Goal: Task Accomplishment & Management: Manage account settings

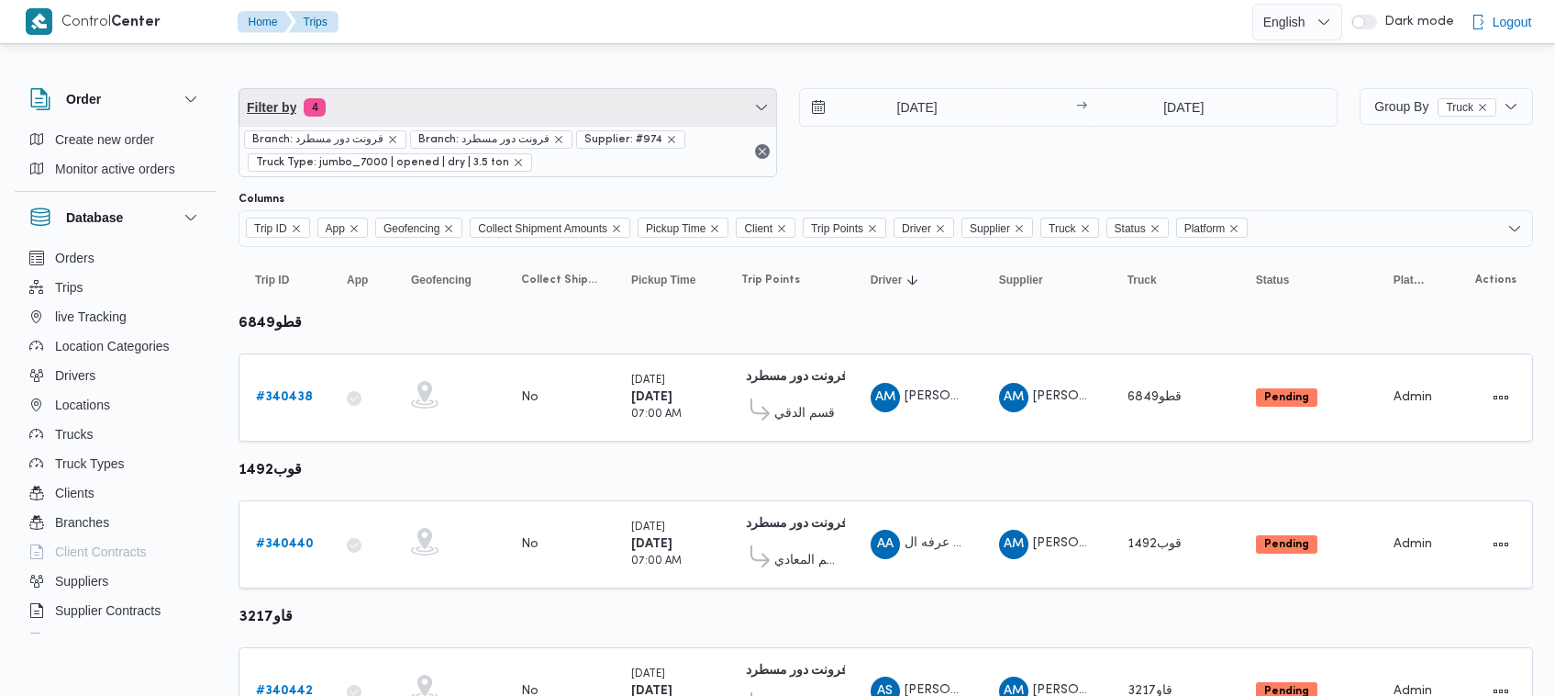
click at [506, 89] on span "Filter by 4" at bounding box center [508, 107] width 537 height 37
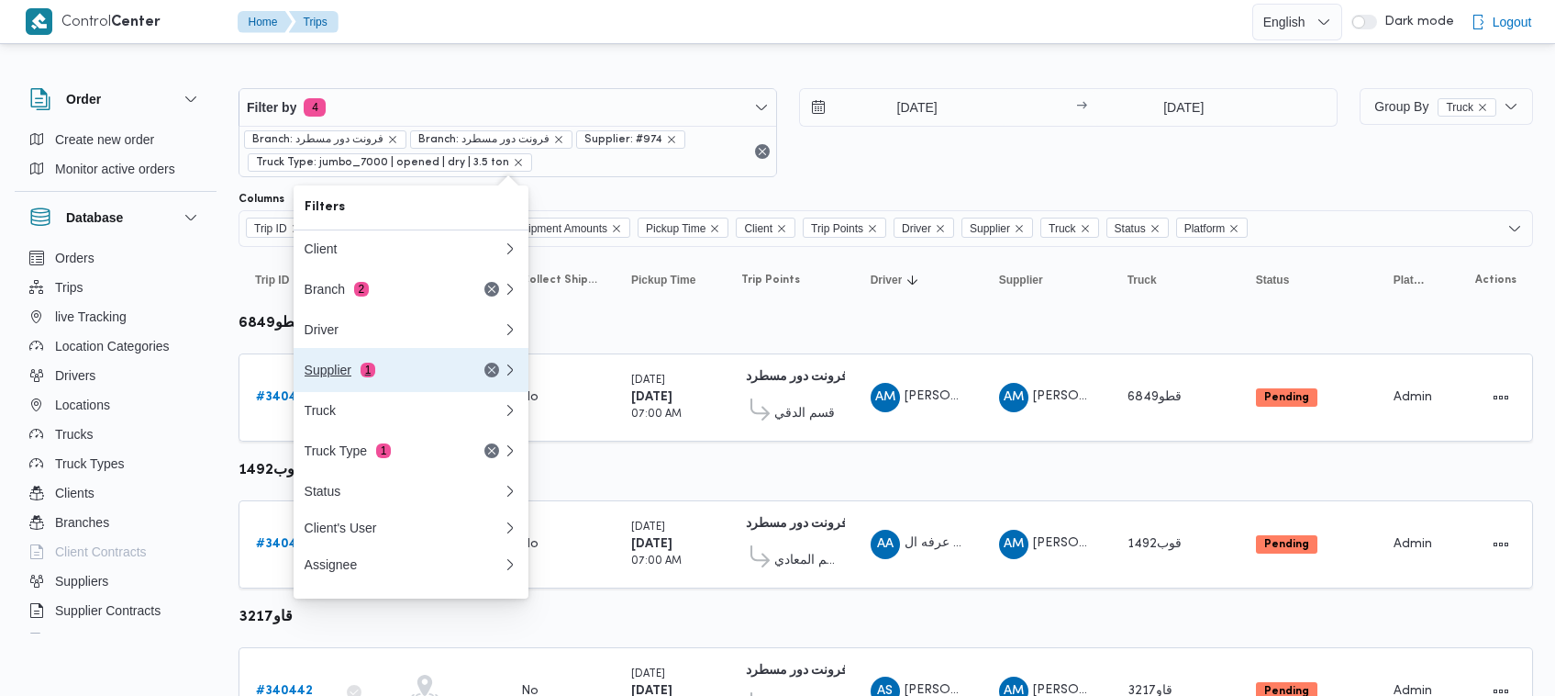
click at [358, 370] on div "Supplier 1" at bounding box center [382, 369] width 154 height 15
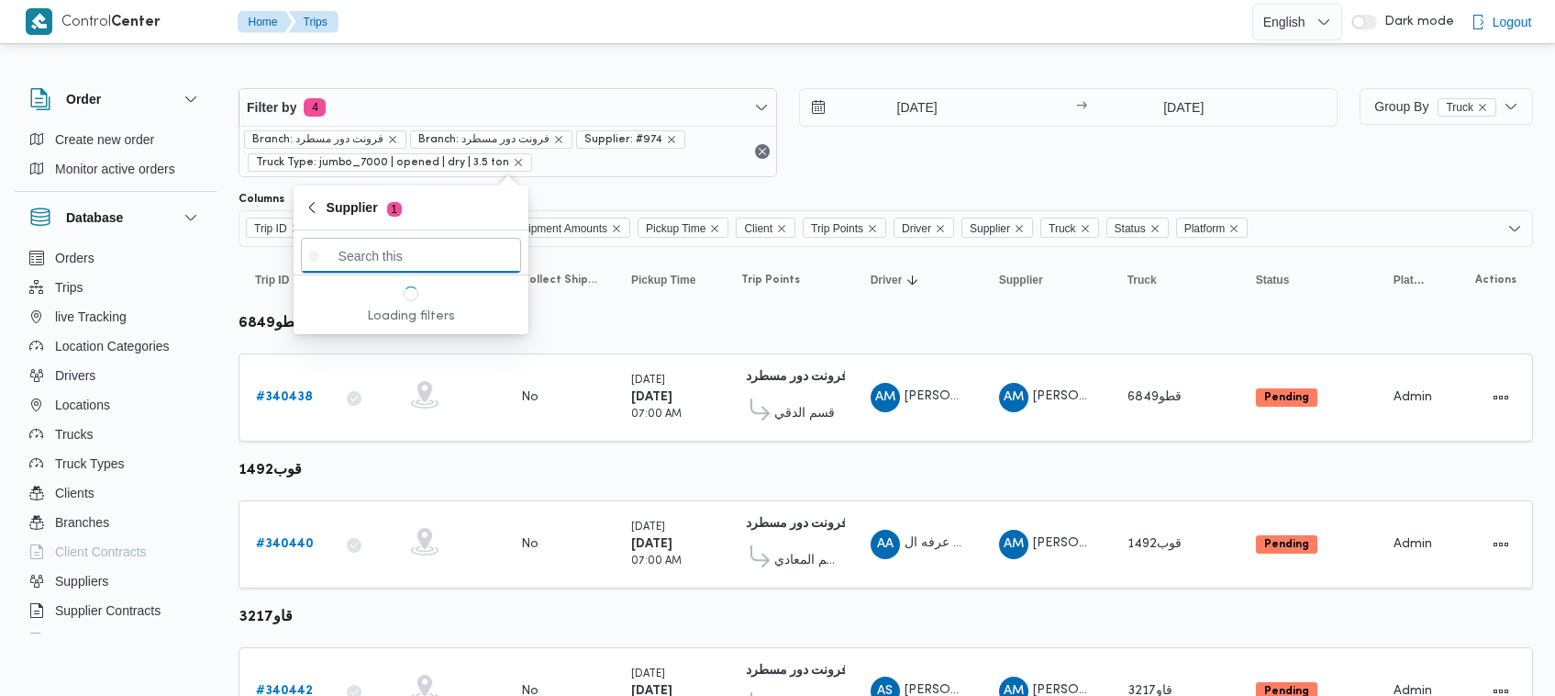
paste input "عبدالله عيد عبدالسلام عبدالحافظ"
type input "عبدالله عيد عبدالسلام عبدالحافظ"
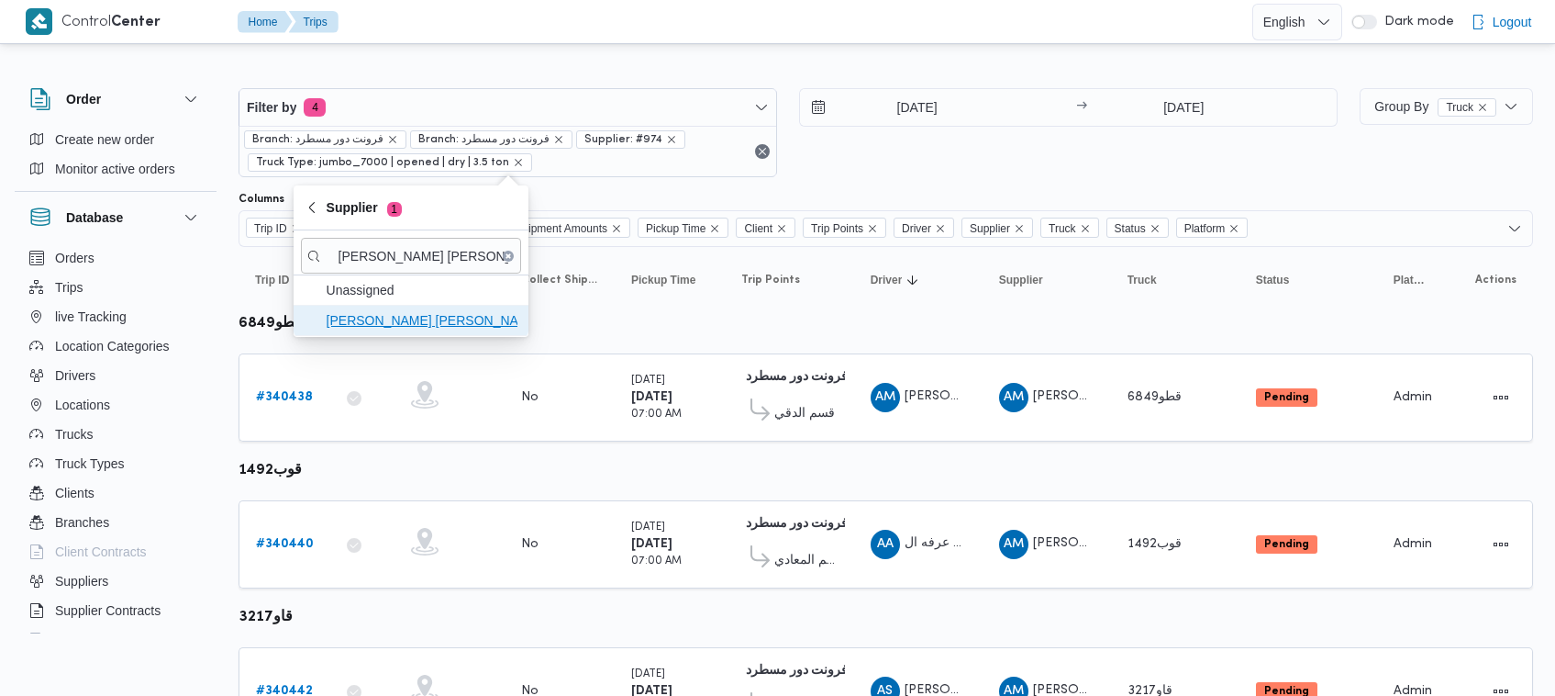
click at [414, 318] on span "عبدالله عيد عبدالسلام عبدالحافظ" at bounding box center [422, 320] width 191 height 22
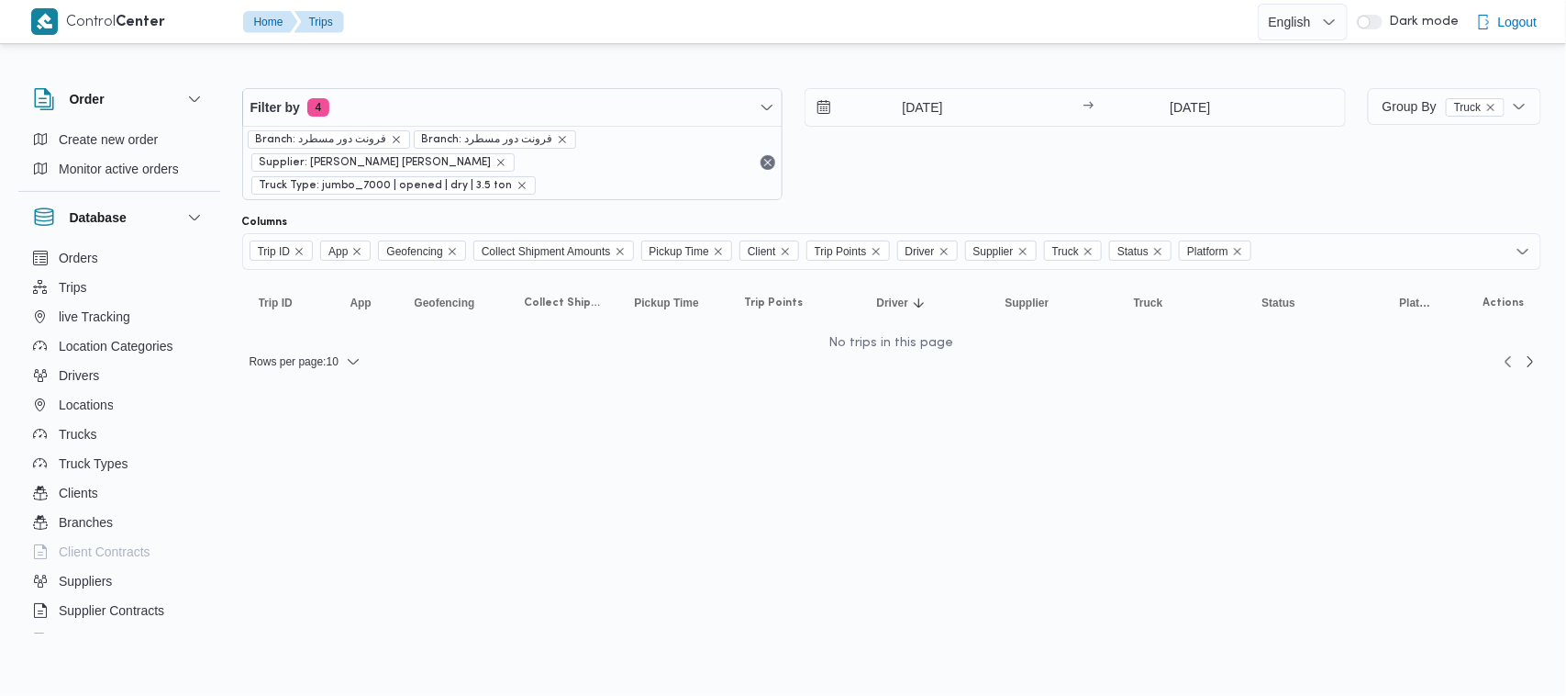
click at [971, 188] on div "Filter by 4 Branch: فرونت دور مسطرد Branch: فرونت دور مسطرد Supplier: عبدالله ع…" at bounding box center [794, 144] width 1126 height 134
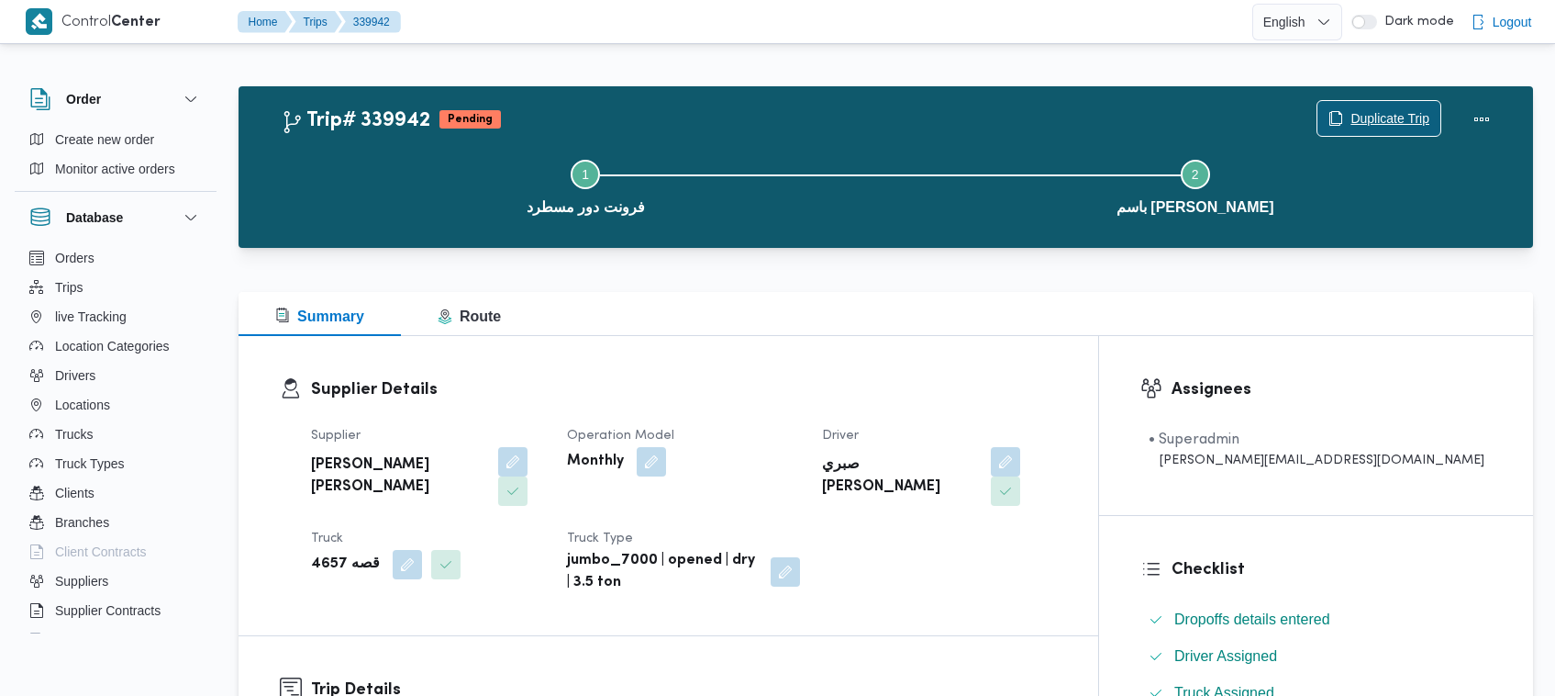
click at [1409, 112] on span "Duplicate Trip" at bounding box center [1390, 118] width 79 height 22
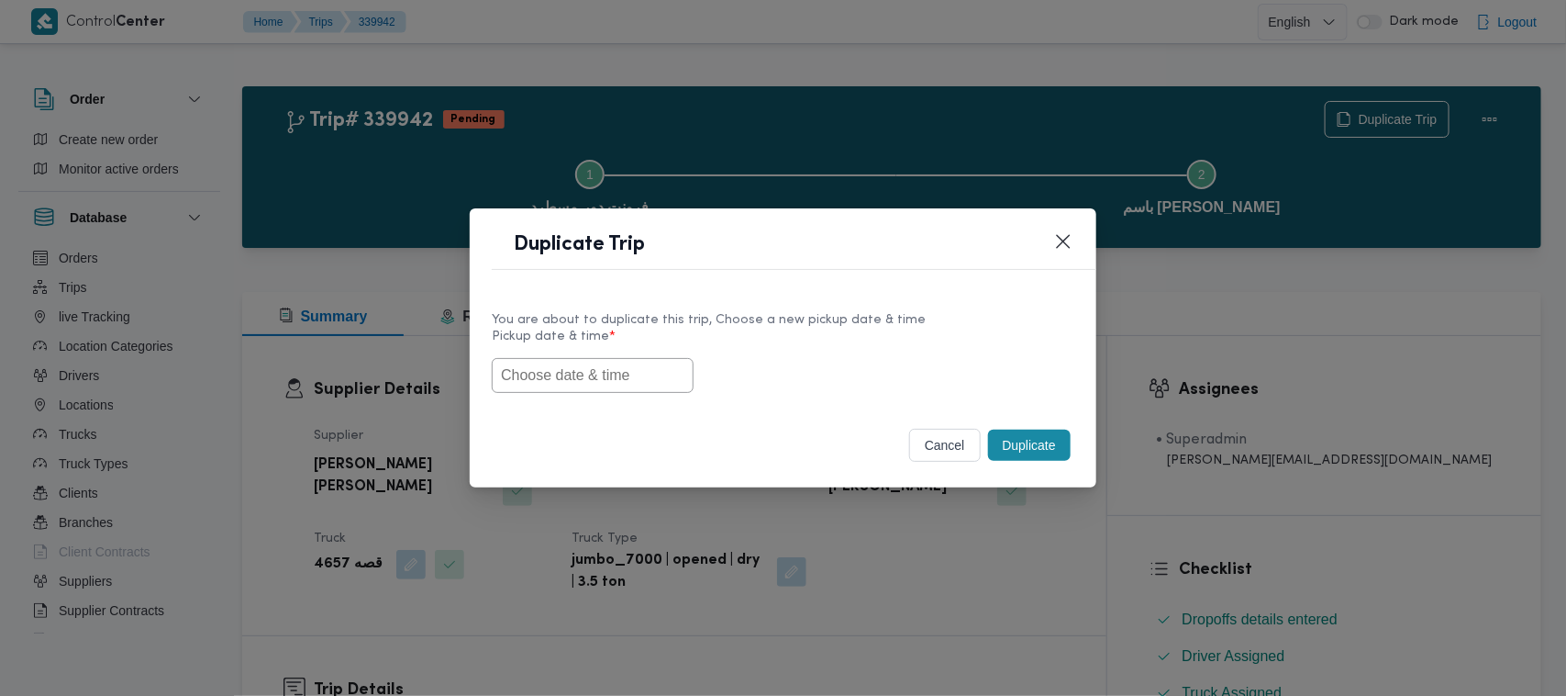
click at [640, 361] on input "text" at bounding box center [593, 375] width 202 height 35
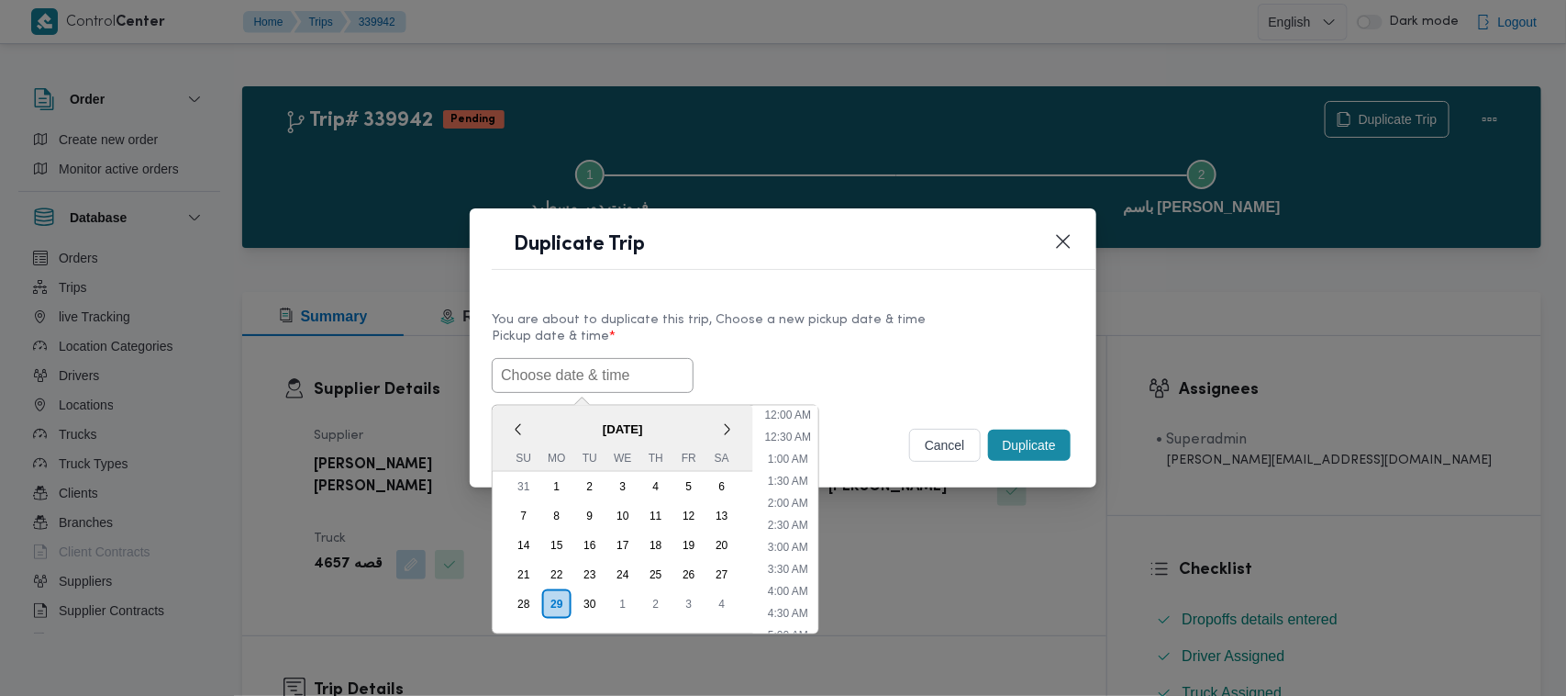
paste input "01/10/2025 7:00AM"
type input "01/10/2025 7:00AM"
click at [847, 360] on div "01/10/2025 7:00AM October 2025 < October 2025 > Su Mo Tu We Th Fr Sa 28 29 30 1…" at bounding box center [783, 375] width 583 height 35
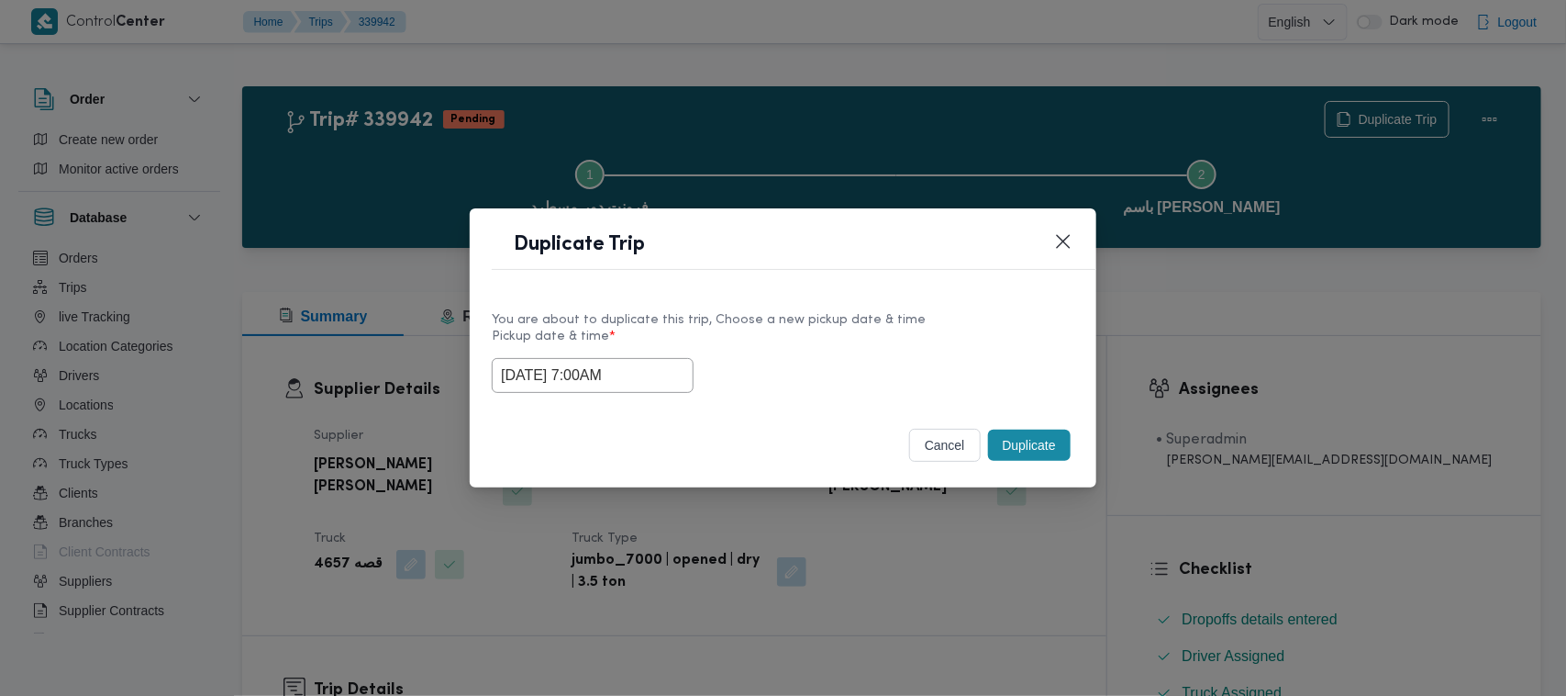
click at [1053, 446] on button "Duplicate" at bounding box center [1029, 444] width 83 height 31
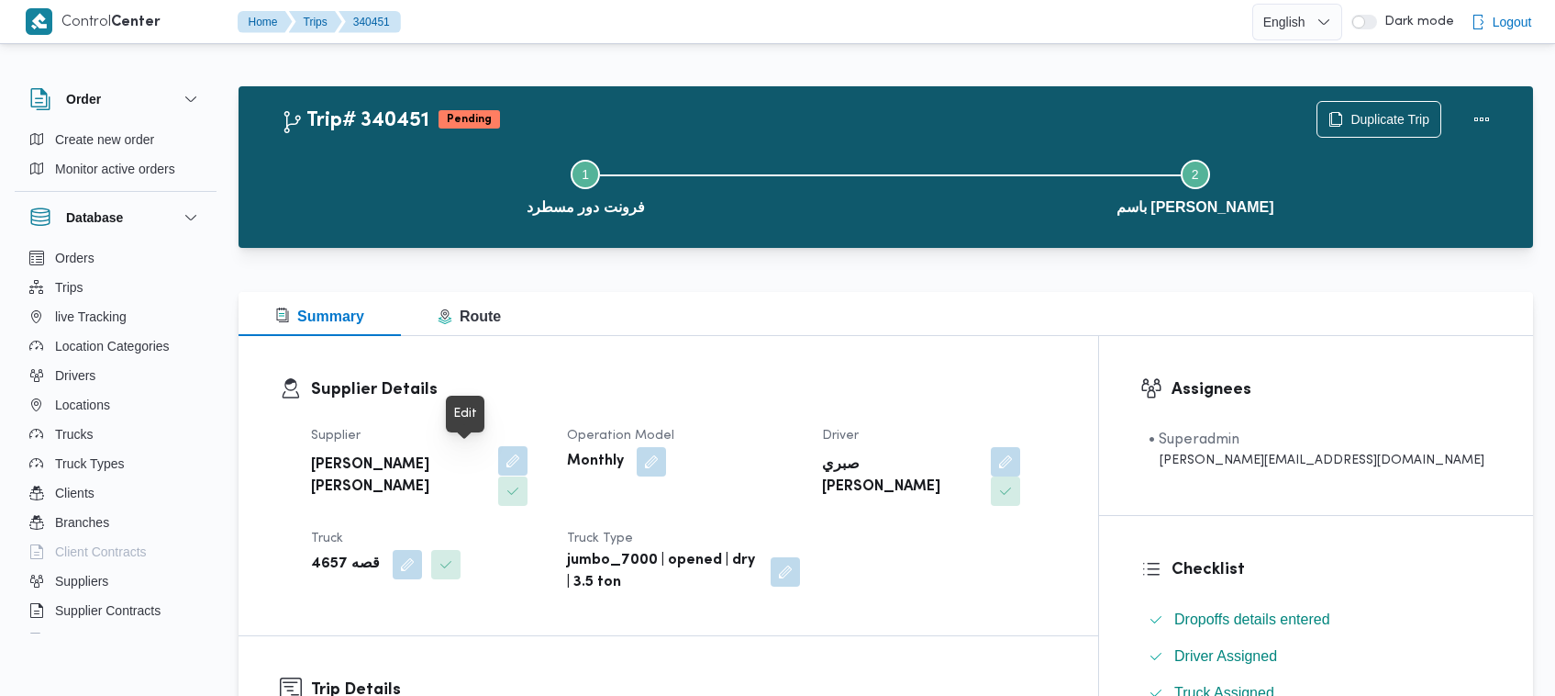
click at [498, 456] on button "button" at bounding box center [512, 460] width 29 height 29
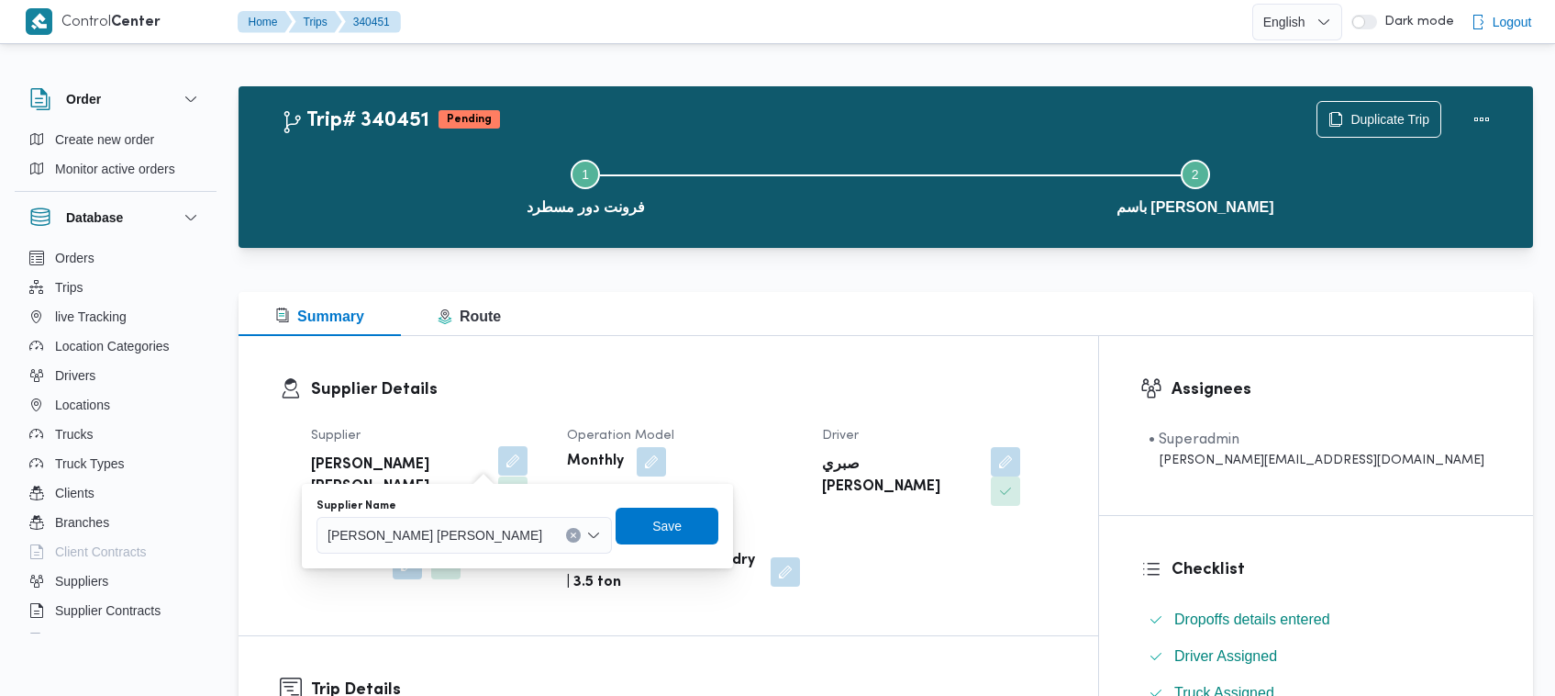
click at [456, 539] on span "عبدالمنعم مجدي السيد عواد" at bounding box center [435, 534] width 215 height 20
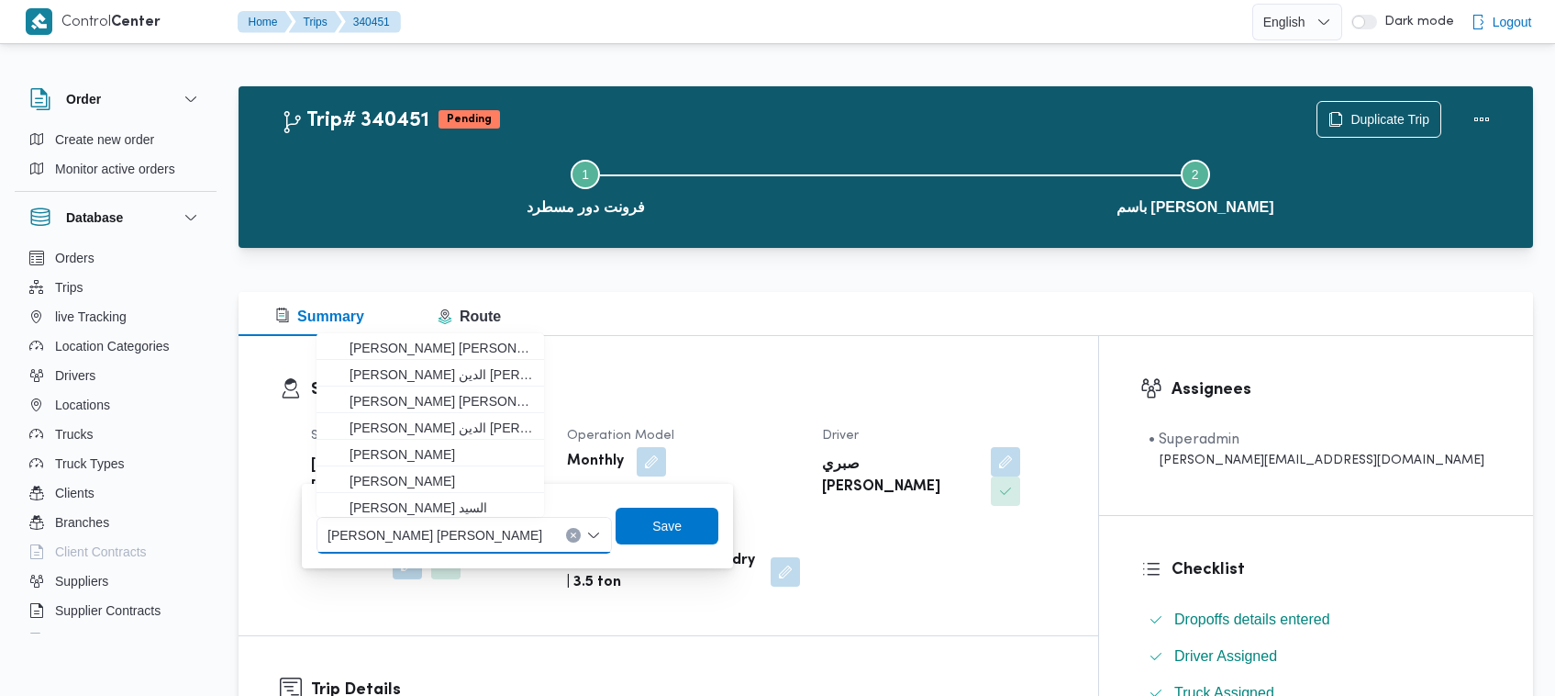
paste input "عبدالله عيد عبدالسلام عبدالحافظ"
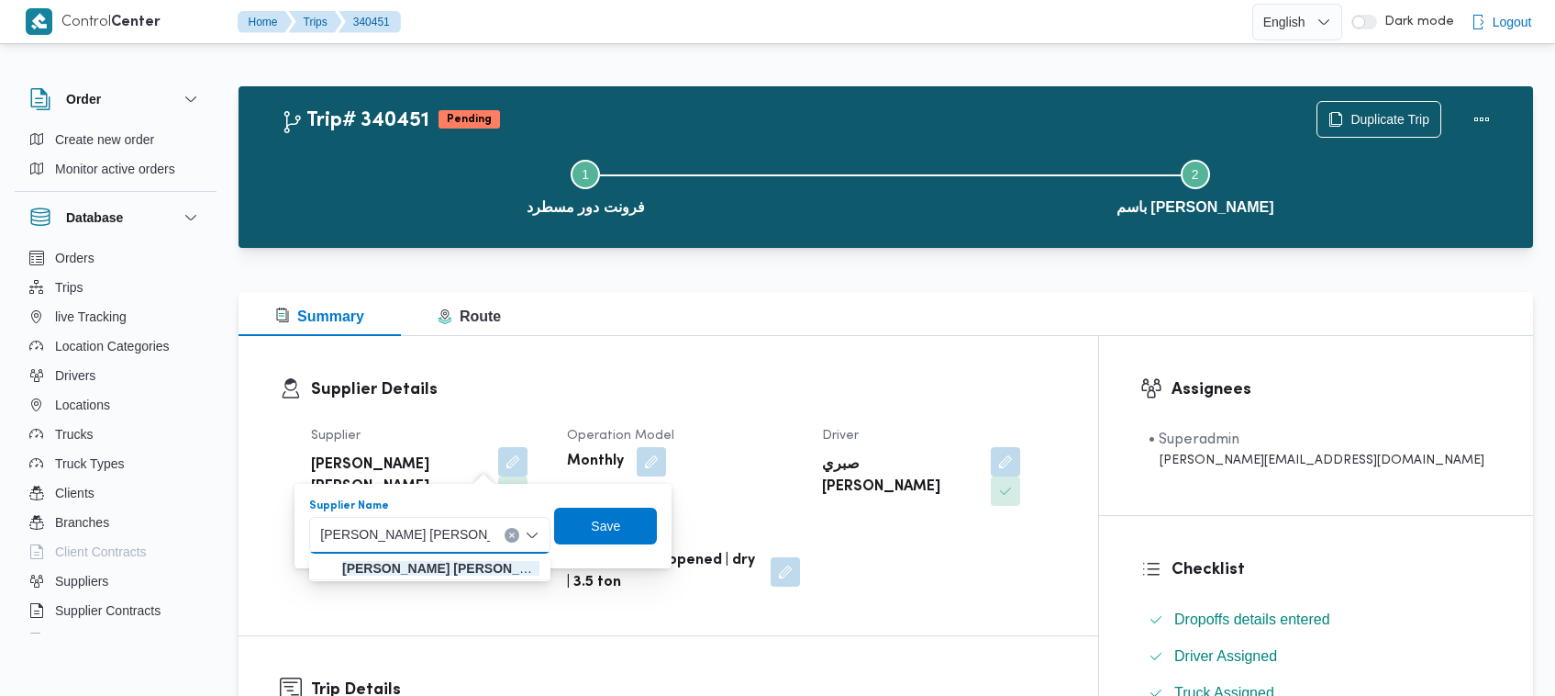
type input "عبدالله عيد عبدالسلام عبدالحافظ"
drag, startPoint x: 460, startPoint y: 562, endPoint x: 570, endPoint y: 548, distance: 111.0
click at [451, 561] on mark "عبدالله عيد عبدالسلام عبدالحافظ" at bounding box center [451, 568] width 219 height 15
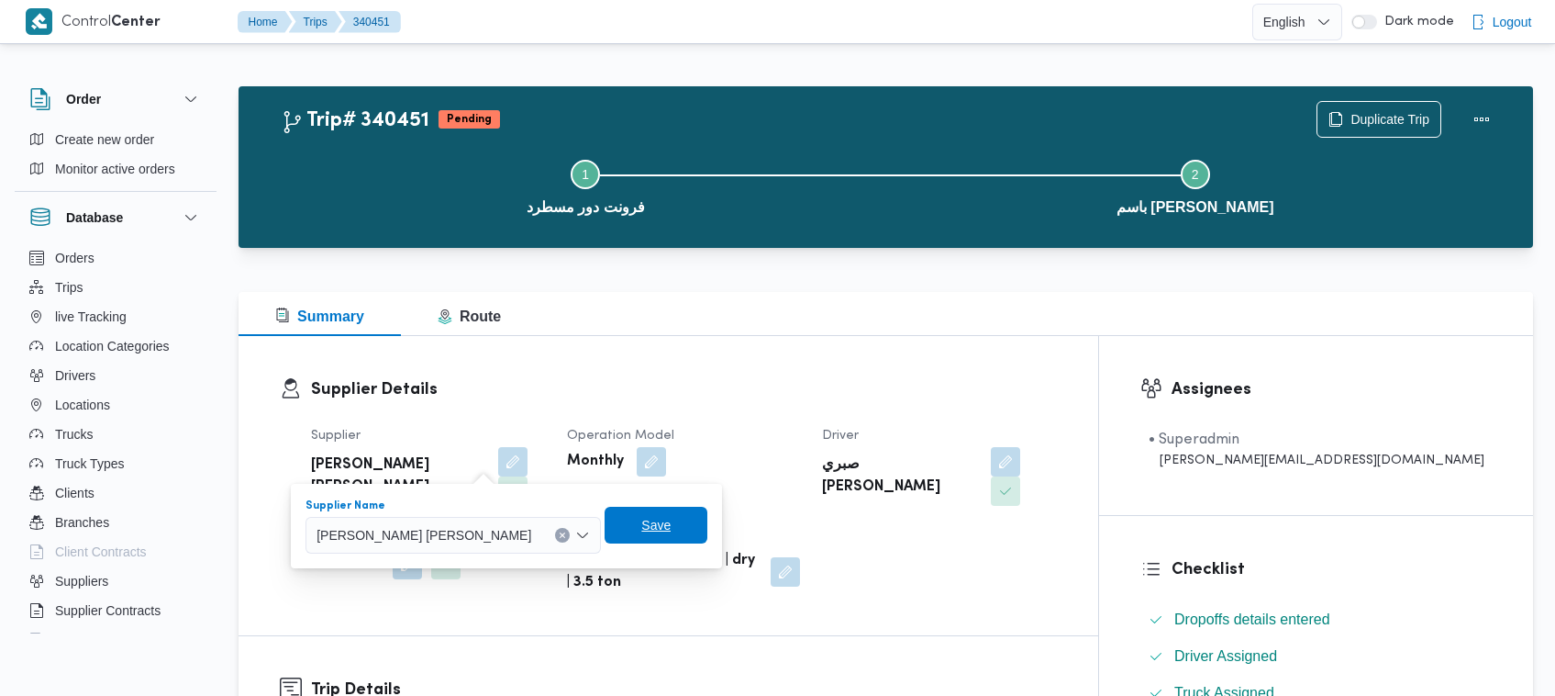
click at [633, 537] on span "Save" at bounding box center [656, 525] width 103 height 37
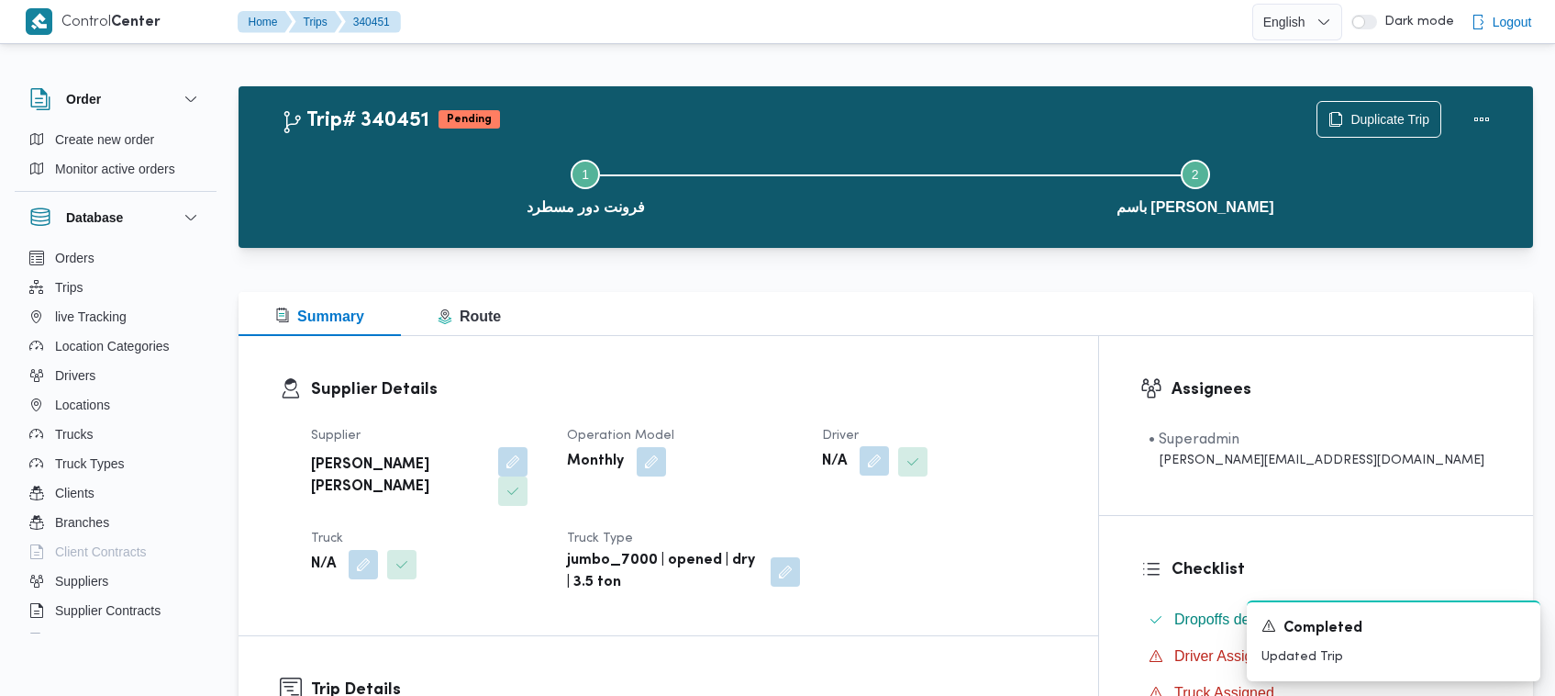
click at [889, 460] on button "button" at bounding box center [874, 460] width 29 height 29
click at [923, 517] on div "Search" at bounding box center [911, 535] width 138 height 37
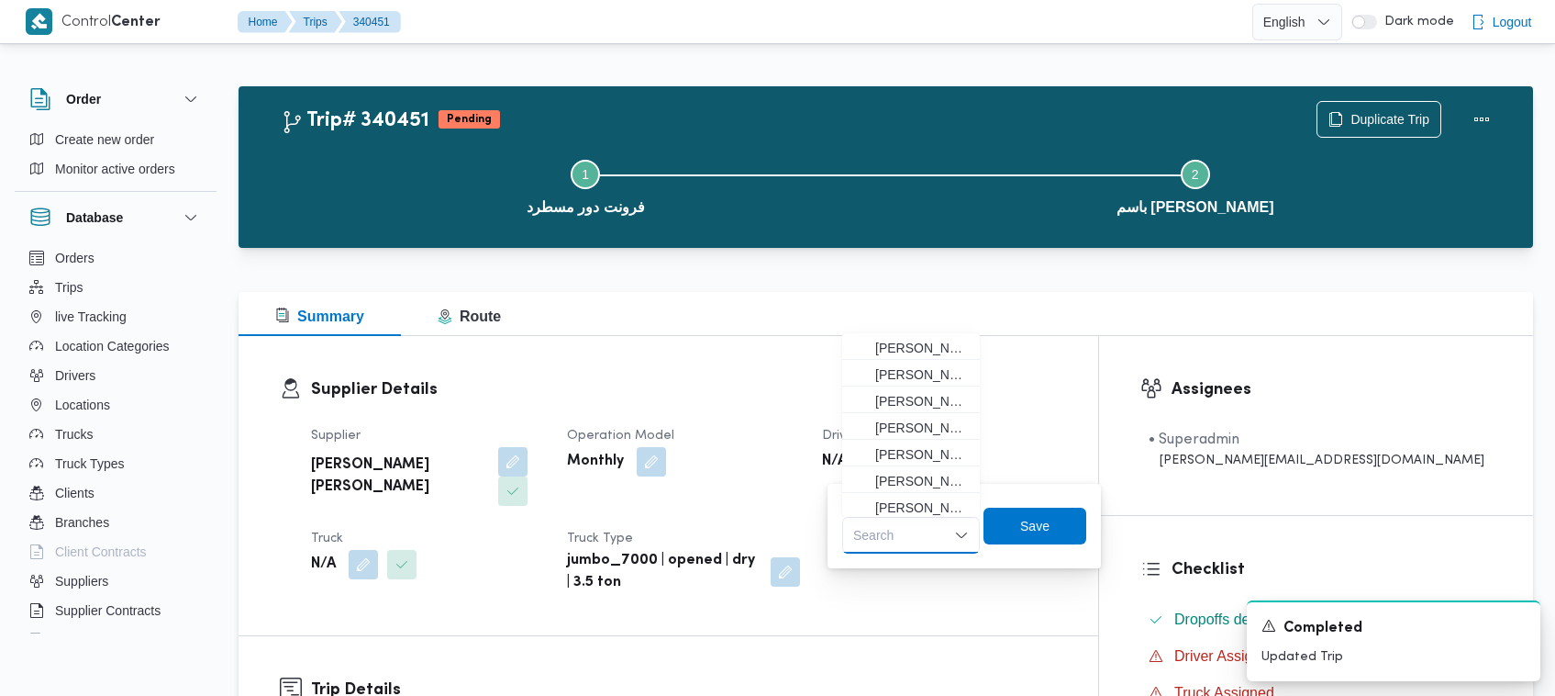
paste input "ضياء شمس الدين فتحي مسلمي"
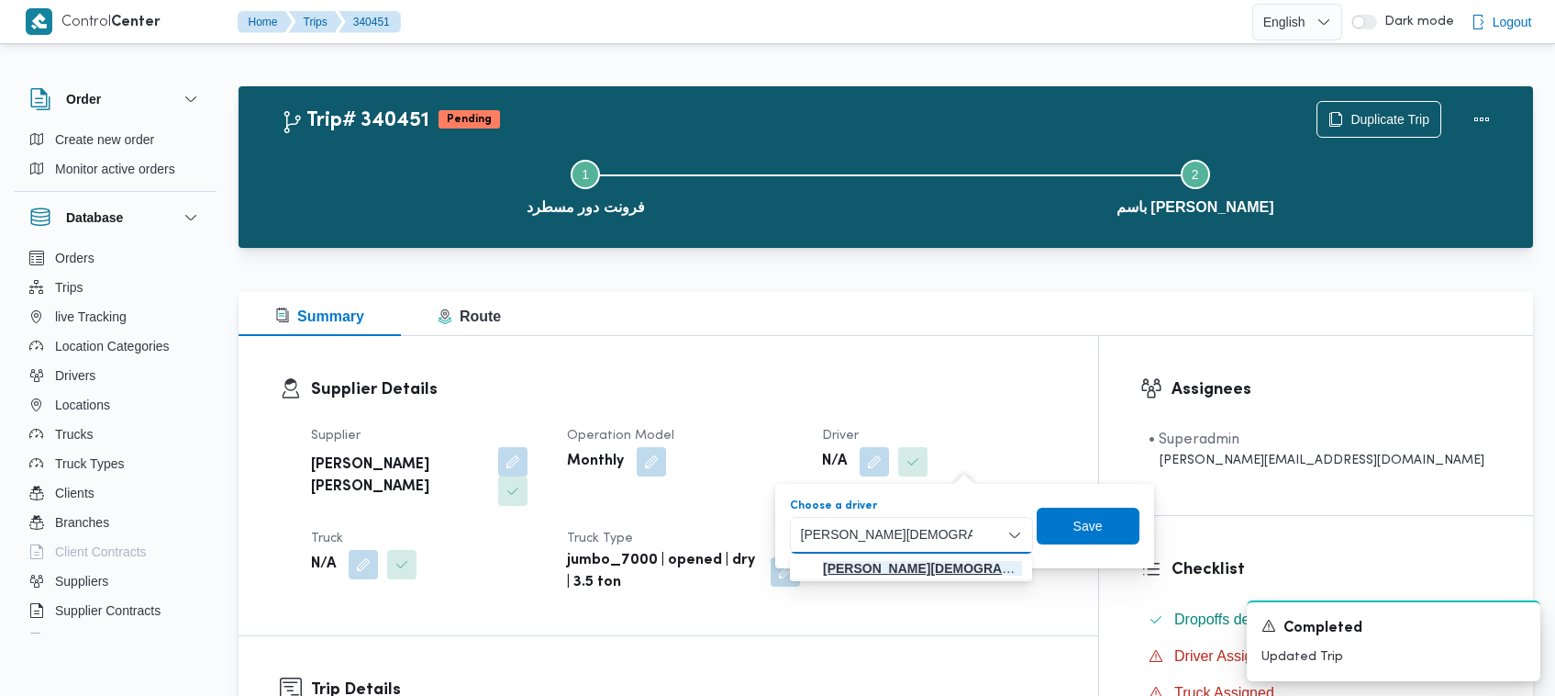
type input "ضياء شمس الدين فتحي مسلمي"
click at [878, 562] on mark "ضياء شمس الدين فتحي مسلمي" at bounding box center [950, 568] width 255 height 15
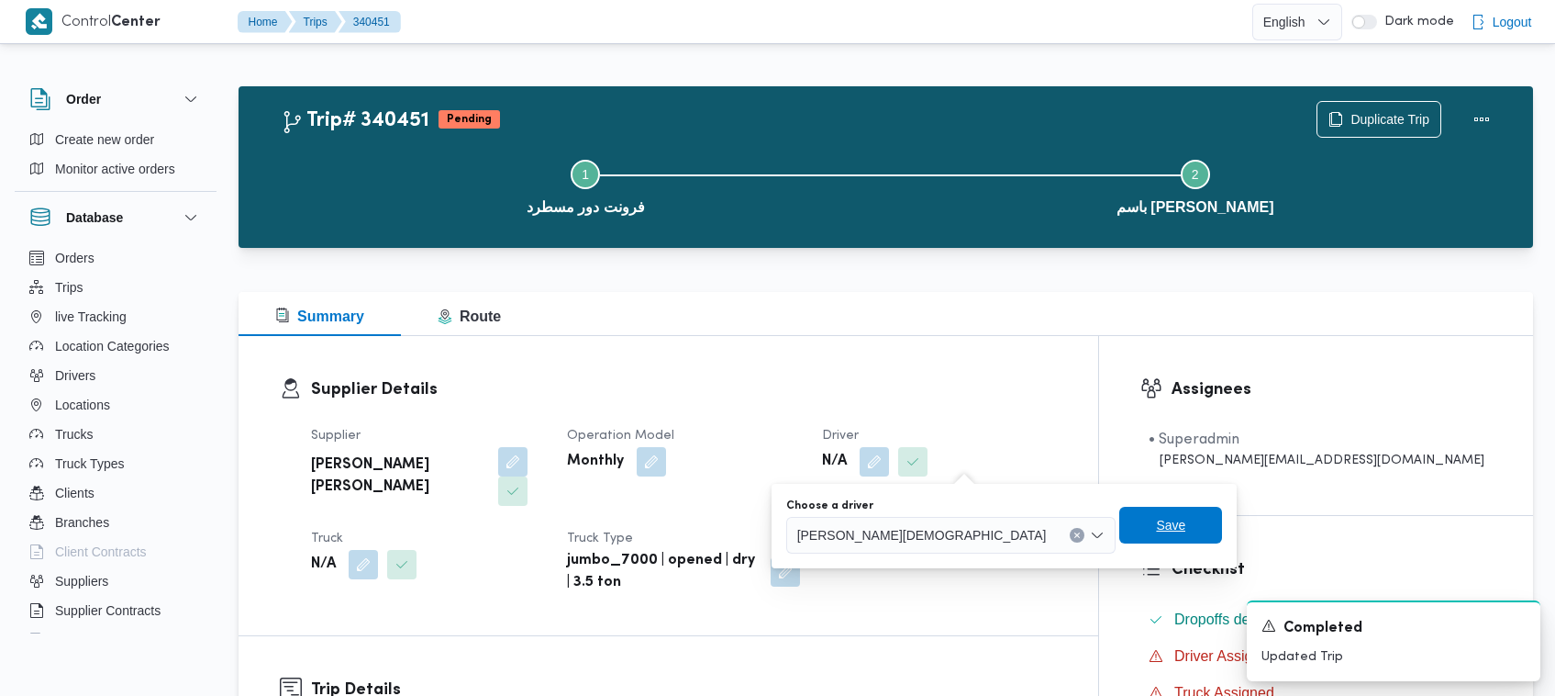
click at [1120, 532] on span "Save" at bounding box center [1171, 525] width 103 height 37
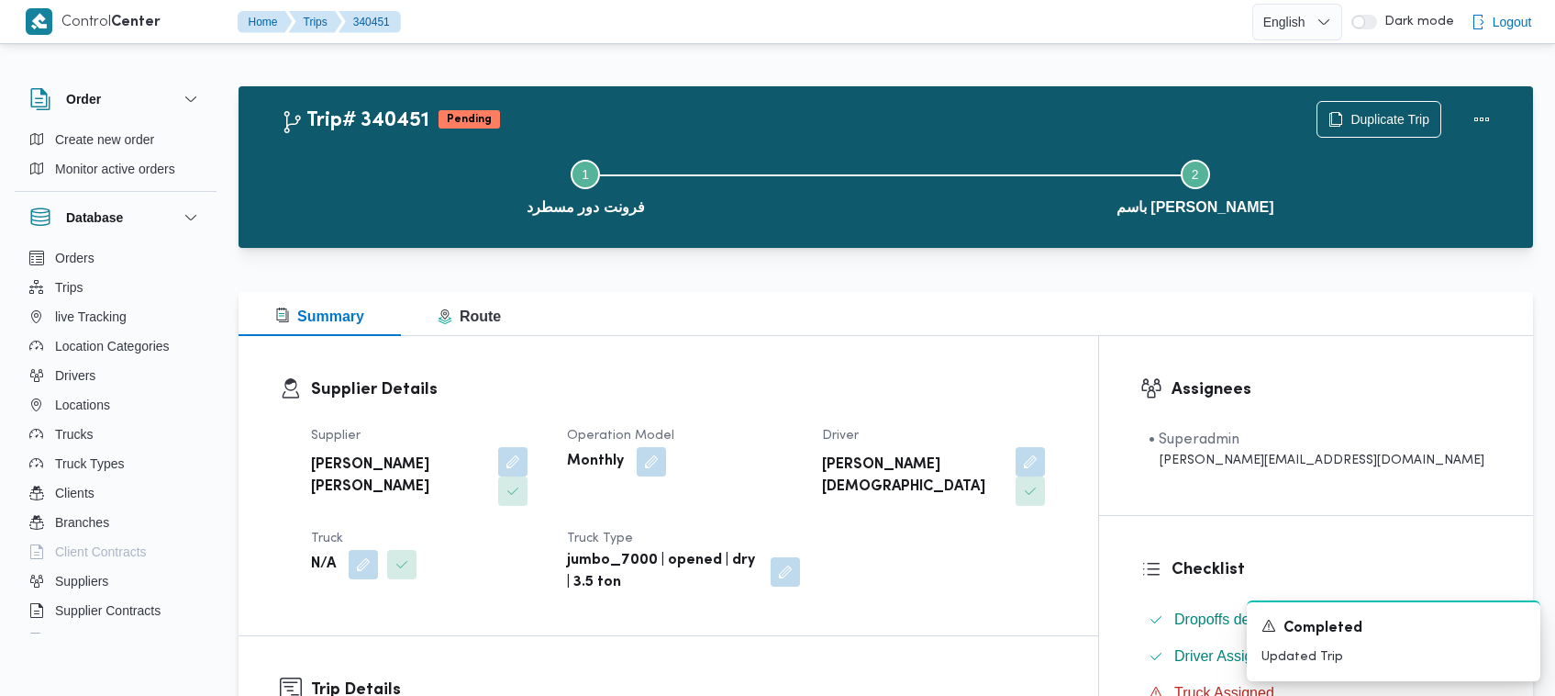
click at [346, 550] on span at bounding box center [359, 564] width 39 height 29
click at [376, 549] on button "button" at bounding box center [363, 563] width 29 height 29
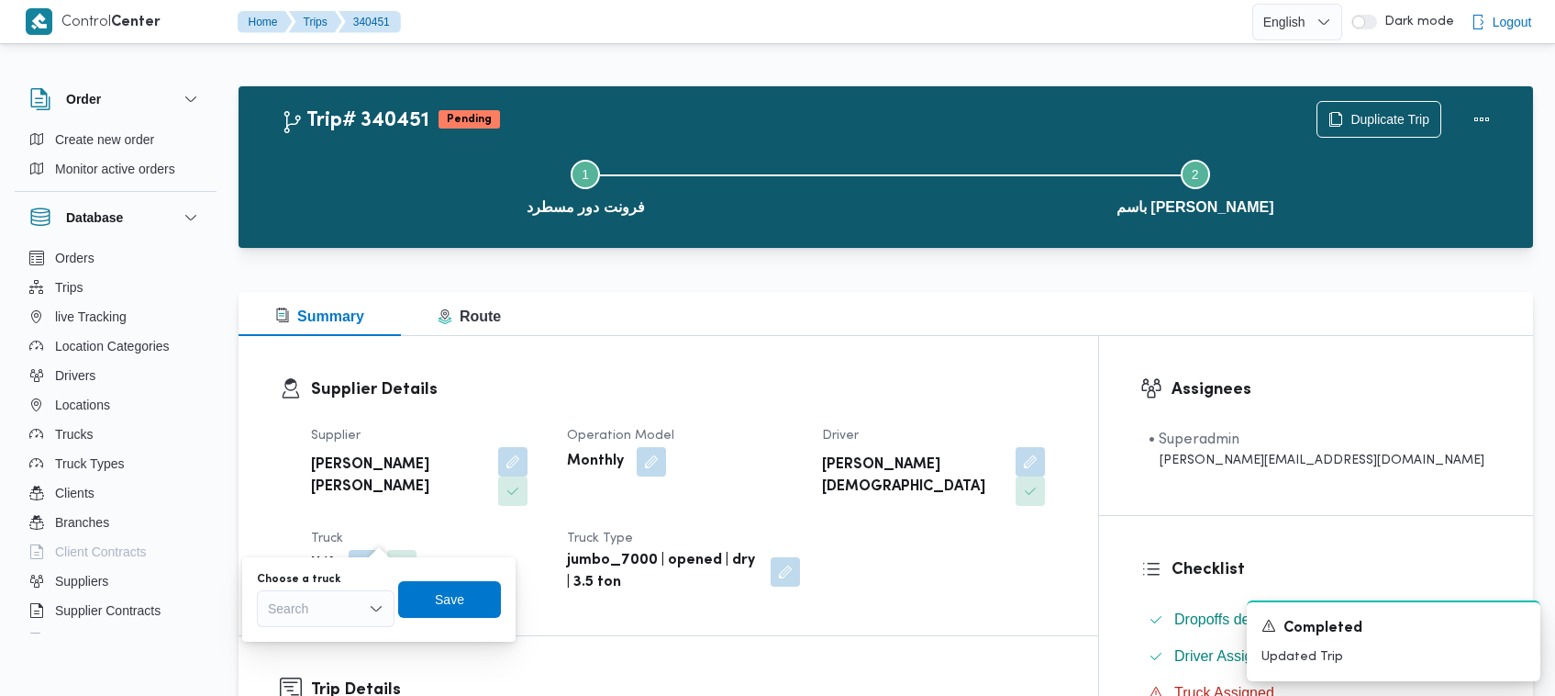
click at [363, 606] on div "Search" at bounding box center [326, 608] width 138 height 37
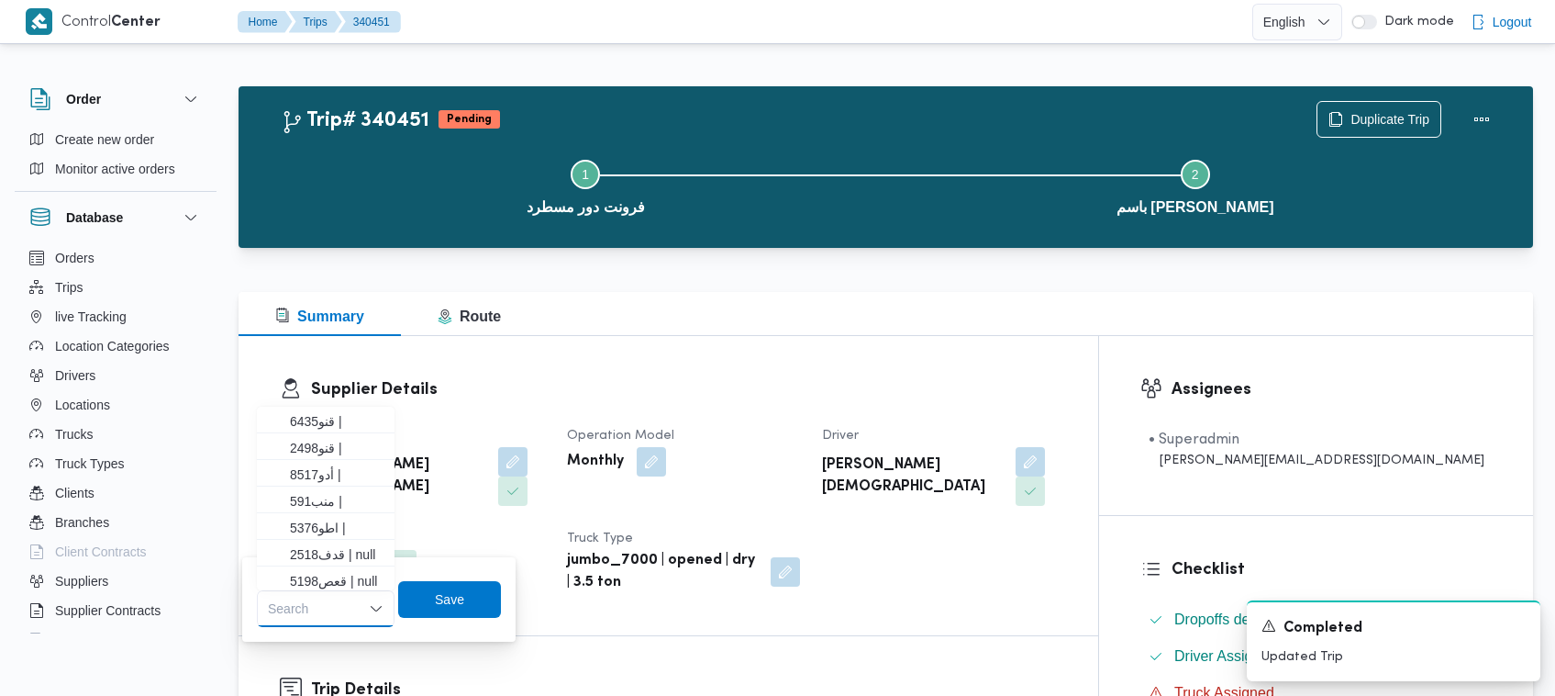
paste input "الب7836"
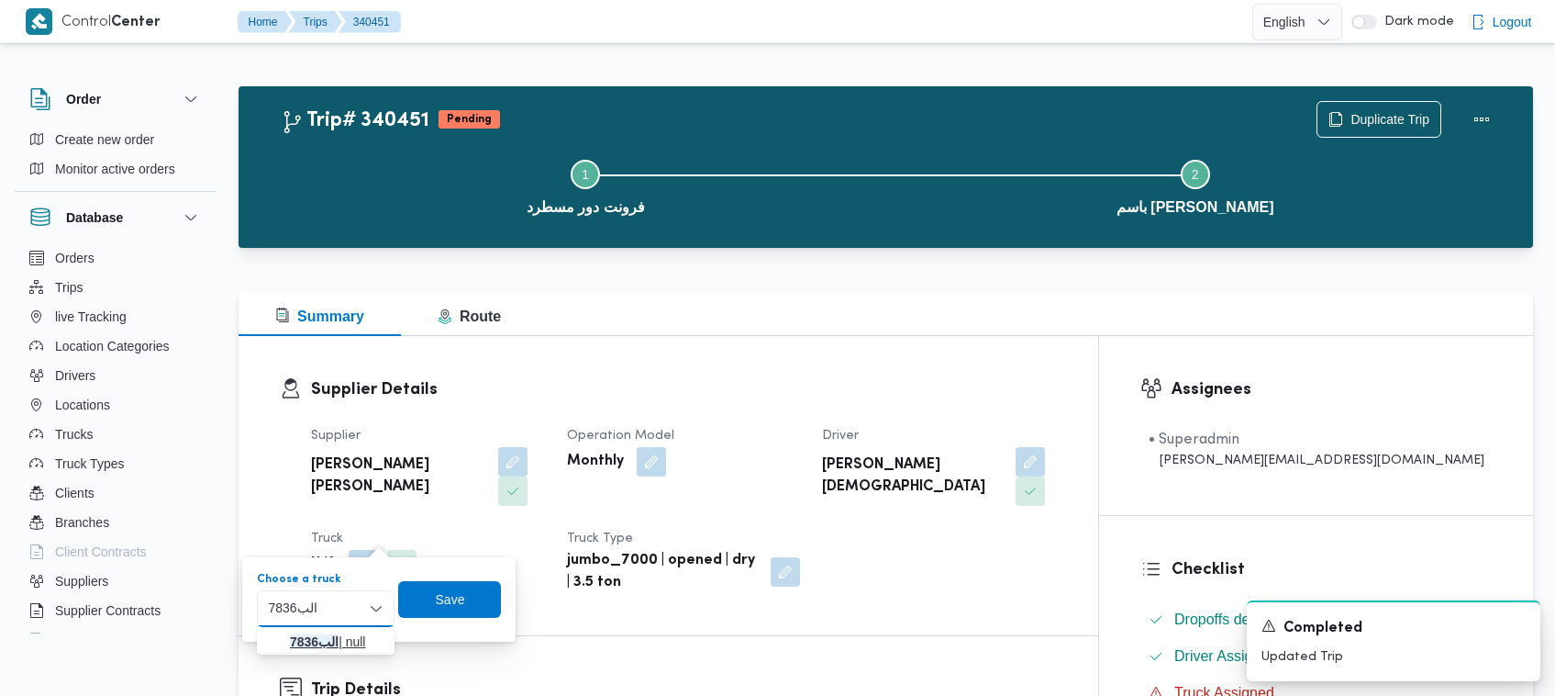
type input "الب7836"
click at [310, 634] on mark "الب7836" at bounding box center [314, 641] width 49 height 15
click at [482, 583] on span "Save" at bounding box center [461, 598] width 103 height 37
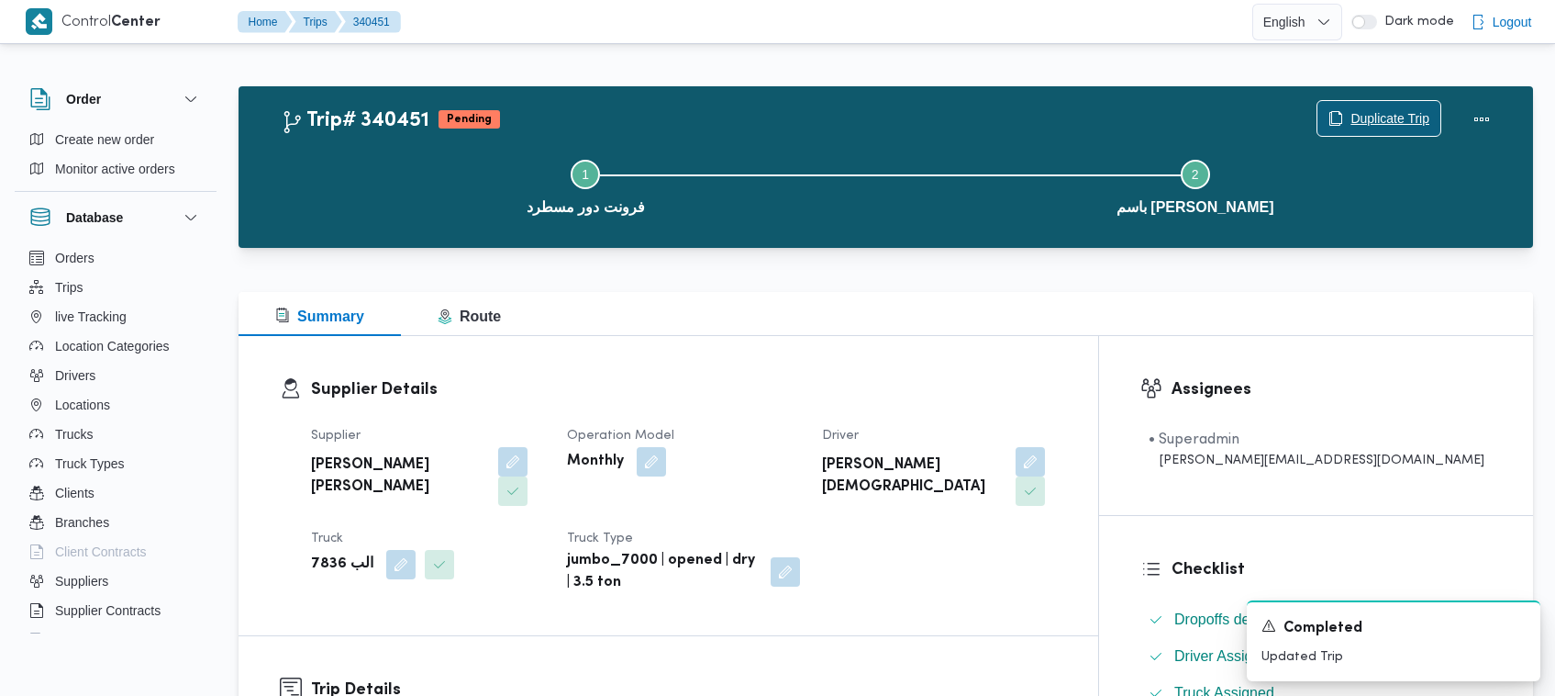
click at [1365, 125] on span "Duplicate Trip" at bounding box center [1390, 118] width 79 height 22
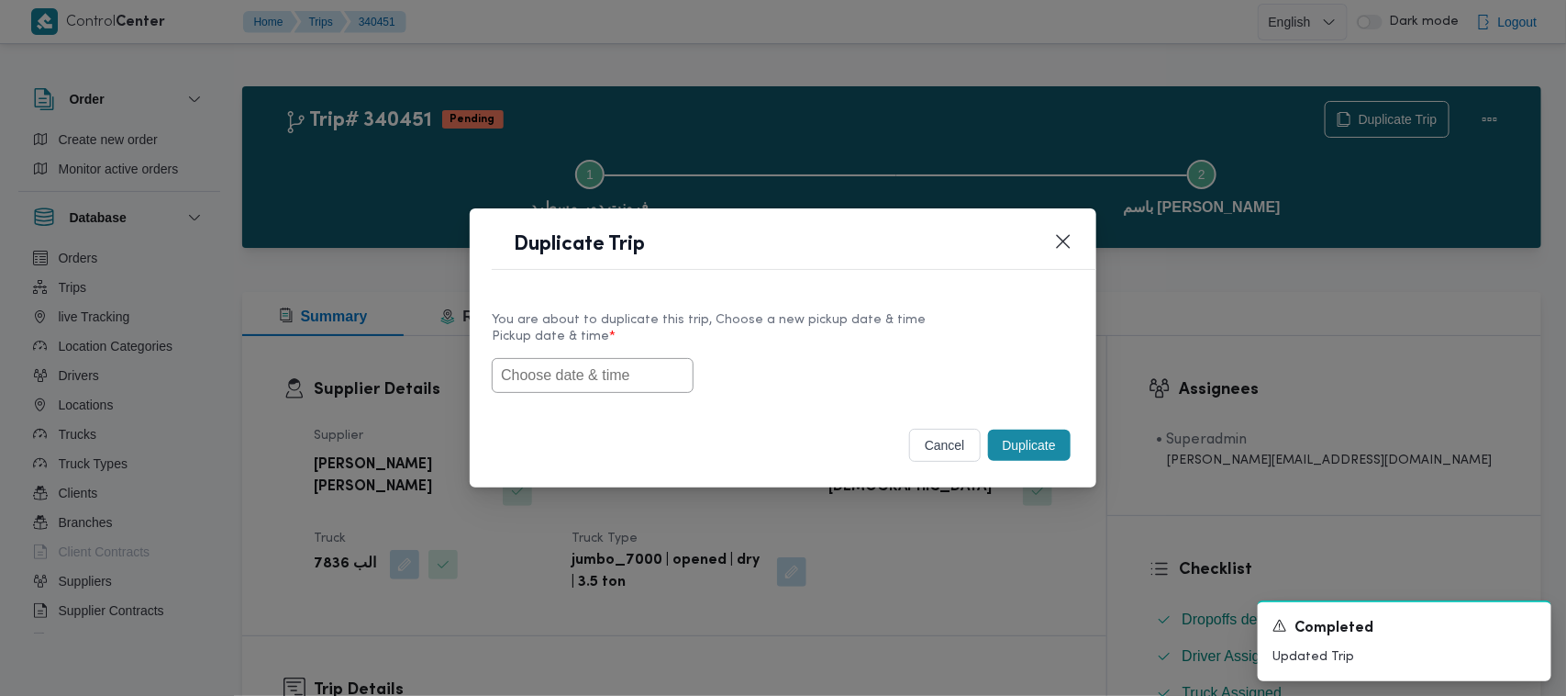
click at [506, 381] on input "text" at bounding box center [593, 375] width 202 height 35
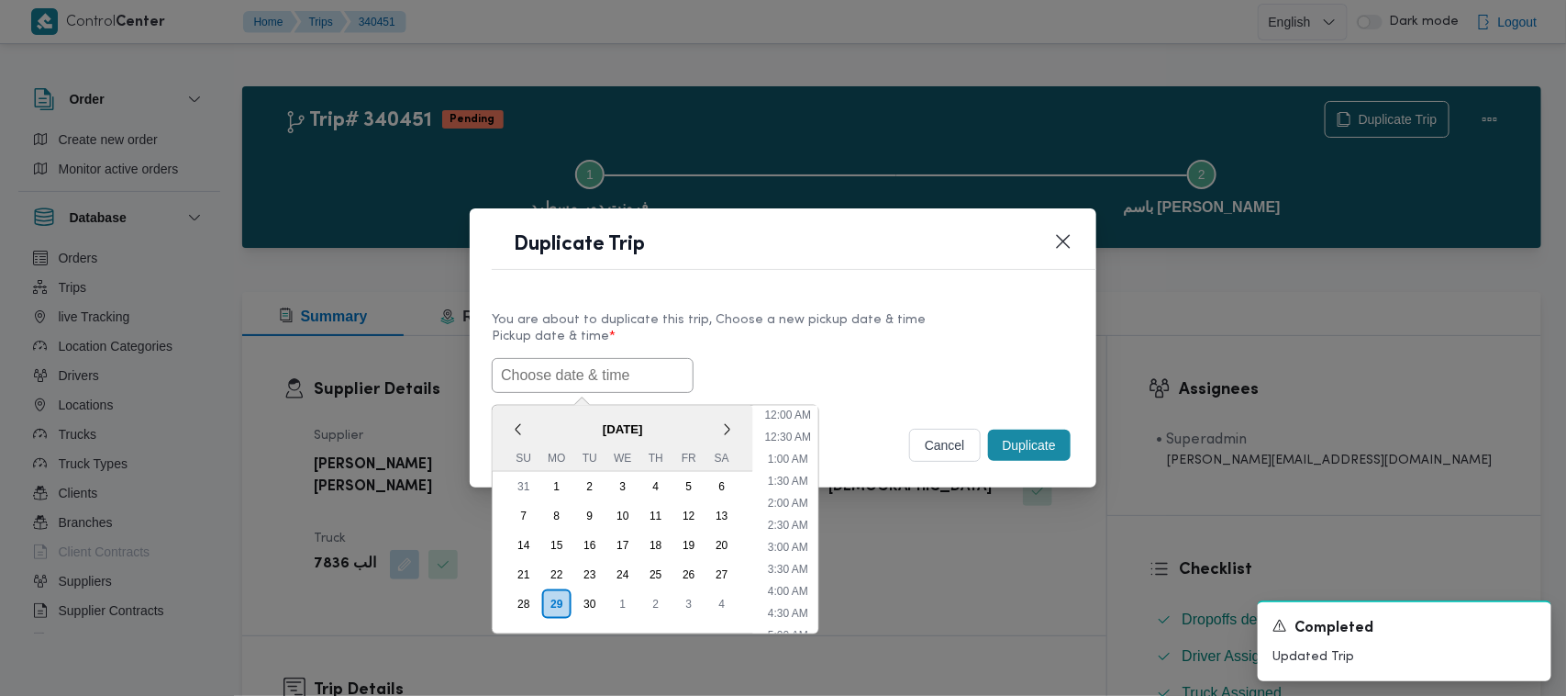
paste input "01/10/2025 7:00AM"
drag, startPoint x: 666, startPoint y: 485, endPoint x: 798, endPoint y: 407, distance: 153.4
click at [668, 484] on div "2" at bounding box center [655, 486] width 29 height 29
type input "02/10/2025 7:00AM"
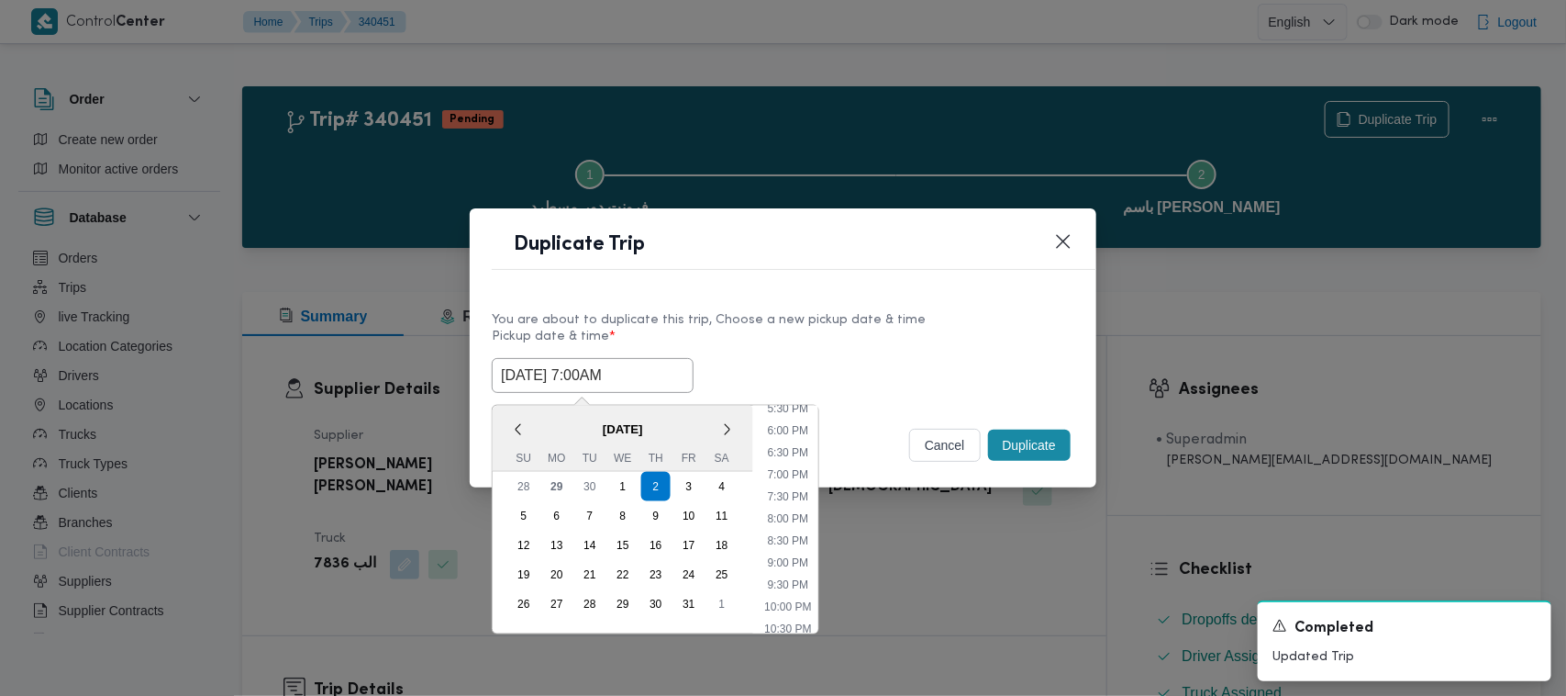
click at [970, 324] on div "You are about to duplicate this trip, Choose a new pickup date & time" at bounding box center [783, 319] width 583 height 19
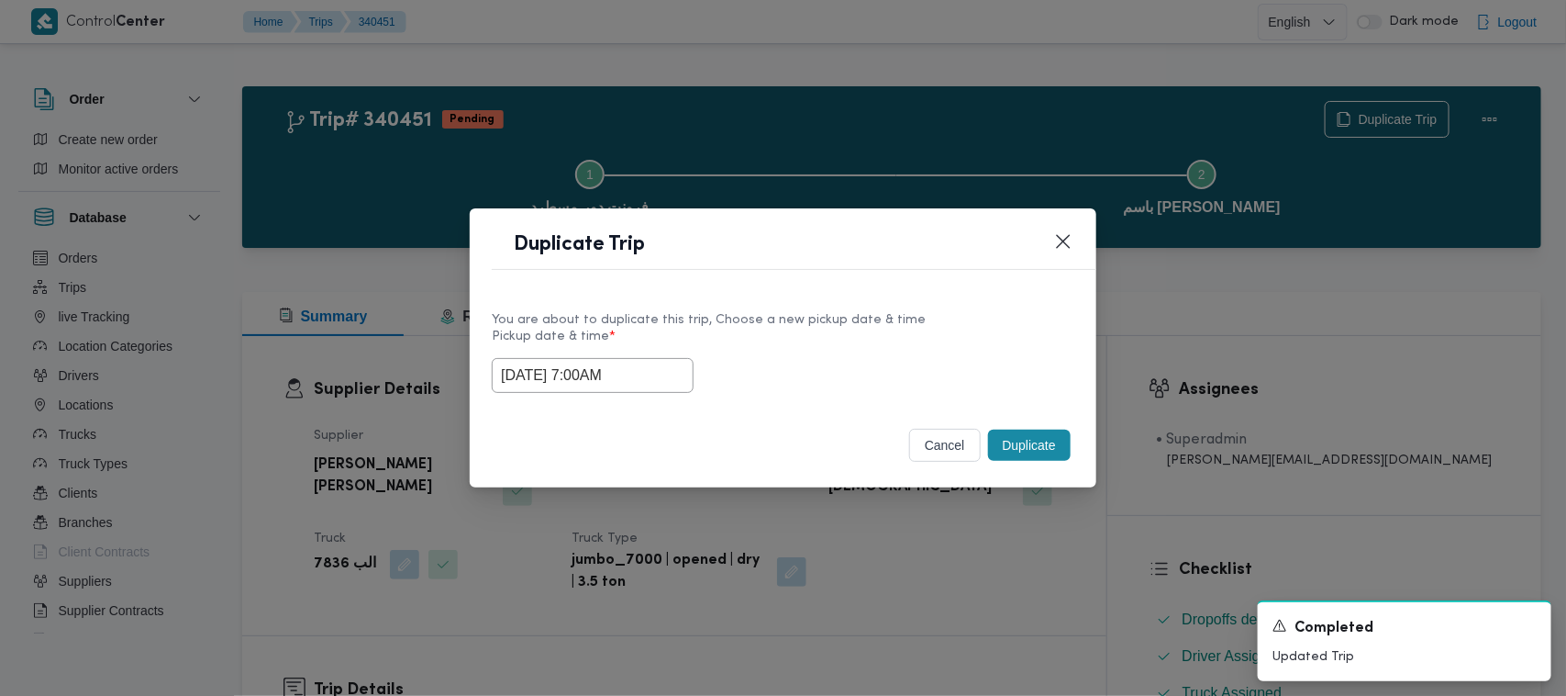
click at [1053, 454] on button "Duplicate" at bounding box center [1029, 444] width 83 height 31
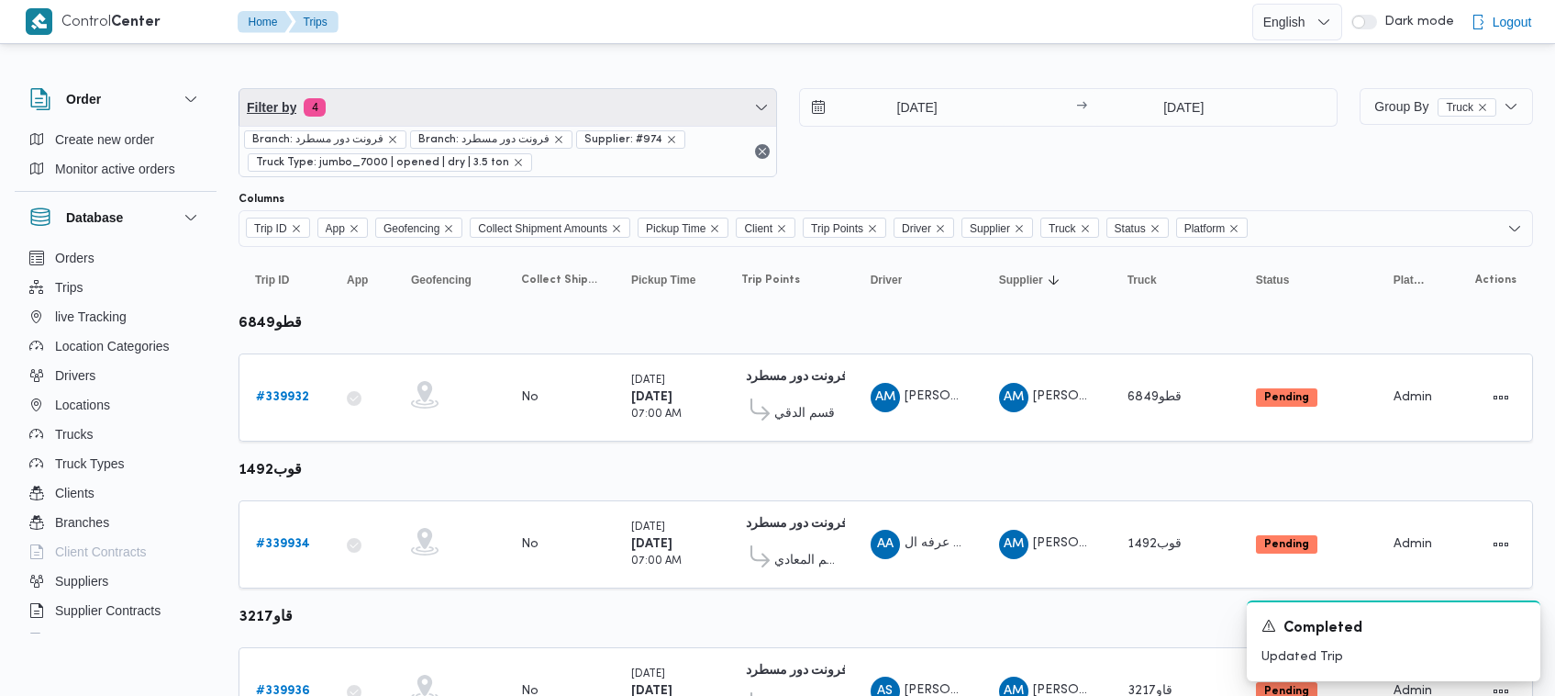
click at [585, 112] on span "Filter by 4" at bounding box center [508, 107] width 537 height 37
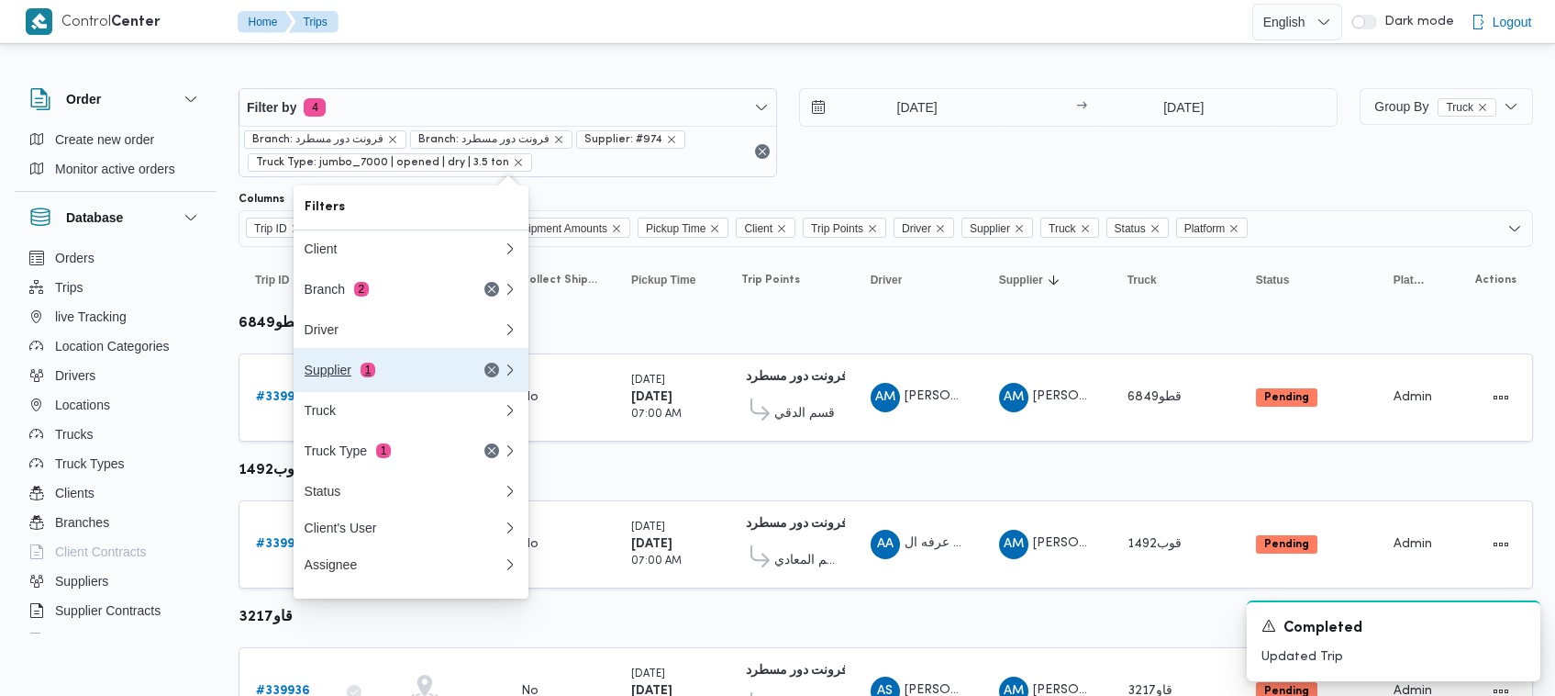
click at [416, 388] on button "Supplier 1" at bounding box center [411, 370] width 235 height 44
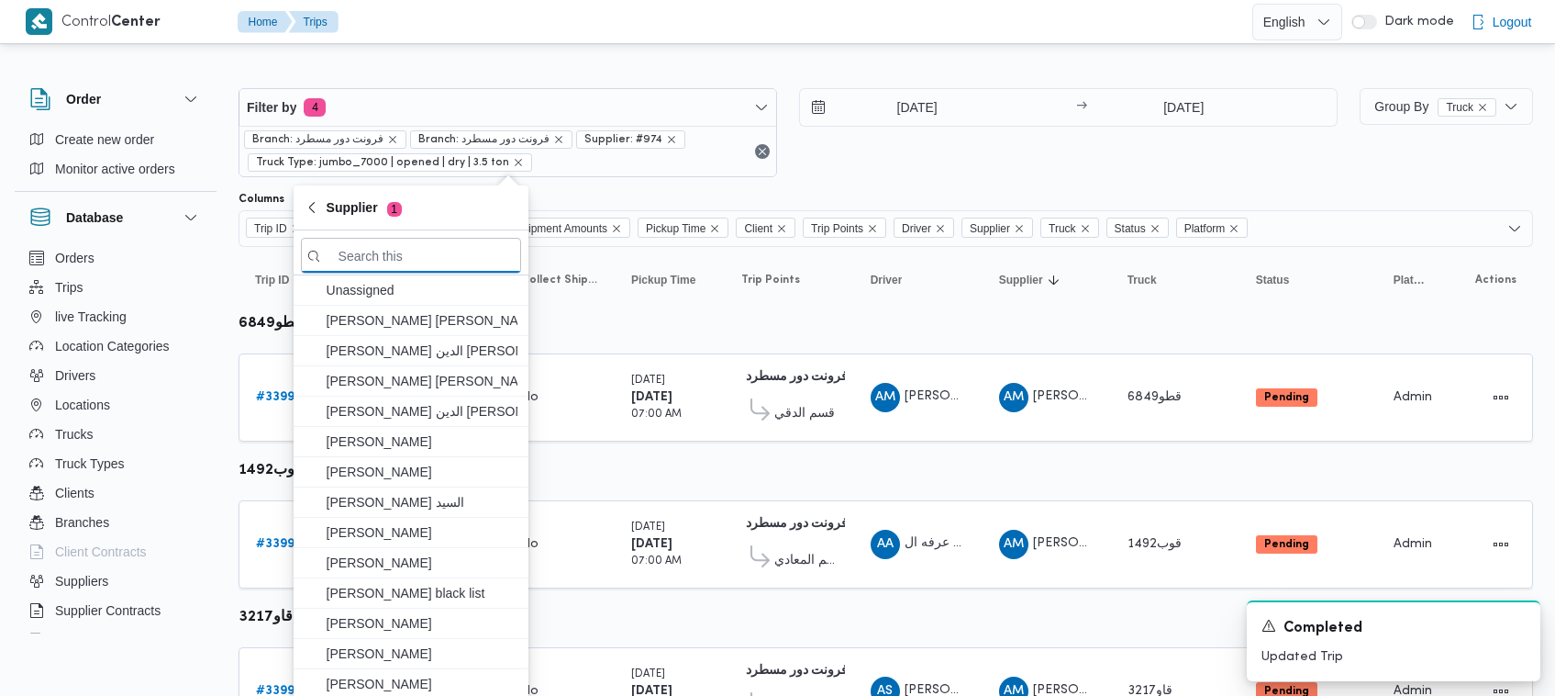
paste input "محمد عيد عبدالسلام عبدالحافظ"
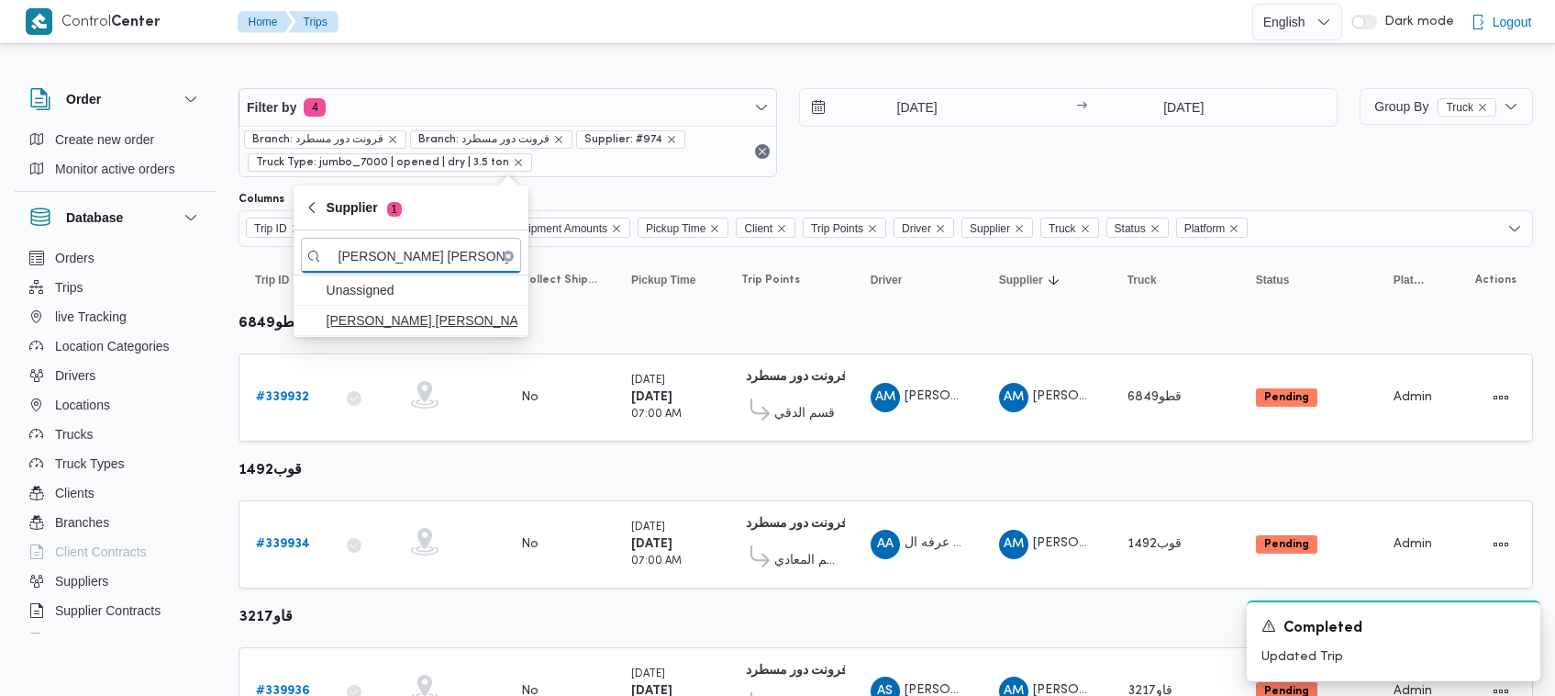
type input "محمد عيد عبدالسلام عبدالحافظ"
click at [379, 323] on span "محمد عيد عبدالسلام عبدالحافظ" at bounding box center [422, 320] width 191 height 22
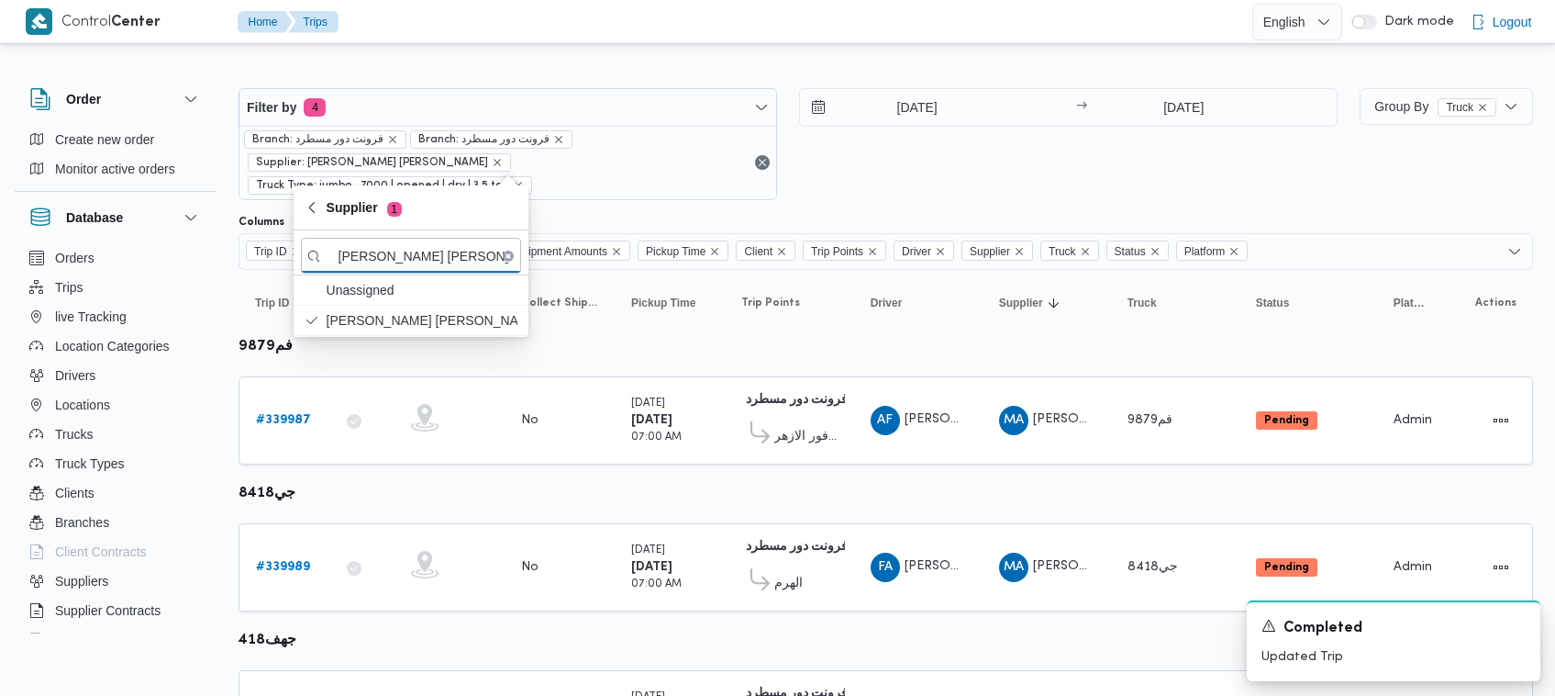
click at [957, 171] on div "30/9/2025 → 30/9/2025" at bounding box center [1068, 144] width 539 height 112
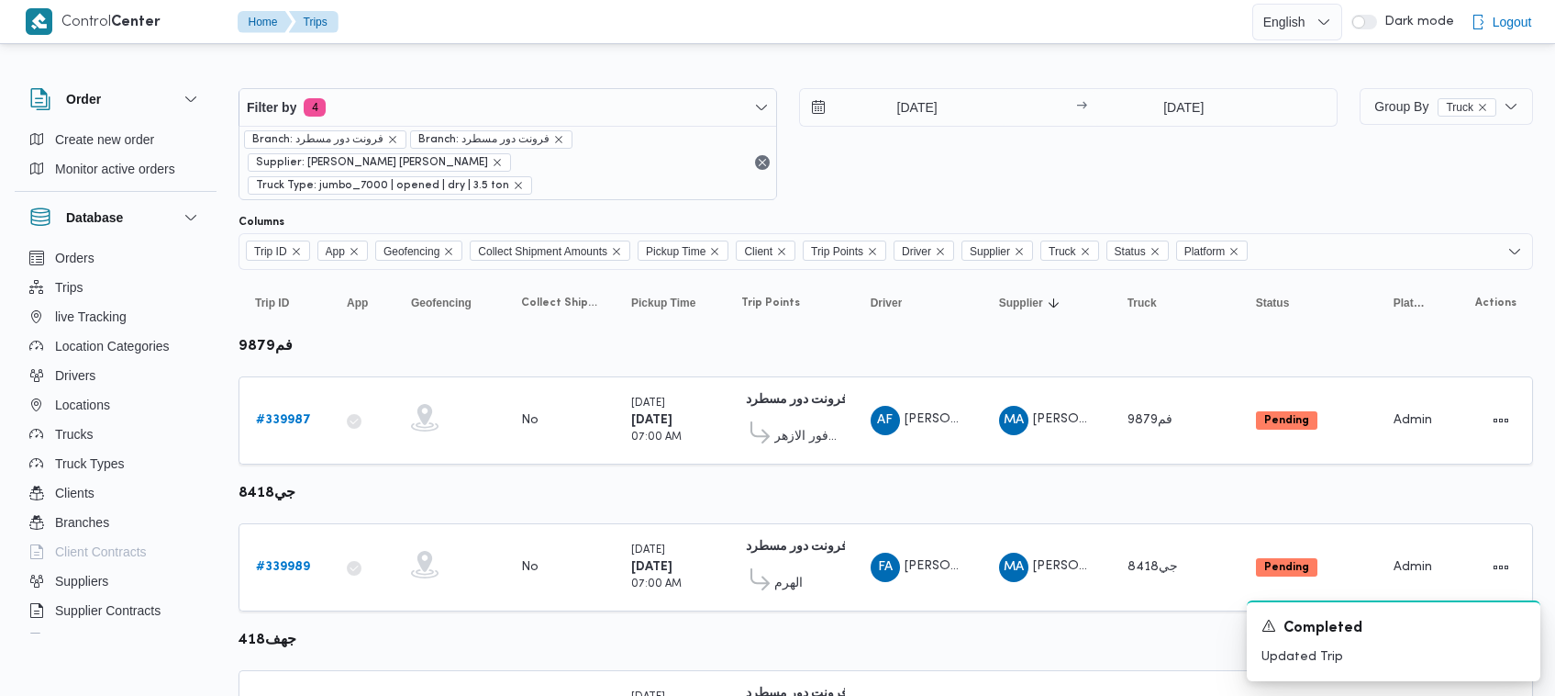
click at [849, 200] on div at bounding box center [886, 207] width 1295 height 15
click at [1498, 405] on button "Actions" at bounding box center [1501, 419] width 29 height 29
click at [1439, 407] on button "Open" at bounding box center [1428, 396] width 103 height 37
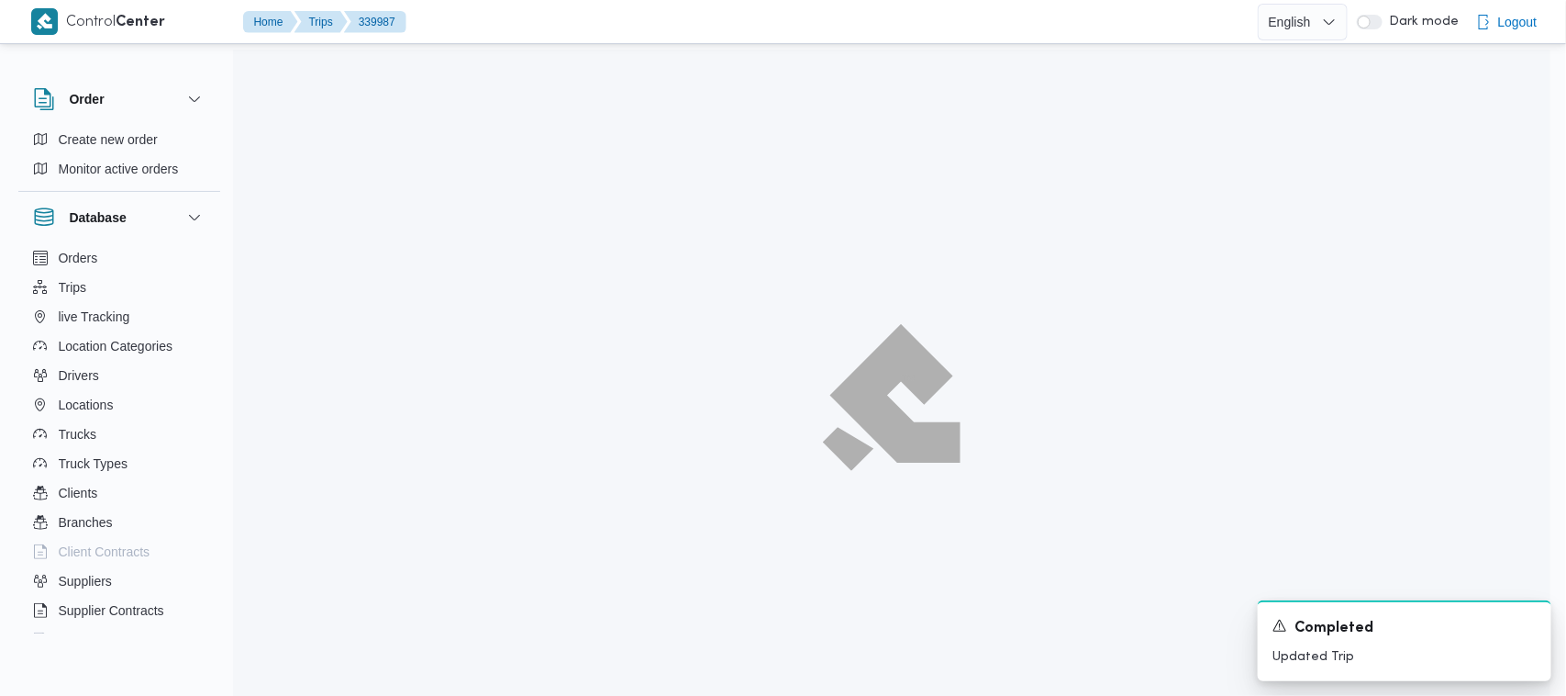
click at [1451, 381] on div at bounding box center [892, 398] width 1318 height 696
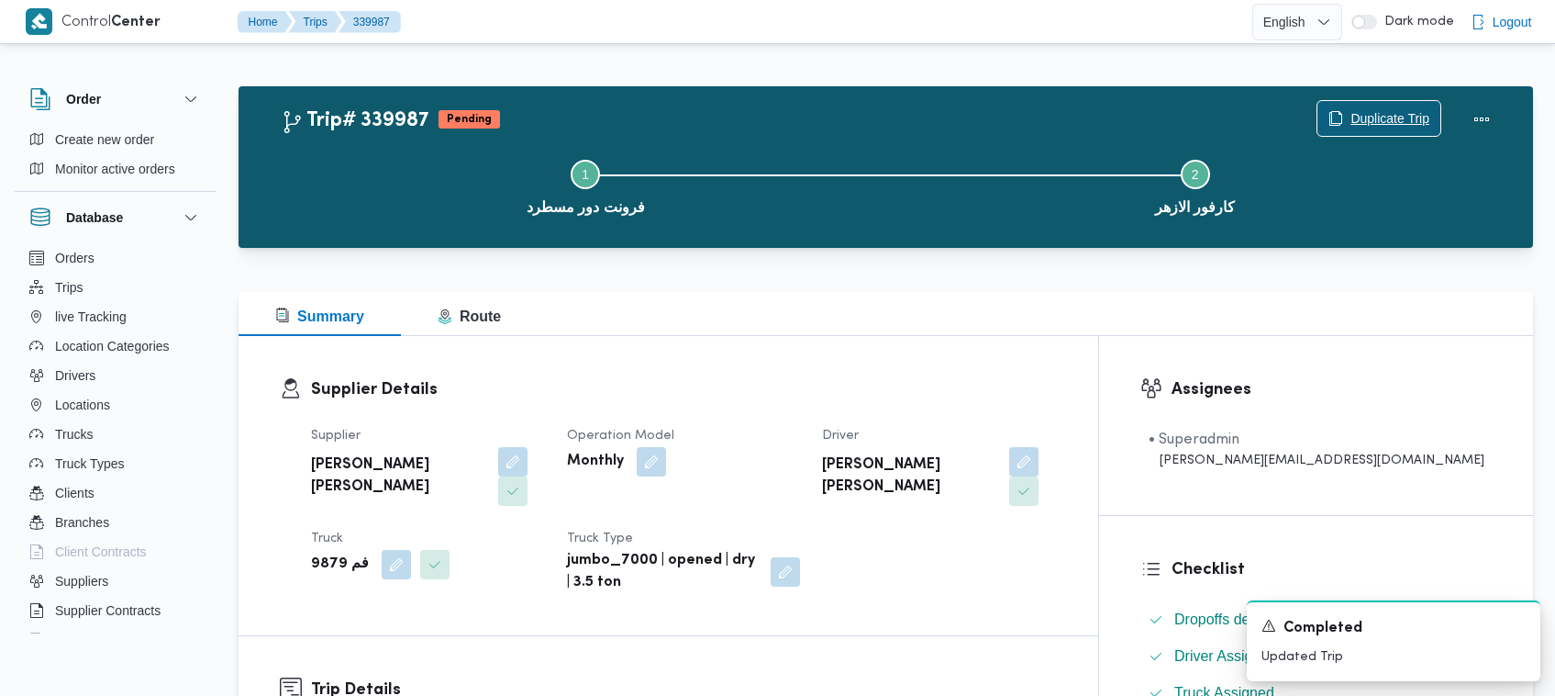
click at [1361, 119] on span "Duplicate Trip" at bounding box center [1390, 118] width 79 height 22
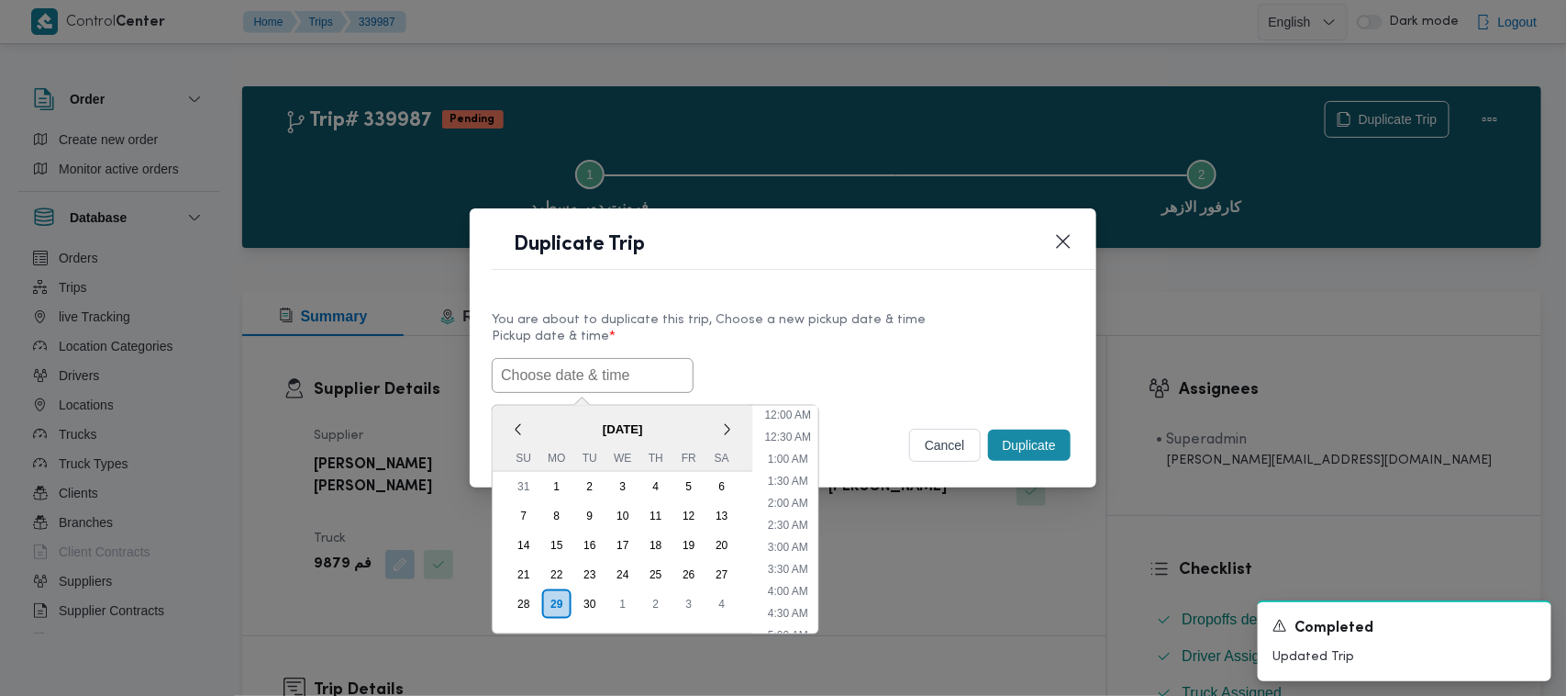
click at [615, 377] on input "text" at bounding box center [593, 375] width 202 height 35
paste input "01/10/2025 7:00AM"
type input "01/10/2025 7:00AM"
drag, startPoint x: 850, startPoint y: 354, endPoint x: 860, endPoint y: 360, distance: 11.5
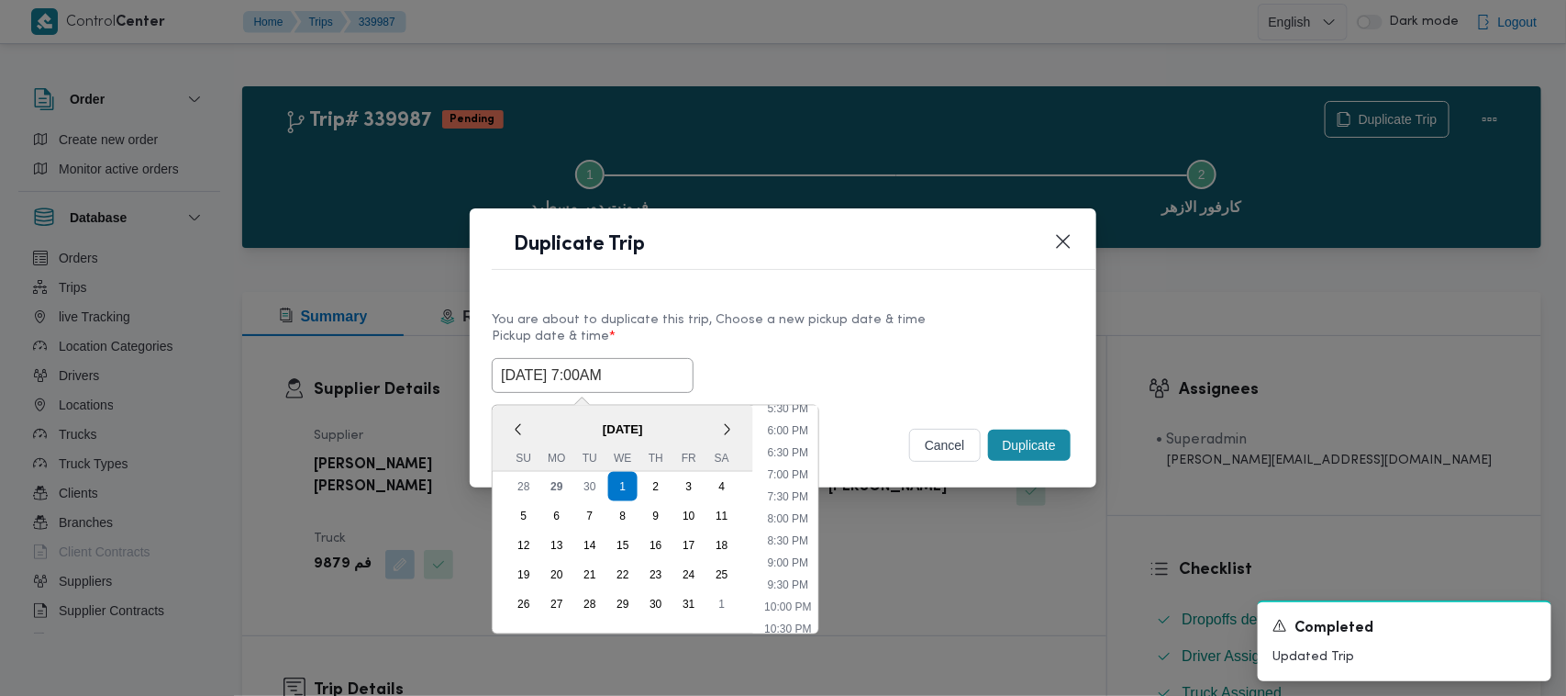
click at [852, 358] on div "01/10/2025 7:00AM October 2025 < October 2025 > Su Mo Tu We Th Fr Sa 28 29 30 1…" at bounding box center [783, 375] width 583 height 35
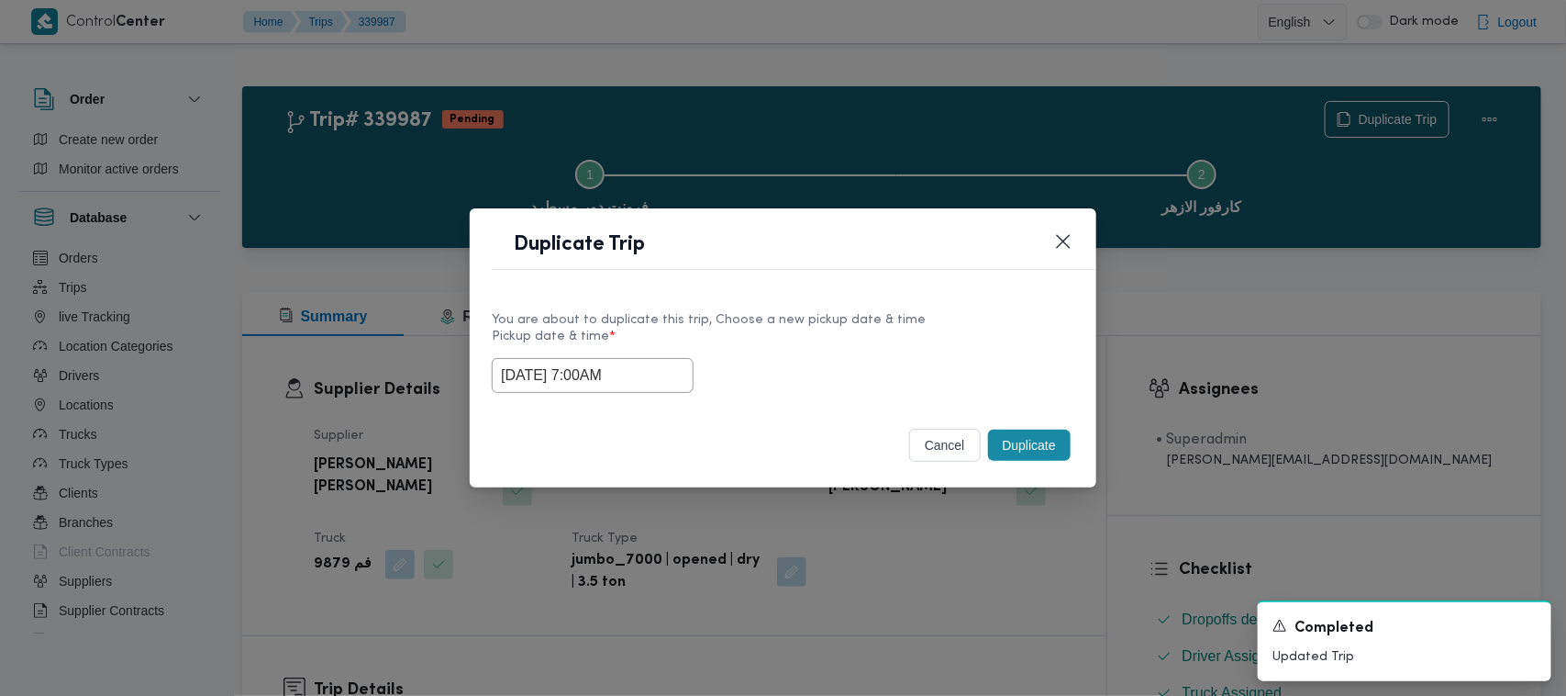
click at [1016, 436] on button "Duplicate" at bounding box center [1029, 444] width 83 height 31
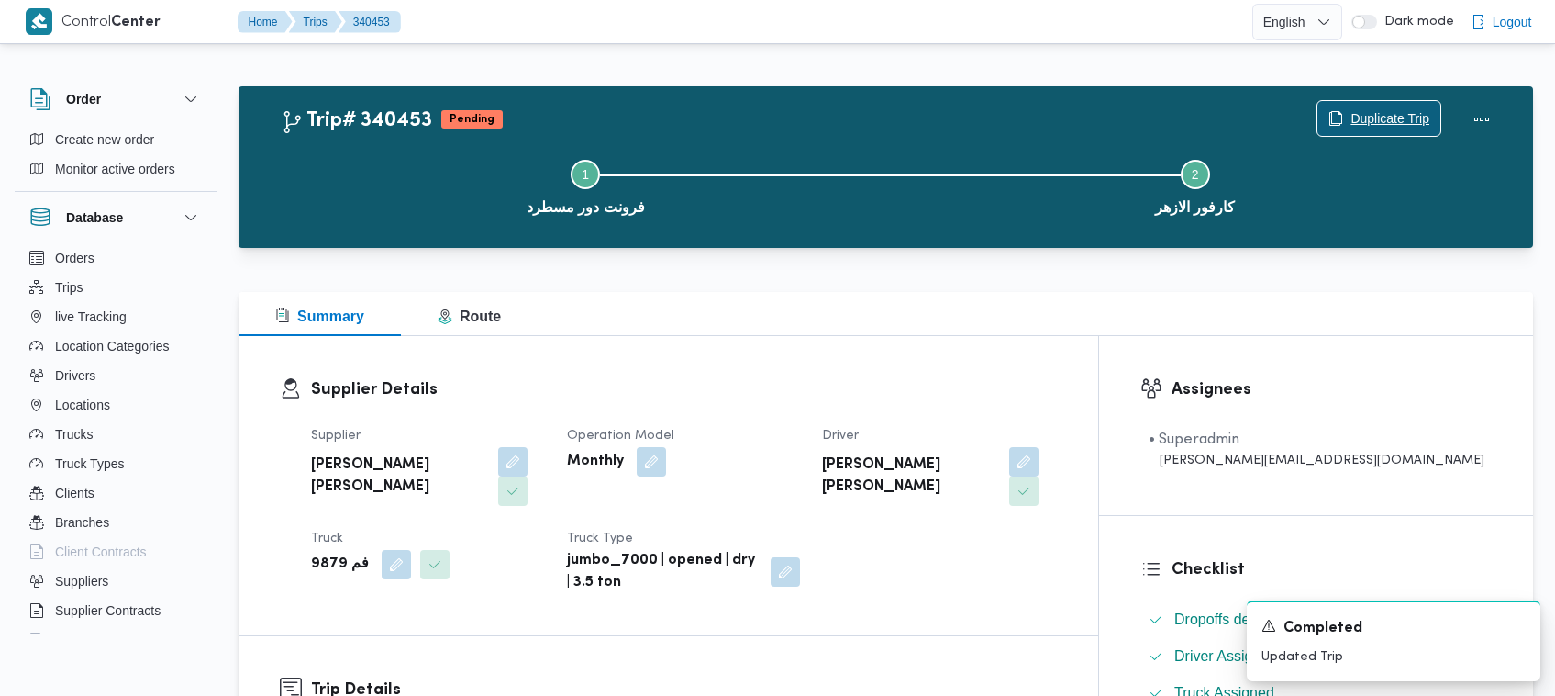
click at [1373, 102] on span "Duplicate Trip" at bounding box center [1379, 118] width 123 height 35
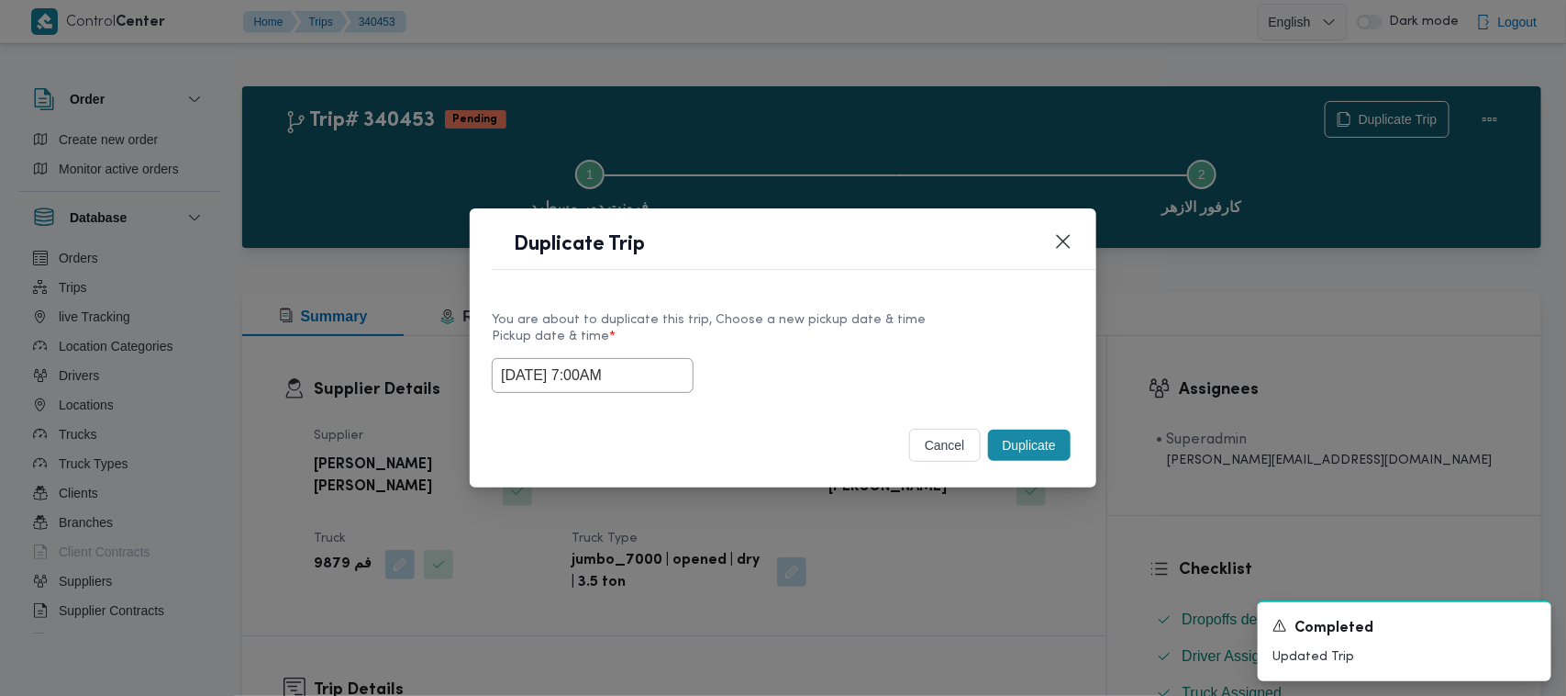
click at [653, 373] on input "01/10/2025 7:00AM" at bounding box center [593, 375] width 202 height 35
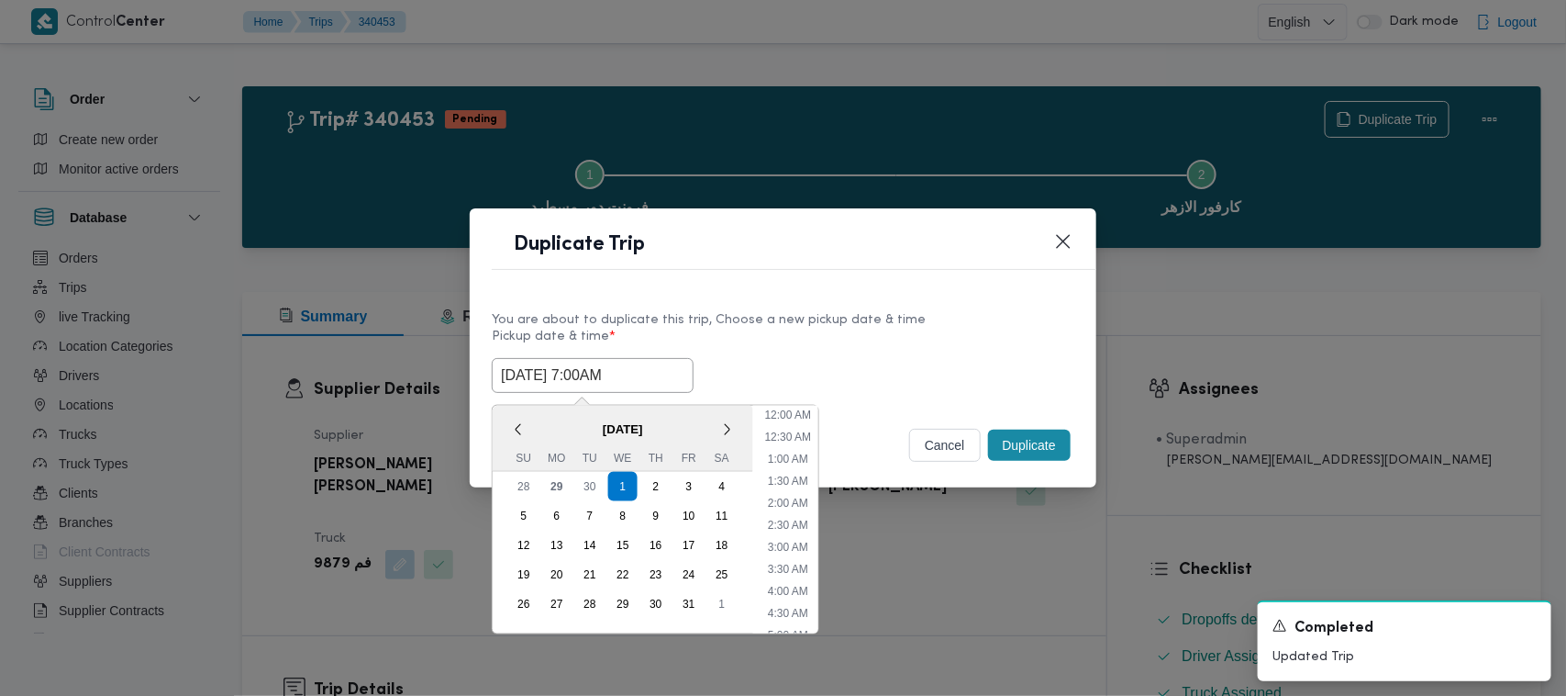
scroll to position [205, 0]
click at [657, 488] on div "2" at bounding box center [656, 486] width 35 height 35
type input "02/10/2025 7:00AM"
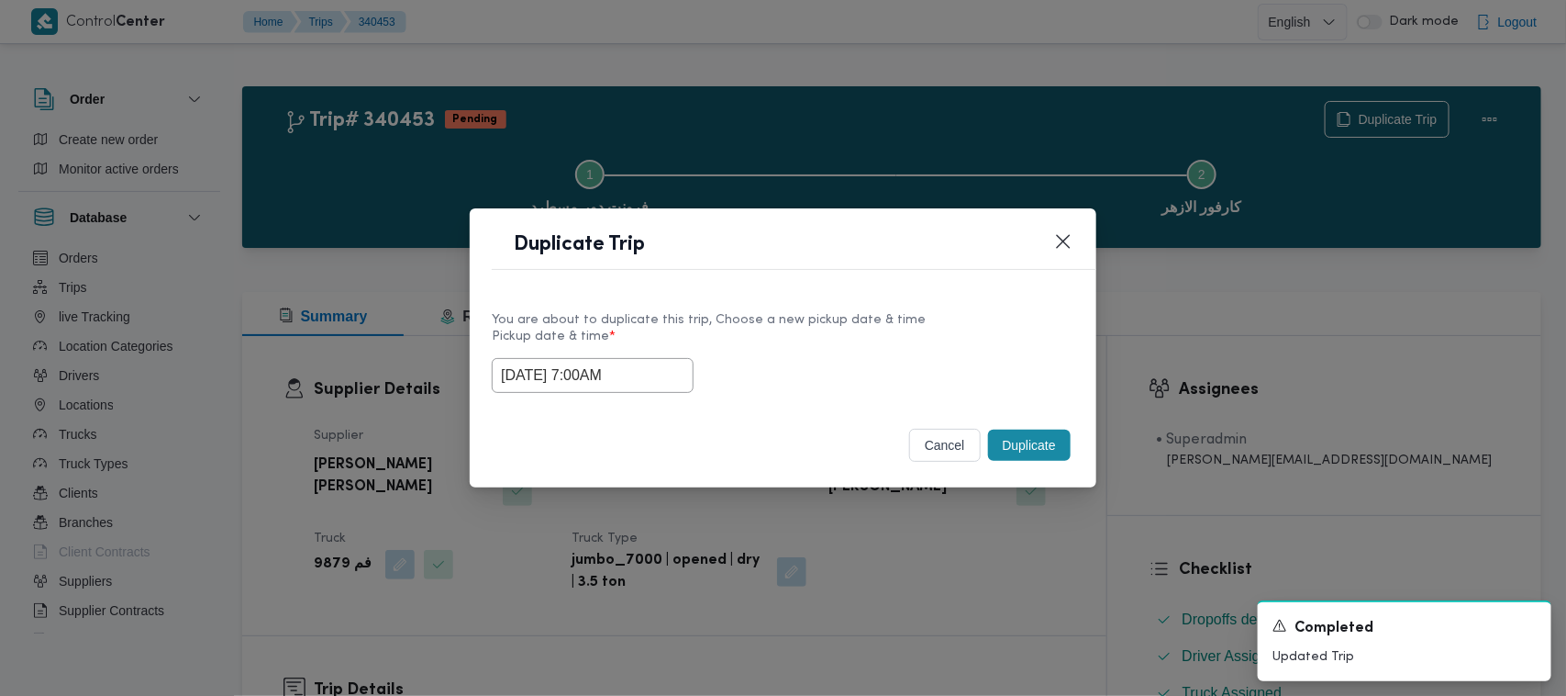
click at [854, 310] on div "You are about to duplicate this trip, Choose a new pickup date & time" at bounding box center [783, 319] width 583 height 19
click at [1043, 440] on button "Duplicate" at bounding box center [1029, 444] width 83 height 31
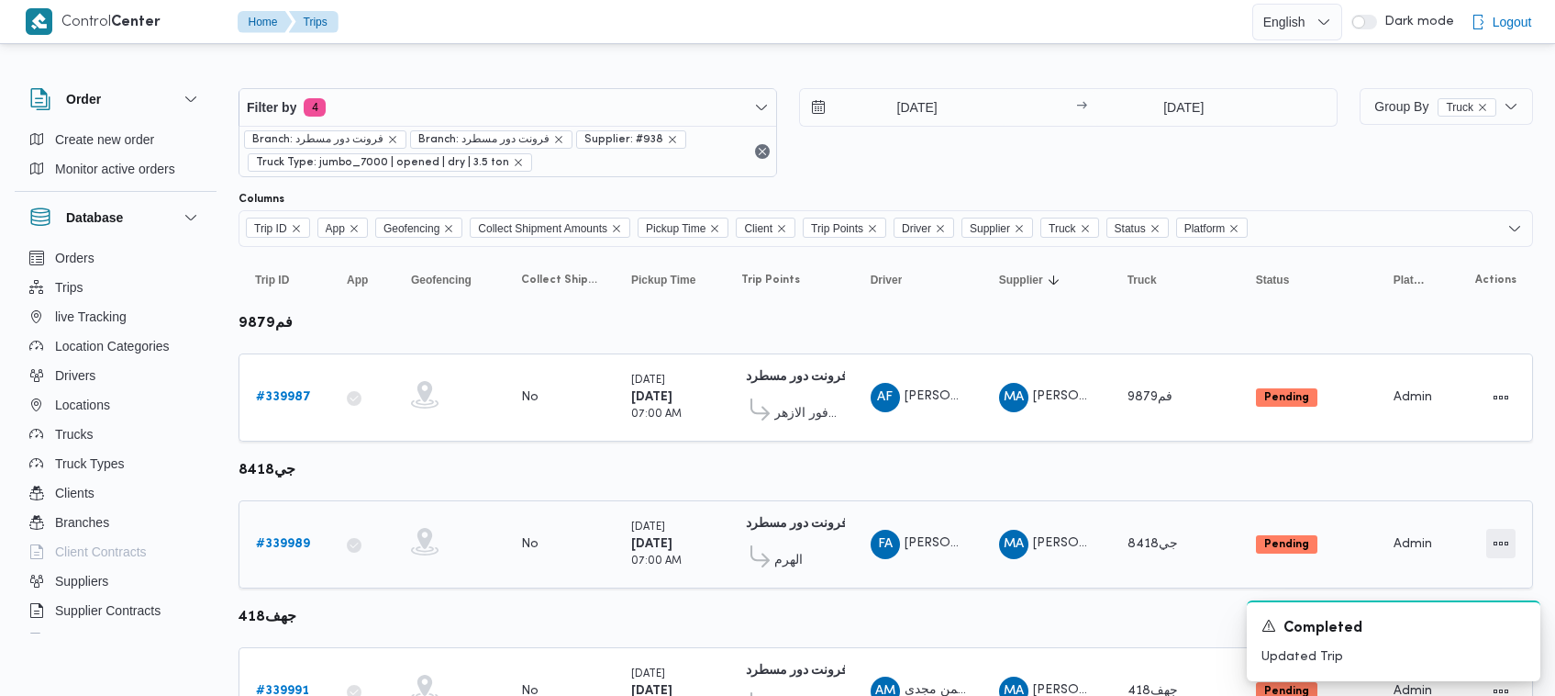
click at [1508, 544] on button "Actions" at bounding box center [1501, 543] width 29 height 29
click at [1439, 535] on span "Open" at bounding box center [1439, 541] width 59 height 15
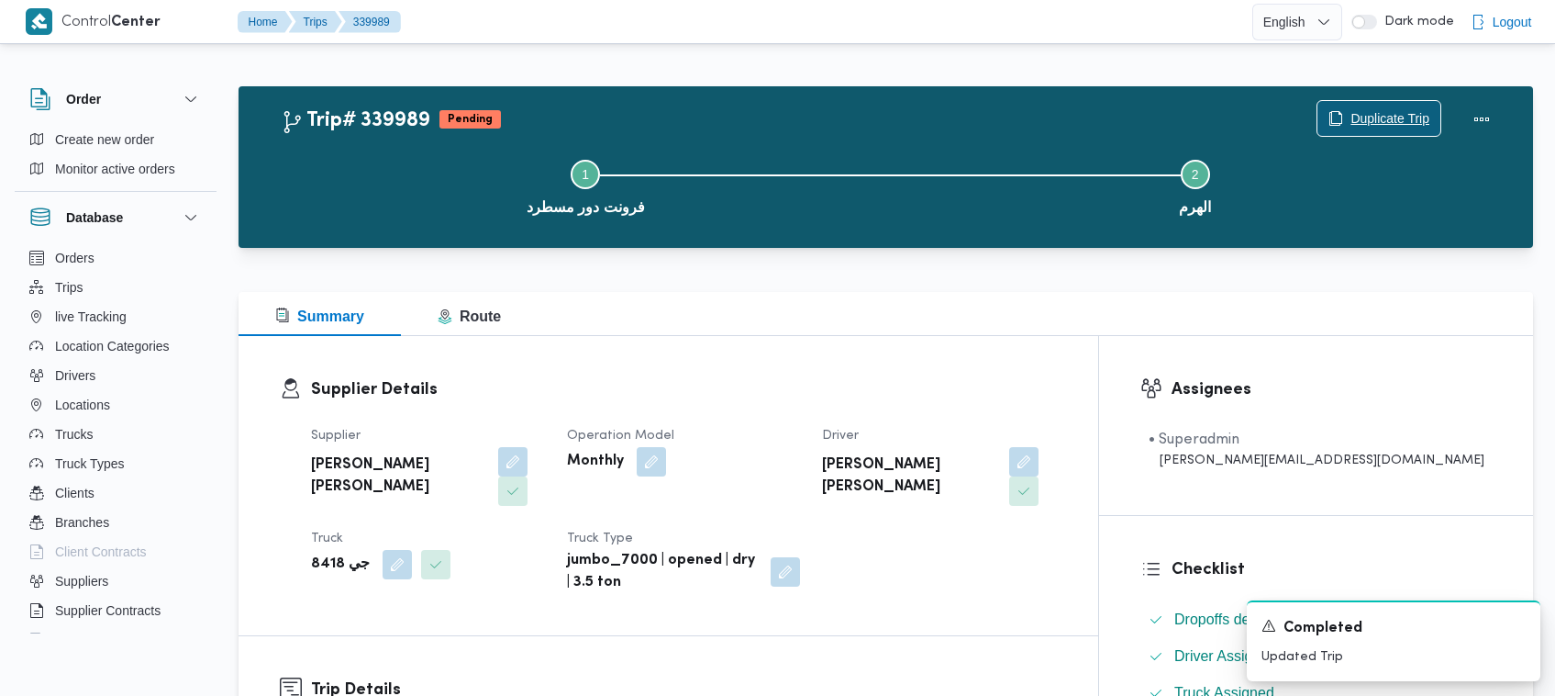
click at [1374, 124] on span "Duplicate Trip" at bounding box center [1390, 118] width 79 height 22
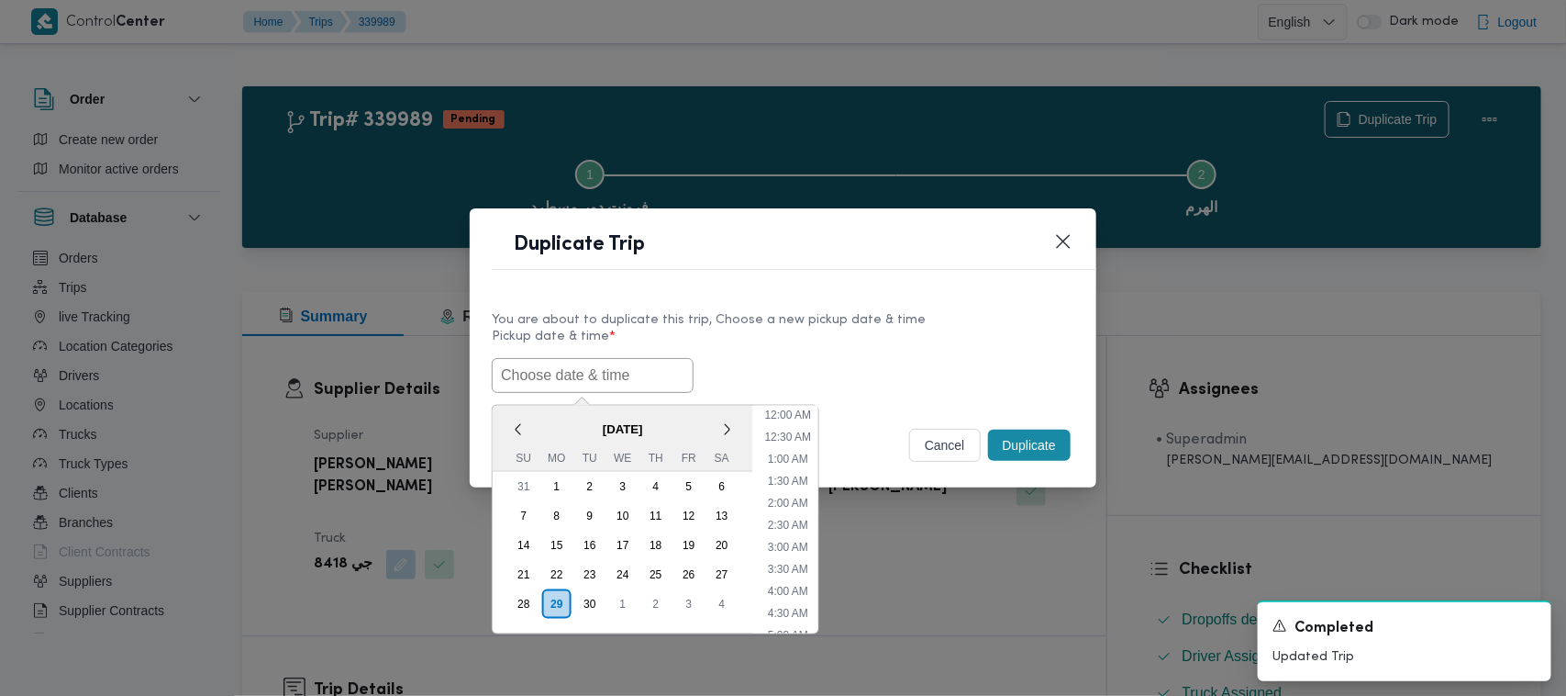
drag, startPoint x: 595, startPoint y: 386, endPoint x: 735, endPoint y: 359, distance: 143.1
click at [598, 386] on input "text" at bounding box center [593, 375] width 202 height 35
paste input "01/10/2025 7:00AM"
type input "01/10/2025 7:00AM"
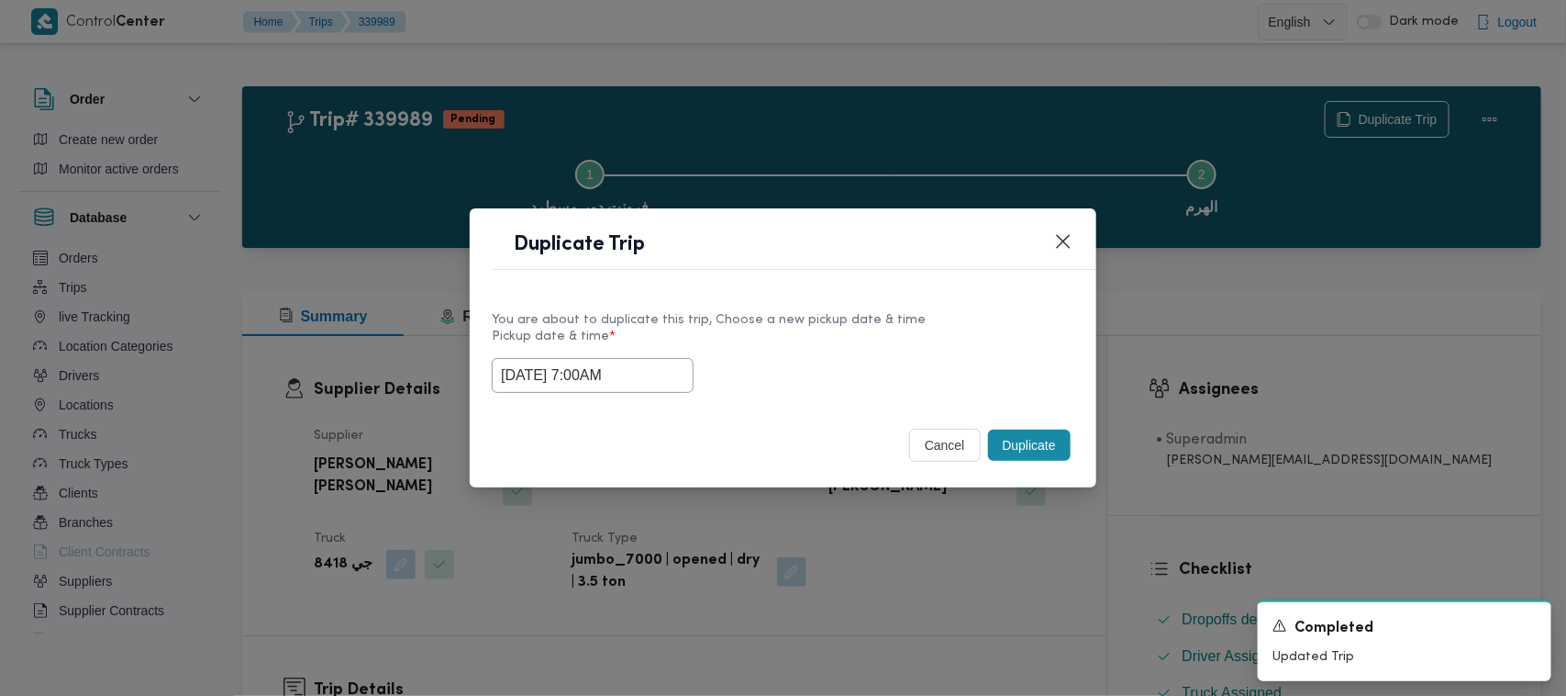
drag, startPoint x: 884, startPoint y: 353, endPoint x: 1063, endPoint y: 438, distance: 197.9
click at [886, 353] on label "Pickup date & time *" at bounding box center [783, 343] width 583 height 28
click at [1069, 443] on button "Duplicate" at bounding box center [1029, 444] width 83 height 31
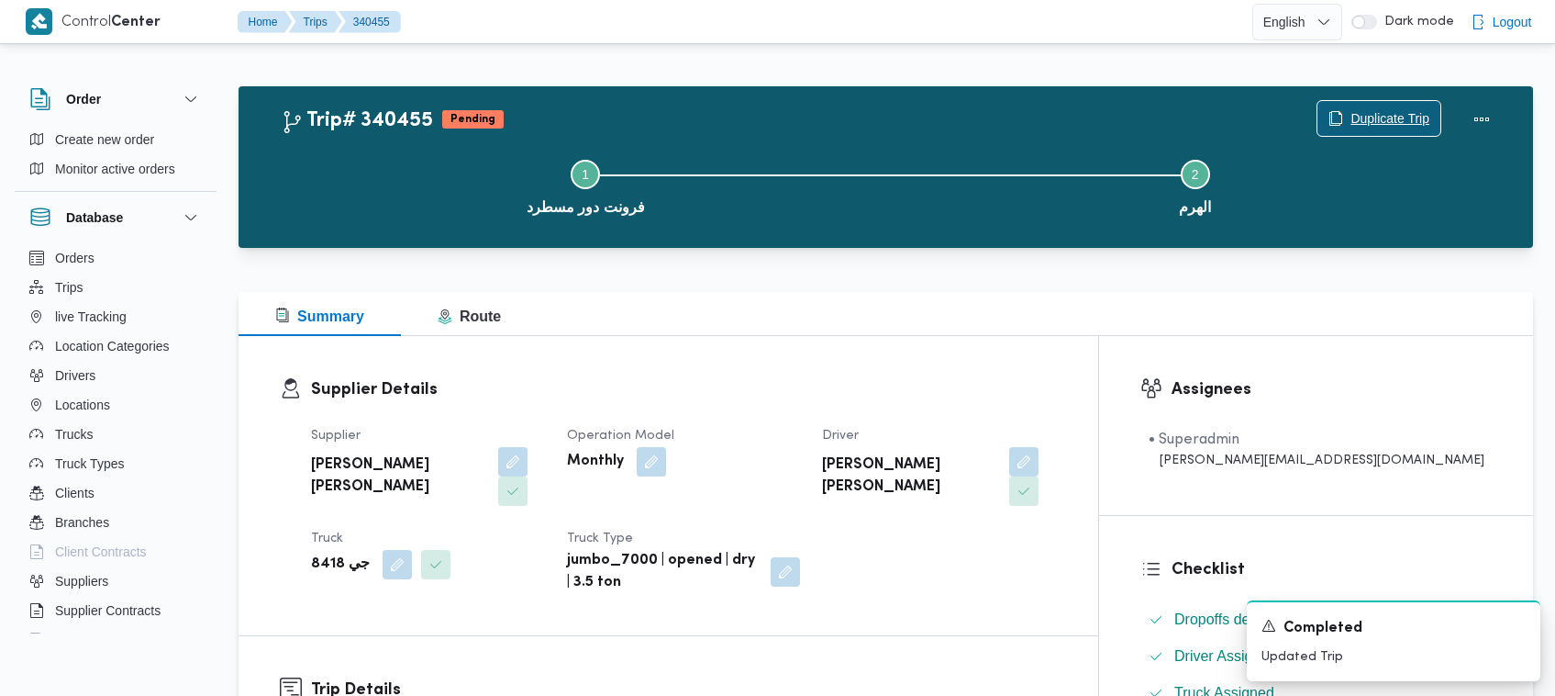
click at [1387, 128] on span "Duplicate Trip" at bounding box center [1390, 118] width 79 height 22
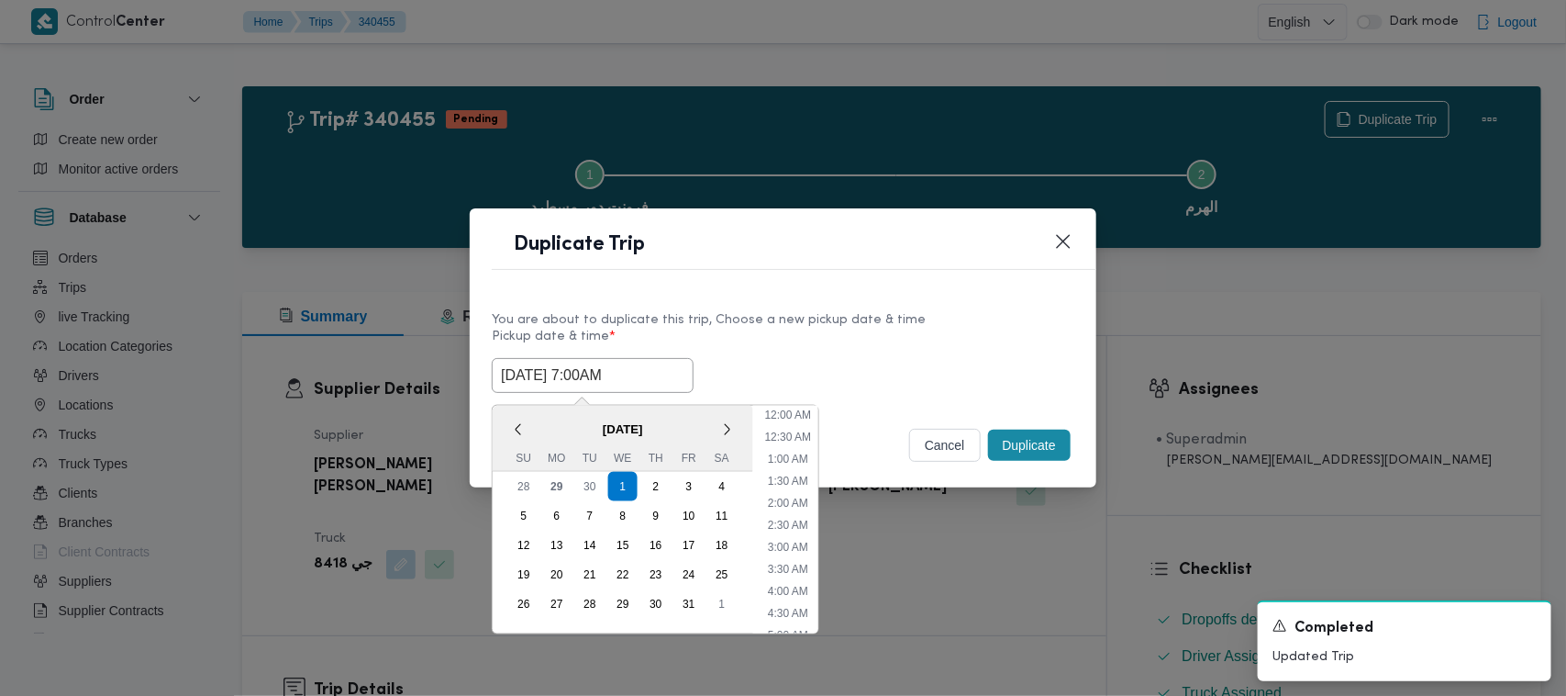
click at [645, 384] on input "01/10/2025 7:00AM" at bounding box center [593, 375] width 202 height 35
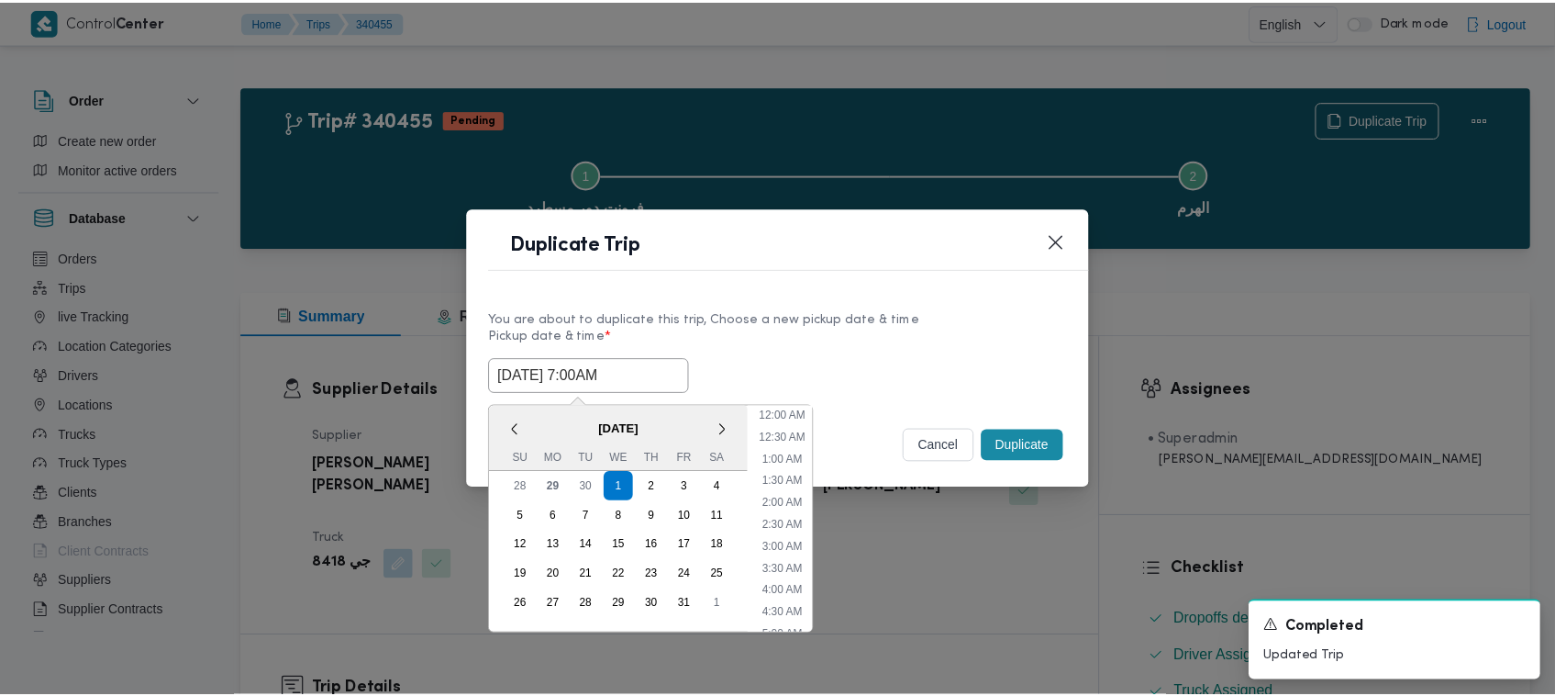
scroll to position [205, 0]
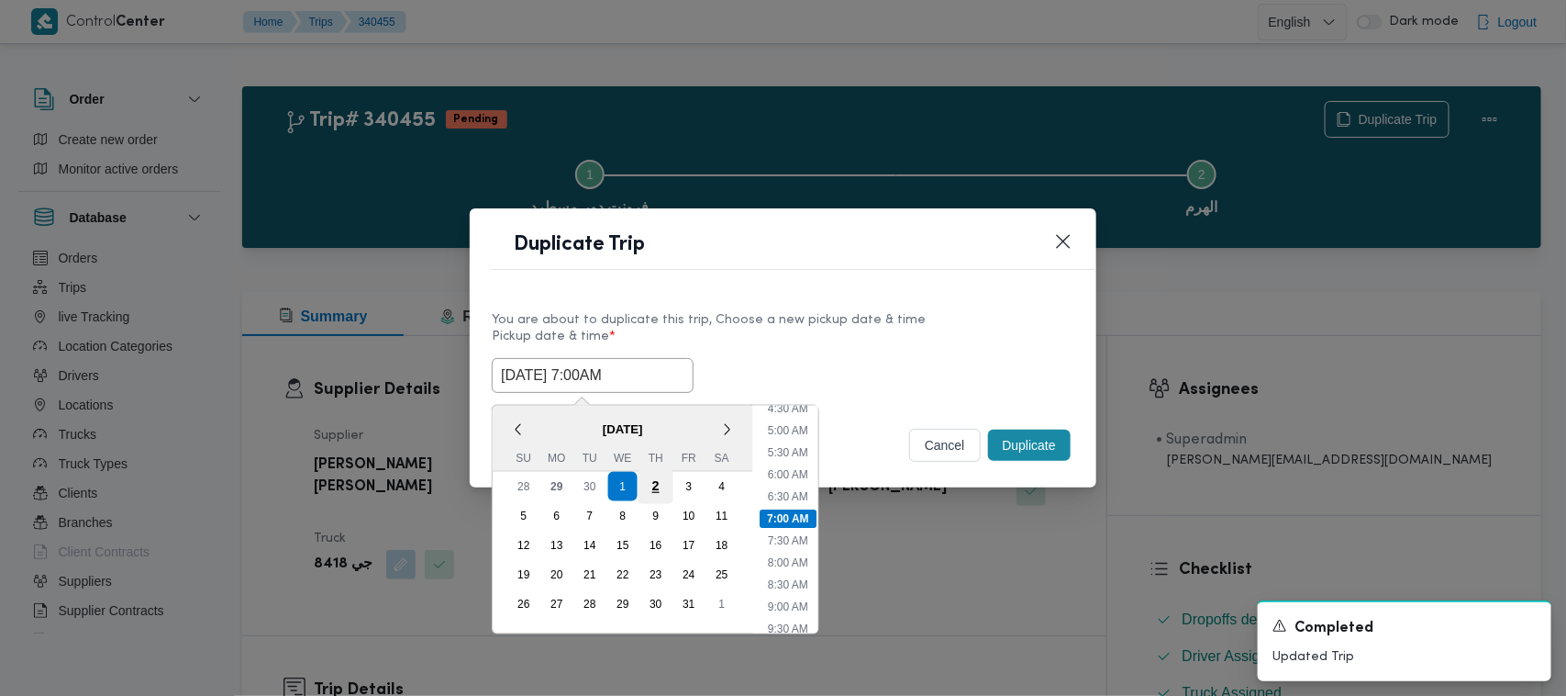
click at [654, 494] on div "2" at bounding box center [656, 486] width 35 height 35
type input "02/10/2025 7:00AM"
click at [938, 301] on div "You are about to duplicate this trip, Choose a new pickup date & time Pickup da…" at bounding box center [783, 350] width 627 height 117
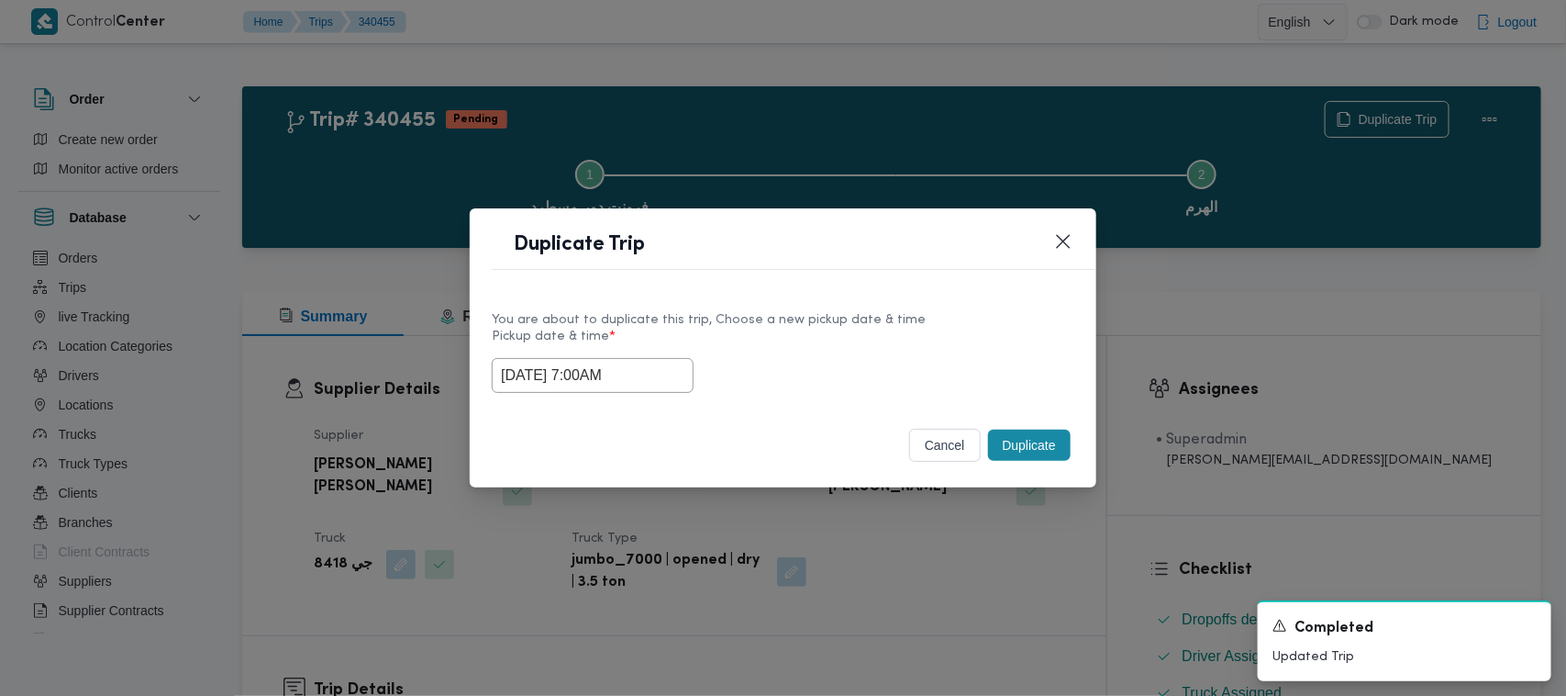
click at [1064, 440] on button "Duplicate" at bounding box center [1029, 444] width 83 height 31
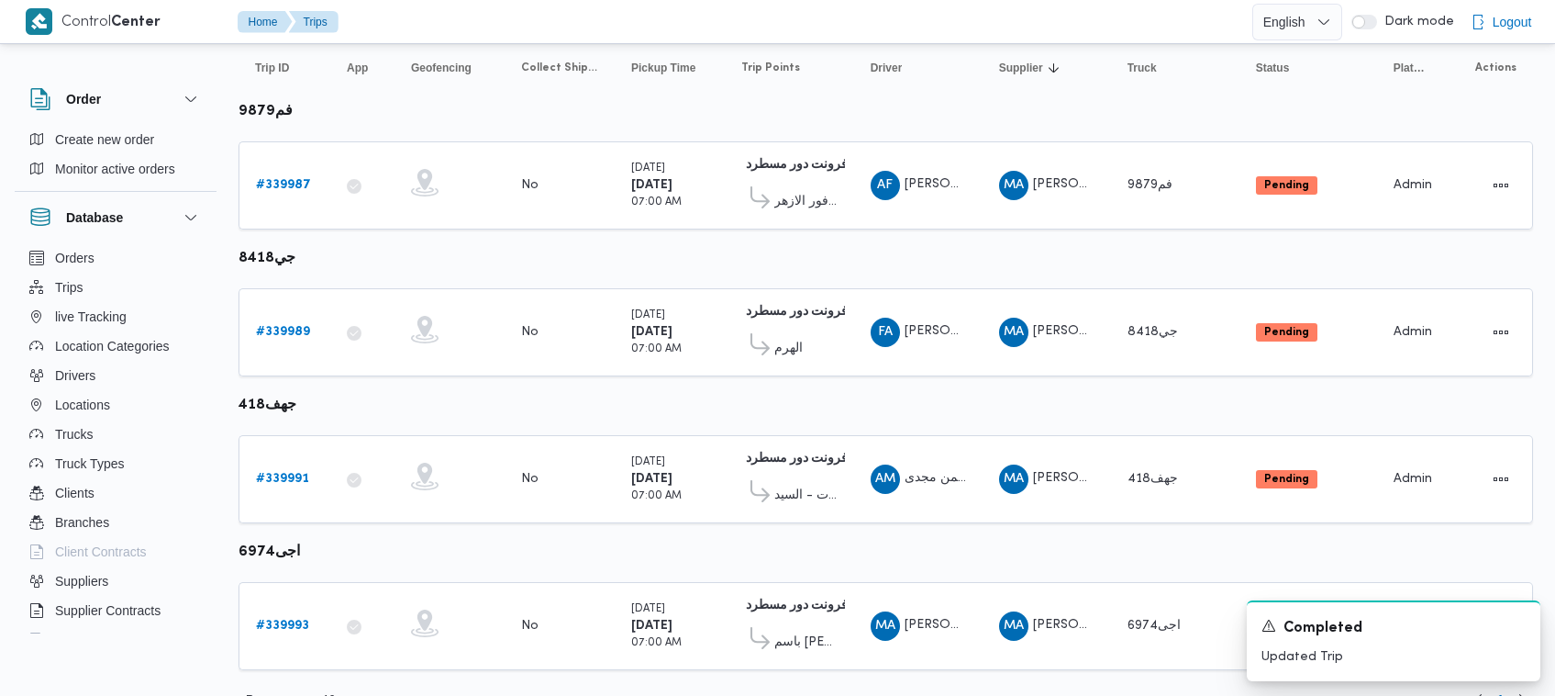
scroll to position [243, 0]
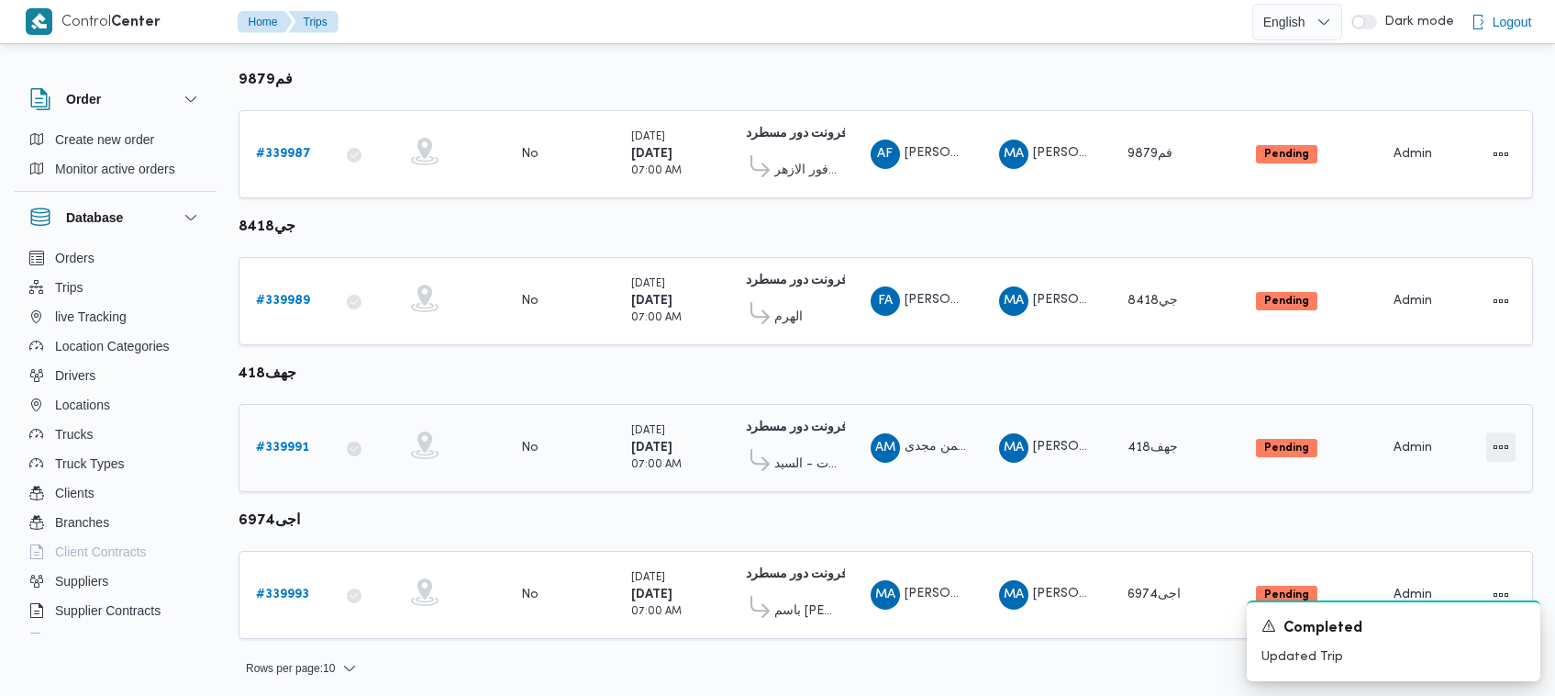
click at [1508, 437] on button "Actions" at bounding box center [1501, 446] width 29 height 29
click at [1461, 432] on button "Open" at bounding box center [1428, 443] width 103 height 37
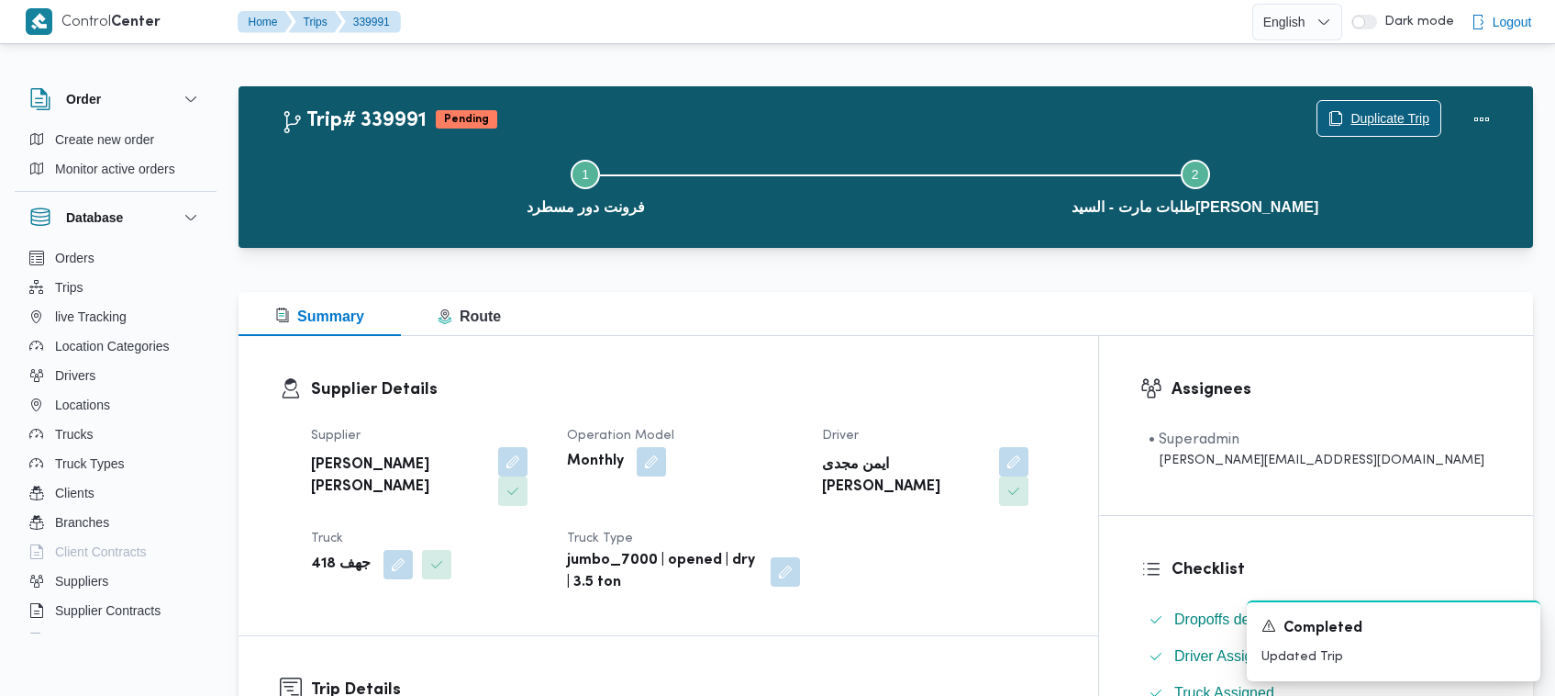
click at [1364, 122] on span "Duplicate Trip" at bounding box center [1390, 118] width 79 height 22
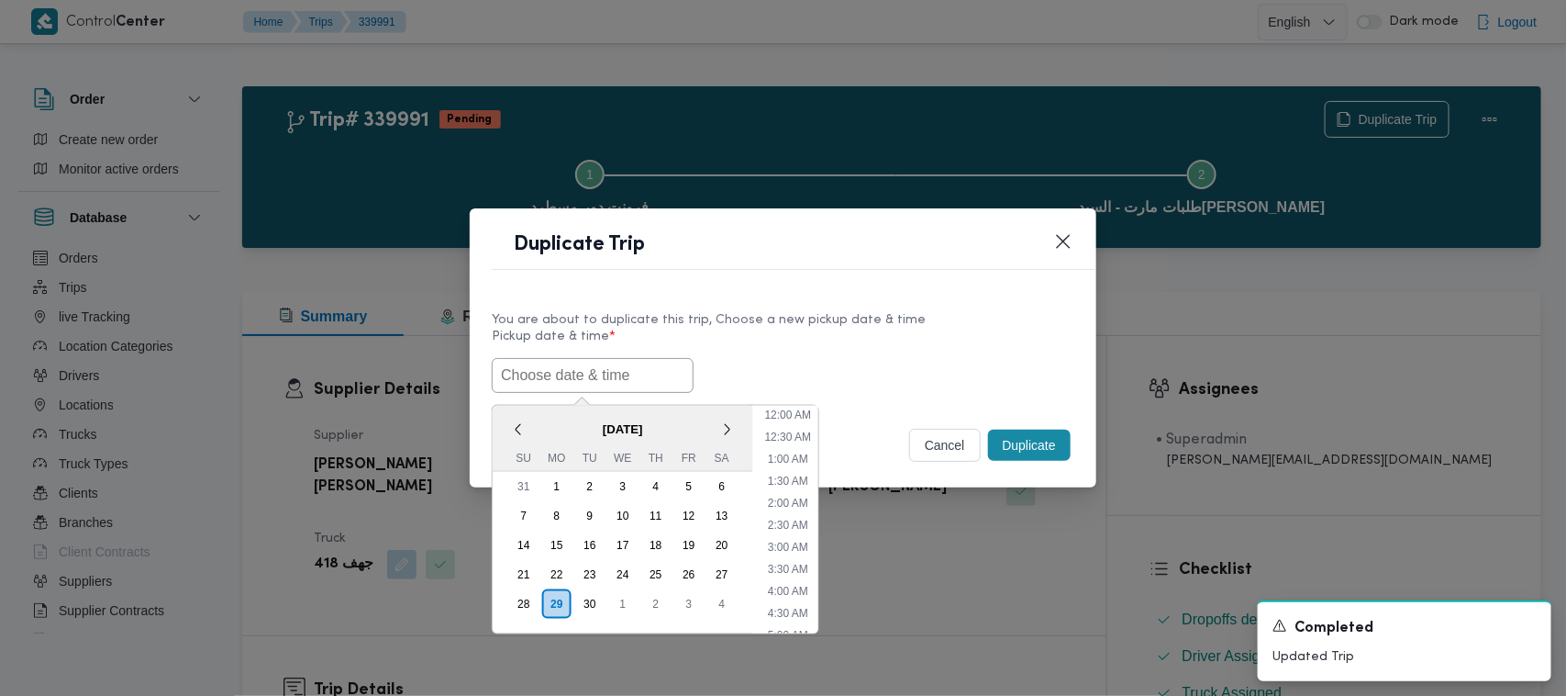
click at [557, 391] on input "text" at bounding box center [593, 375] width 202 height 35
paste input "01/10/2025 7:00AM"
type input "01/10/2025 7:00AM"
click at [783, 347] on label "Pickup date & time *" at bounding box center [783, 343] width 583 height 28
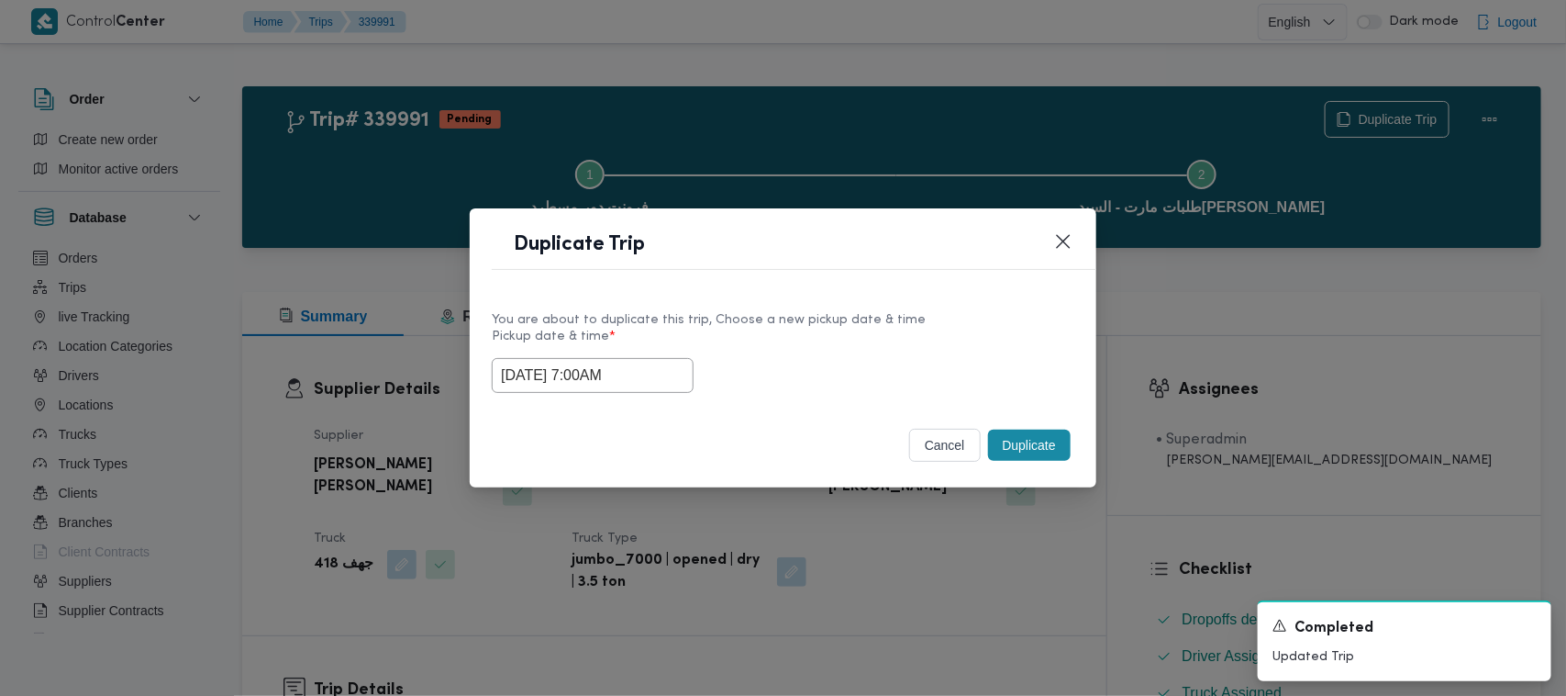
click at [1021, 443] on button "Duplicate" at bounding box center [1029, 444] width 83 height 31
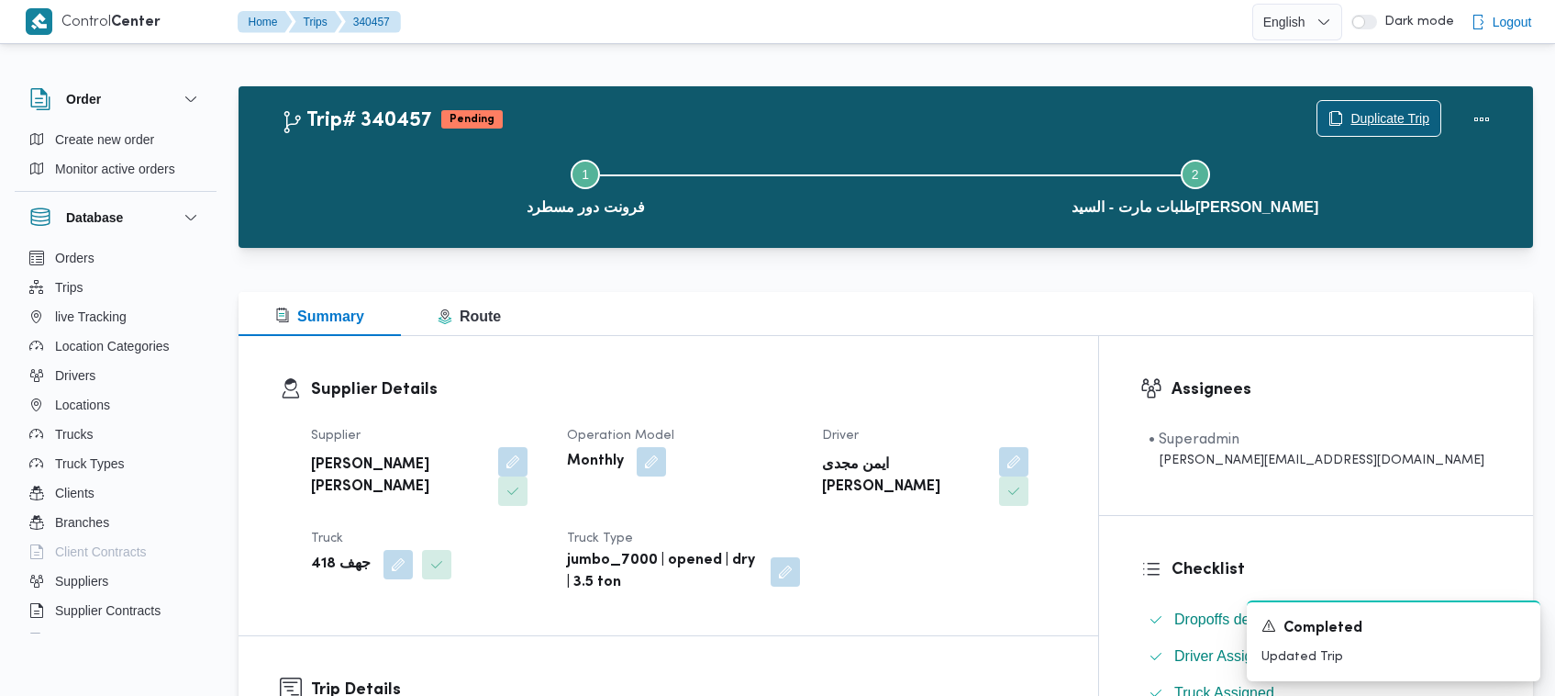
click at [1355, 121] on span "Duplicate Trip" at bounding box center [1390, 118] width 79 height 22
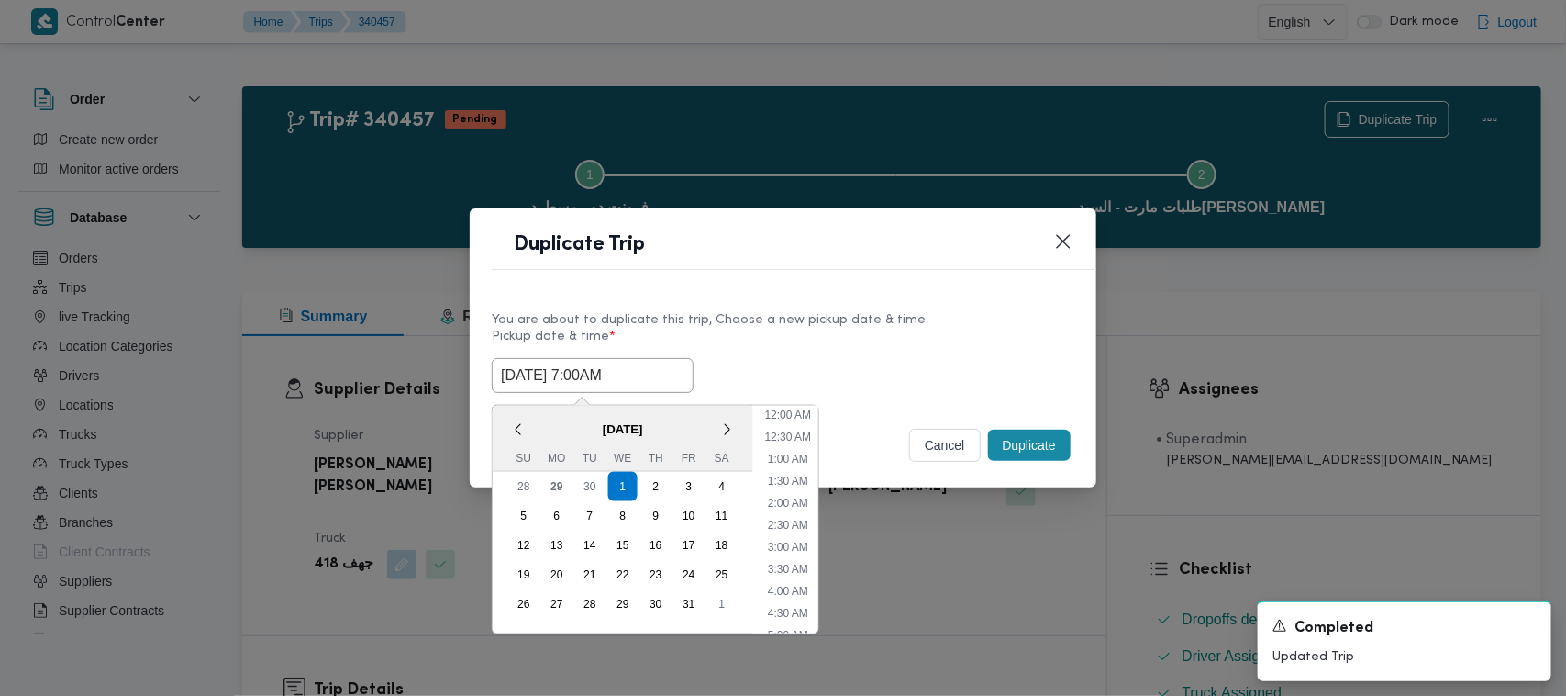
click at [671, 373] on input "01/10/2025 7:00AM" at bounding box center [593, 375] width 202 height 35
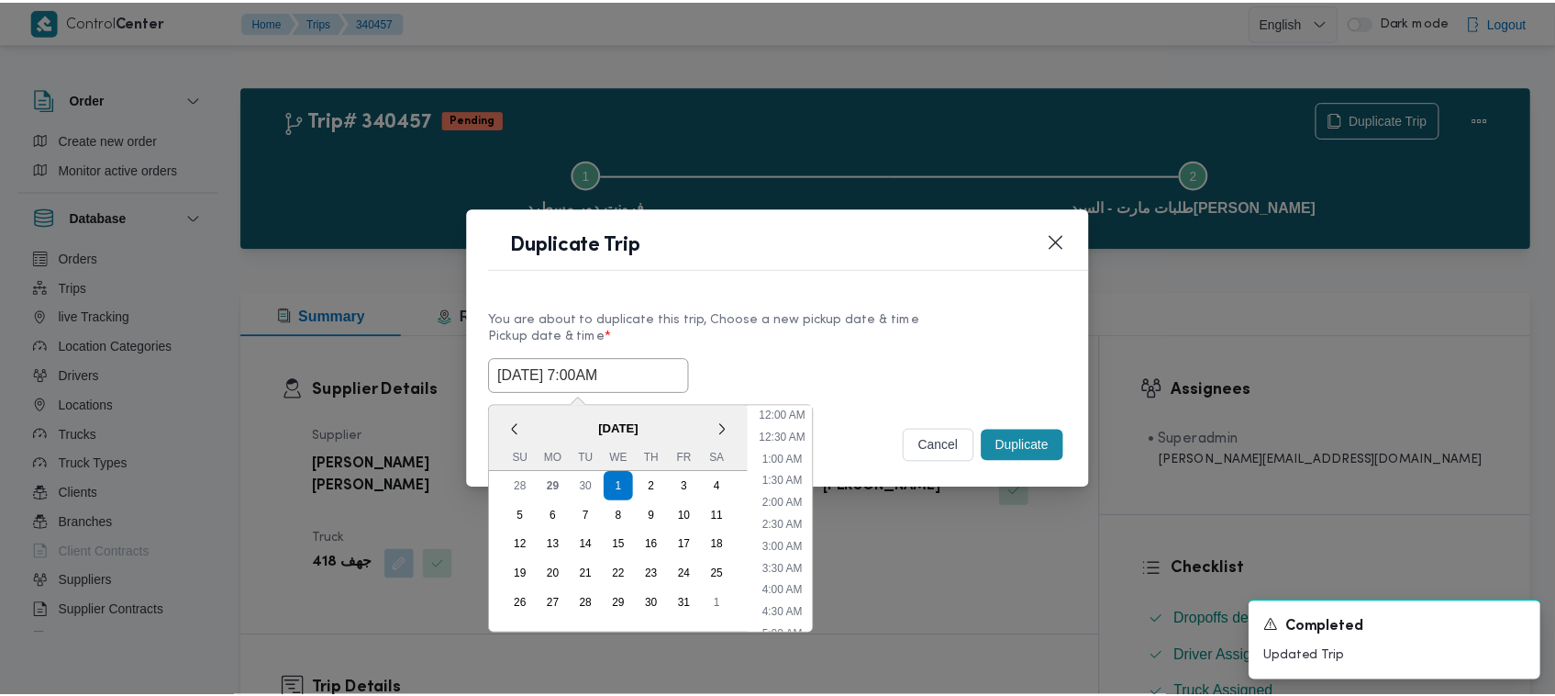
scroll to position [205, 0]
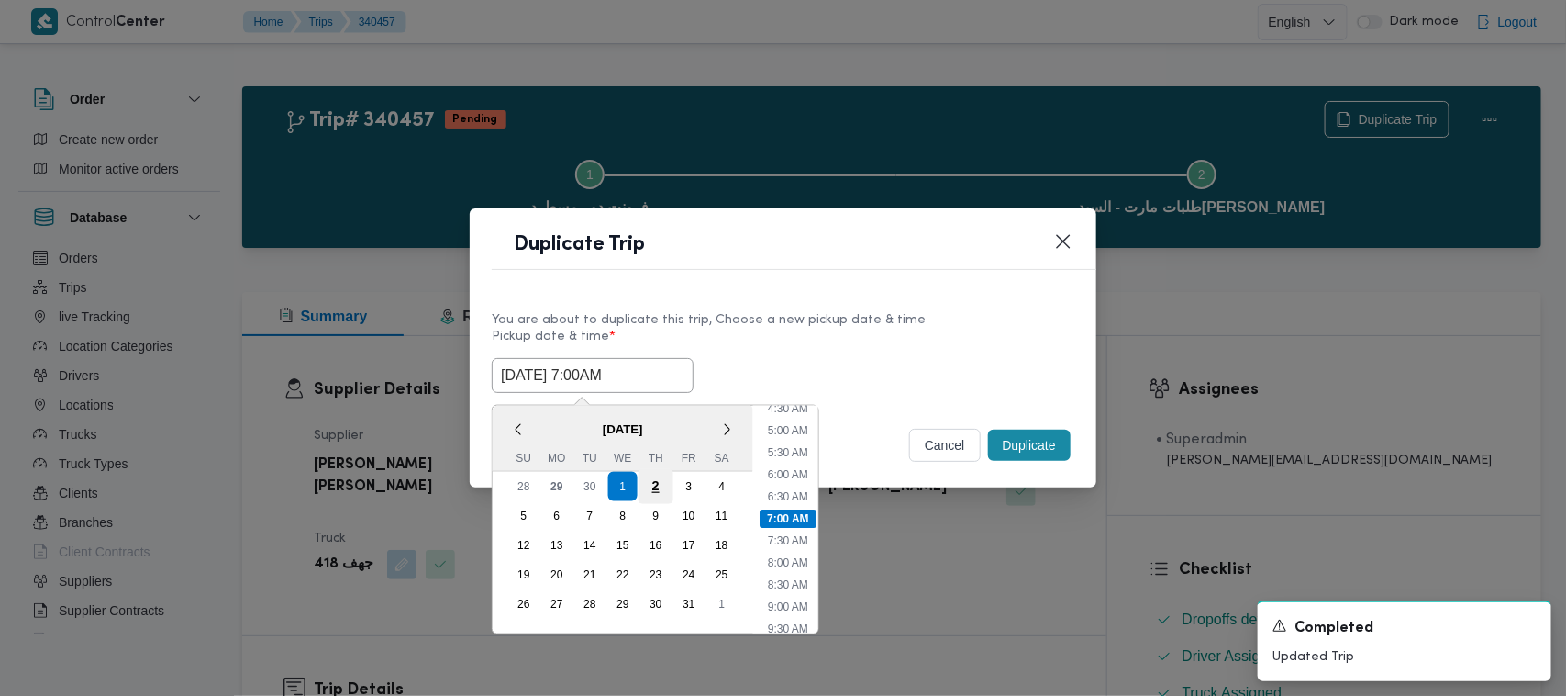
click at [649, 486] on div "2" at bounding box center [656, 486] width 35 height 35
type input "02/10/2025 7:00AM"
drag, startPoint x: 915, startPoint y: 330, endPoint x: 941, endPoint y: 373, distance: 50.2
click at [916, 330] on label "Pickup date & time *" at bounding box center [783, 343] width 583 height 28
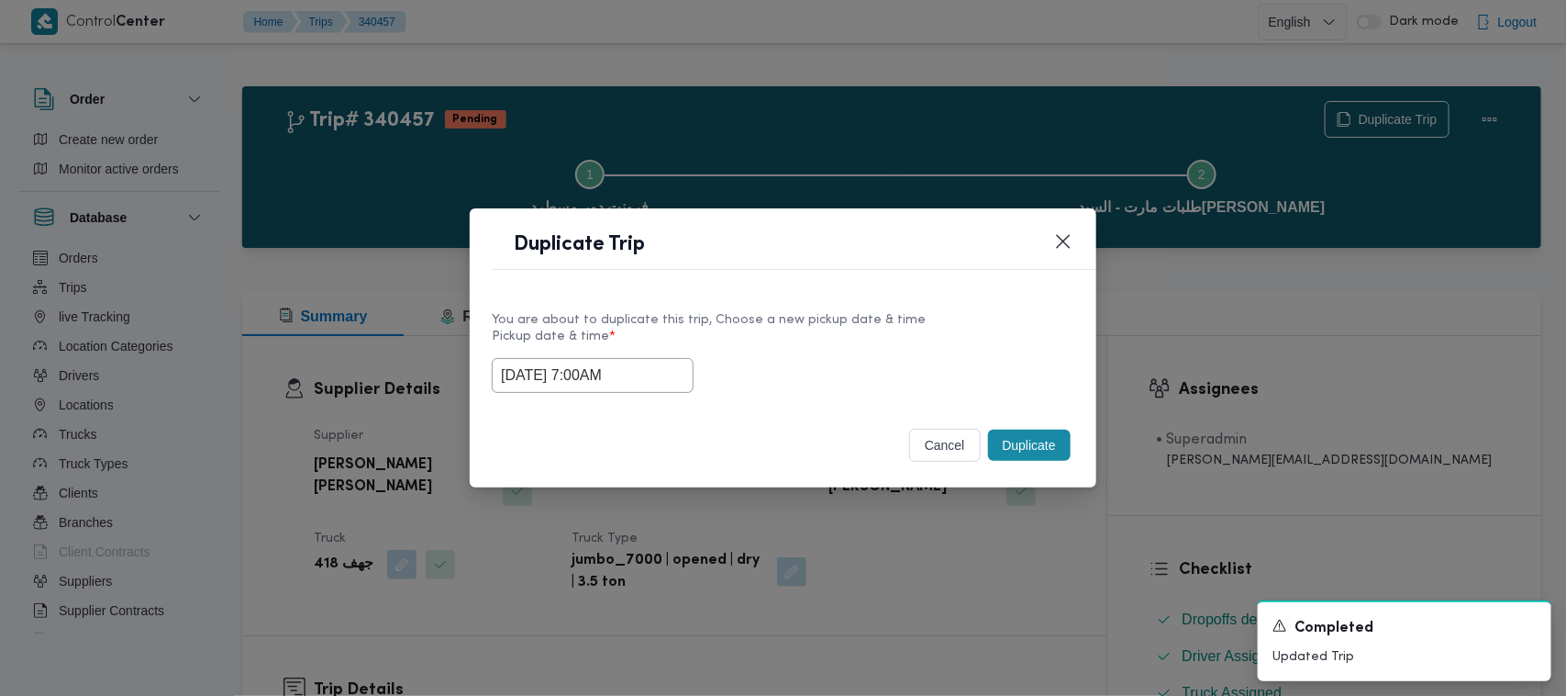
click at [1042, 439] on button "Duplicate" at bounding box center [1029, 444] width 83 height 31
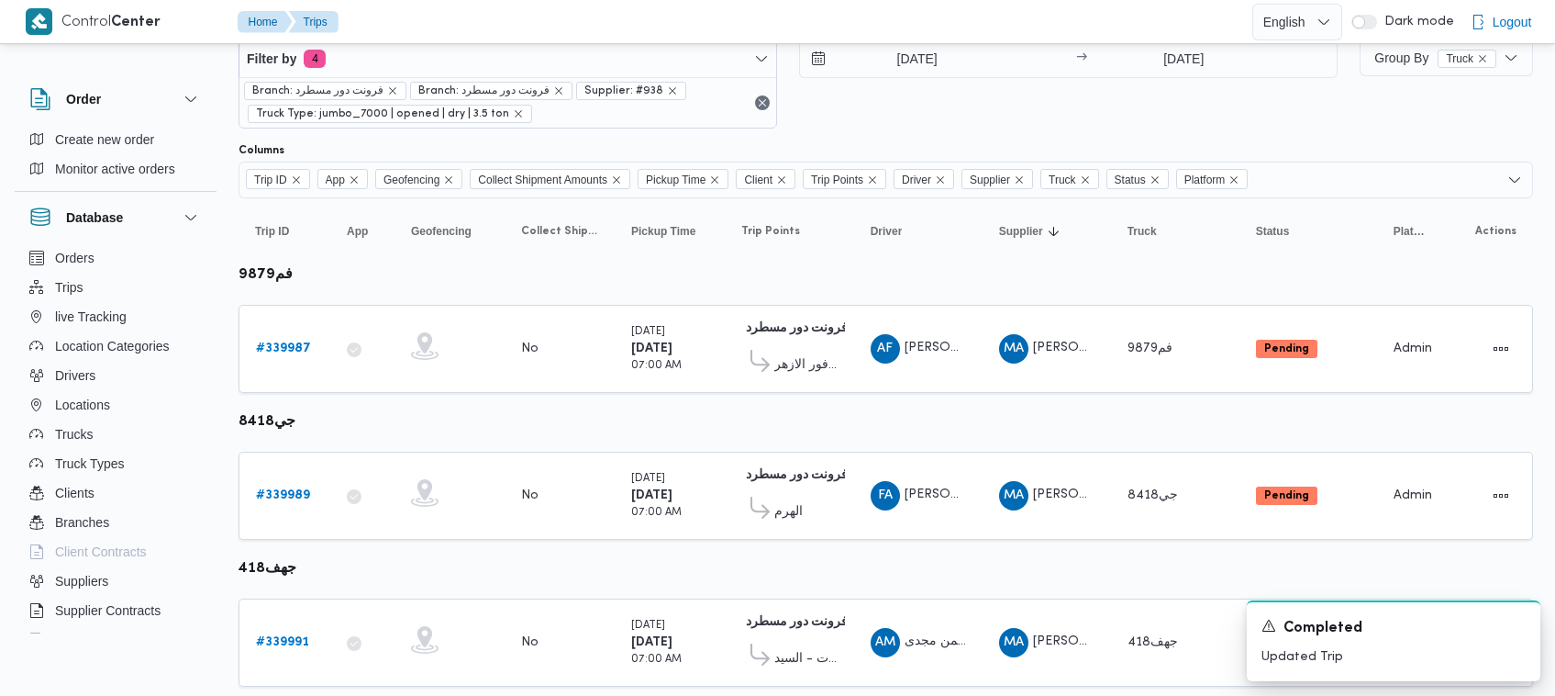
scroll to position [243, 0]
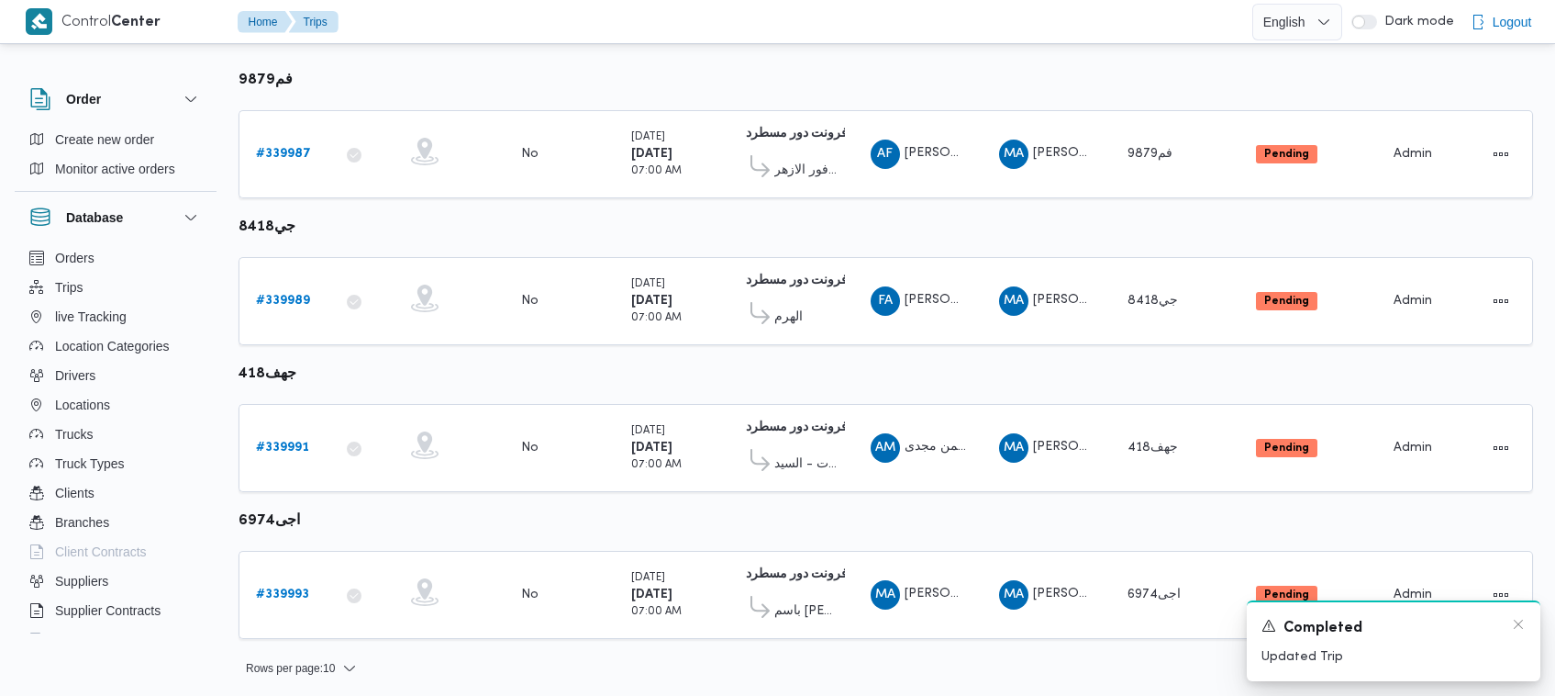
click at [1529, 626] on div "A new notification appears Completed Updated Trip" at bounding box center [1394, 640] width 294 height 81
click at [1521, 626] on icon "Dismiss toast" at bounding box center [1518, 624] width 15 height 15
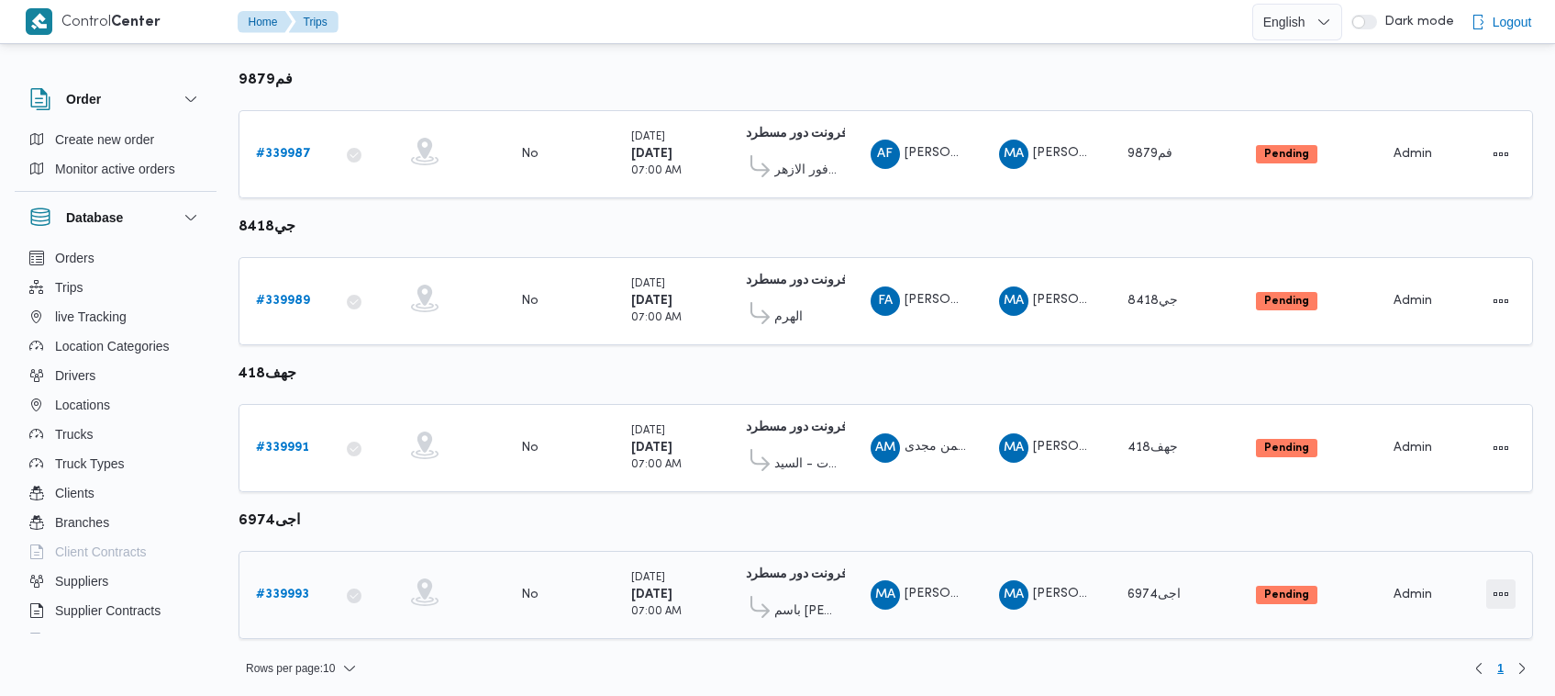
click at [1502, 580] on button "Actions" at bounding box center [1501, 593] width 29 height 29
click at [1427, 587] on span "Open" at bounding box center [1439, 588] width 59 height 15
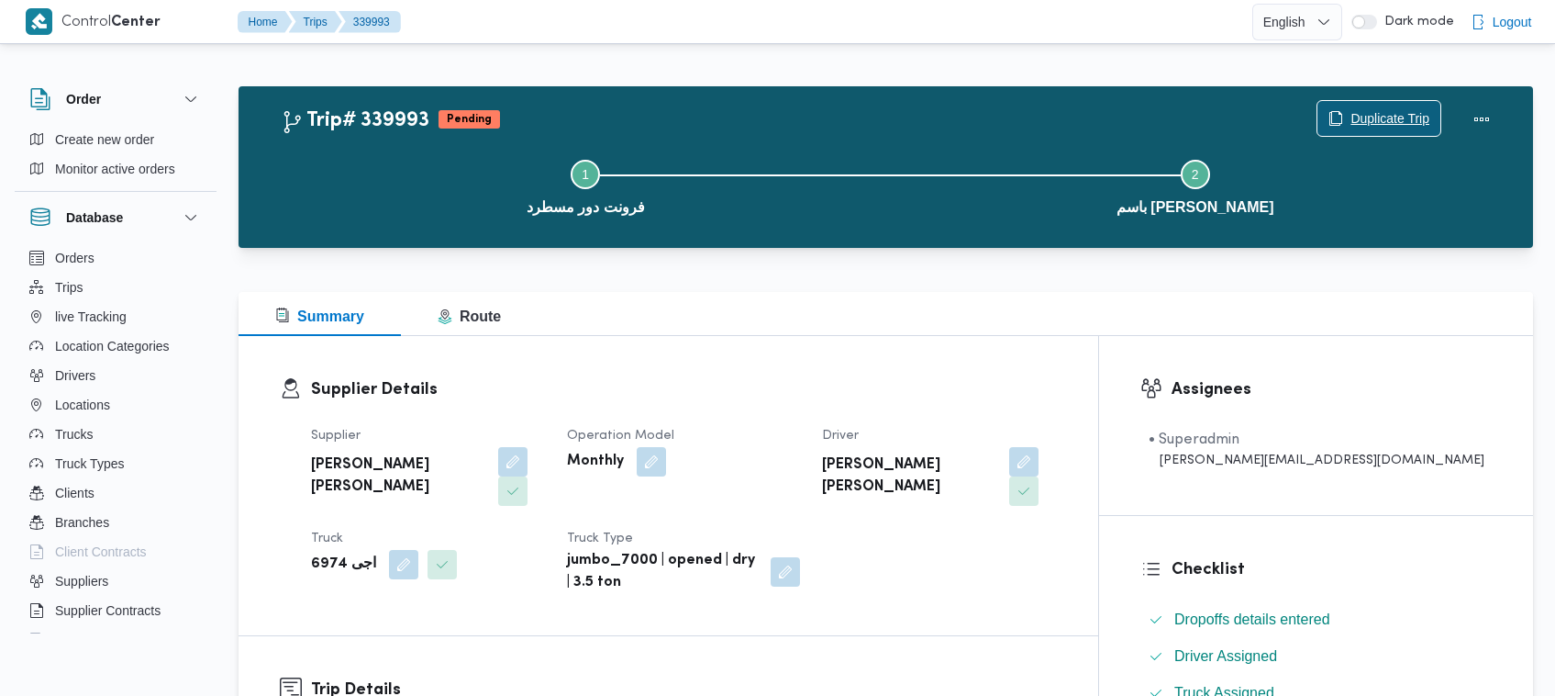
click at [1351, 110] on span "Duplicate Trip" at bounding box center [1390, 118] width 79 height 22
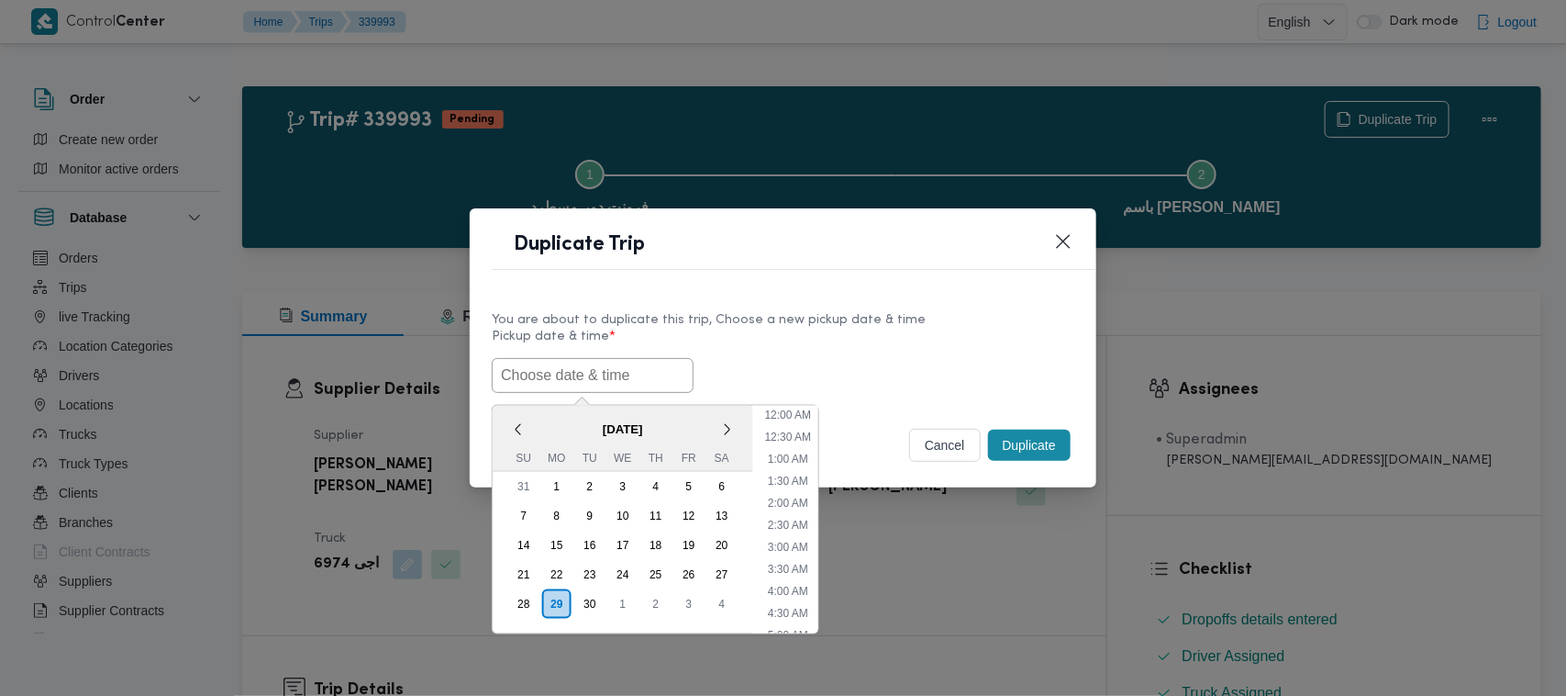
click at [576, 363] on input "text" at bounding box center [593, 375] width 202 height 35
paste input "01/10/2025 7:00AM"
type input "01/10/2025 7:00AM"
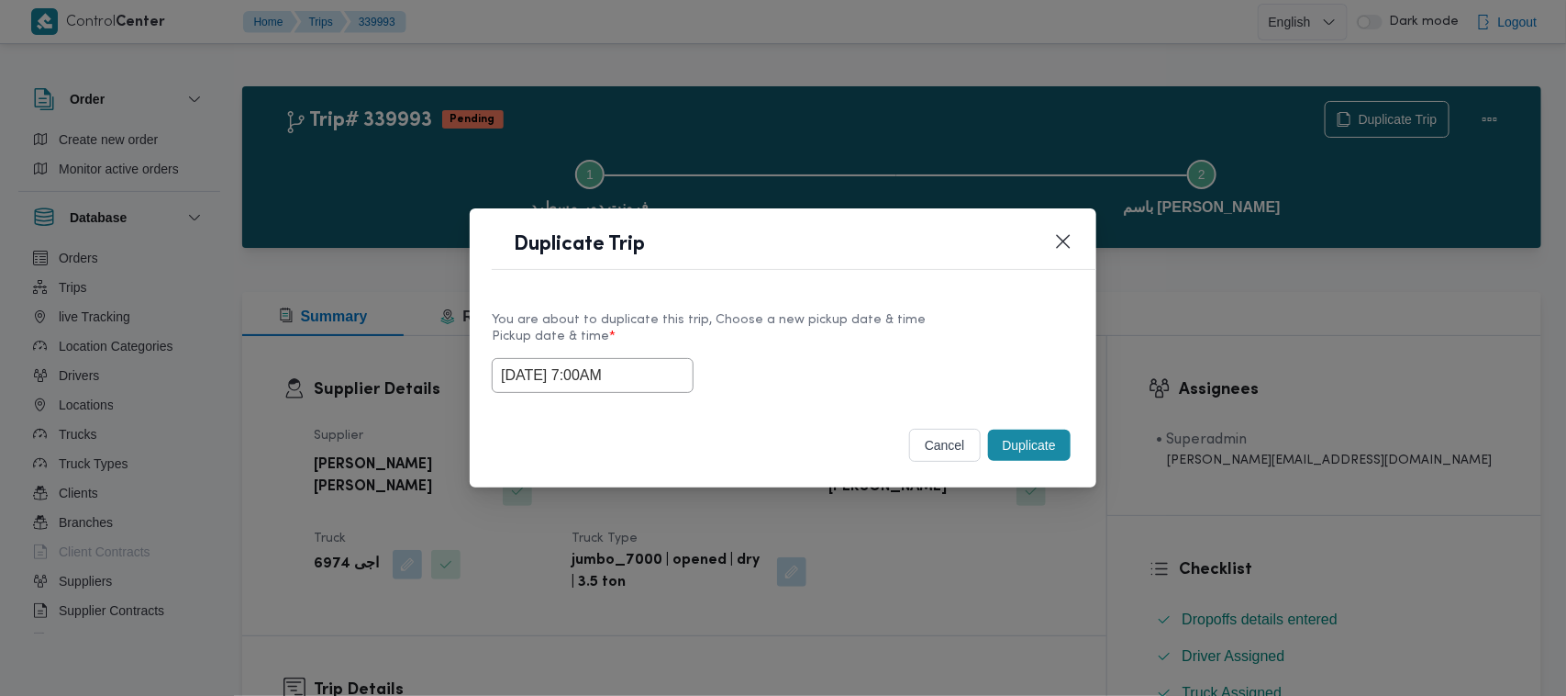
click at [905, 329] on label "Pickup date & time *" at bounding box center [783, 343] width 583 height 28
click at [1028, 439] on button "Duplicate" at bounding box center [1029, 444] width 83 height 31
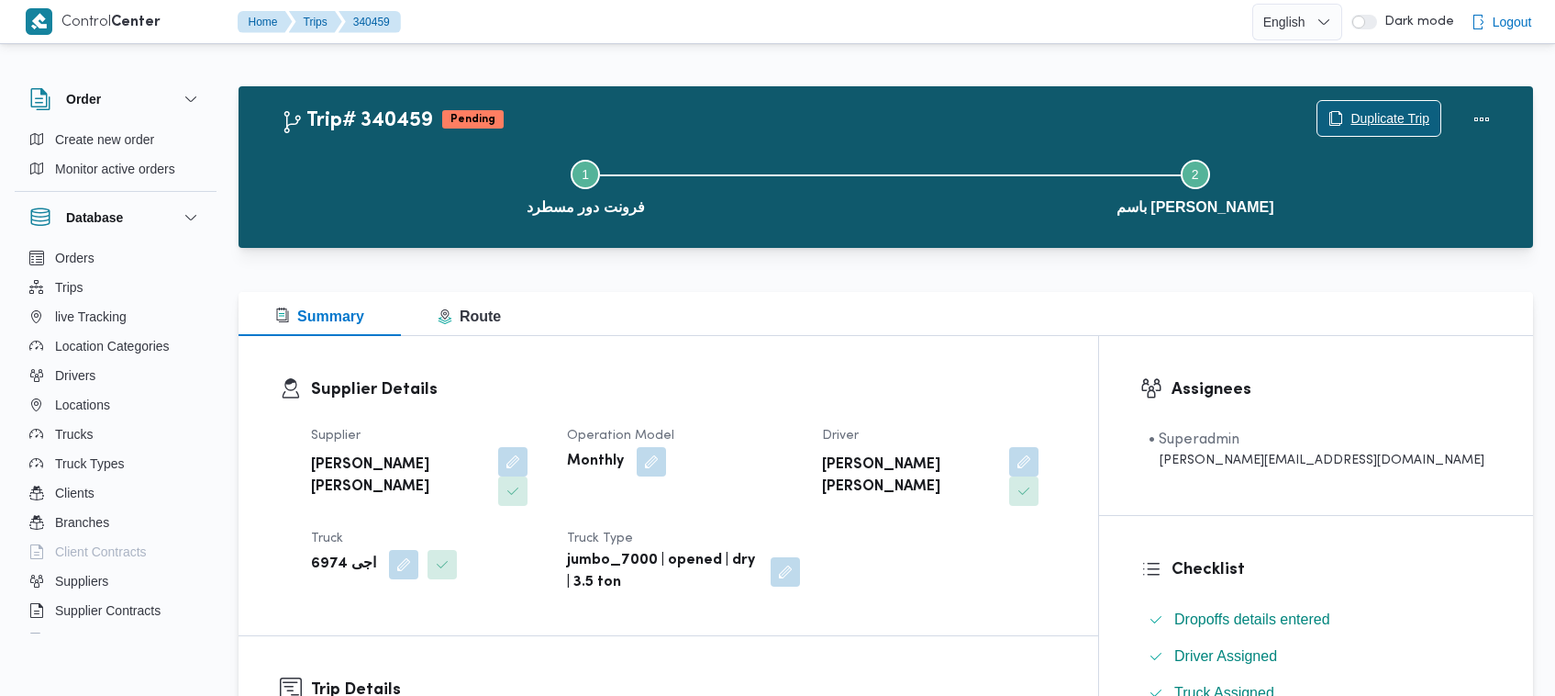
click at [1384, 115] on span "Duplicate Trip" at bounding box center [1390, 118] width 79 height 22
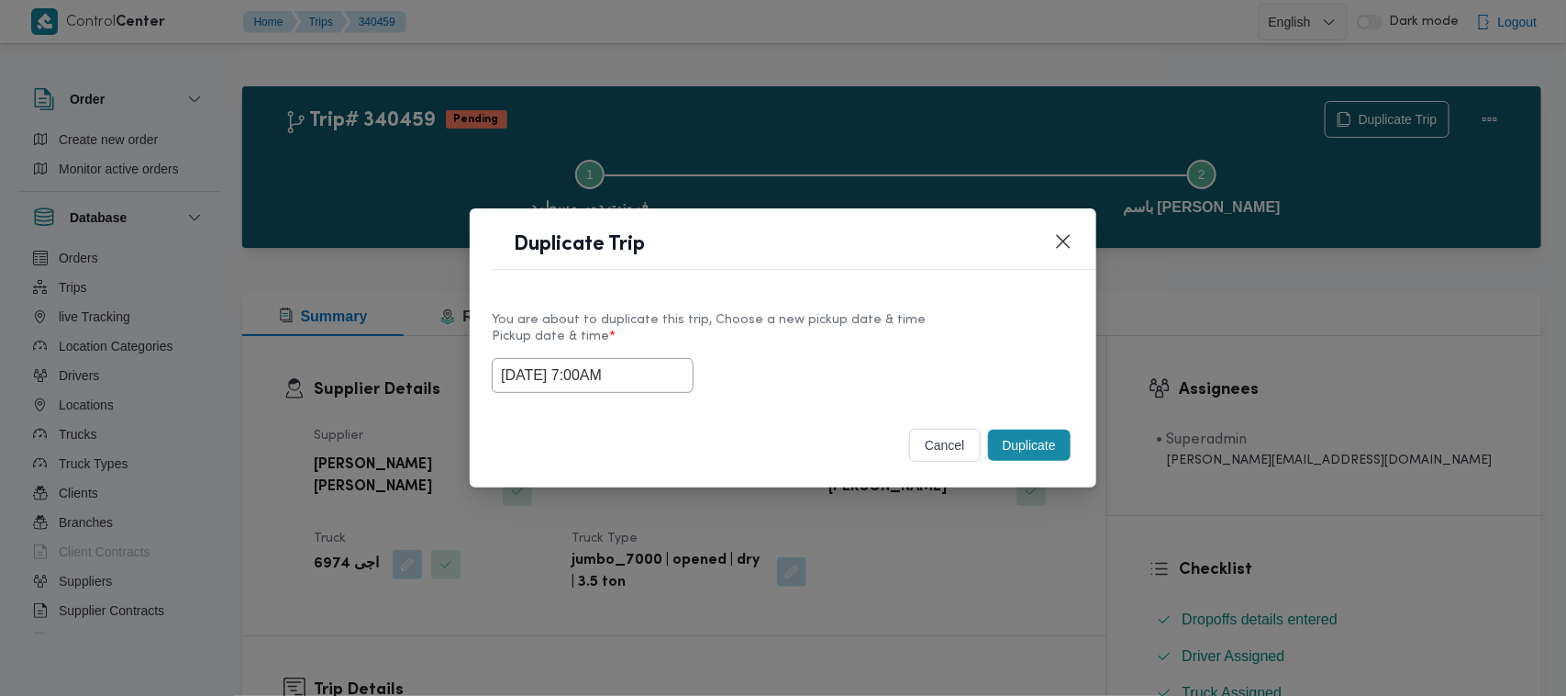
click at [630, 383] on input "01/10/2025 7:00AM" at bounding box center [593, 375] width 202 height 35
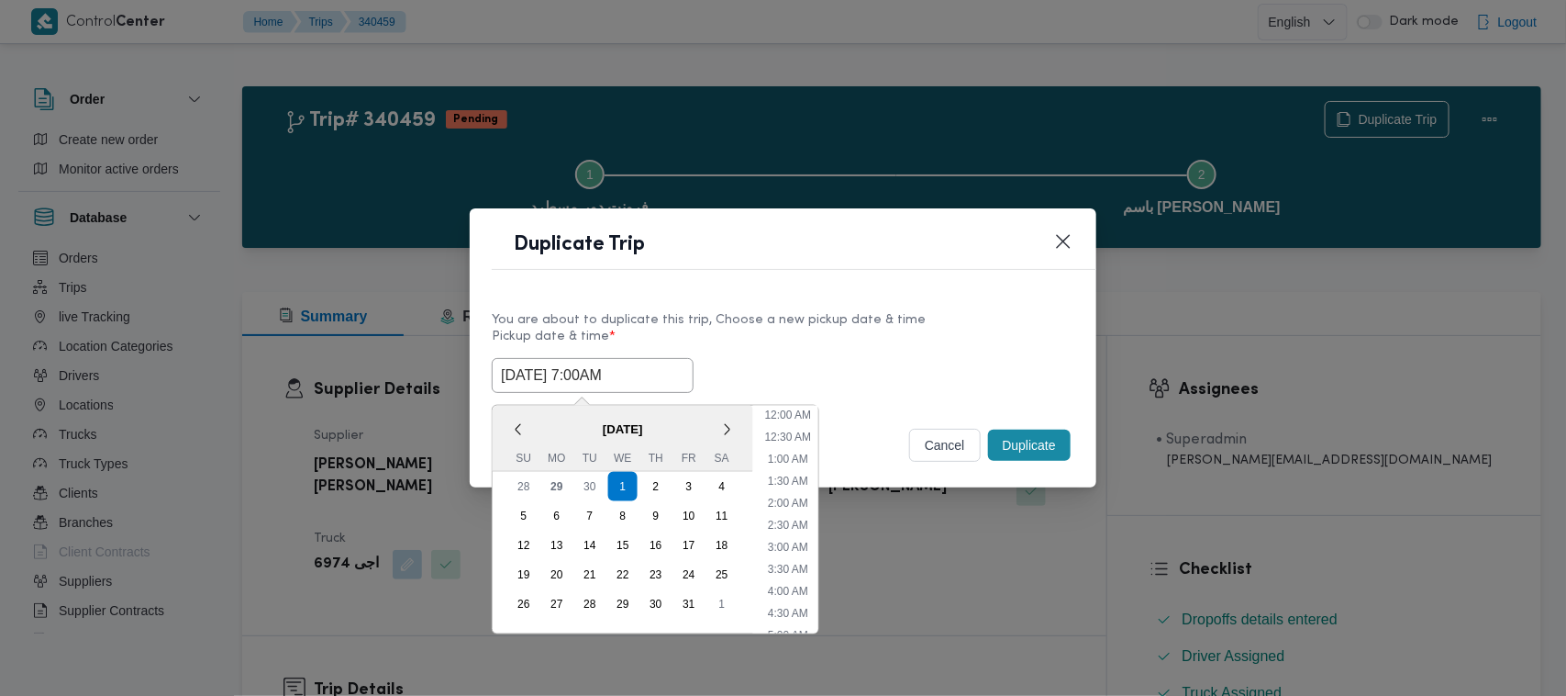
scroll to position [205, 0]
click at [667, 483] on div "2" at bounding box center [656, 486] width 35 height 35
type input "02/10/2025 7:00AM"
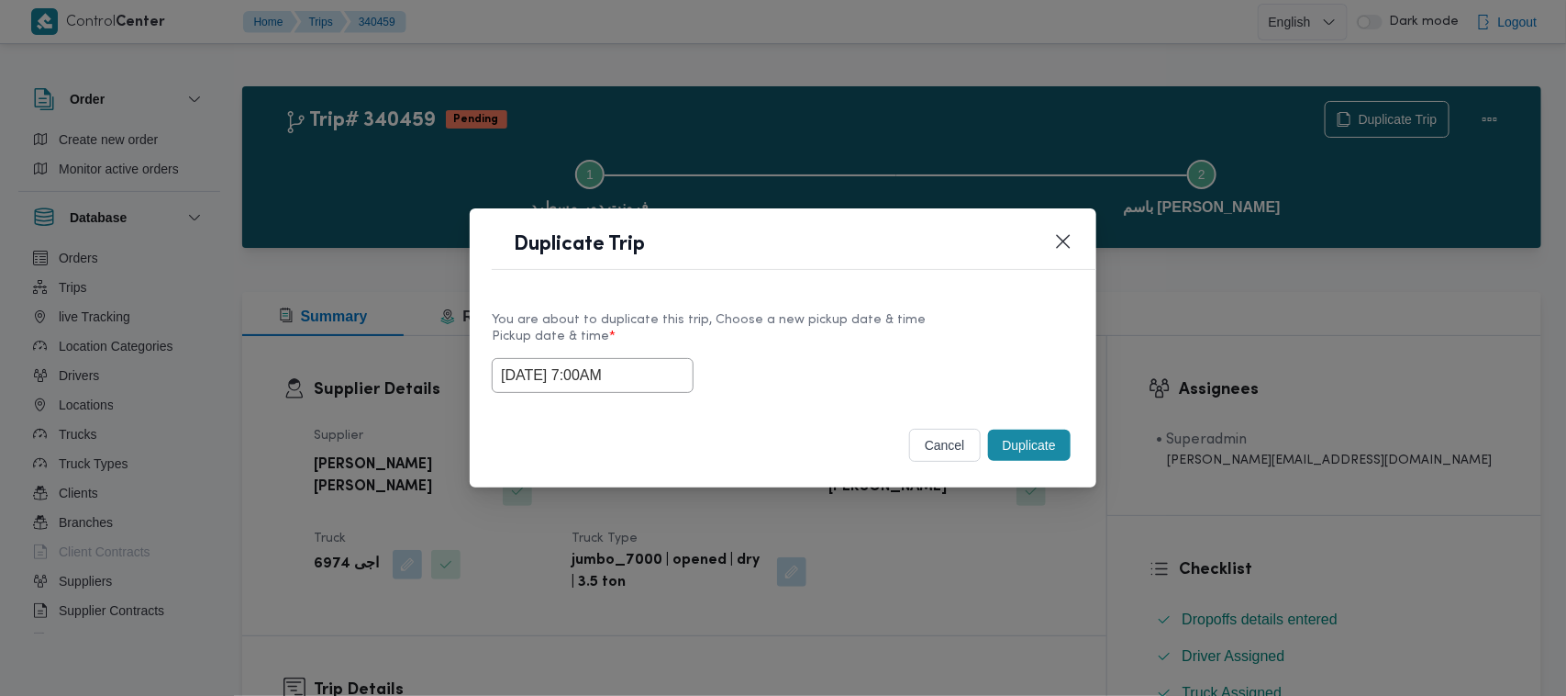
click at [808, 333] on label "Pickup date & time *" at bounding box center [783, 343] width 583 height 28
click at [1010, 443] on button "Duplicate" at bounding box center [1029, 444] width 83 height 31
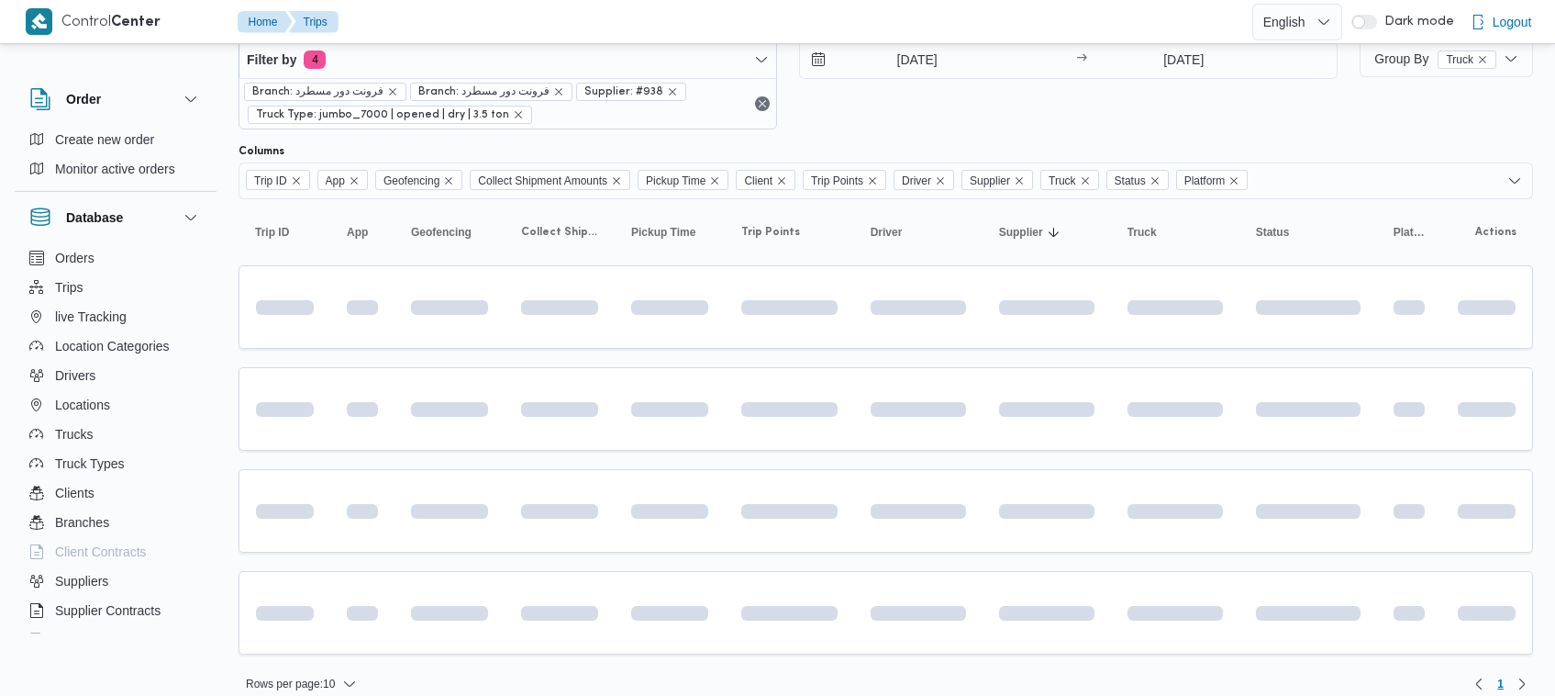
scroll to position [49, 0]
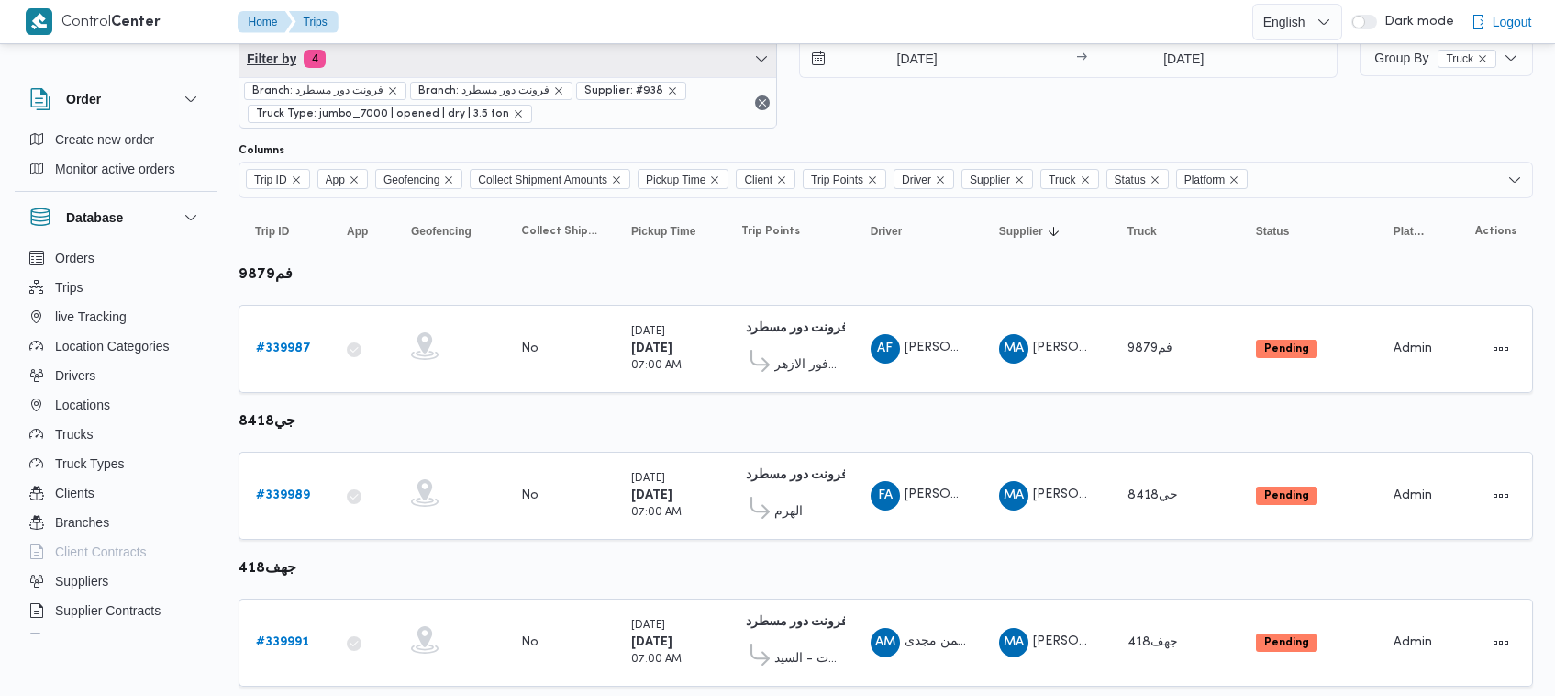
click at [503, 65] on span "Filter by 4" at bounding box center [508, 58] width 537 height 37
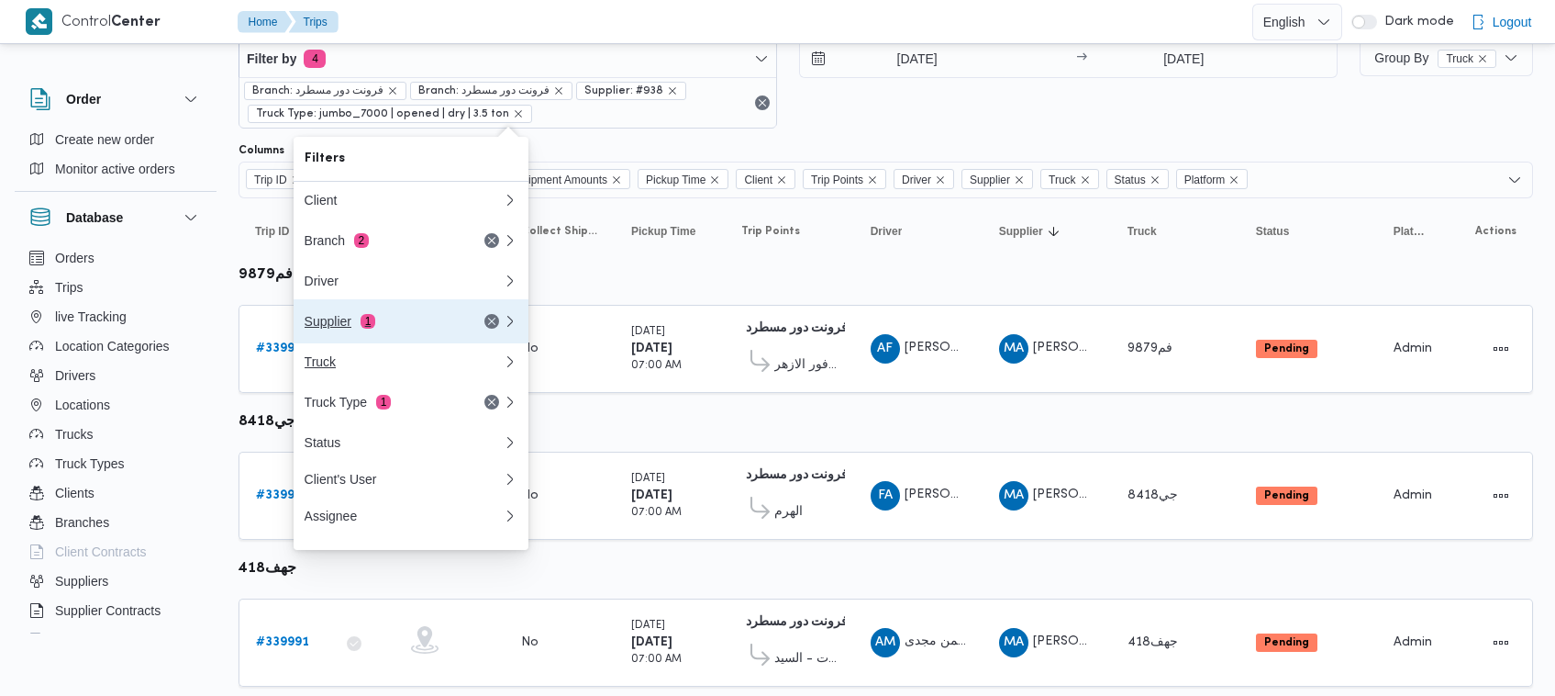
drag, startPoint x: 420, startPoint y: 319, endPoint x: 415, endPoint y: 379, distance: 59.9
click at [415, 379] on div "Client Branch 2 Driver Supplier 1 Truck Truck Type 1 Status Client's User Assig…" at bounding box center [411, 358] width 235 height 352
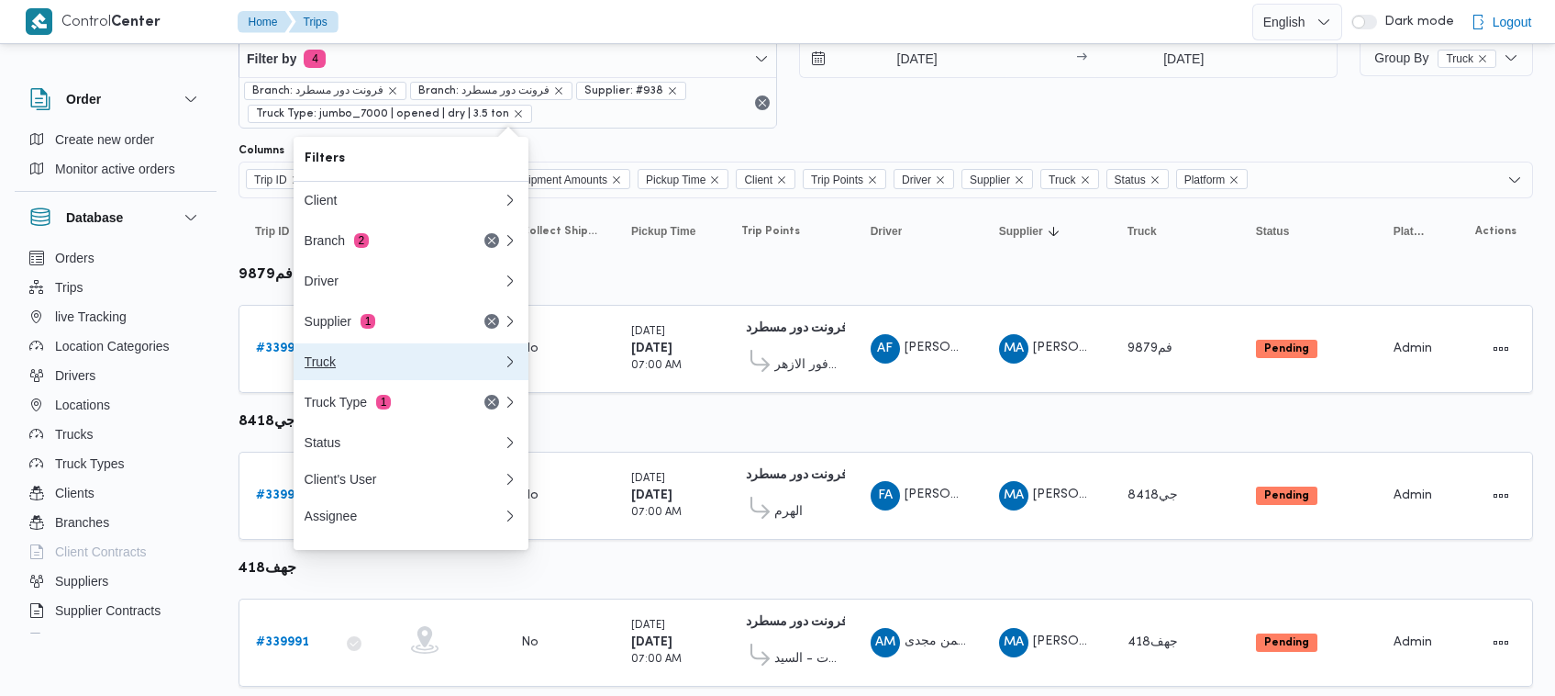
click at [415, 377] on button "Truck" at bounding box center [411, 361] width 235 height 37
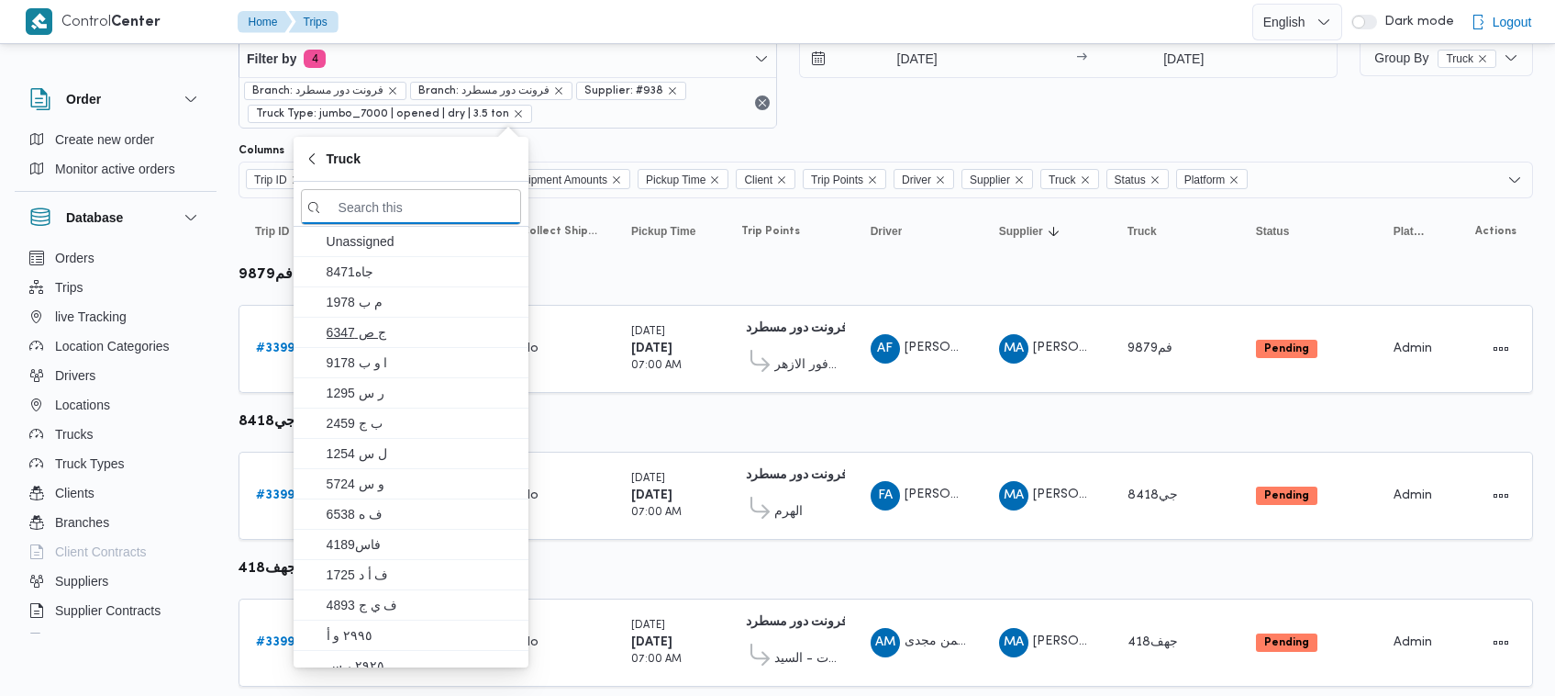
paste input "عليوه سراج الدين عليوه محمد"
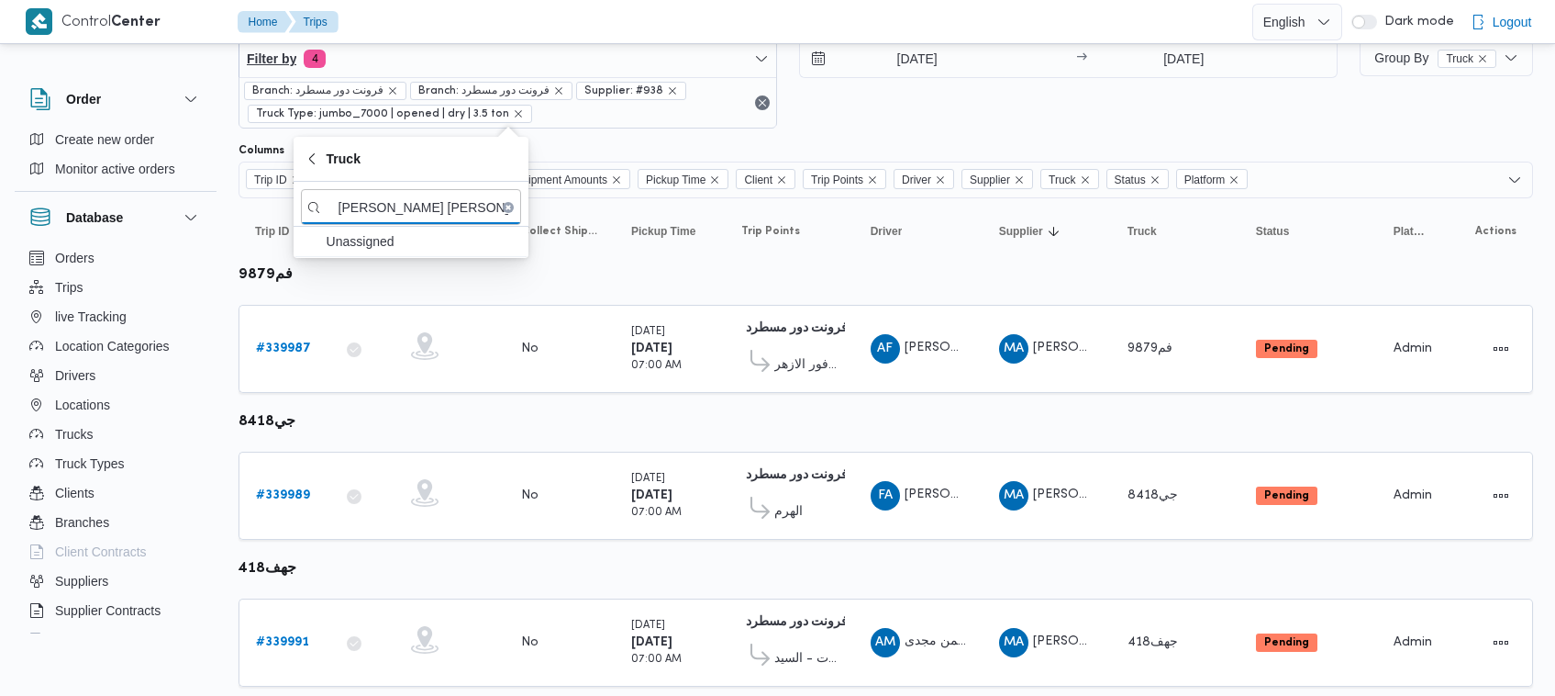
type input "عليوه سراج الدين عليوه محمد"
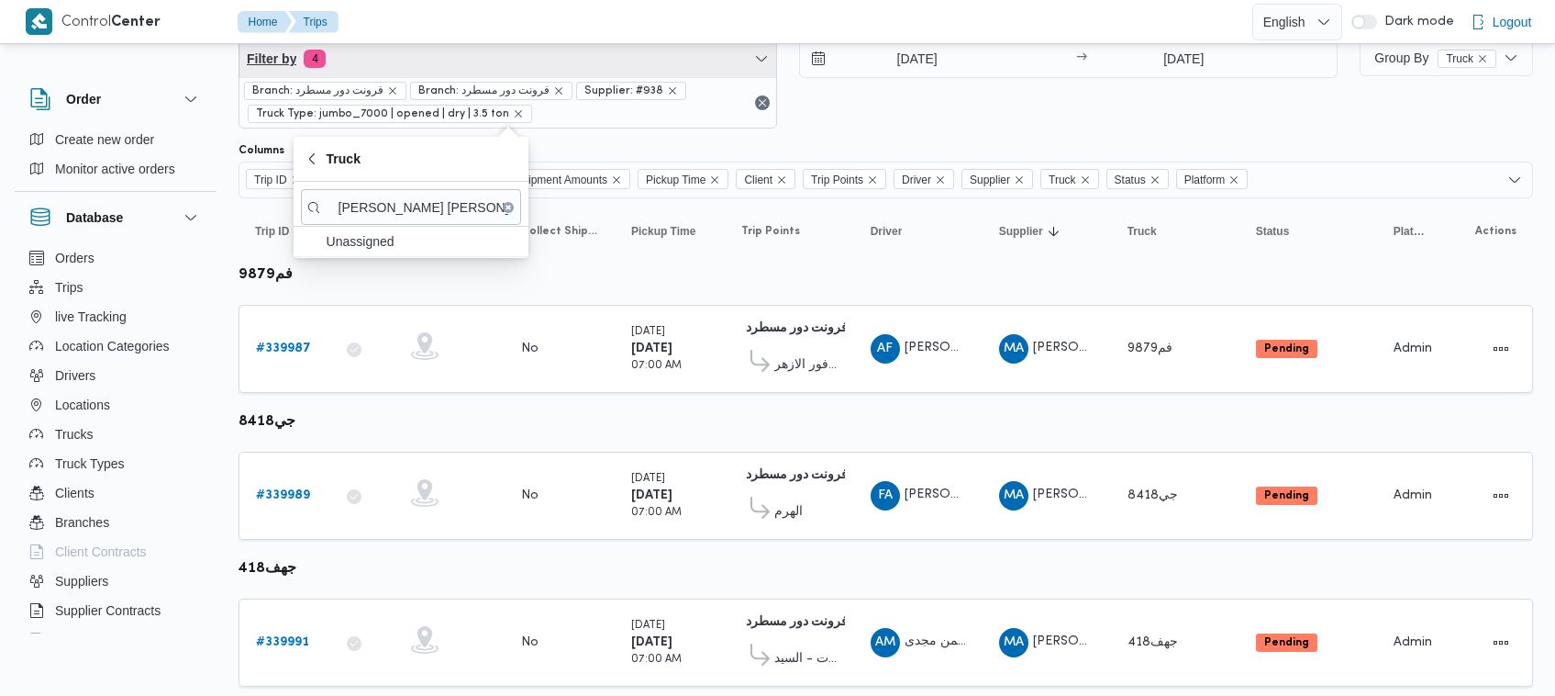
click at [529, 61] on span "Filter by 4" at bounding box center [508, 58] width 537 height 37
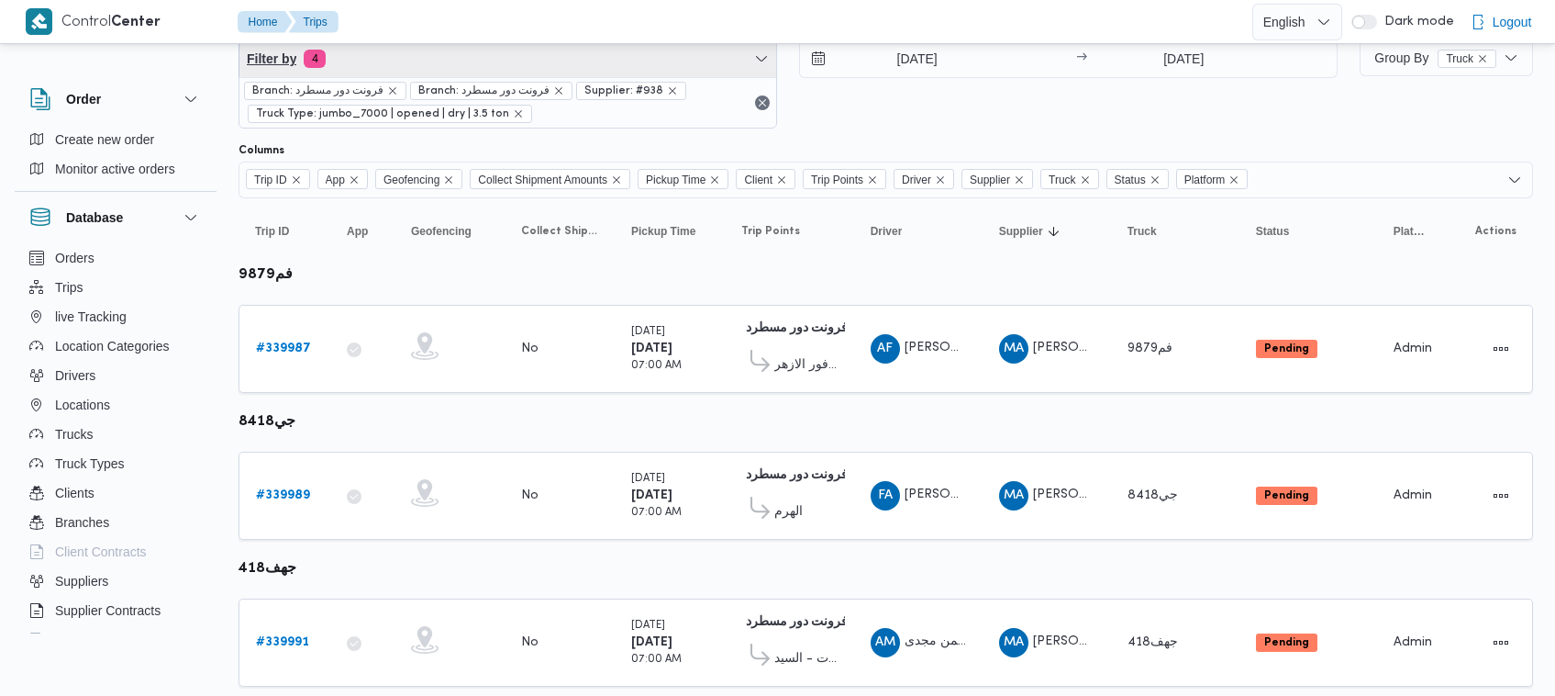
click at [496, 50] on span "Filter by 4" at bounding box center [508, 58] width 537 height 37
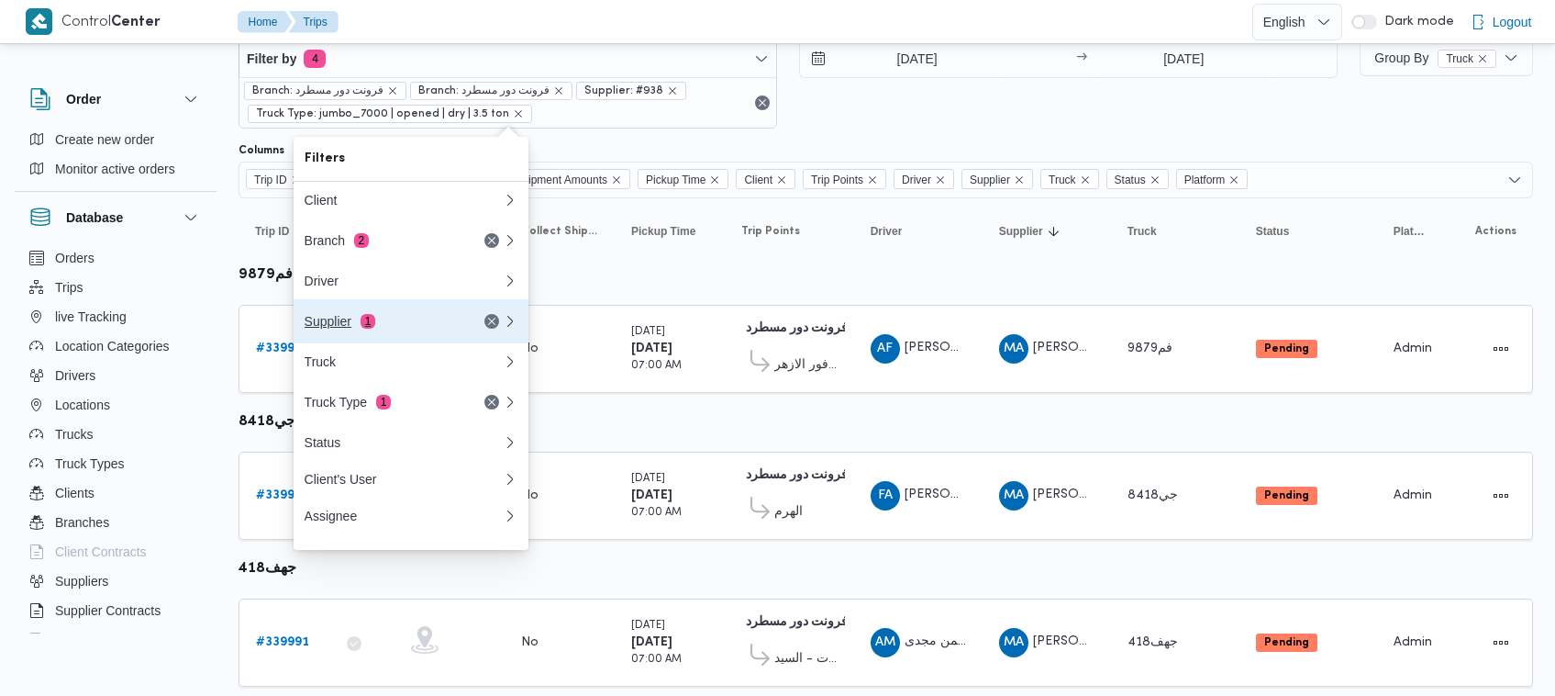
click at [418, 336] on div "Supplier 1" at bounding box center [404, 321] width 220 height 44
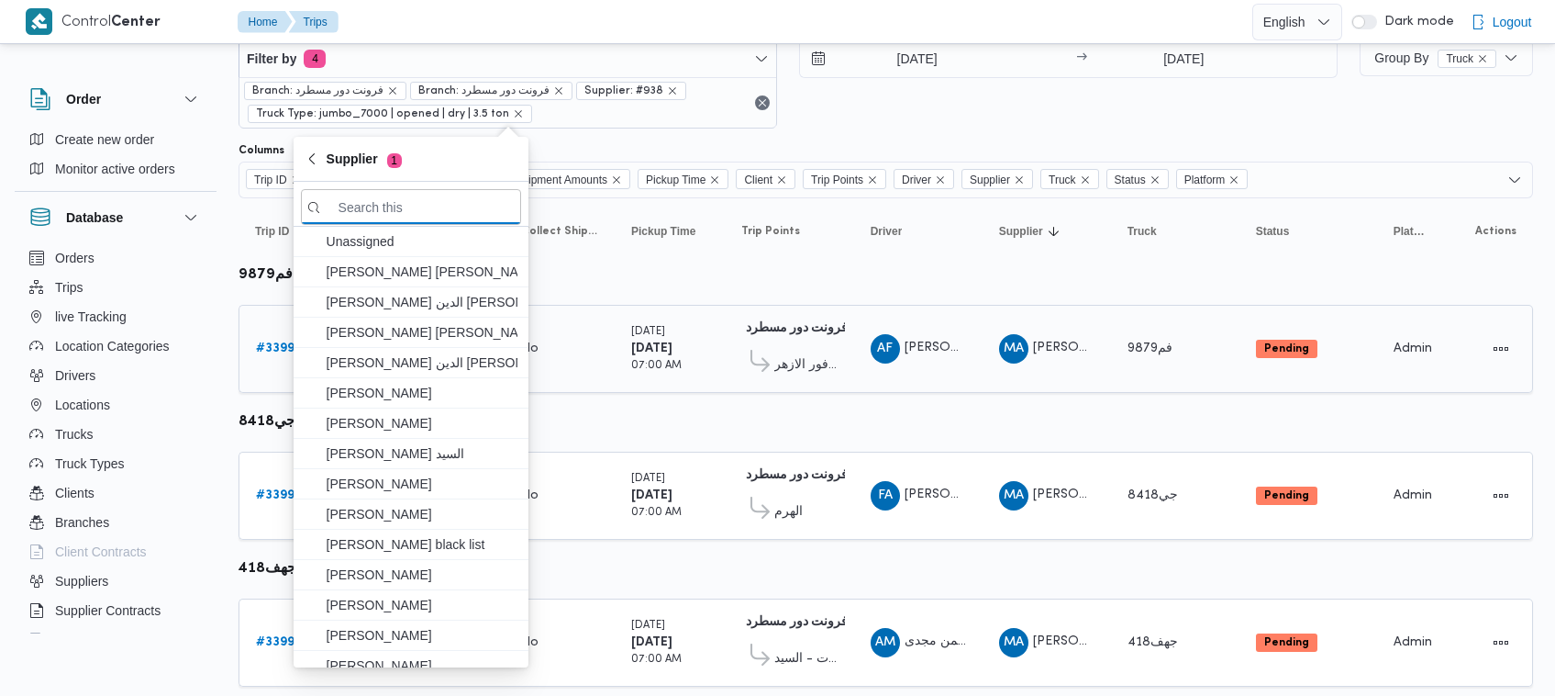
paste input "عليوه سراج الدين عليوه محمد"
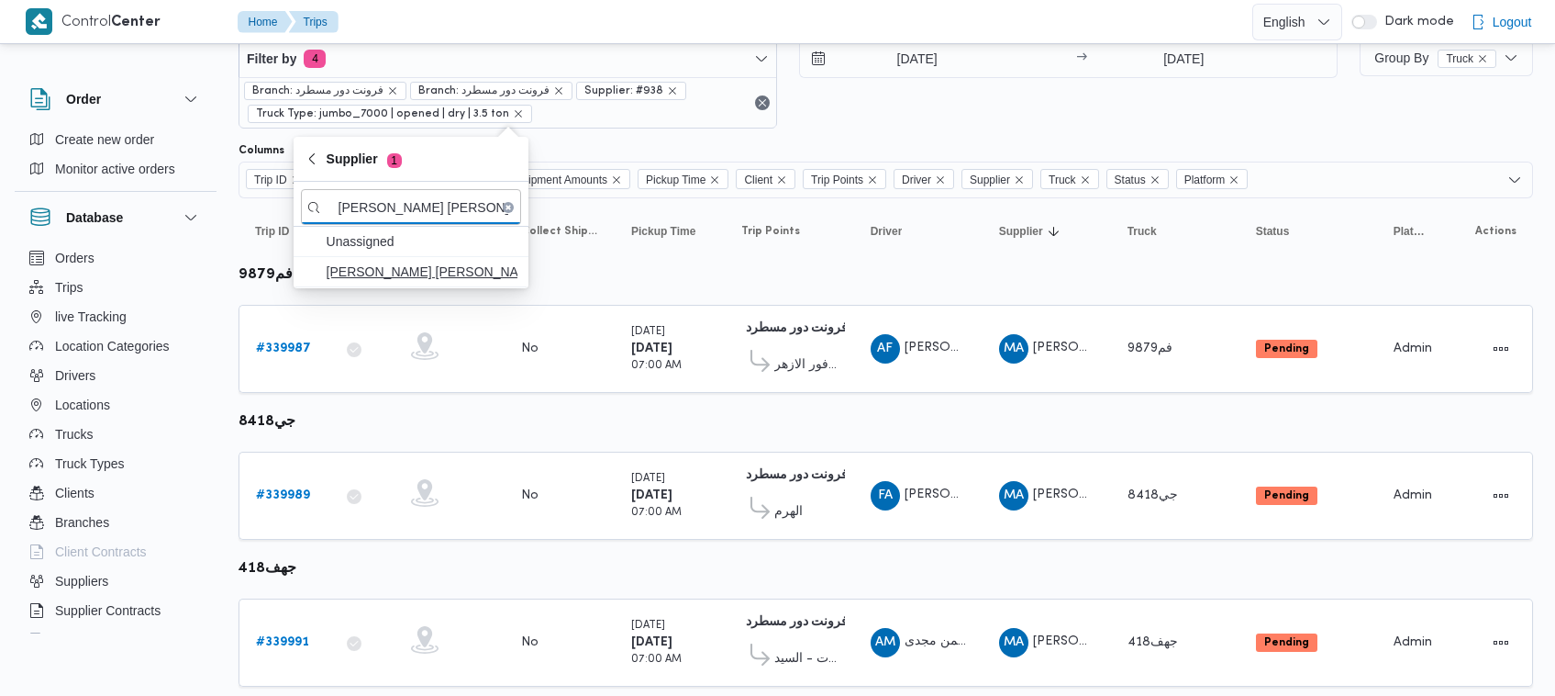
type input "عليوه سراج الدين عليوه محمد"
click at [433, 272] on span "عليوه سراج الدين عليوه محمد" at bounding box center [422, 272] width 191 height 22
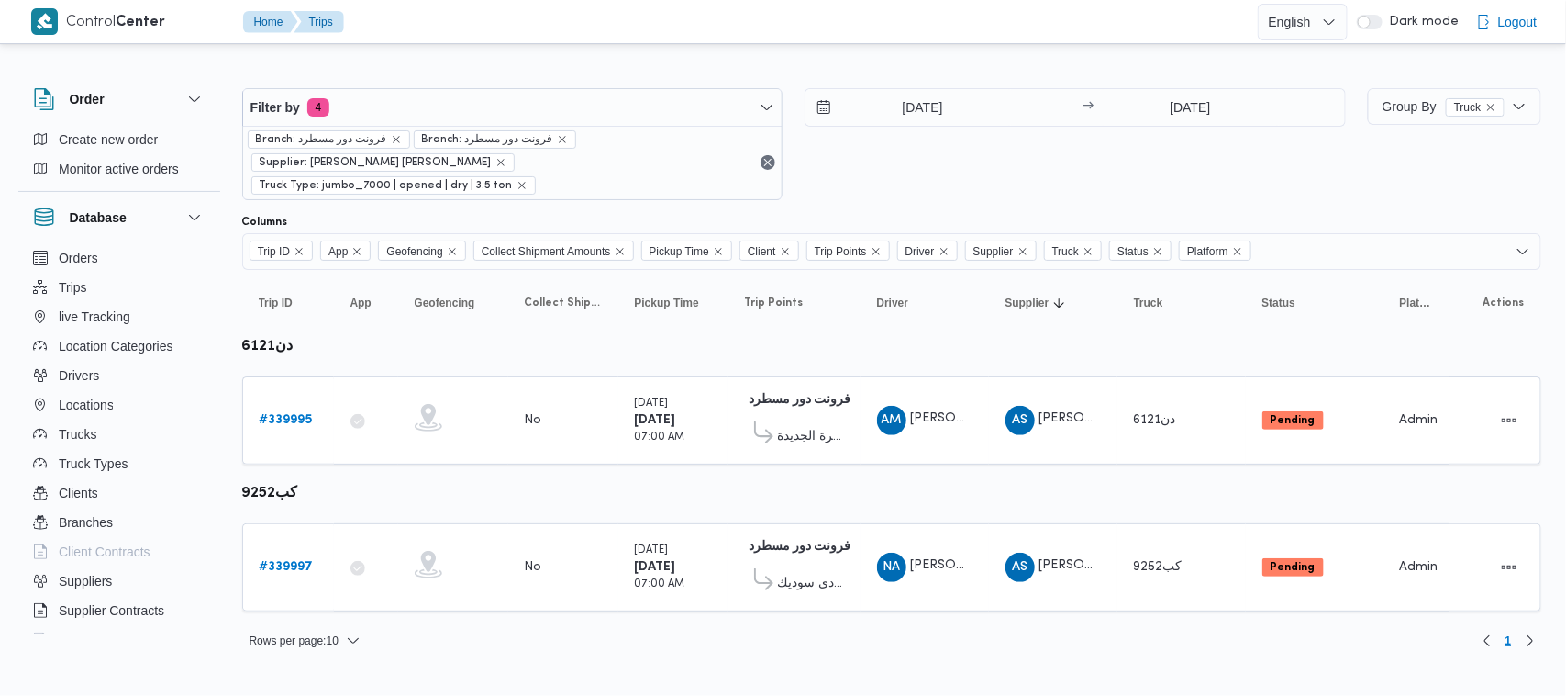
click at [886, 139] on div "30/9/2025 → 30/9/2025" at bounding box center [1075, 144] width 541 height 112
click at [1503, 405] on button "Actions" at bounding box center [1509, 419] width 29 height 29
click at [1410, 391] on span "Open" at bounding box center [1436, 396] width 81 height 15
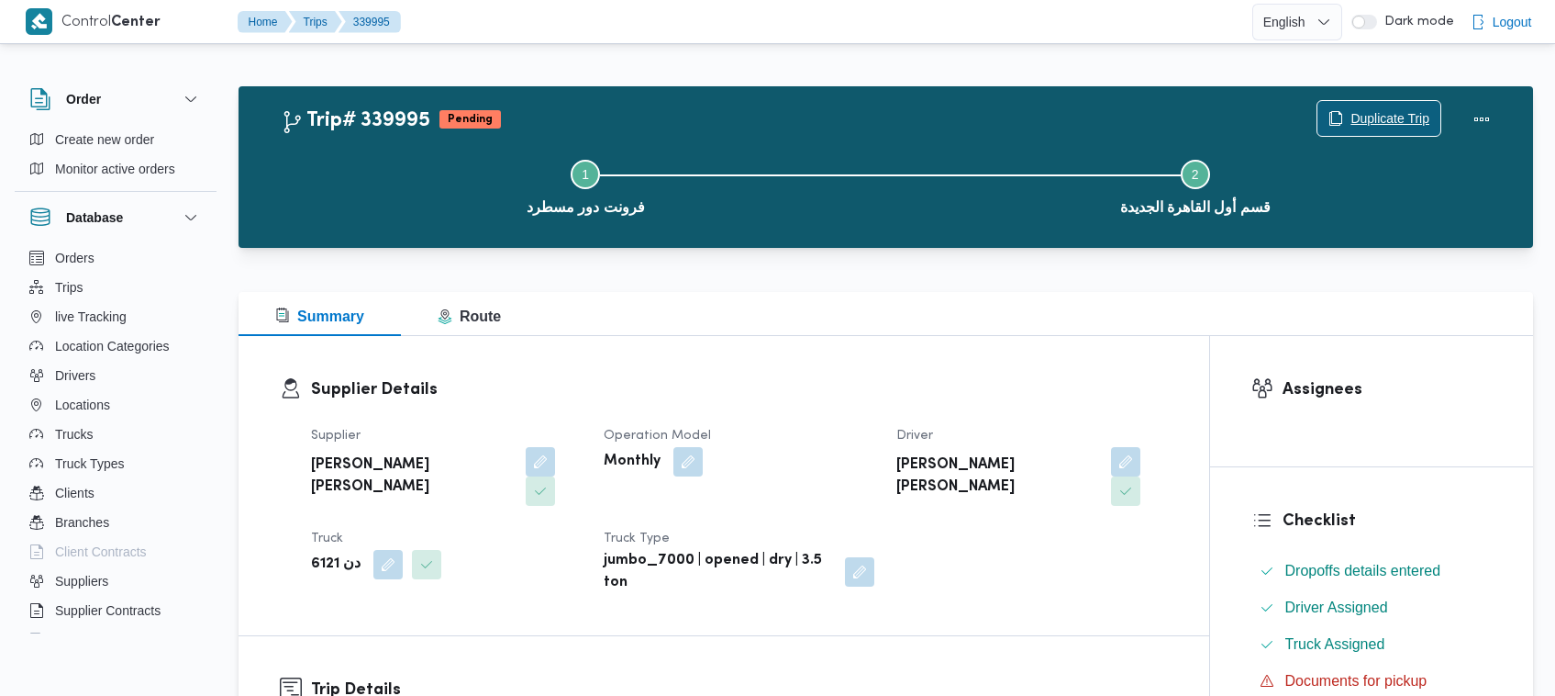
click at [1382, 122] on span "Duplicate Trip" at bounding box center [1390, 118] width 79 height 22
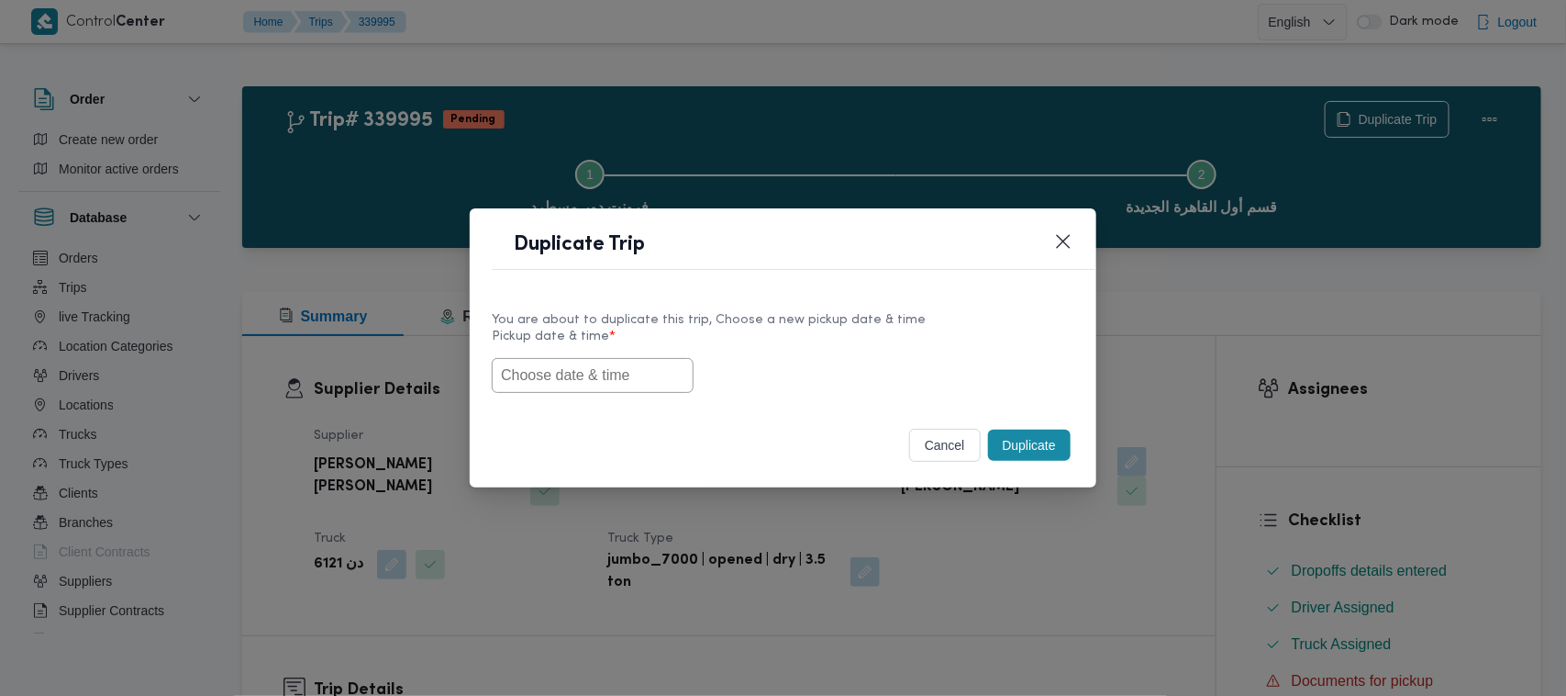
click at [532, 373] on input "text" at bounding box center [593, 375] width 202 height 35
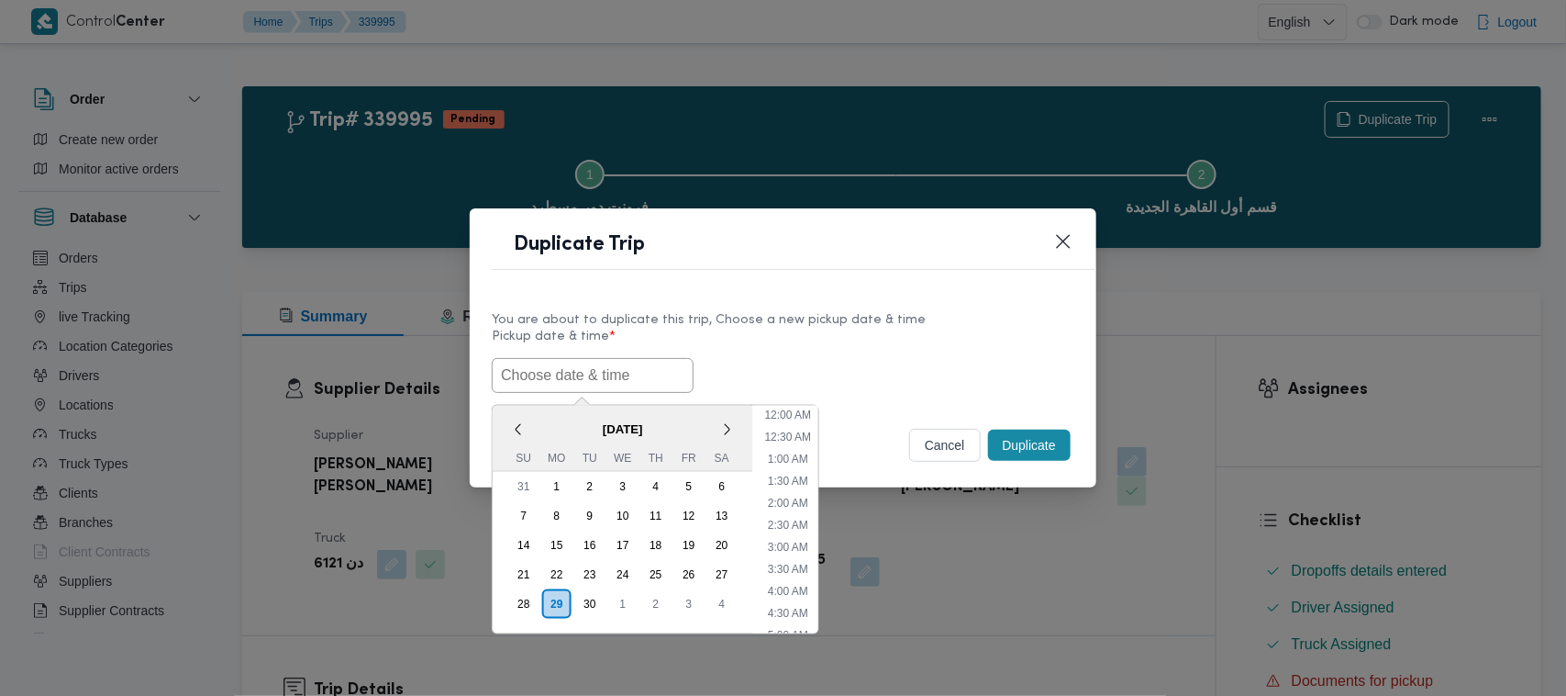
paste input "01/10/2025 7:00AM"
type input "01/10/2025 7:00AM"
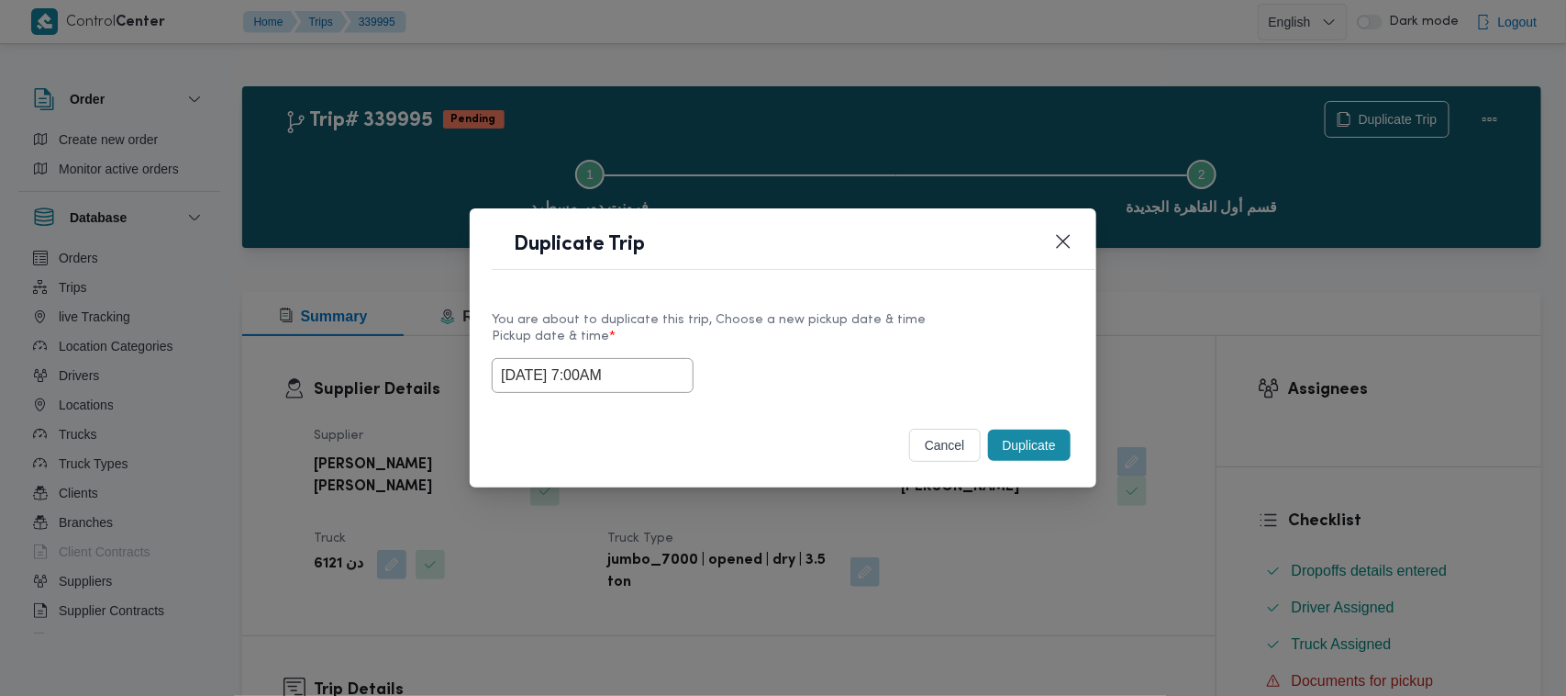
click at [897, 329] on label "Pickup date & time *" at bounding box center [783, 343] width 583 height 28
click at [1037, 461] on button "Duplicate" at bounding box center [1029, 444] width 83 height 31
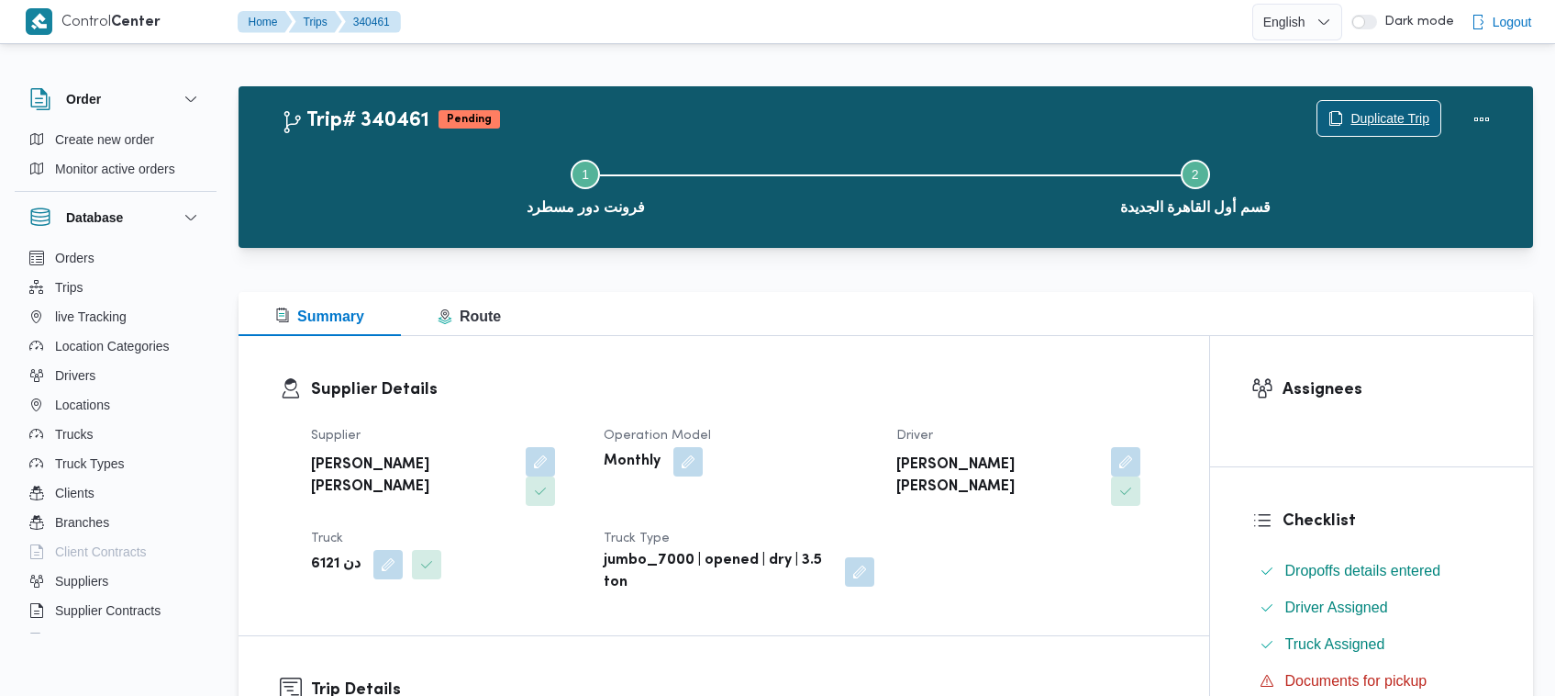
click at [1405, 102] on span "Duplicate Trip" at bounding box center [1379, 118] width 123 height 35
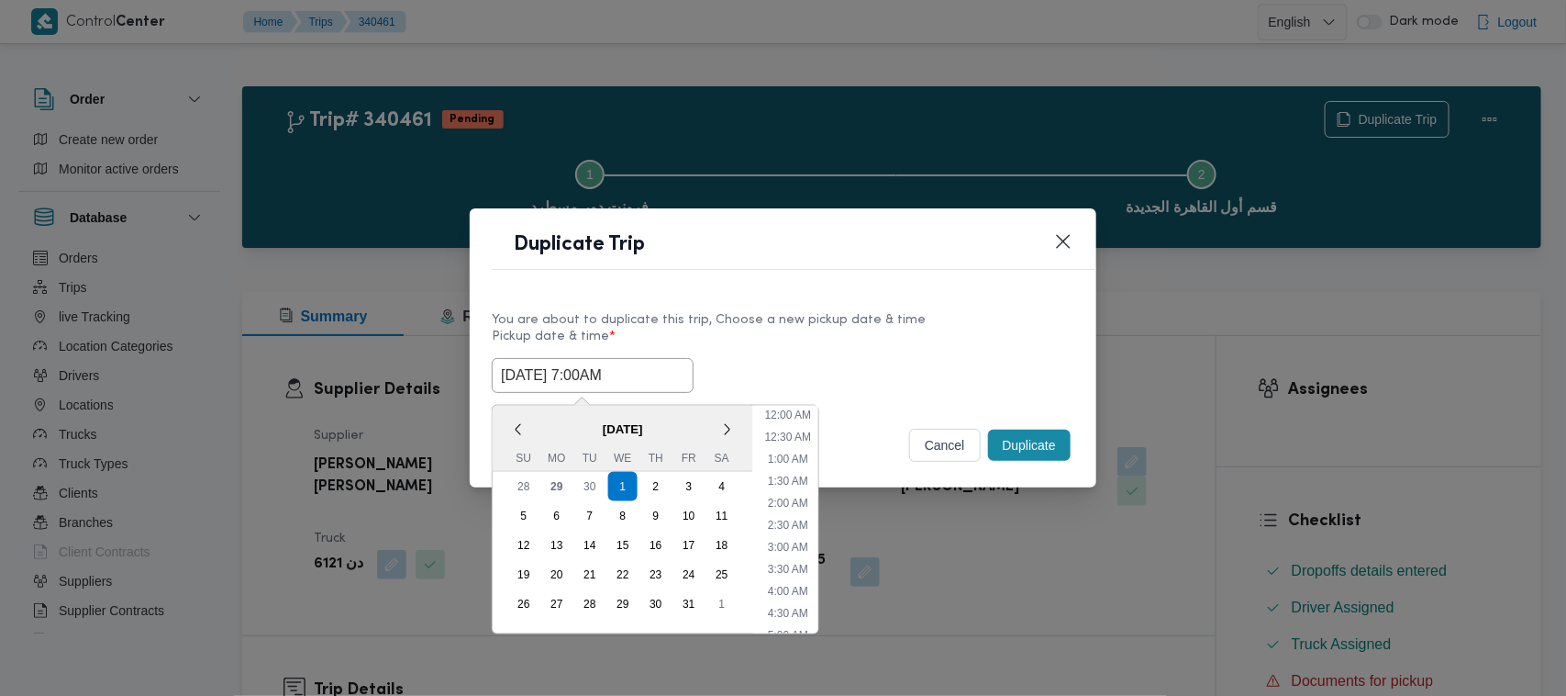
click at [652, 381] on input "01/10/2025 7:00AM" at bounding box center [593, 375] width 202 height 35
click at [652, 486] on div "2" at bounding box center [656, 486] width 35 height 35
type input "02/10/2025 7:00AM"
click at [897, 324] on div "You are about to duplicate this trip, Choose a new pickup date & time" at bounding box center [783, 319] width 583 height 19
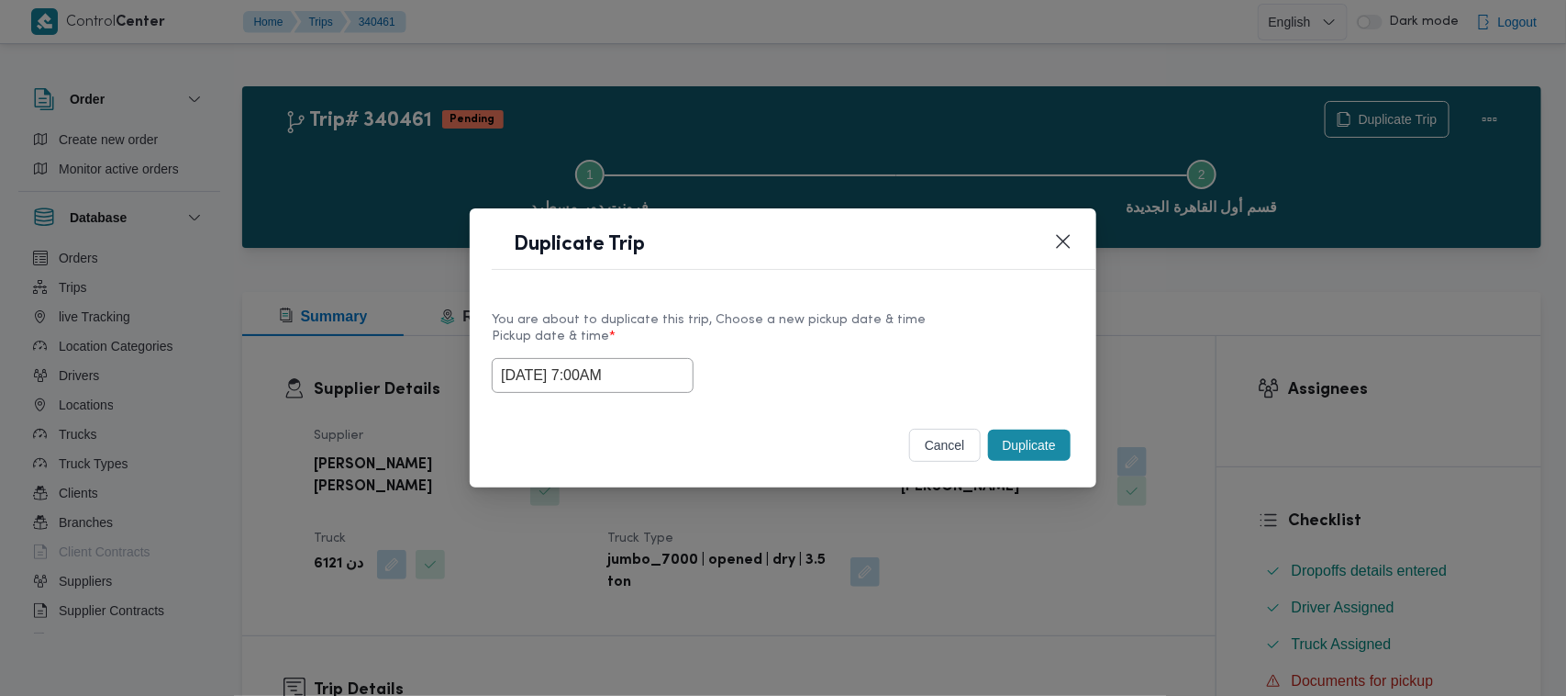
click at [1066, 443] on button "Duplicate" at bounding box center [1029, 444] width 83 height 31
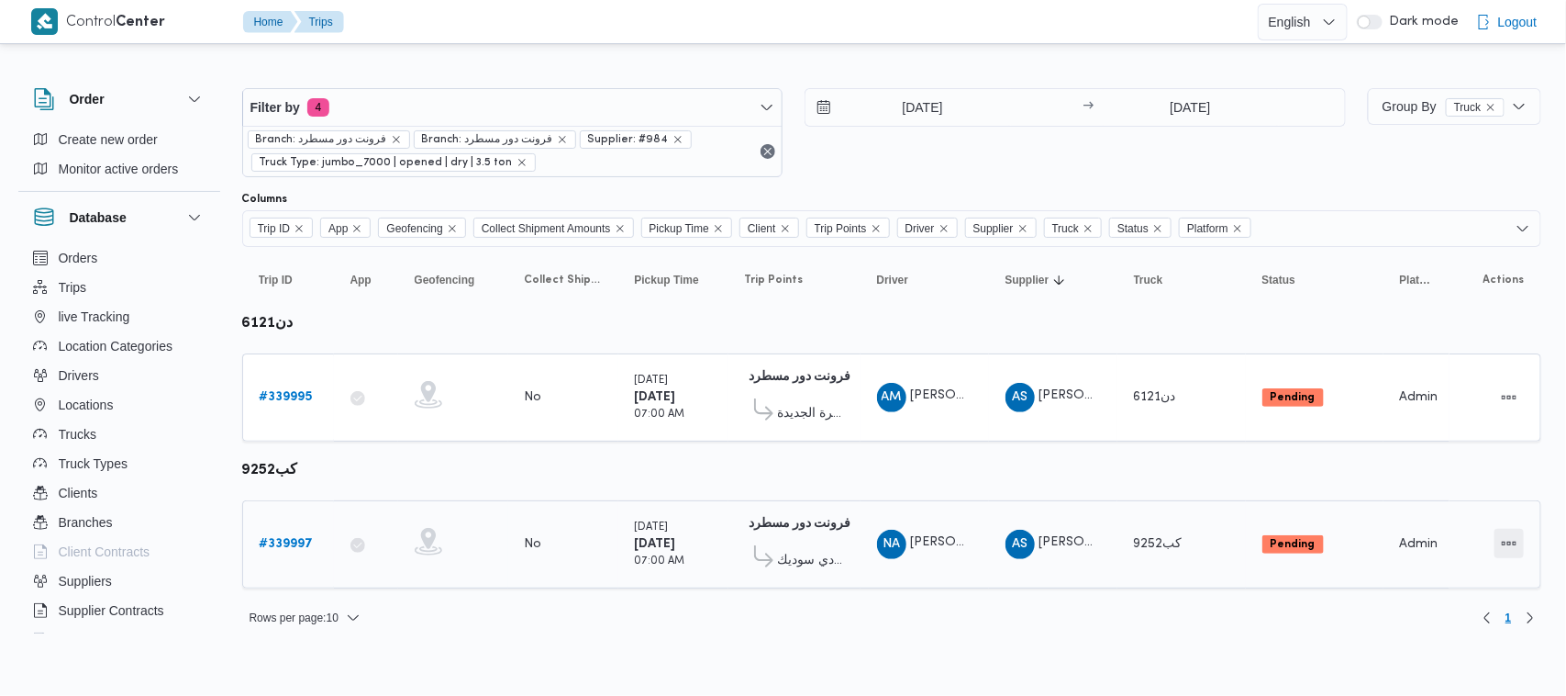
click at [1497, 539] on button "Actions" at bounding box center [1509, 543] width 29 height 29
click at [1433, 537] on span "Open" at bounding box center [1447, 541] width 59 height 15
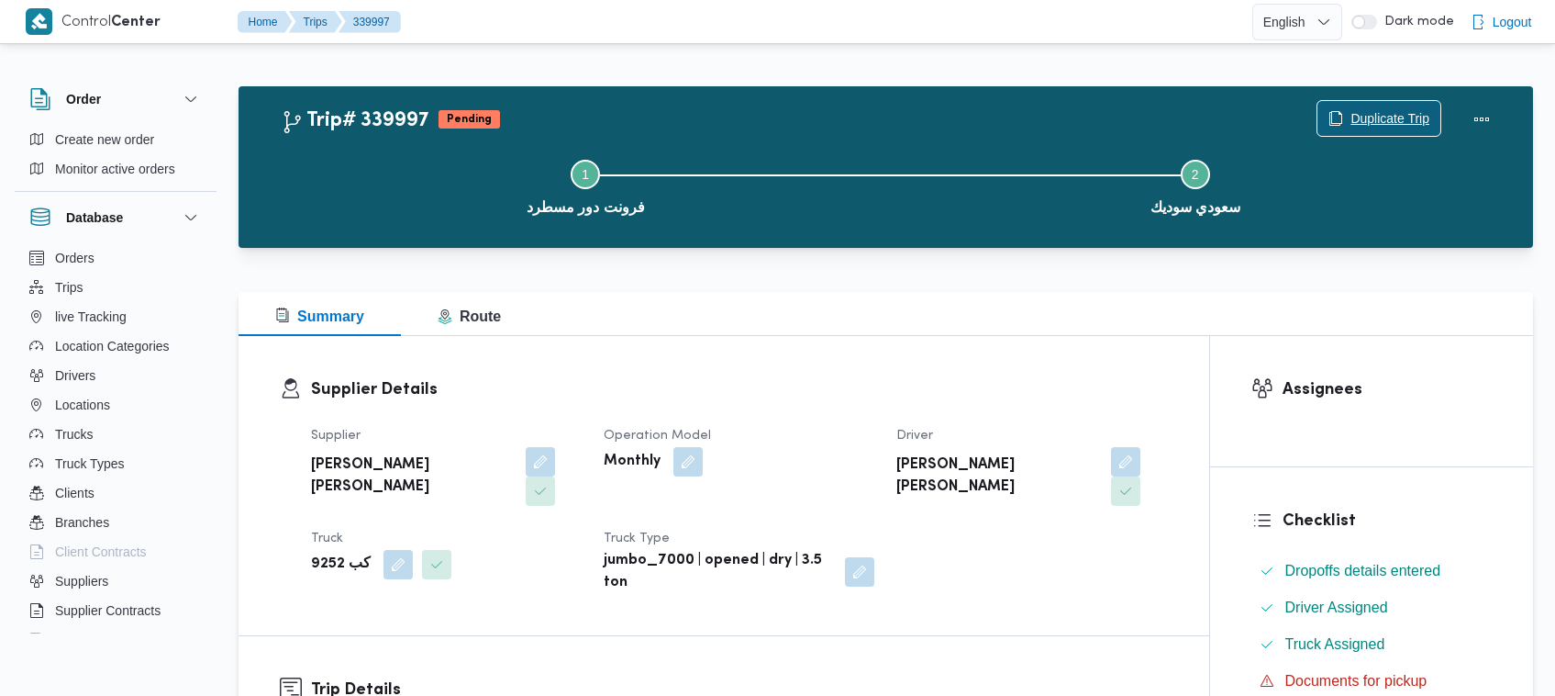
click at [1354, 125] on span "Duplicate Trip" at bounding box center [1390, 118] width 79 height 22
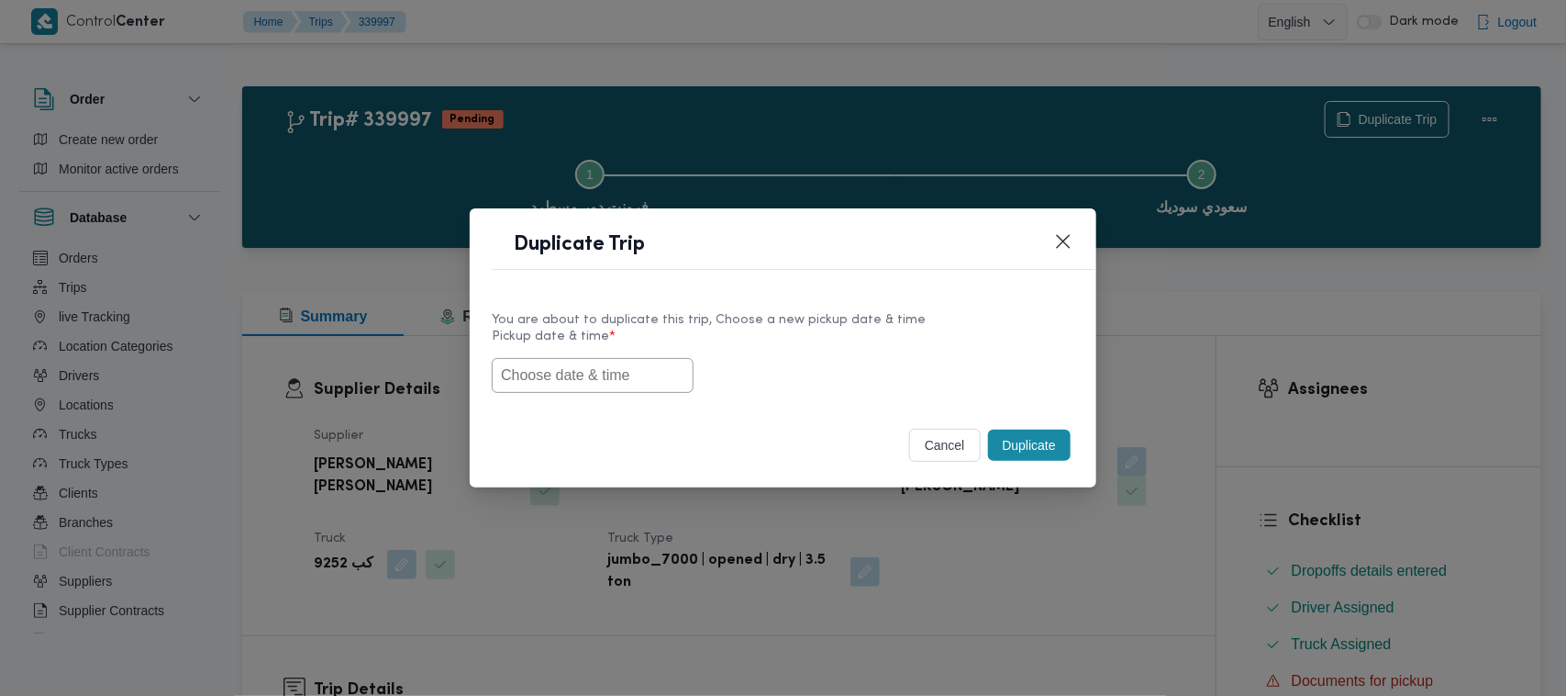
drag, startPoint x: 624, startPoint y: 374, endPoint x: 635, endPoint y: 376, distance: 11.2
click at [624, 376] on input "text" at bounding box center [593, 375] width 202 height 35
paste input "01/10/2025 7:00AM"
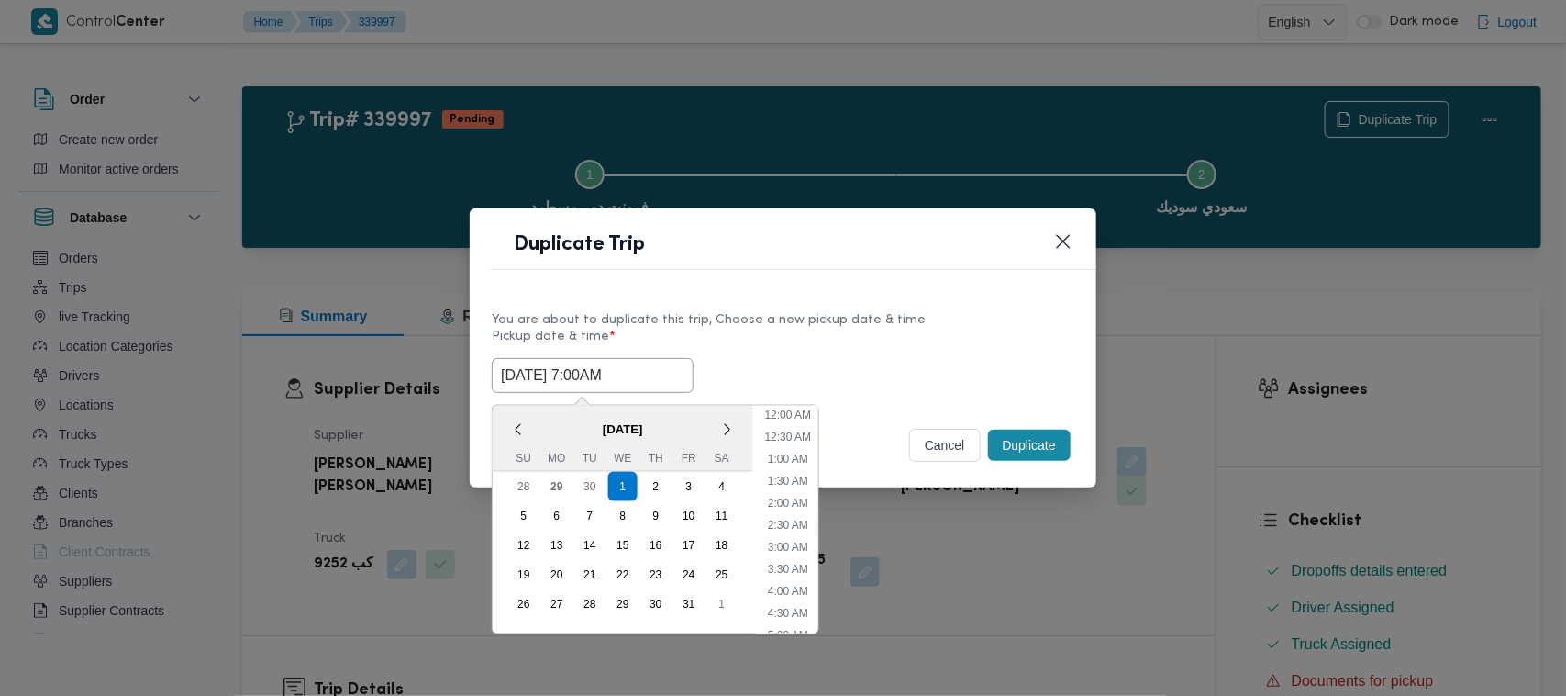
scroll to position [777, 0]
type input "01/10/2025 7:00AM"
click at [786, 345] on label "Pickup date & time *" at bounding box center [783, 343] width 583 height 28
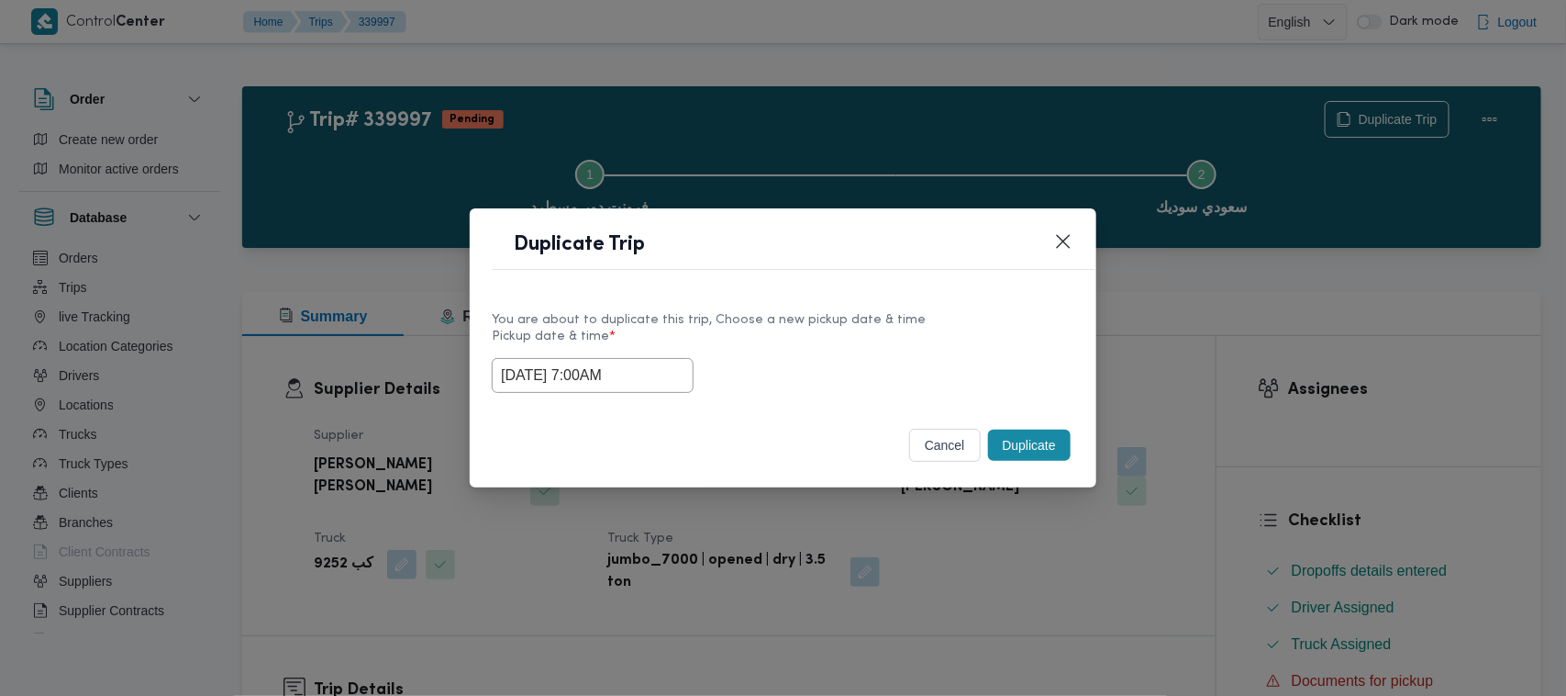
click at [1039, 447] on button "Duplicate" at bounding box center [1029, 444] width 83 height 31
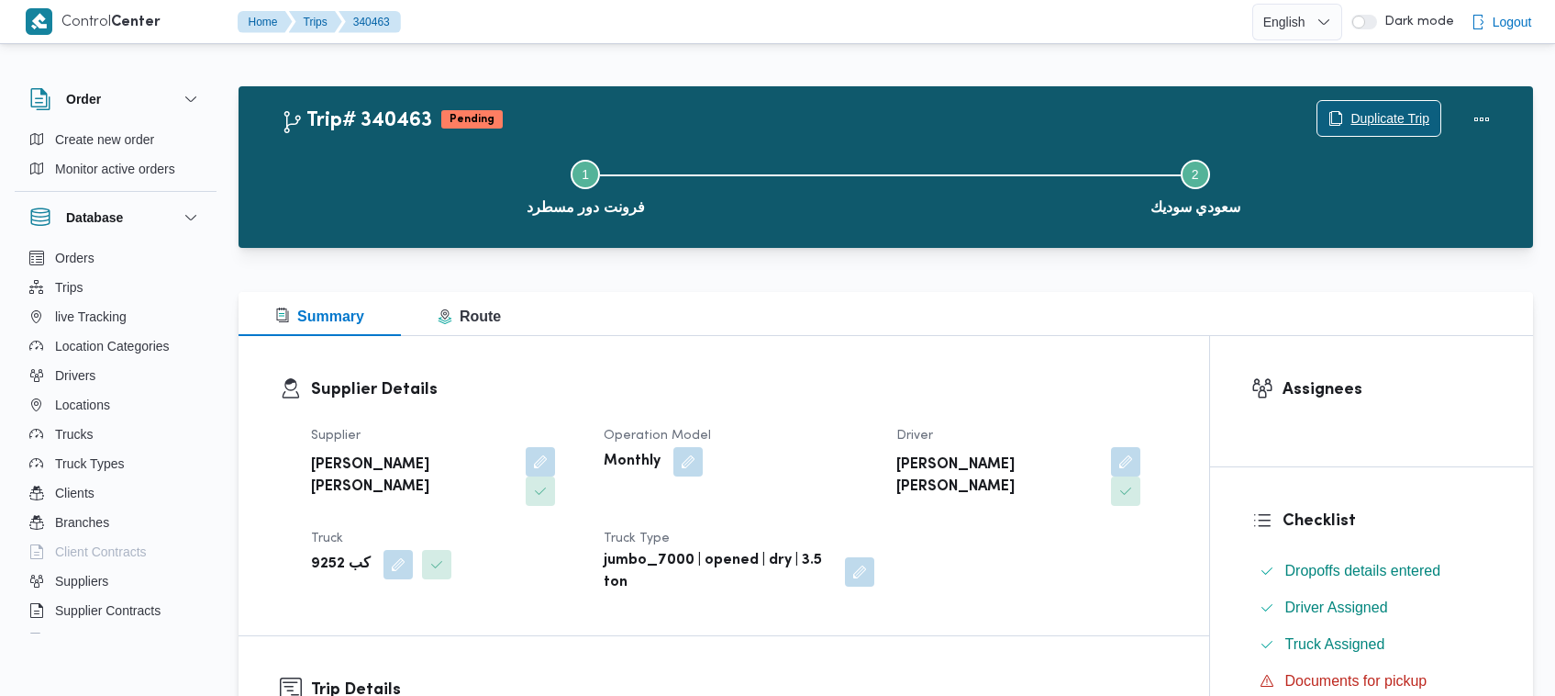
click at [1419, 107] on span "Duplicate Trip" at bounding box center [1390, 118] width 79 height 22
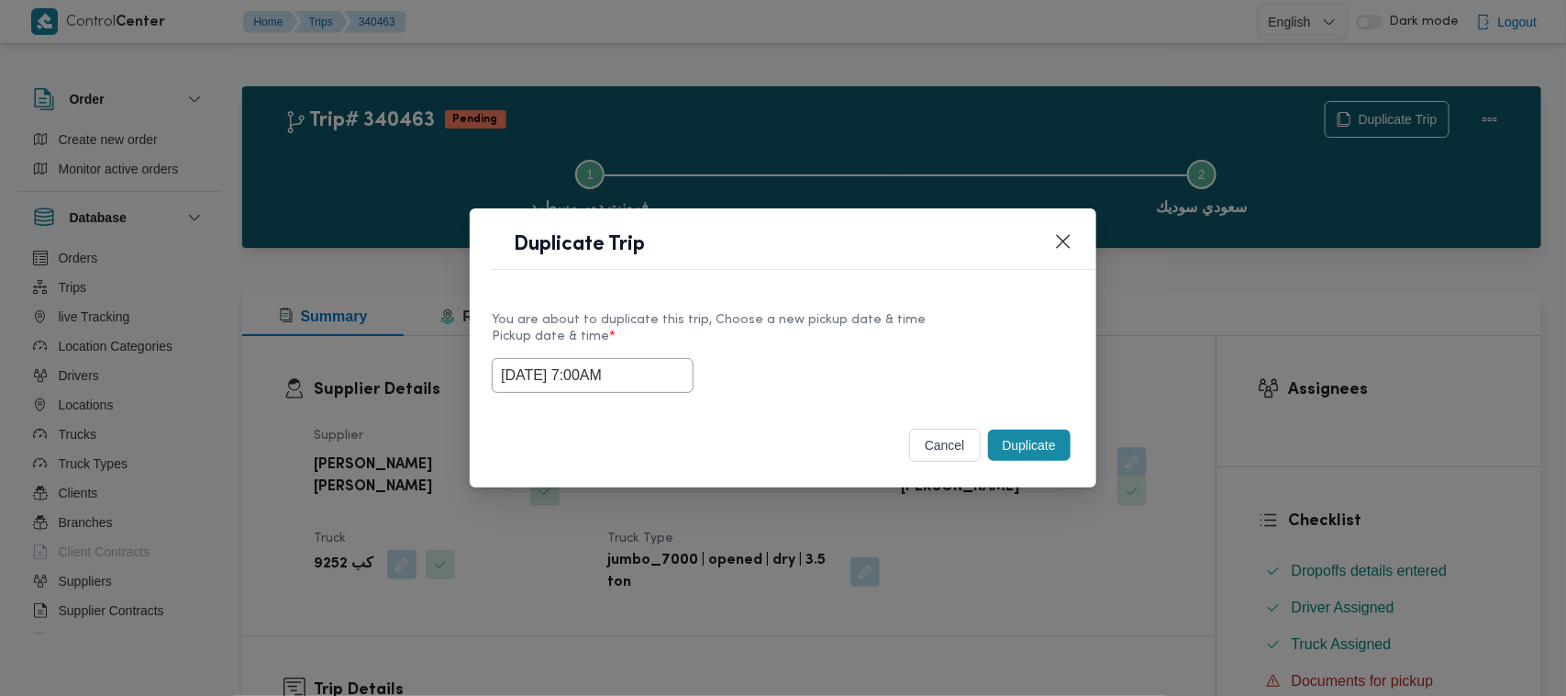
click at [670, 372] on input "01/10/2025 7:00AM" at bounding box center [593, 375] width 202 height 35
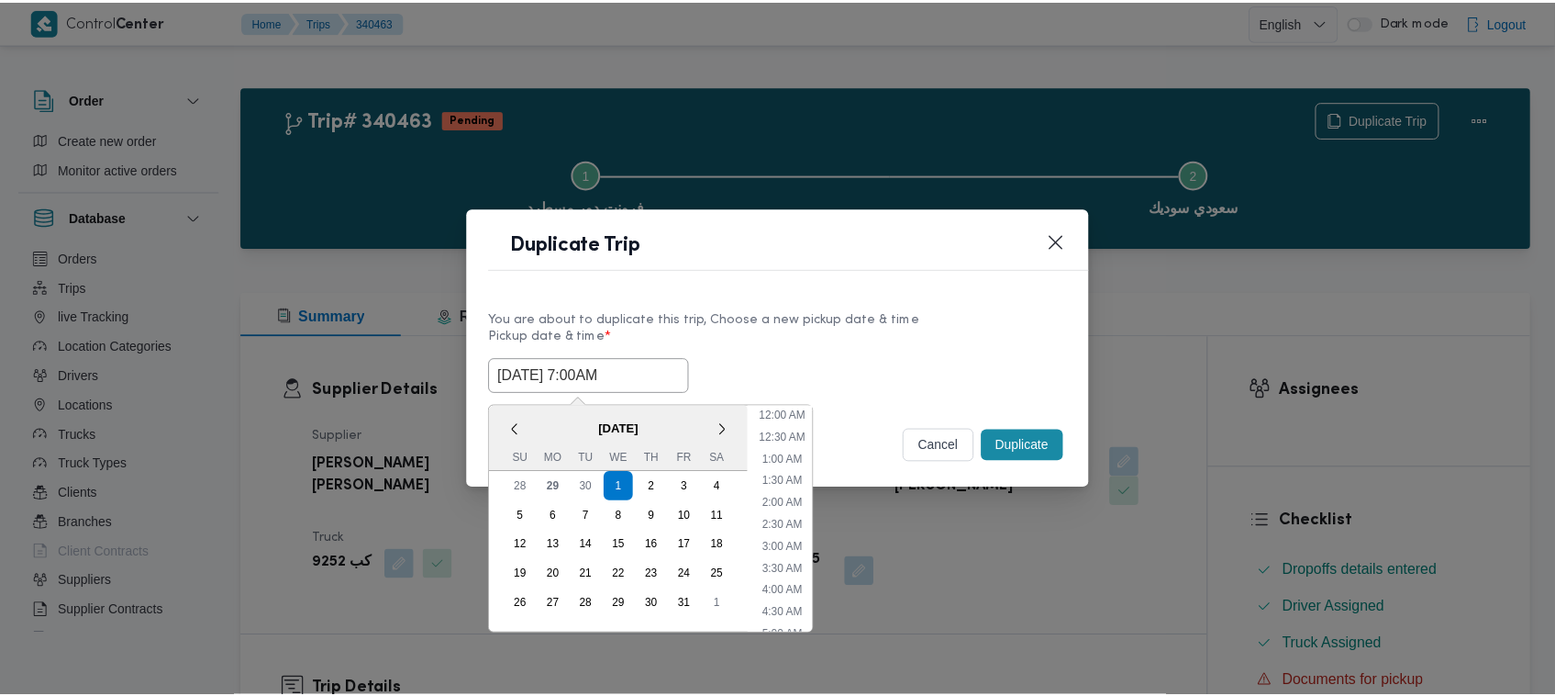
scroll to position [205, 0]
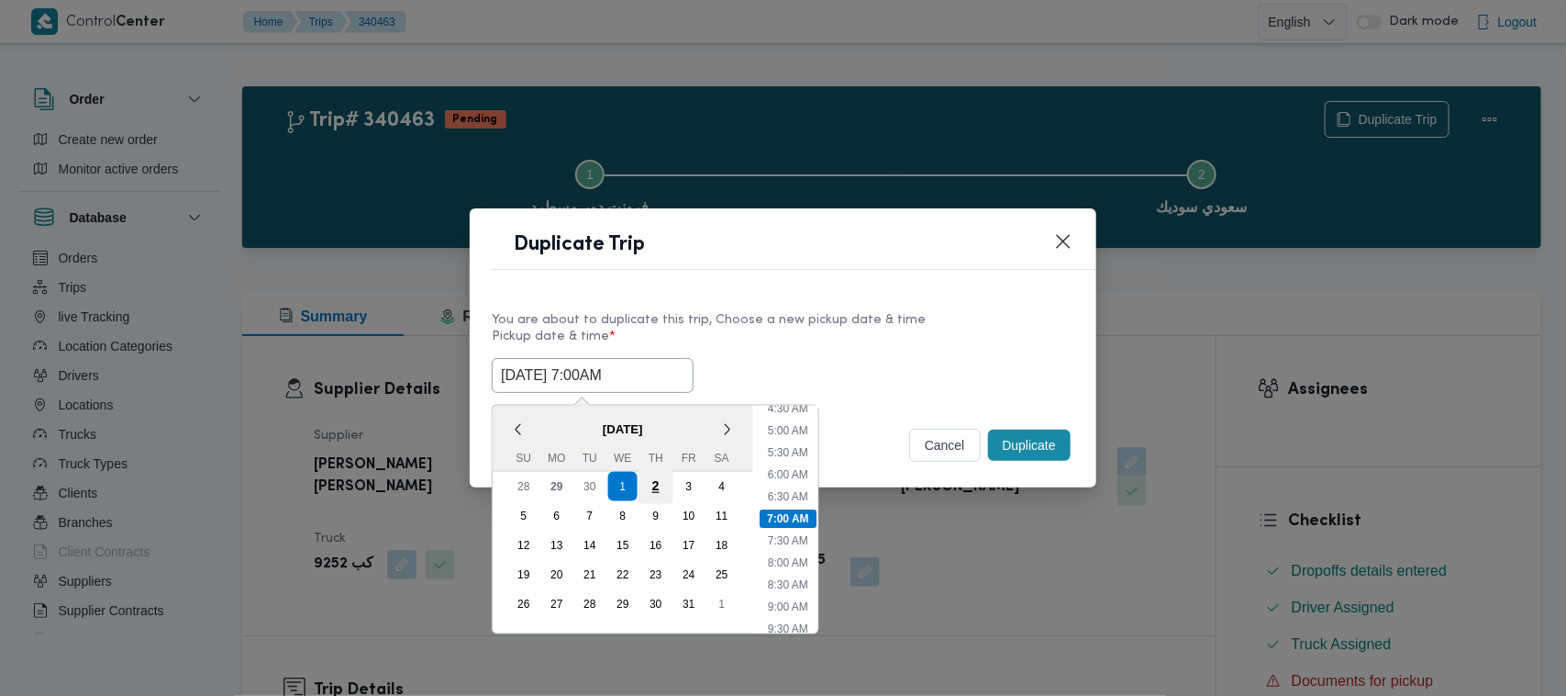
click at [654, 484] on div "2" at bounding box center [656, 486] width 35 height 35
type input "02/10/2025 7:00AM"
click at [842, 340] on label "Pickup date & time *" at bounding box center [783, 343] width 583 height 28
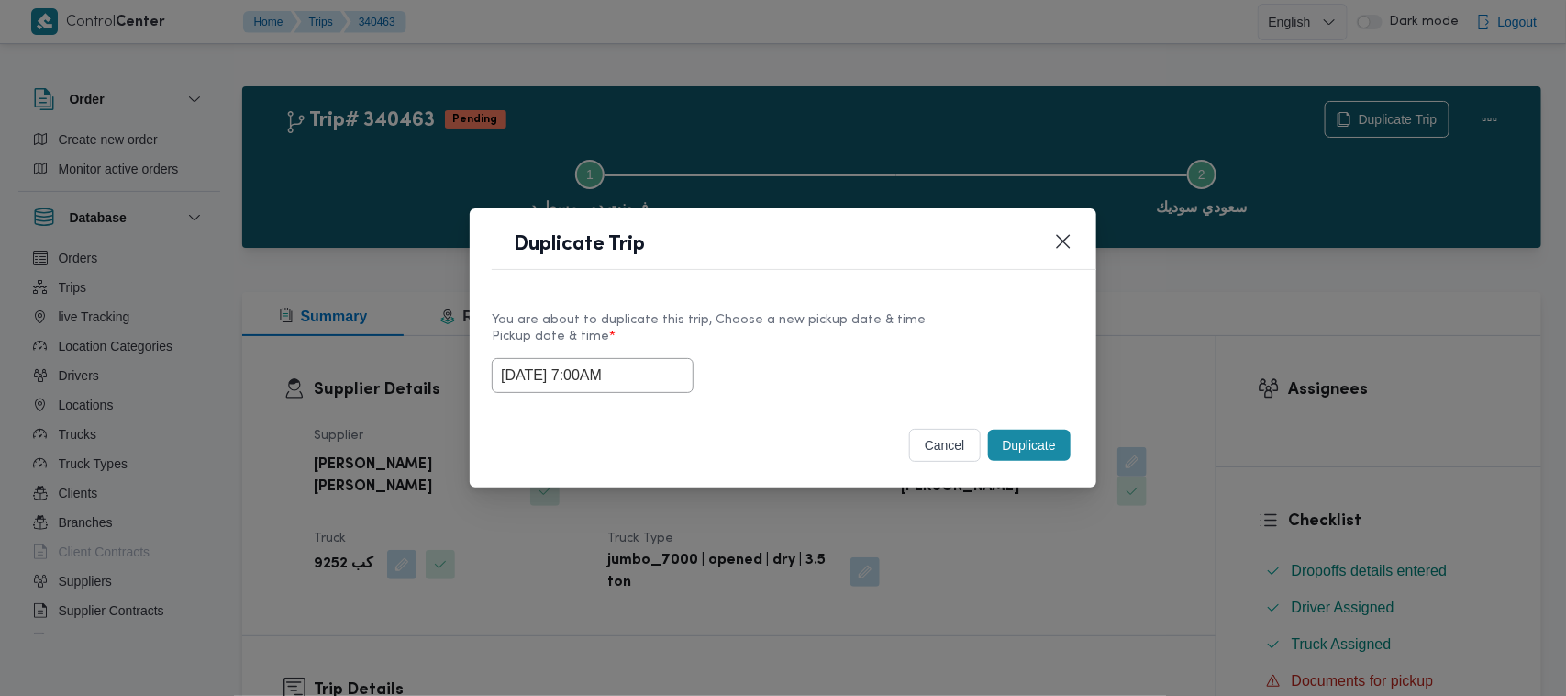
click at [1040, 451] on button "Duplicate" at bounding box center [1029, 444] width 83 height 31
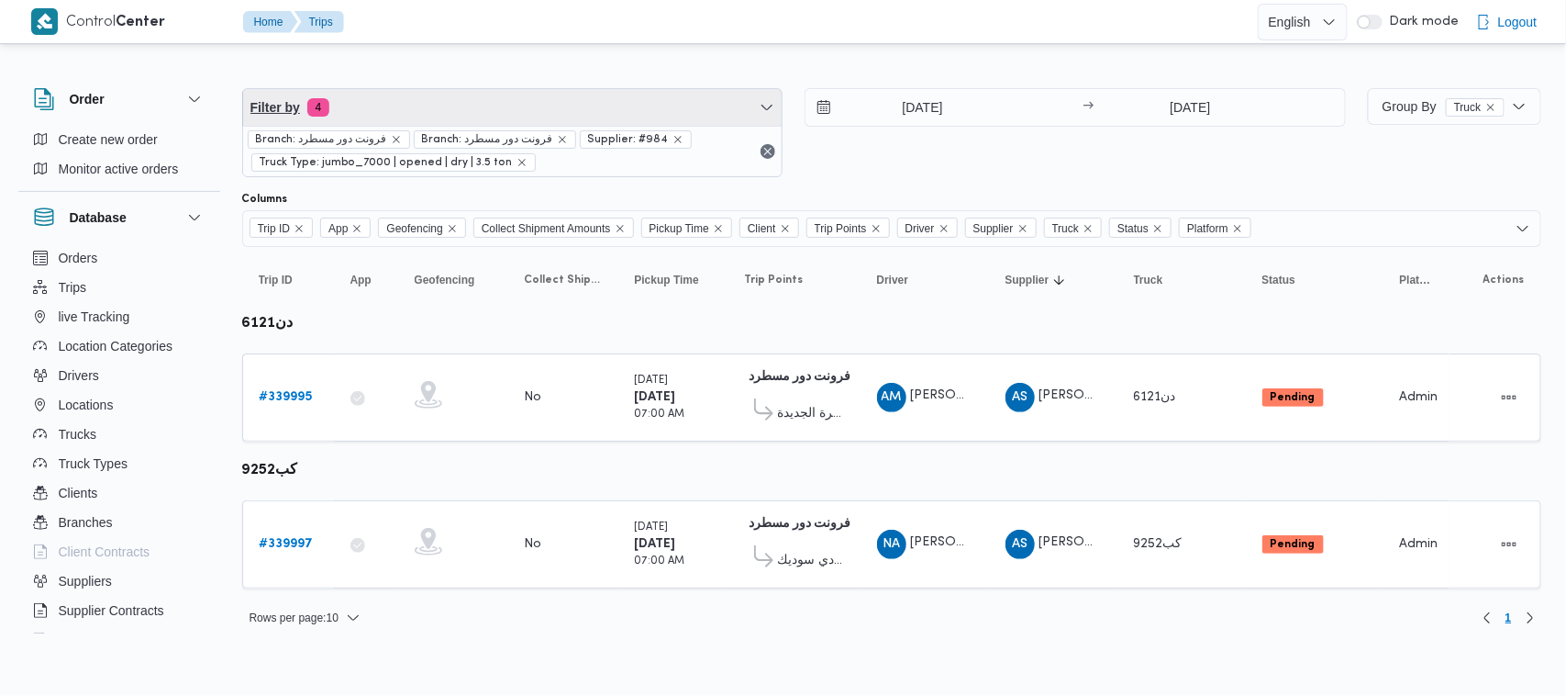
click at [578, 104] on span "Filter by 4" at bounding box center [513, 107] width 540 height 37
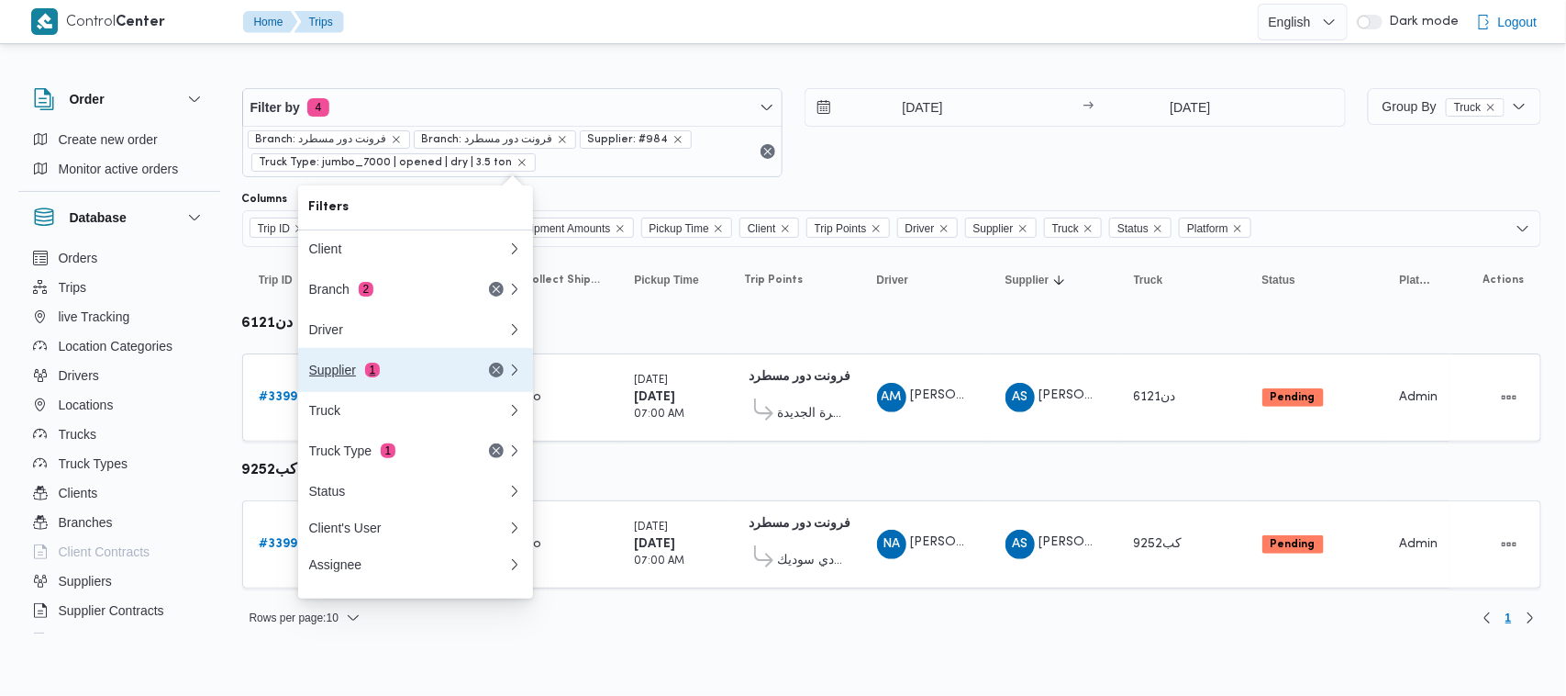
click at [463, 363] on div "Supplier 1" at bounding box center [408, 370] width 220 height 44
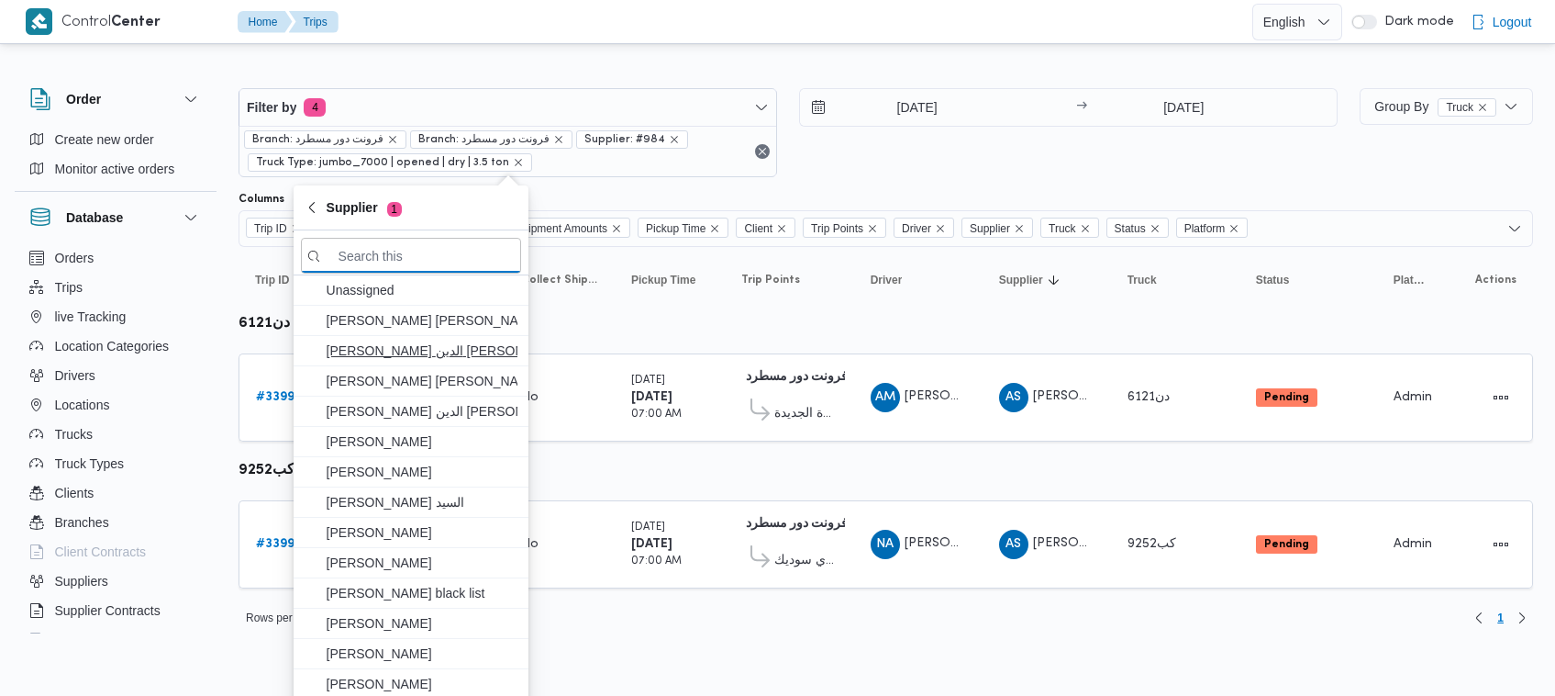
paste input "ربيع عيد قطب هلال"
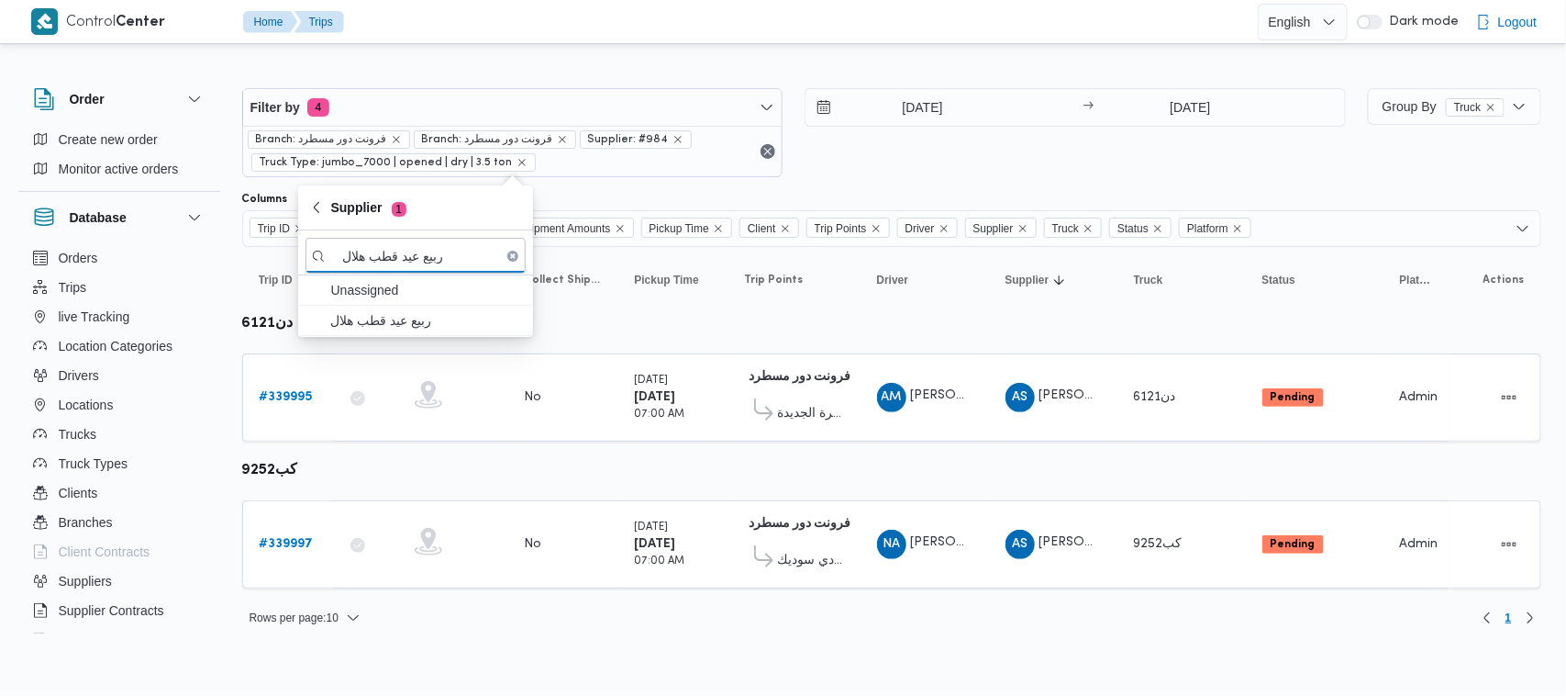
type input "ربيع عيد قطب هلال"
click at [448, 314] on span "ربيع عيد قطب هلال" at bounding box center [426, 320] width 191 height 22
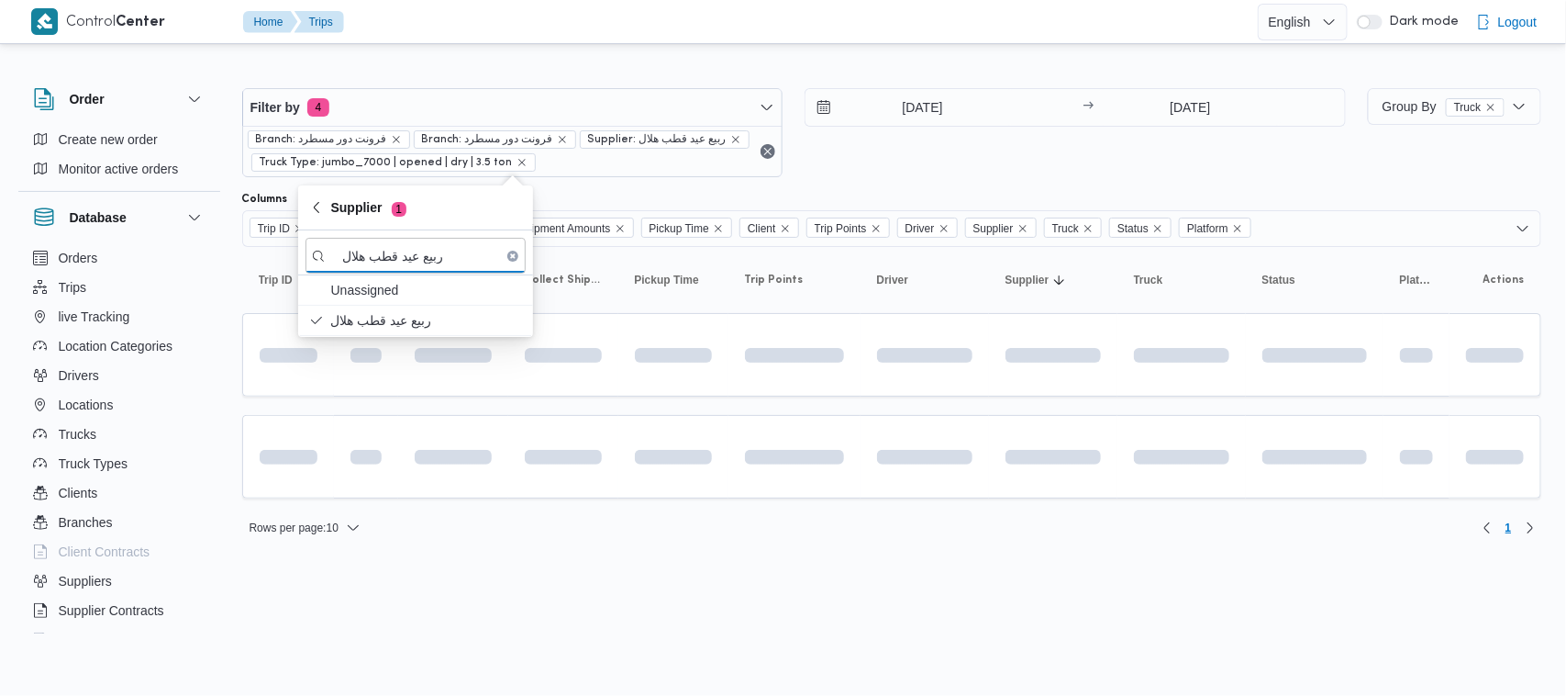
click at [1002, 172] on div "30/9/2025 → 30/9/2025" at bounding box center [1075, 132] width 541 height 89
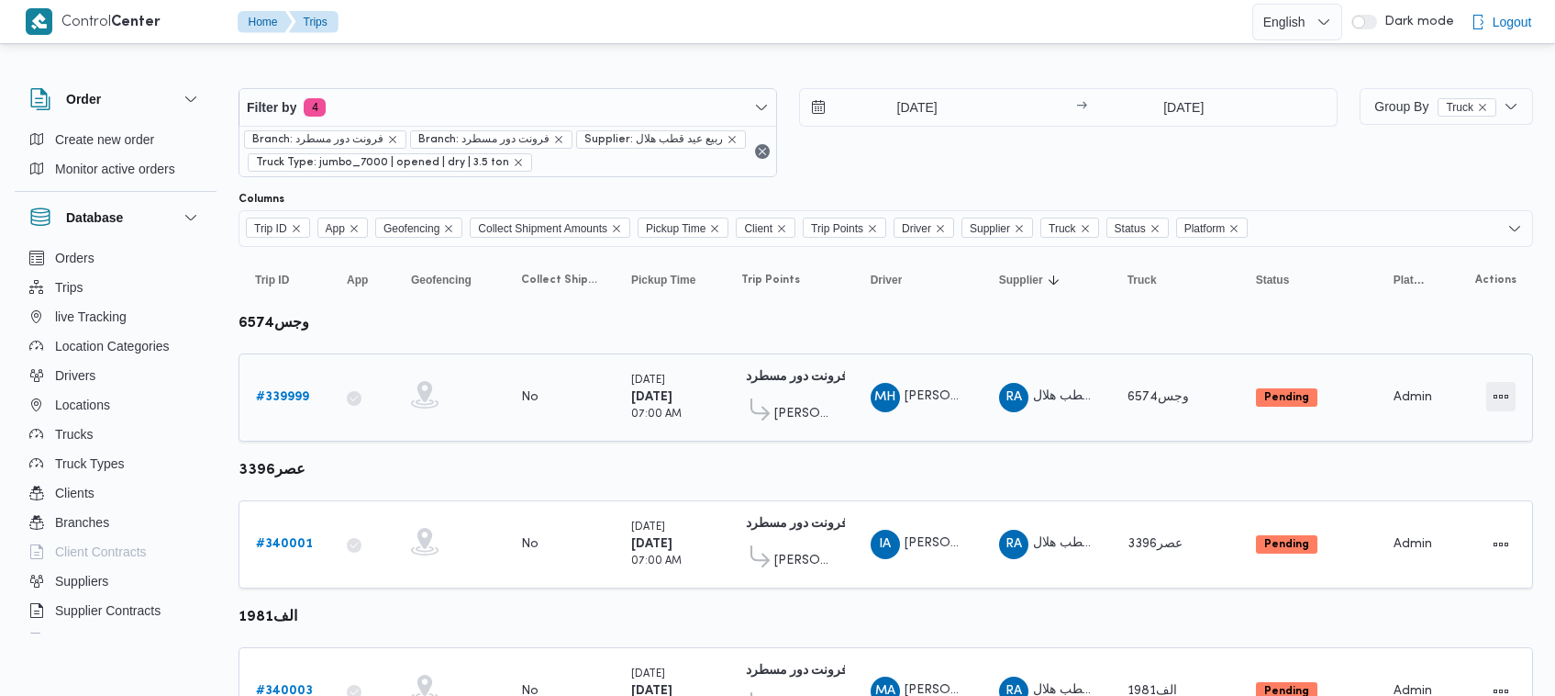
click at [1501, 391] on button "Actions" at bounding box center [1501, 396] width 29 height 29
click at [1447, 401] on span "Open" at bounding box center [1439, 396] width 59 height 15
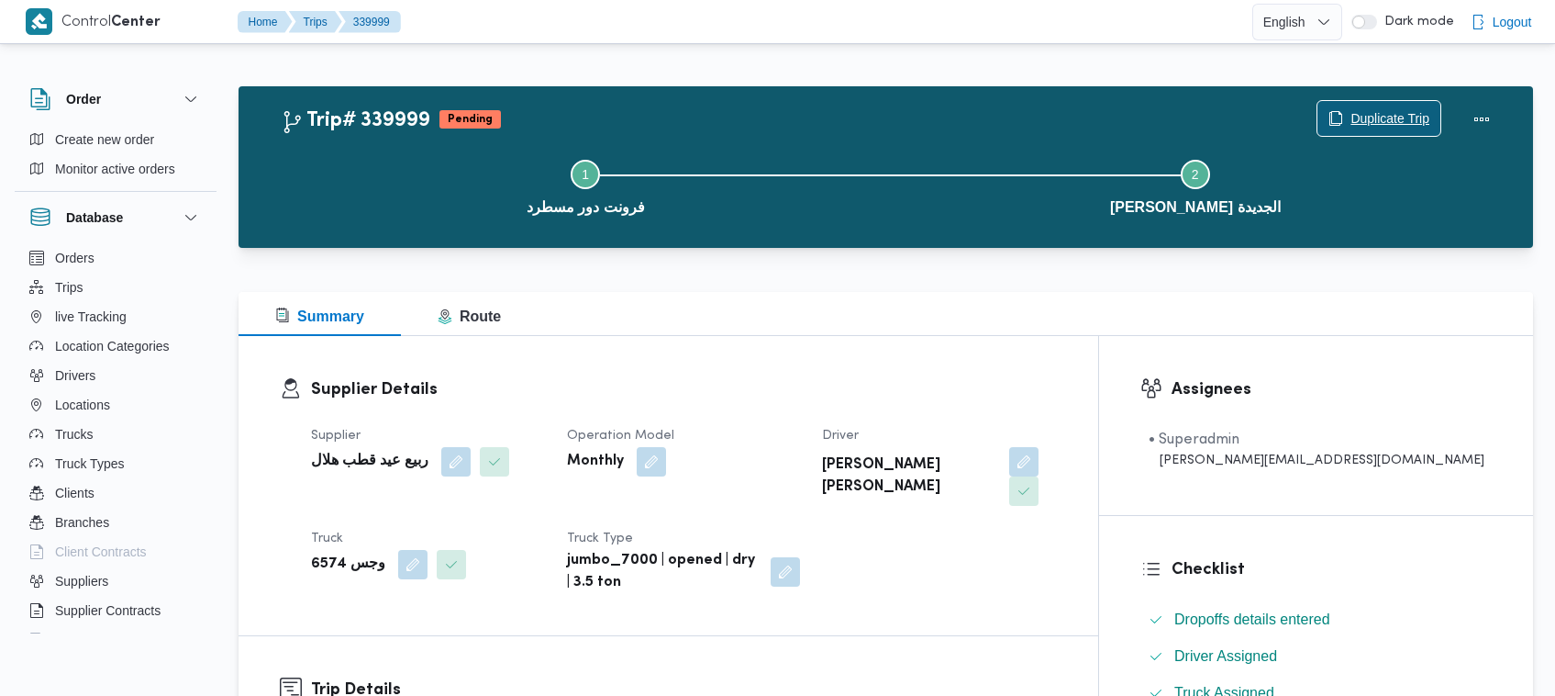
click at [1368, 110] on span "Duplicate Trip" at bounding box center [1390, 118] width 79 height 22
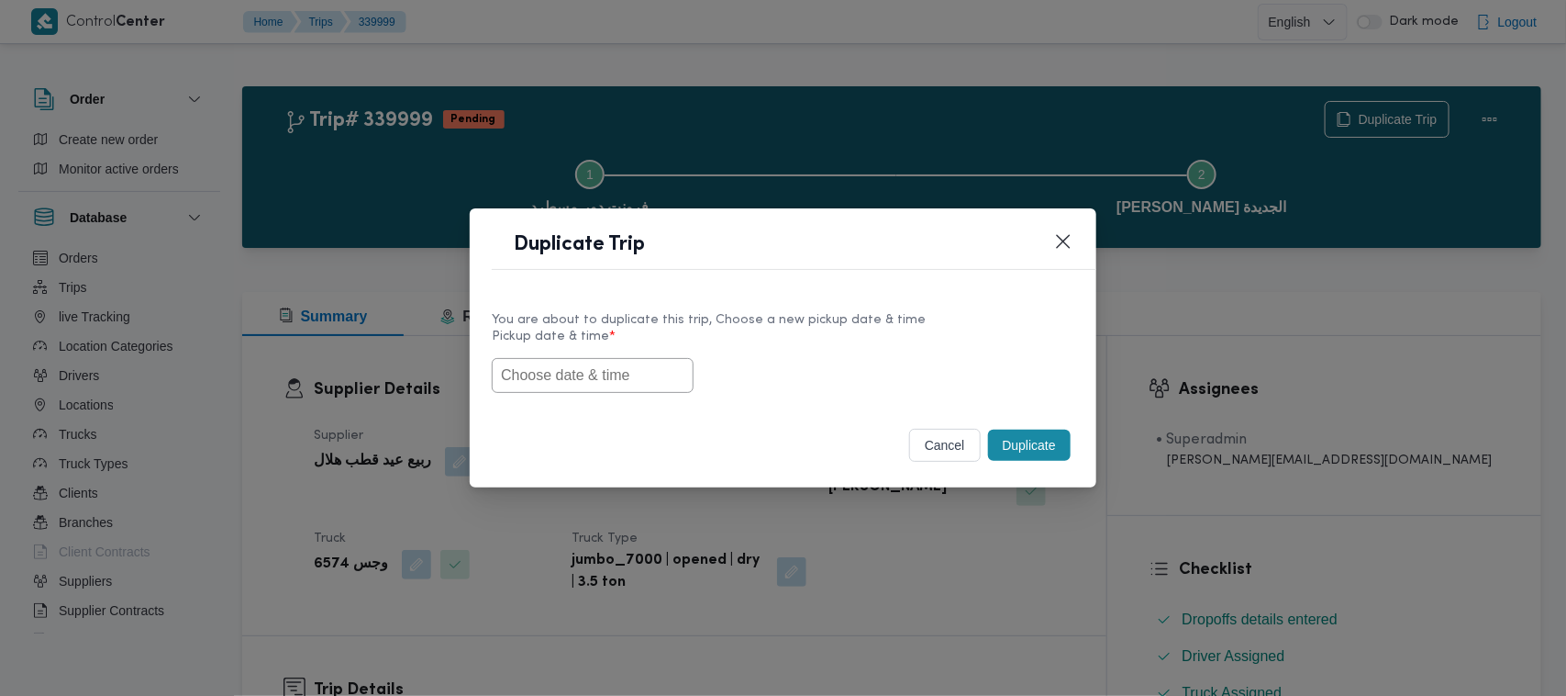
click at [635, 376] on input "text" at bounding box center [593, 375] width 202 height 35
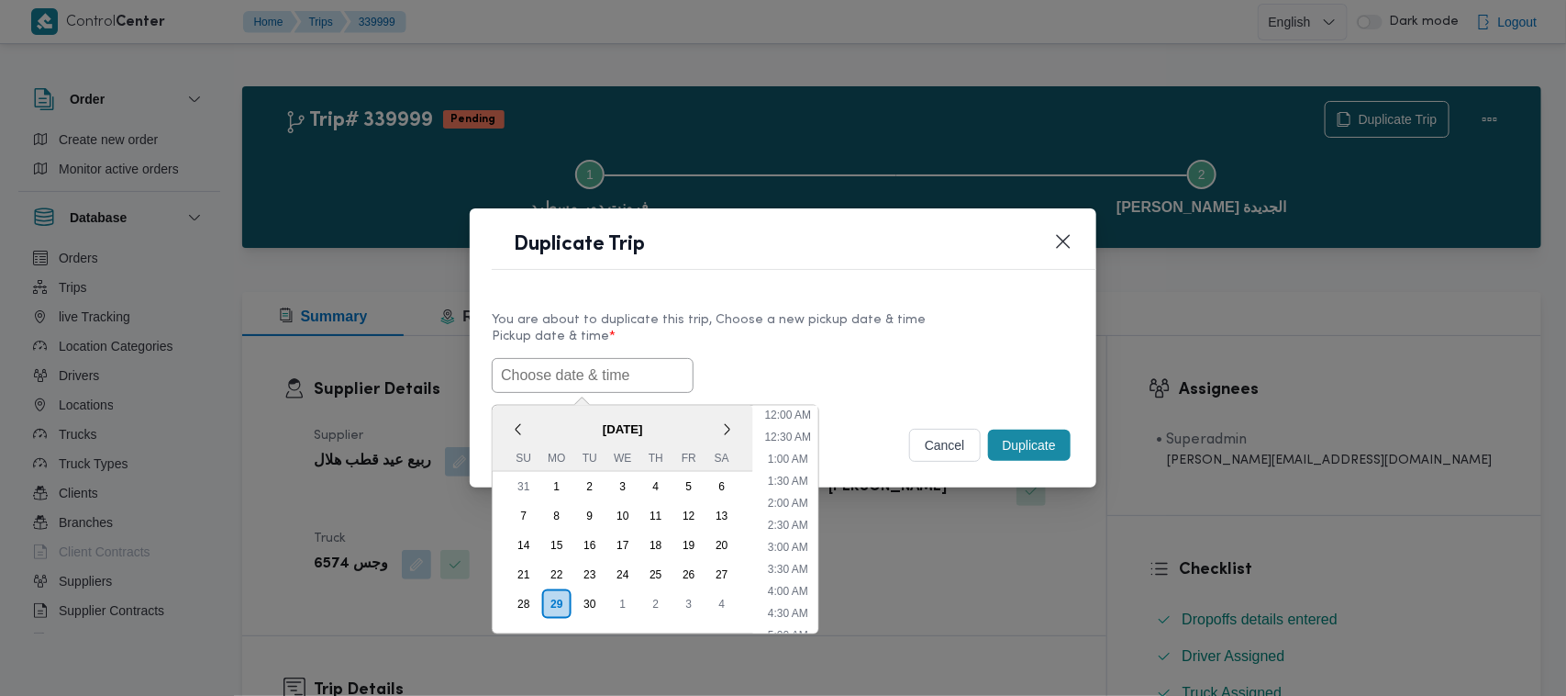
paste input "01/10/2025 7:00AM"
type input "01/10/2025 7:00AM"
click at [775, 358] on div "01/10/2025 7:00AM October 2025 < October 2025 > Su Mo Tu We Th Fr Sa 28 29 30 1…" at bounding box center [783, 375] width 583 height 35
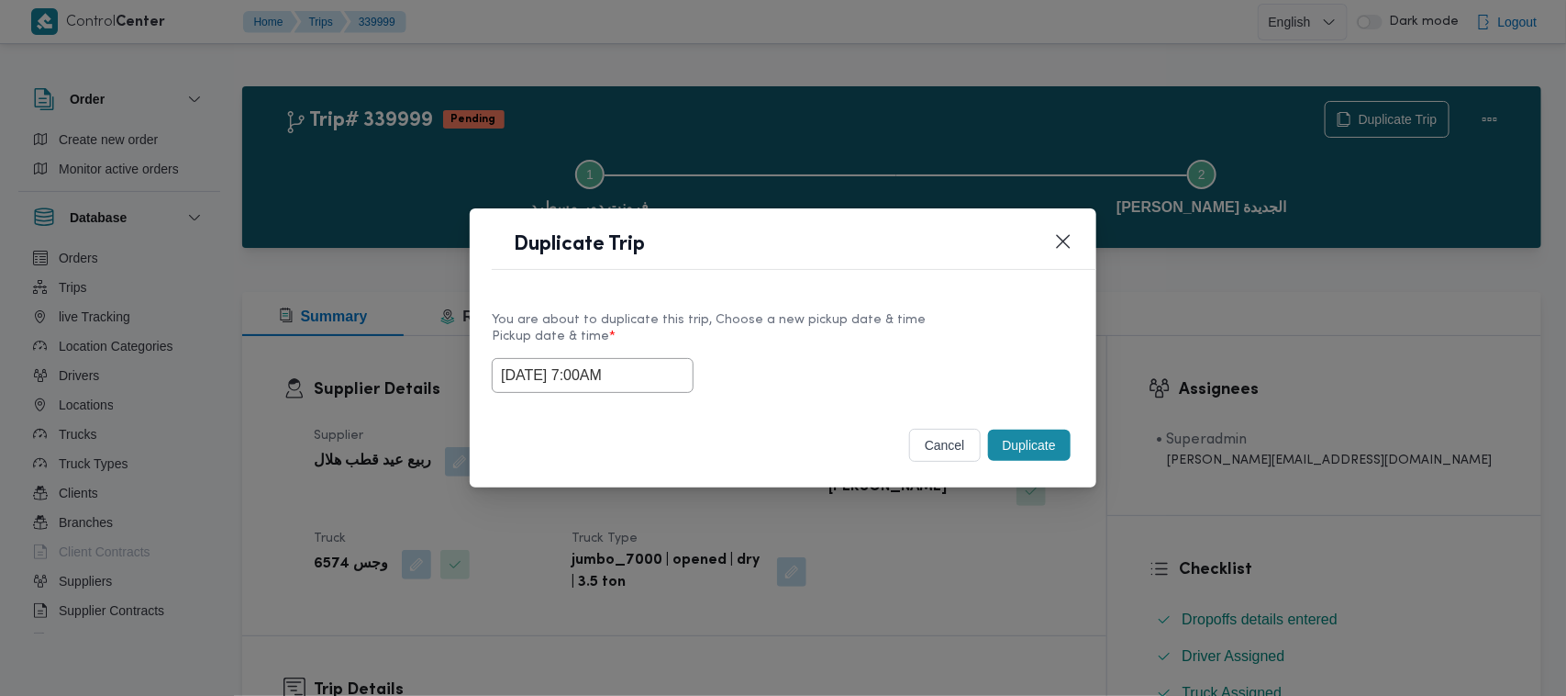
click at [1017, 450] on button "Duplicate" at bounding box center [1029, 444] width 83 height 31
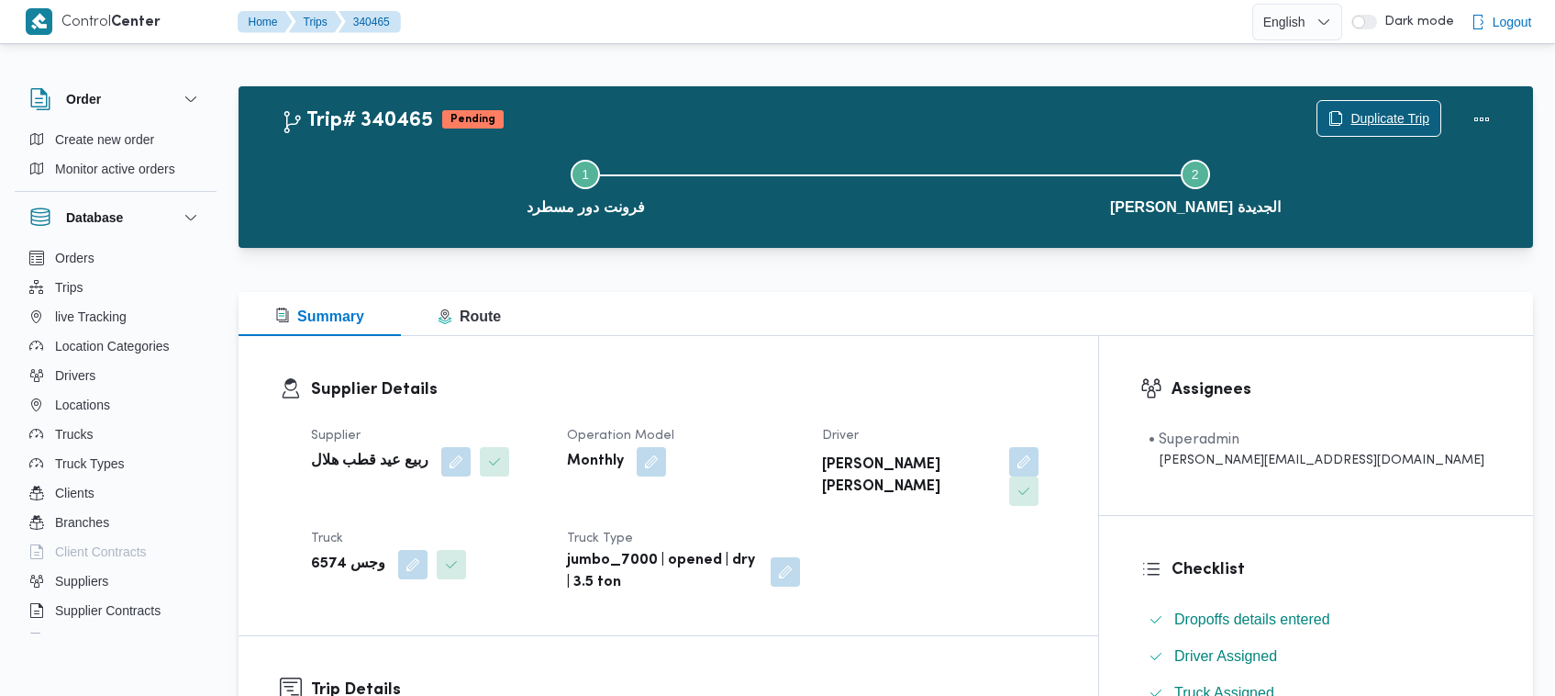
click at [1378, 107] on span "Duplicate Trip" at bounding box center [1390, 118] width 79 height 22
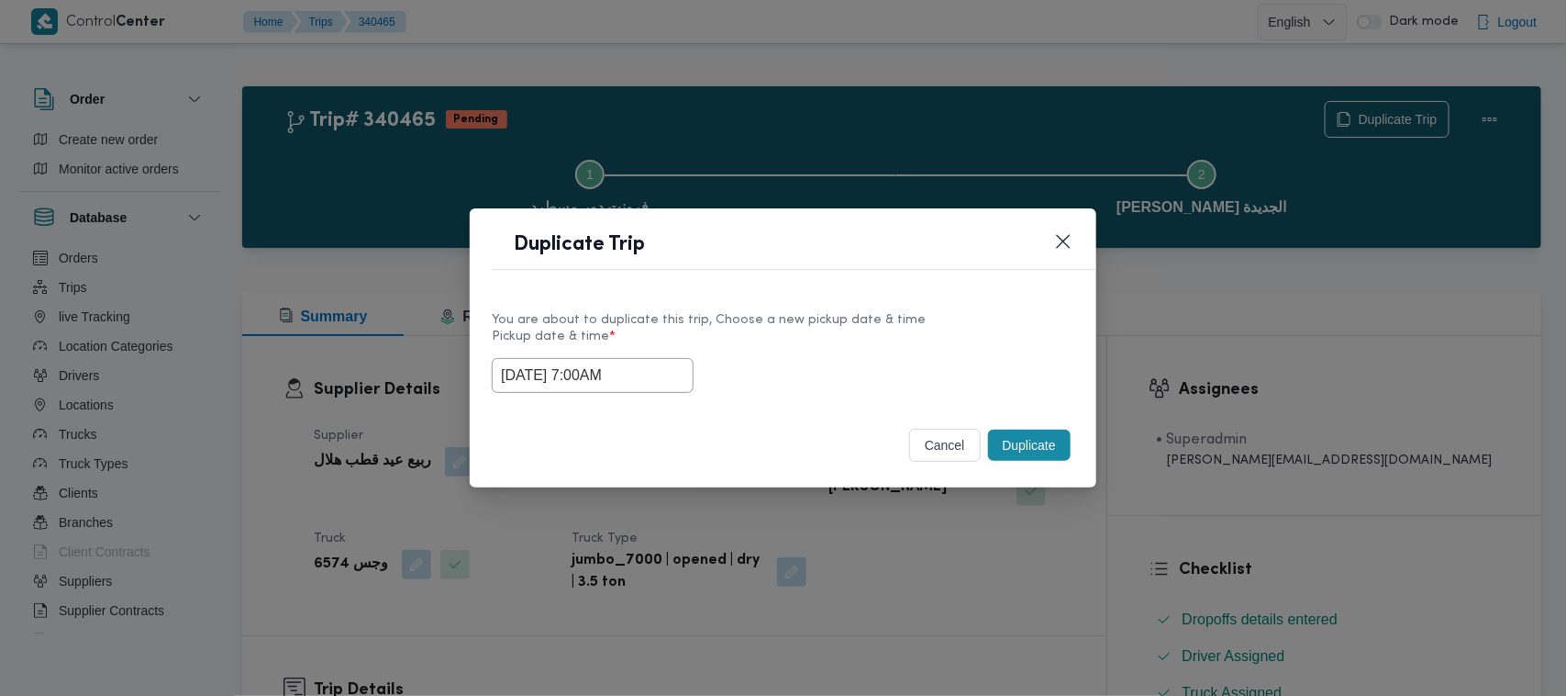
click at [691, 388] on div "01/10/2025 7:00AM" at bounding box center [783, 375] width 583 height 35
click at [670, 367] on input "01/10/2025 7:00AM" at bounding box center [593, 375] width 202 height 35
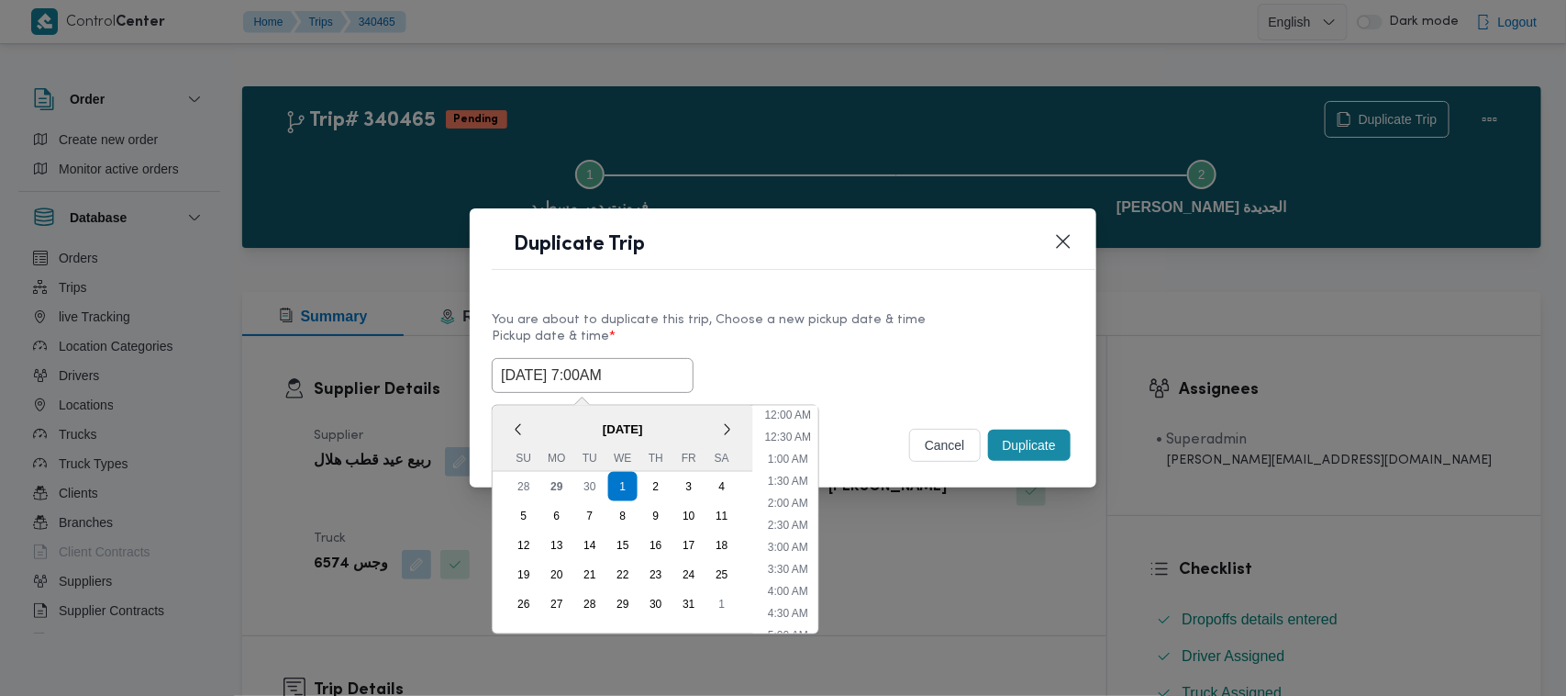
scroll to position [205, 0]
click at [650, 479] on div "2" at bounding box center [656, 486] width 35 height 35
type input "02/10/2025 7:00AM"
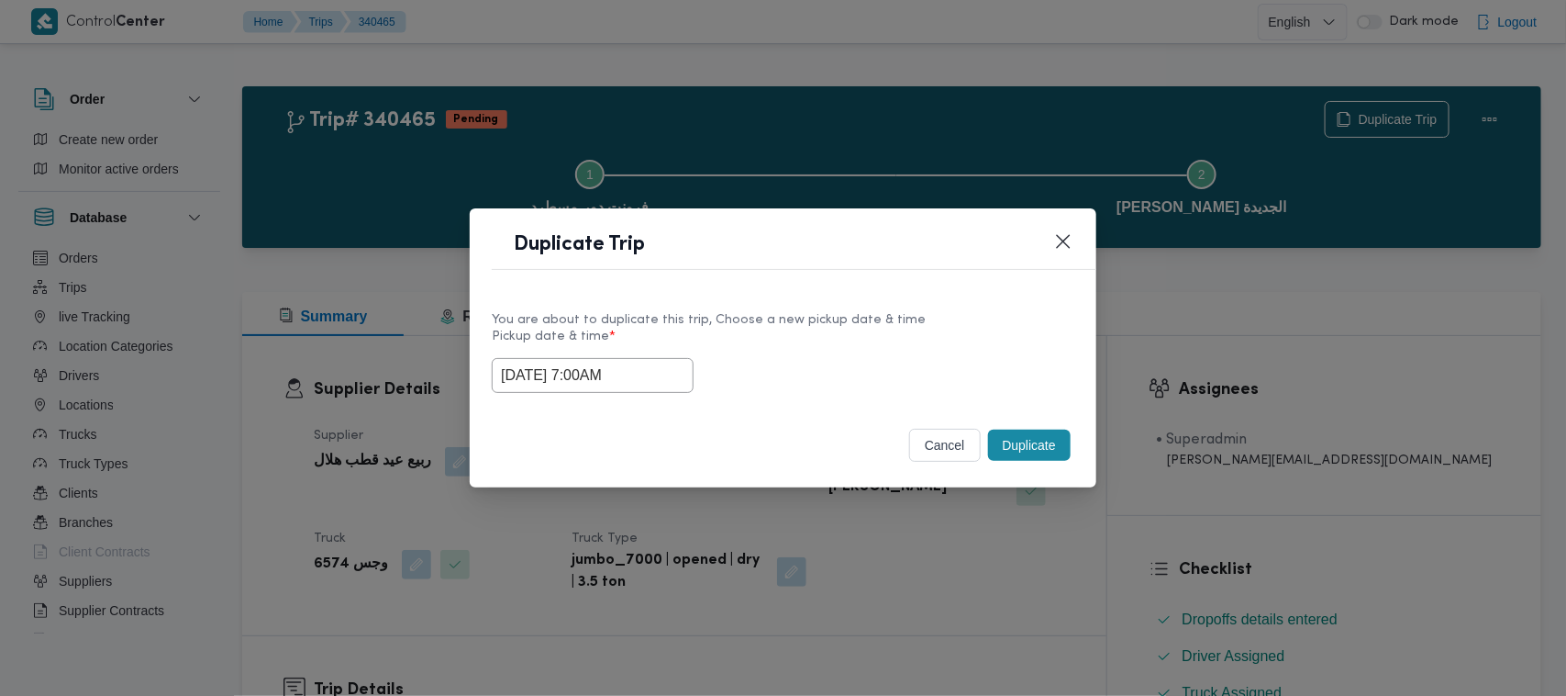
click at [874, 346] on label "Pickup date & time *" at bounding box center [783, 343] width 583 height 28
click at [1014, 447] on button "Duplicate" at bounding box center [1029, 444] width 83 height 31
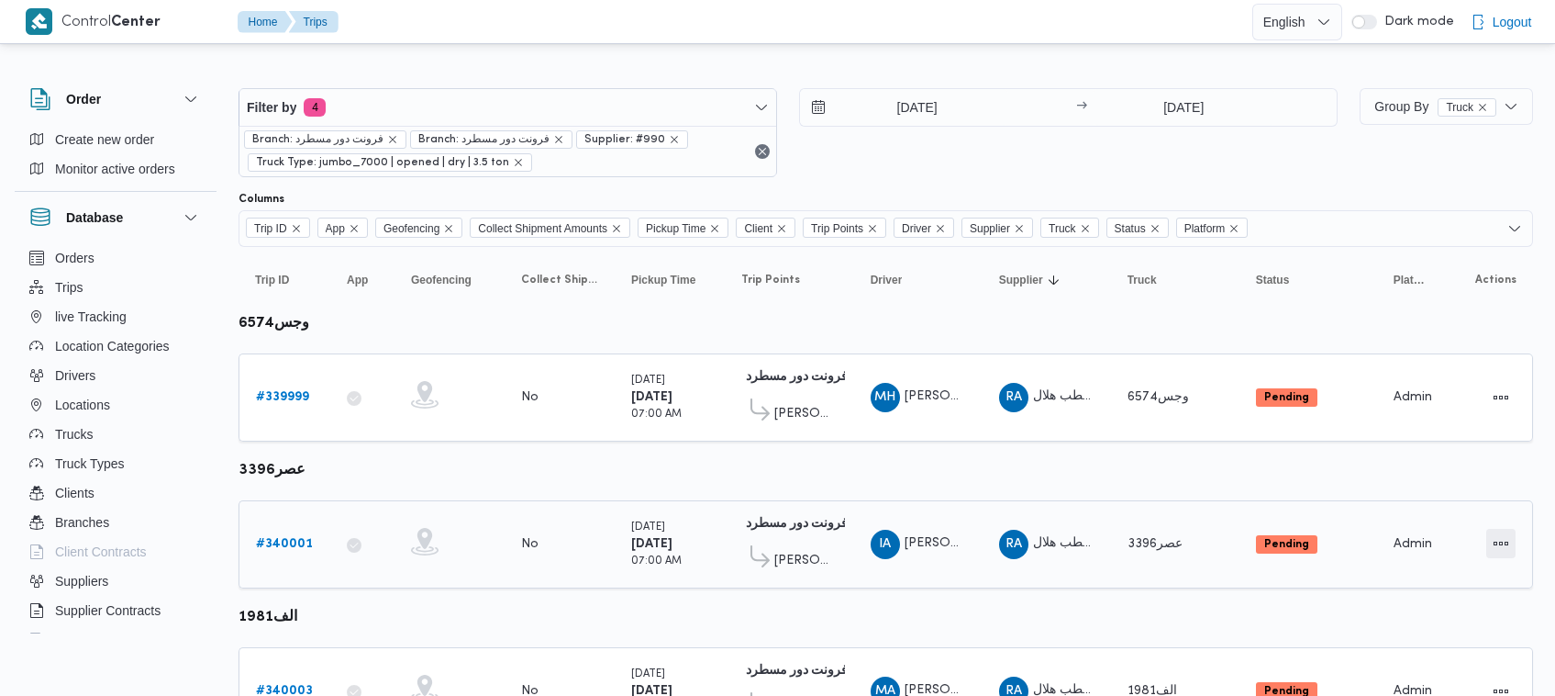
click at [1499, 529] on button "Actions" at bounding box center [1501, 543] width 29 height 29
click at [1469, 543] on button "Open" at bounding box center [1428, 541] width 103 height 37
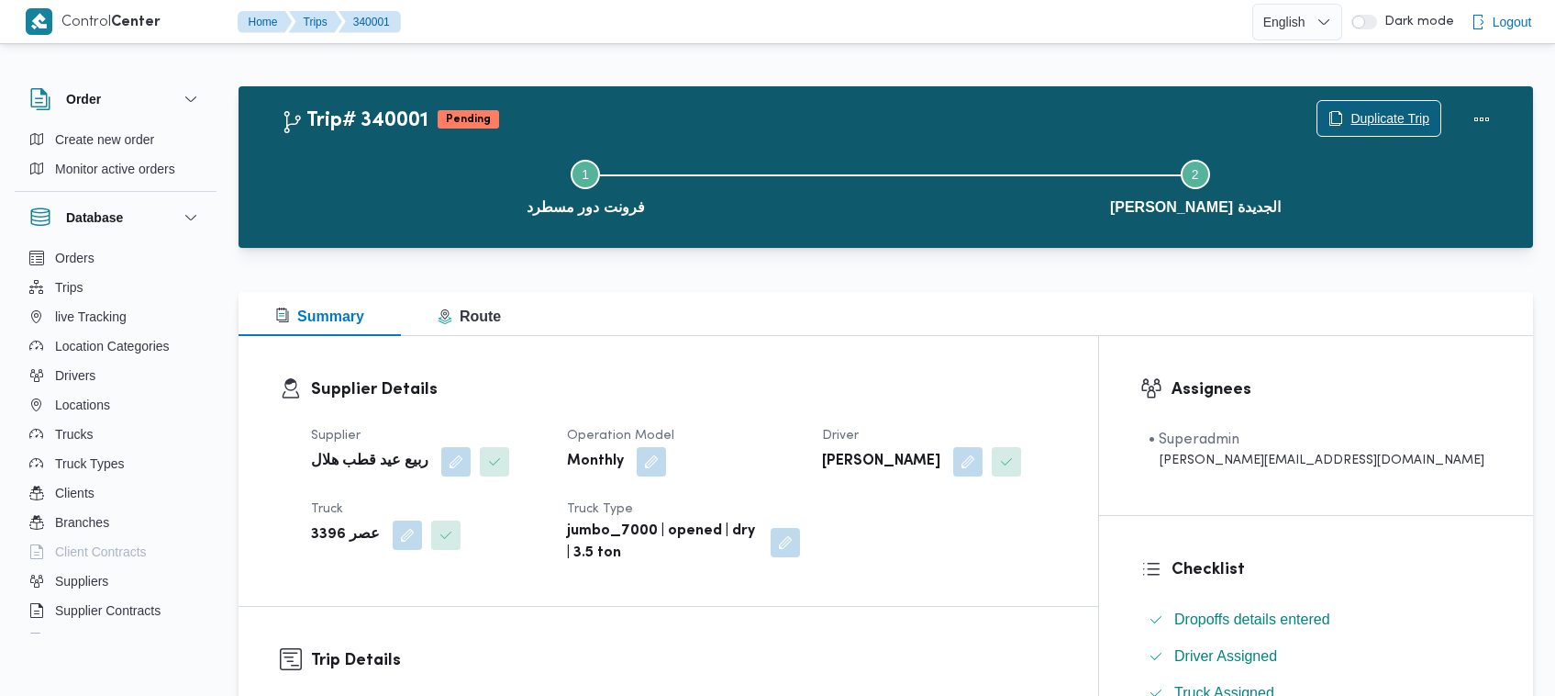
click at [1374, 116] on span "Duplicate Trip" at bounding box center [1390, 118] width 79 height 22
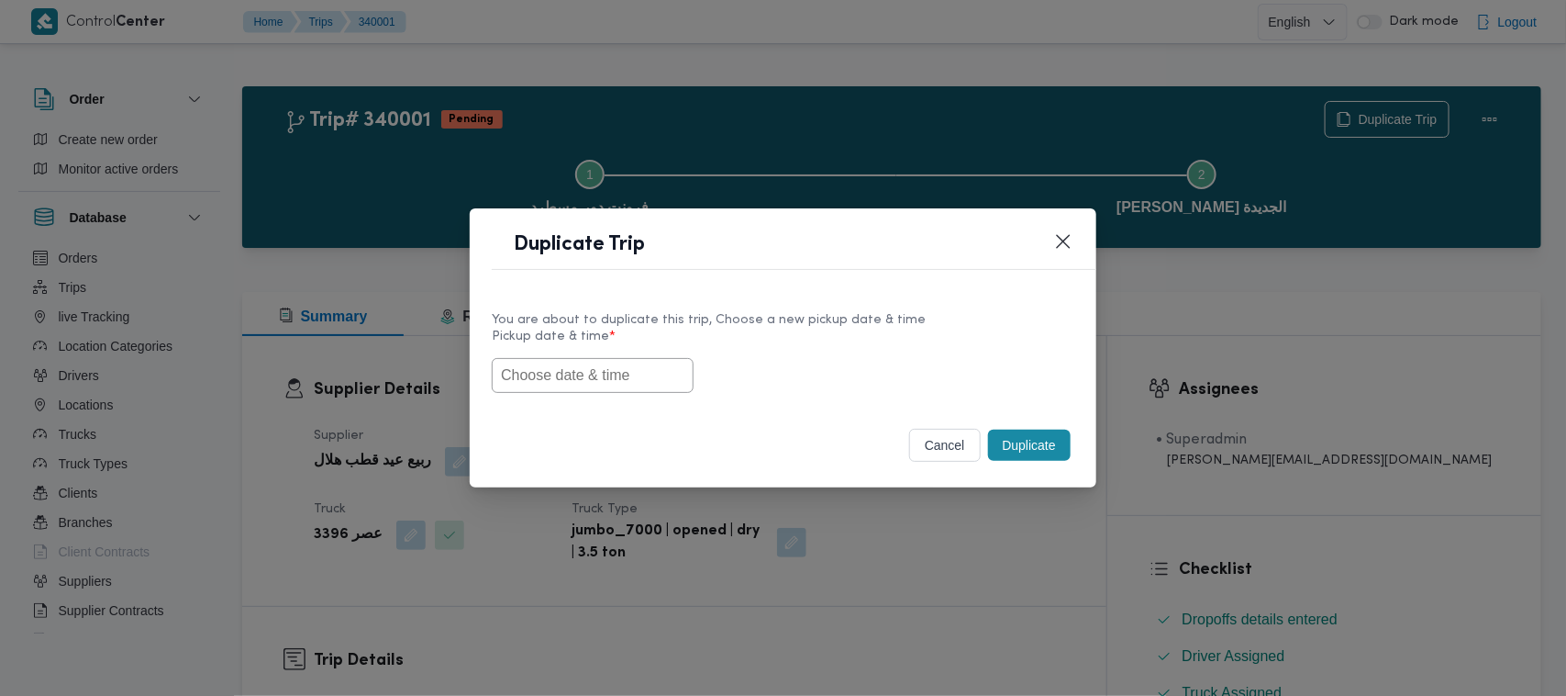
click at [625, 376] on input "text" at bounding box center [593, 375] width 202 height 35
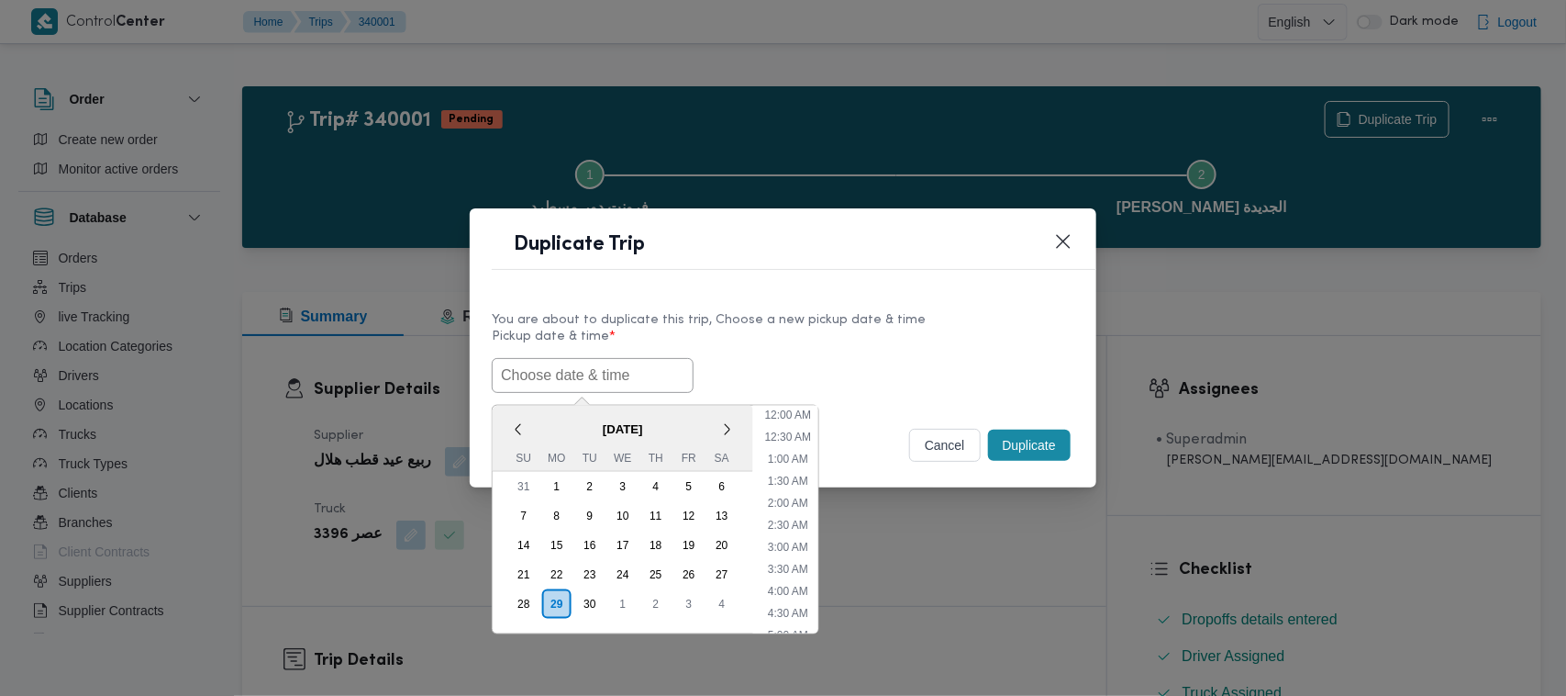
scroll to position [777, 0]
paste input "01/10/2025 7:00AM"
type input "01/10/2025 7:00AM"
click at [799, 358] on div "01/10/2025 7:00AM October 2025 < October 2025 > Su Mo Tu We Th Fr Sa 28 29 30 1…" at bounding box center [783, 375] width 583 height 35
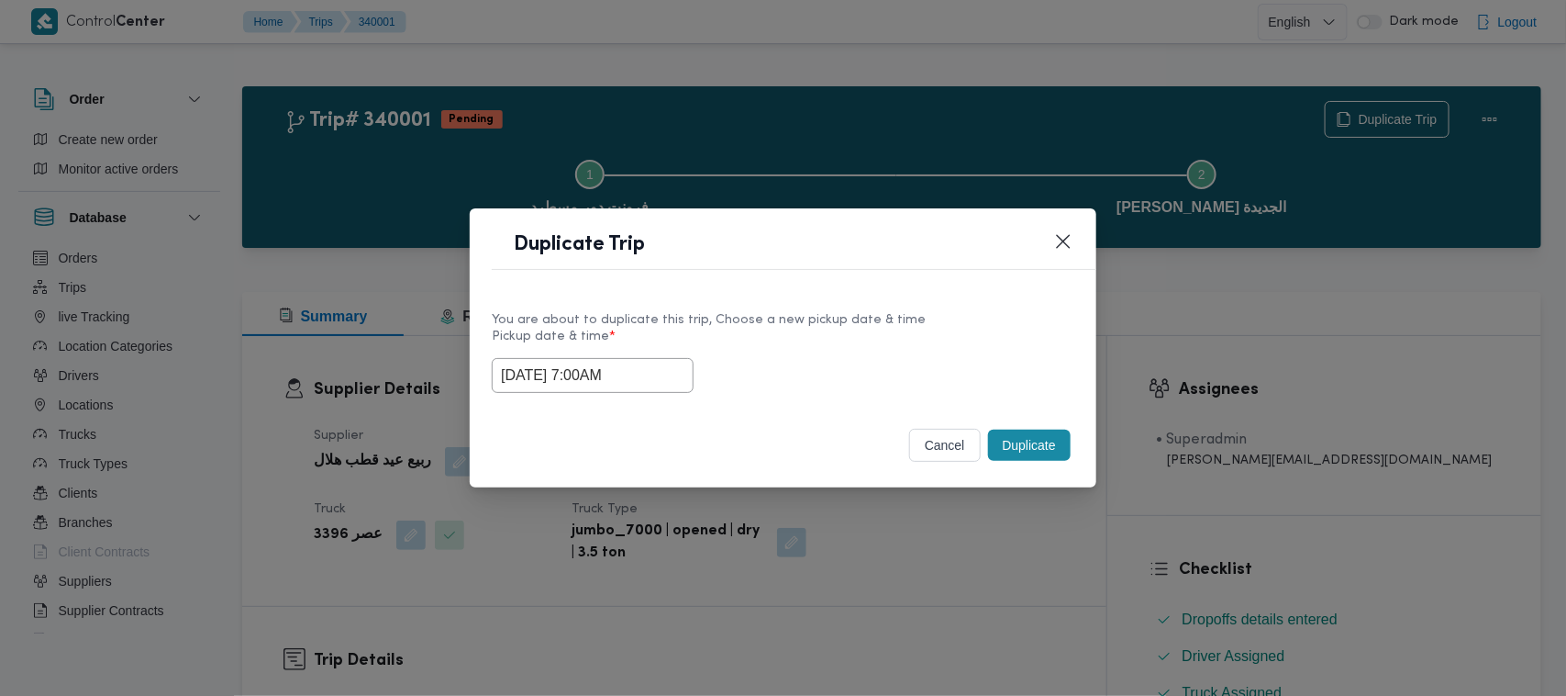
click at [1046, 464] on div "Duplicate" at bounding box center [1030, 445] width 90 height 39
click at [1042, 450] on button "Duplicate" at bounding box center [1029, 444] width 83 height 31
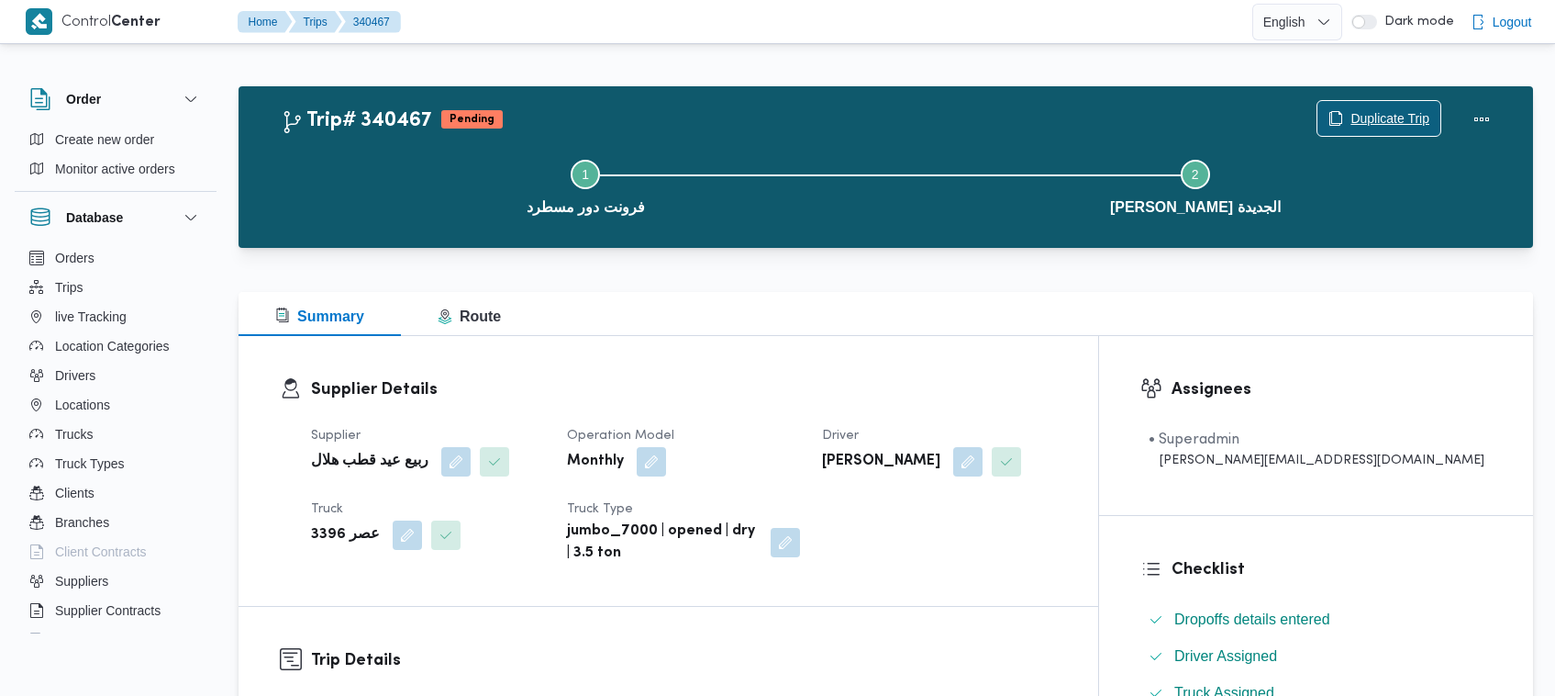
click at [1351, 117] on span "Duplicate Trip" at bounding box center [1390, 118] width 79 height 22
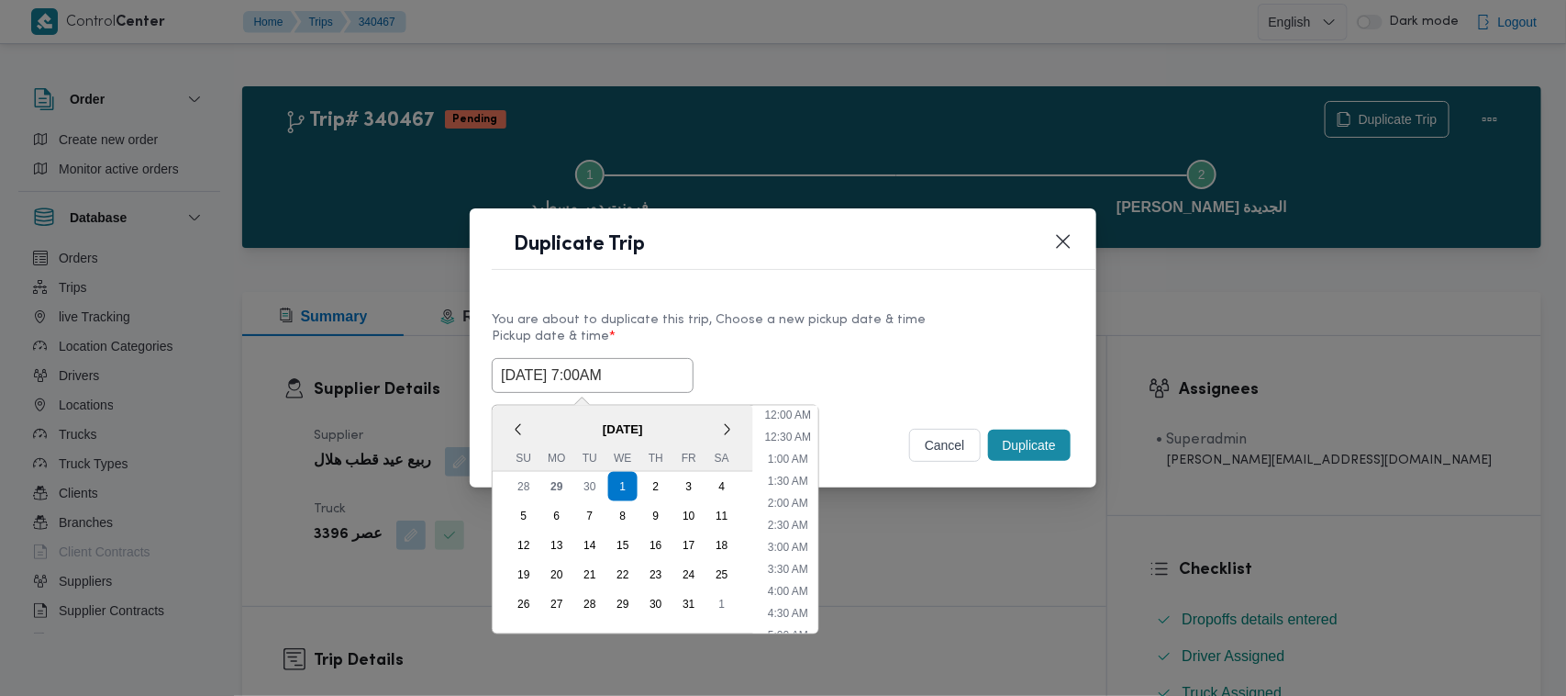
click at [649, 372] on input "01/10/2025 7:00AM" at bounding box center [593, 375] width 202 height 35
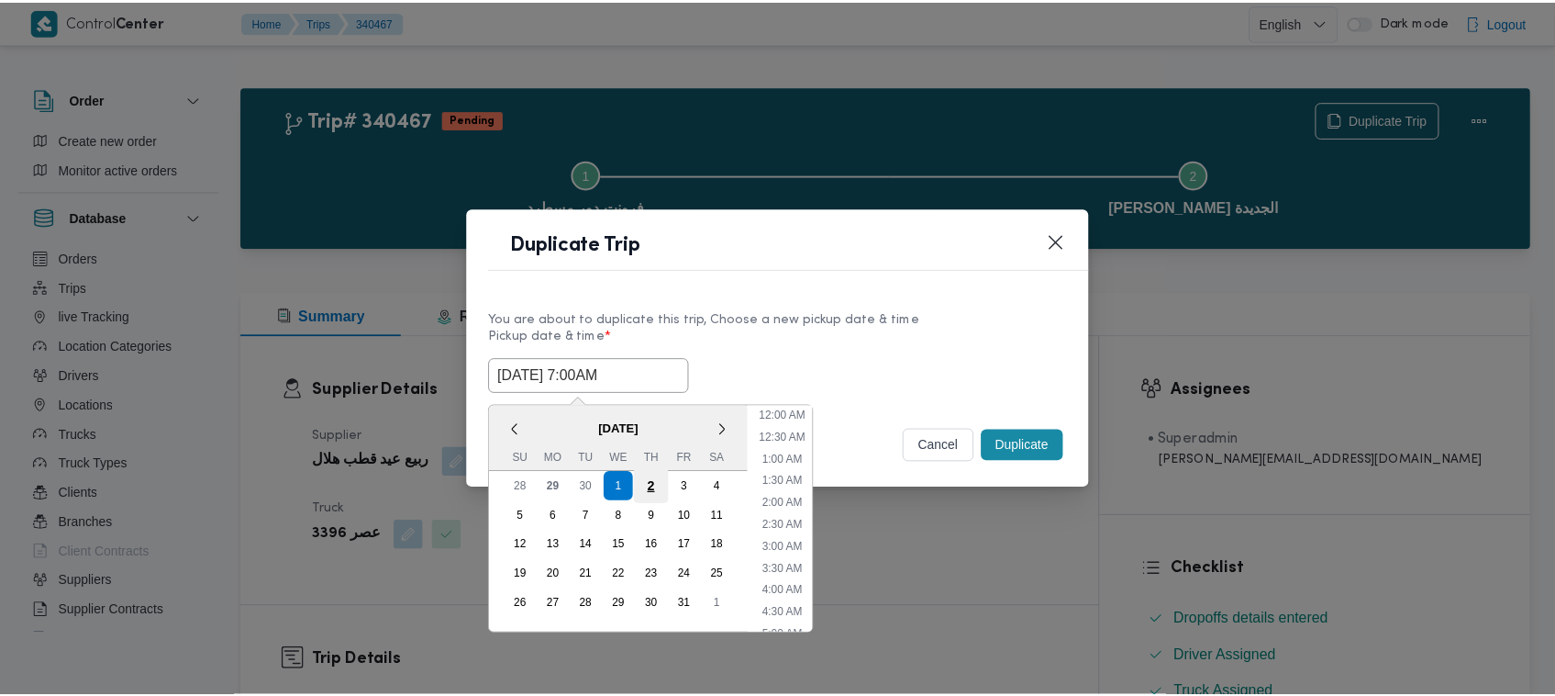
scroll to position [205, 0]
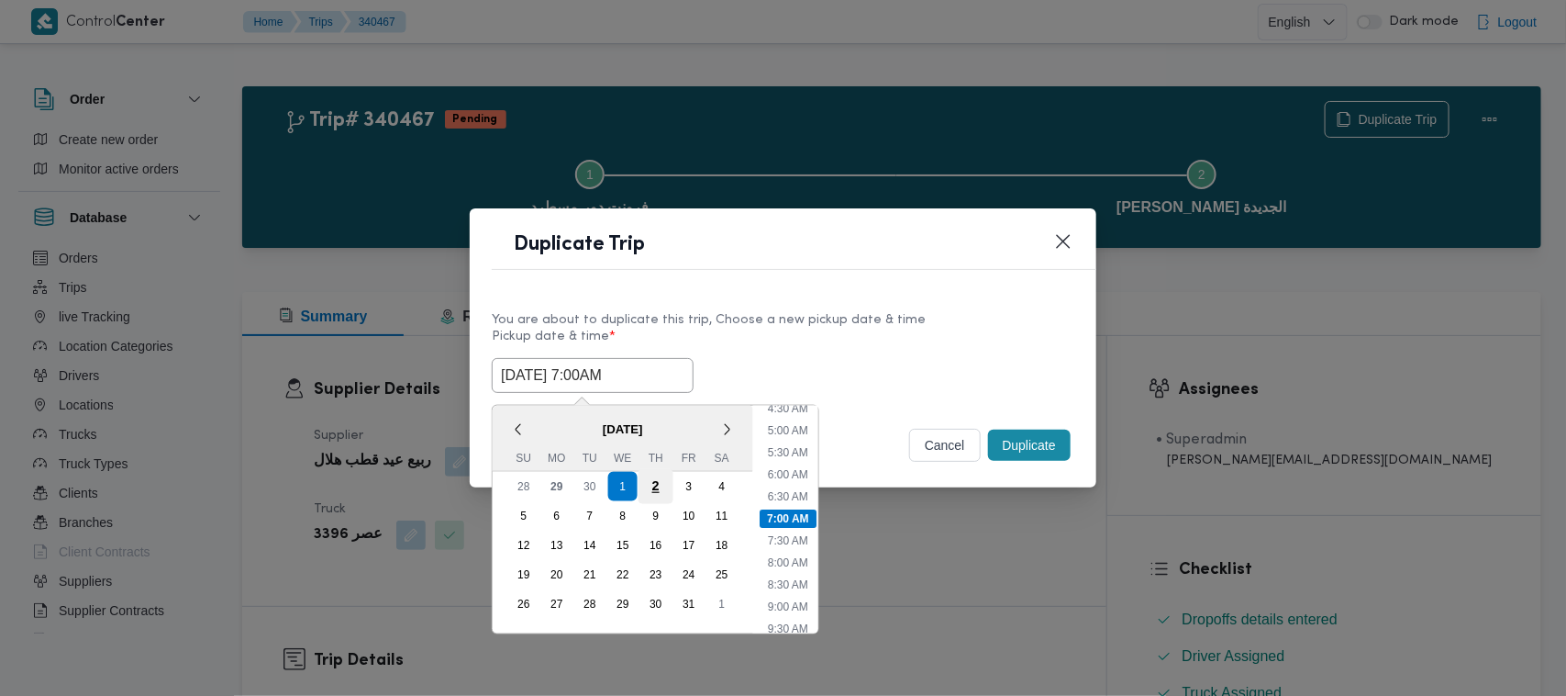
click at [649, 494] on div "2" at bounding box center [656, 486] width 35 height 35
type input "02/10/2025 7:00AM"
click at [899, 300] on div "You are about to duplicate this trip, Choose a new pickup date & time Pickup da…" at bounding box center [783, 350] width 627 height 117
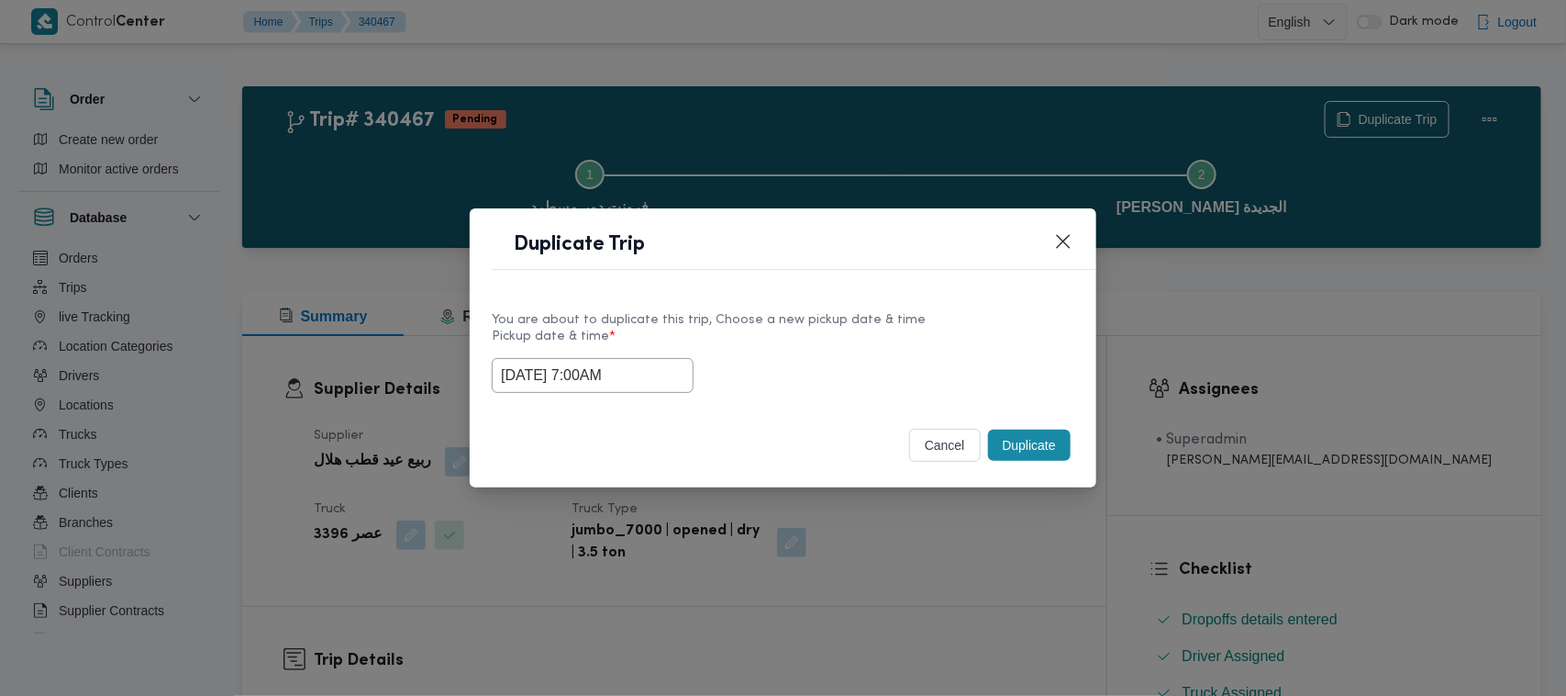
click at [1016, 429] on button "Duplicate" at bounding box center [1029, 444] width 83 height 31
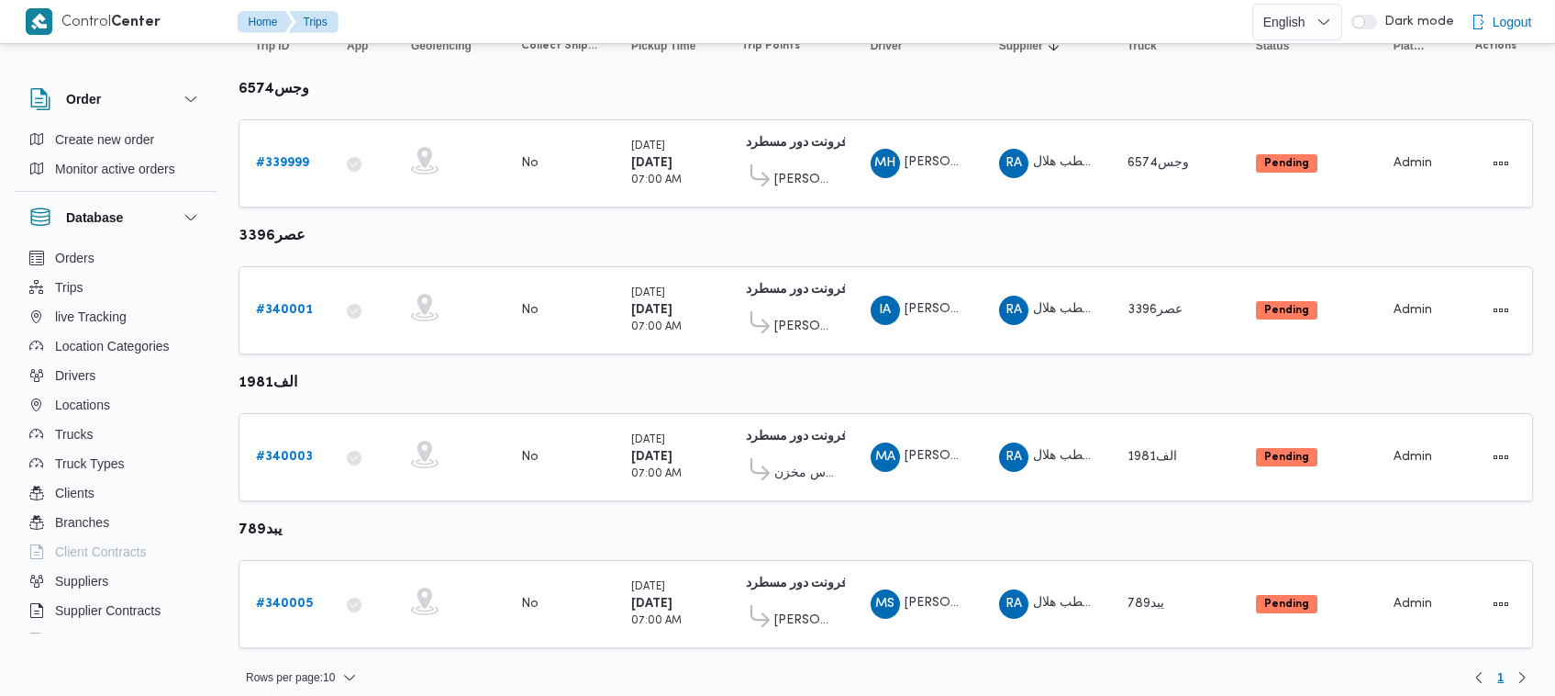
scroll to position [243, 0]
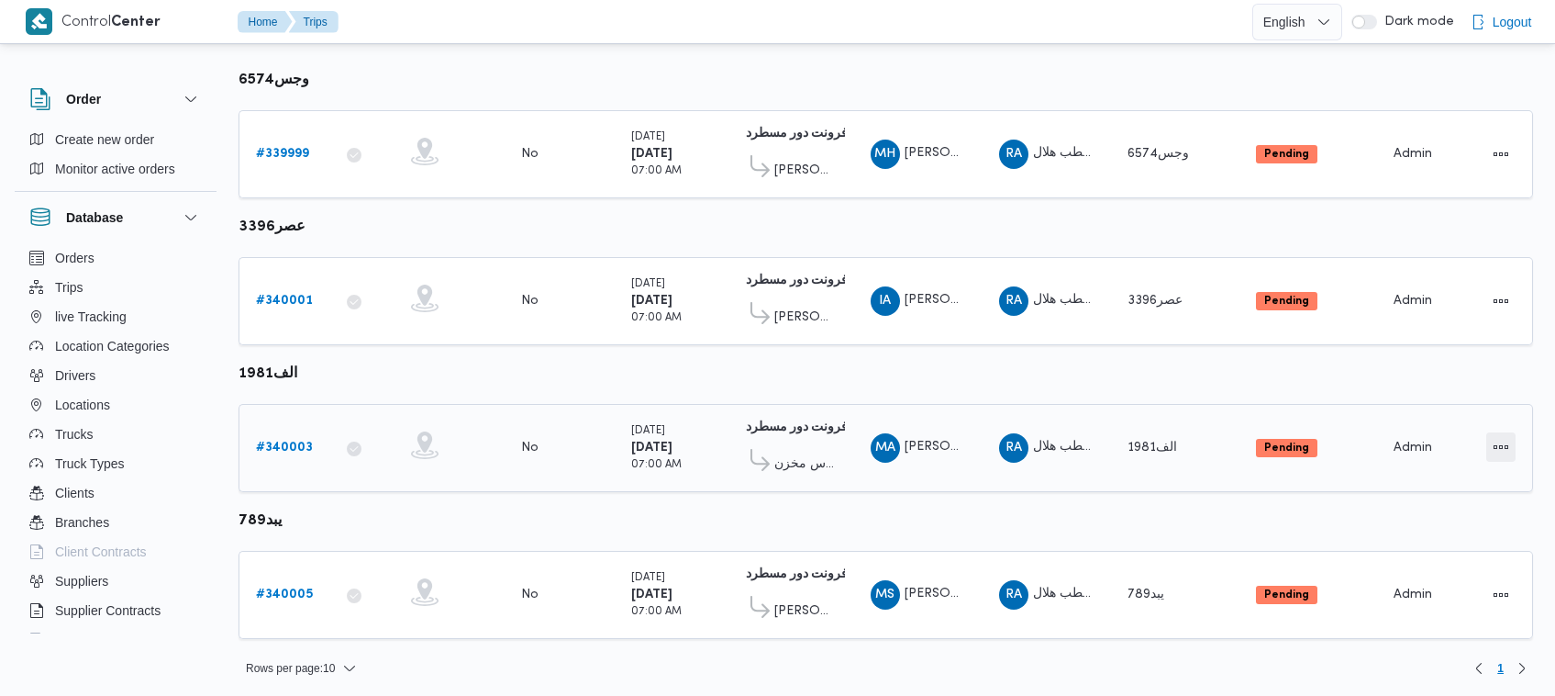
click at [1493, 438] on button "Actions" at bounding box center [1501, 446] width 29 height 29
click at [1438, 438] on span "Open" at bounding box center [1439, 443] width 59 height 15
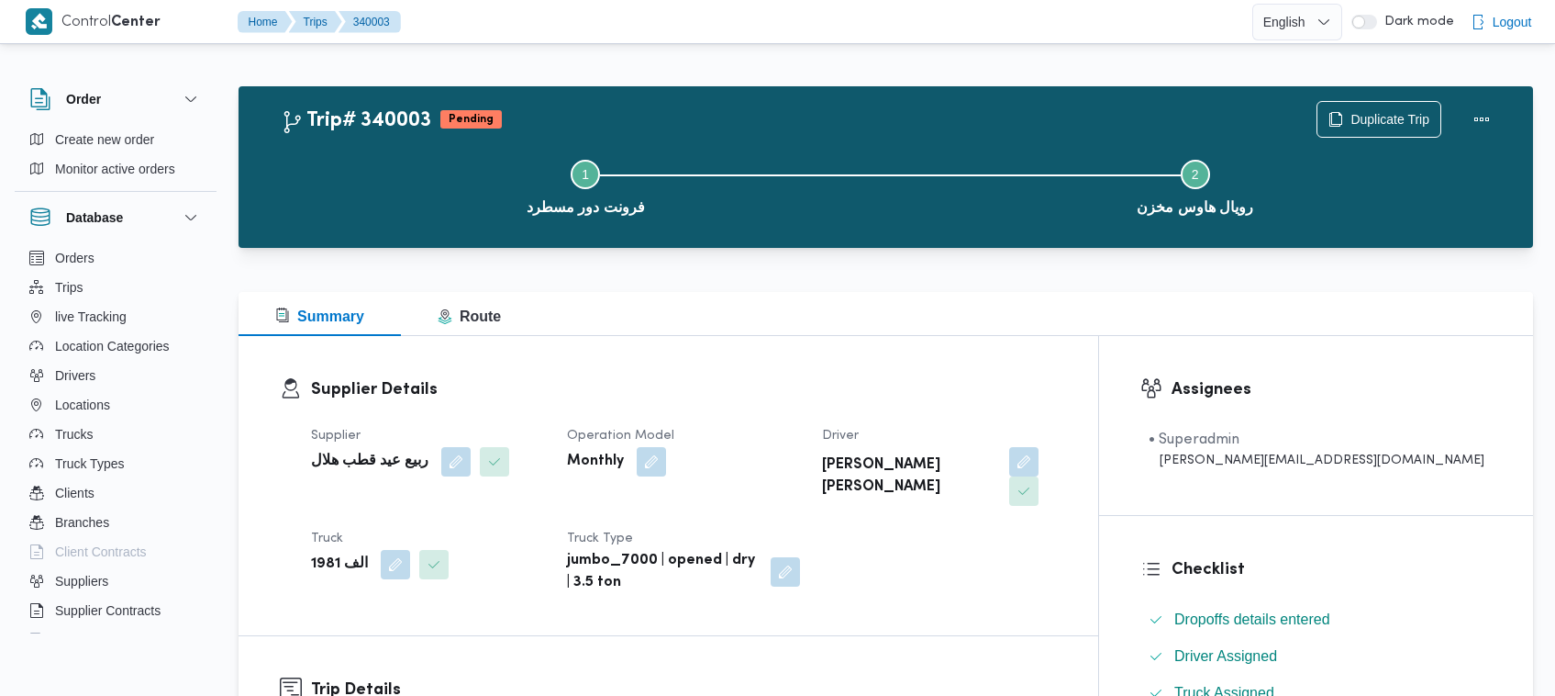
click at [1410, 131] on div "Step 1 is incomplete 1 فرونت دور مسطرد Step 2 is incomplete 2 رويال هاوس مخزن" at bounding box center [891, 185] width 1242 height 117
click at [1398, 124] on span "Duplicate Trip" at bounding box center [1390, 118] width 79 height 22
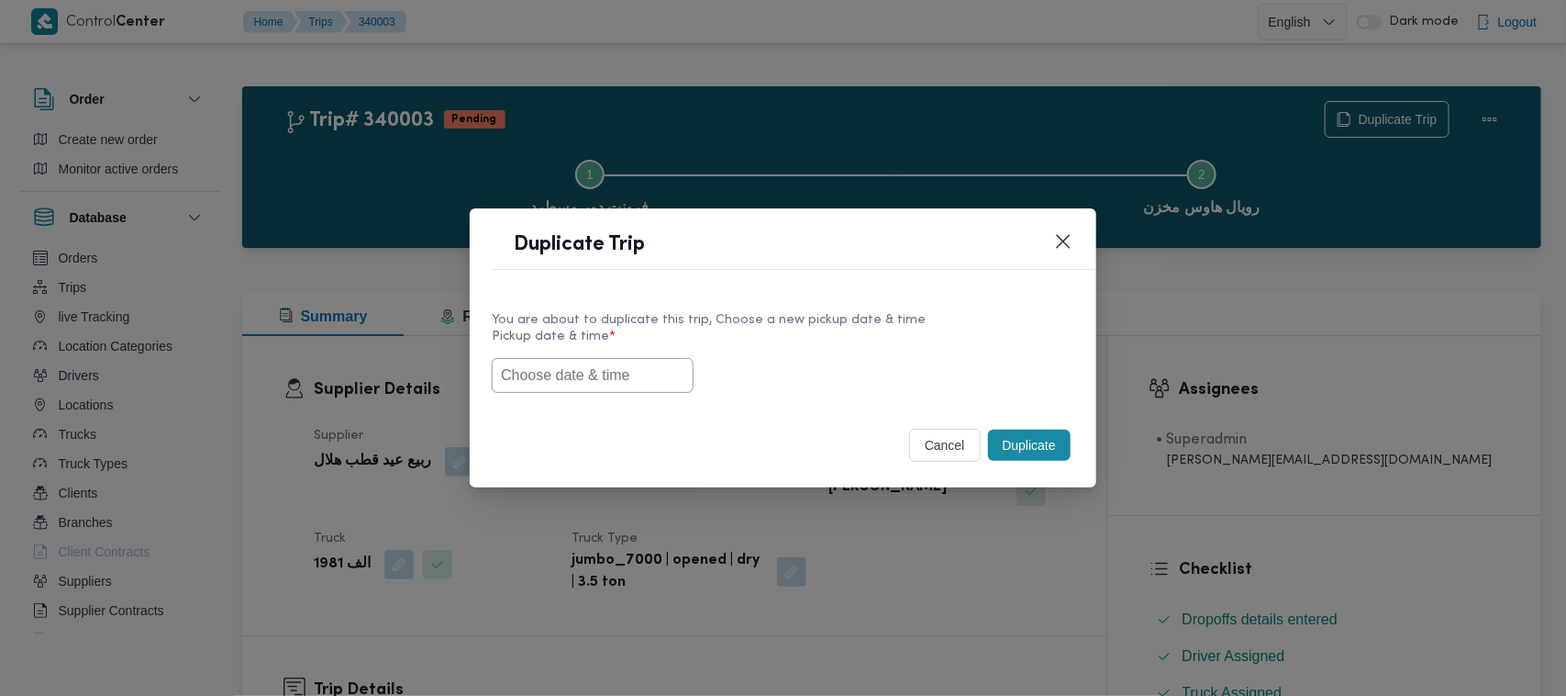
drag, startPoint x: 543, startPoint y: 367, endPoint x: 563, endPoint y: 359, distance: 21.0
click at [543, 367] on input "text" at bounding box center [593, 375] width 202 height 35
paste input "01/10/2025 7:00AM"
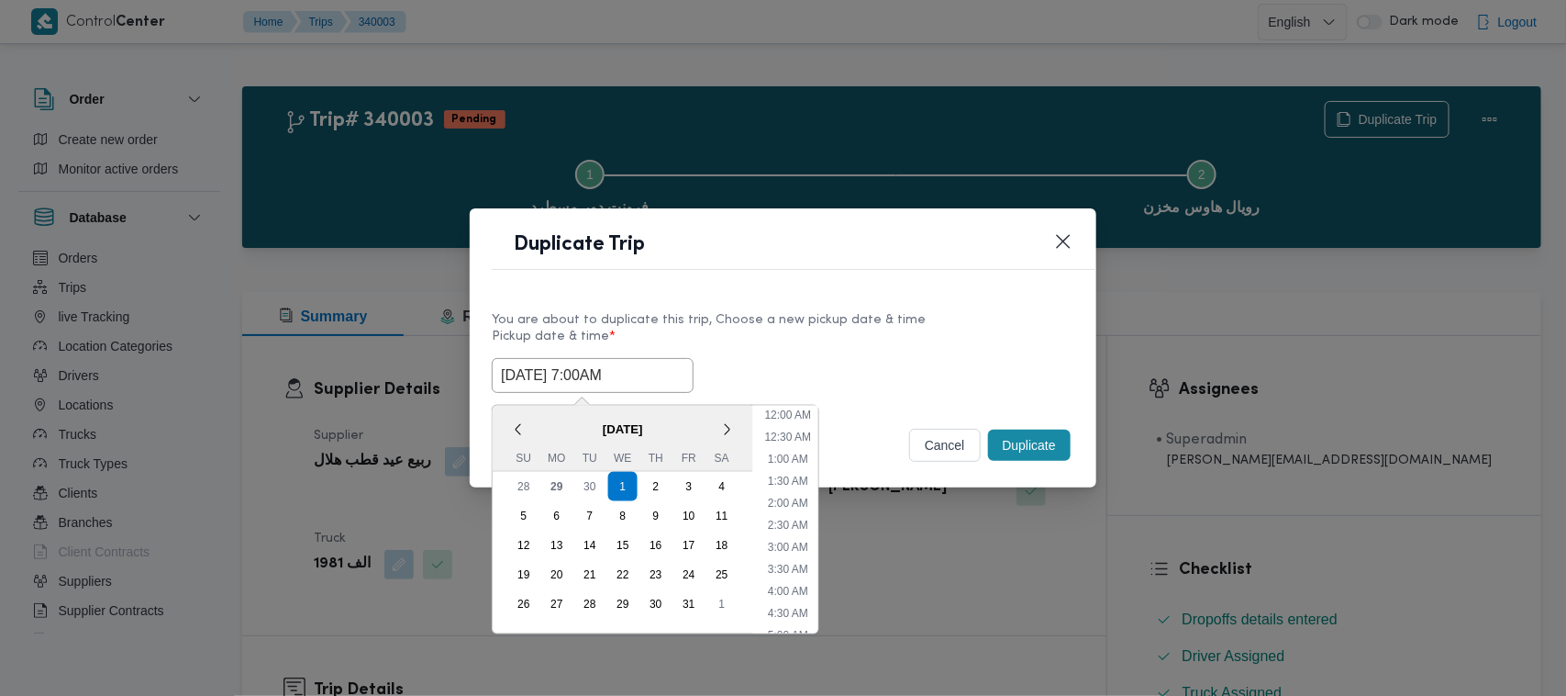
scroll to position [777, 0]
type input "01/10/2025 7:00AM"
drag, startPoint x: 861, startPoint y: 326, endPoint x: 952, endPoint y: 382, distance: 106.7
click at [869, 328] on div "You are about to duplicate this trip, Choose a new pickup date & time Pickup da…" at bounding box center [783, 351] width 583 height 83
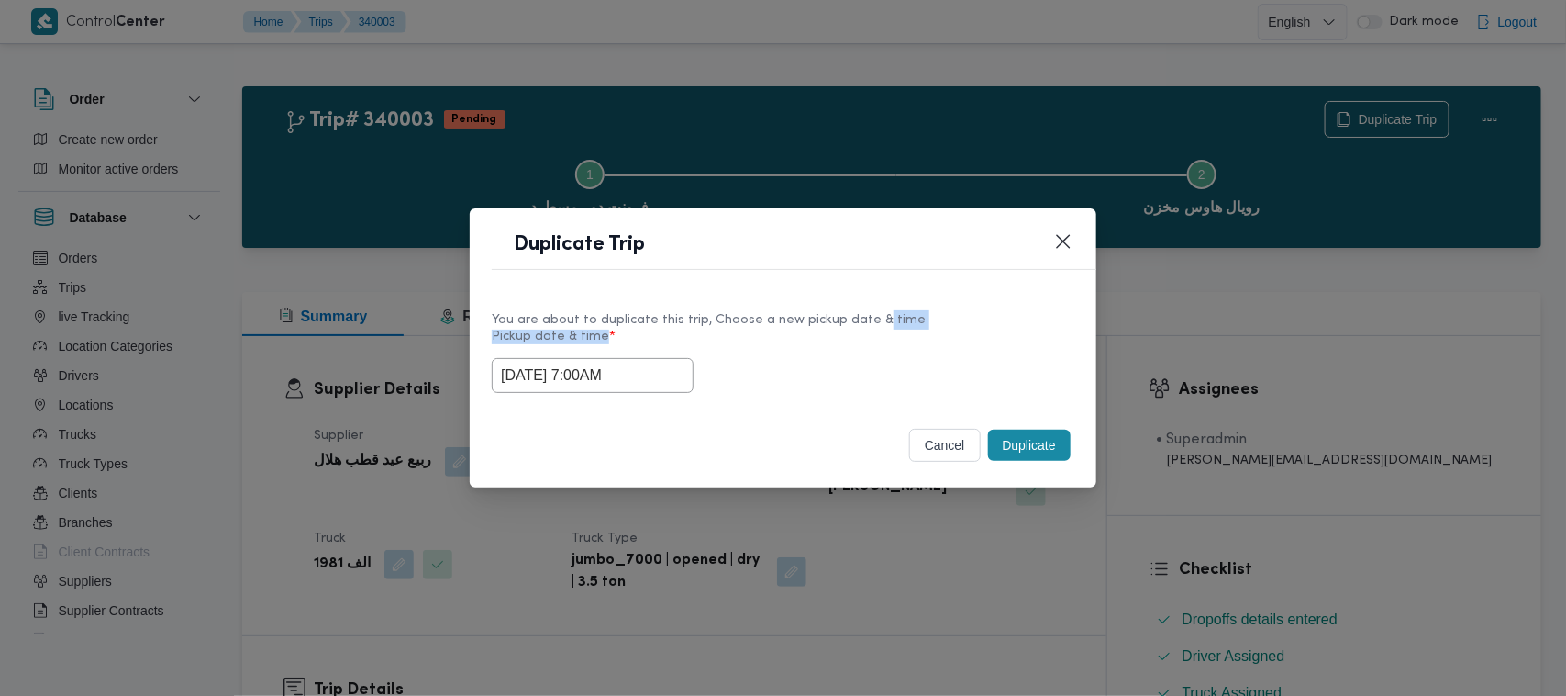
click at [1023, 448] on button "Duplicate" at bounding box center [1029, 444] width 83 height 31
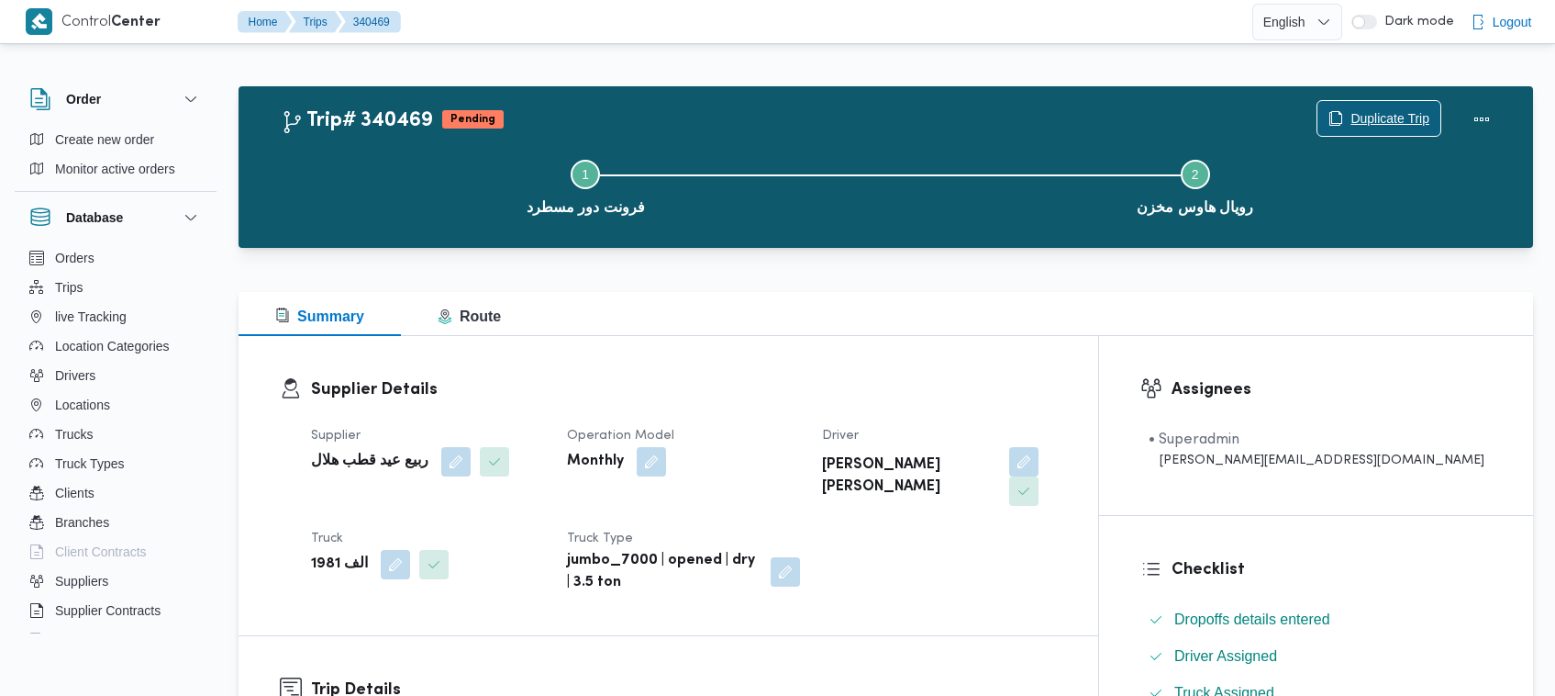
click at [1351, 113] on span "Duplicate Trip" at bounding box center [1390, 118] width 79 height 22
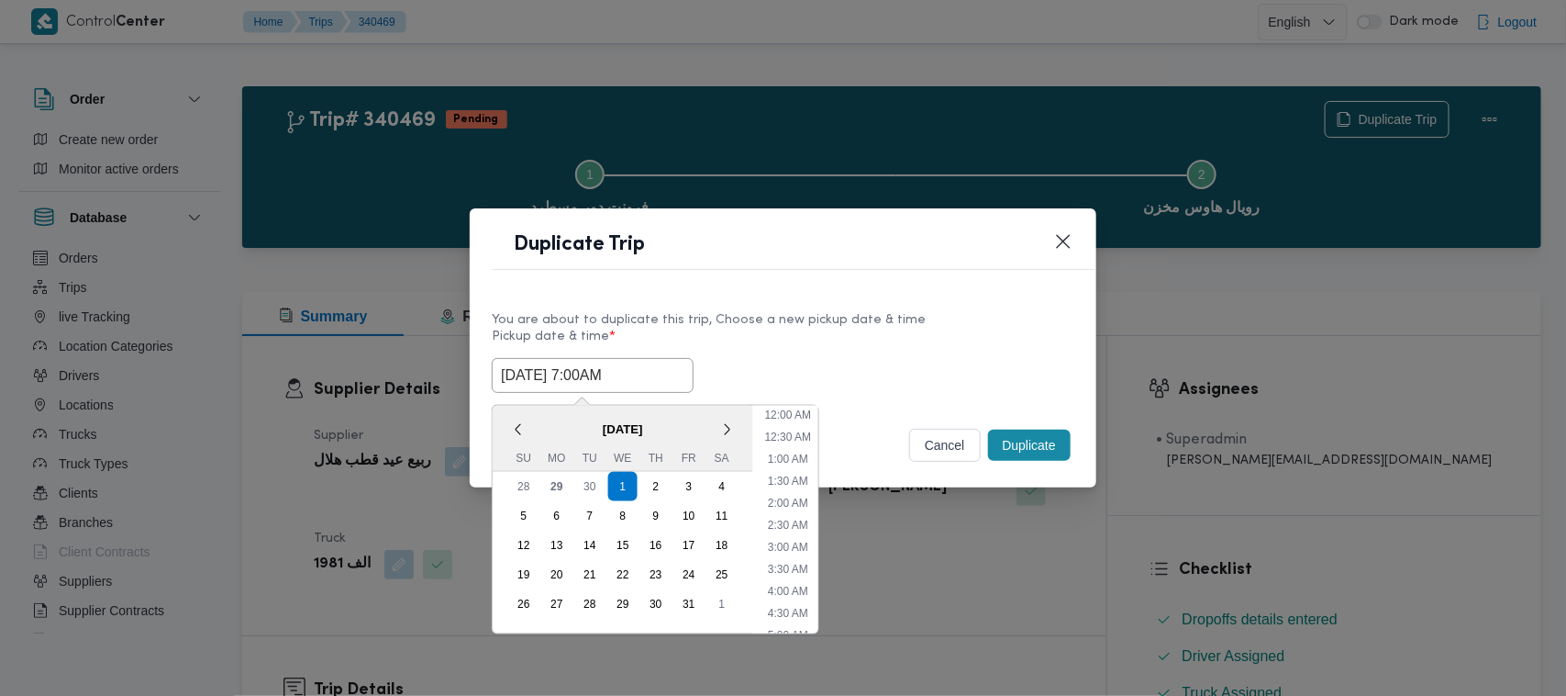
click at [663, 372] on input "01/10/2025 7:00AM" at bounding box center [593, 375] width 202 height 35
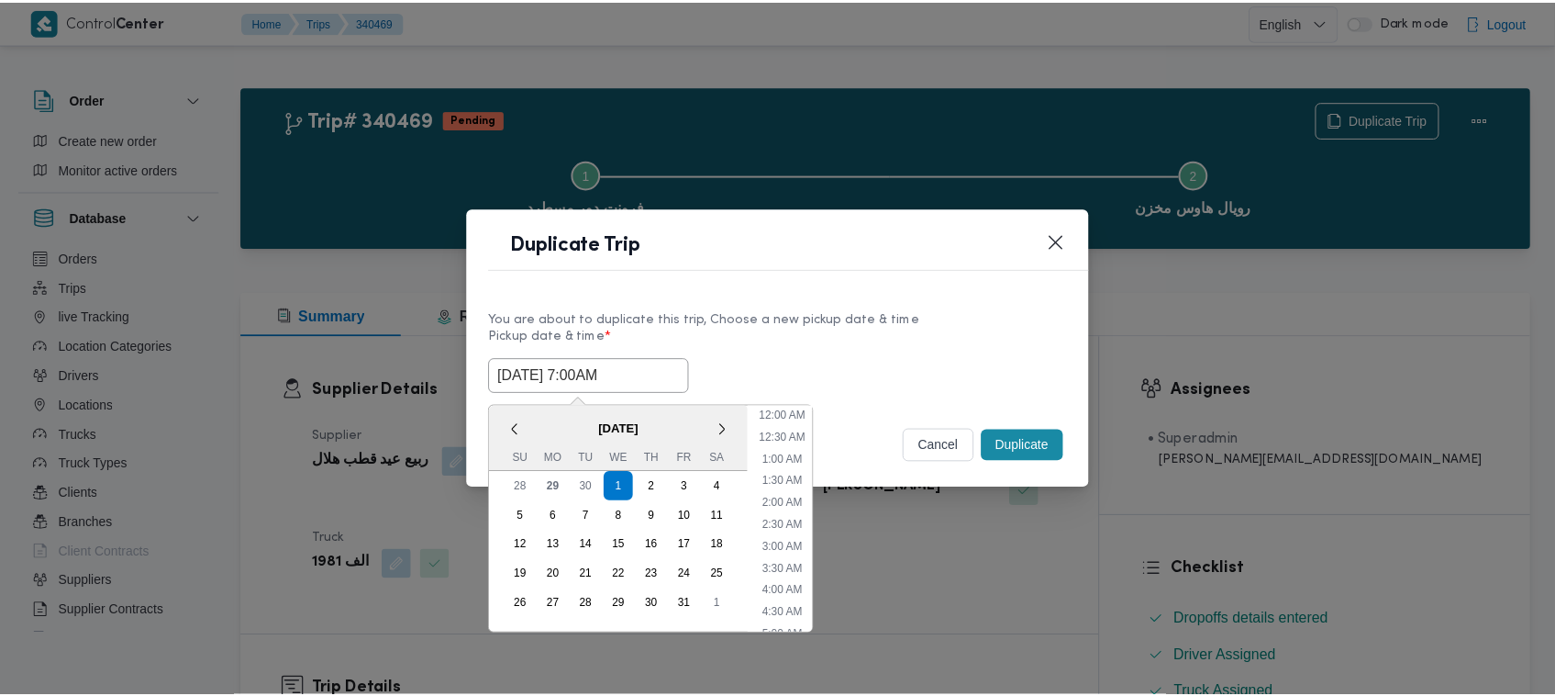
scroll to position [205, 0]
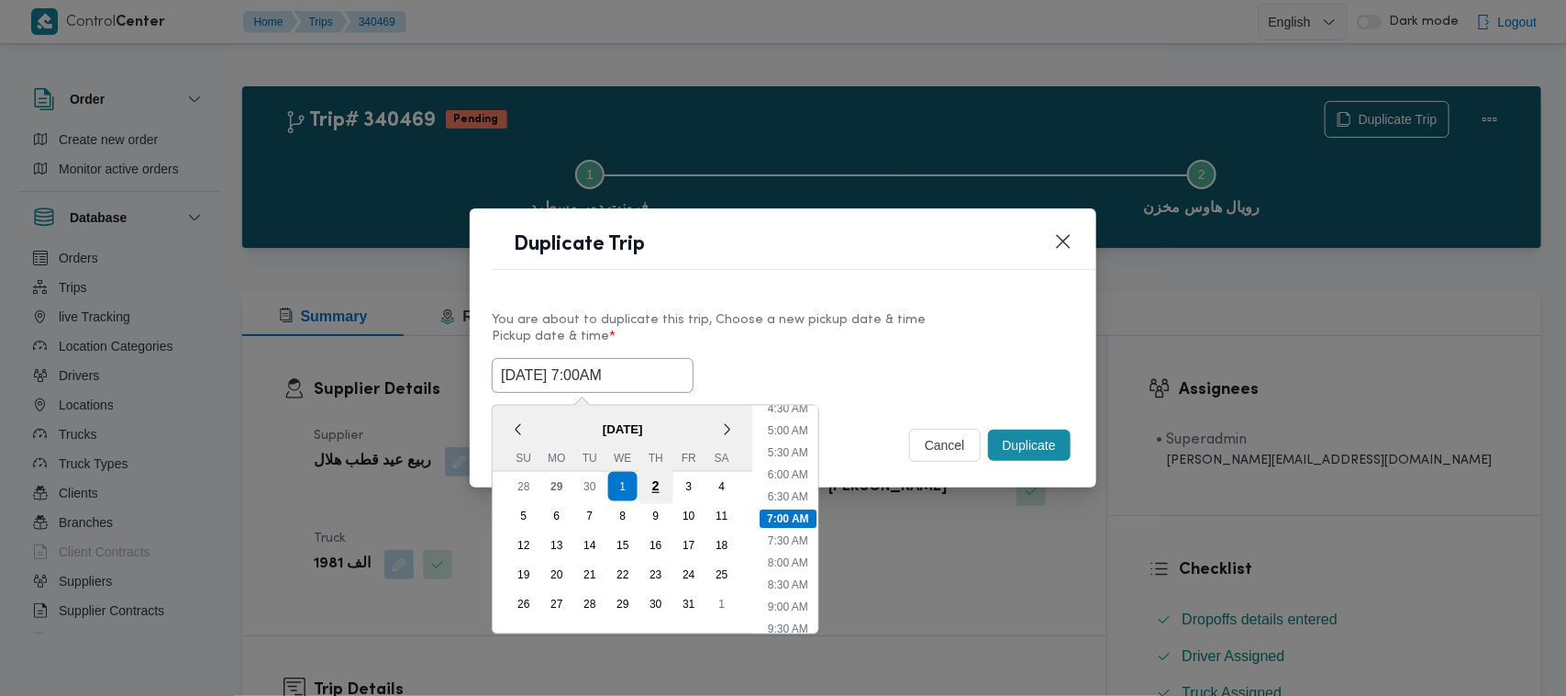
click at [661, 479] on div "2" at bounding box center [656, 486] width 35 height 35
type input "02/10/2025 7:00AM"
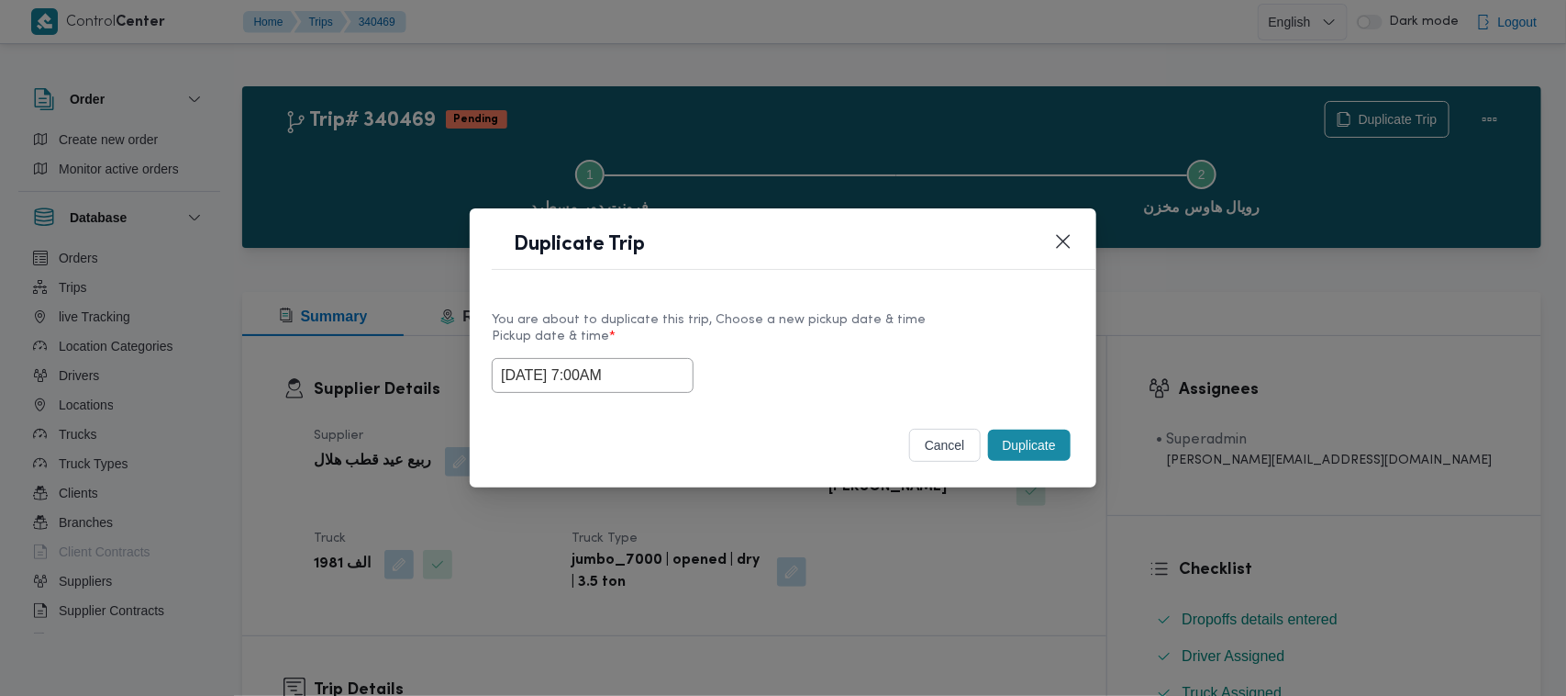
click at [964, 318] on div "You are about to duplicate this trip, Choose a new pickup date & time" at bounding box center [783, 319] width 583 height 19
click at [1024, 464] on div "Duplicate" at bounding box center [1030, 445] width 90 height 39
click at [1026, 447] on button "Duplicate" at bounding box center [1029, 444] width 83 height 31
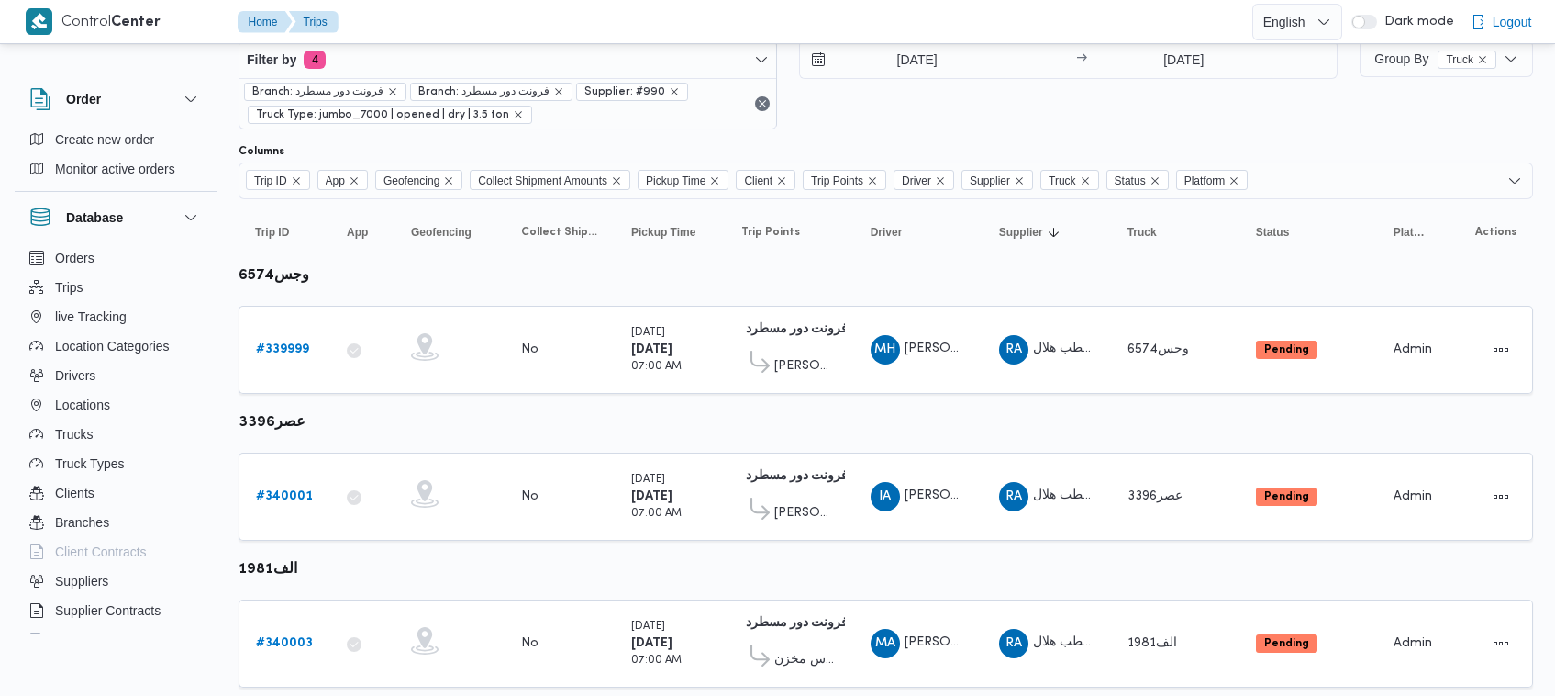
scroll to position [243, 0]
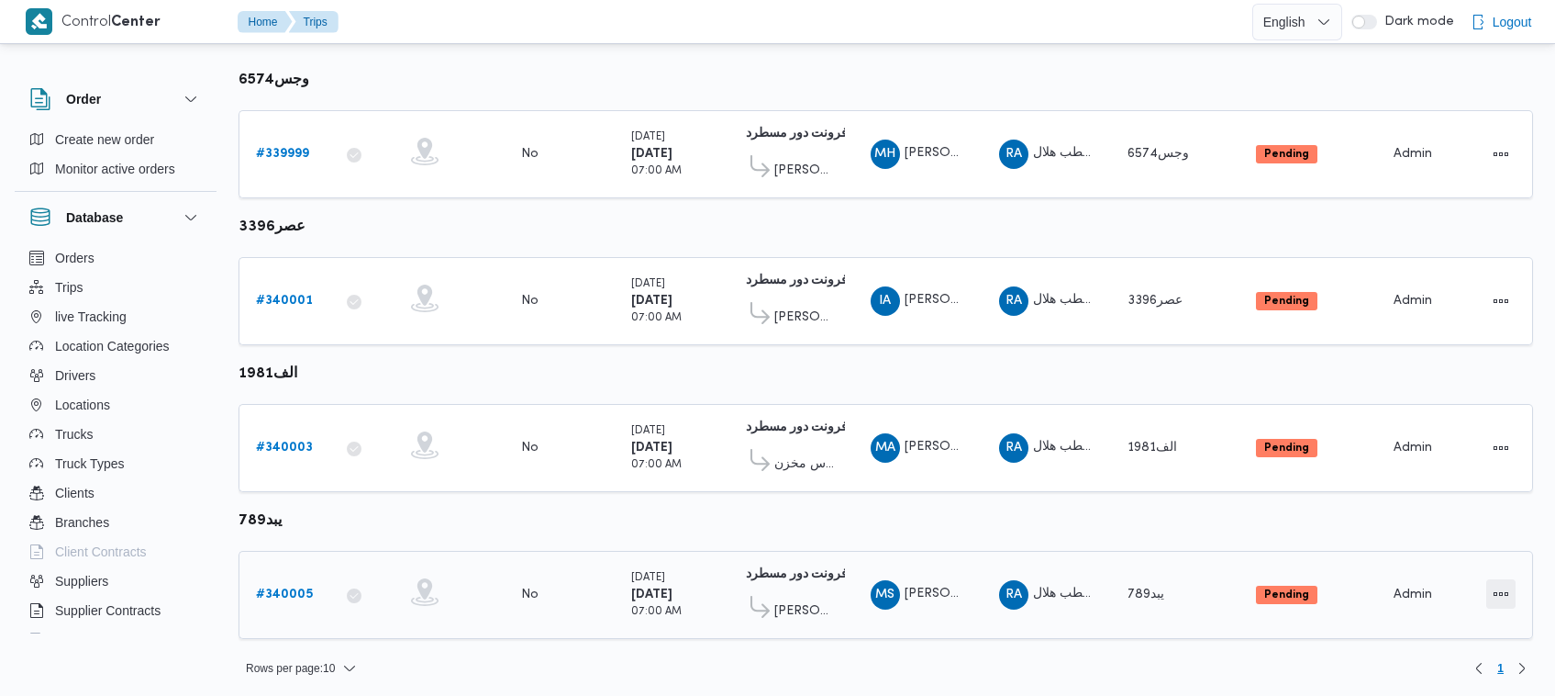
click at [1497, 583] on button "Actions" at bounding box center [1501, 593] width 29 height 29
click at [1392, 585] on icon "button" at bounding box center [1395, 588] width 15 height 15
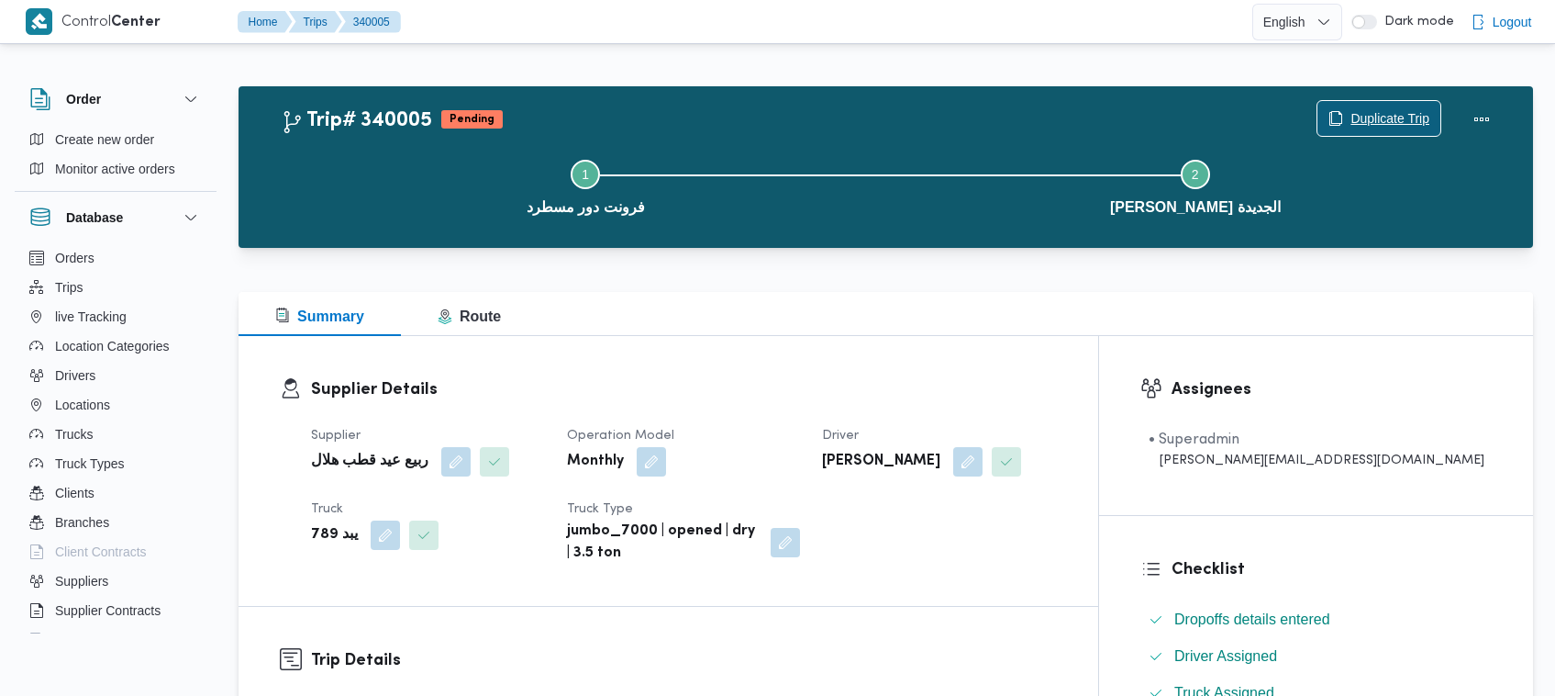
click at [1373, 101] on div "Duplicate Trip" at bounding box center [1379, 119] width 125 height 37
click at [1373, 106] on span "Duplicate Trip" at bounding box center [1379, 118] width 123 height 35
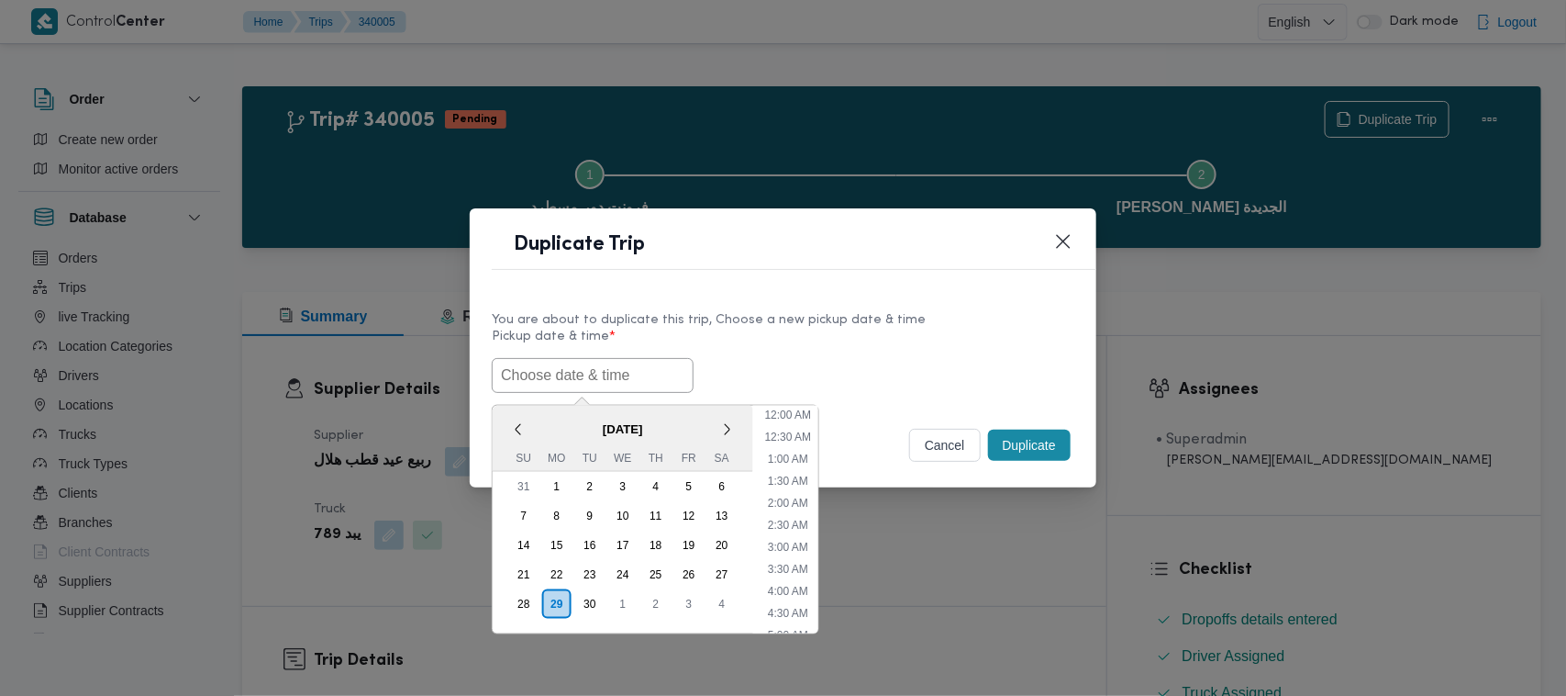
click at [641, 359] on input "text" at bounding box center [593, 375] width 202 height 35
paste input "01/10/2025 7:00AM"
type input "01/10/2025 7:00AM"
click at [890, 359] on div "01/10/2025 7:00AM October 2025 < October 2025 > Su Mo Tu We Th Fr Sa 28 29 30 1…" at bounding box center [783, 375] width 583 height 35
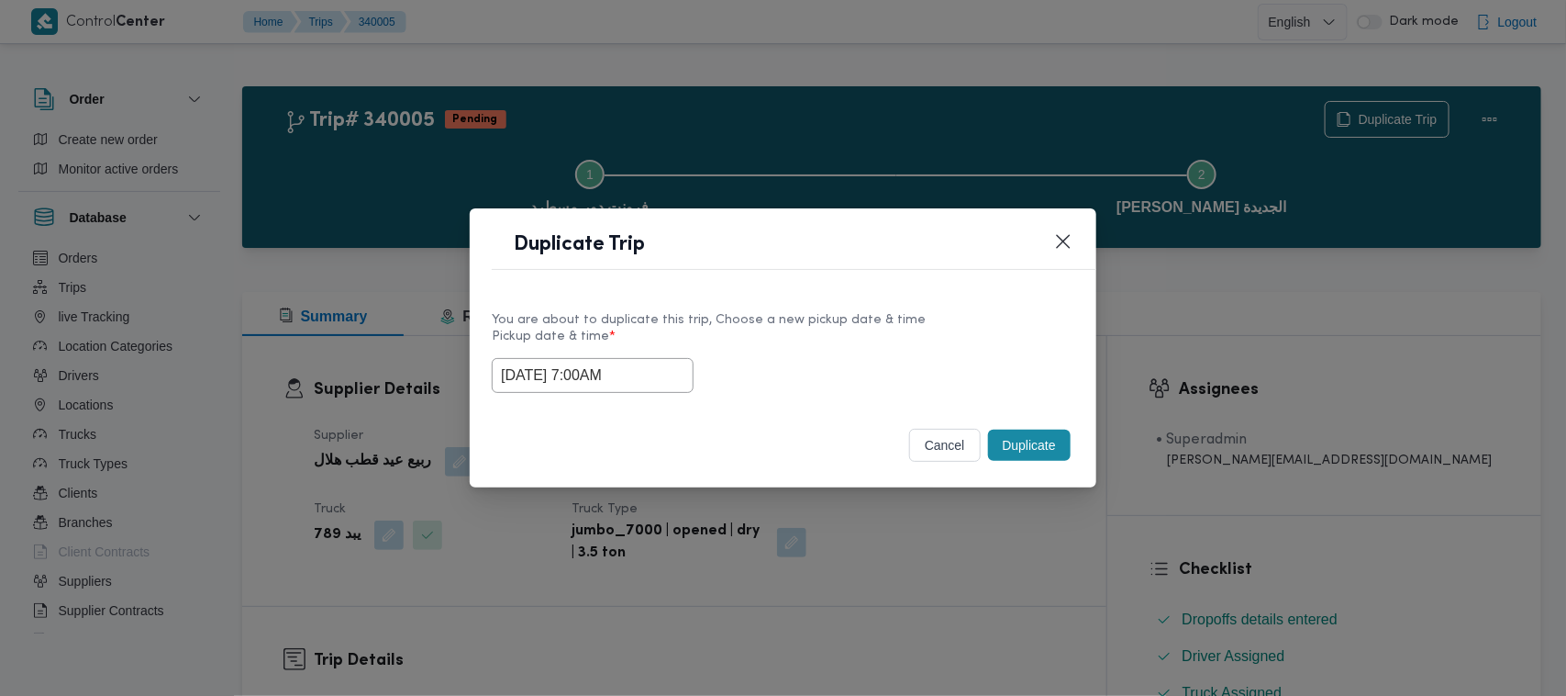
click at [1046, 459] on button "Duplicate" at bounding box center [1029, 444] width 83 height 31
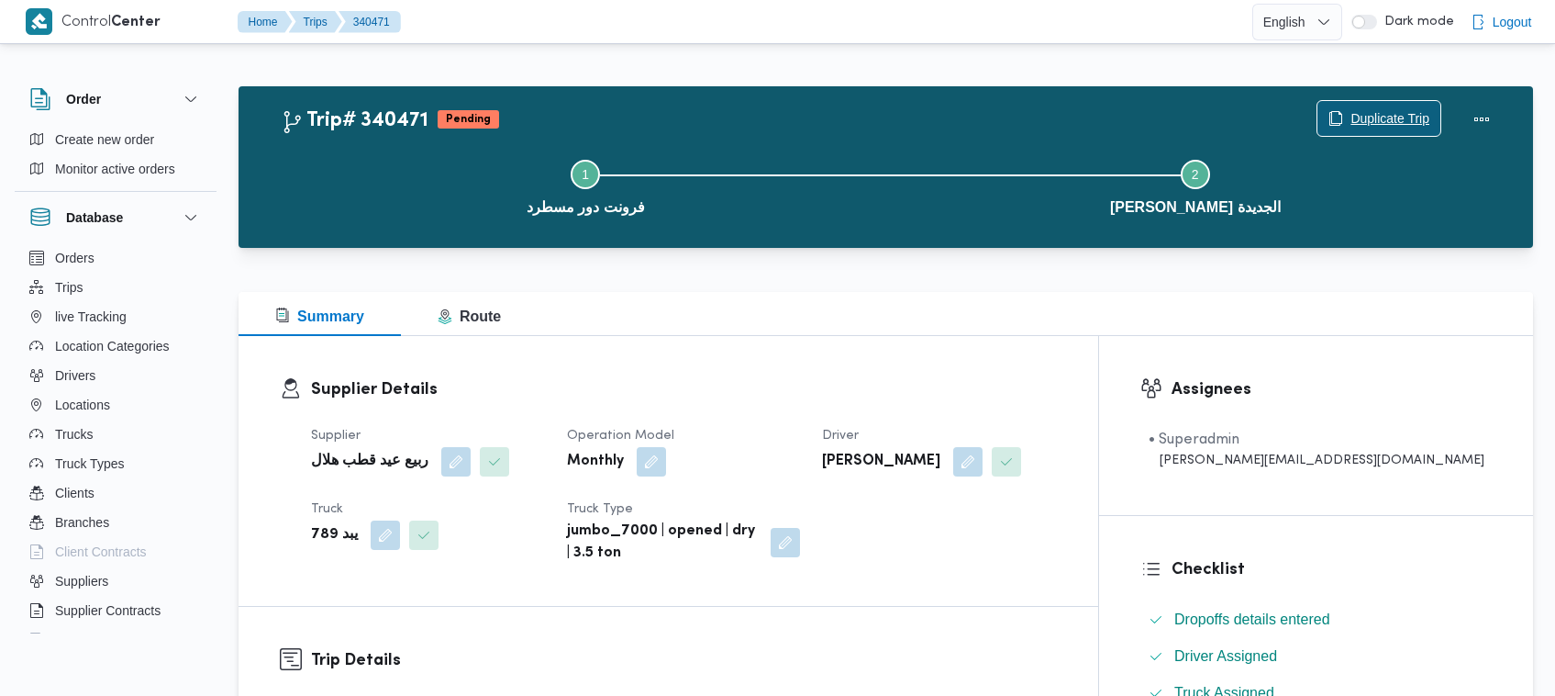
click at [1378, 117] on span "Duplicate Trip" at bounding box center [1390, 118] width 79 height 22
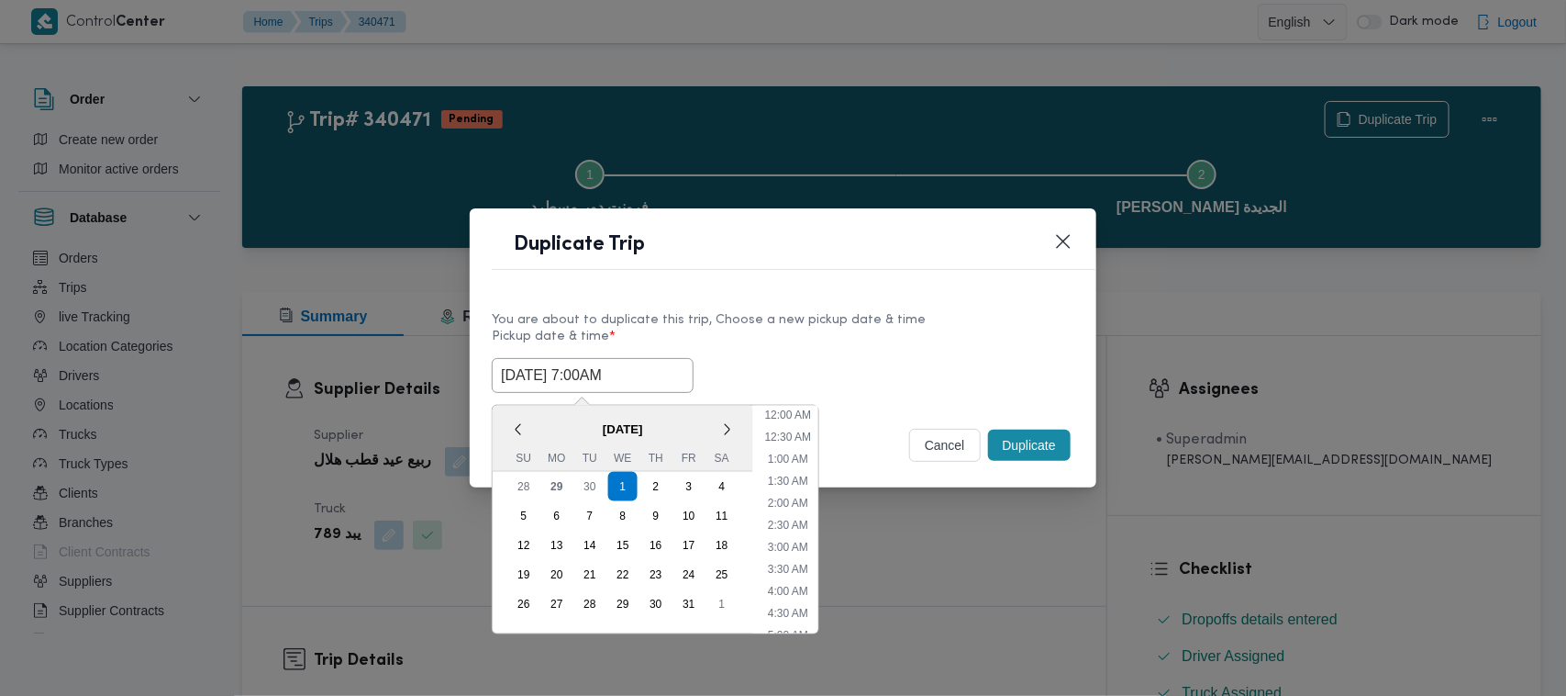
click at [644, 382] on input "01/10/2025 7:00AM" at bounding box center [593, 375] width 202 height 35
click at [650, 489] on div "2" at bounding box center [656, 486] width 35 height 35
type input "02/10/2025 7:00AM"
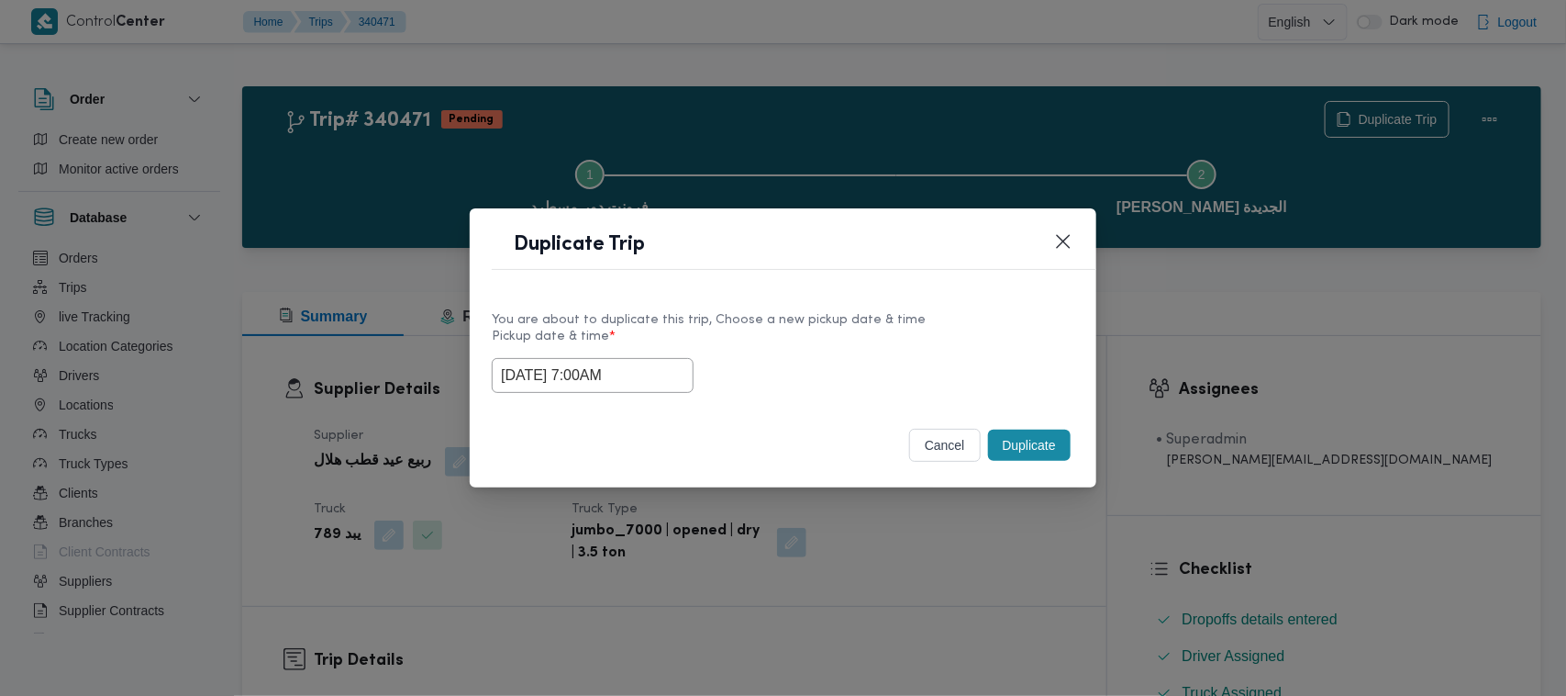
click at [810, 317] on div "You are about to duplicate this trip, Choose a new pickup date & time" at bounding box center [783, 319] width 583 height 19
click at [1038, 447] on button "Duplicate" at bounding box center [1029, 444] width 83 height 31
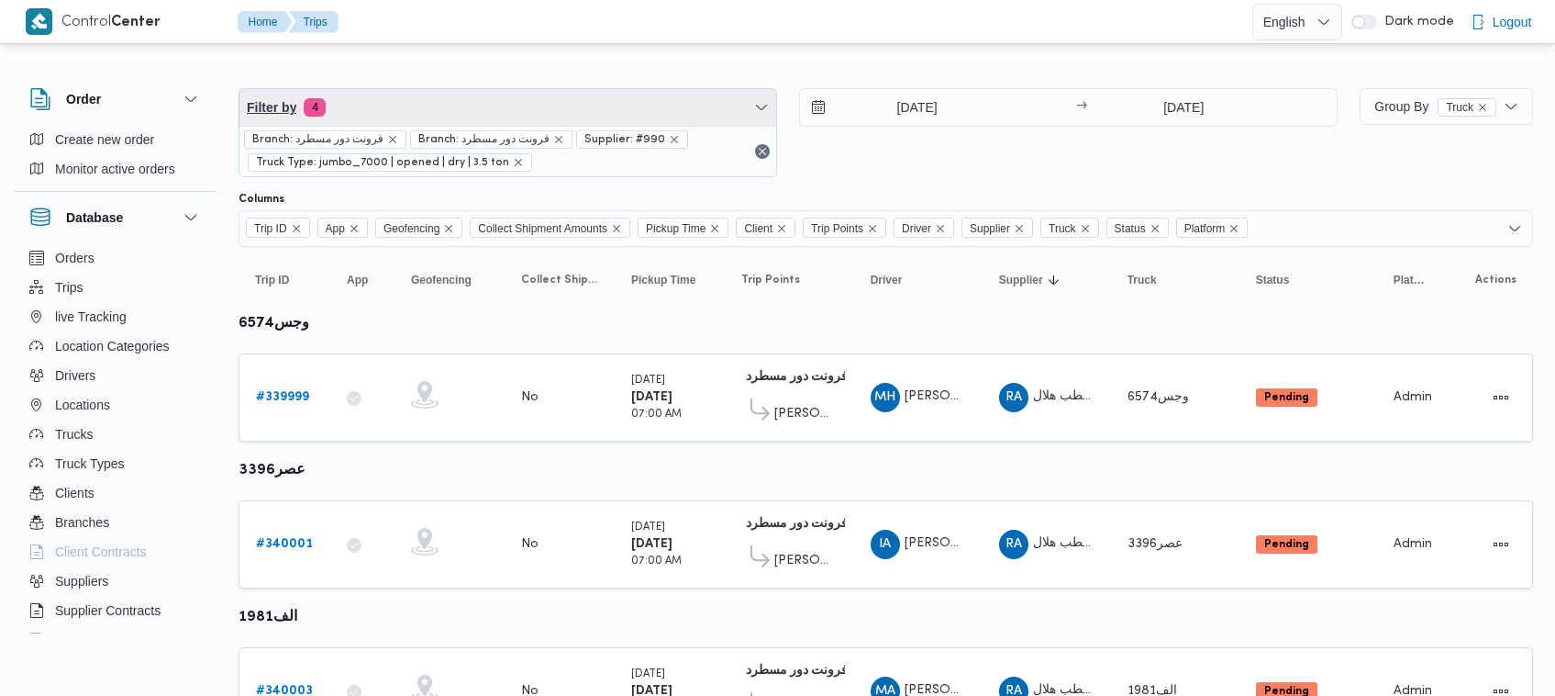
click at [462, 94] on span "Filter by 4" at bounding box center [508, 107] width 537 height 37
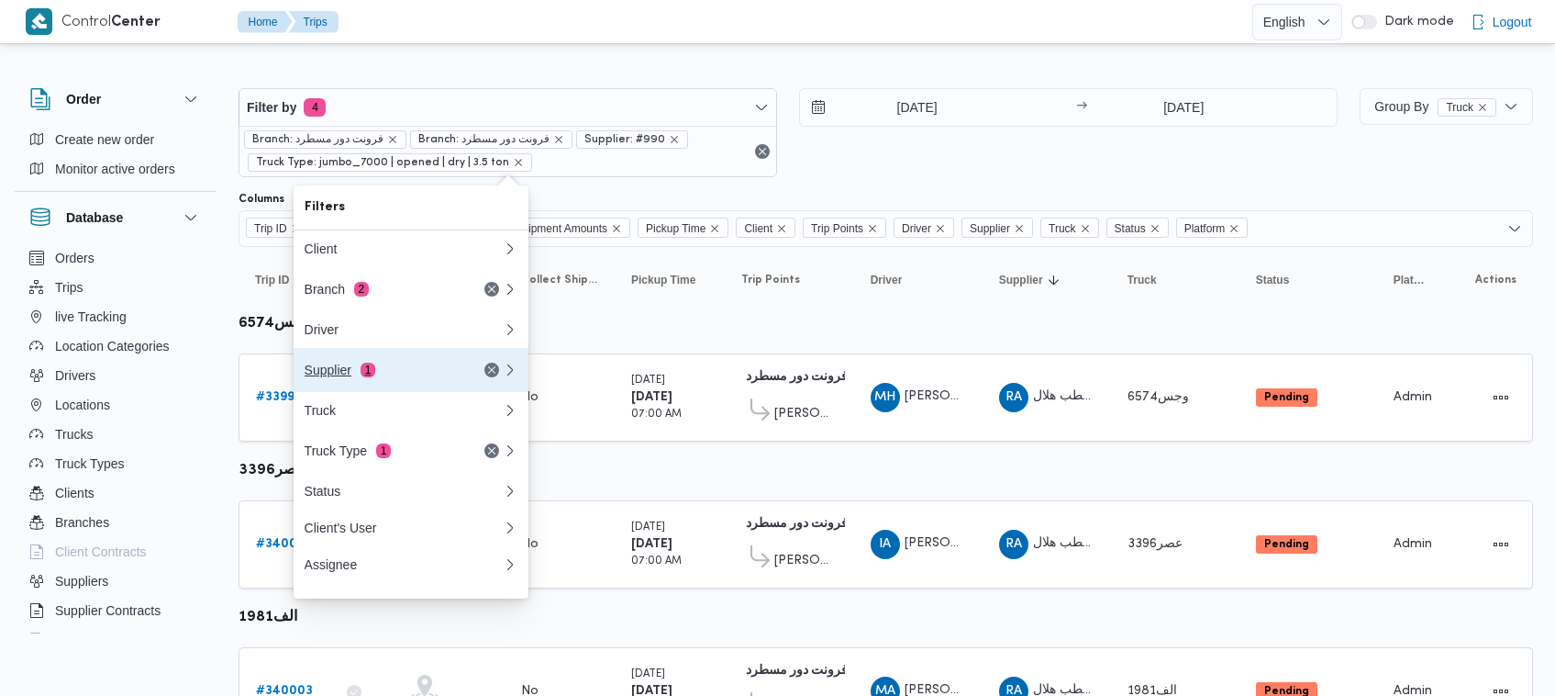
click at [386, 368] on div "Supplier 1" at bounding box center [382, 369] width 154 height 15
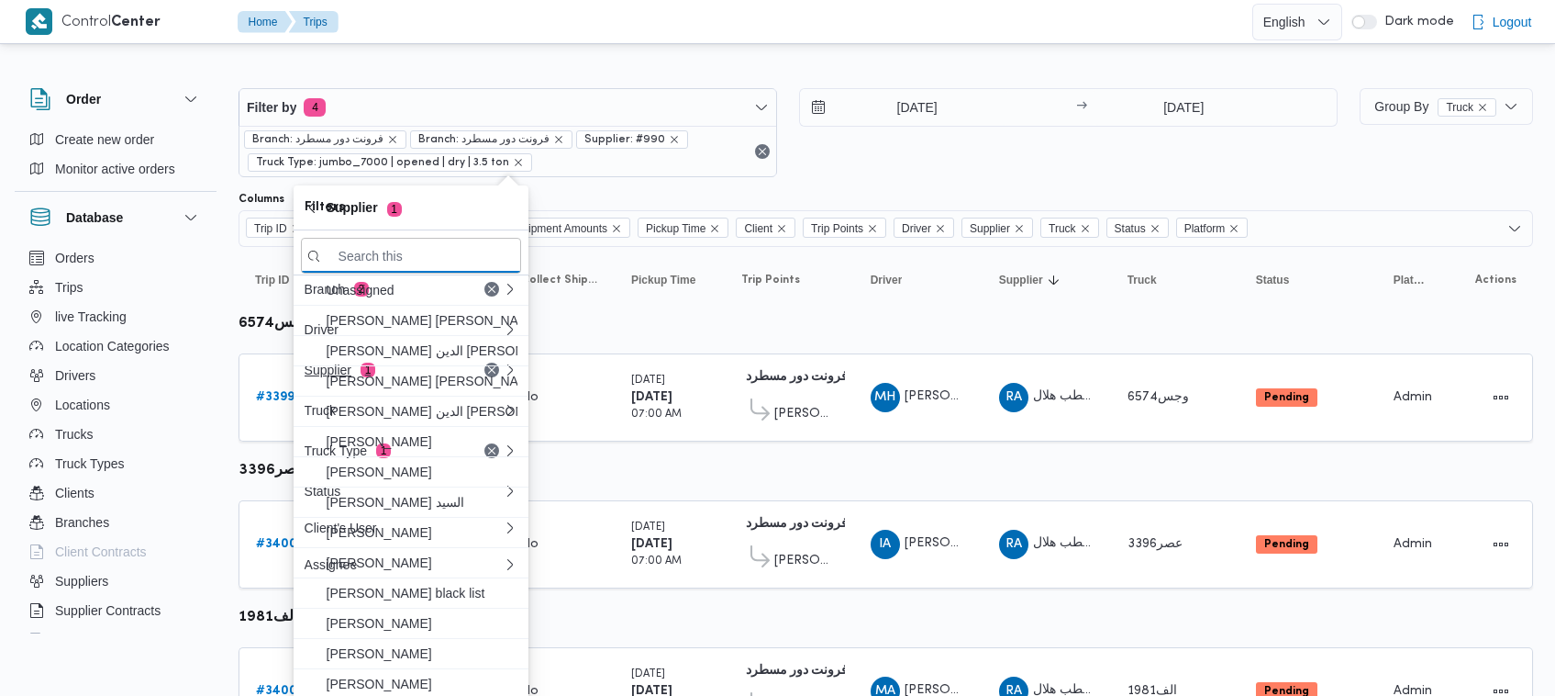
paste input "محمد هاني محمد جوده محمود"
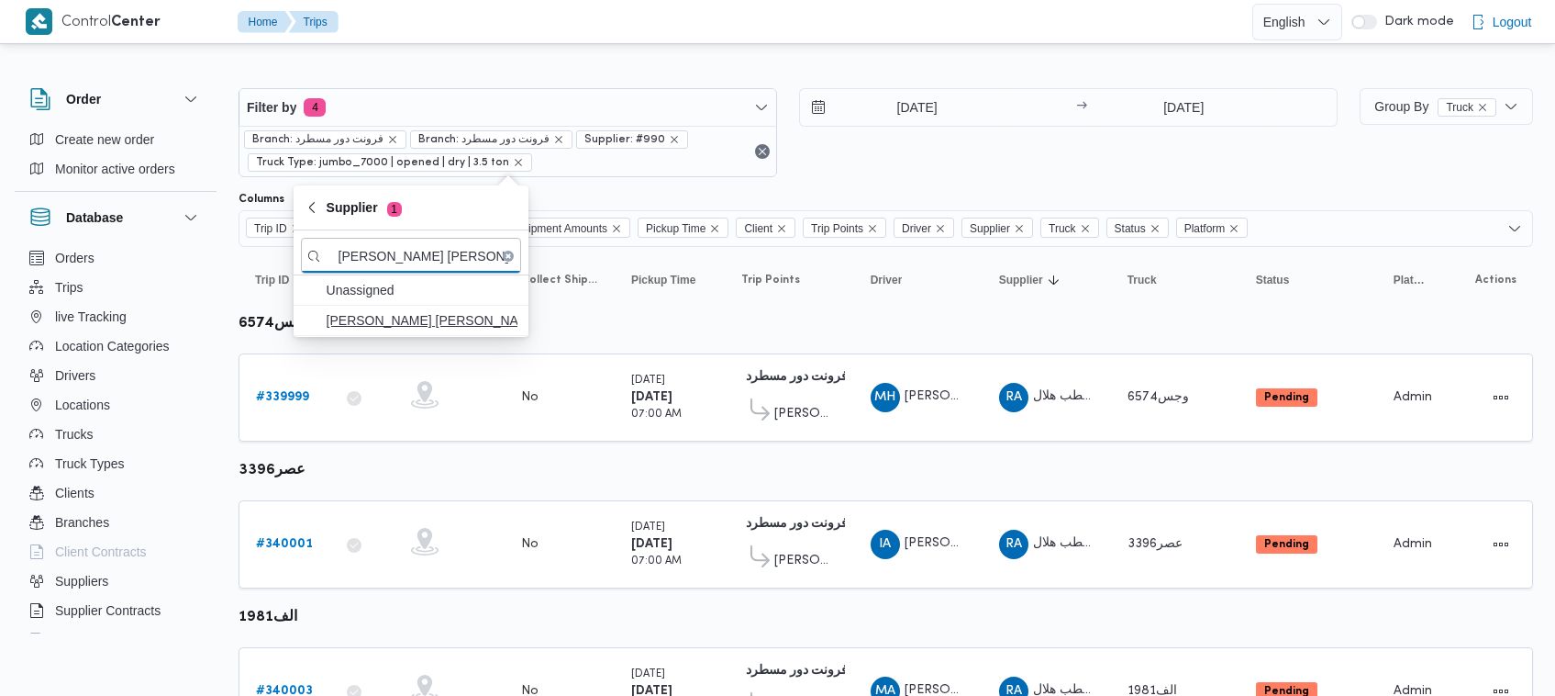
type input "محمد هاني محمد جوده محمود"
click at [355, 330] on span "محمد هاني محمد جوده محمود" at bounding box center [422, 320] width 191 height 22
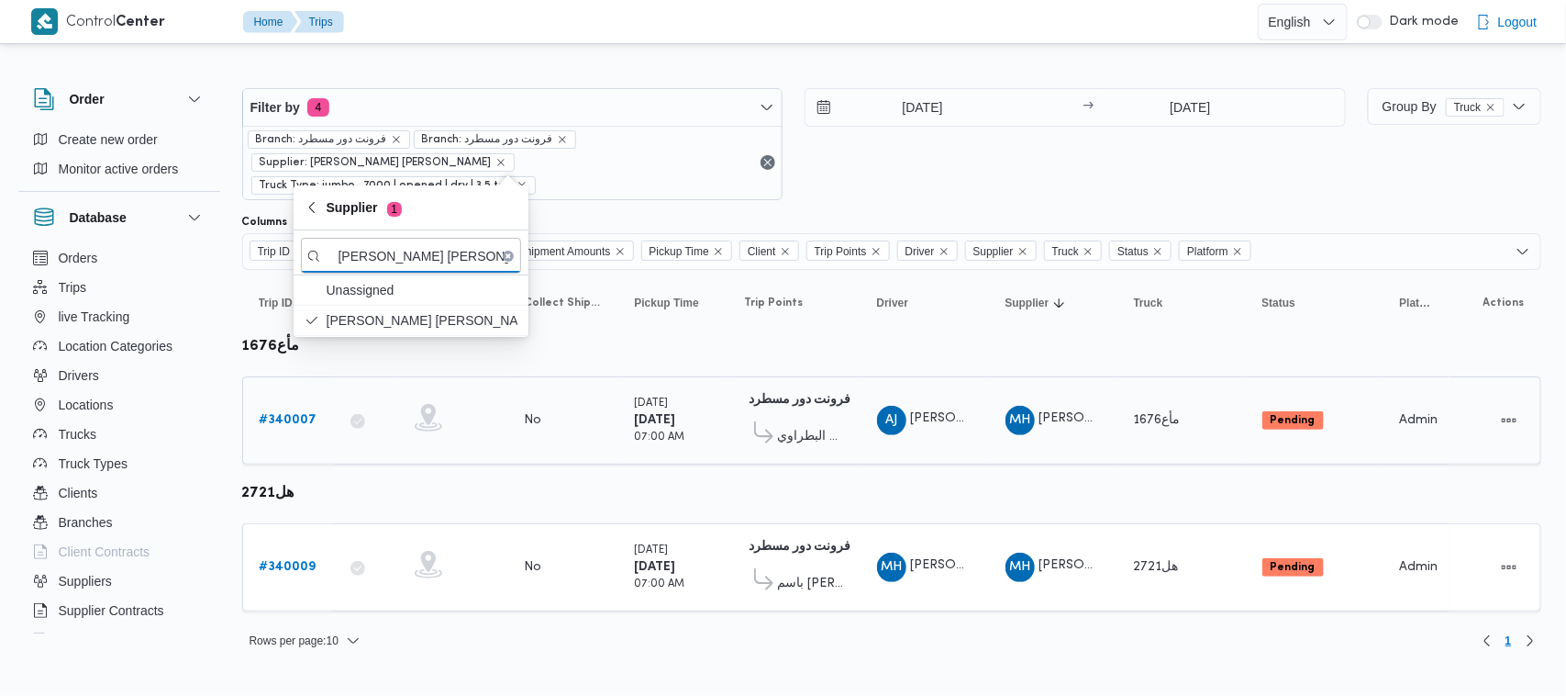
click at [276, 414] on b "# 340007" at bounding box center [289, 420] width 58 height 12
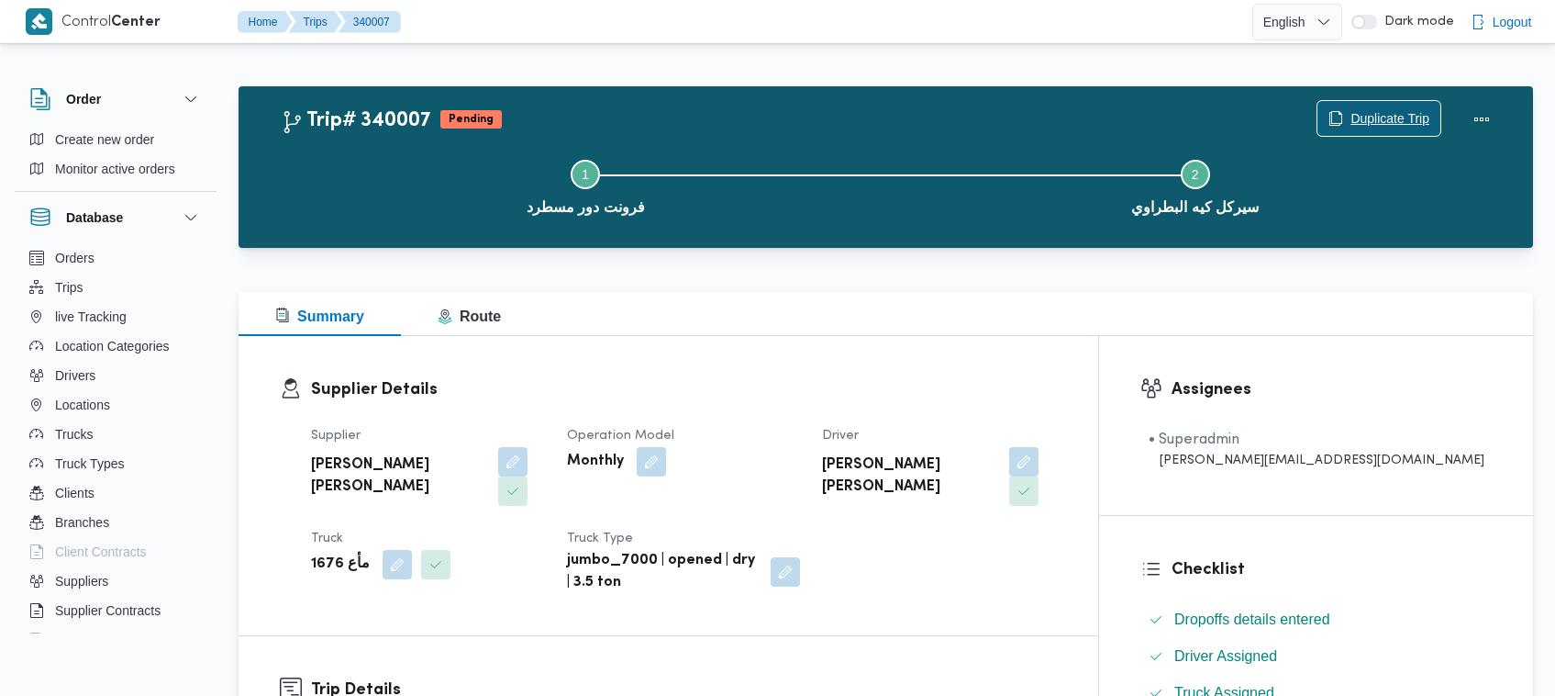
click at [1359, 107] on span "Duplicate Trip" at bounding box center [1379, 118] width 123 height 35
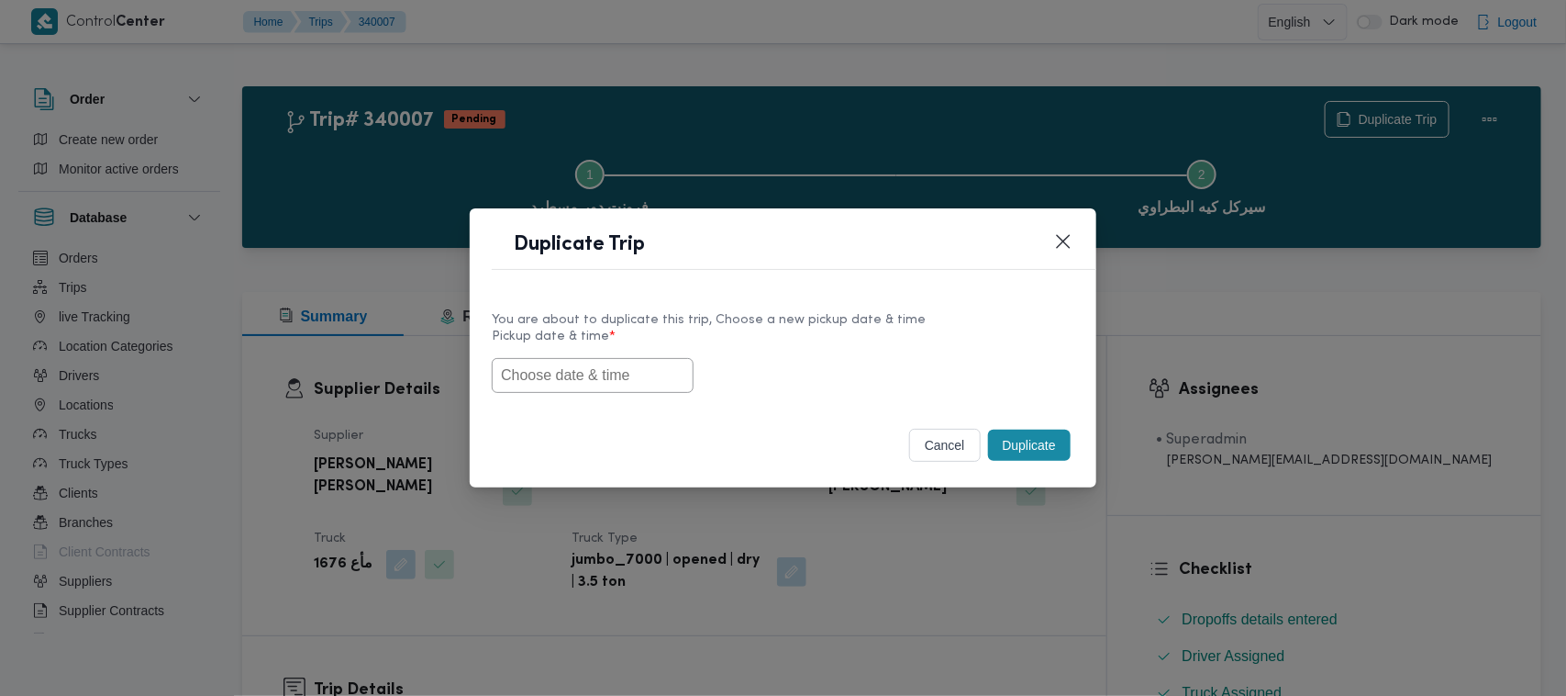
click at [593, 358] on input "text" at bounding box center [593, 375] width 202 height 35
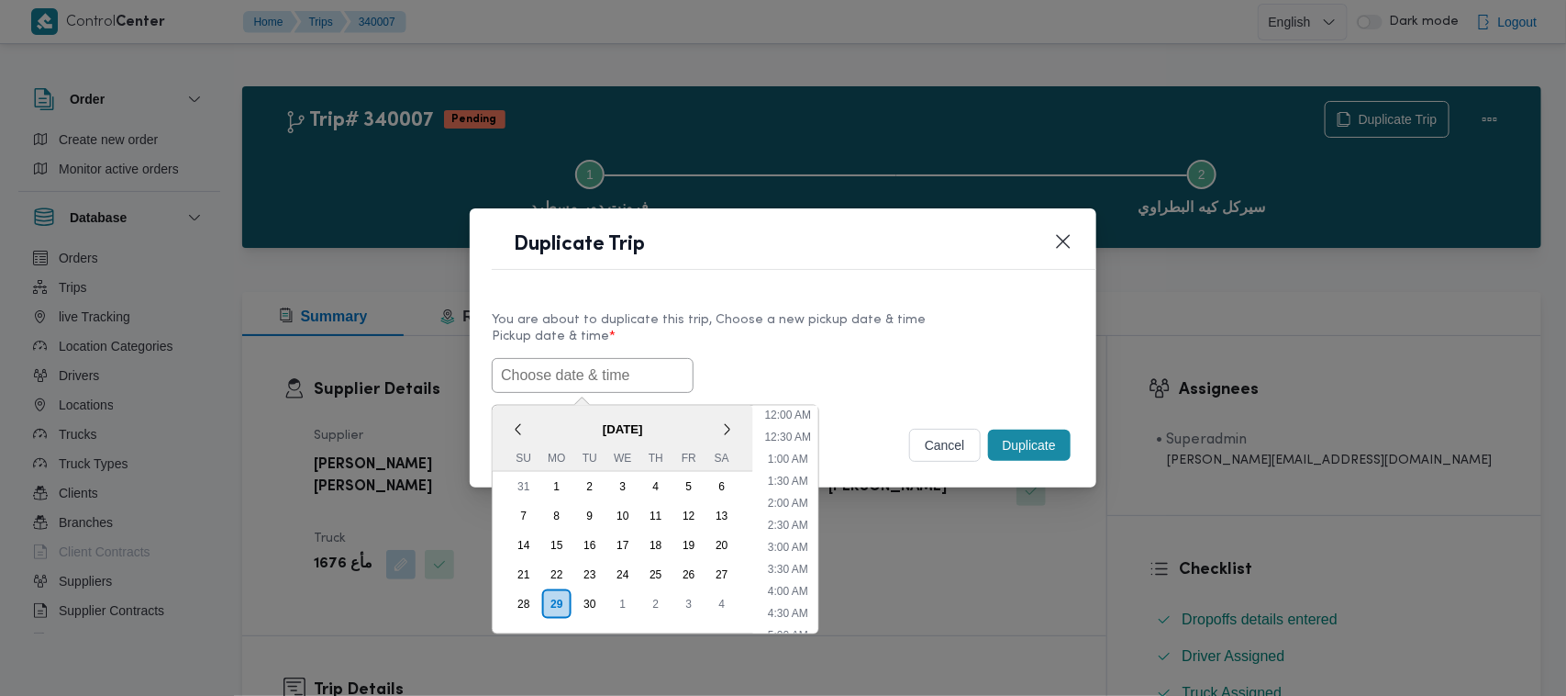
scroll to position [777, 0]
paste input "01/10/2025 7:00AM"
type input "01/10/2025 7:00AM"
drag, startPoint x: 884, startPoint y: 355, endPoint x: 1065, endPoint y: 424, distance: 194.3
click at [886, 358] on div "01/10/2025 7:00AM October 2025 < October 2025 > Su Mo Tu We Th Fr Sa 28 29 30 1…" at bounding box center [783, 375] width 583 height 35
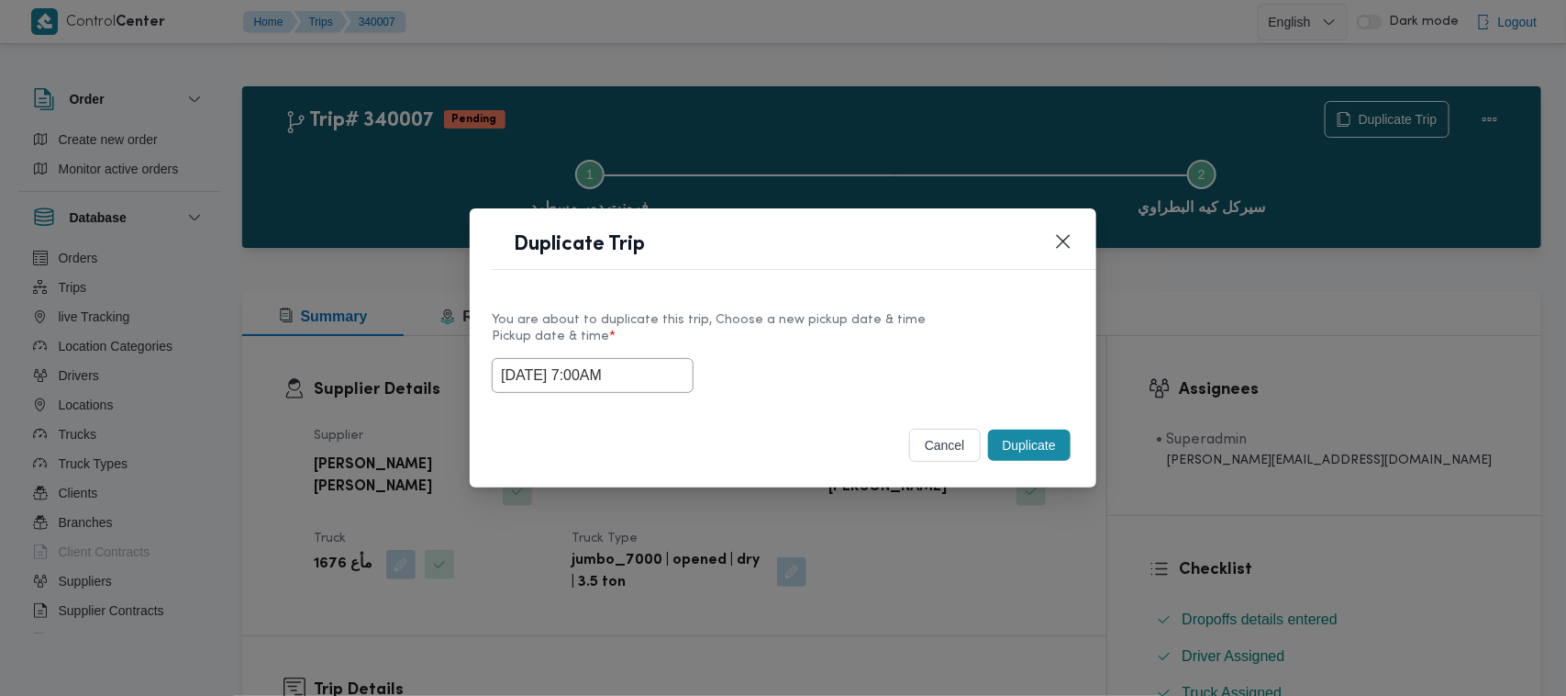
click at [1058, 429] on button "Duplicate" at bounding box center [1029, 444] width 83 height 31
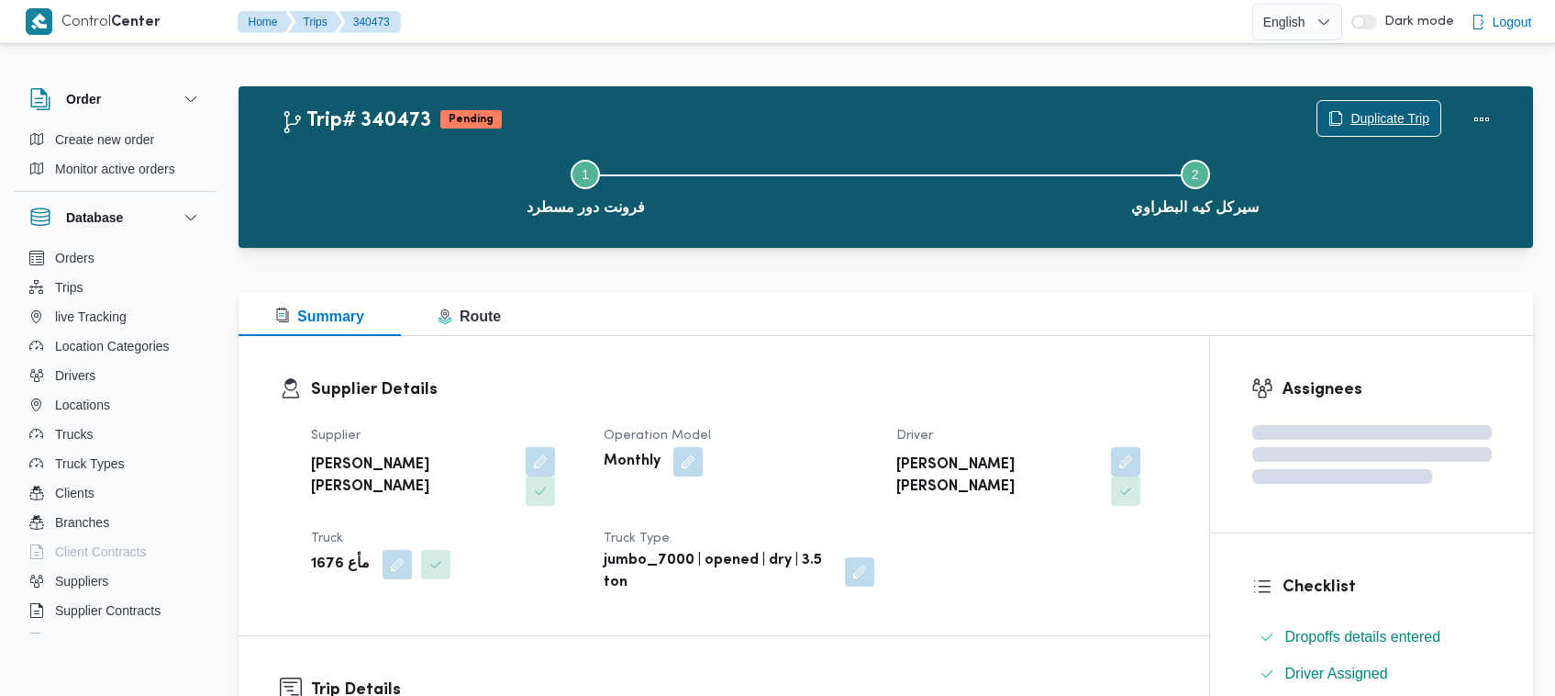
click at [1424, 107] on span "Duplicate Trip" at bounding box center [1390, 118] width 79 height 22
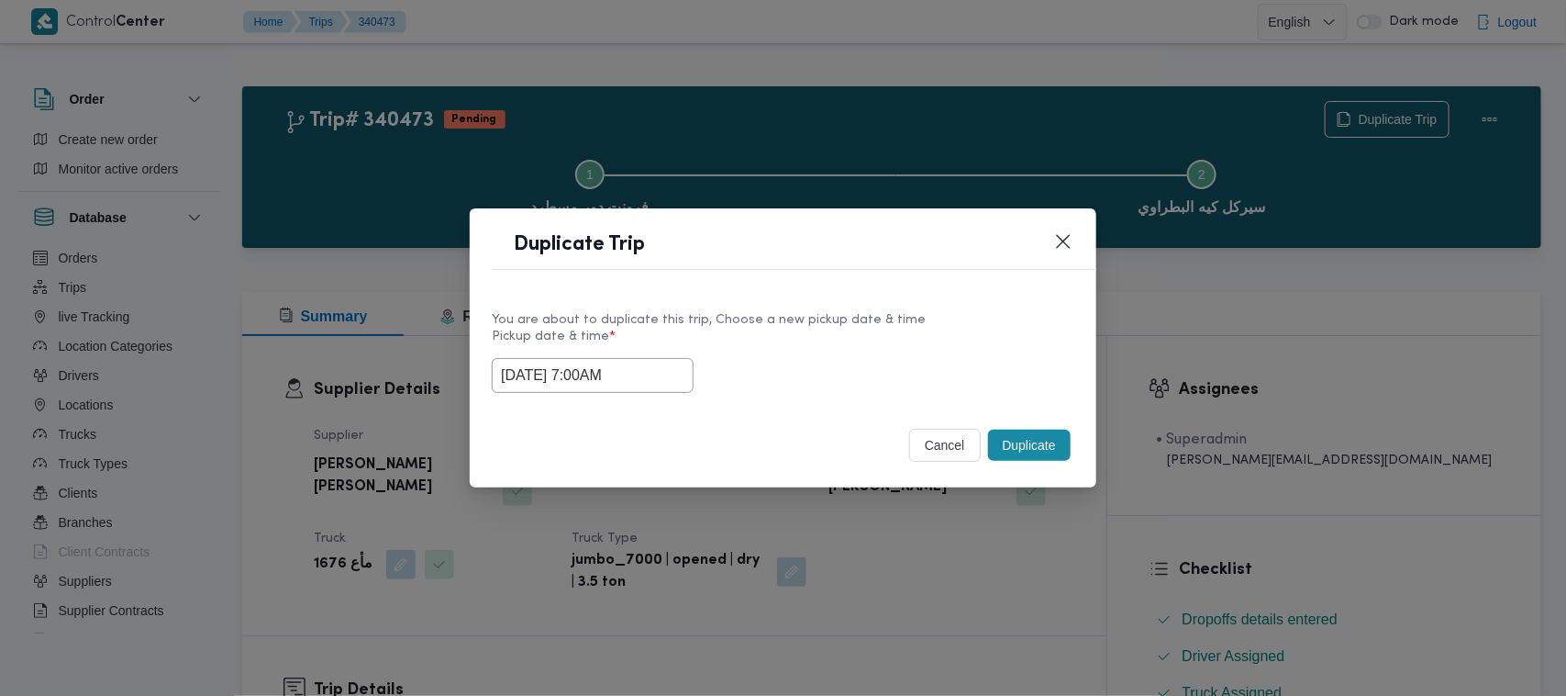
click at [652, 382] on input "01/10/2025 7:00AM" at bounding box center [593, 375] width 202 height 35
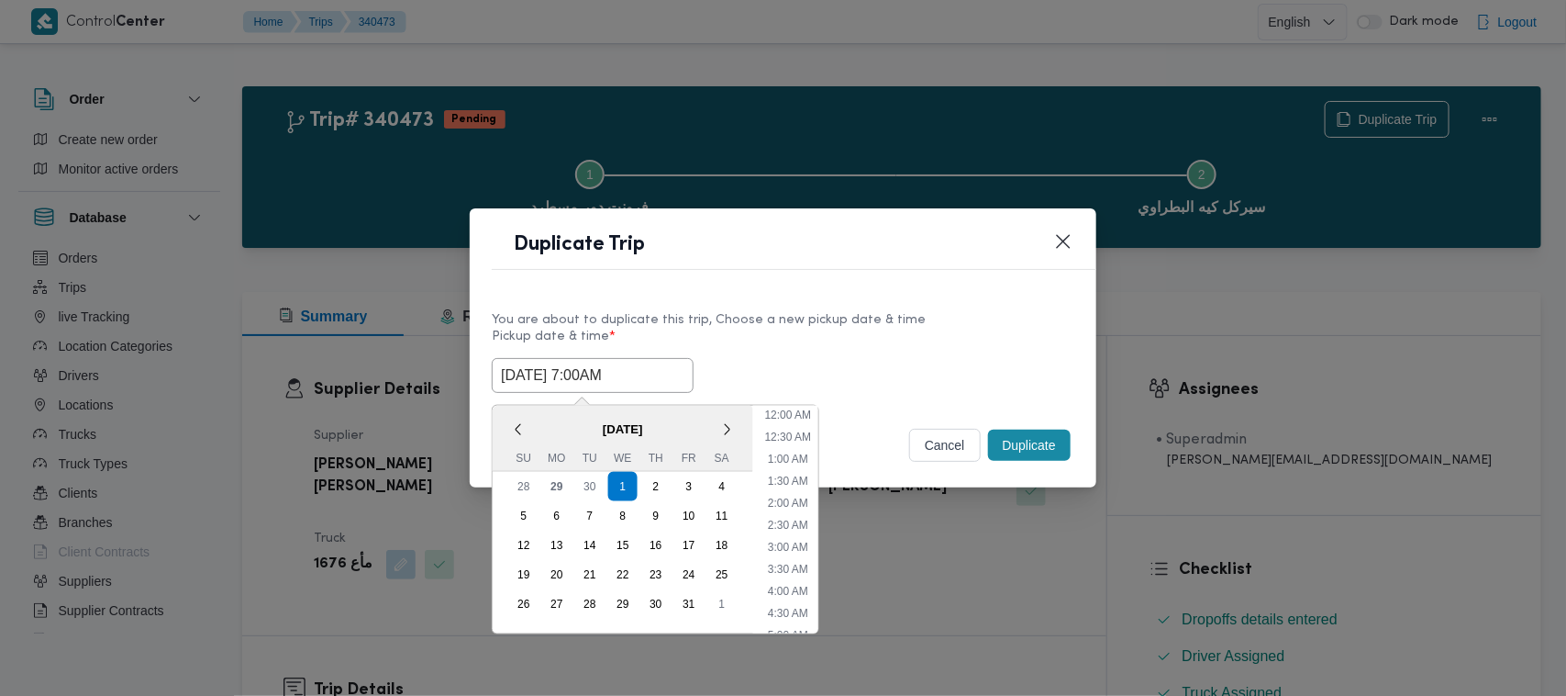
scroll to position [205, 0]
click at [650, 482] on div "2" at bounding box center [656, 486] width 35 height 35
type input "02/10/2025 7:00AM"
click at [842, 310] on div "You are about to duplicate this trip, Choose a new pickup date & time" at bounding box center [783, 319] width 583 height 19
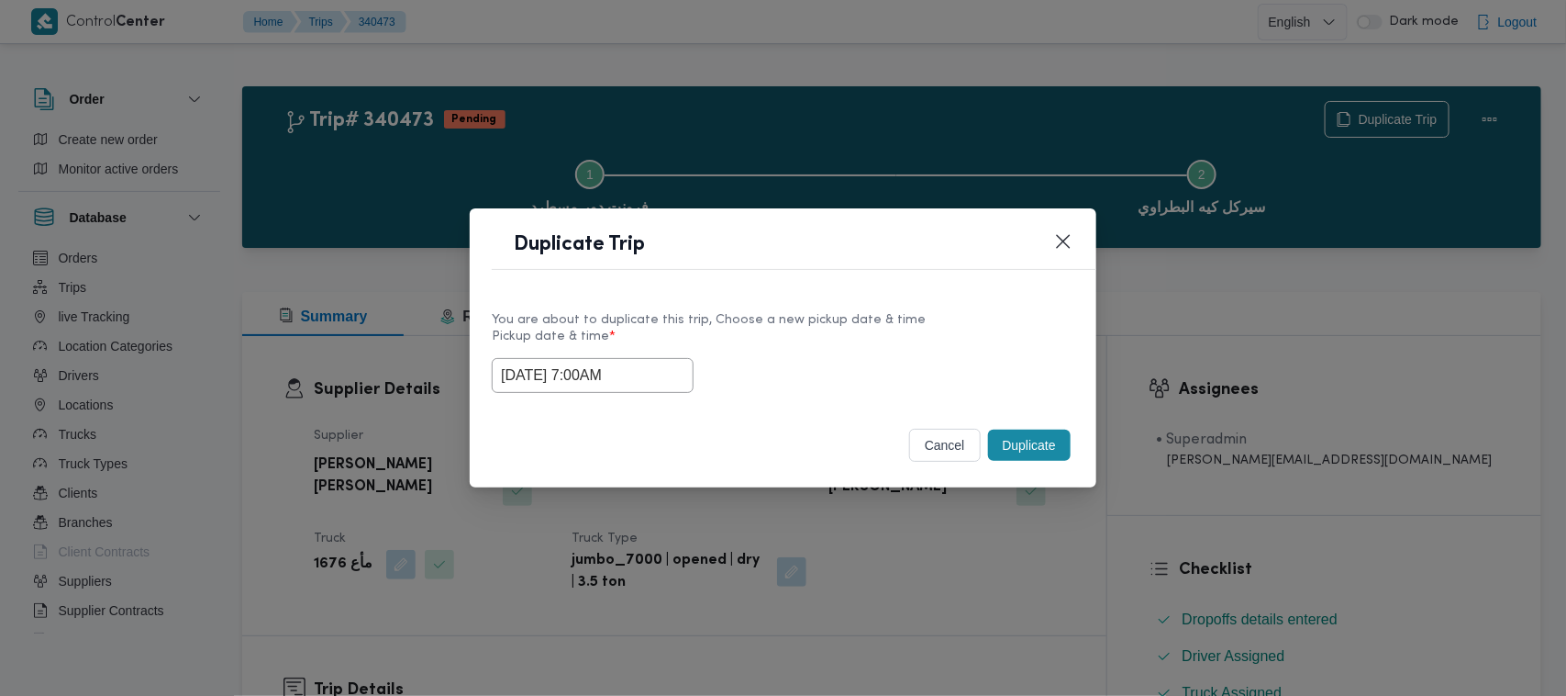
drag, startPoint x: 1025, startPoint y: 439, endPoint x: 1015, endPoint y: 429, distance: 13.6
click at [1026, 440] on button "Duplicate" at bounding box center [1029, 444] width 83 height 31
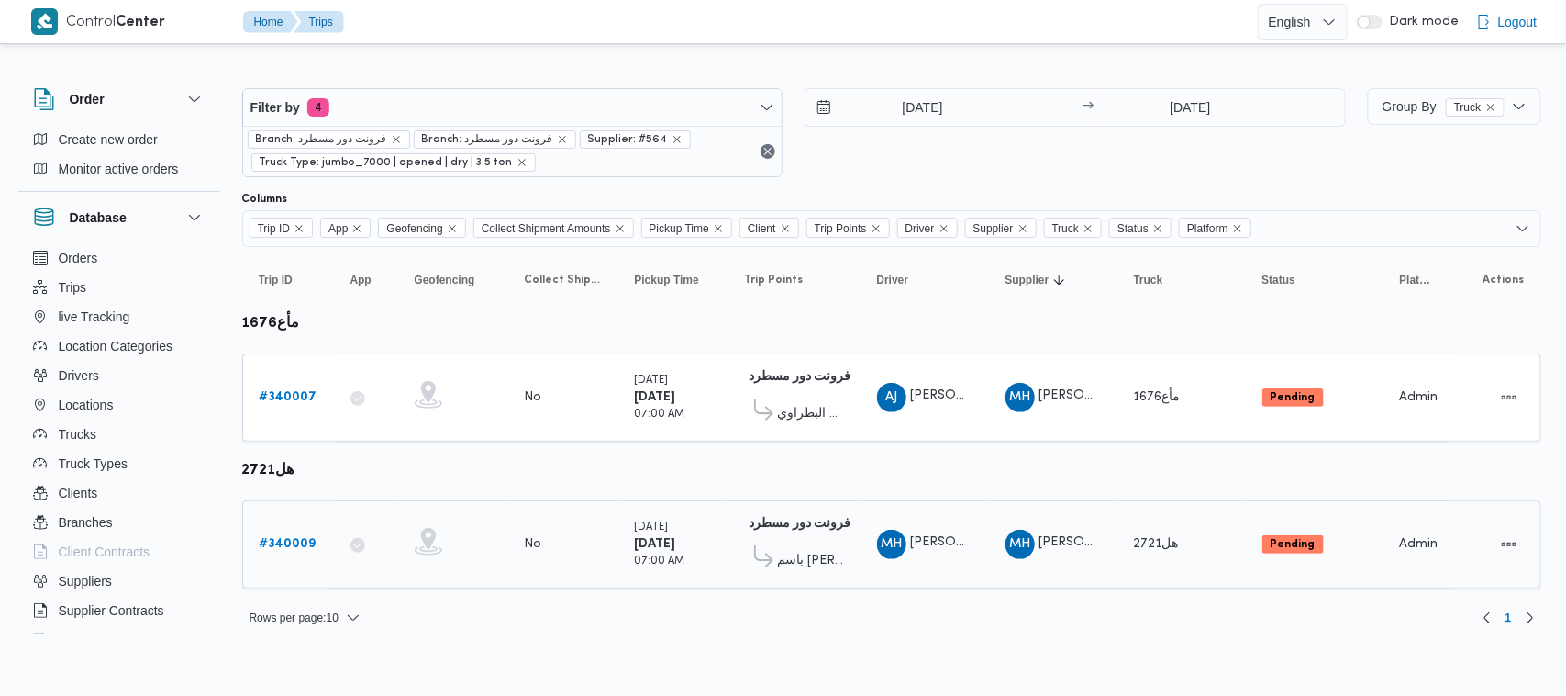
click at [291, 538] on b "# 340009" at bounding box center [288, 544] width 57 height 12
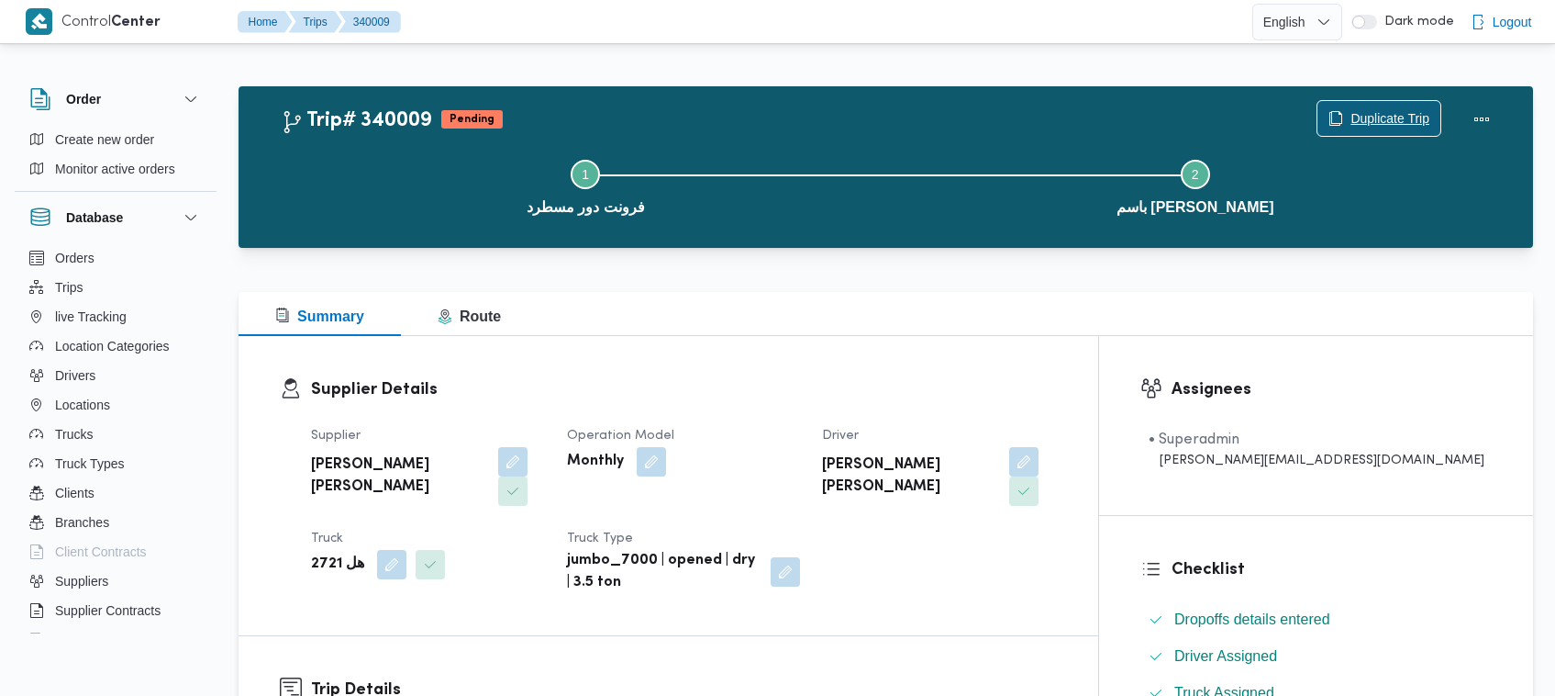
click at [1420, 107] on span "Duplicate Trip" at bounding box center [1379, 118] width 123 height 35
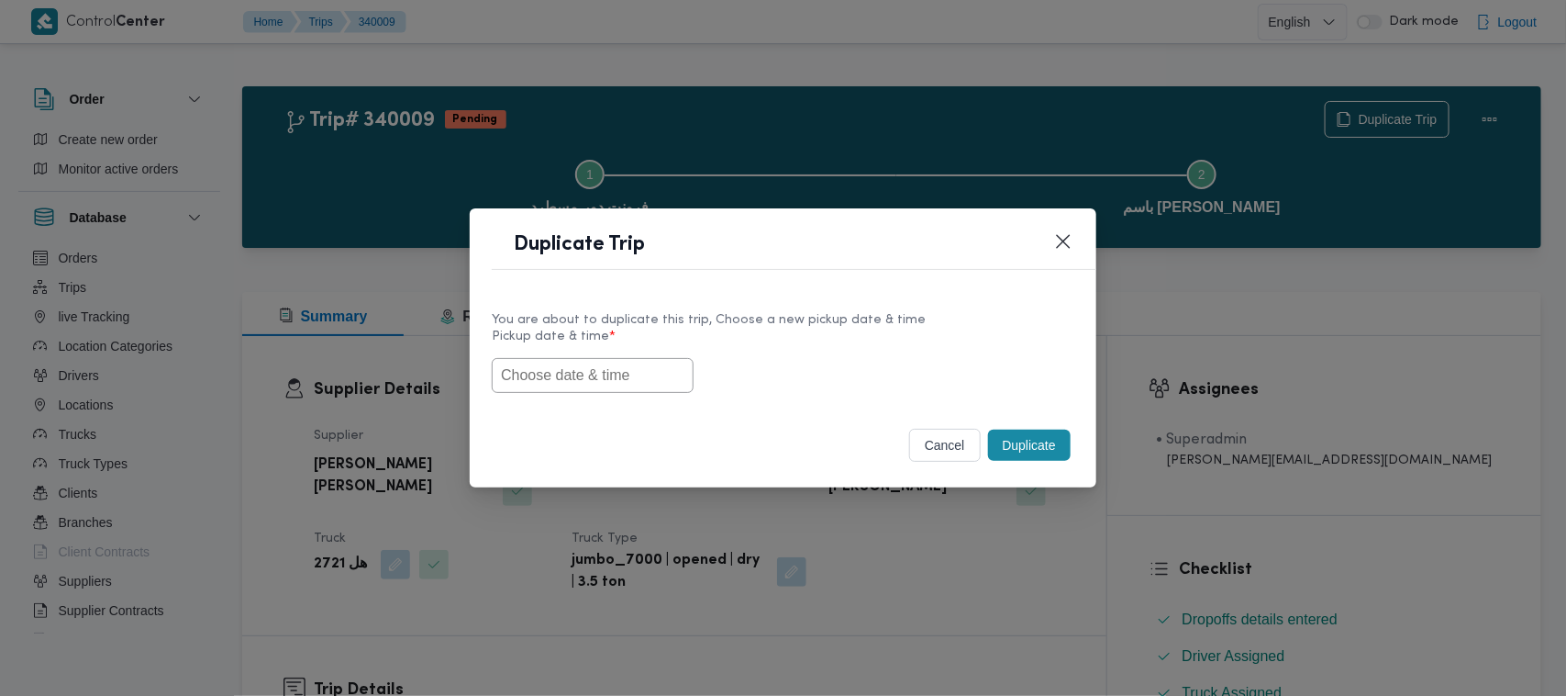
click at [629, 367] on input "text" at bounding box center [593, 375] width 202 height 35
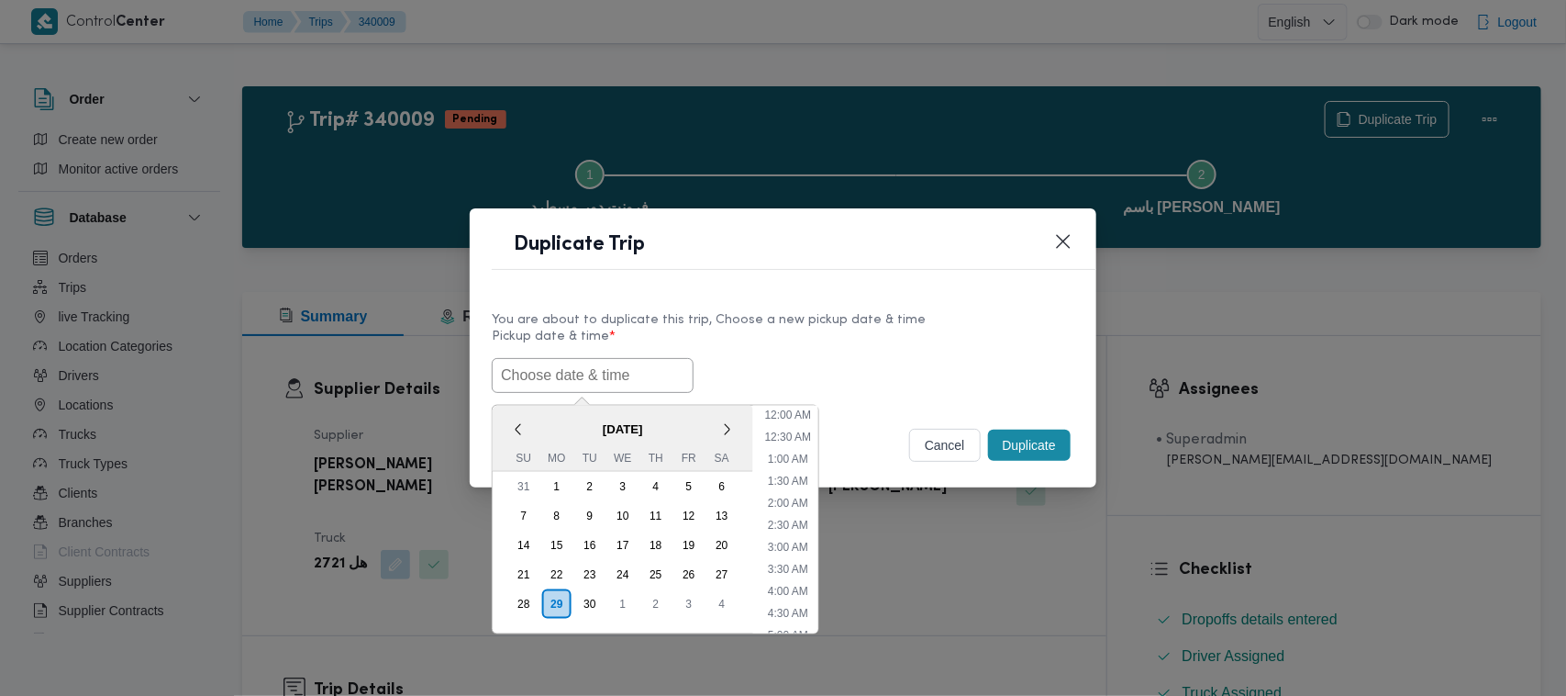
scroll to position [777, 0]
paste input "01/10/2025 7:00AM"
type input "01/10/2025 7:00AM"
click at [790, 361] on div "01/10/2025 7:00AM October 2025 < October 2025 > Su Mo Tu We Th Fr Sa 28 29 30 1…" at bounding box center [783, 375] width 583 height 35
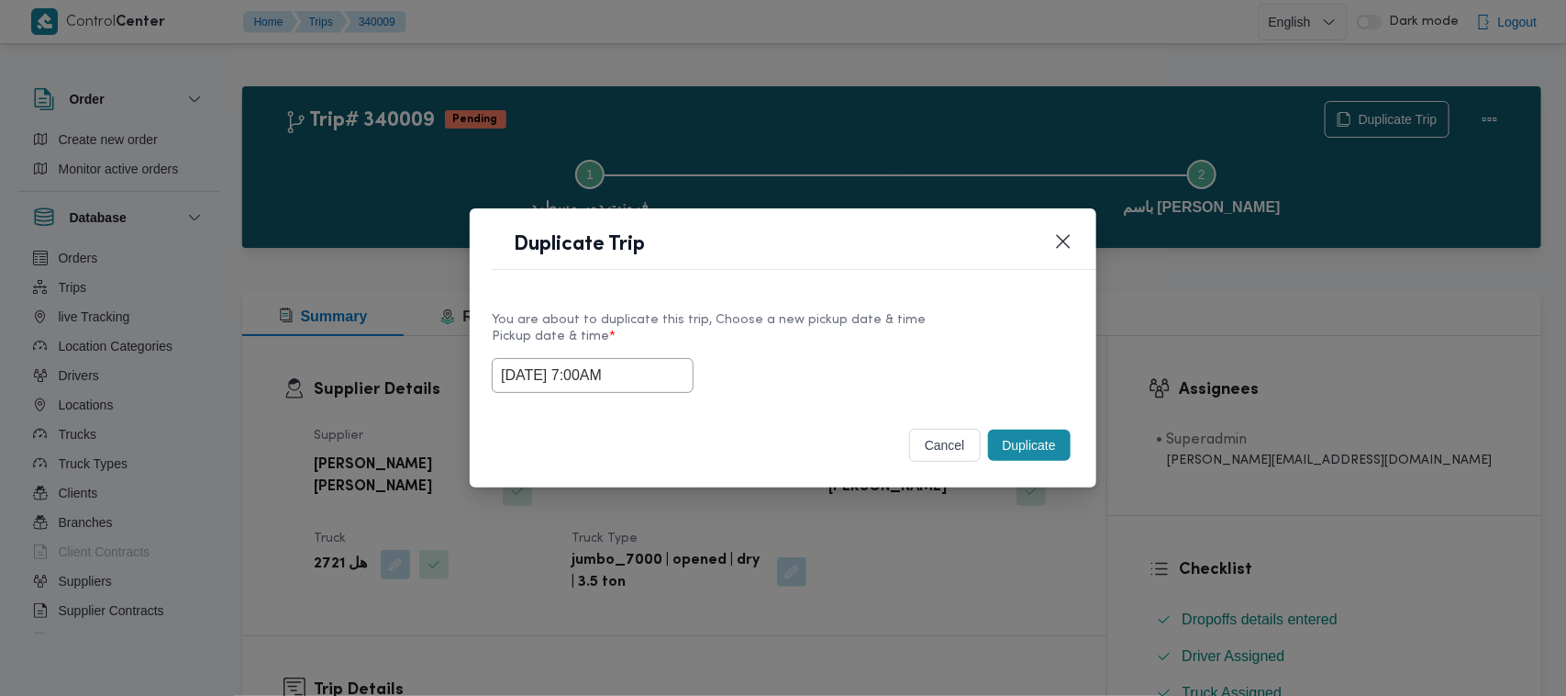
click at [1049, 452] on button "Duplicate" at bounding box center [1029, 444] width 83 height 31
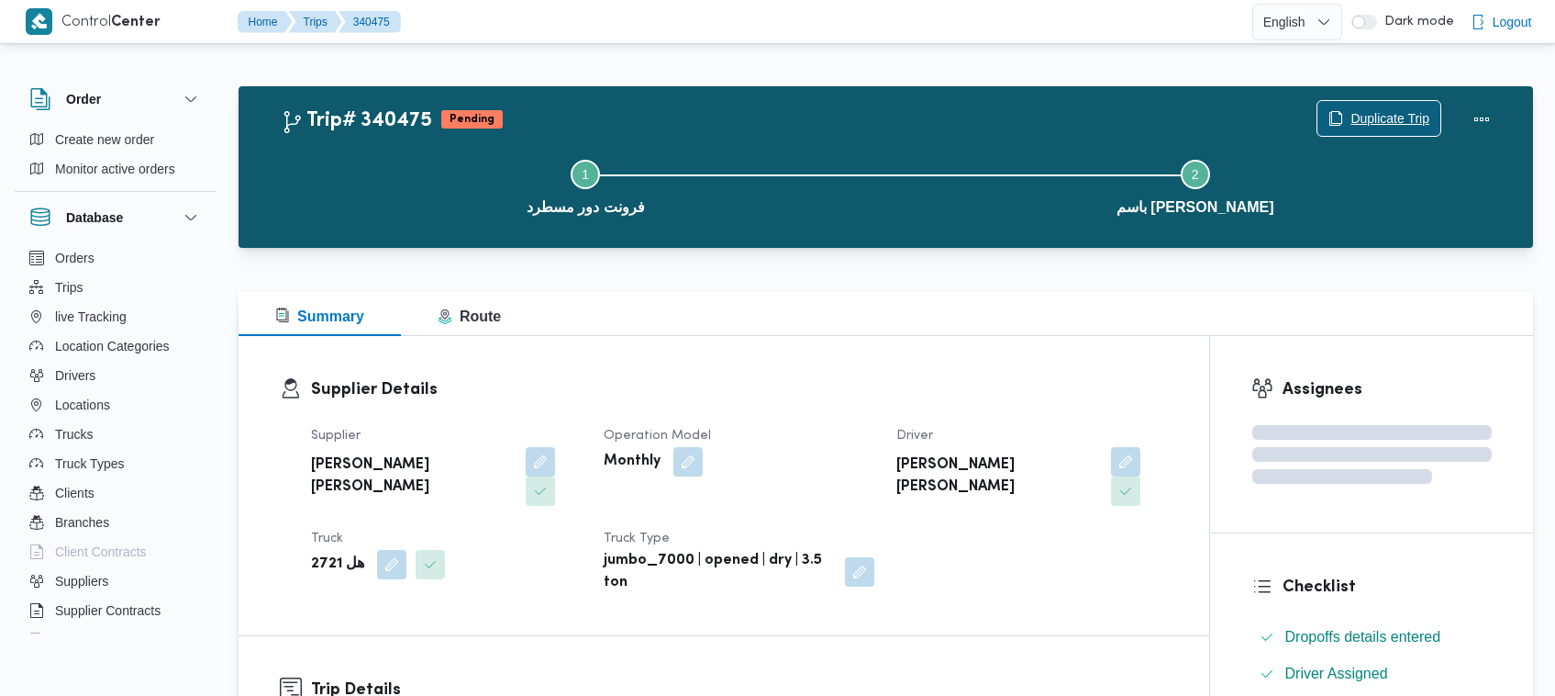
click at [1404, 111] on span "Duplicate Trip" at bounding box center [1390, 118] width 79 height 22
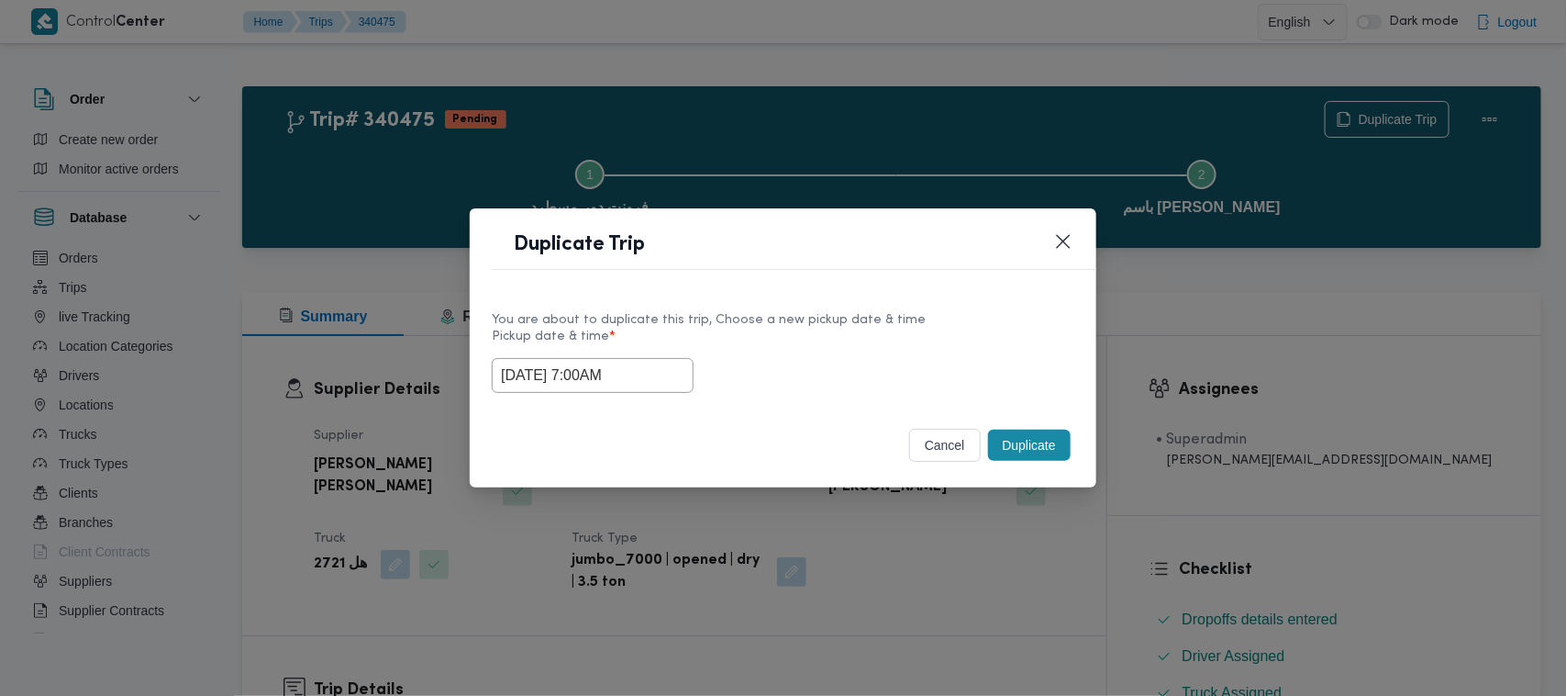
click at [653, 376] on input "01/10/2025 7:00AM" at bounding box center [593, 375] width 202 height 35
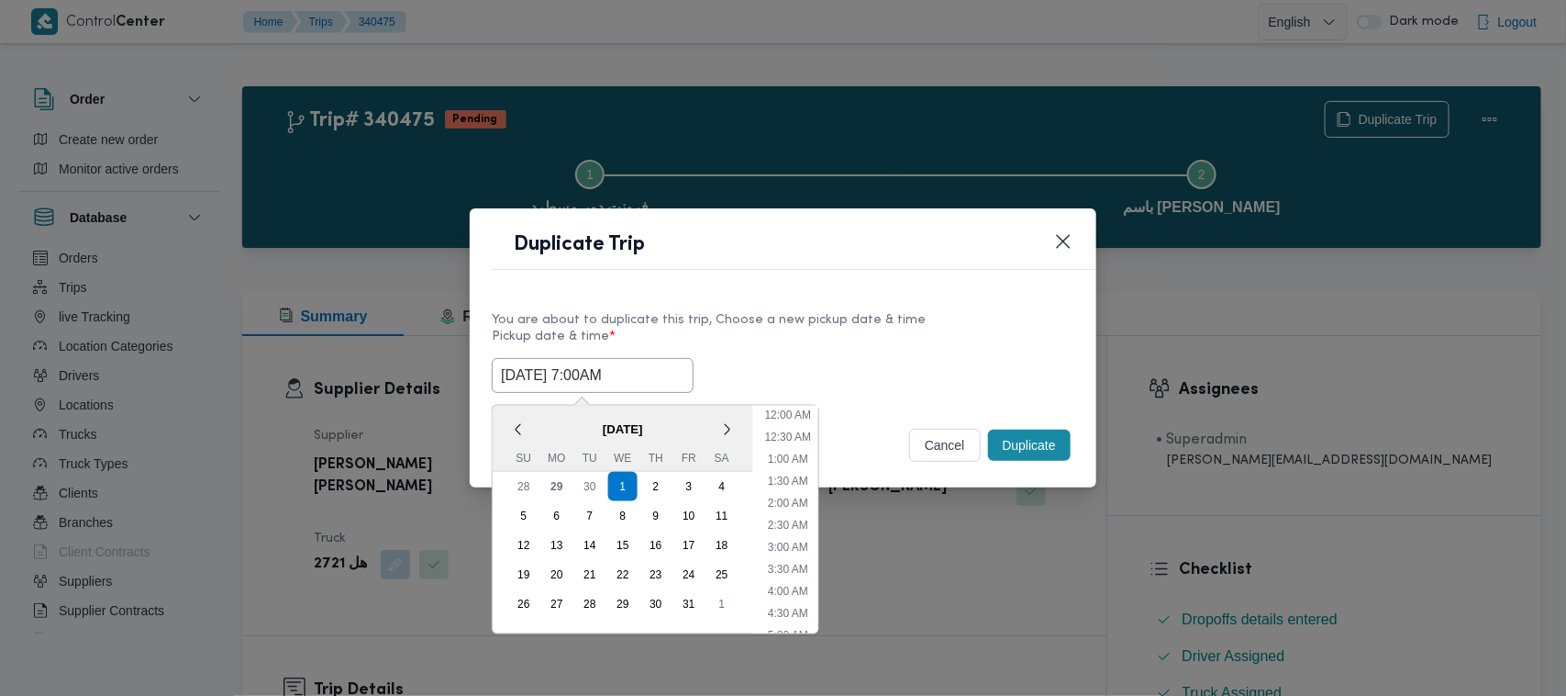
scroll to position [205, 0]
click at [652, 482] on div "2" at bounding box center [656, 486] width 35 height 35
type input "02/10/2025 7:00AM"
click at [780, 349] on label "Pickup date & time *" at bounding box center [783, 343] width 583 height 28
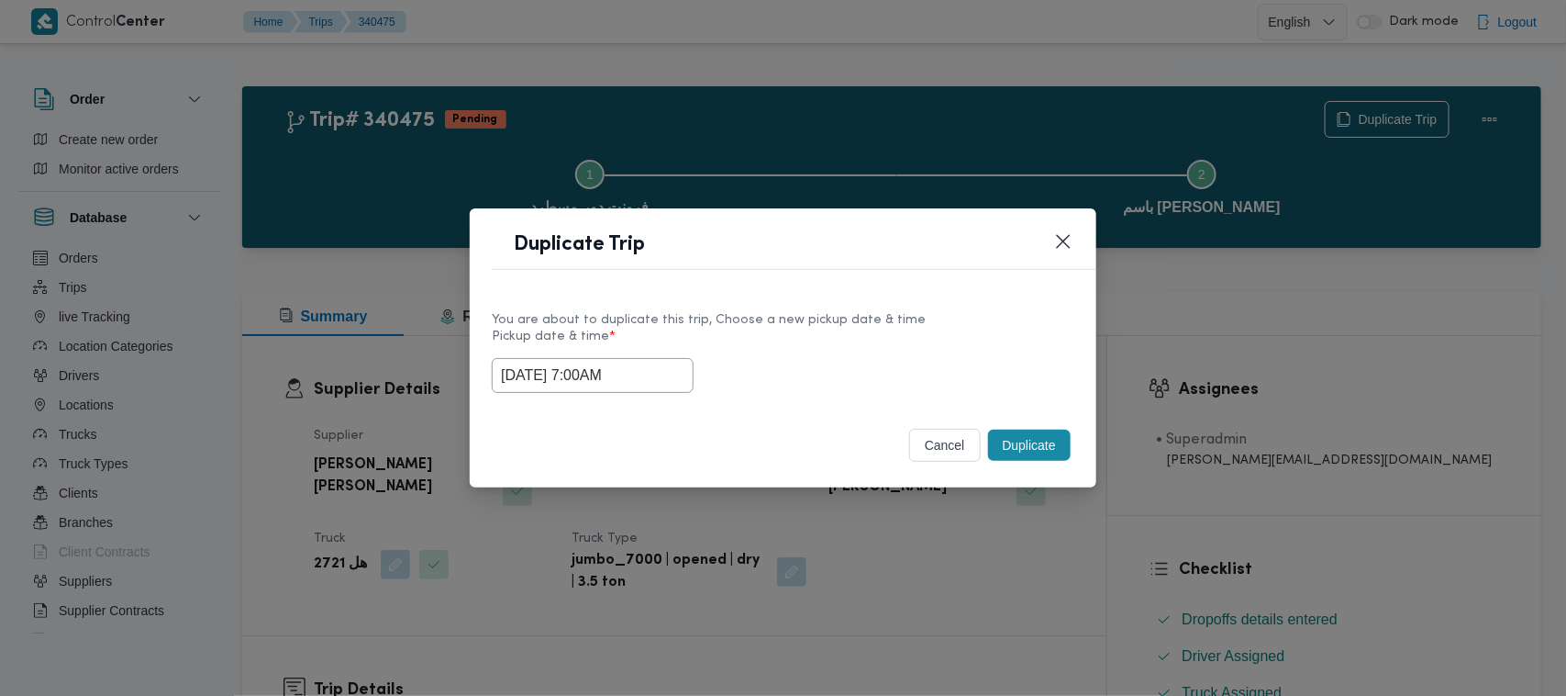
click at [1042, 456] on button "Duplicate" at bounding box center [1029, 444] width 83 height 31
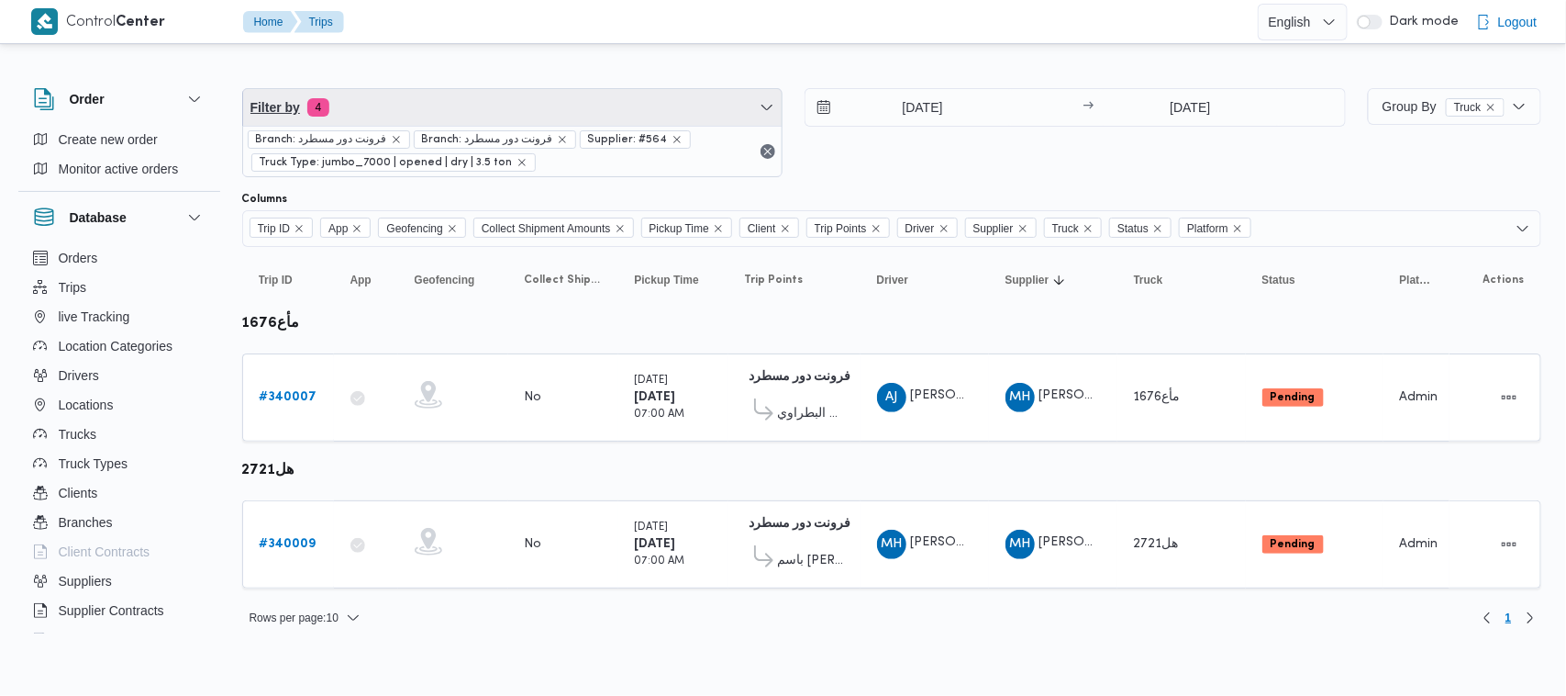
click at [555, 92] on span "Filter by 4" at bounding box center [513, 107] width 540 height 37
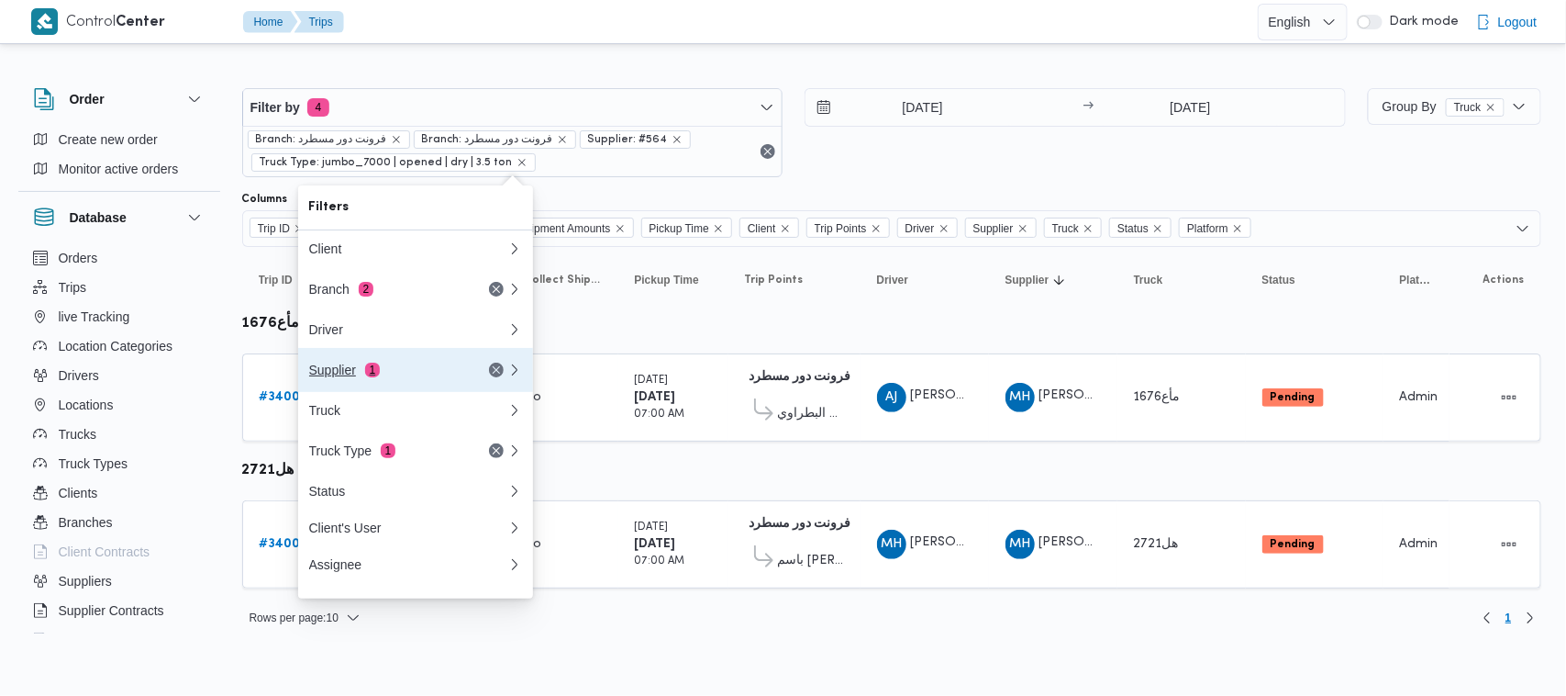
click at [425, 363] on div "Supplier 1" at bounding box center [408, 370] width 220 height 44
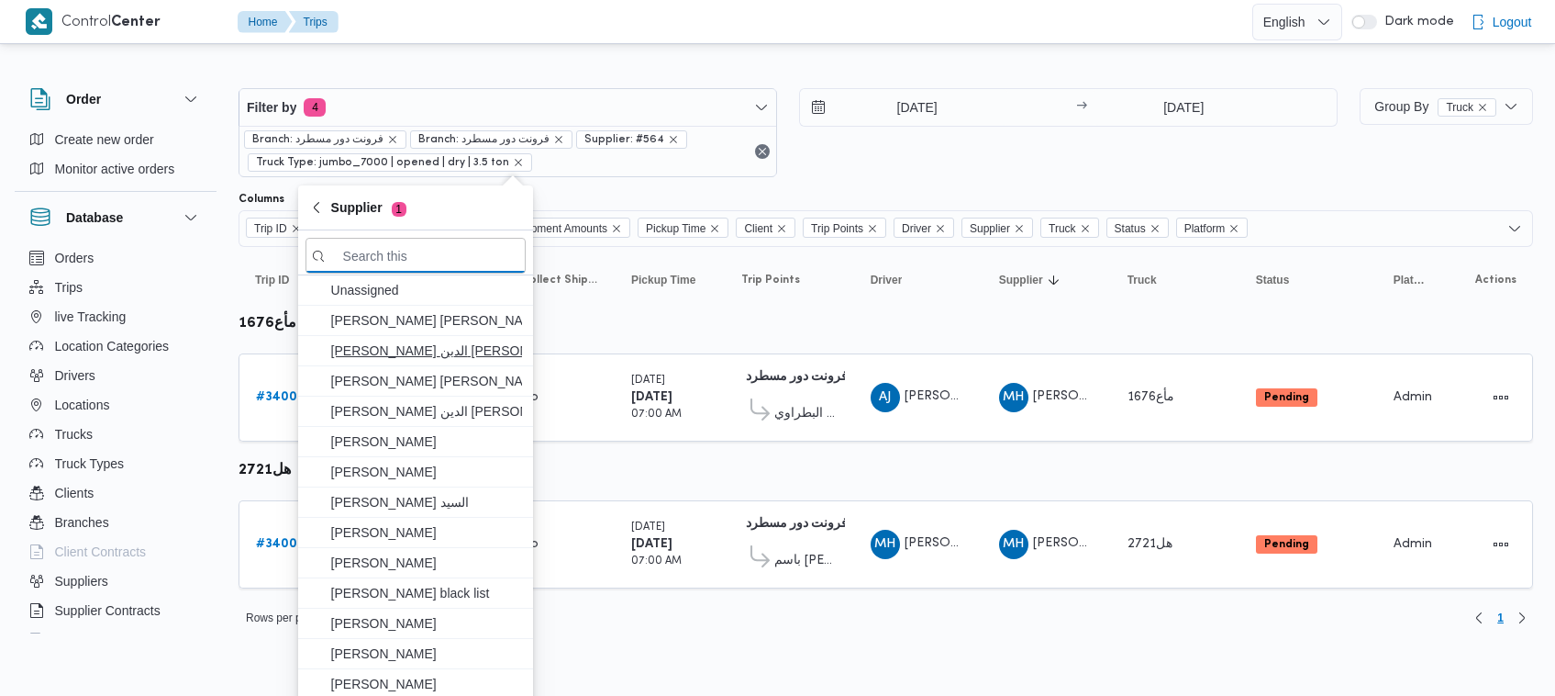
paste input "شعبان عاشور محمد بله"
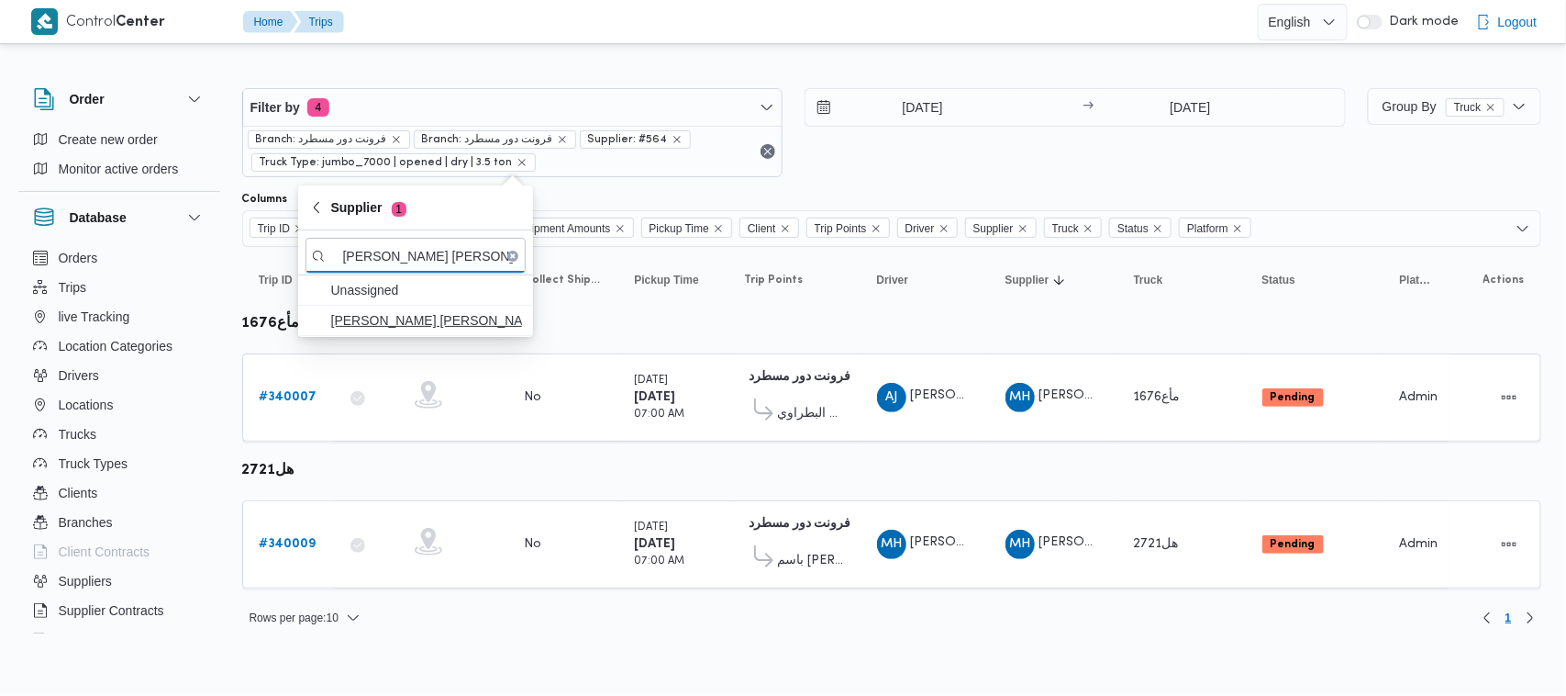
type input "شعبان عاشور محمد بله"
click at [408, 319] on span "شعبان عاشور محمد بله" at bounding box center [426, 320] width 191 height 22
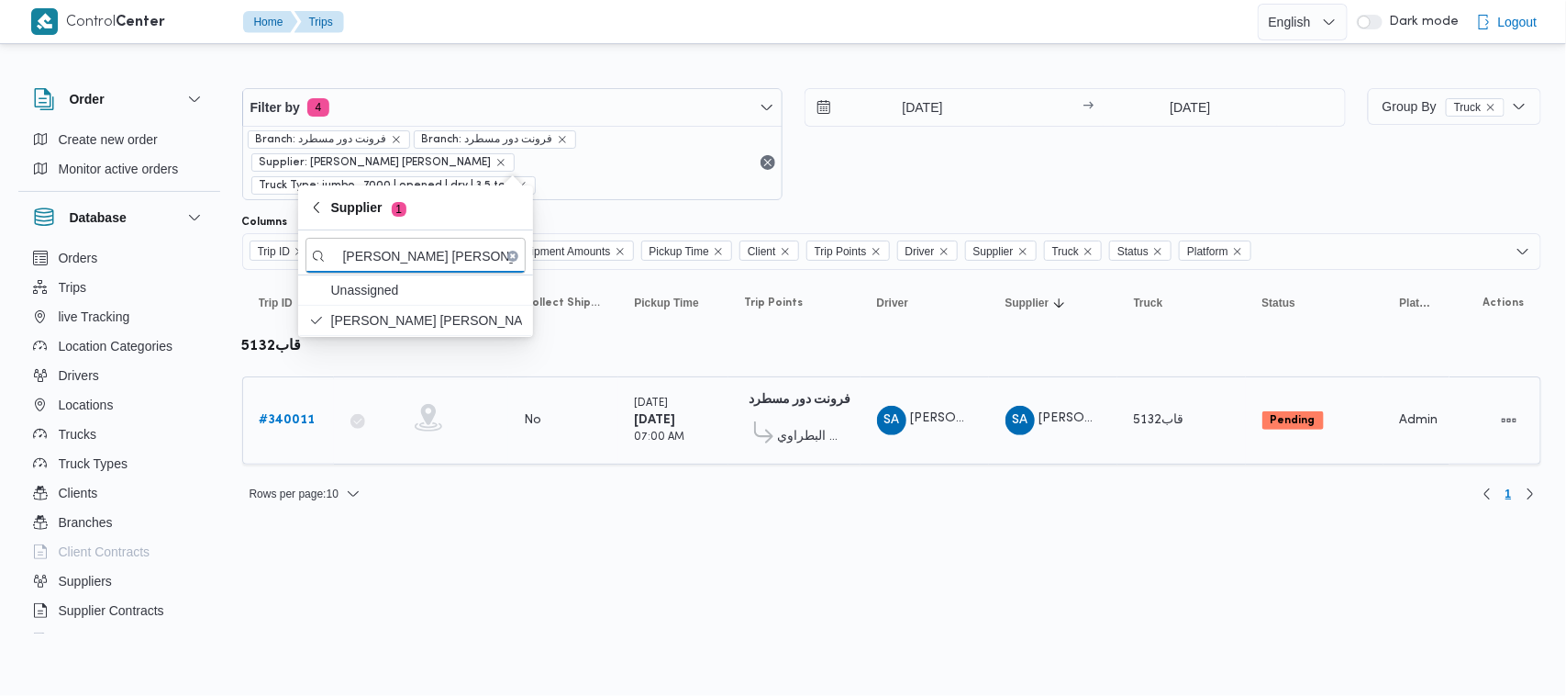
click at [286, 414] on b "# 340011" at bounding box center [288, 420] width 56 height 12
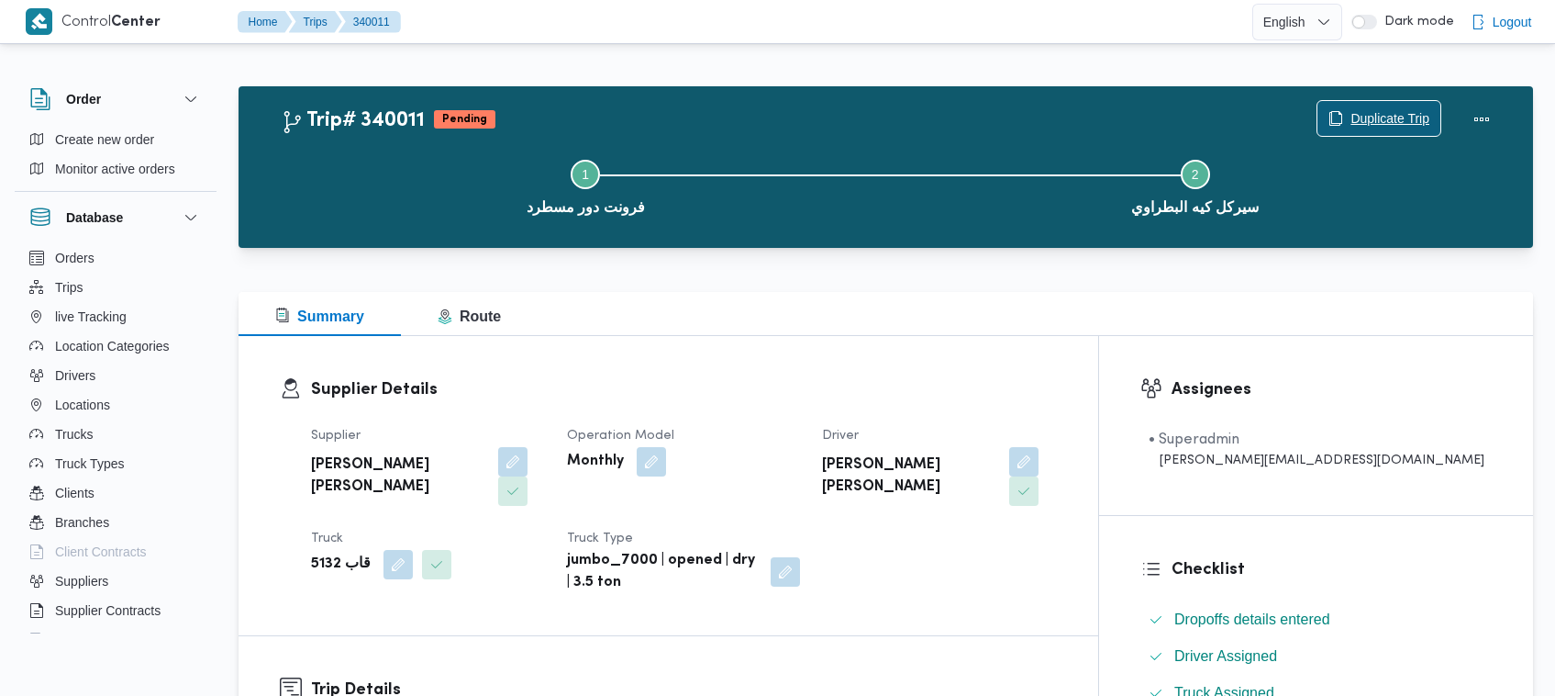
click at [1414, 120] on span "Duplicate Trip" at bounding box center [1390, 118] width 79 height 22
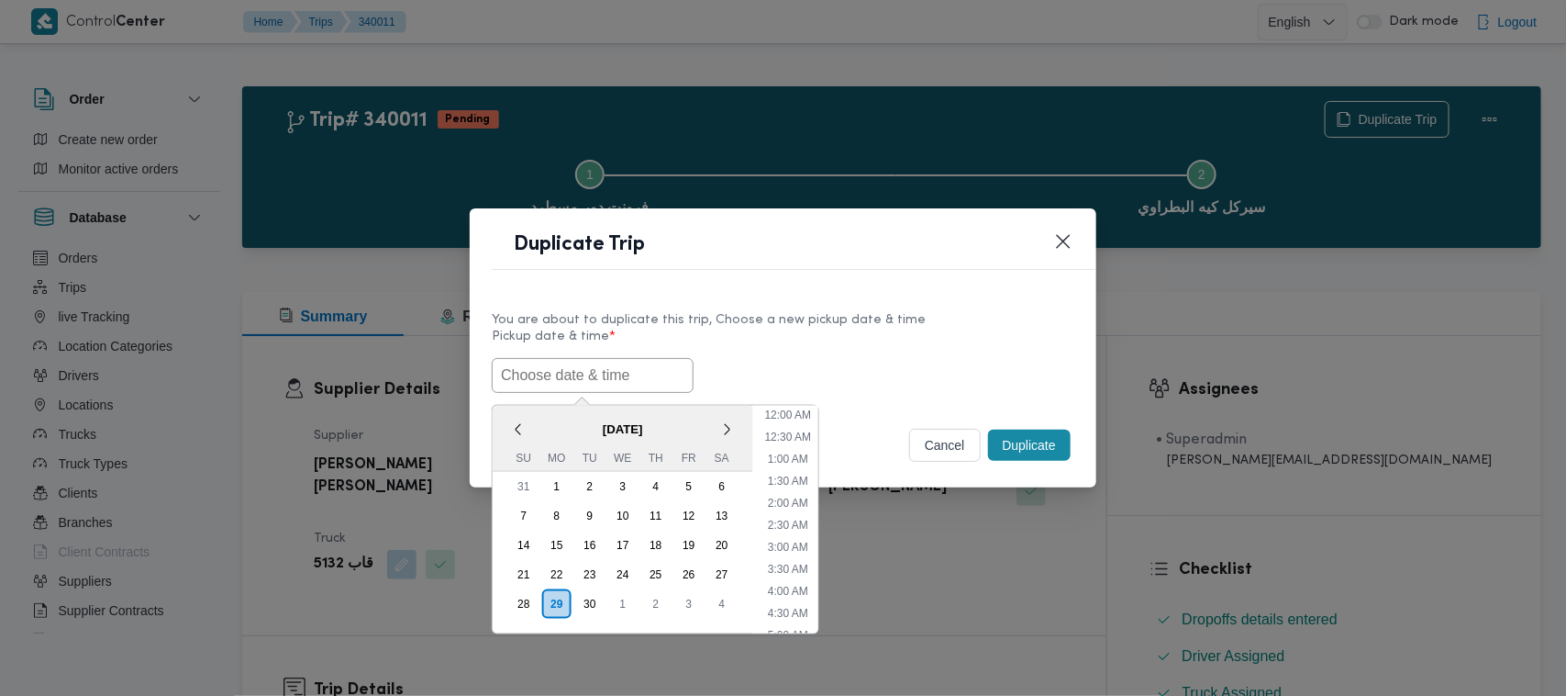
click at [569, 382] on input "text" at bounding box center [593, 375] width 202 height 35
paste input "01/10/2025 7:00AM"
type input "01/10/2025 7:00AM"
click at [801, 361] on div "01/10/2025 7:00AM October 2025 < October 2025 > Su Mo Tu We Th Fr Sa 28 29 30 1…" at bounding box center [783, 375] width 583 height 35
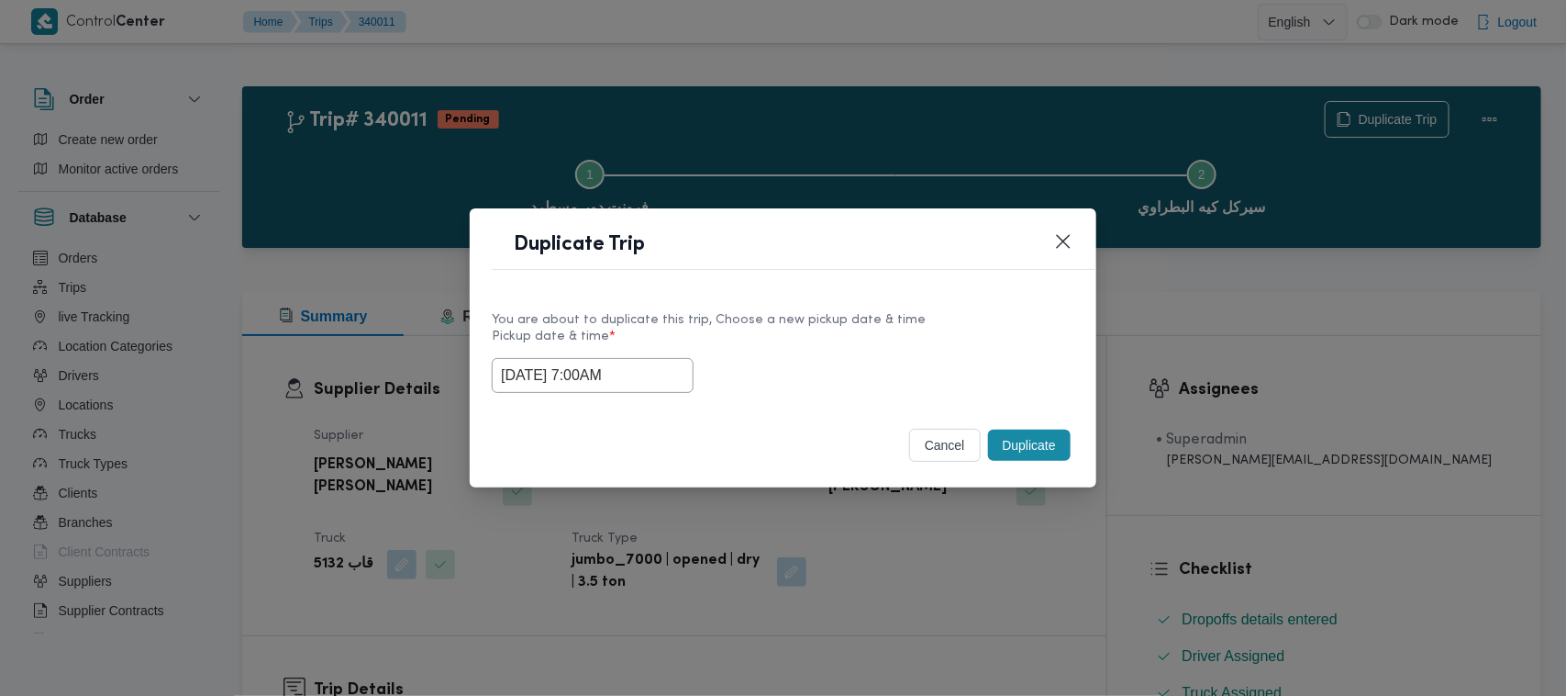
click at [1048, 451] on button "Duplicate" at bounding box center [1029, 444] width 83 height 31
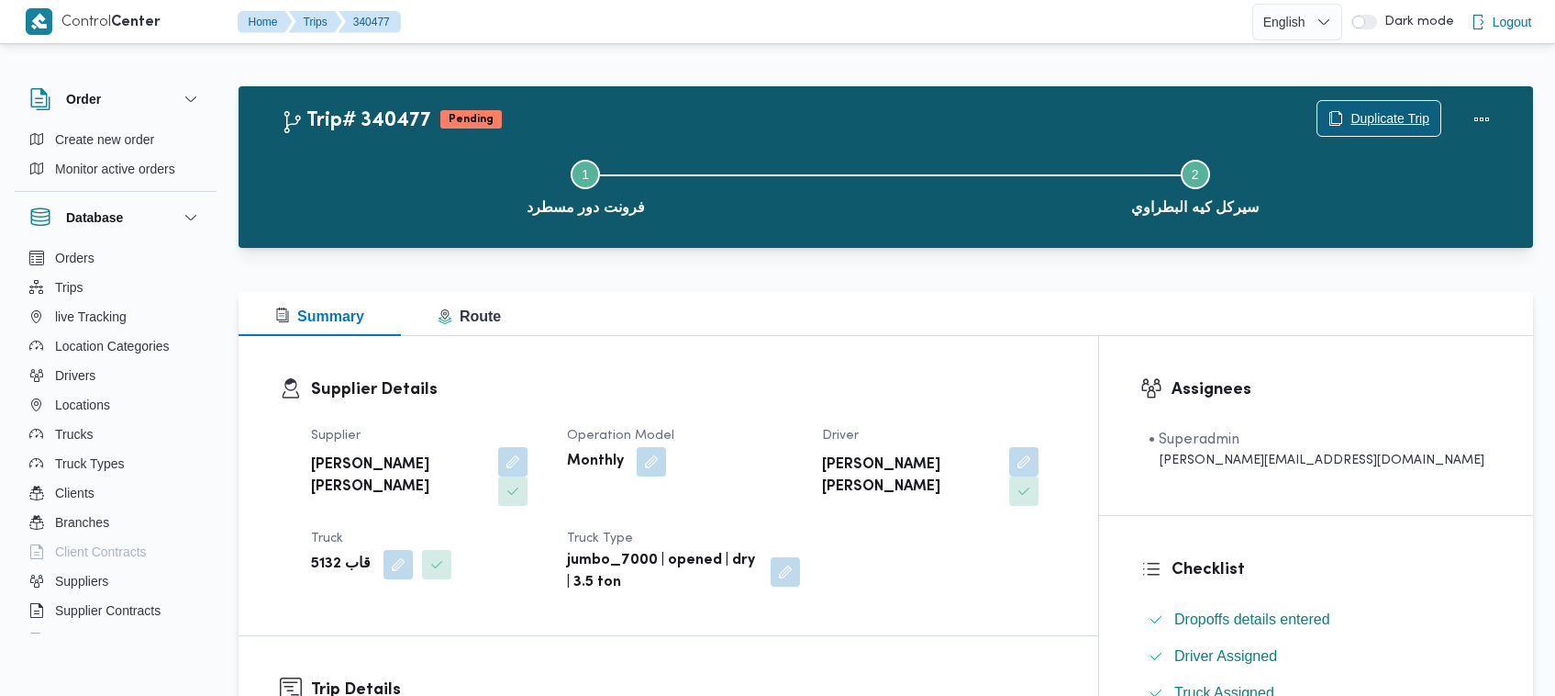
click at [1351, 117] on span "Duplicate Trip" at bounding box center [1390, 118] width 79 height 22
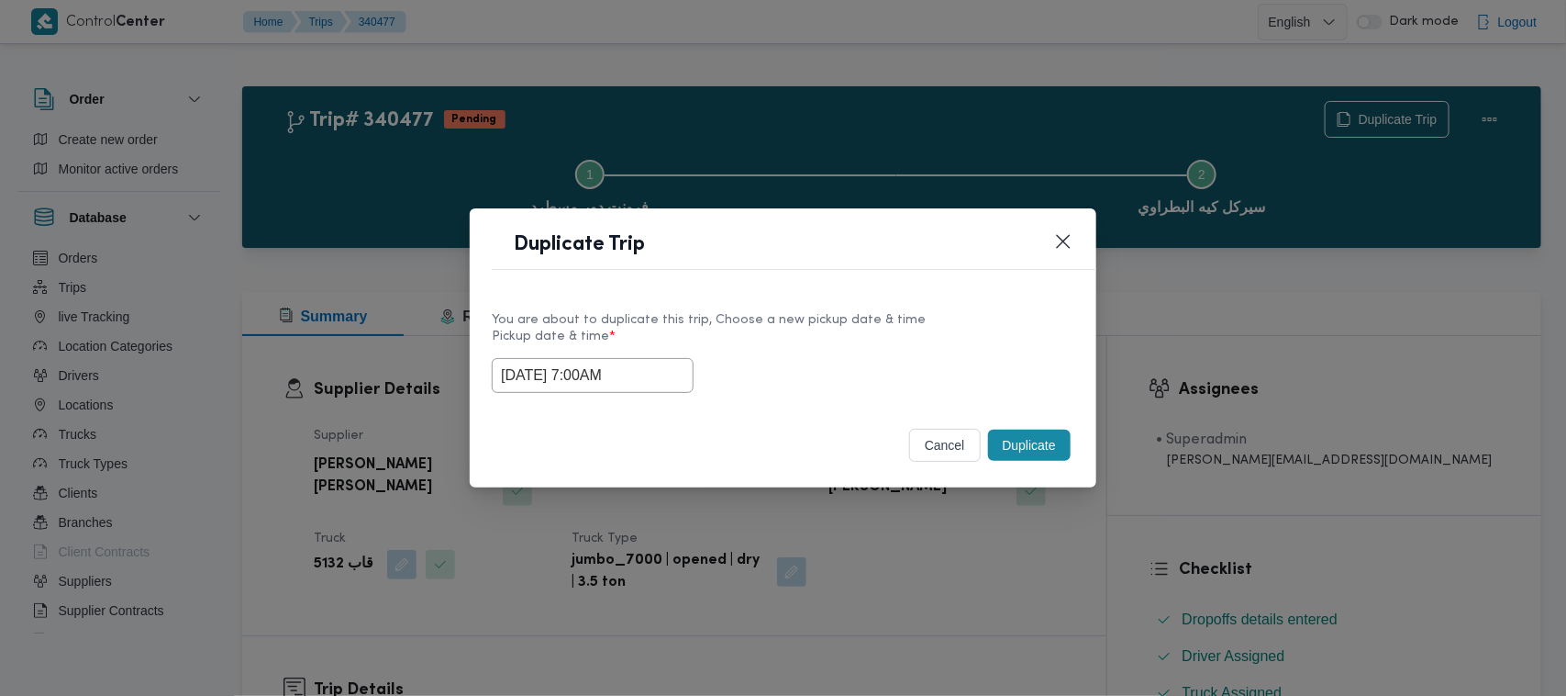
click at [653, 362] on input "01/10/2025 7:00AM" at bounding box center [593, 375] width 202 height 35
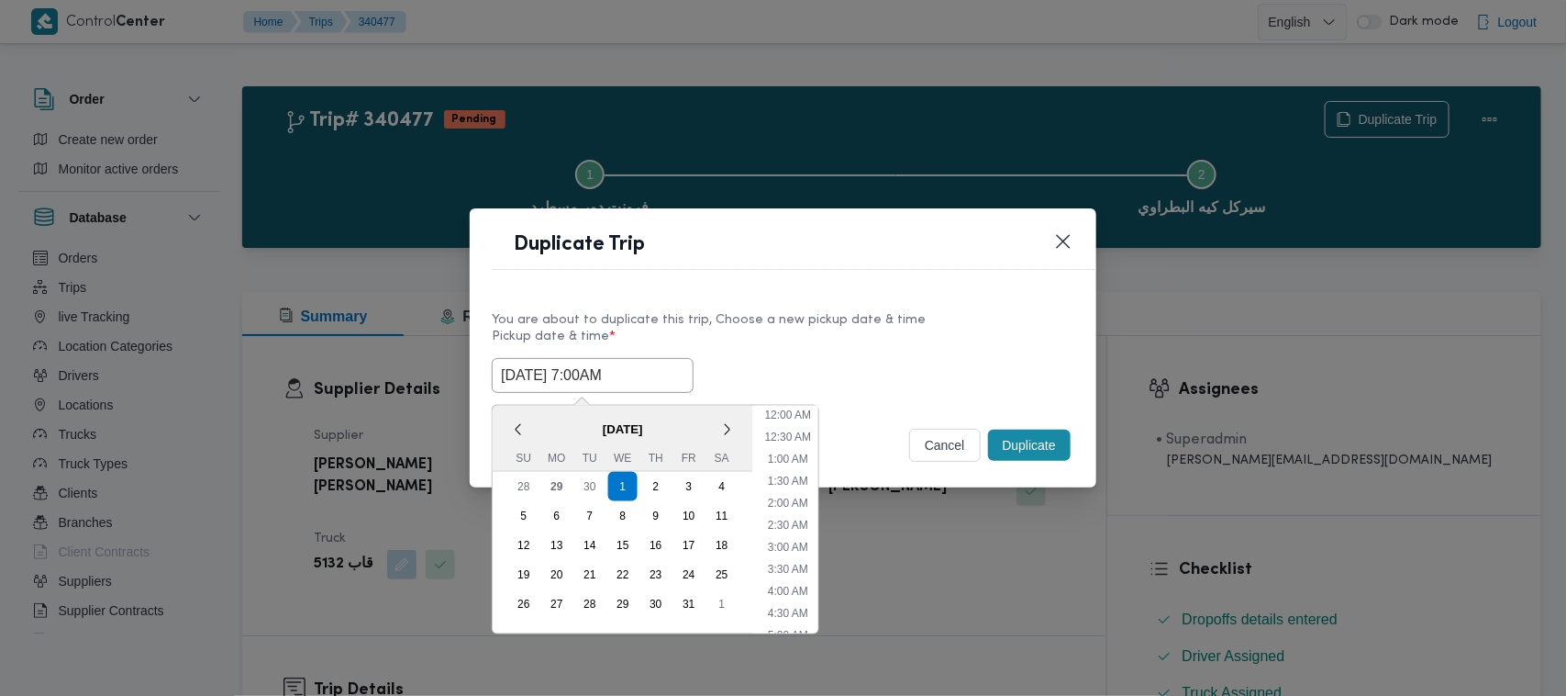
scroll to position [205, 0]
click at [653, 478] on div "2" at bounding box center [656, 486] width 35 height 35
type input "02/10/2025 7:00AM"
click at [905, 314] on div "You are about to duplicate this trip, Choose a new pickup date & time" at bounding box center [783, 319] width 583 height 19
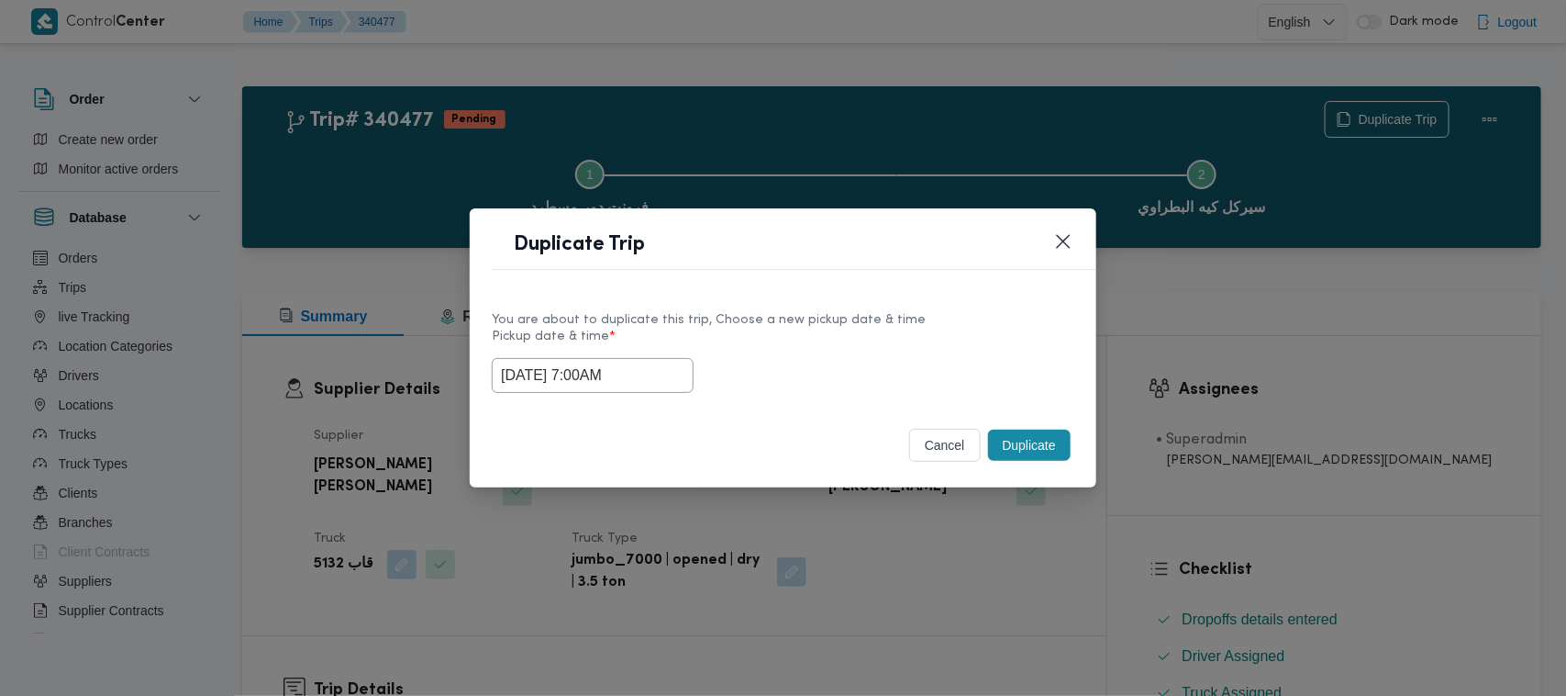
click at [1009, 436] on button "Duplicate" at bounding box center [1029, 444] width 83 height 31
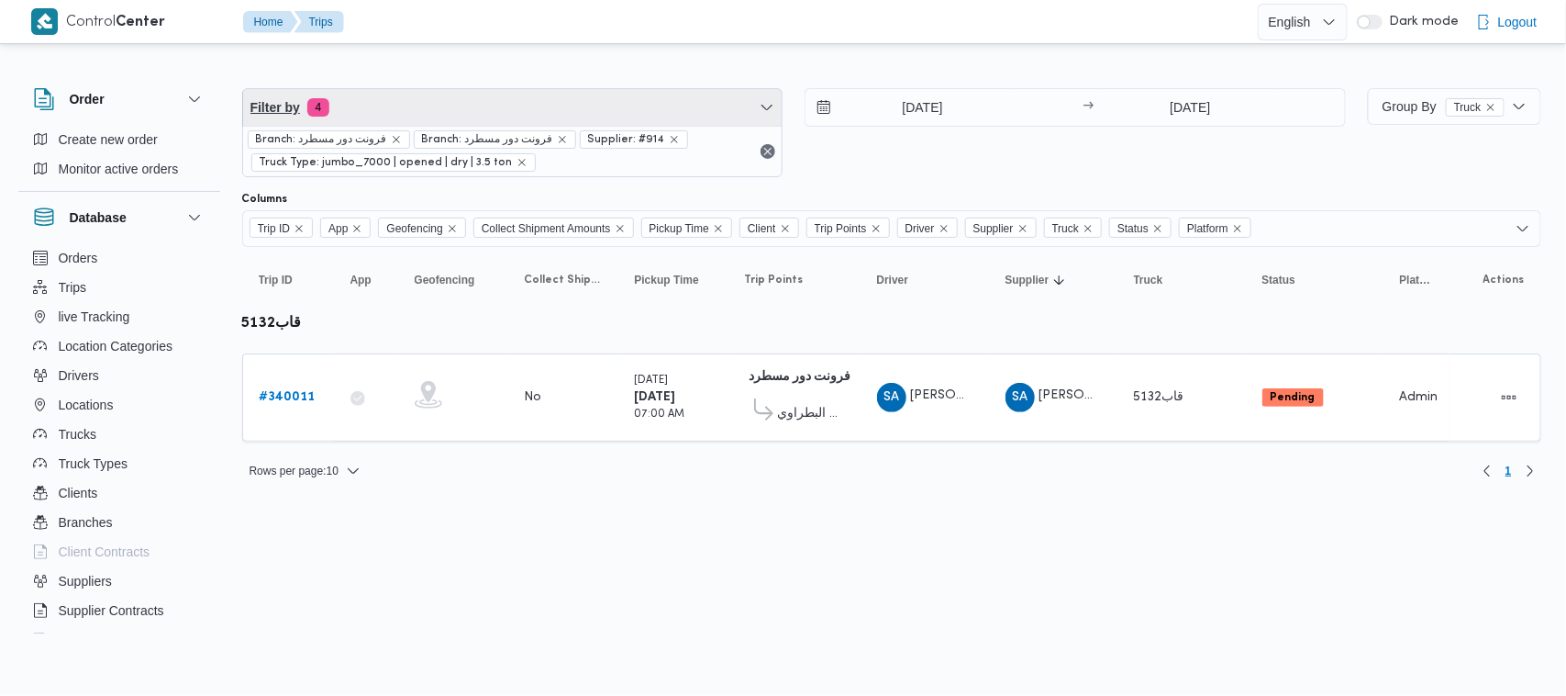
click at [488, 97] on span "Filter by 4" at bounding box center [513, 107] width 540 height 37
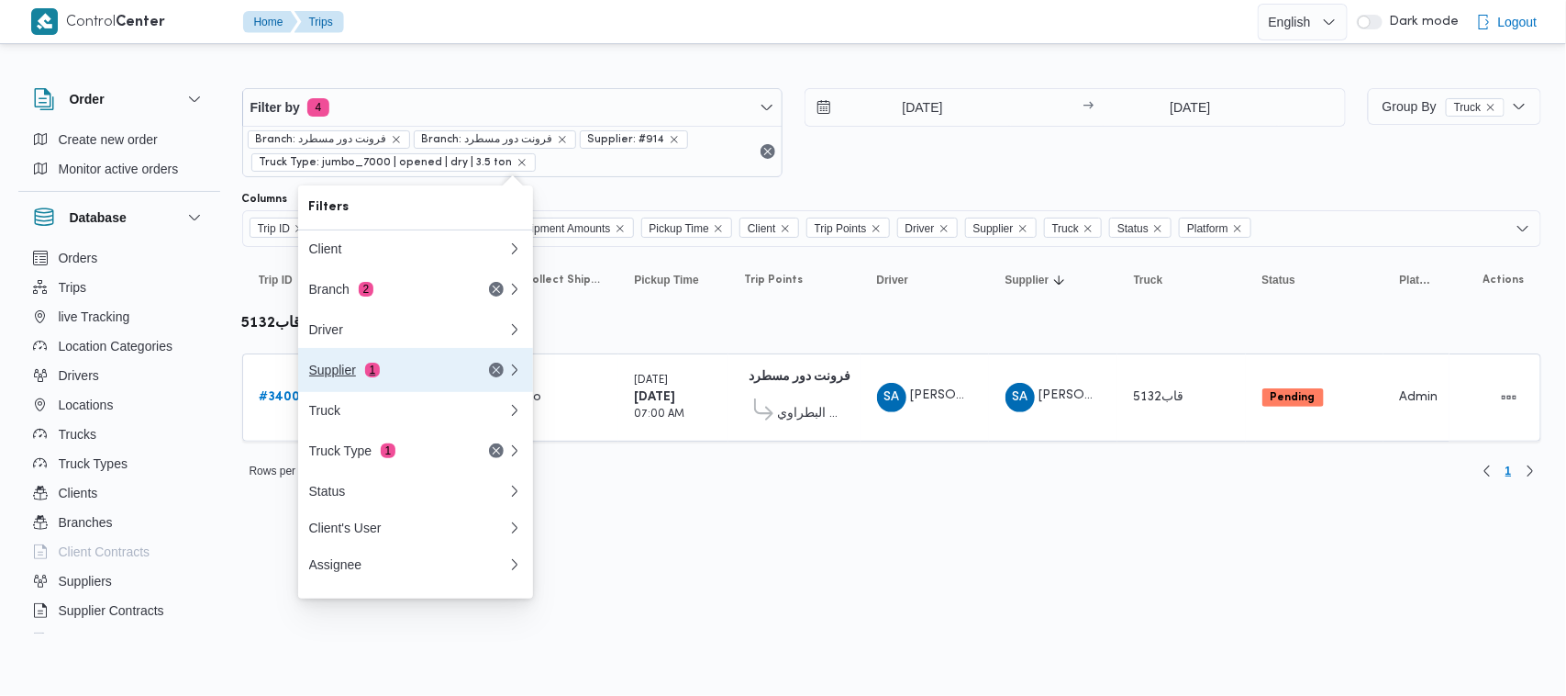
click at [374, 377] on span "1" at bounding box center [372, 369] width 15 height 15
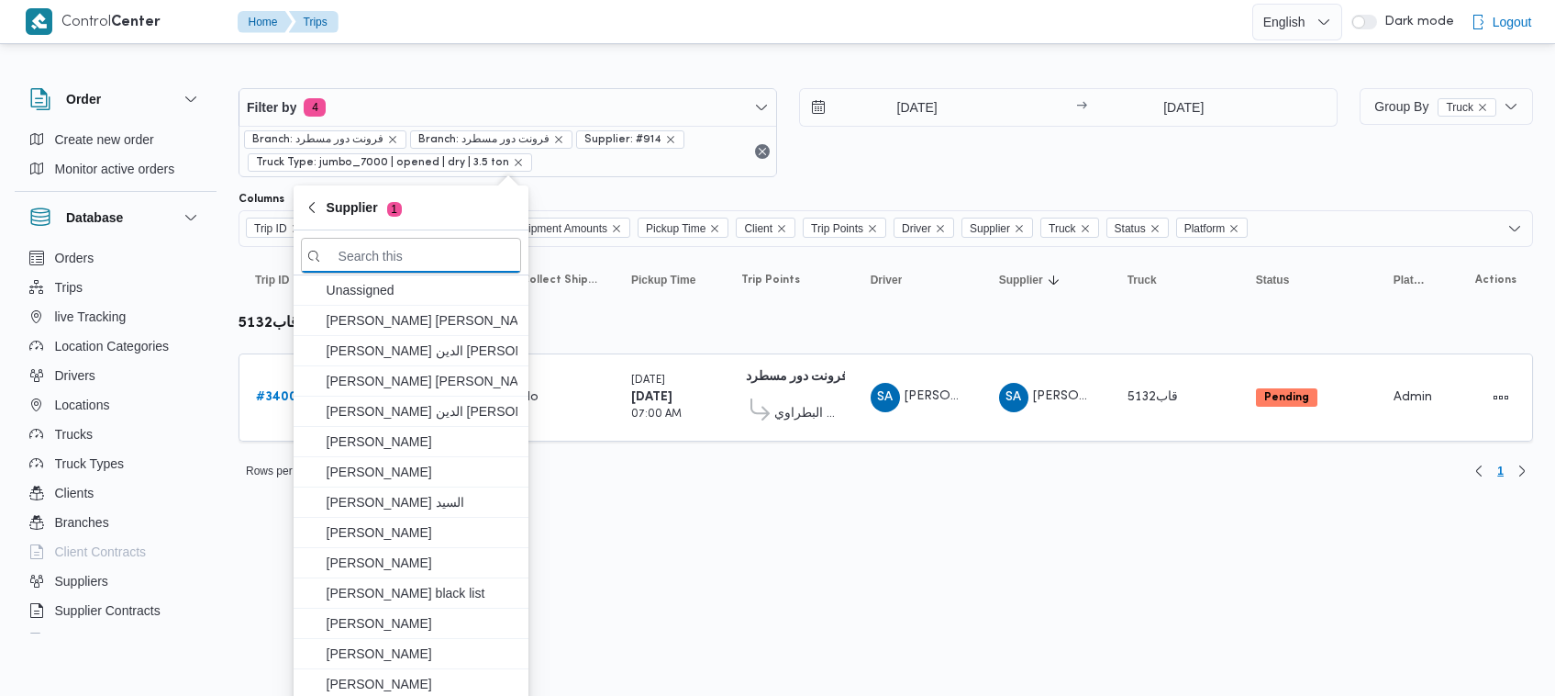
paste input "محمد شبل عبدالقادر شبل"
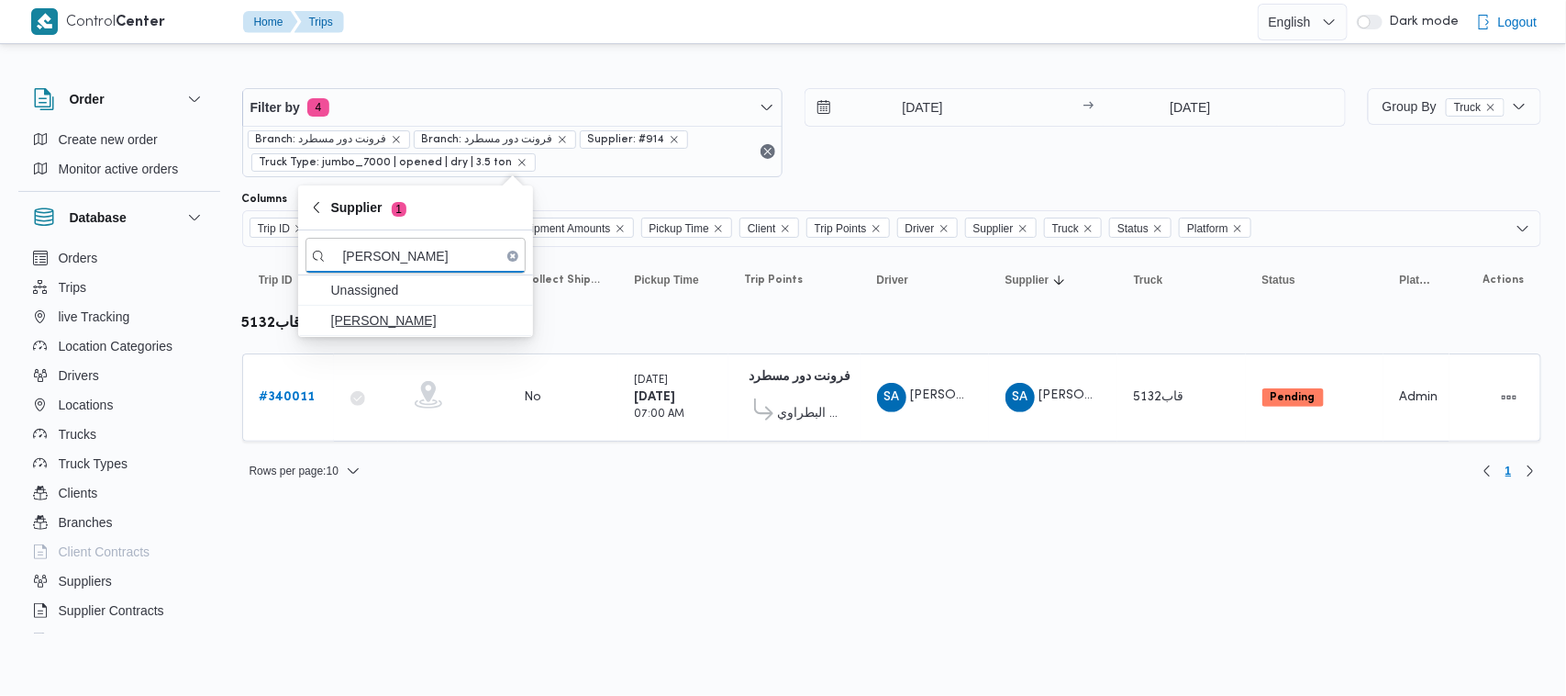
type input "محمد شبل عبدالقادر شبل"
click at [386, 324] on span "محمد شبل عبدالقادر شبل" at bounding box center [426, 320] width 191 height 22
click at [295, 403] on b "# 340013" at bounding box center [288, 397] width 56 height 12
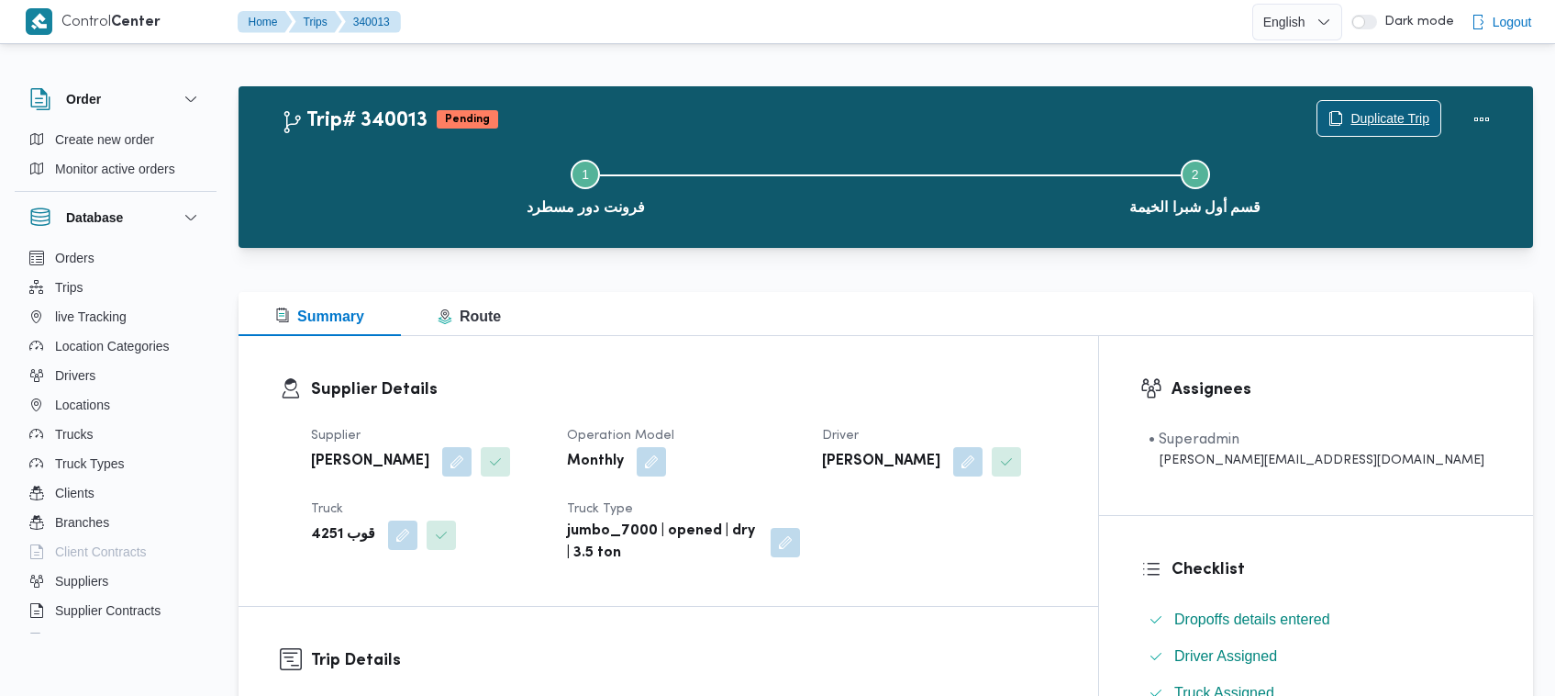
click at [1414, 124] on span "Duplicate Trip" at bounding box center [1390, 118] width 79 height 22
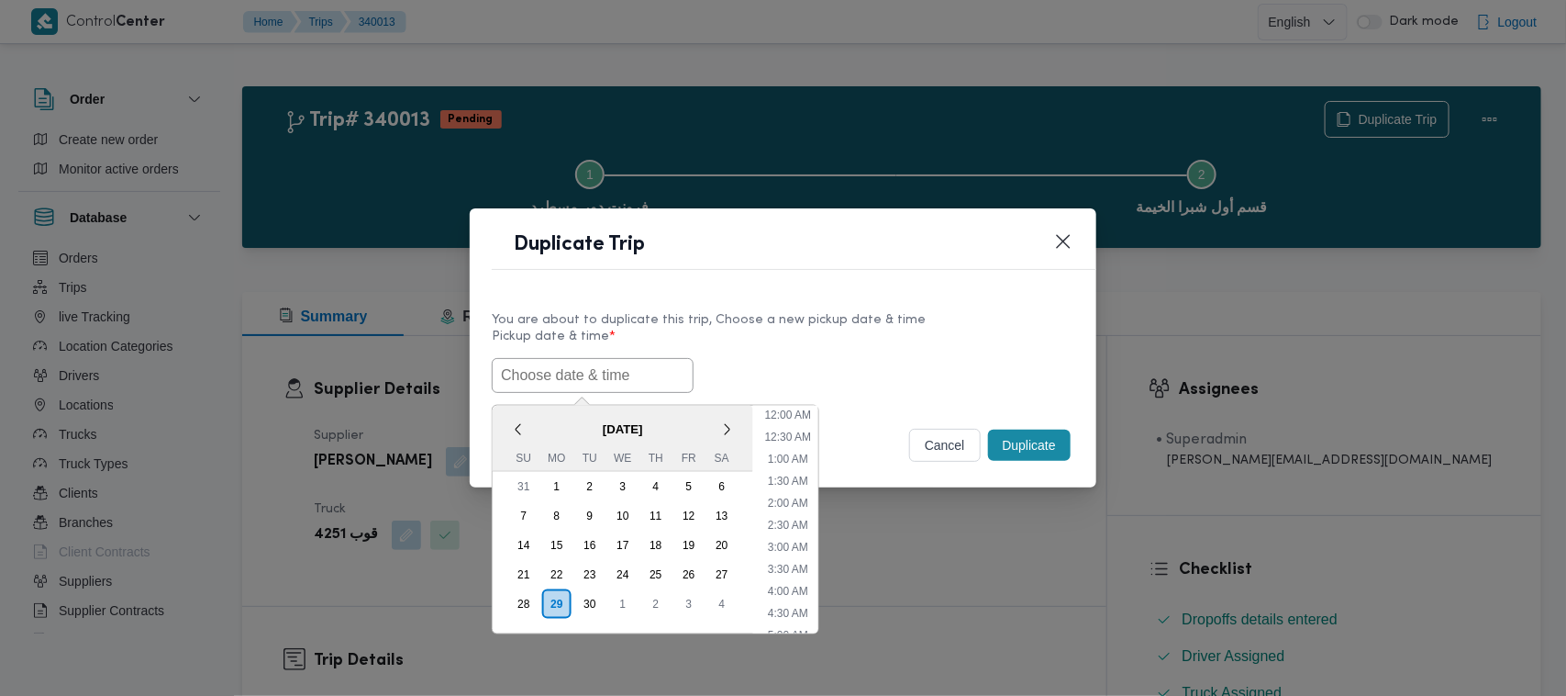
drag, startPoint x: 574, startPoint y: 383, endPoint x: 588, endPoint y: 383, distance: 14.7
click at [574, 383] on input "text" at bounding box center [593, 375] width 202 height 35
paste input "01/10/2025 7:00AM"
type input "01/10/2025 7:00AM"
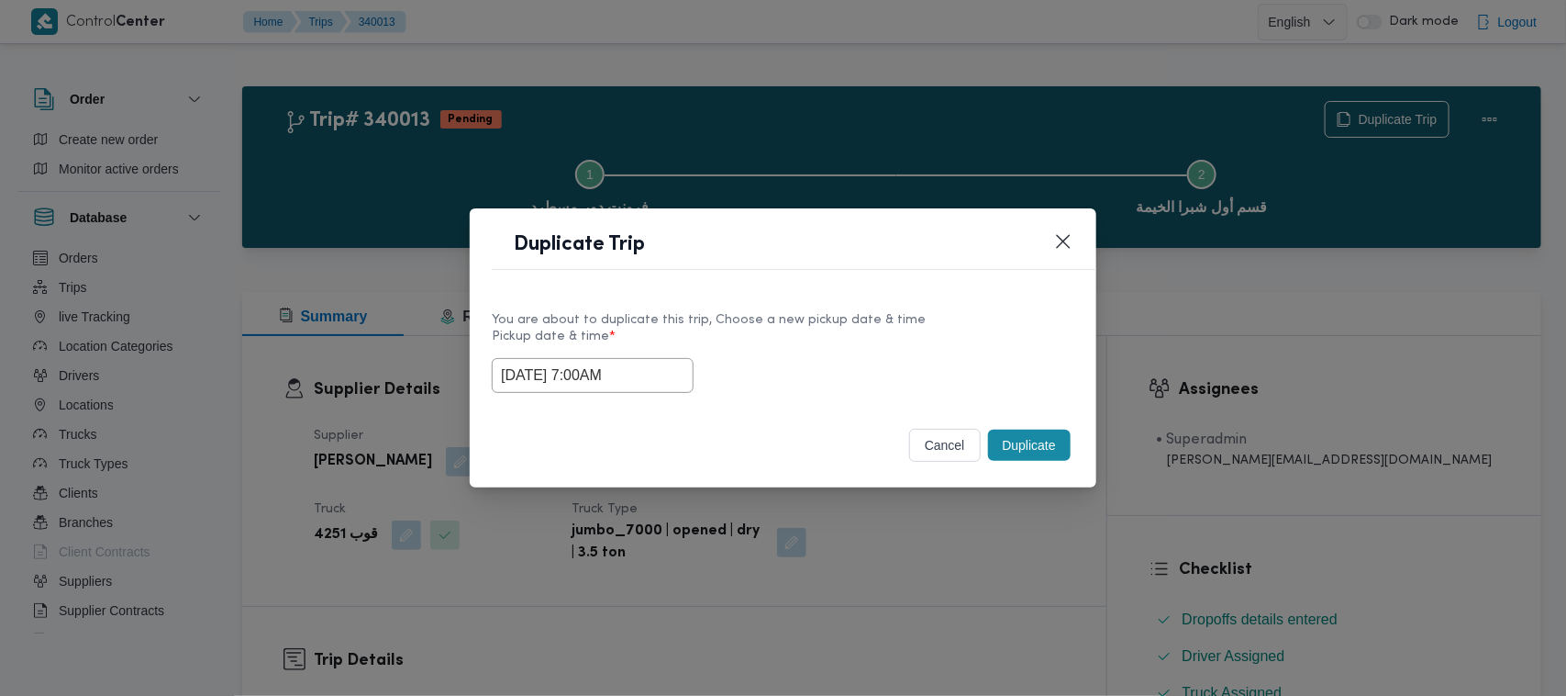
click at [959, 362] on div "01/10/2025 7:00AM" at bounding box center [783, 375] width 583 height 35
click at [1023, 443] on button "Duplicate" at bounding box center [1029, 444] width 83 height 31
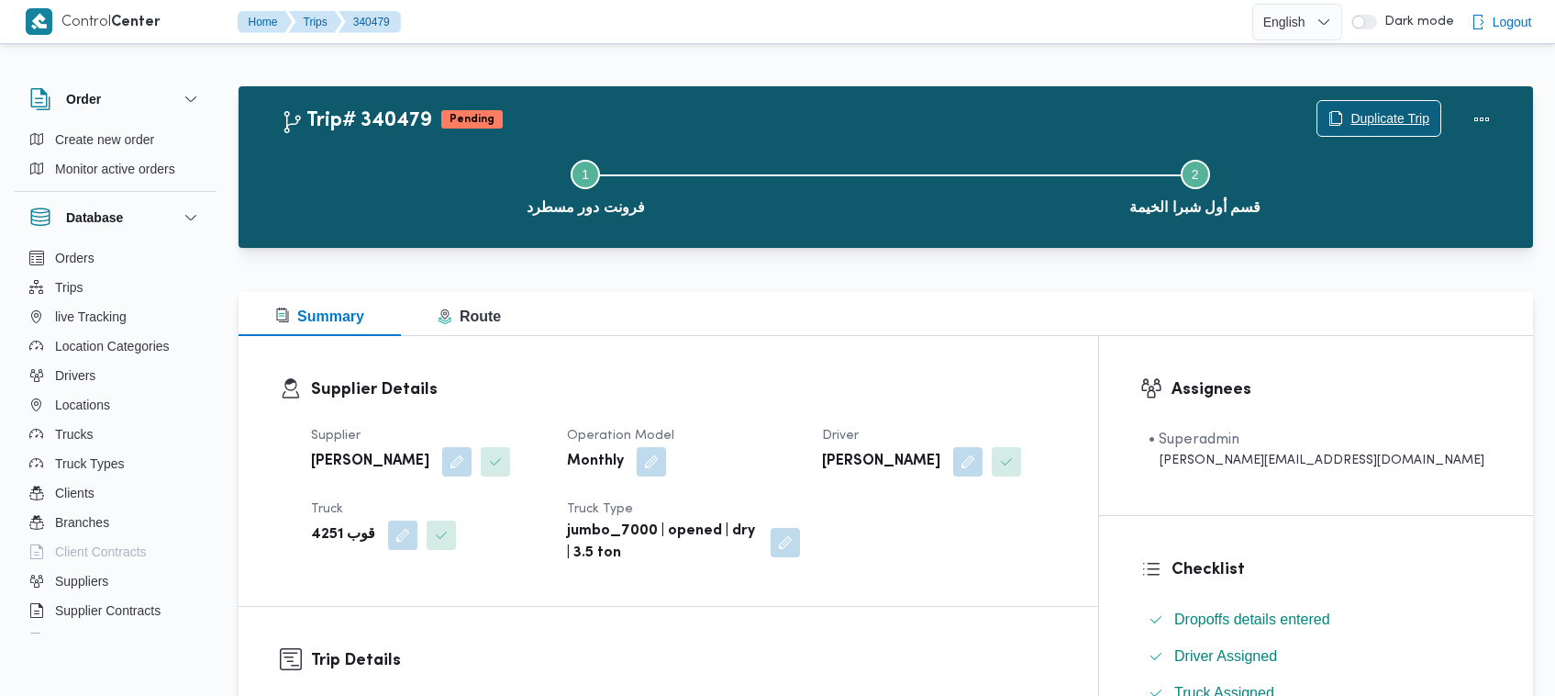
click at [1372, 110] on span "Duplicate Trip" at bounding box center [1390, 118] width 79 height 22
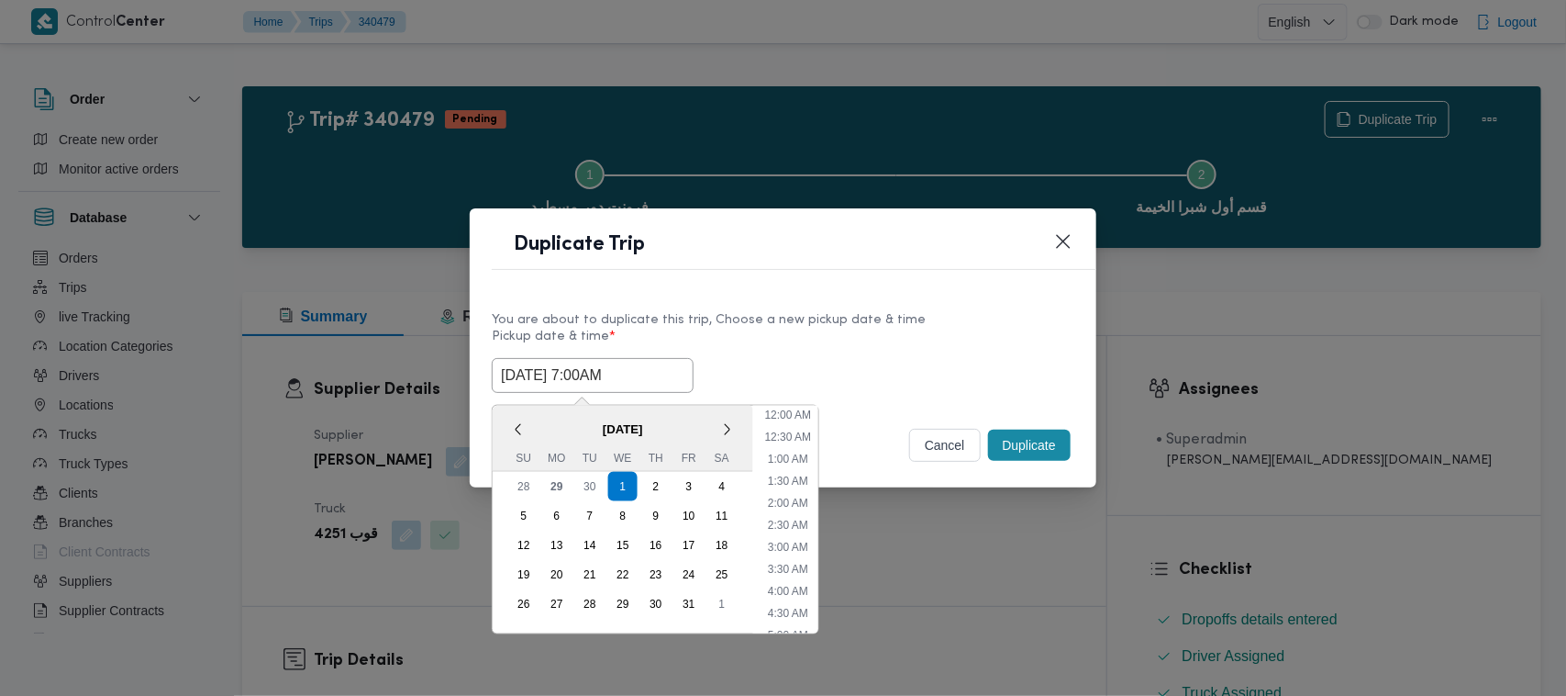
click at [663, 385] on input "01/10/2025 7:00AM" at bounding box center [593, 375] width 202 height 35
click at [654, 483] on div "2" at bounding box center [656, 486] width 35 height 35
type input "02/10/2025 7:00AM"
click at [791, 365] on div "02/10/2025 7:00AM < October 2025 > Su Mo Tu We Th Fr Sa 28 29 30 1 2 3 4 5 6 7 …" at bounding box center [783, 375] width 583 height 35
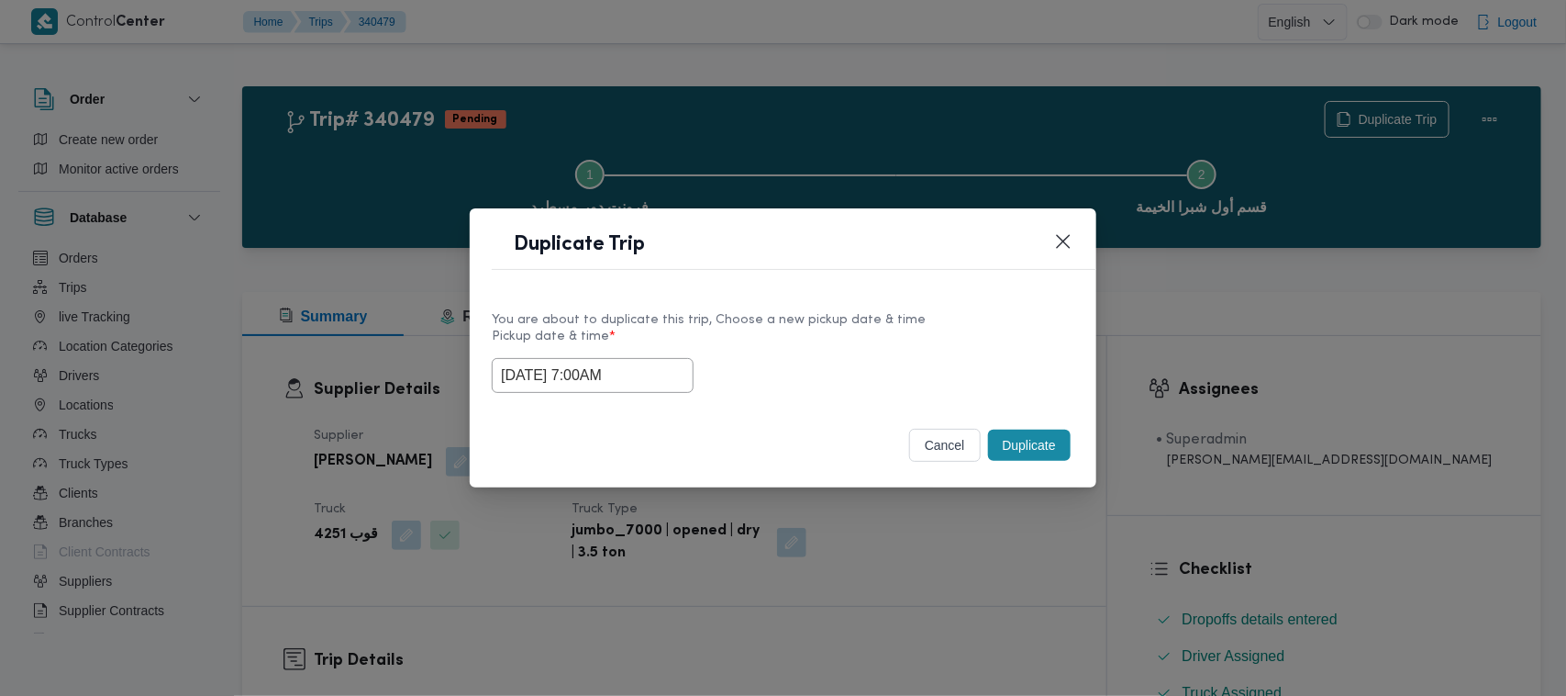
click at [1020, 454] on button "Duplicate" at bounding box center [1029, 444] width 83 height 31
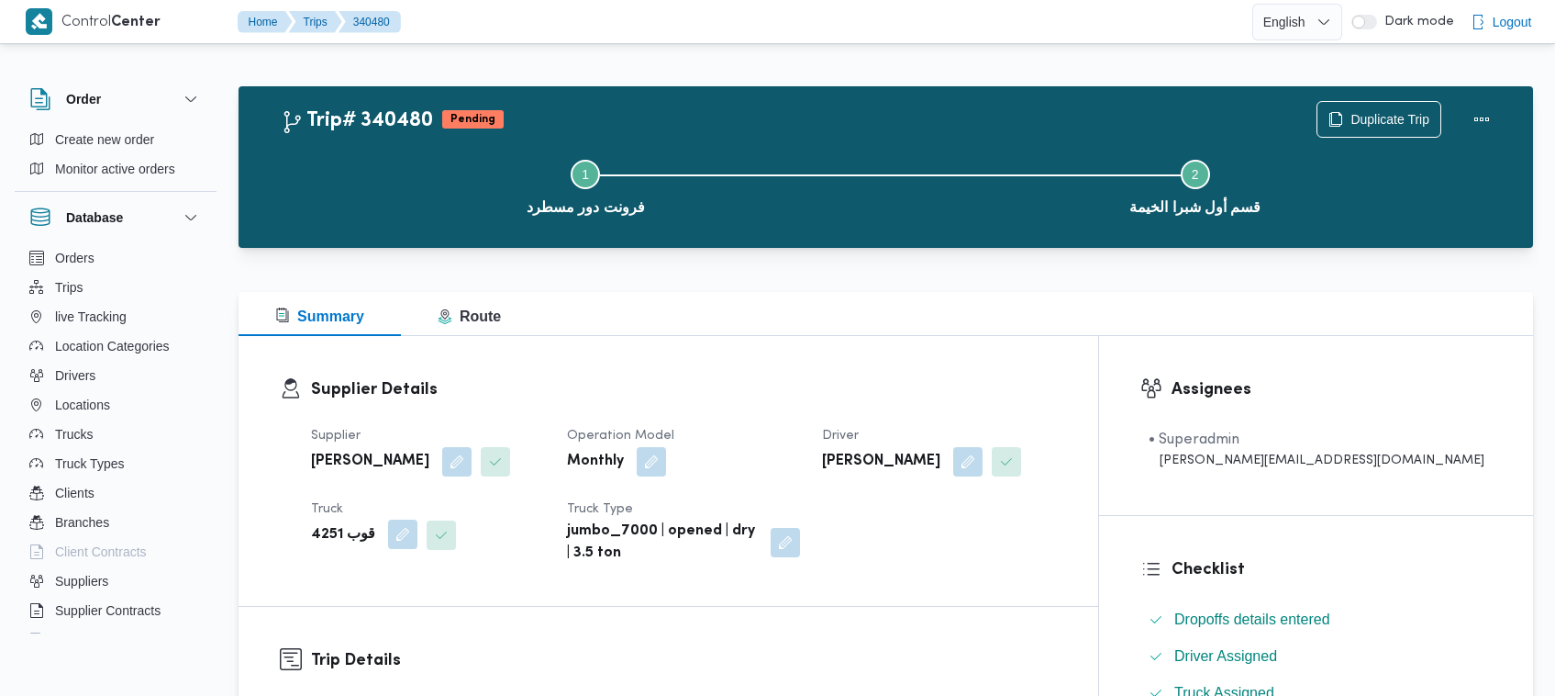
drag, startPoint x: 392, startPoint y: 530, endPoint x: 397, endPoint y: 541, distance: 12.3
click at [393, 530] on button "button" at bounding box center [402, 533] width 29 height 29
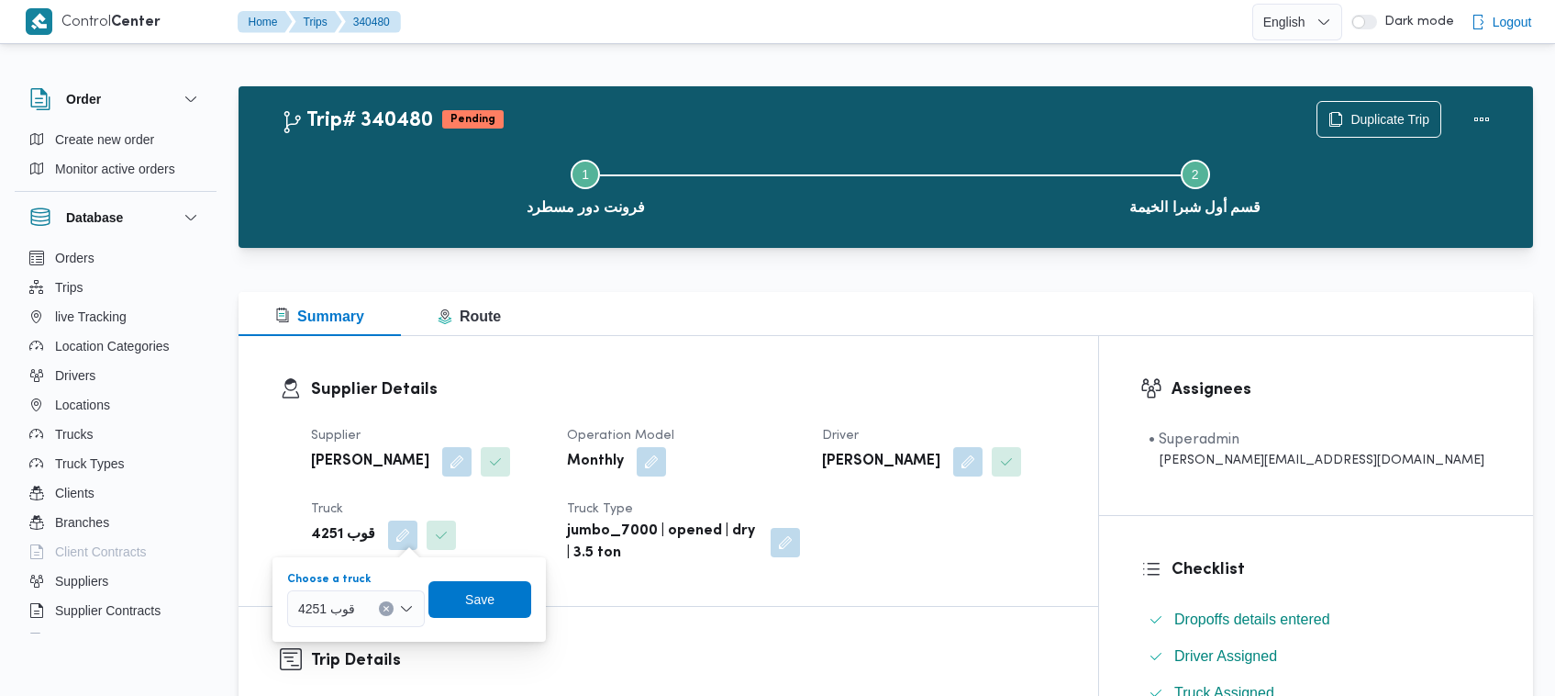
click at [383, 621] on div "قوب 4251" at bounding box center [356, 608] width 138 height 37
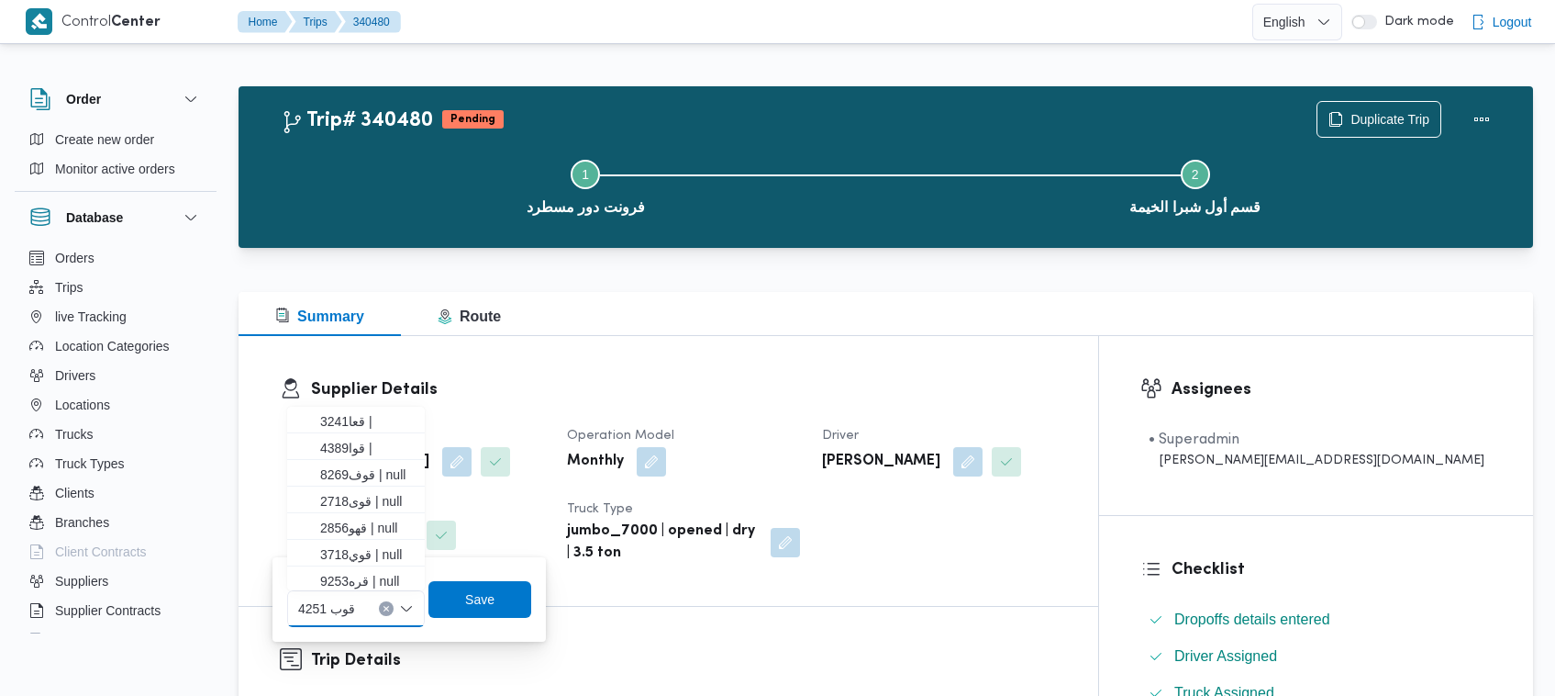
paste input "6348"
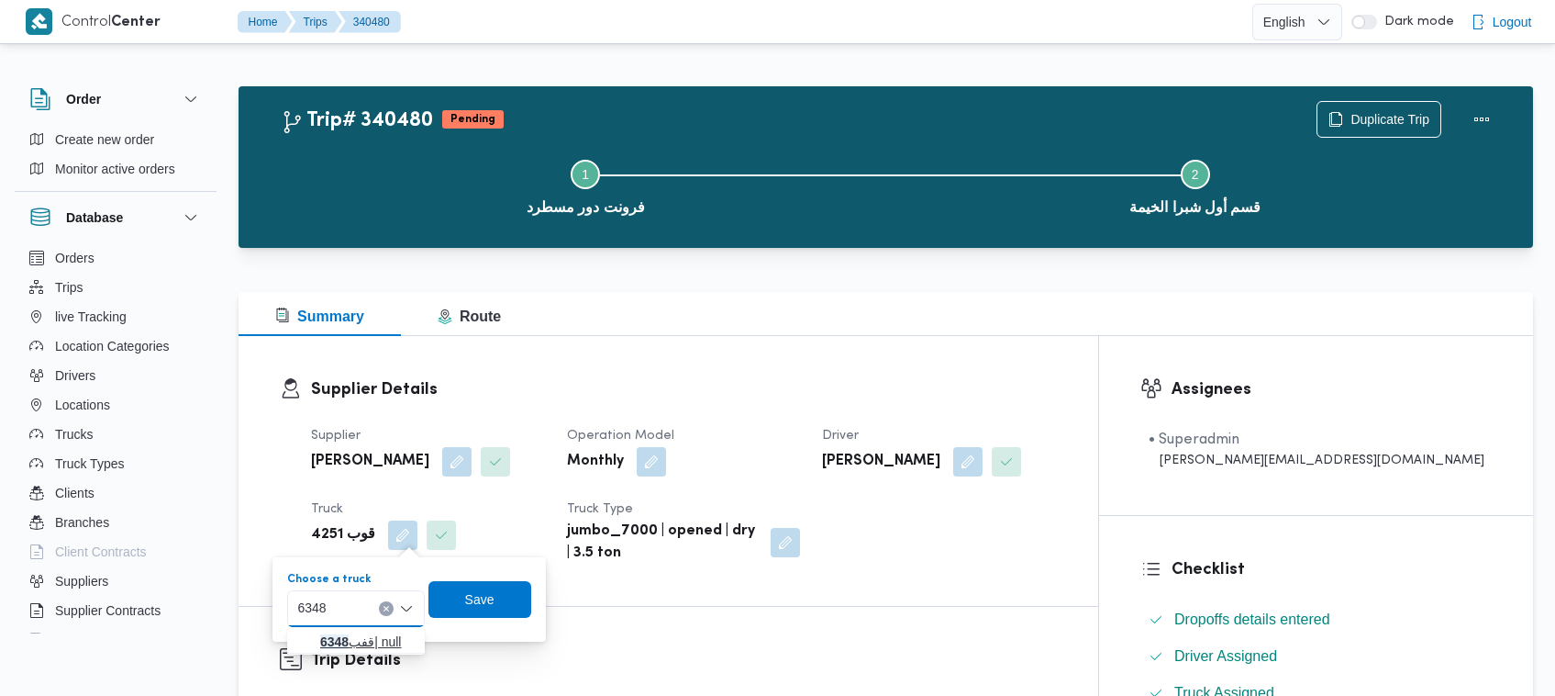
type input "6348"
click at [321, 638] on mark "6348" at bounding box center [334, 641] width 28 height 15
click at [491, 602] on span "Save" at bounding box center [494, 598] width 29 height 22
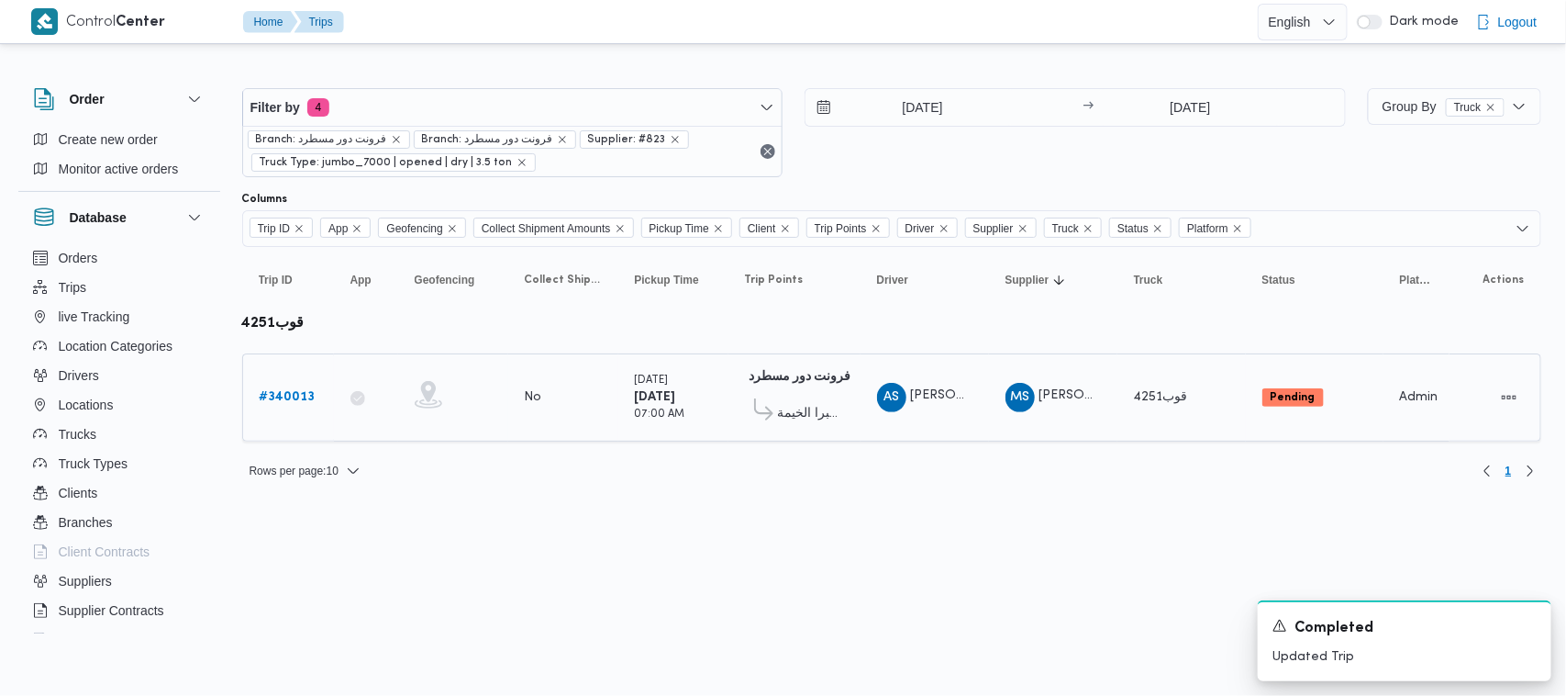
click at [295, 391] on b "# 340013" at bounding box center [288, 397] width 56 height 12
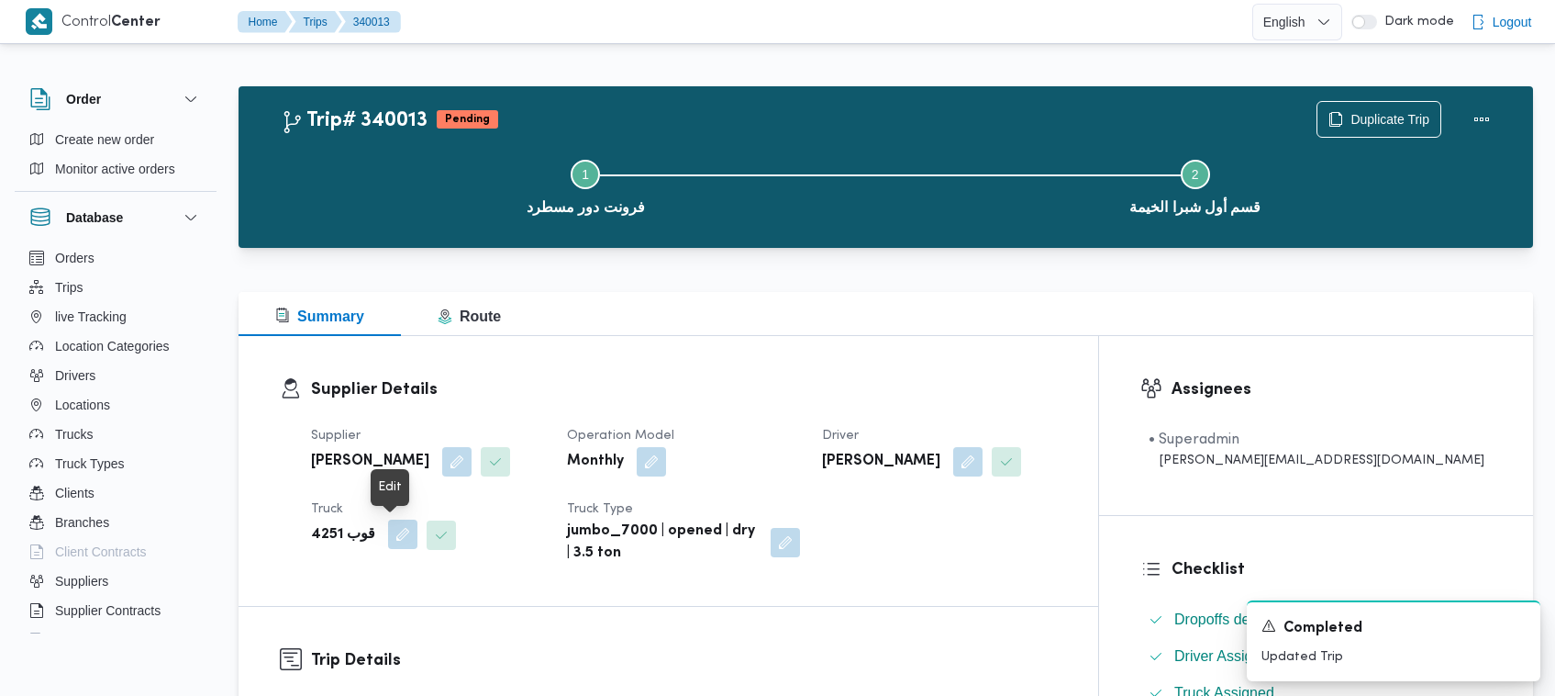
click at [388, 532] on button "button" at bounding box center [402, 533] width 29 height 29
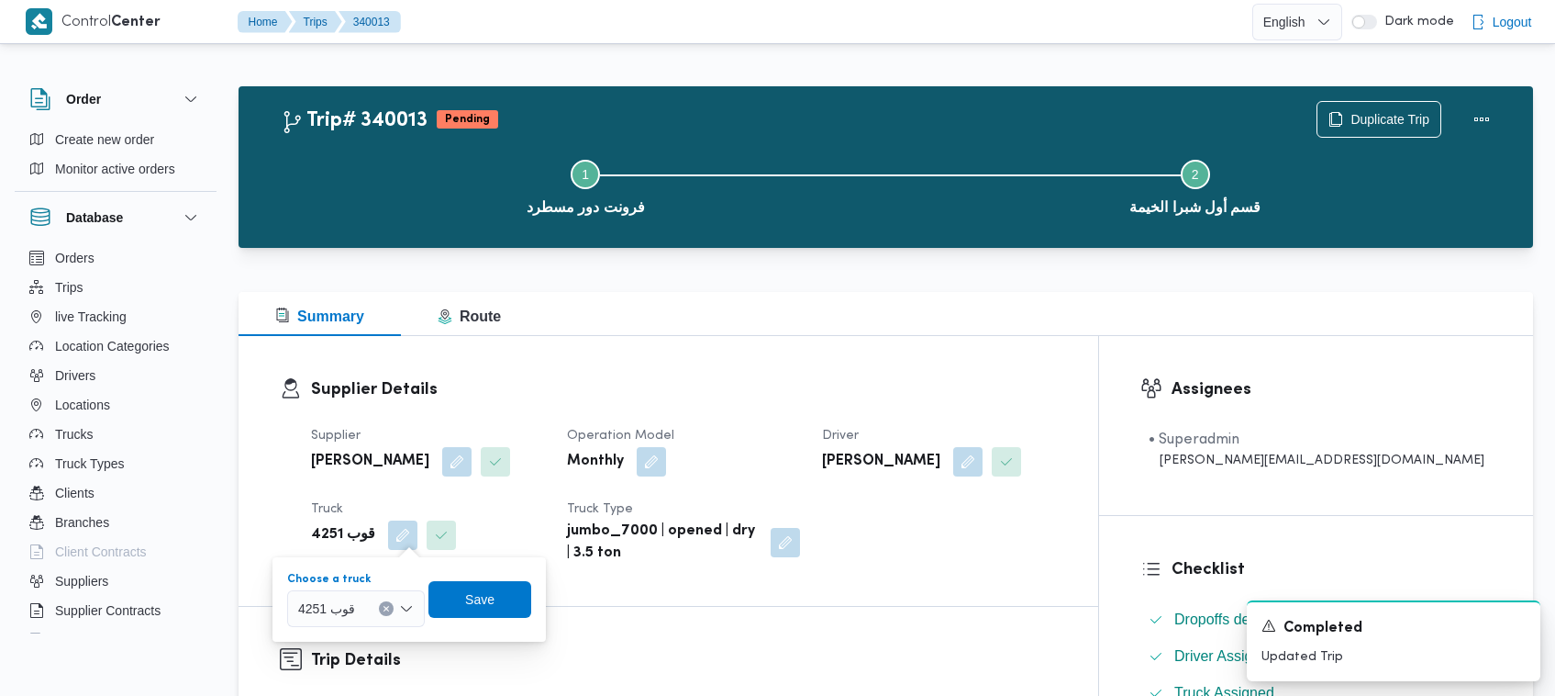
click at [351, 598] on span "قوب 4251" at bounding box center [326, 607] width 57 height 20
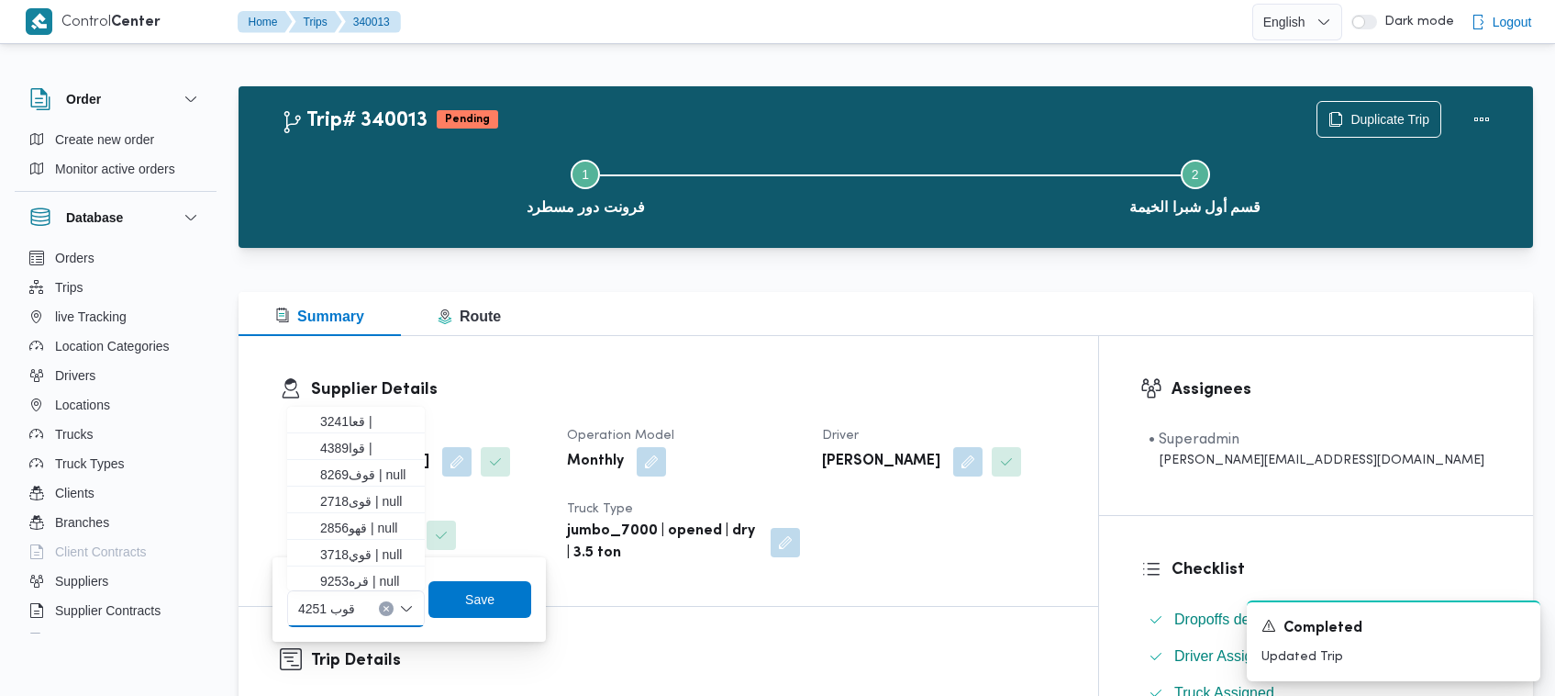
paste input "6348"
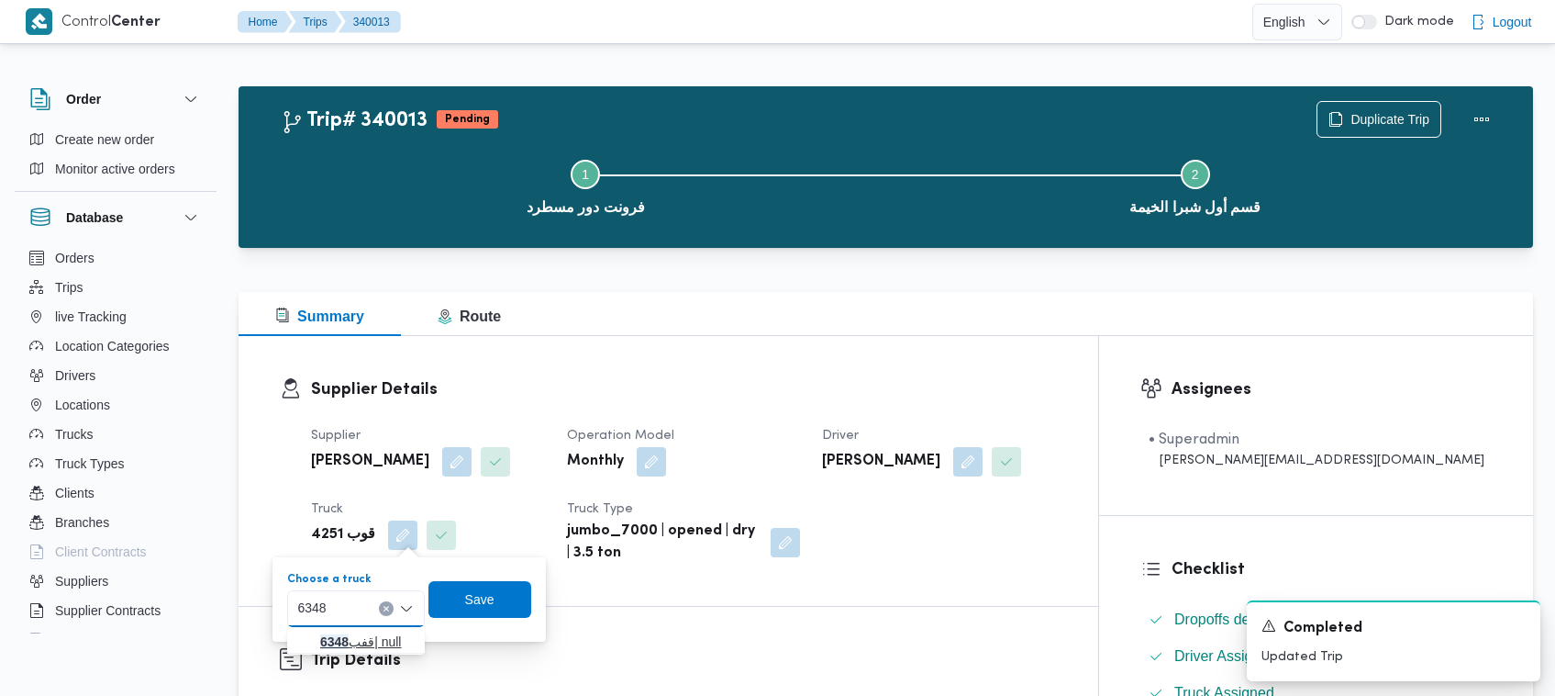
type input "6348"
click at [336, 634] on mark "6348" at bounding box center [334, 641] width 28 height 15
click at [468, 601] on span "Save" at bounding box center [494, 598] width 103 height 37
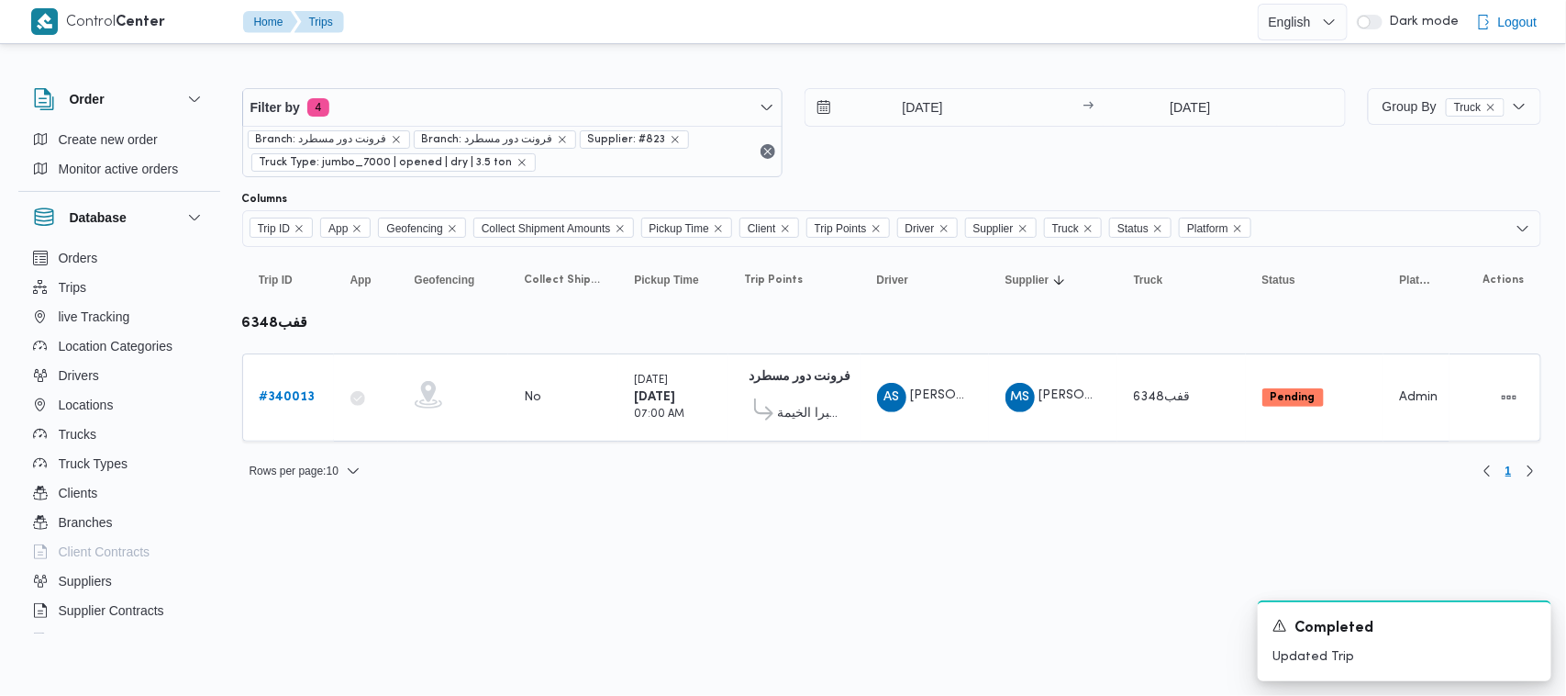
click at [801, 595] on html "Control Center Home Trips English عربي Dark mode Logout Order Create new order …" at bounding box center [783, 348] width 1566 height 696
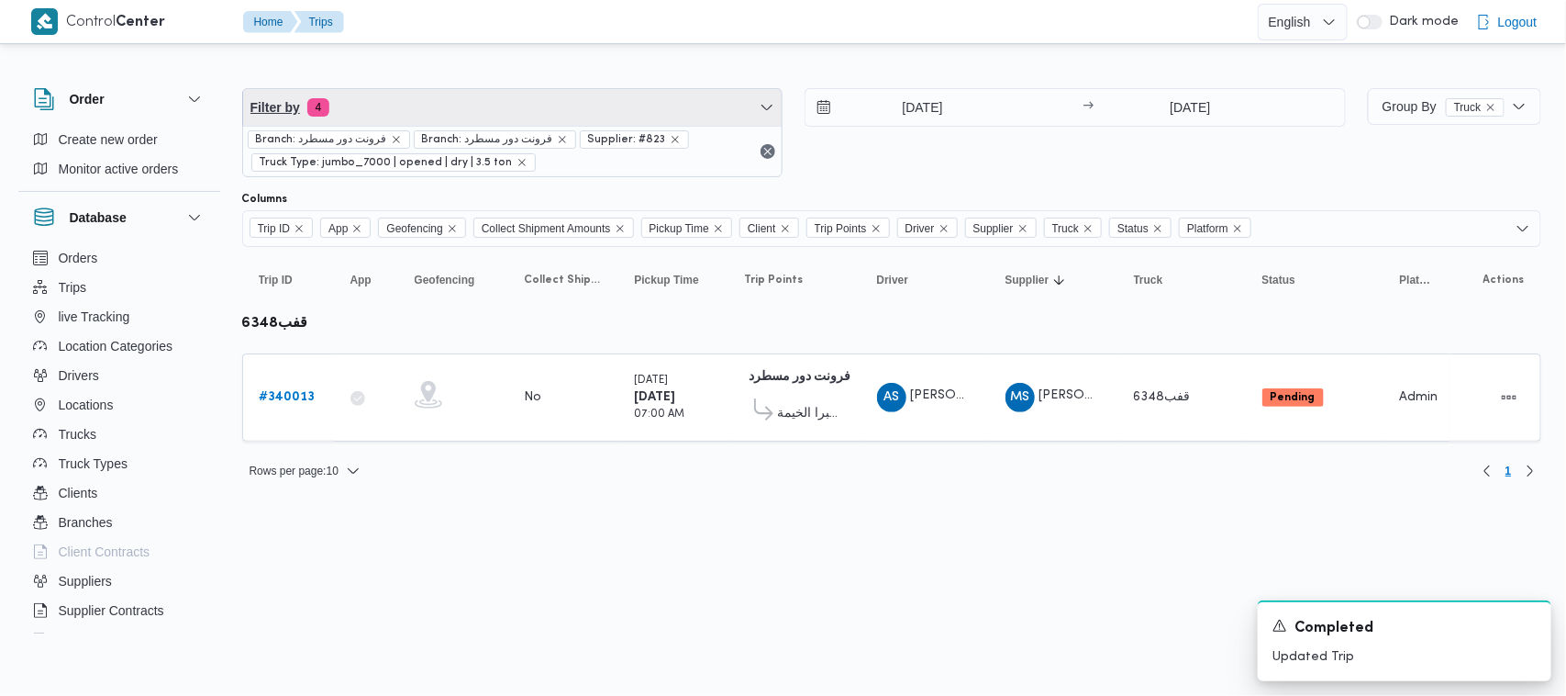
click at [419, 115] on span "Filter by 4" at bounding box center [513, 107] width 540 height 37
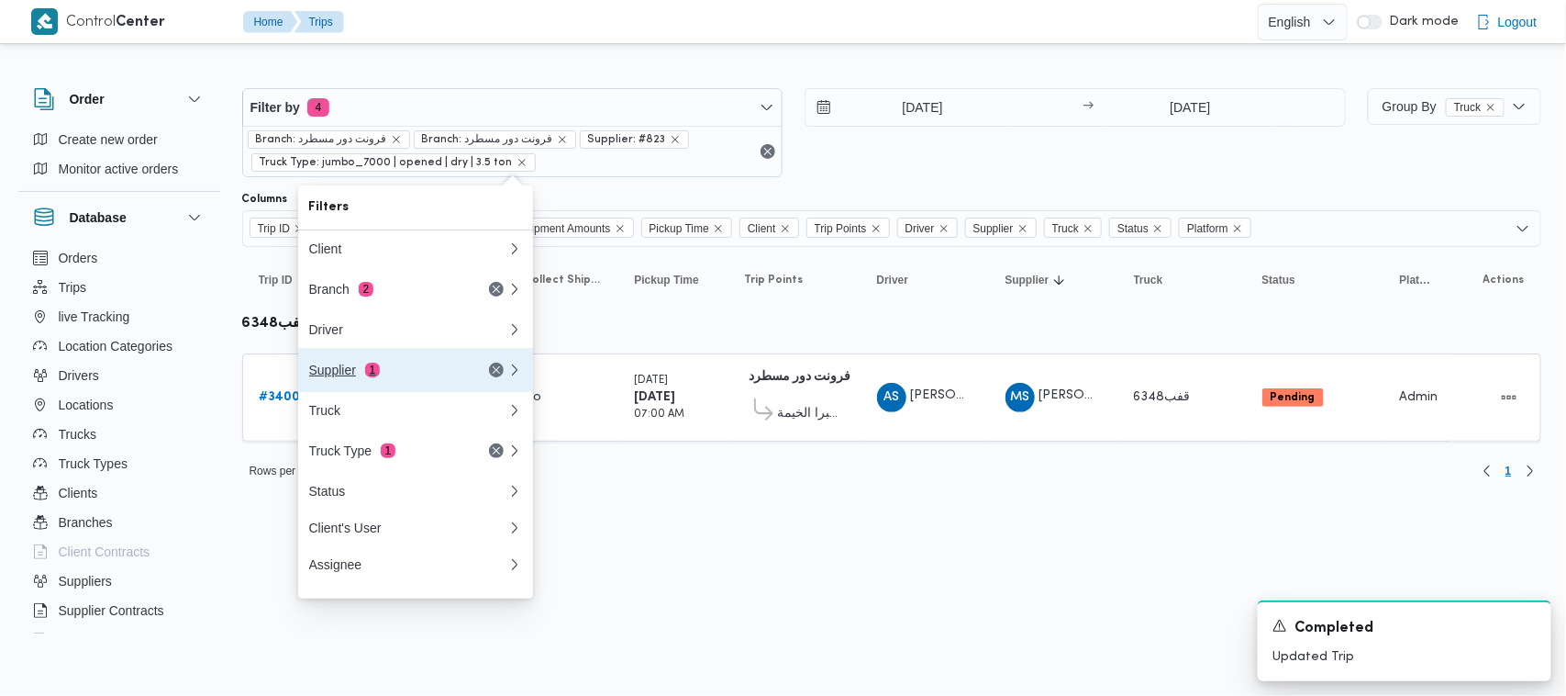
click at [411, 374] on div "Supplier 1" at bounding box center [386, 369] width 154 height 15
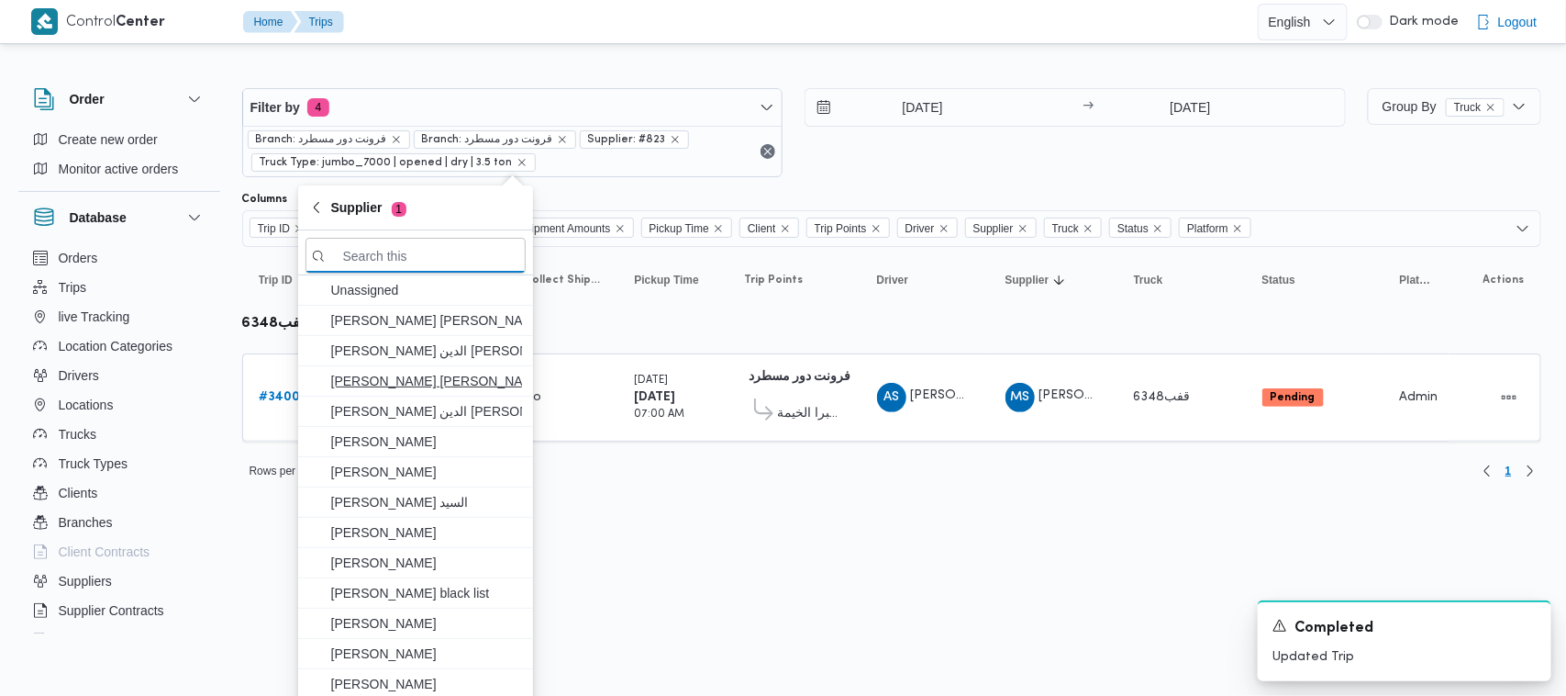
paste input "احمد عزت سيد دويش سليمان"
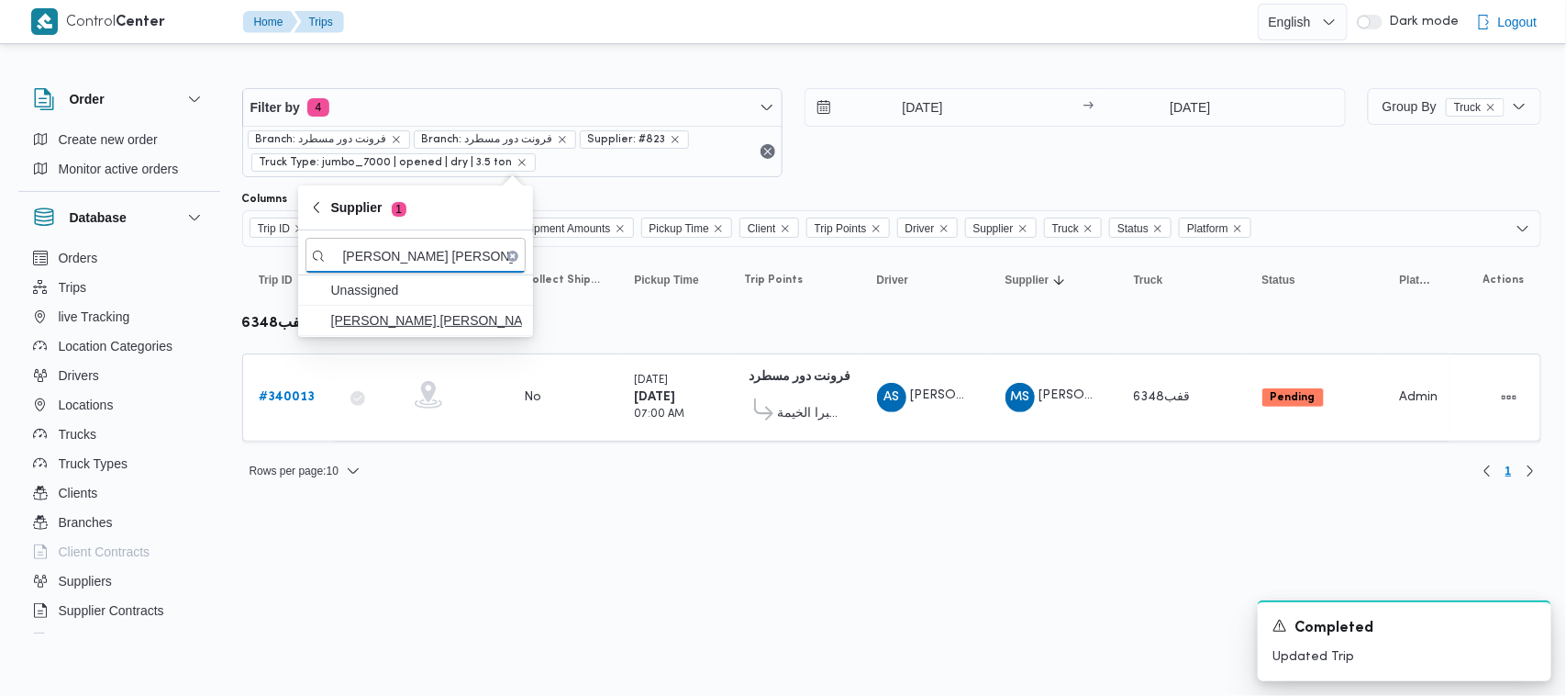
type input "احمد عزت سيد دويش سليمان"
click at [401, 324] on span "احمد عزت سيد دويش سليمان" at bounding box center [426, 320] width 191 height 22
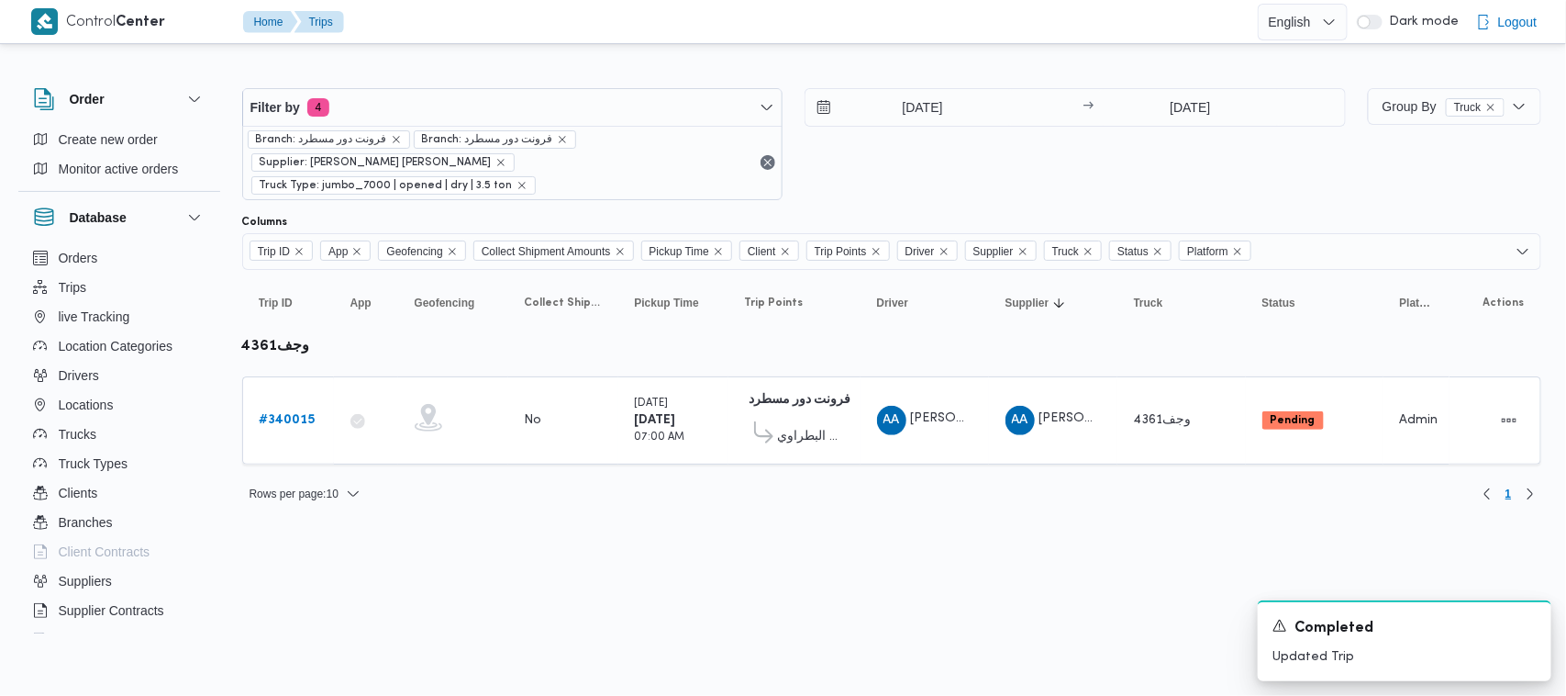
click at [702, 472] on div "Rows per page : 10 1" at bounding box center [891, 494] width 1321 height 44
click at [289, 414] on b "# 340015" at bounding box center [288, 420] width 56 height 12
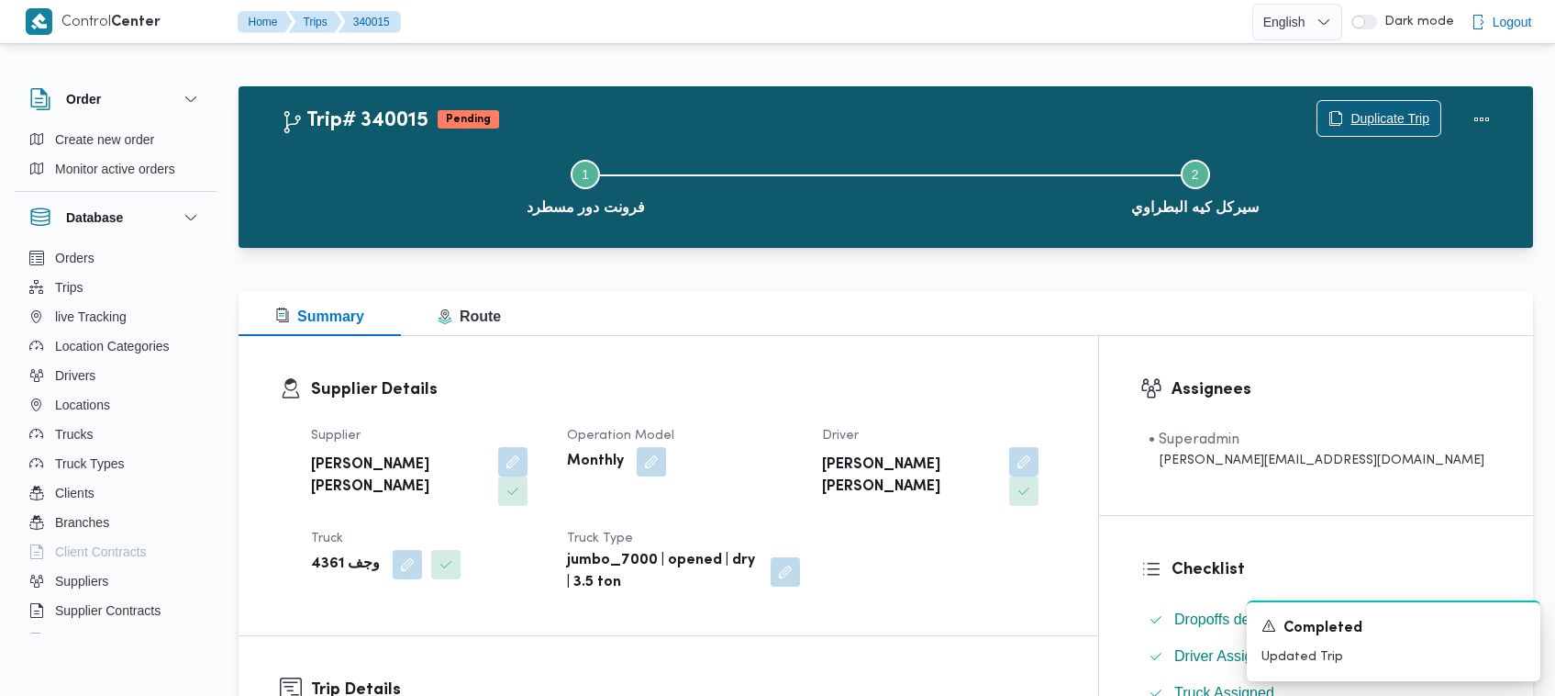
click at [1390, 120] on span "Duplicate Trip" at bounding box center [1390, 118] width 79 height 22
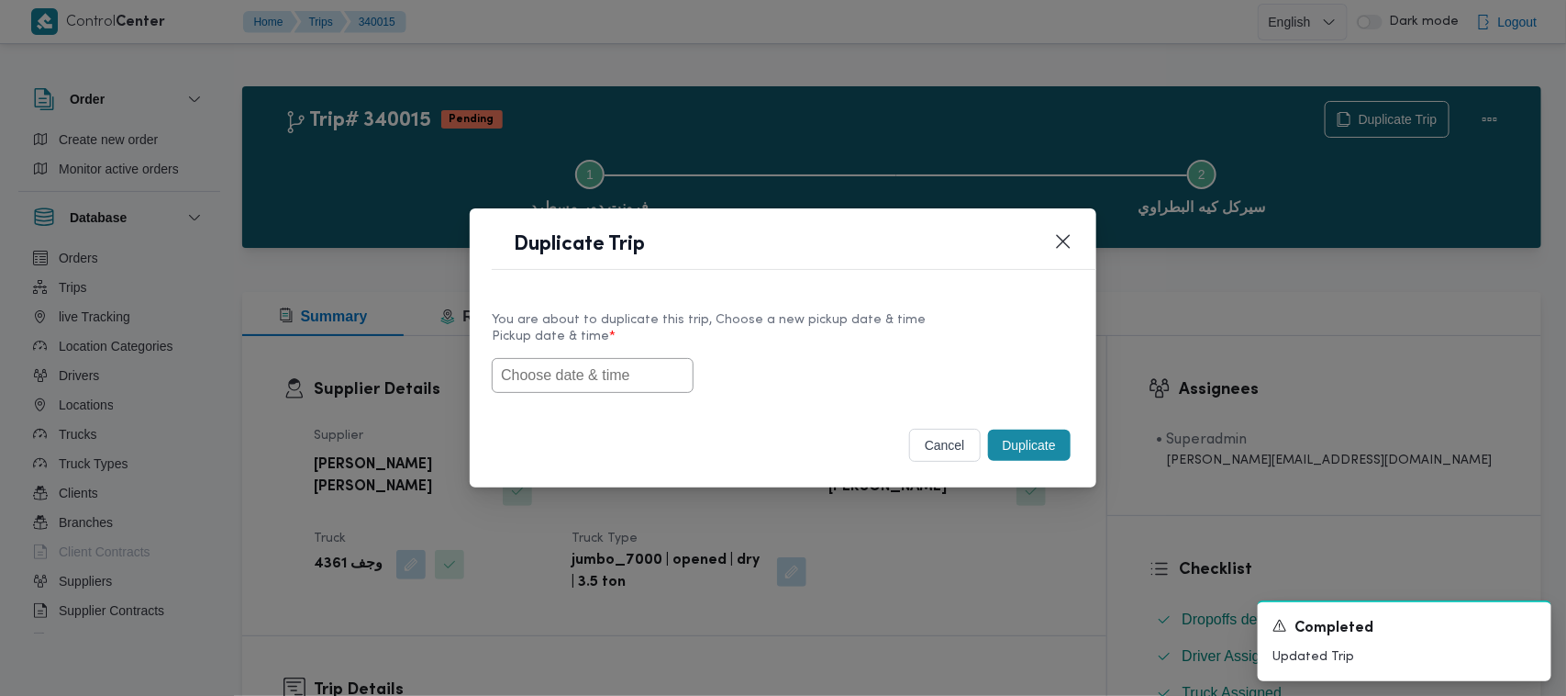
click at [633, 374] on input "text" at bounding box center [593, 375] width 202 height 35
paste input "01/10/2025 7:00AM"
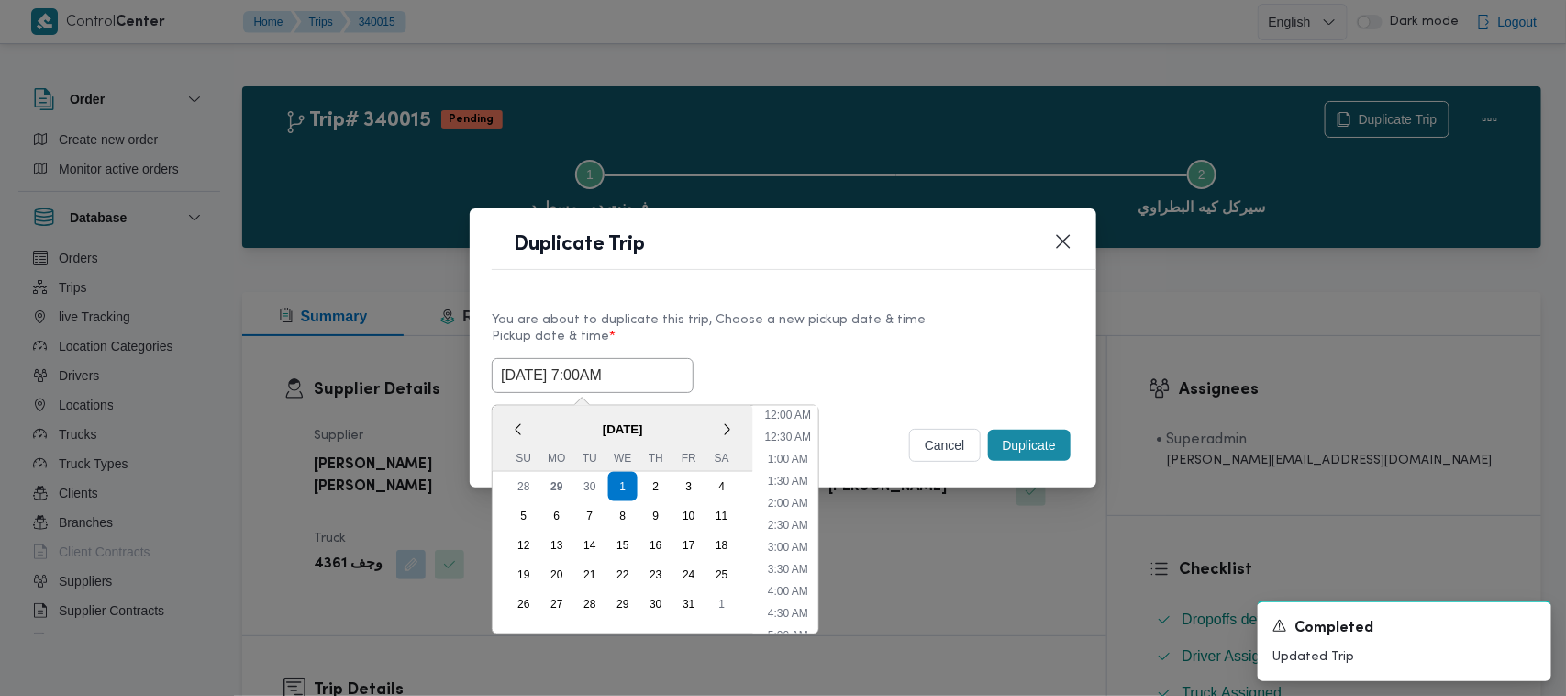
scroll to position [777, 0]
type input "01/10/2025 7:00AM"
click at [828, 342] on label "Pickup date & time *" at bounding box center [783, 343] width 583 height 28
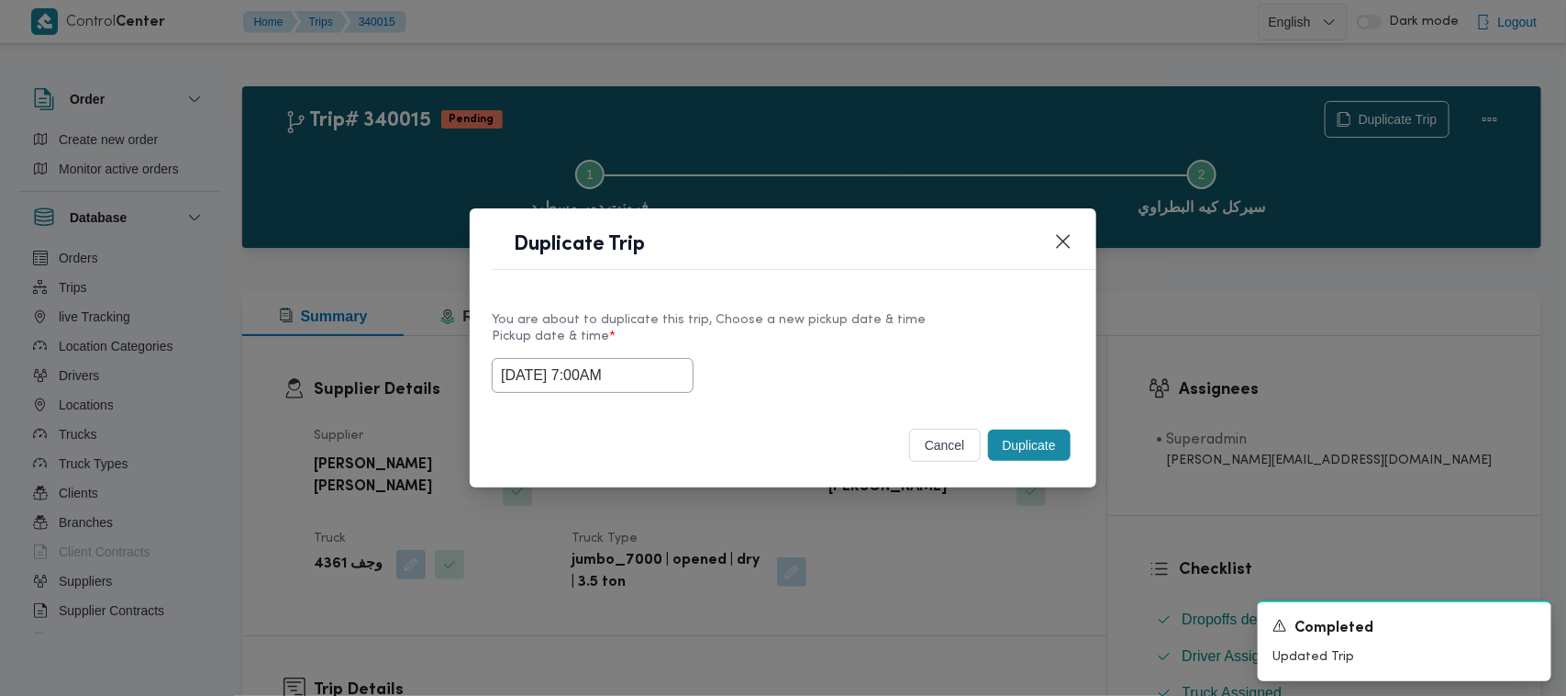
click at [1024, 440] on button "Duplicate" at bounding box center [1029, 444] width 83 height 31
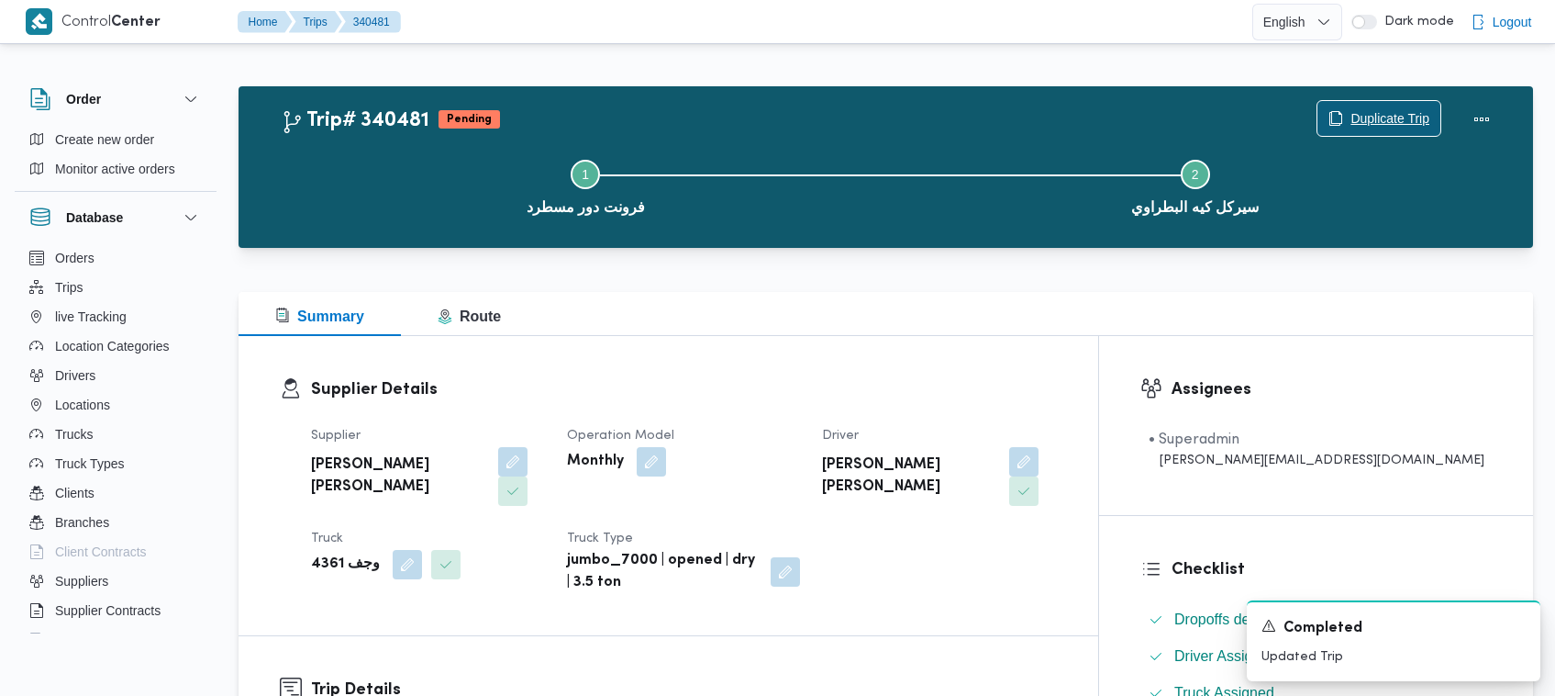
click at [1336, 117] on icon "button" at bounding box center [1336, 118] width 15 height 15
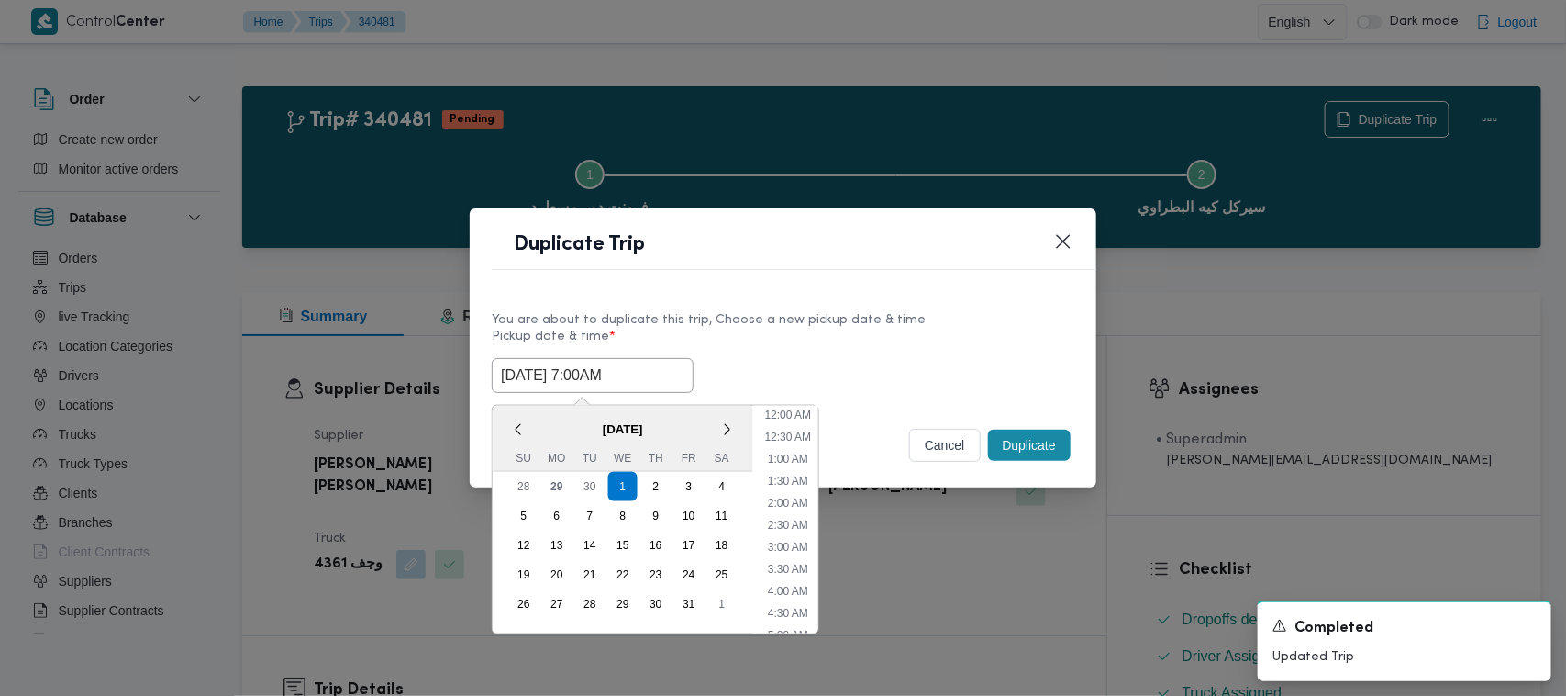
click at [676, 373] on input "01/10/2025 7:00AM" at bounding box center [593, 375] width 202 height 35
click at [662, 480] on div "2" at bounding box center [656, 486] width 35 height 35
type input "02/10/2025 7:00AM"
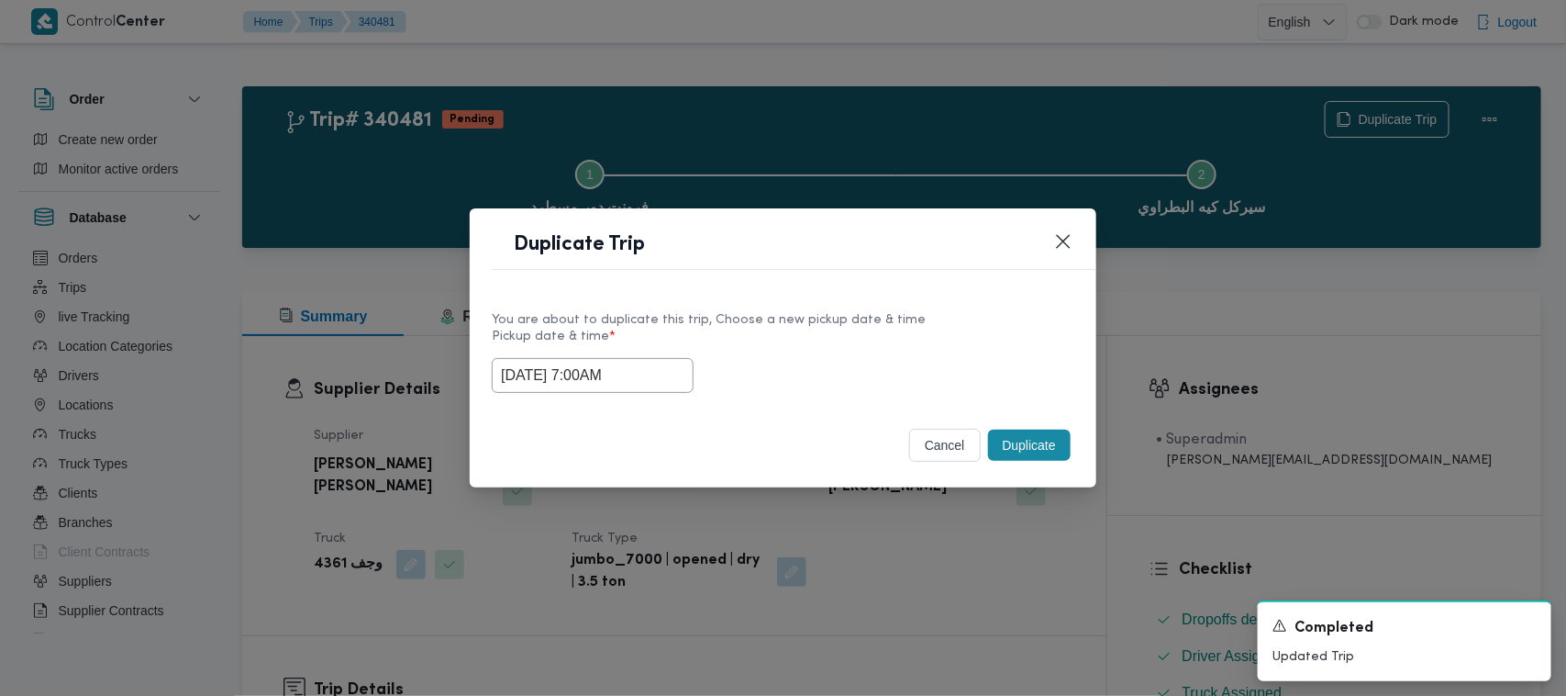
click at [854, 335] on label "Pickup date & time *" at bounding box center [783, 343] width 583 height 28
click at [1056, 442] on button "Duplicate" at bounding box center [1029, 444] width 83 height 31
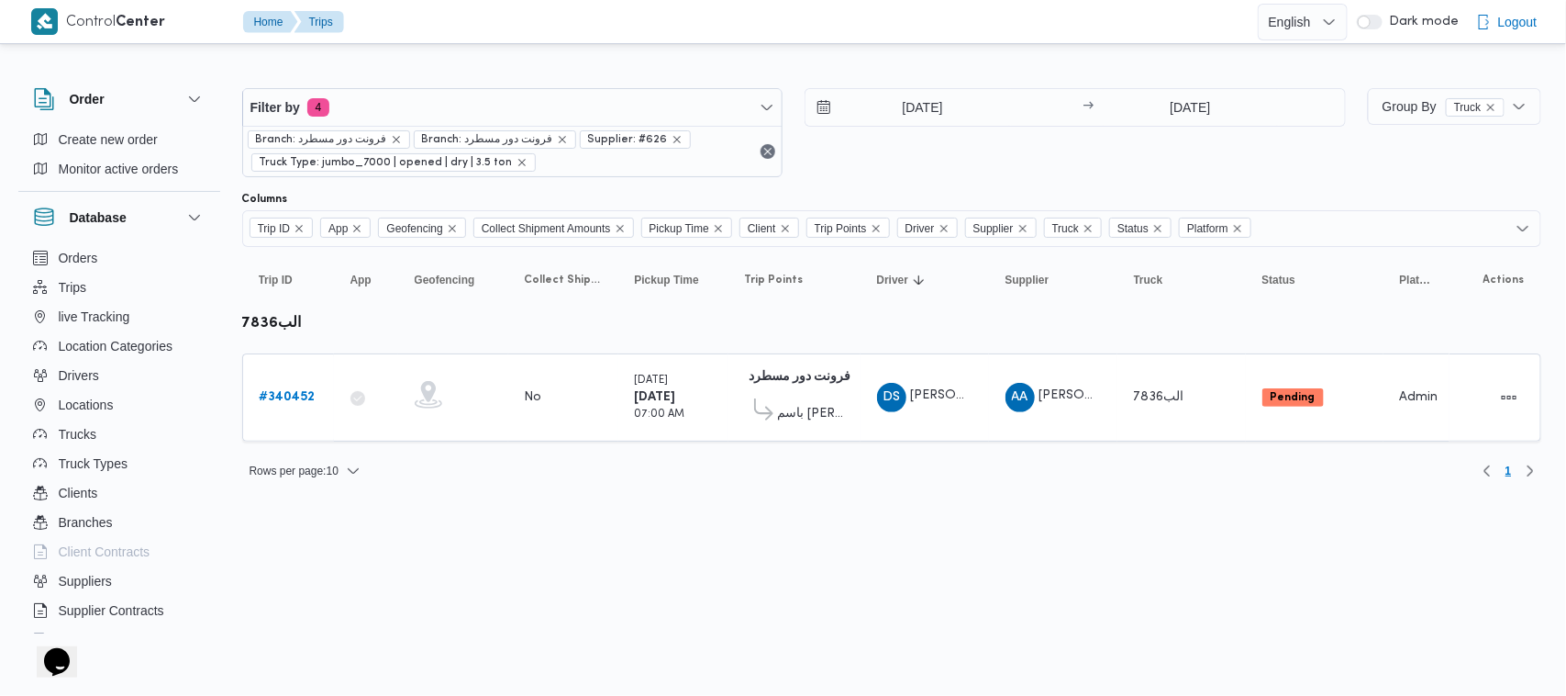
drag, startPoint x: 983, startPoint y: 74, endPoint x: 977, endPoint y: 115, distance: 40.8
click at [982, 78] on div "Filter by 4 Branch: فرونت دور مسطرد Branch: فرونت دور مسطرد Supplier: #626 Truc…" at bounding box center [891, 270] width 1299 height 423
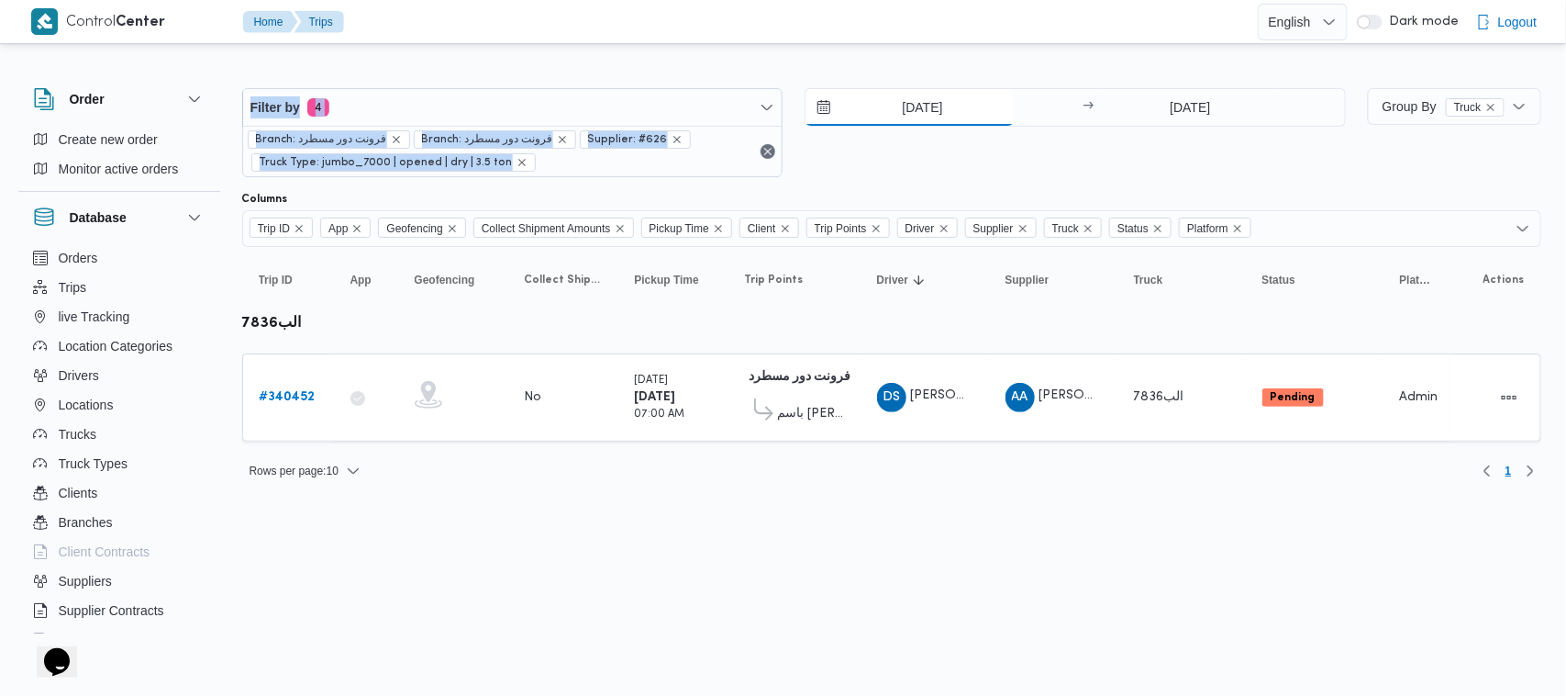
click at [975, 119] on input "2/10/2025" at bounding box center [910, 107] width 208 height 37
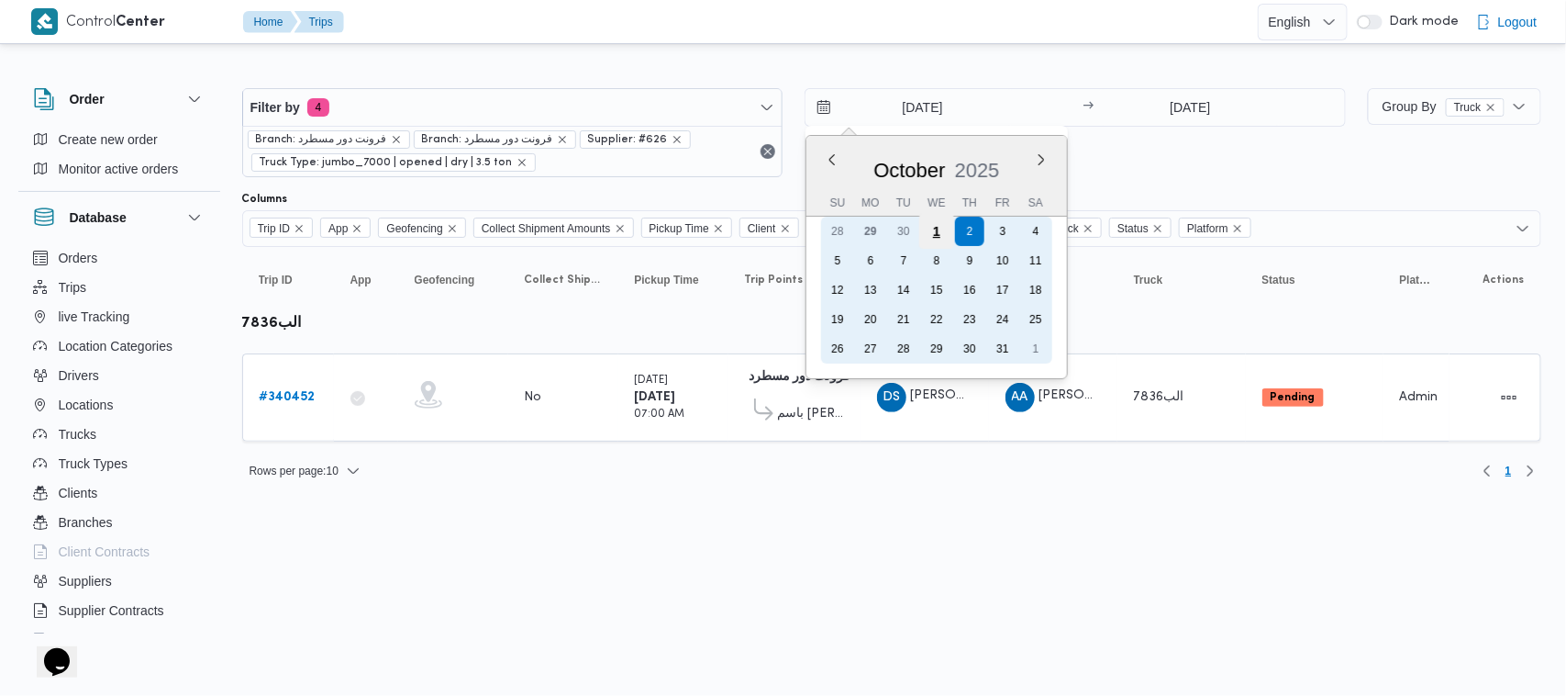
click at [945, 227] on div "1" at bounding box center [937, 231] width 35 height 35
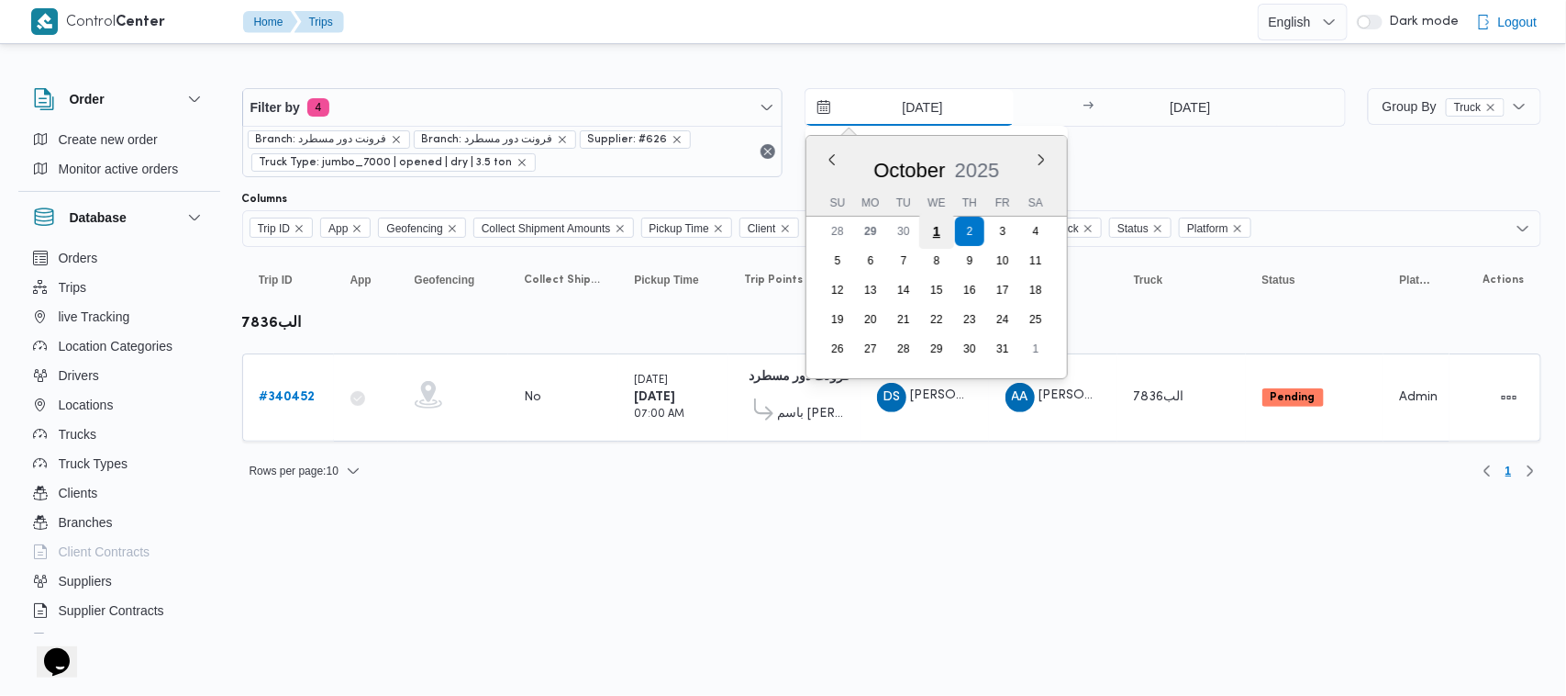
type input "[DATE]"
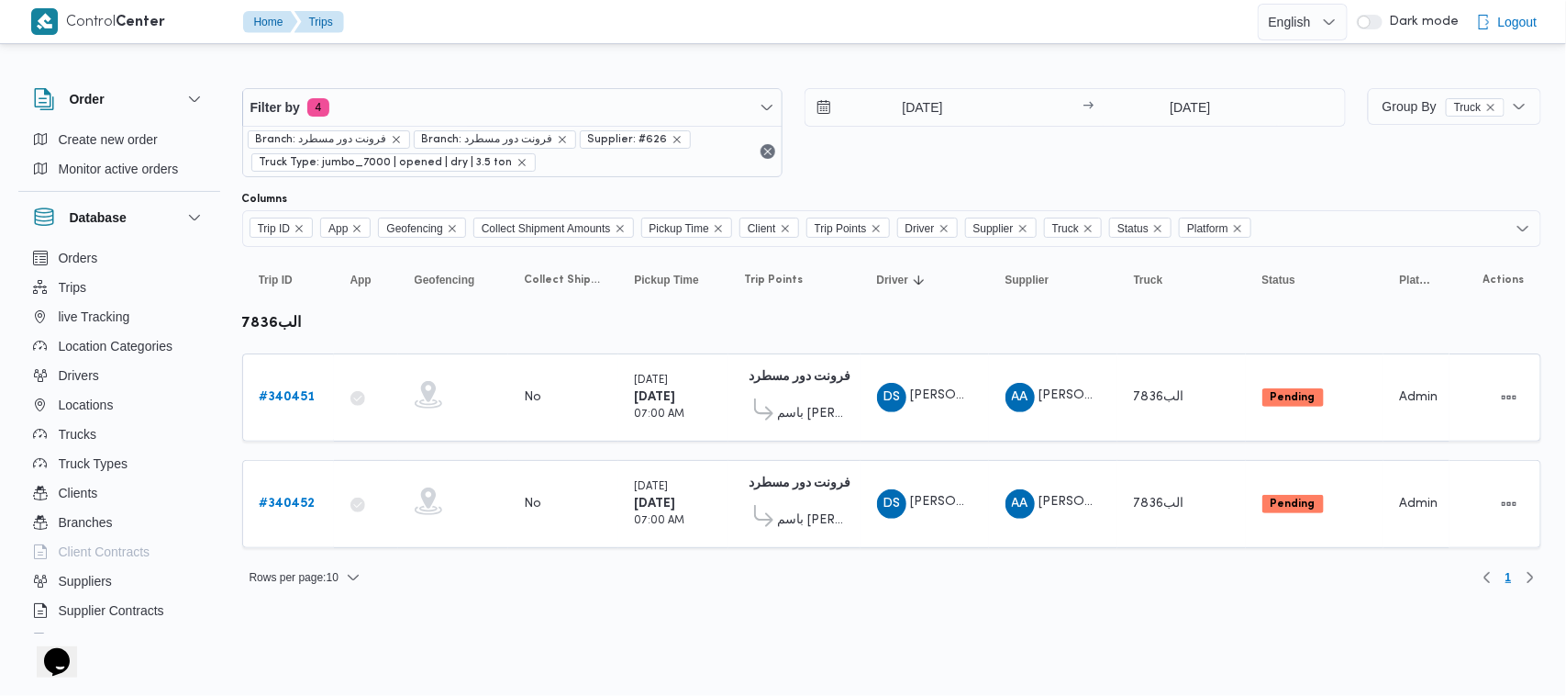
click at [959, 167] on div "1/10/2025 → 2/10/2025" at bounding box center [1075, 132] width 541 height 89
click at [440, 126] on div "Branch: فرونت دور مسطرد Branch: فرونت دور مسطرد Supplier: #626 Truck Type: jumb…" at bounding box center [513, 151] width 540 height 50
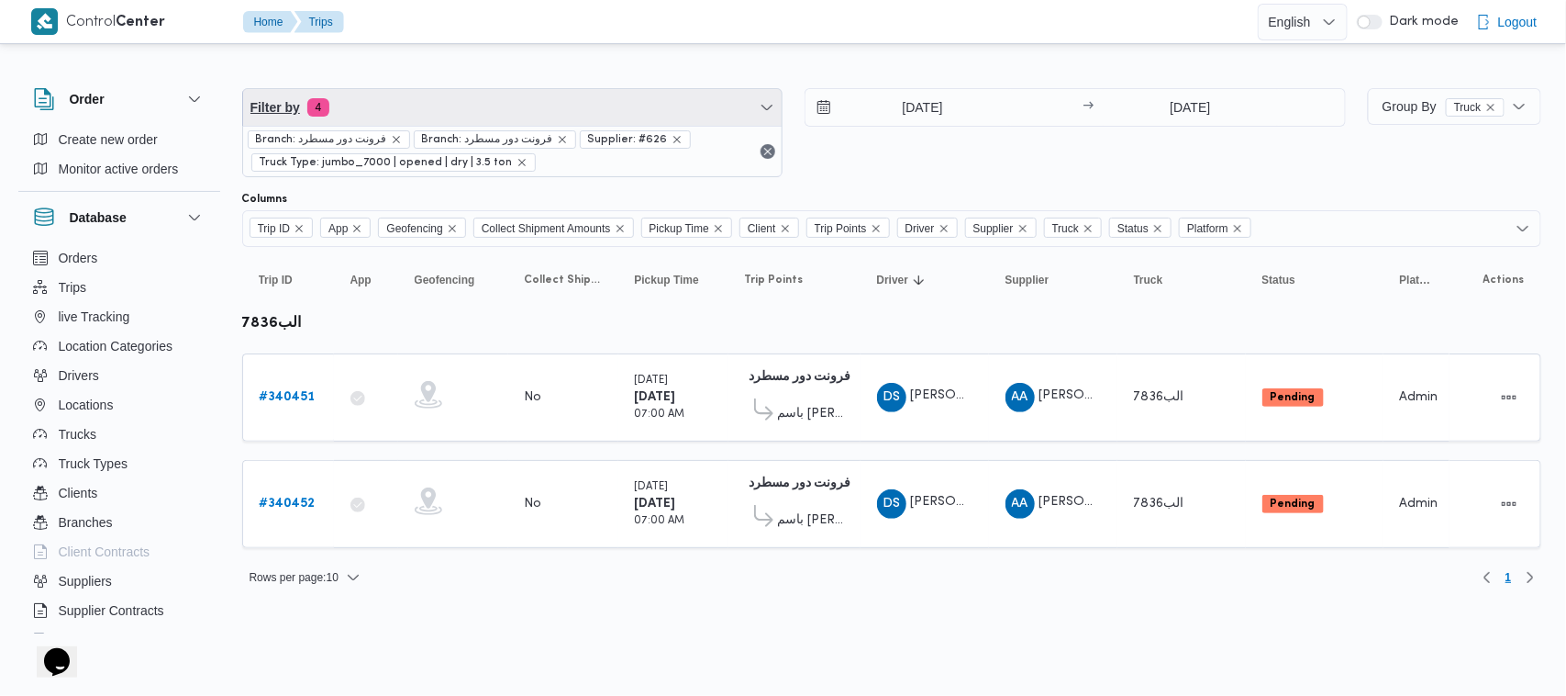
click at [425, 120] on span "Filter by 4" at bounding box center [513, 107] width 540 height 37
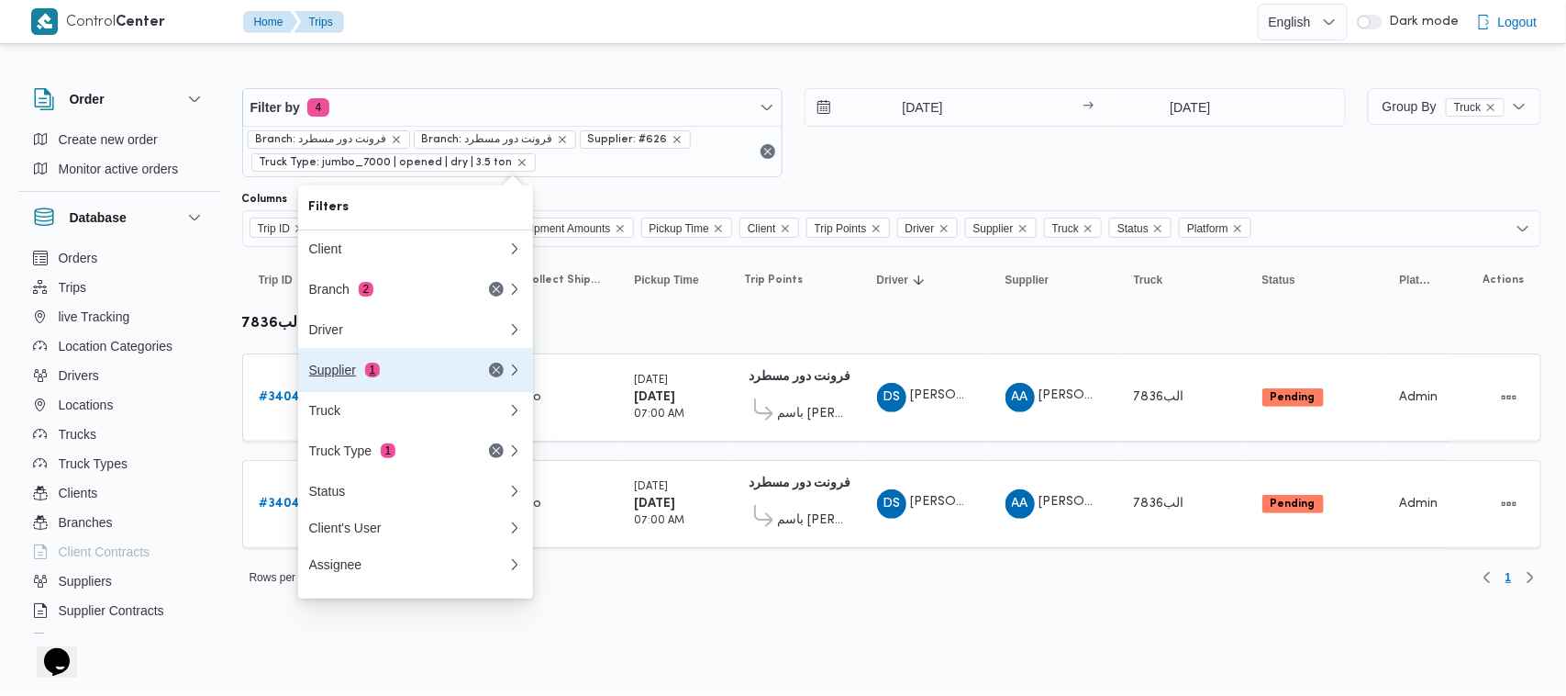
click at [411, 365] on div "Supplier 1" at bounding box center [386, 369] width 154 height 15
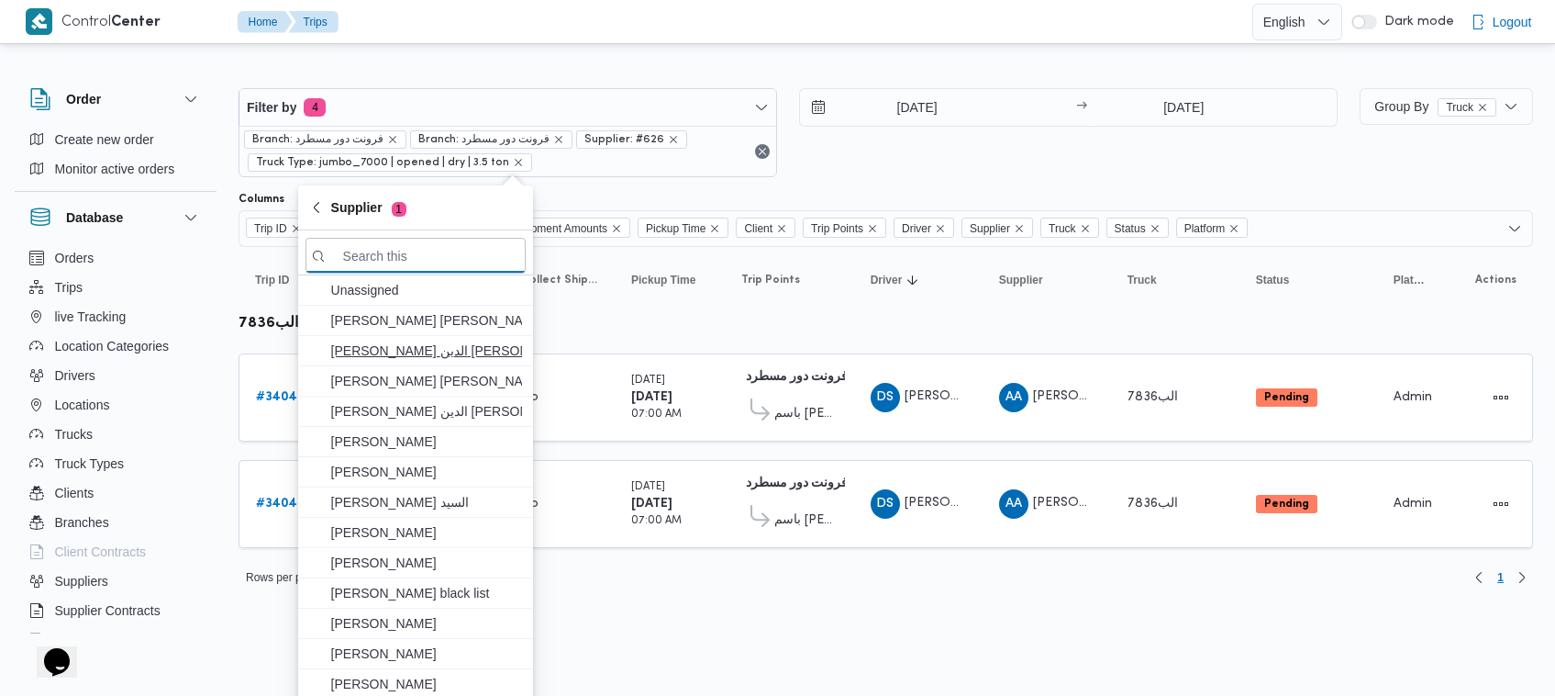
paste input "[PERSON_NAME] [PERSON_NAME]"
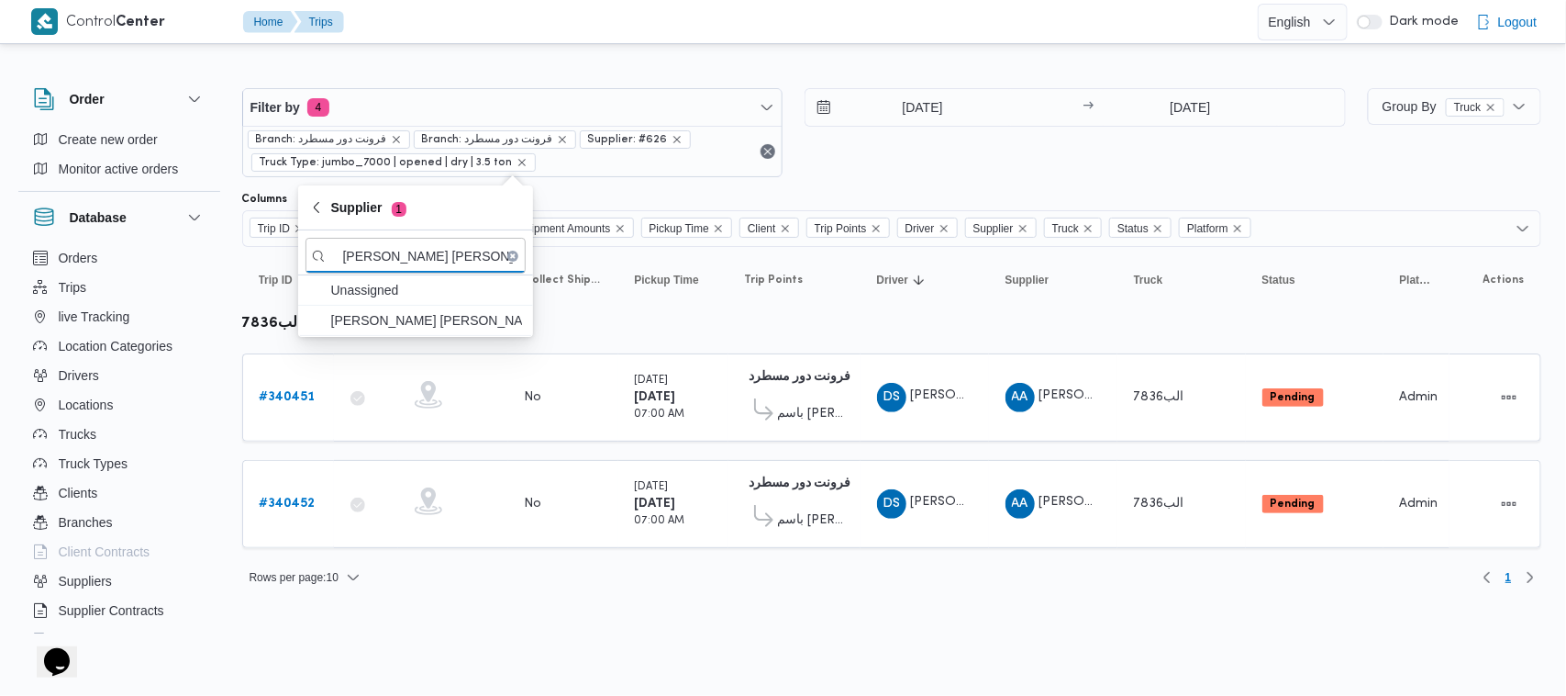
type input "[PERSON_NAME] [PERSON_NAME]"
click at [390, 324] on span "[PERSON_NAME] [PERSON_NAME]" at bounding box center [426, 320] width 191 height 22
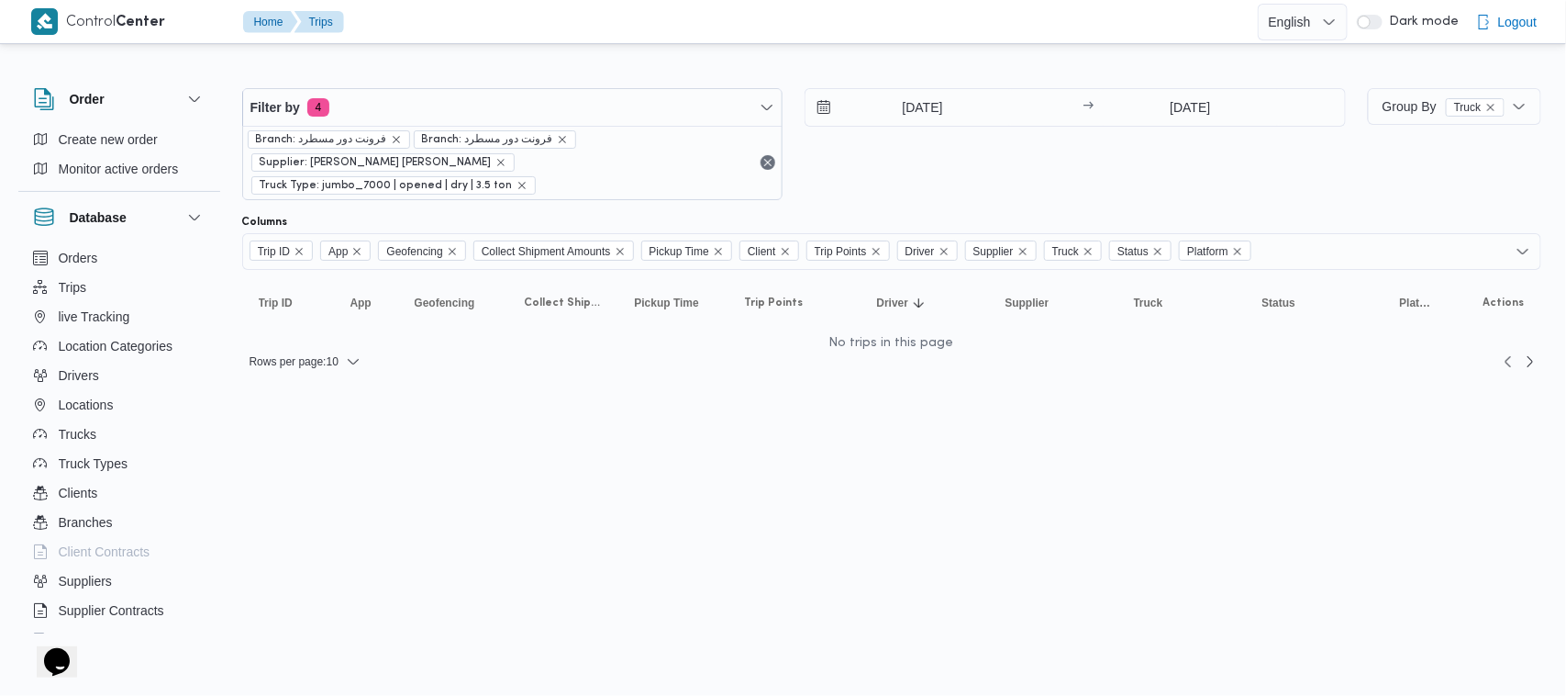
click at [895, 161] on div "[DATE] → [DATE]" at bounding box center [1075, 144] width 541 height 112
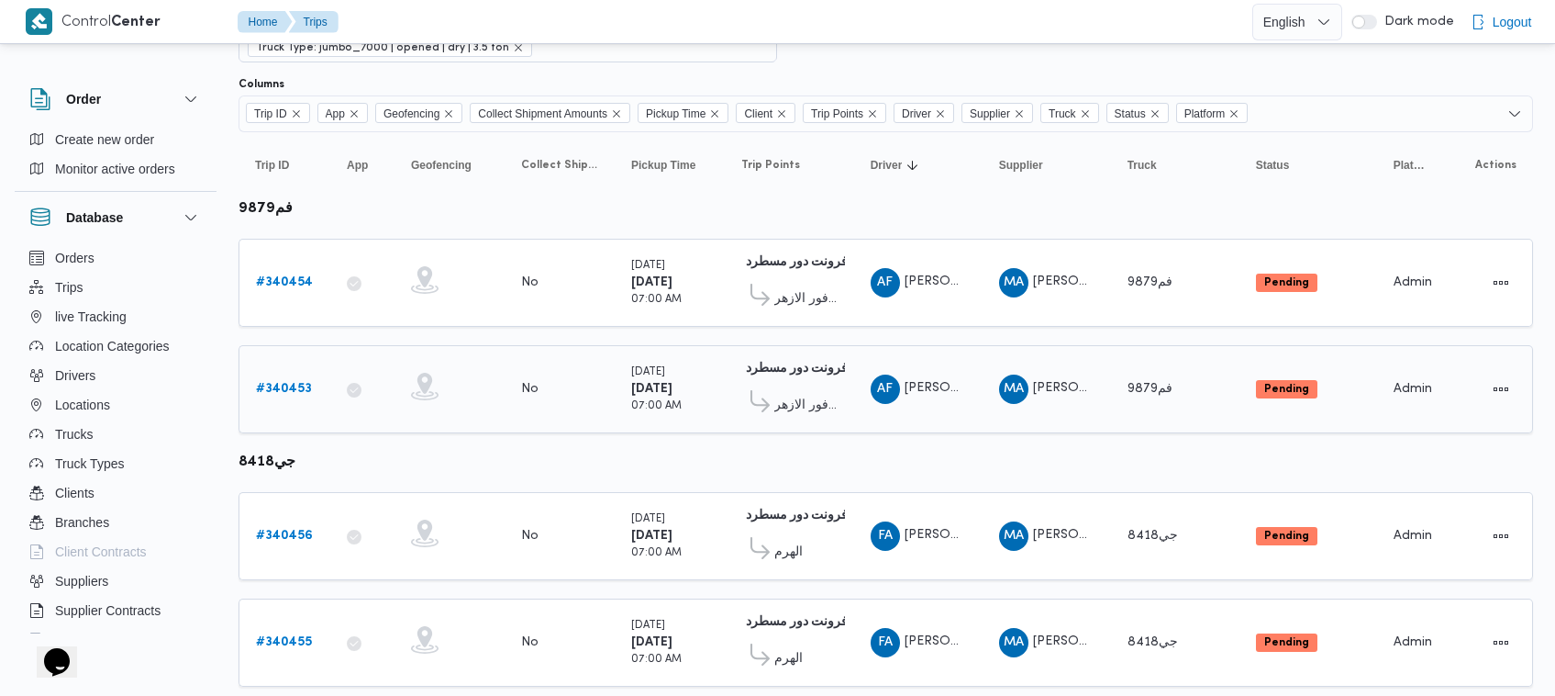
scroll to position [162, 0]
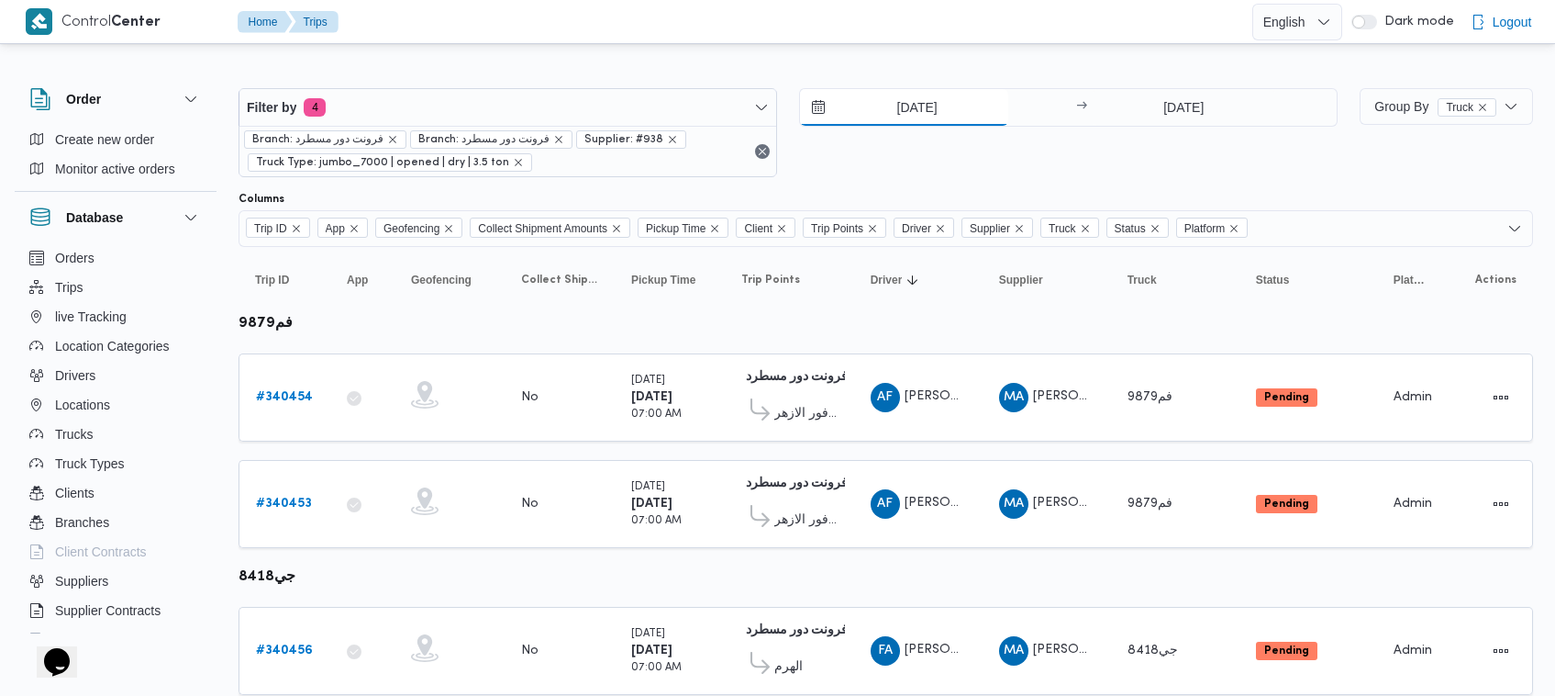
click at [937, 111] on input "[DATE]" at bounding box center [904, 107] width 208 height 37
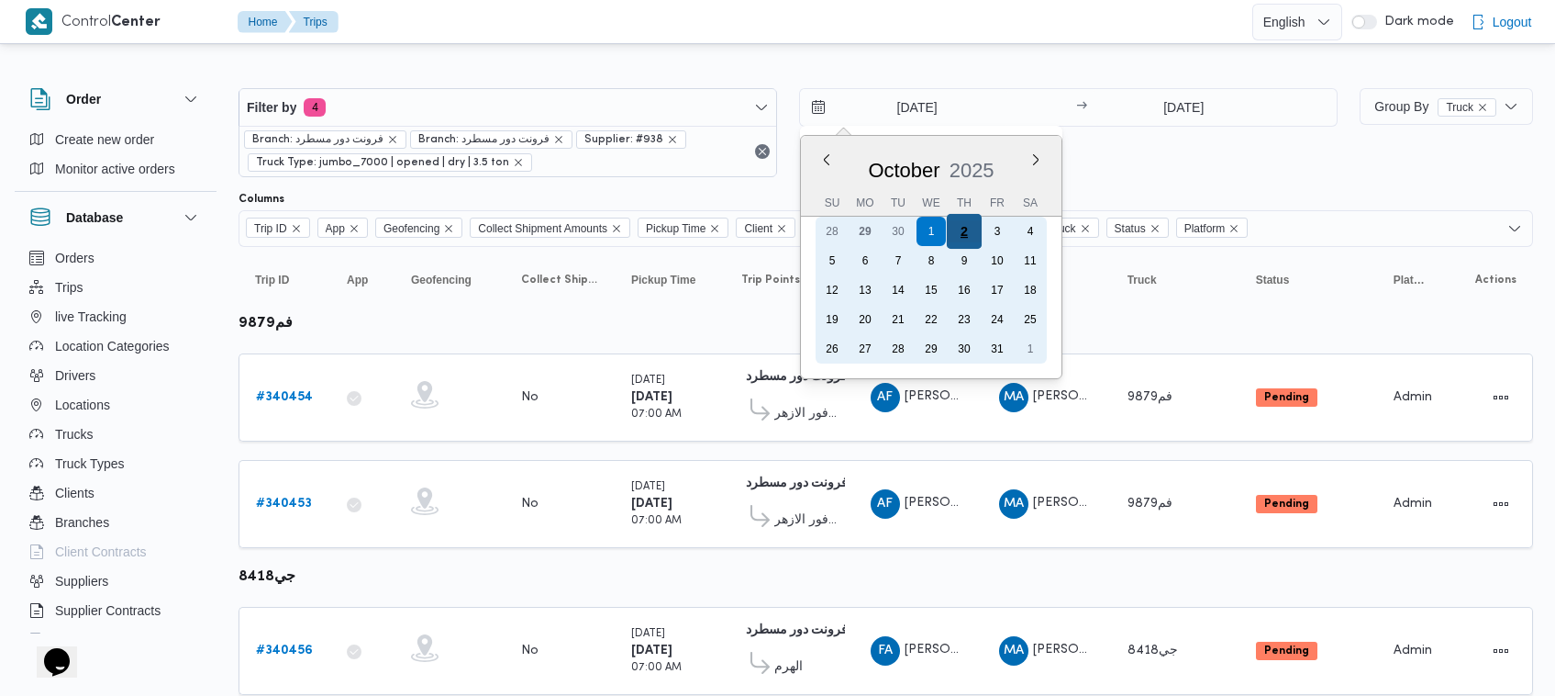
click at [968, 237] on div "2" at bounding box center [964, 231] width 35 height 35
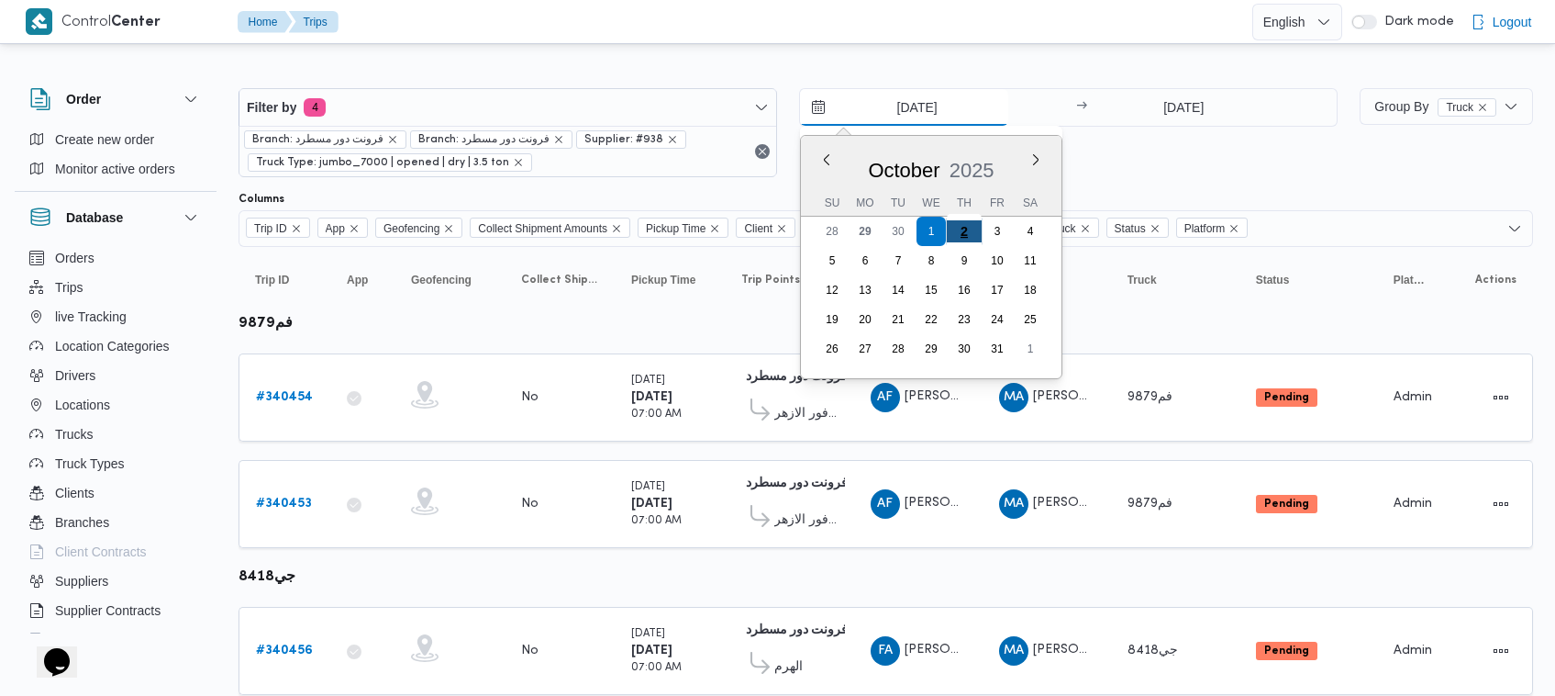
type input "[DATE]"
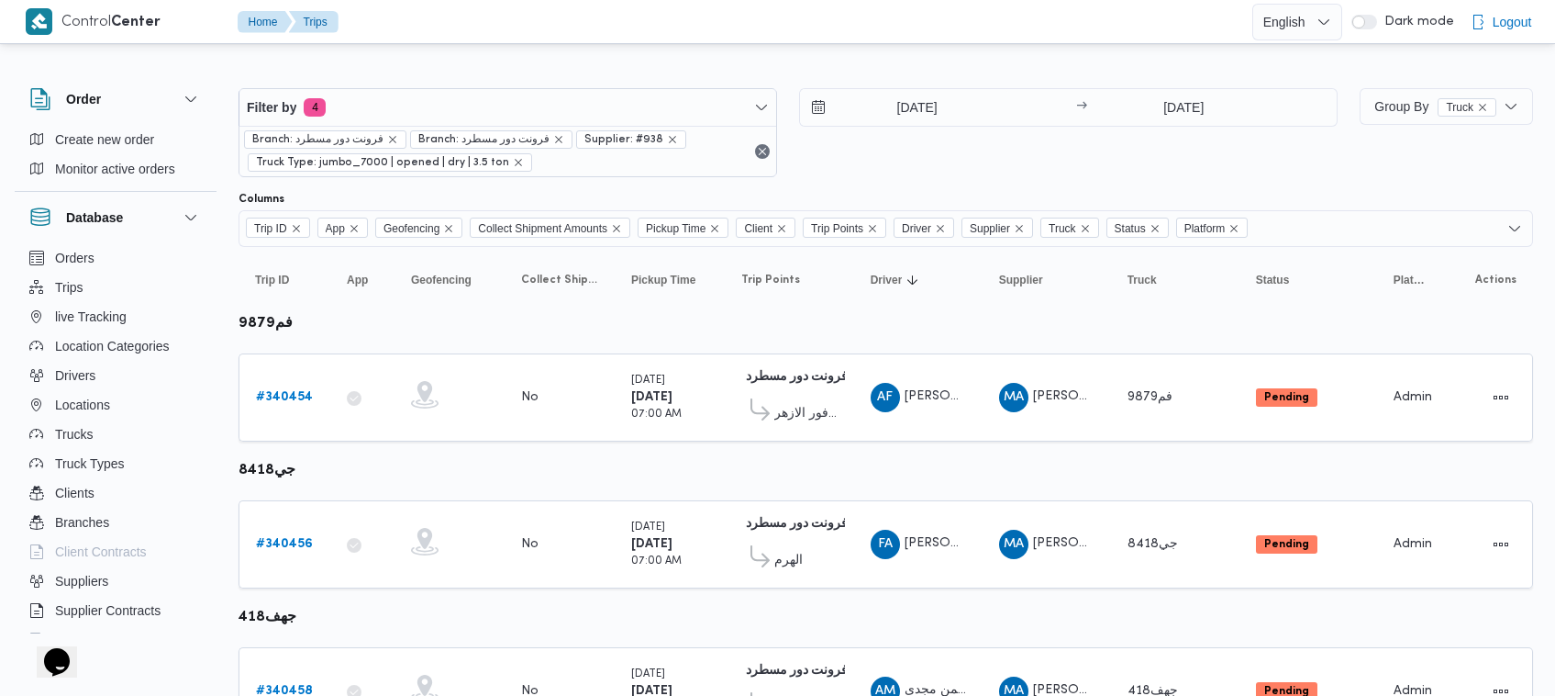
click at [1026, 172] on div "2/10/2025 → 2/10/2025" at bounding box center [1068, 132] width 539 height 89
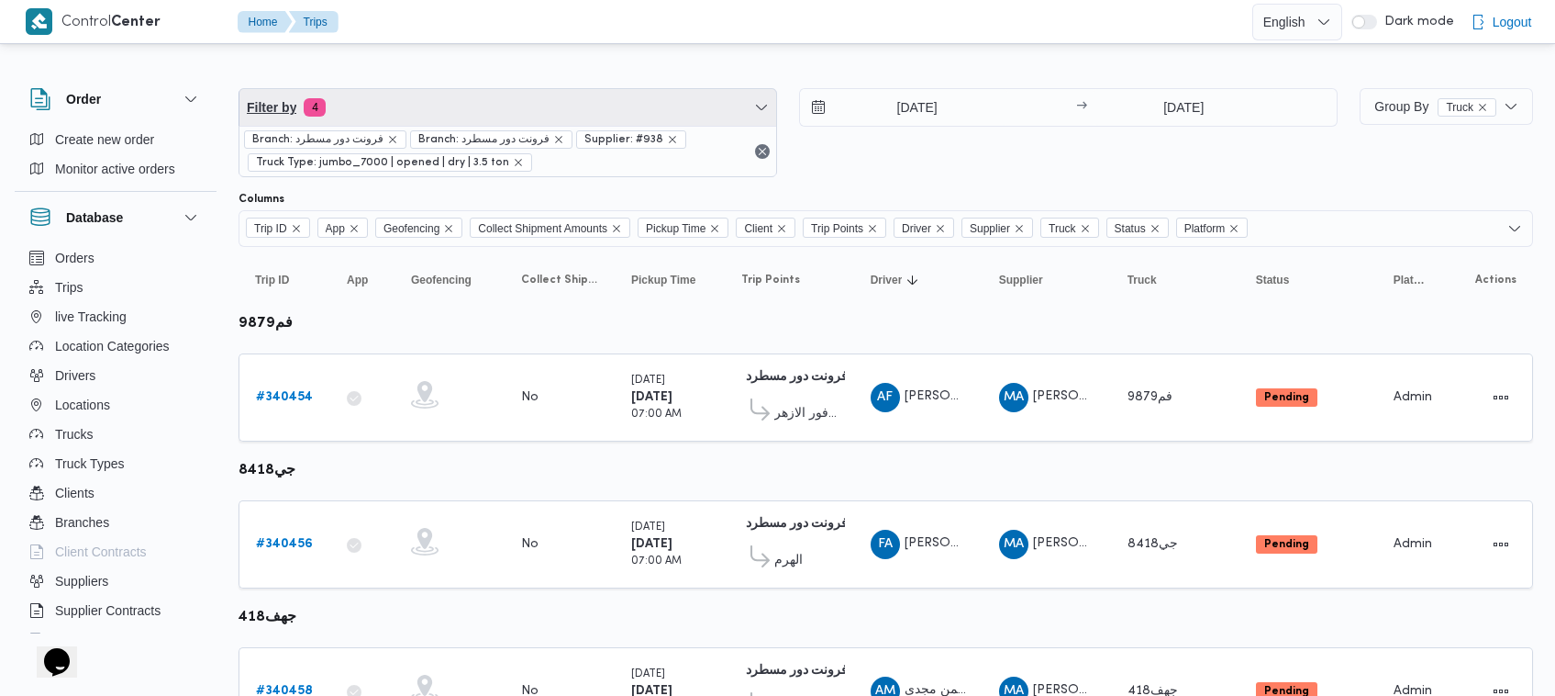
click at [494, 111] on span "Filter by 4" at bounding box center [508, 107] width 537 height 37
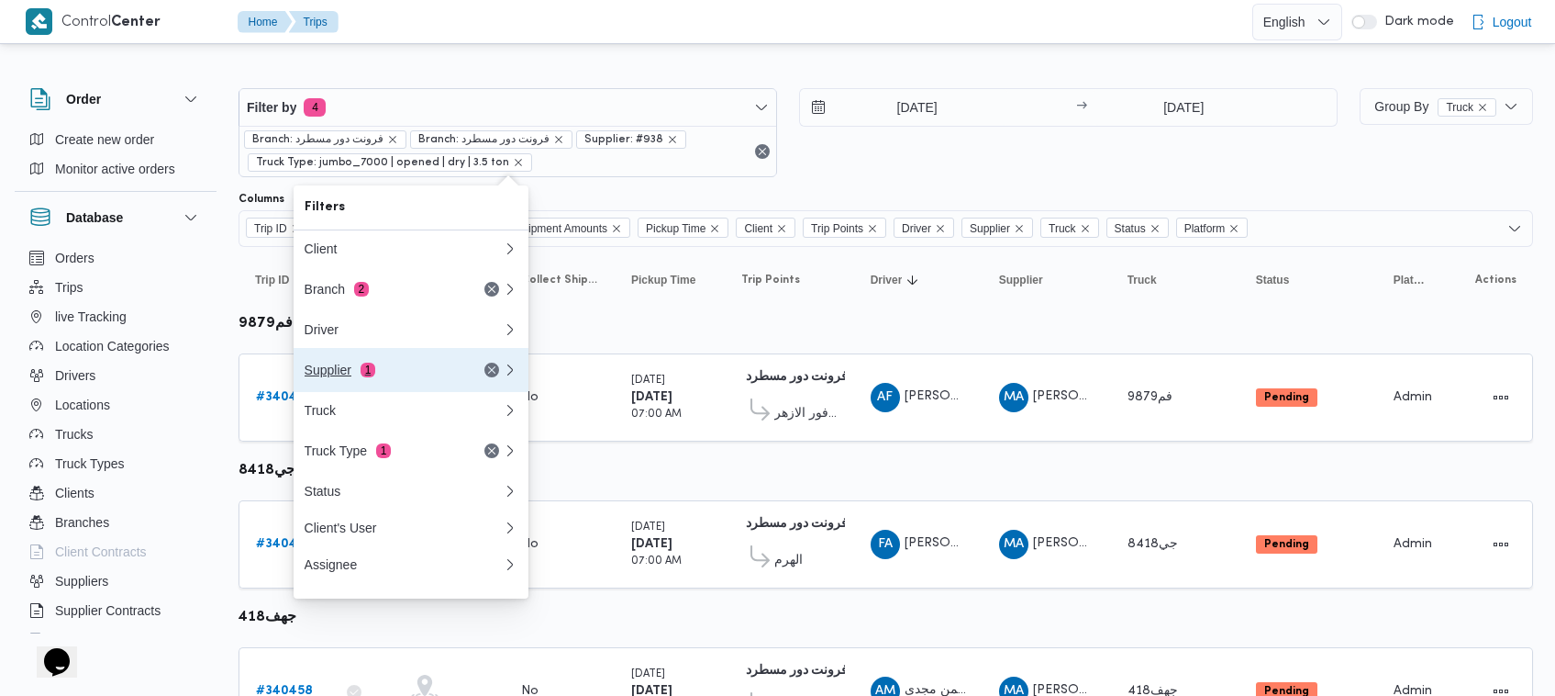
click at [381, 369] on div "Supplier 1" at bounding box center [382, 369] width 154 height 15
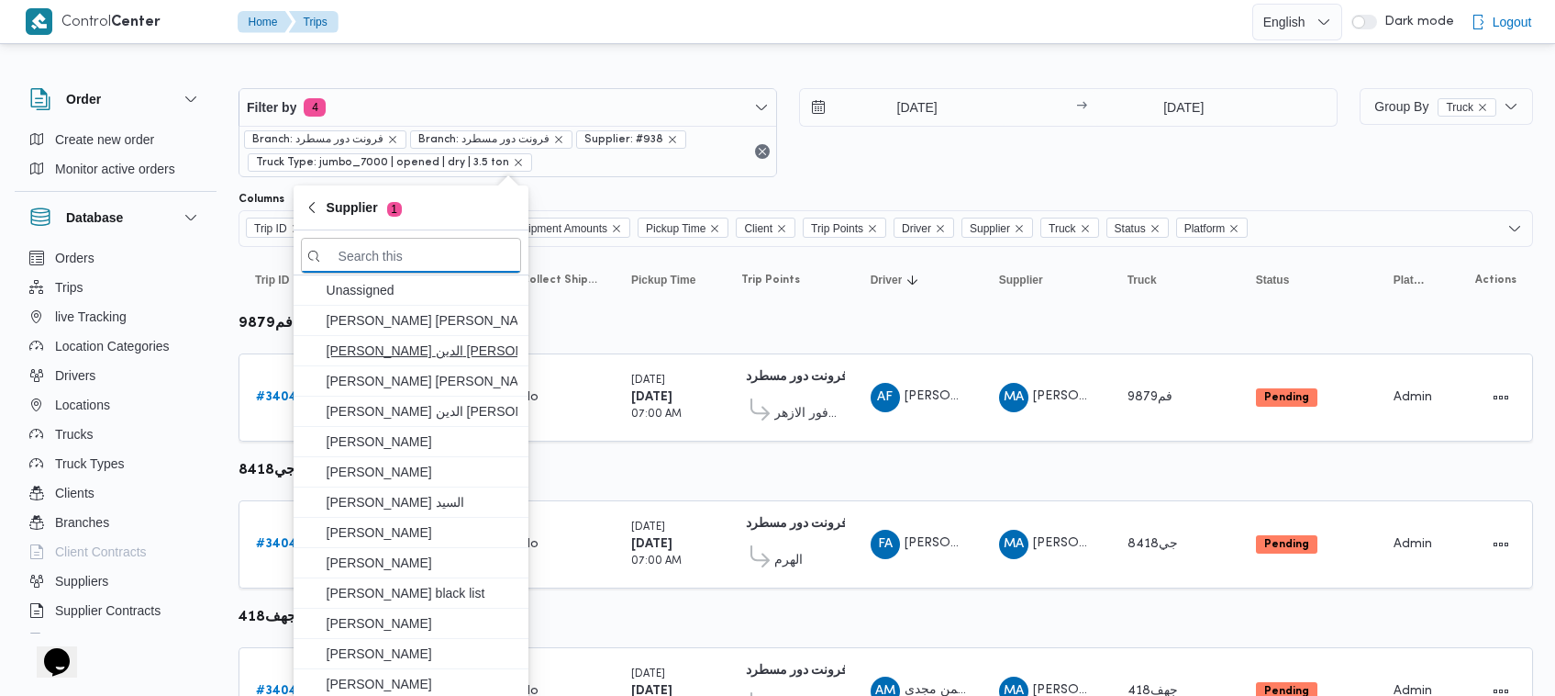
paste input "عليوه سراج الدين عليوه محمد"
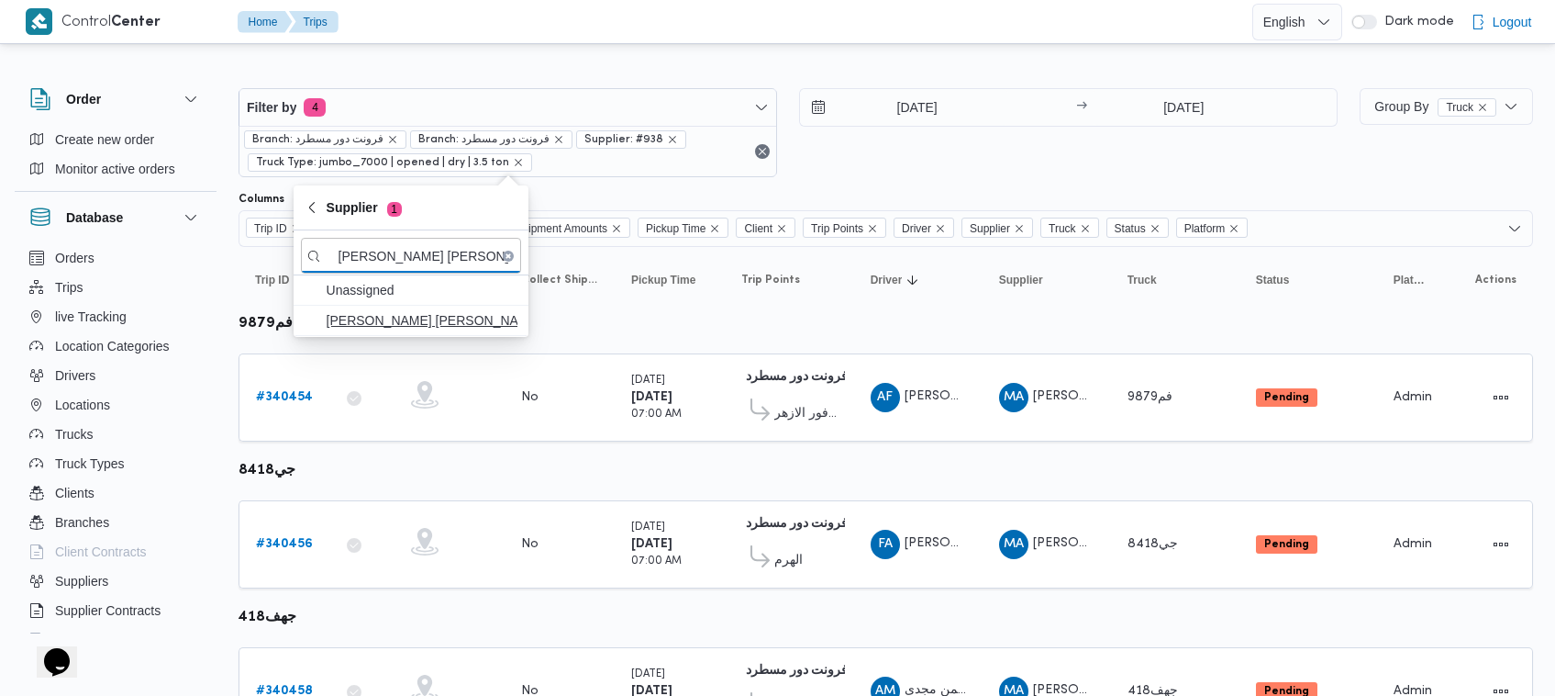
type input "عليوه سراج الدين عليوه محمد"
click at [422, 314] on span "عليوه سراج الدين عليوه محمد" at bounding box center [422, 320] width 191 height 22
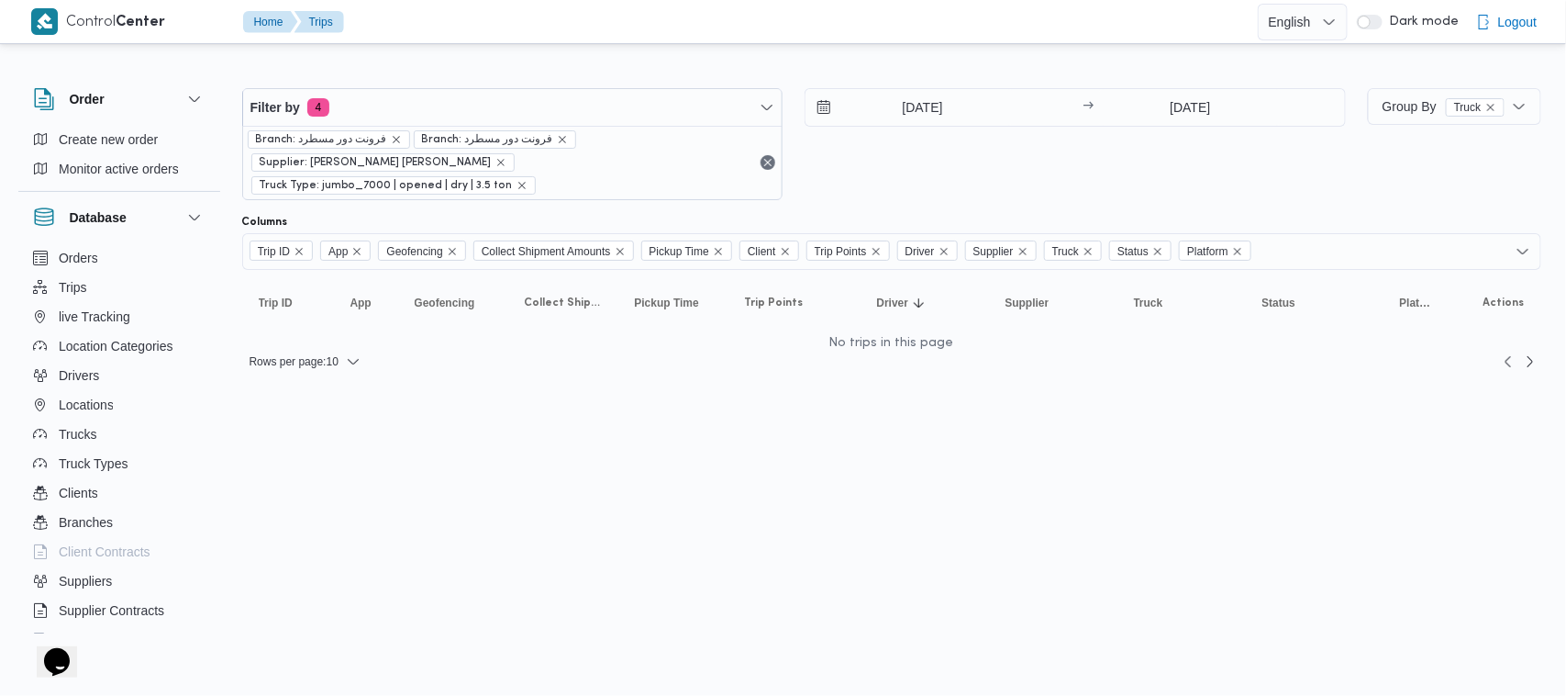
click at [951, 153] on div "[DATE] → [DATE]" at bounding box center [1075, 144] width 541 height 112
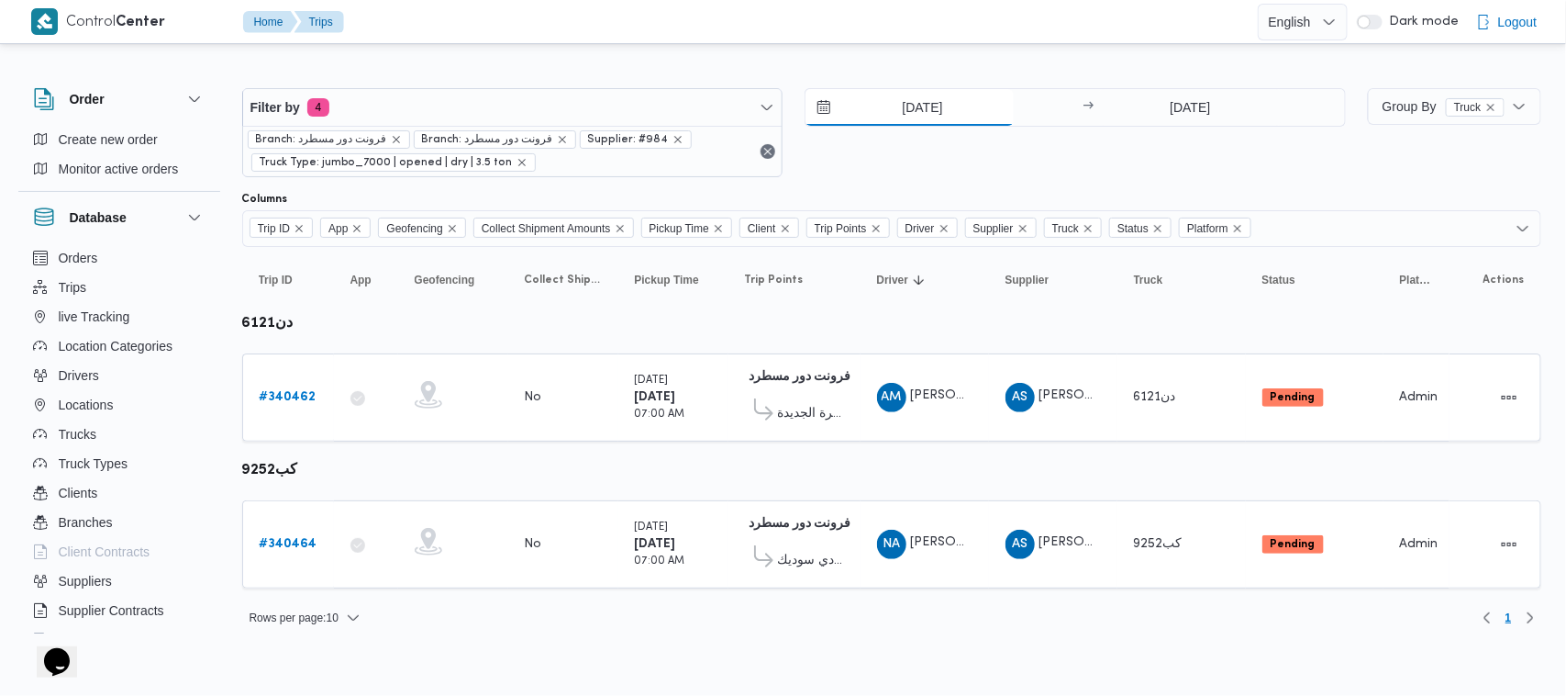
click at [986, 98] on input "[DATE]" at bounding box center [910, 107] width 208 height 37
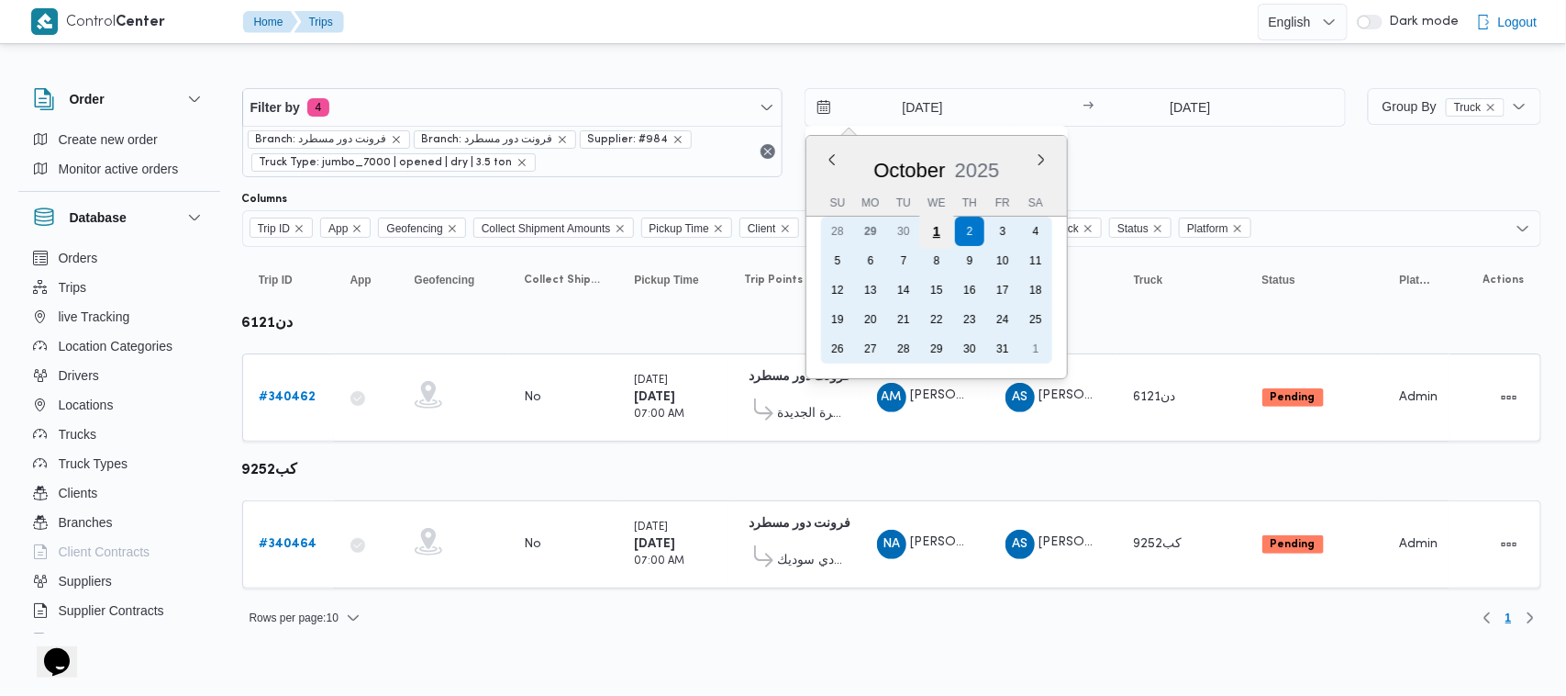
click at [925, 241] on div "1" at bounding box center [937, 231] width 35 height 35
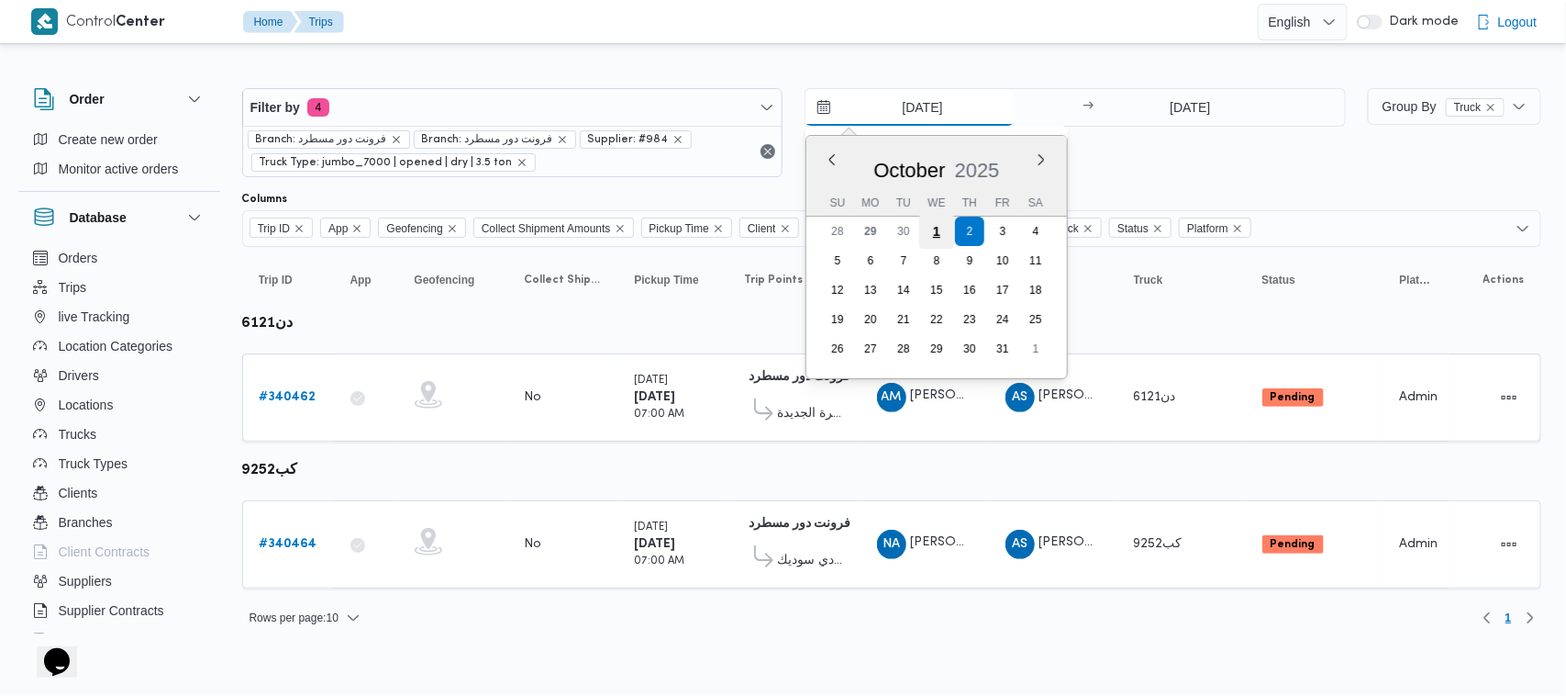
type input "[DATE]"
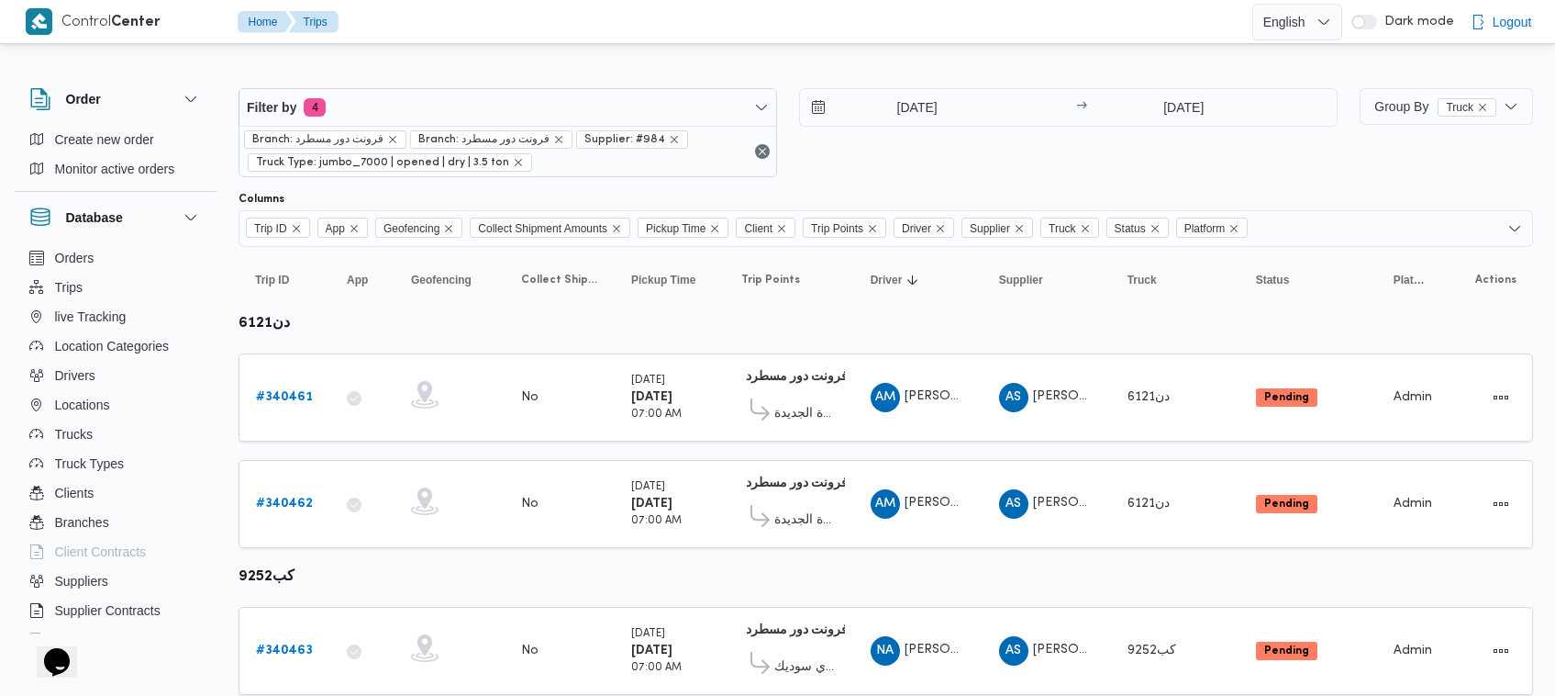
click at [969, 140] on div "1/10/2025 → 2/10/2025" at bounding box center [1068, 132] width 539 height 89
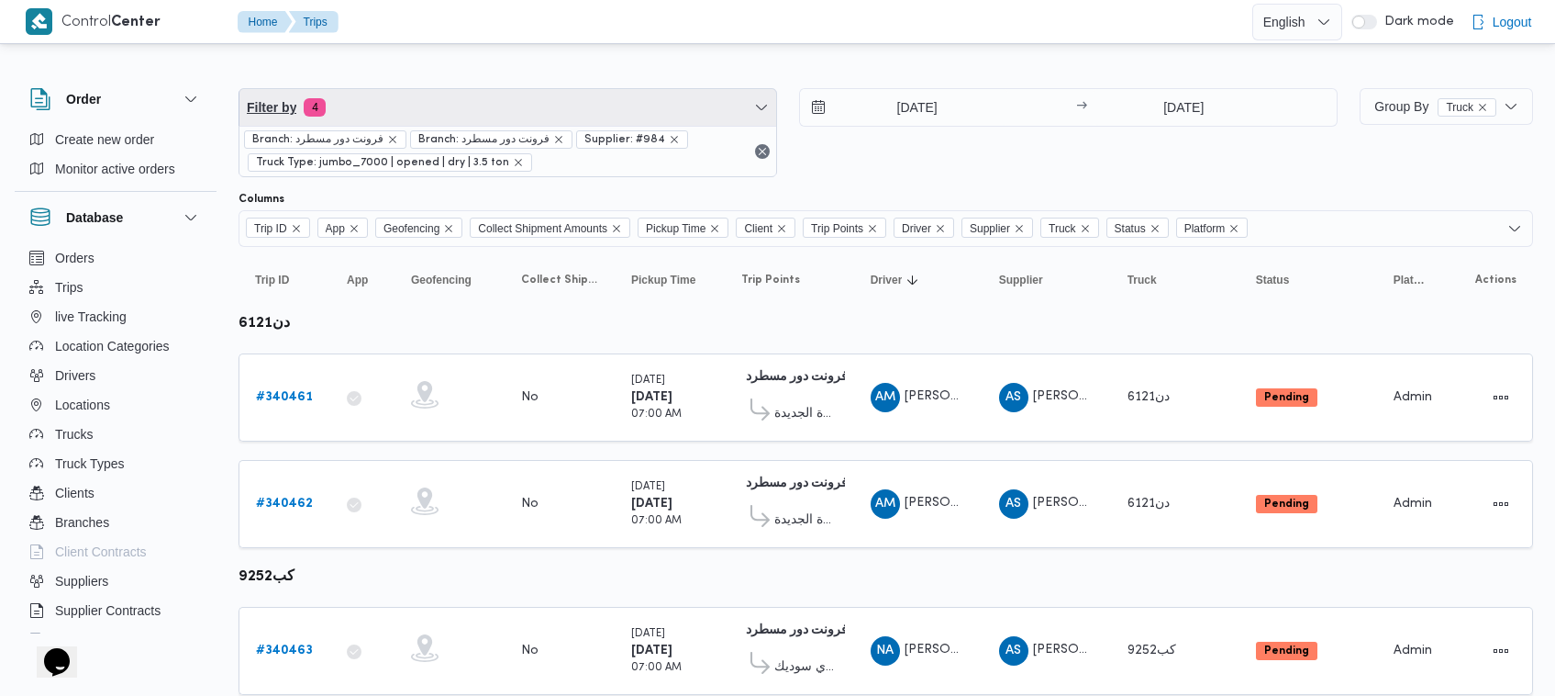
click at [515, 108] on span "Filter by 4" at bounding box center [508, 107] width 537 height 37
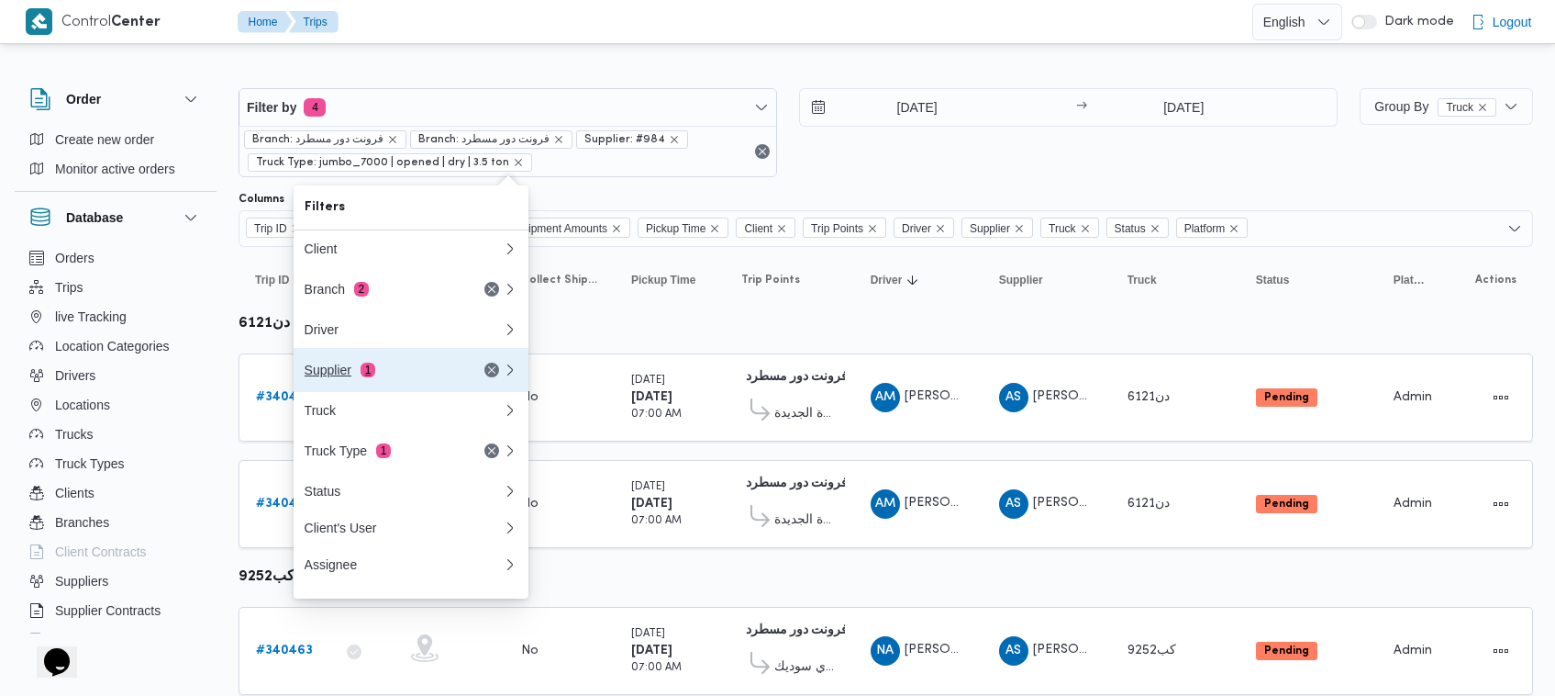
click at [462, 373] on div "Supplier 1" at bounding box center [404, 370] width 220 height 44
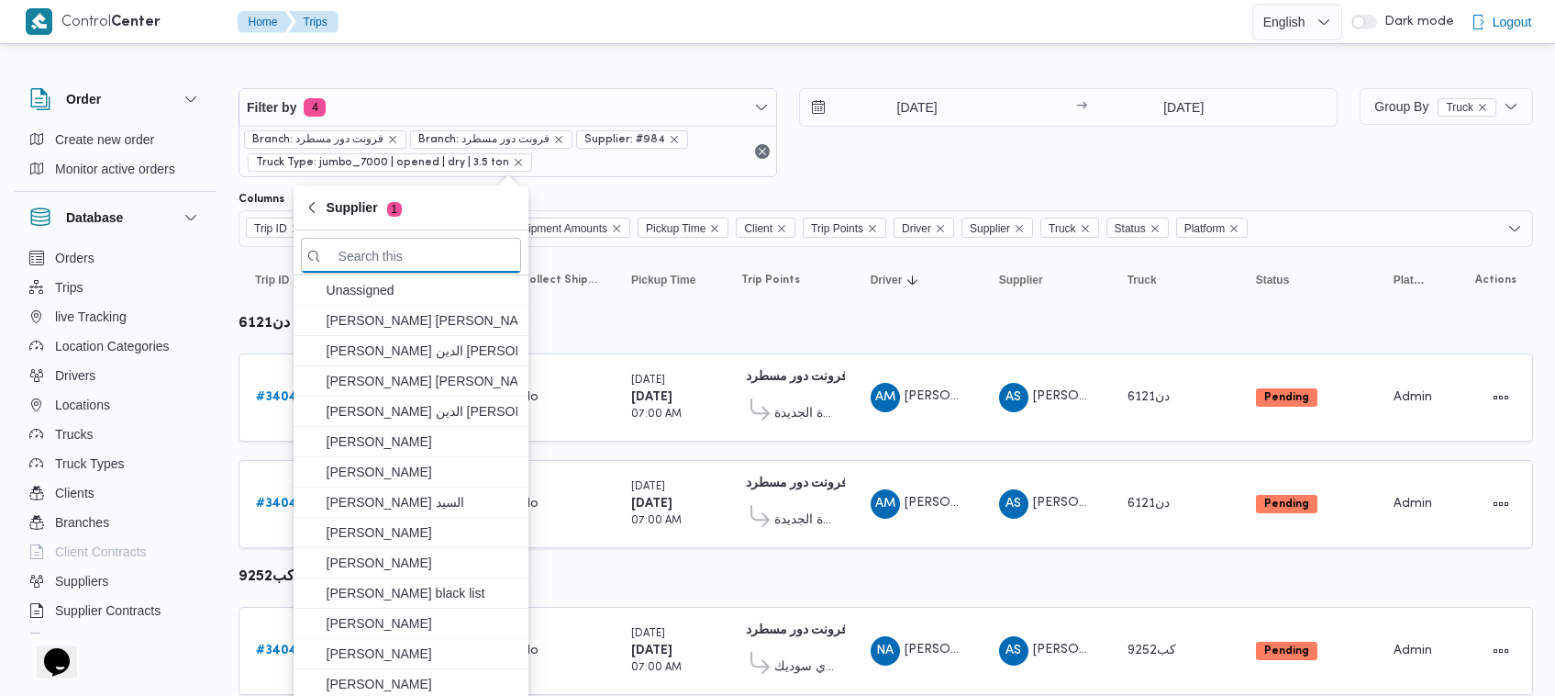
paste input "ربيع عيد قطب هلال"
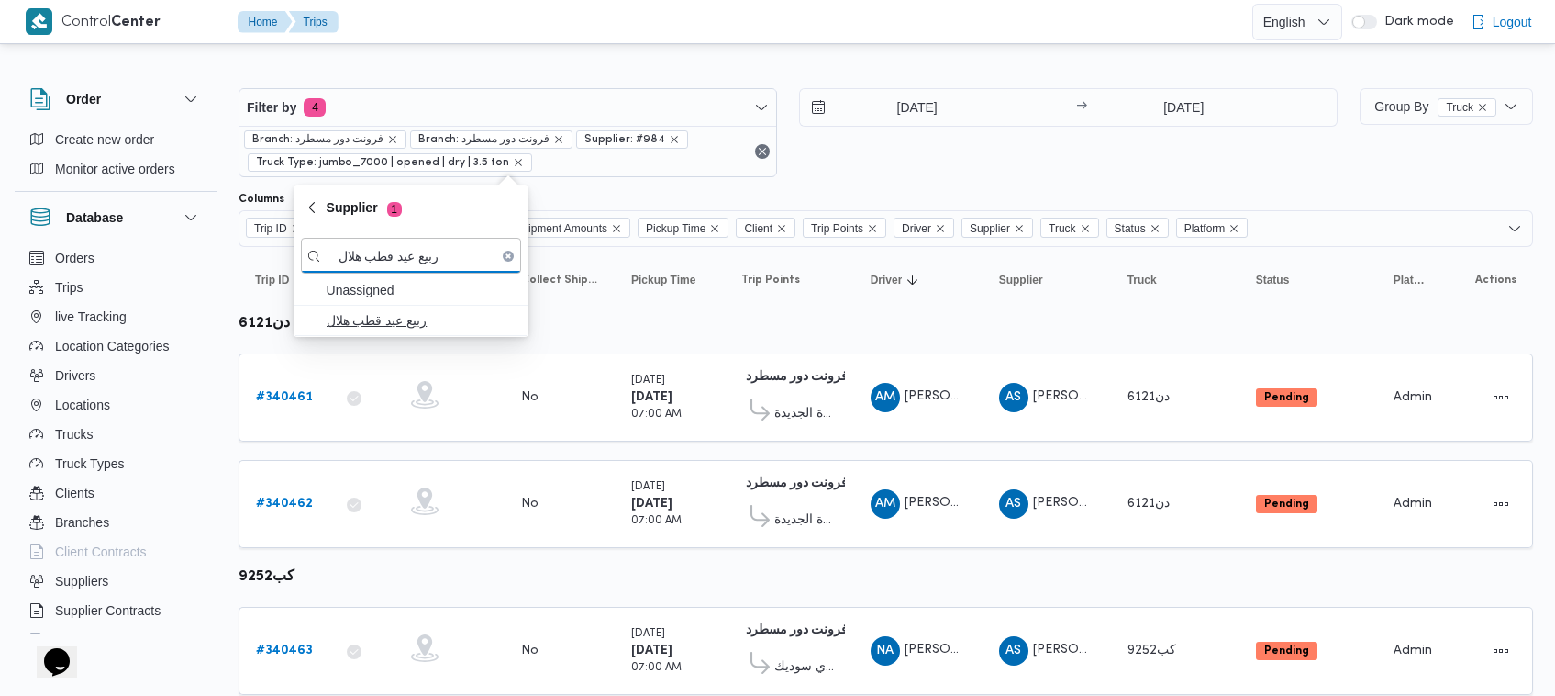
type input "ربيع عيد قطب هلال"
click at [459, 319] on span "ربيع عيد قطب هلال" at bounding box center [422, 320] width 191 height 22
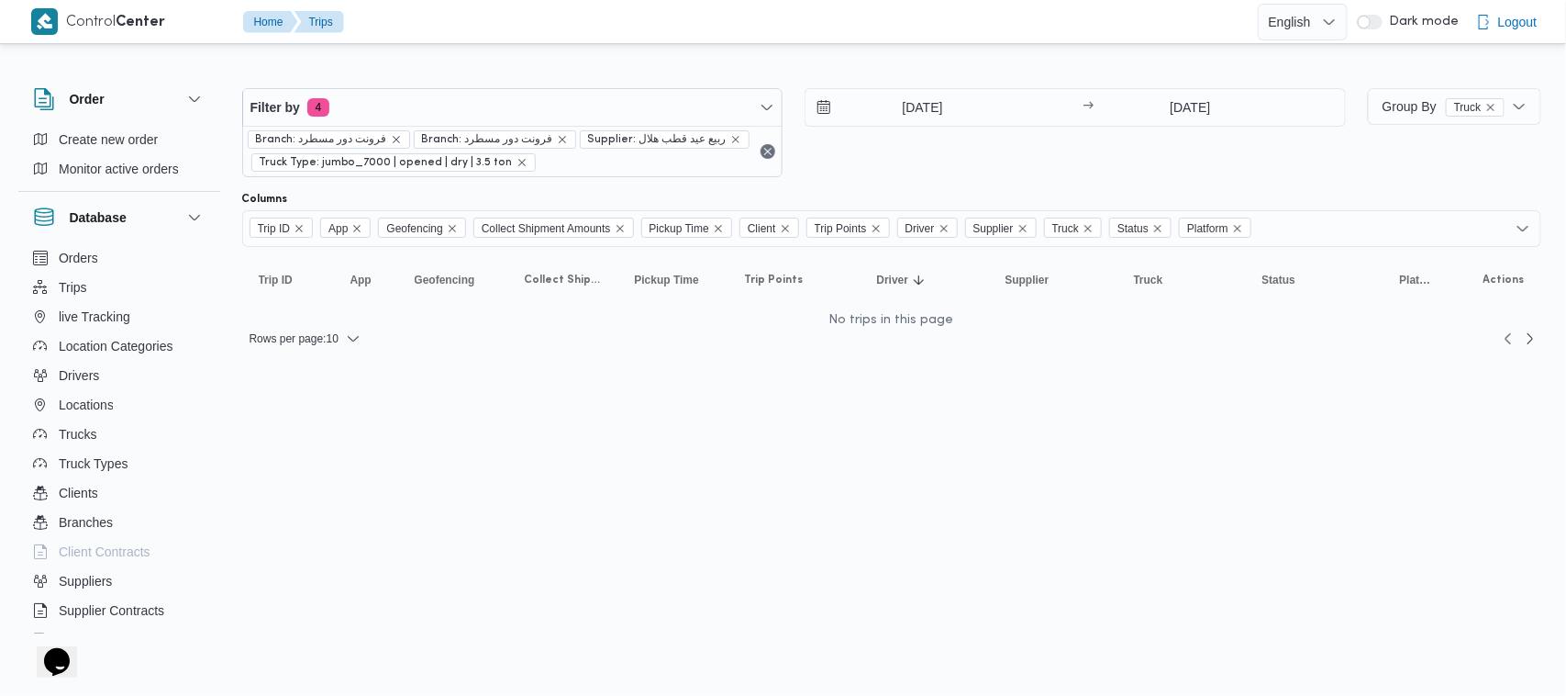
click at [980, 198] on div "Columns" at bounding box center [891, 199] width 1299 height 15
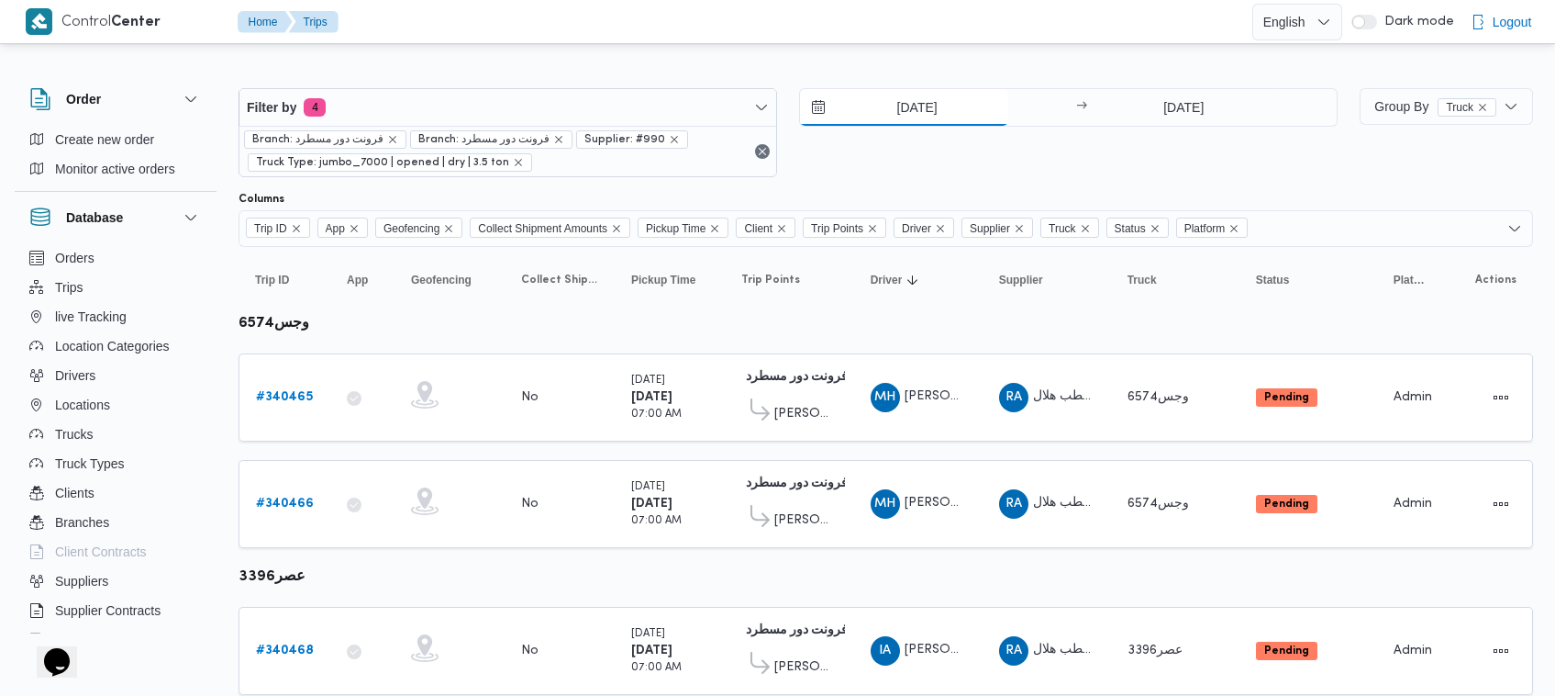
click at [927, 103] on input "[DATE]" at bounding box center [904, 107] width 208 height 37
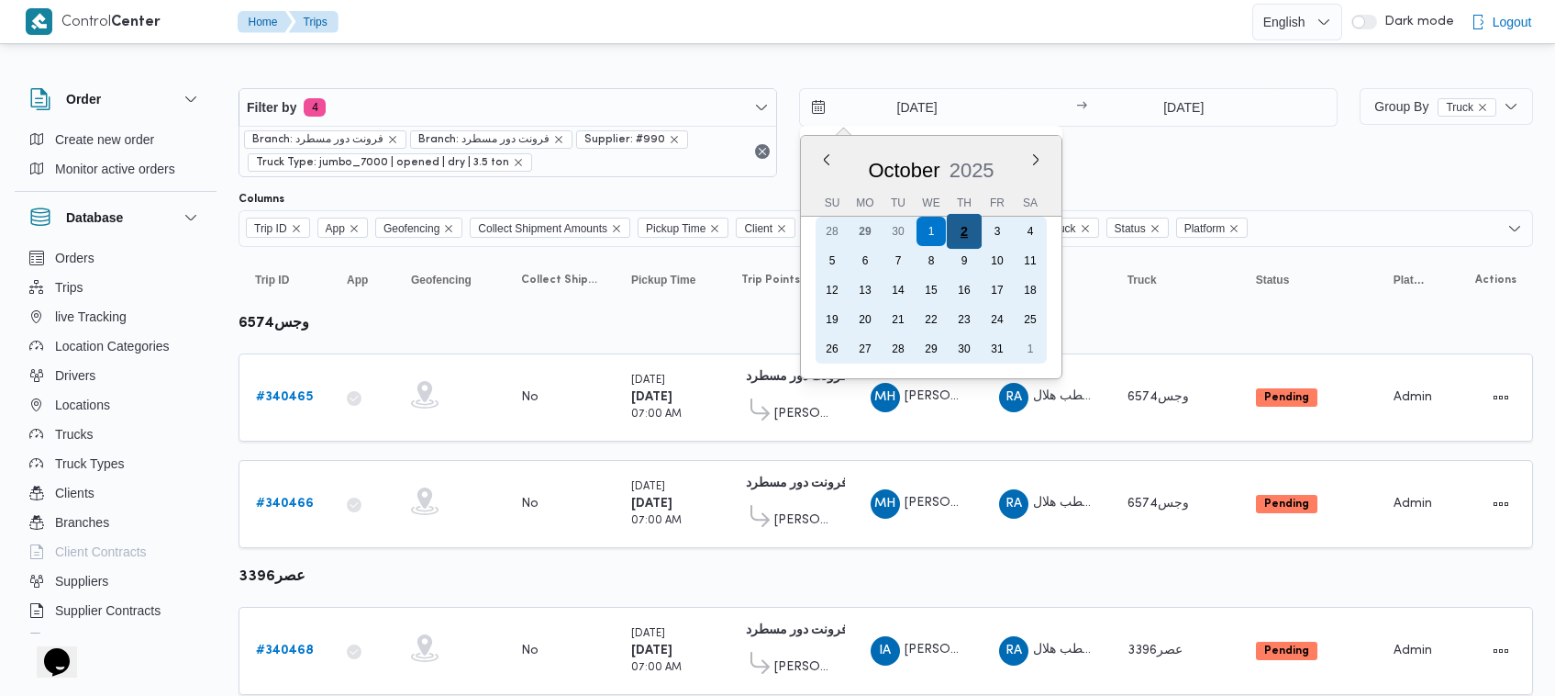
click at [966, 229] on div "2" at bounding box center [964, 231] width 35 height 35
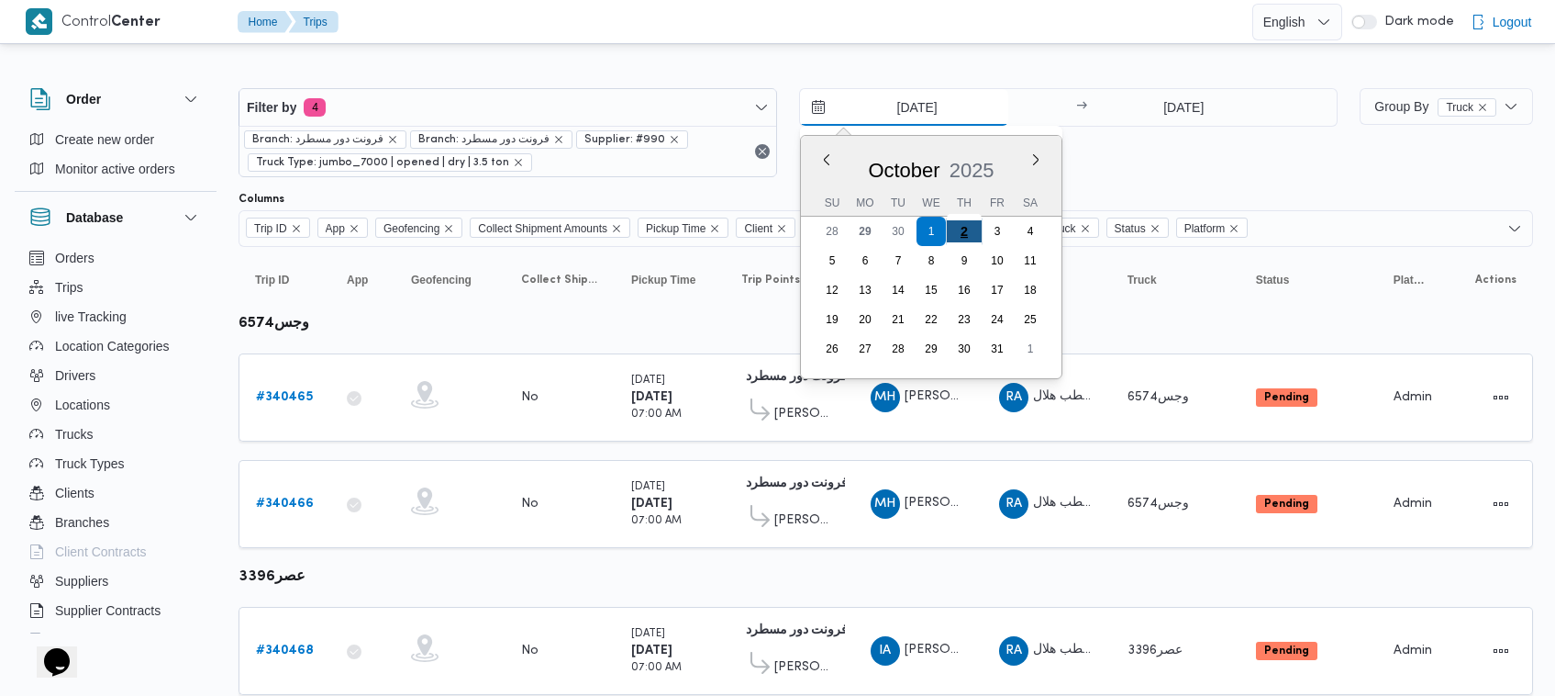
type input "[DATE]"
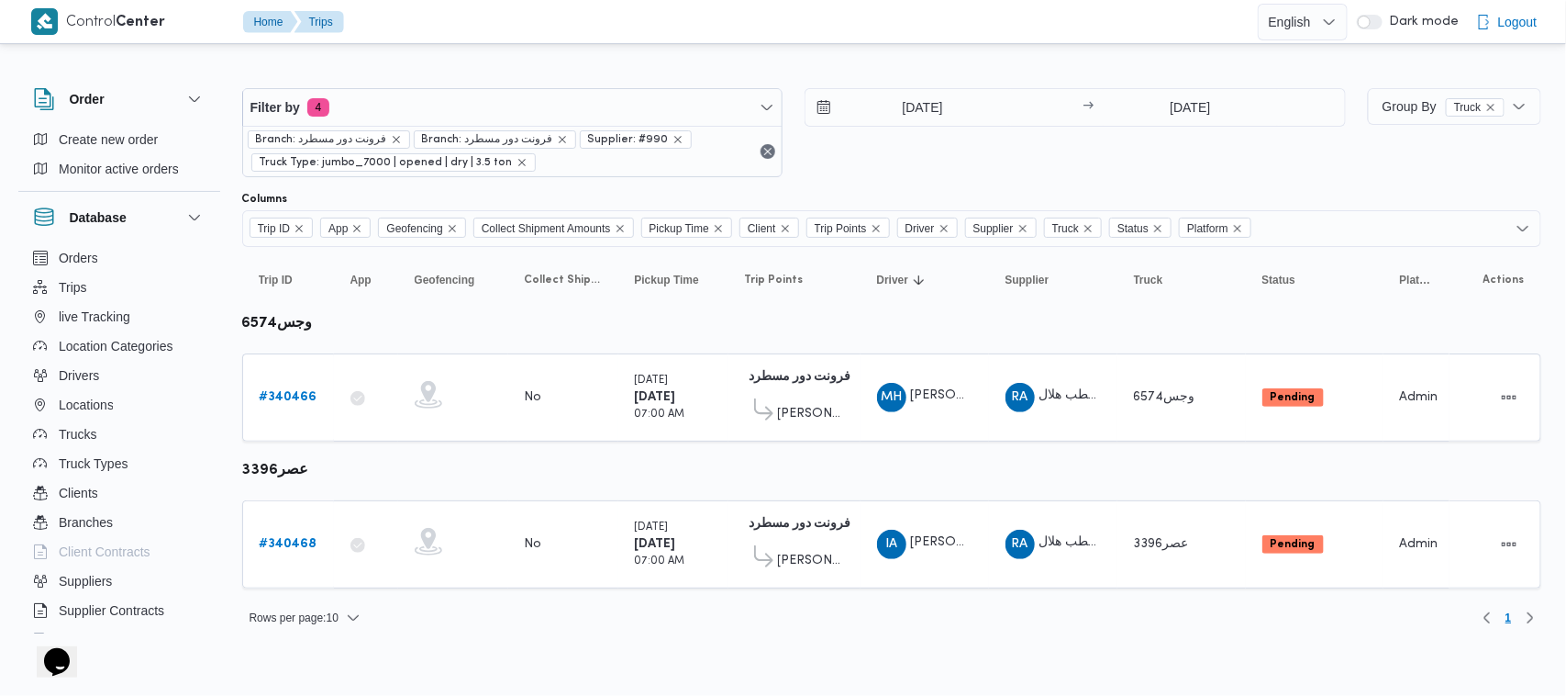
click at [966, 163] on div "[DATE] → [DATE]" at bounding box center [1075, 132] width 541 height 89
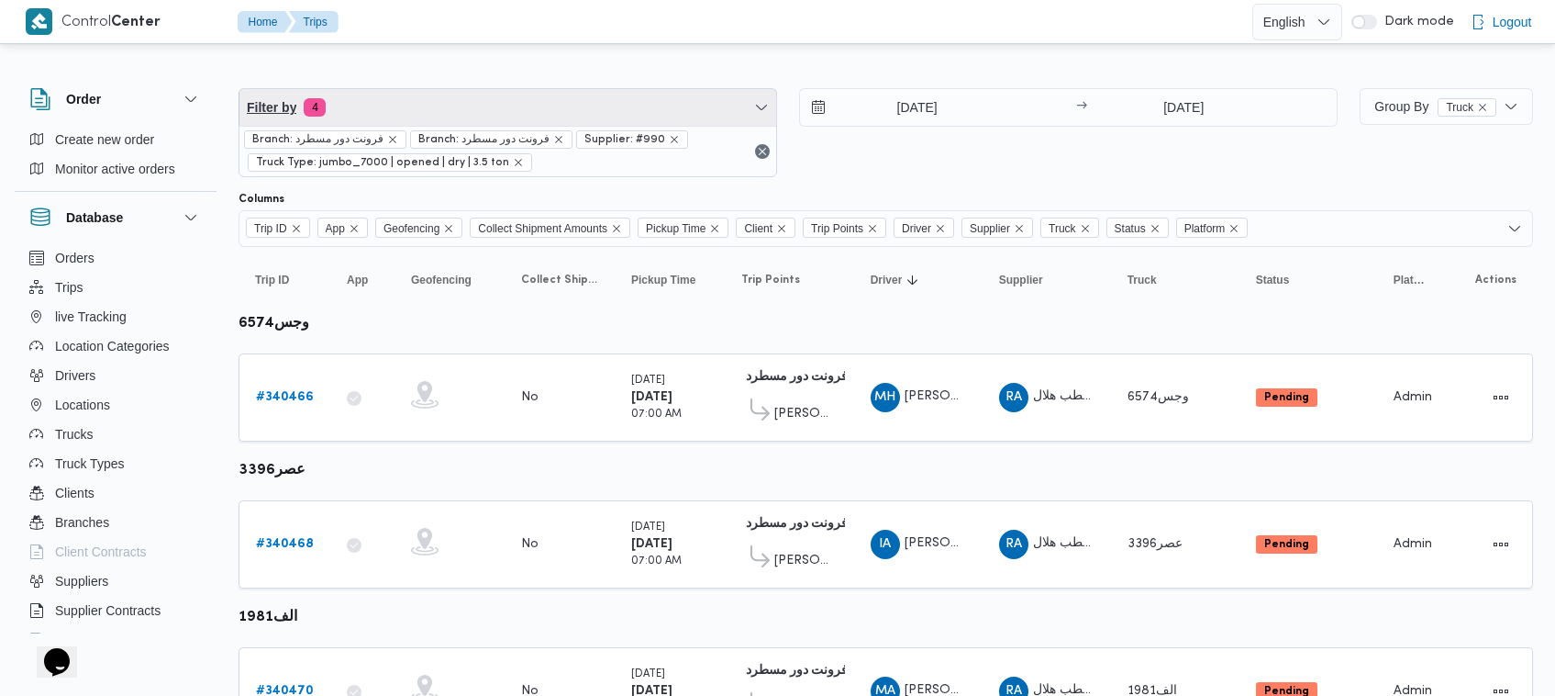
click at [578, 107] on span "Filter by 4" at bounding box center [508, 107] width 537 height 37
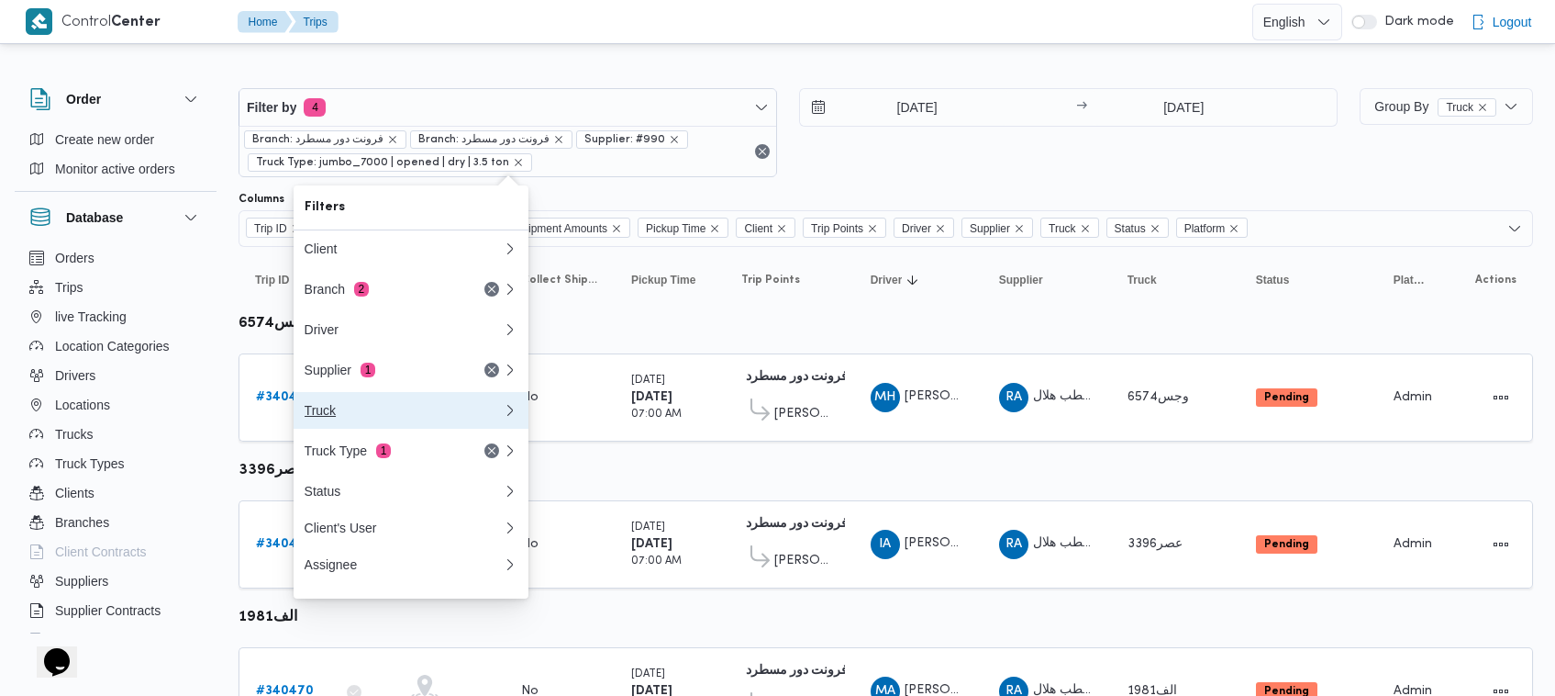
click at [424, 404] on button "Truck" at bounding box center [411, 410] width 235 height 37
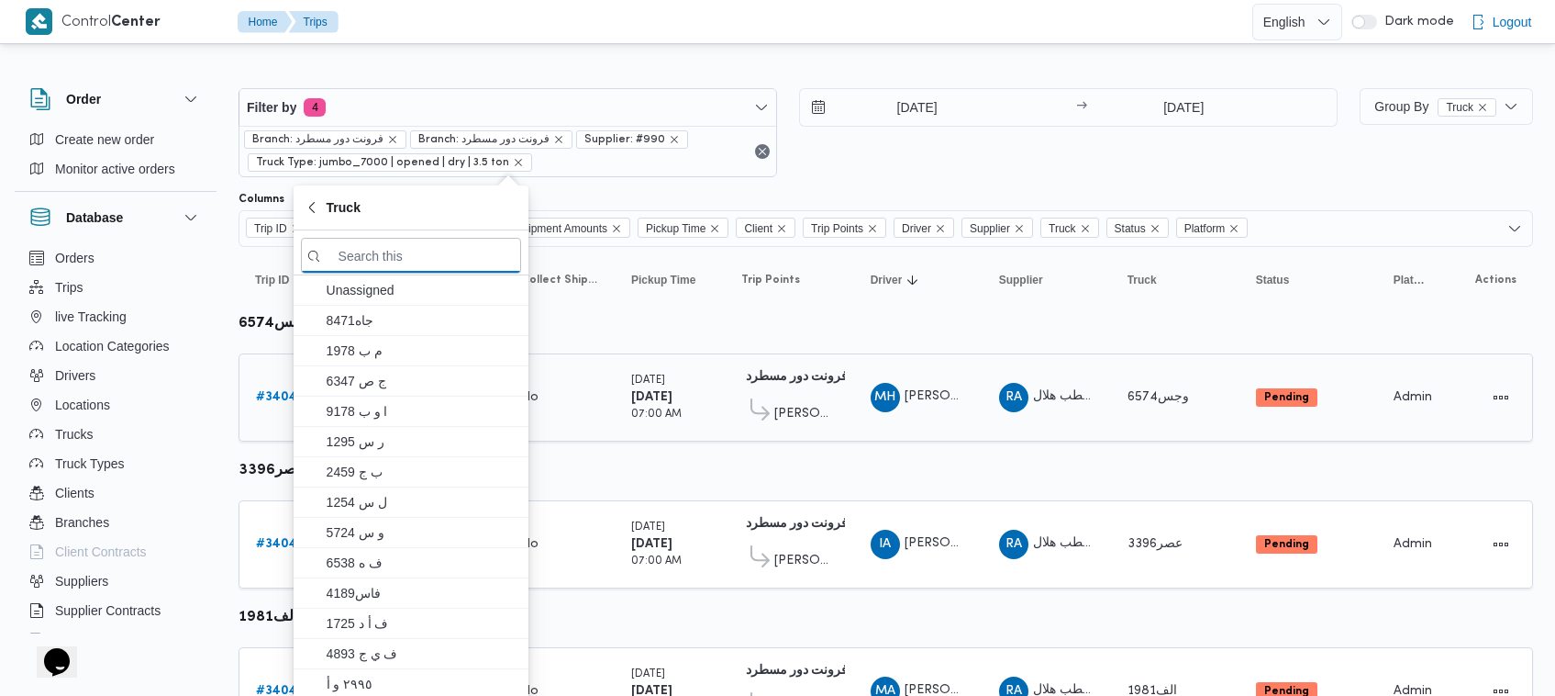
paste input "محمد هاني محمد جوده محمود"
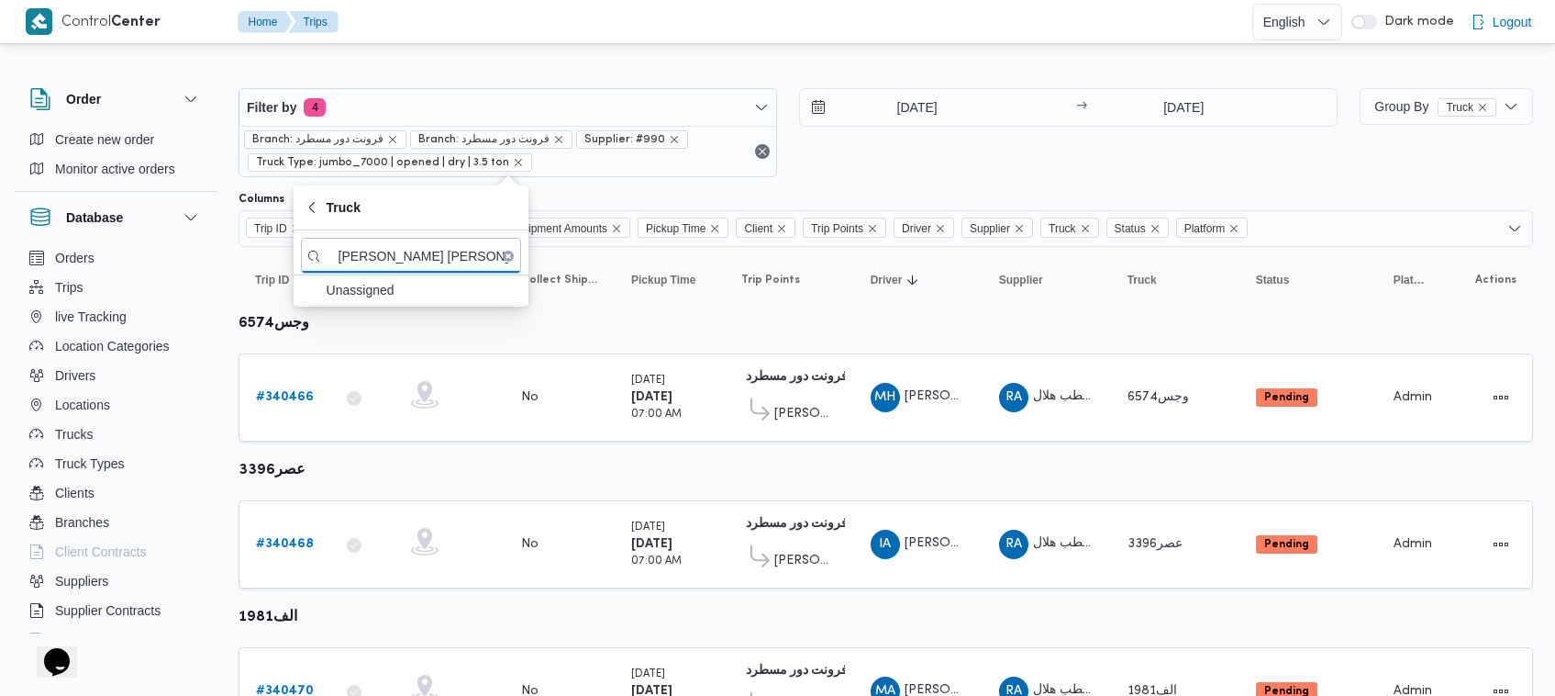
type input "محمد هاني محمد جوده محمود"
drag, startPoint x: 416, startPoint y: 78, endPoint x: 420, endPoint y: 101, distance: 23.4
click at [416, 77] on div "Filter by 4 Branch: فرونت دور مسطرد Branch: فرونت دور مسطرد Supplier: #990 Truc…" at bounding box center [788, 132] width 1121 height 111
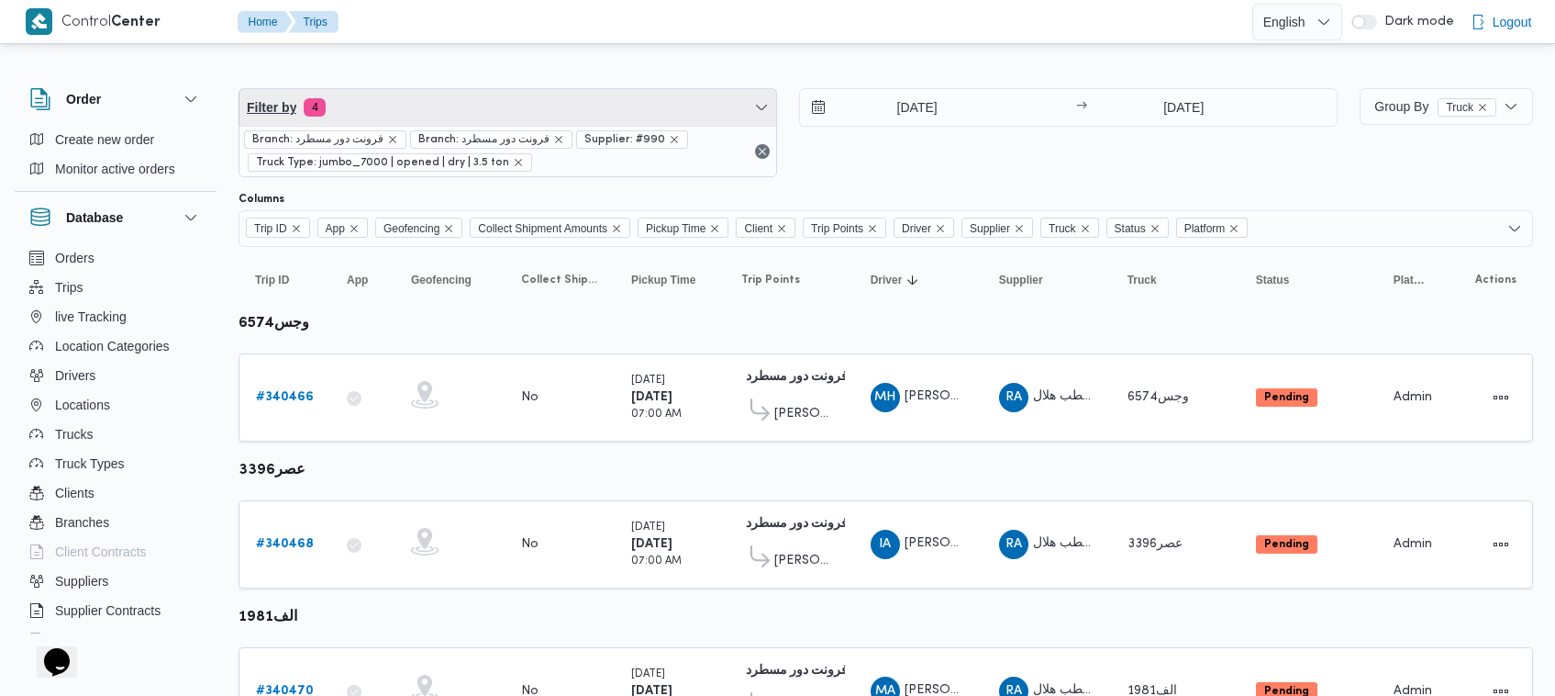
click at [425, 117] on span "Filter by 4" at bounding box center [508, 107] width 537 height 37
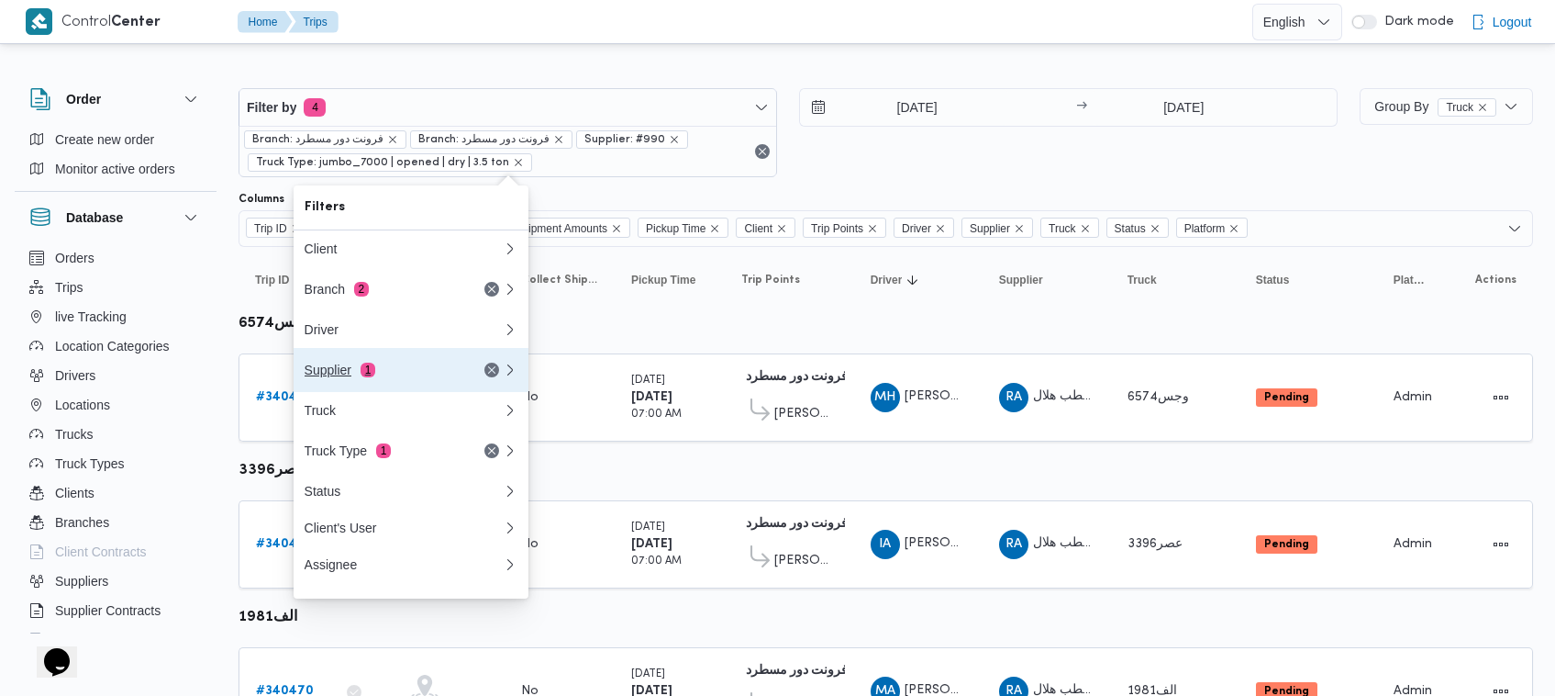
click at [383, 384] on div "Supplier 1" at bounding box center [404, 370] width 220 height 44
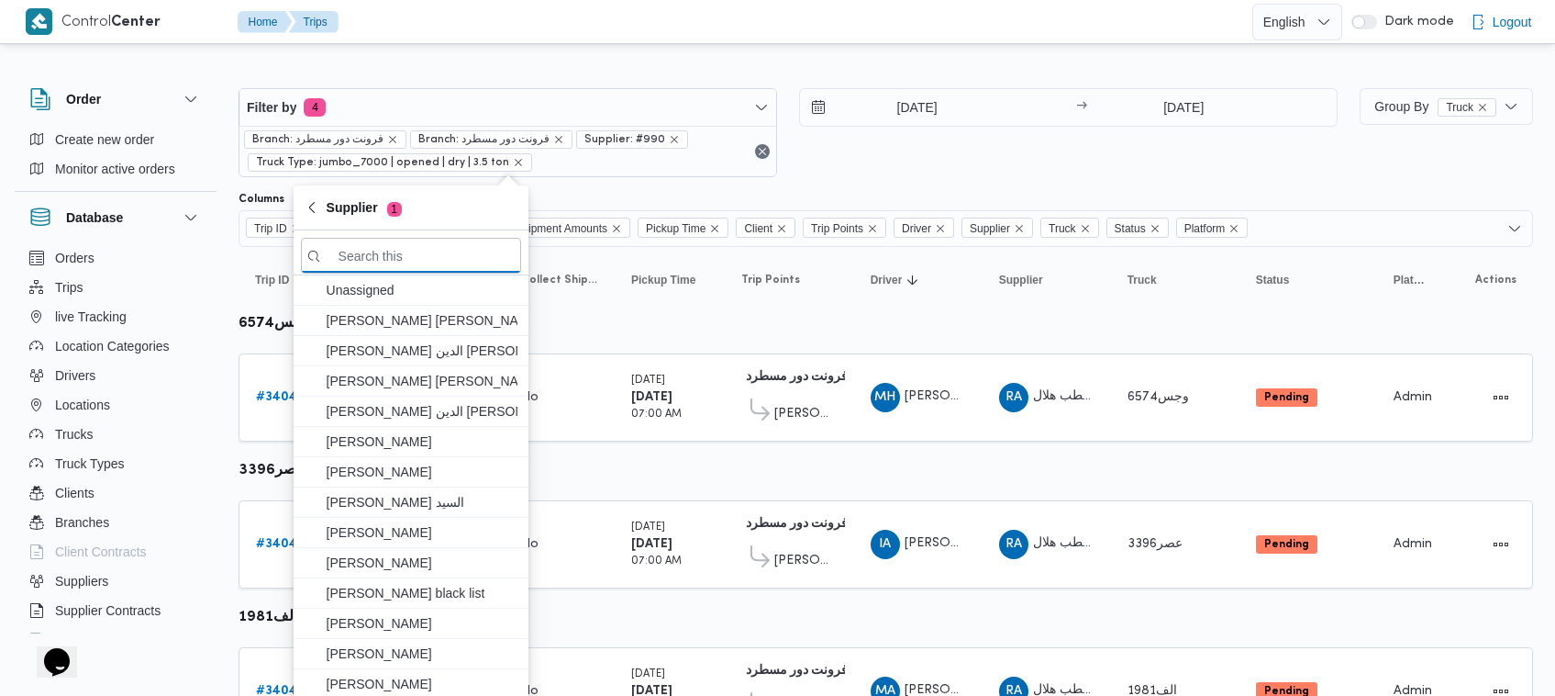
paste input "محمد هاني محمد جوده محمود"
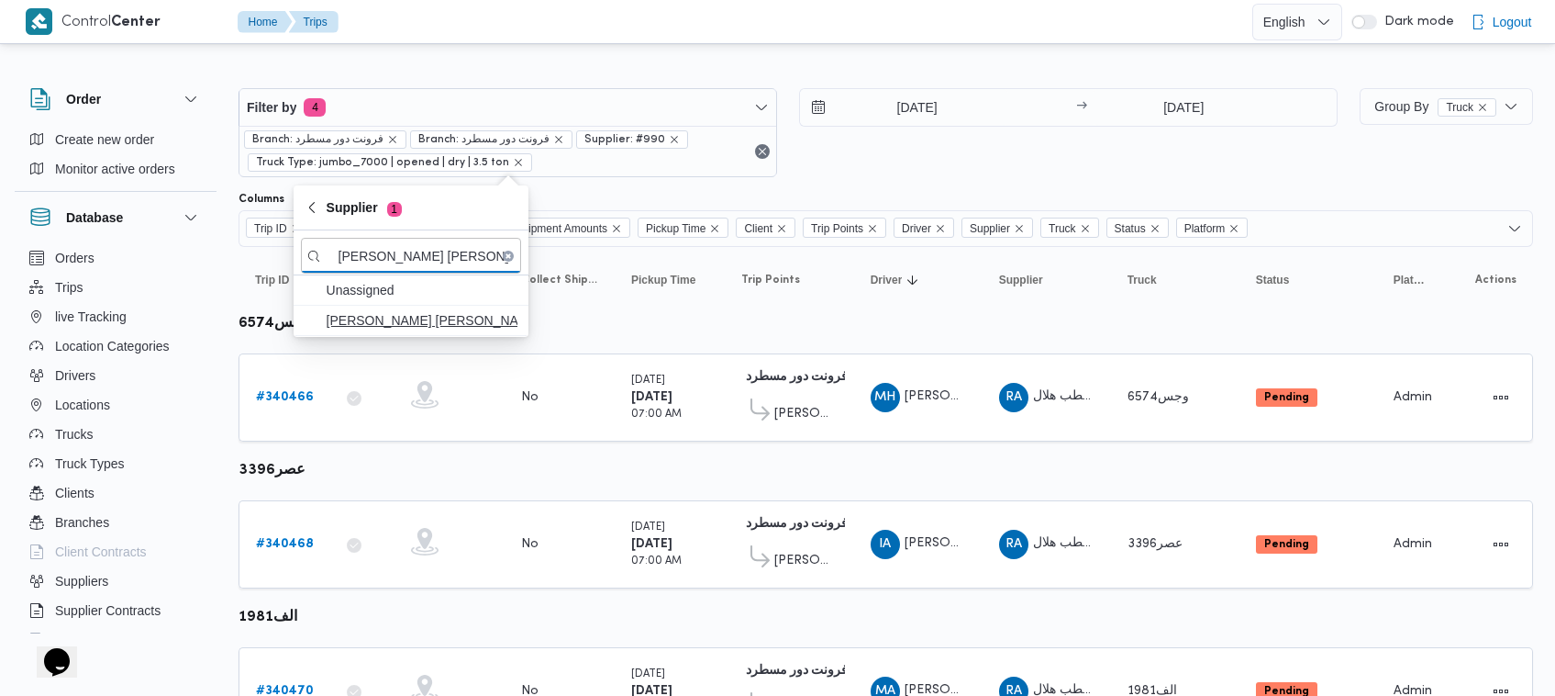
type input "محمد هاني محمد جوده محمود"
click at [393, 324] on span "محمد هاني محمد جوده محمود" at bounding box center [422, 320] width 191 height 22
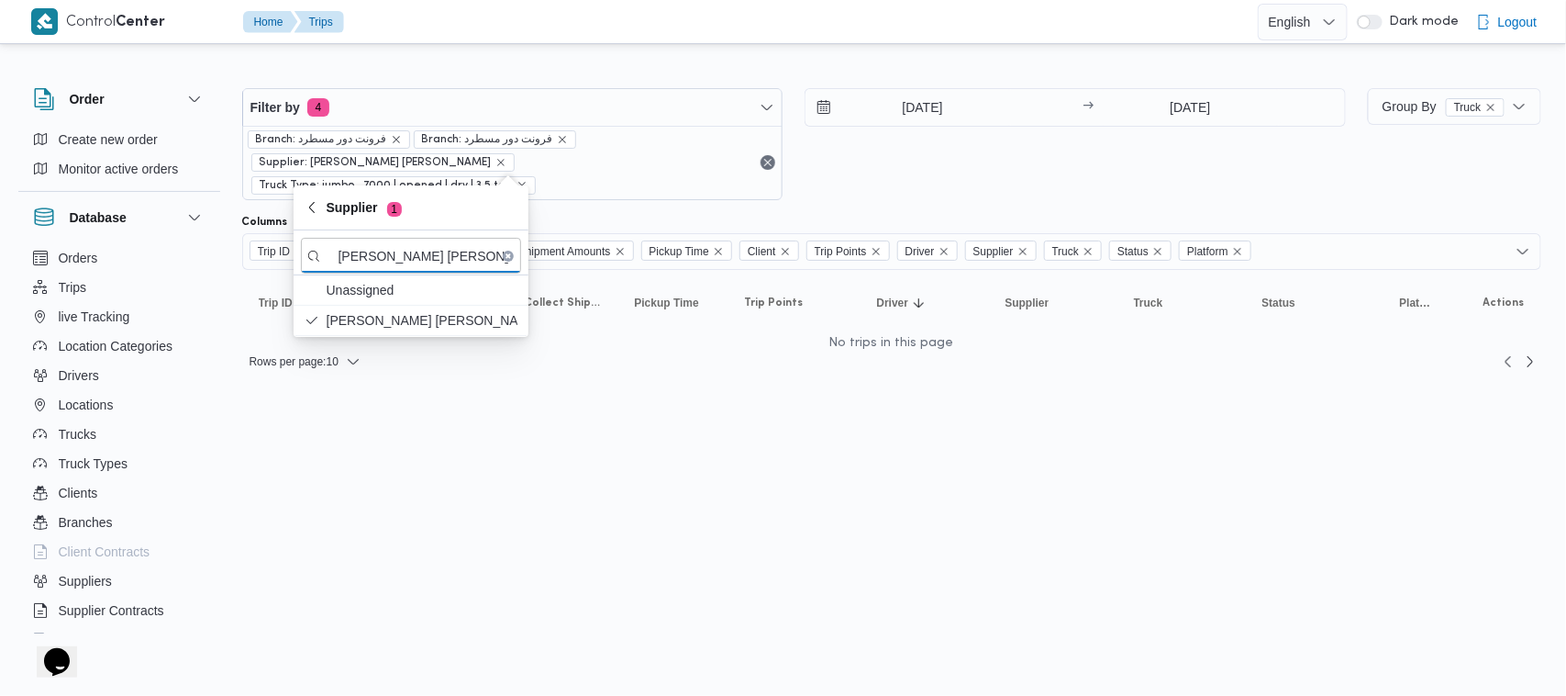
click at [902, 171] on div "2/10/2025 → 2/10/2025" at bounding box center [1075, 144] width 541 height 112
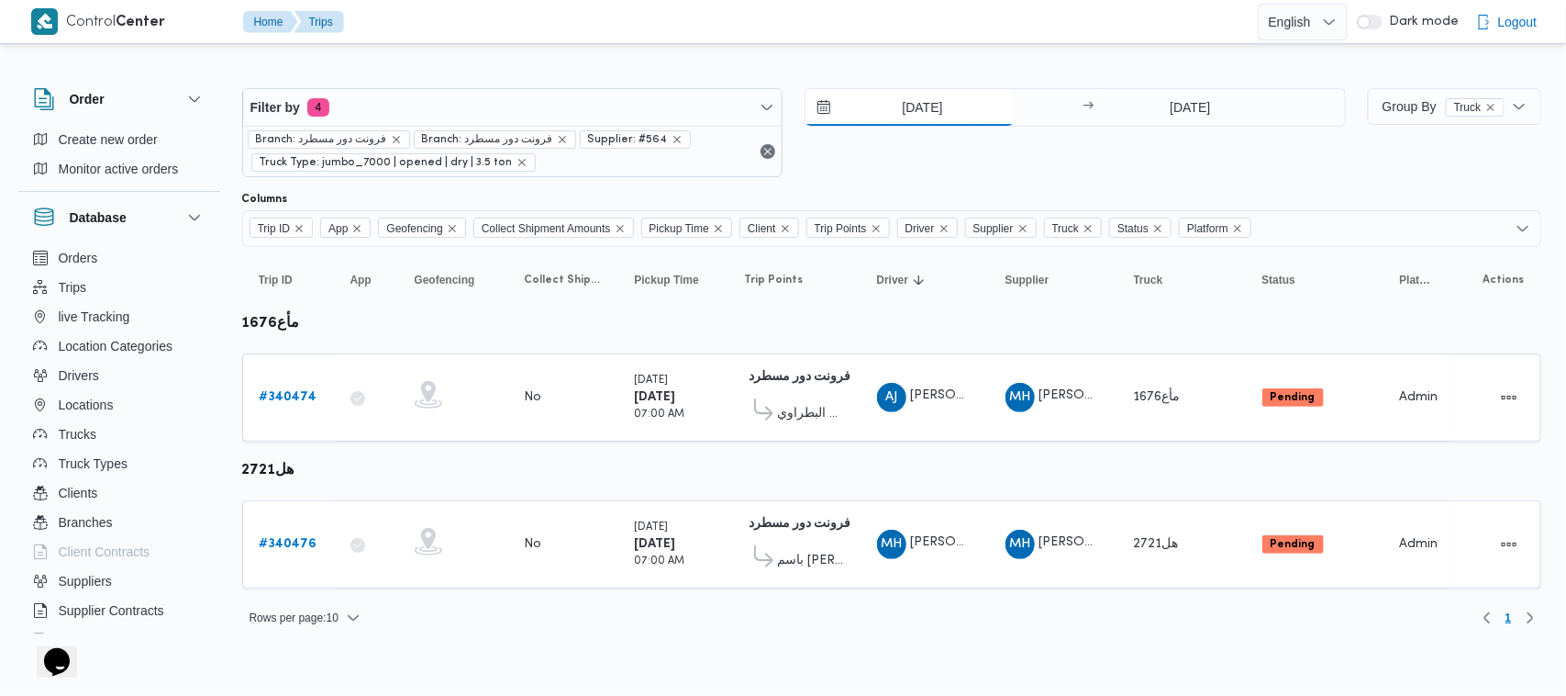
click at [952, 115] on input "[DATE]" at bounding box center [910, 107] width 208 height 37
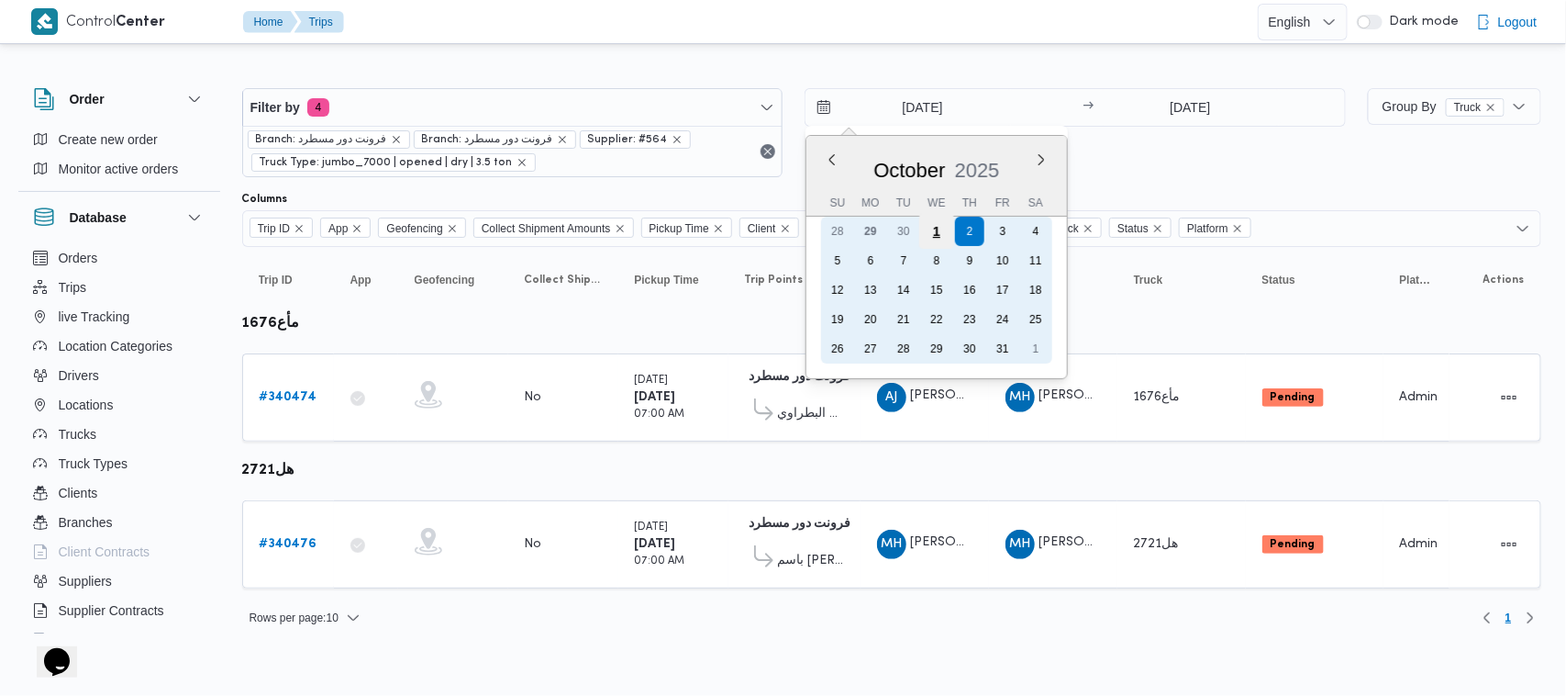
click at [929, 236] on div "1" at bounding box center [937, 231] width 35 height 35
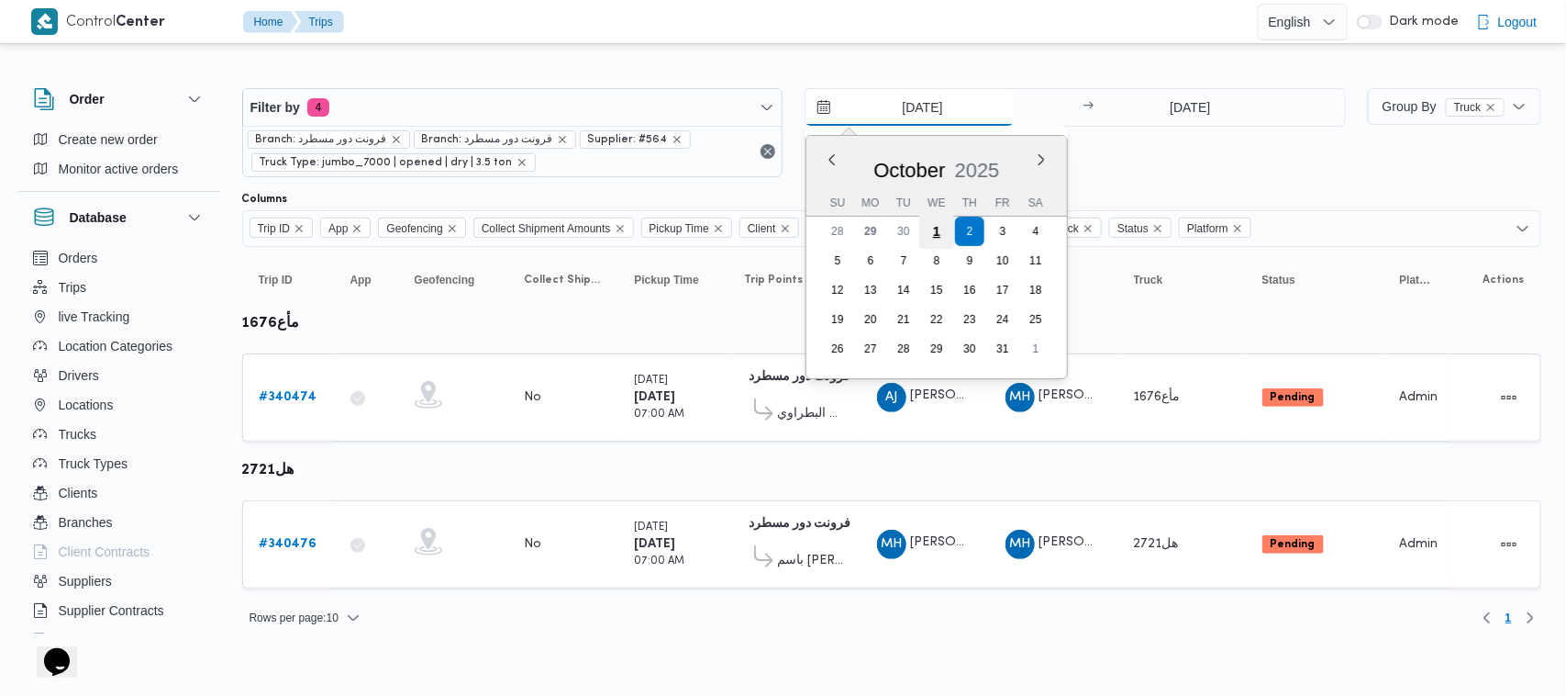
type input "[DATE]"
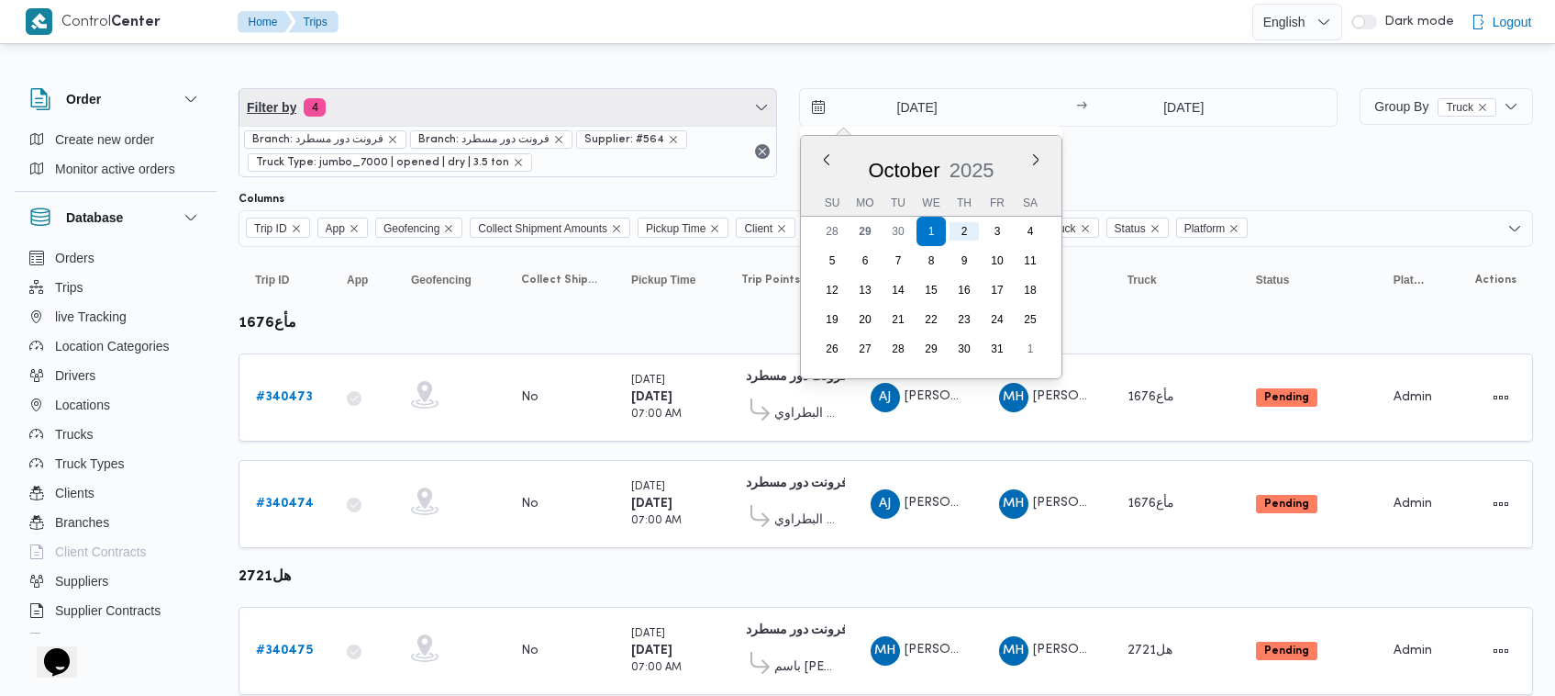
click at [471, 111] on span "Filter by 4" at bounding box center [508, 107] width 537 height 37
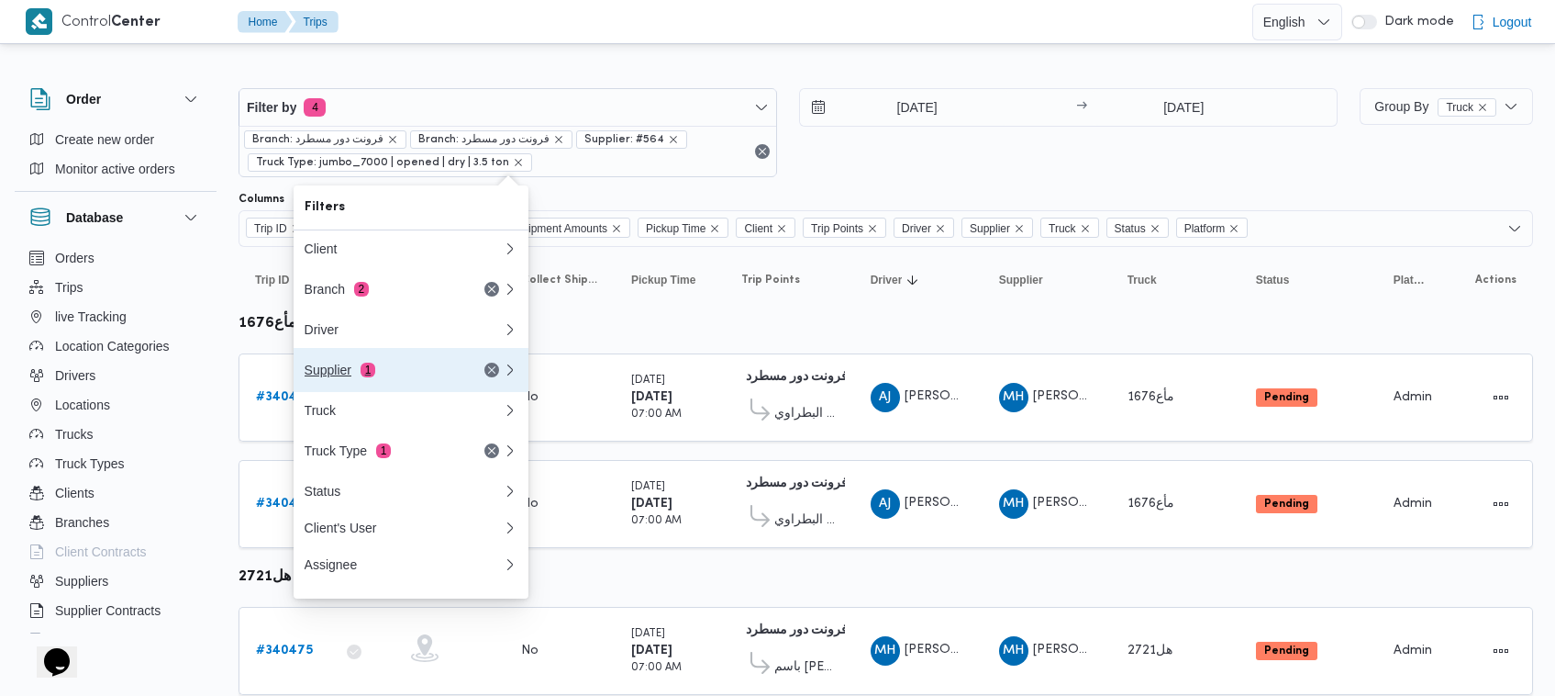
click at [414, 373] on div "Supplier 1" at bounding box center [382, 369] width 154 height 15
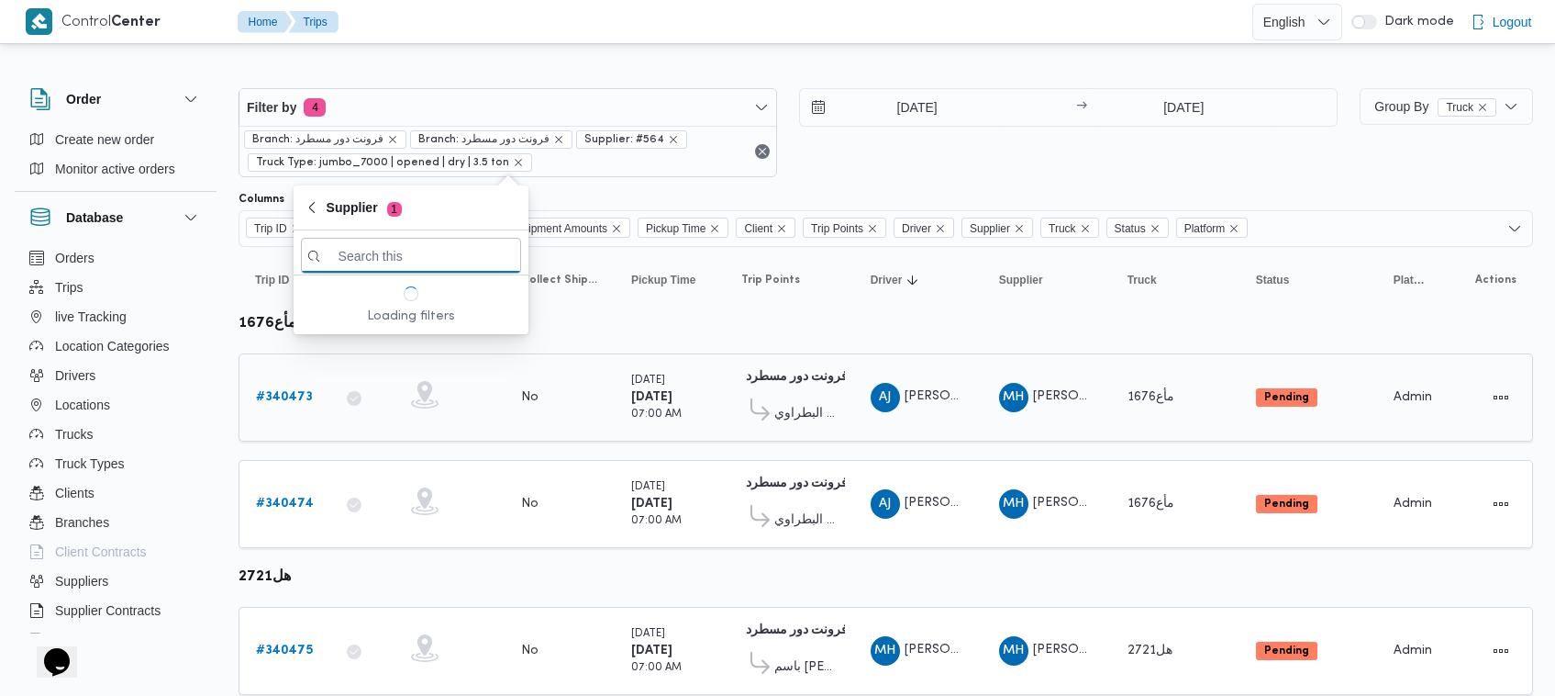
paste input "[PERSON_NAME] [PERSON_NAME]"
type input "[PERSON_NAME] [PERSON_NAME]"
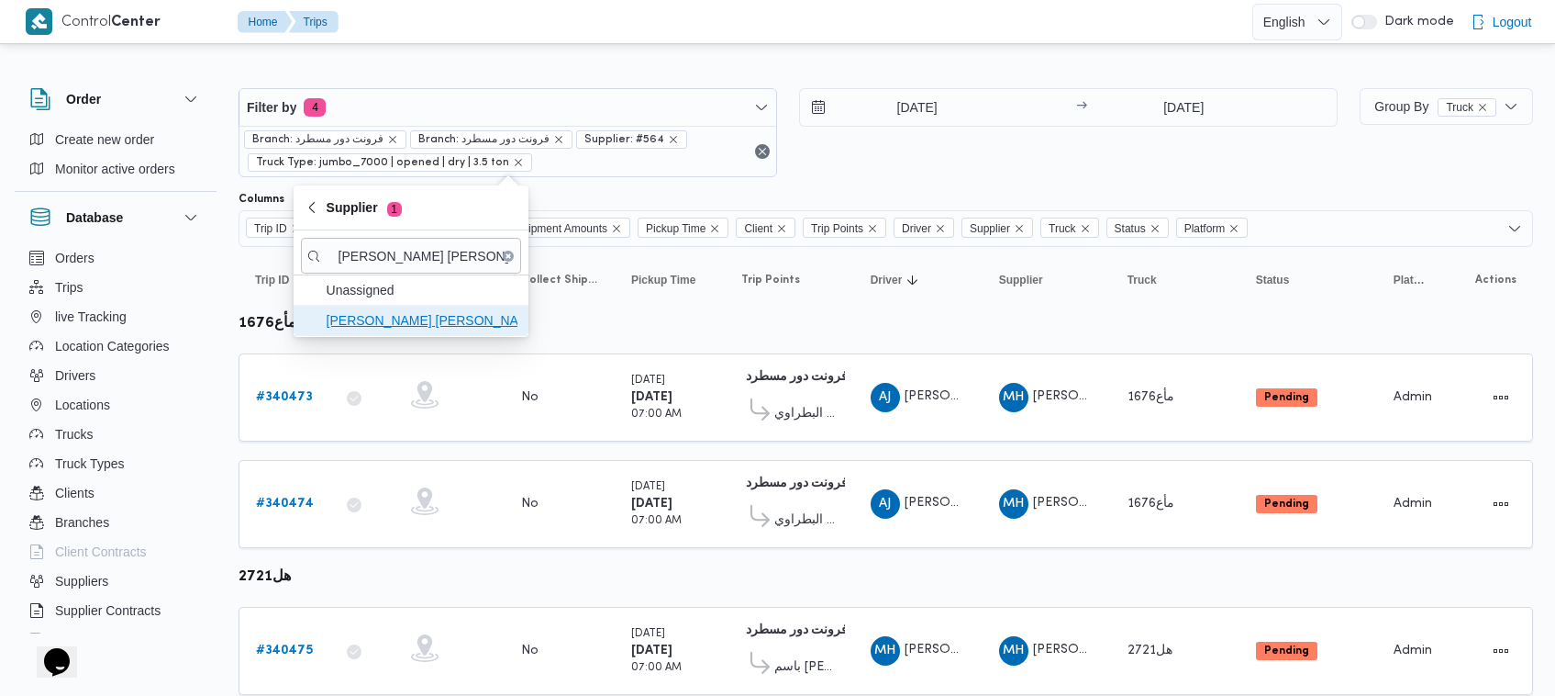
click at [397, 315] on span "[PERSON_NAME] [PERSON_NAME]" at bounding box center [422, 320] width 191 height 22
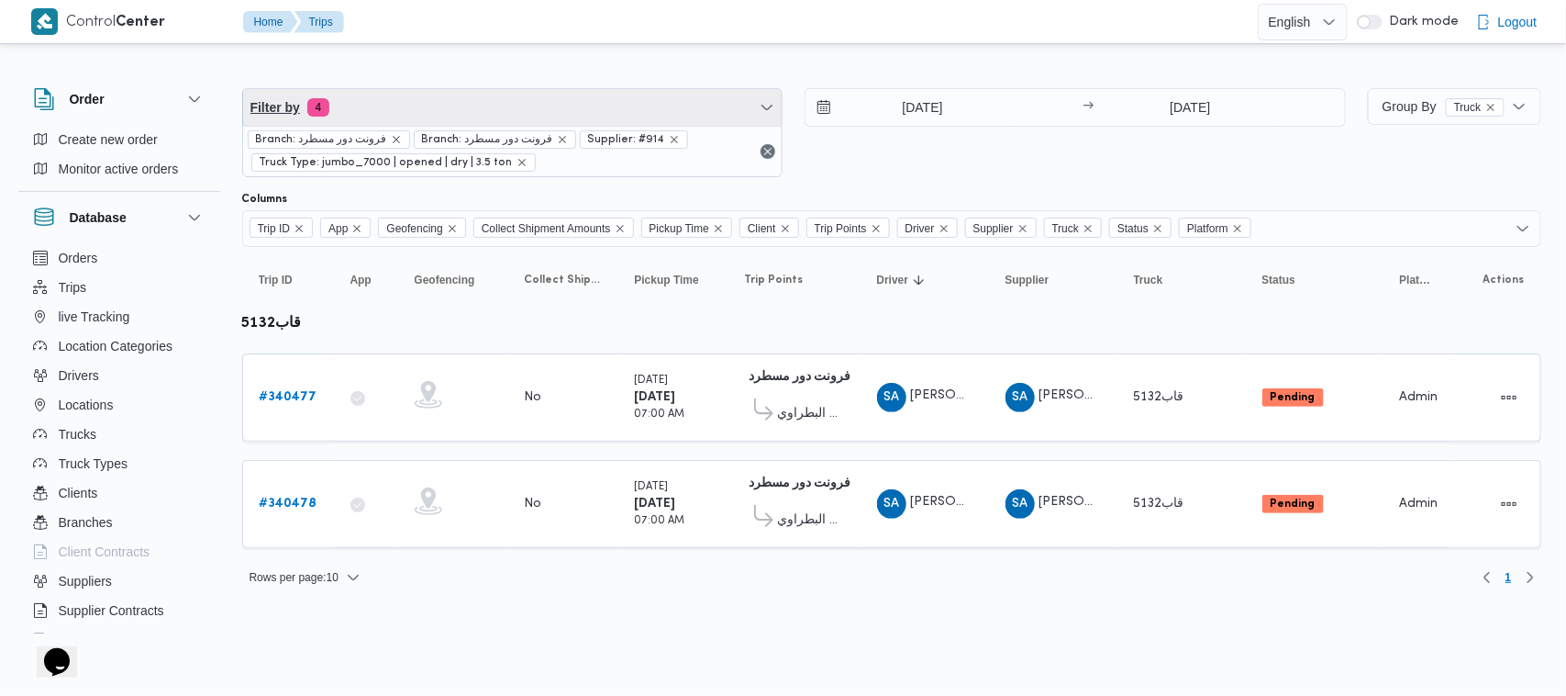
click at [494, 113] on span "Filter by 4" at bounding box center [513, 107] width 540 height 37
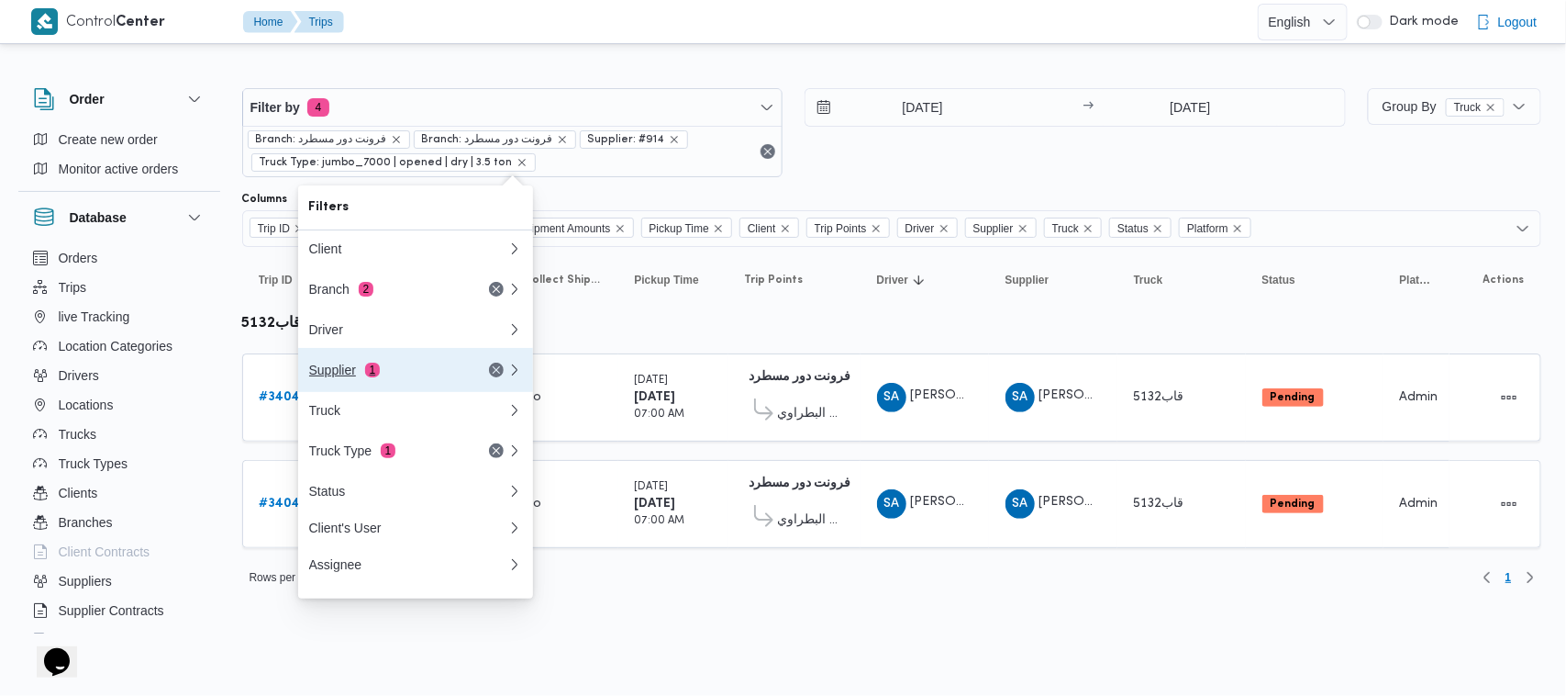
click at [419, 392] on button "Supplier 1" at bounding box center [415, 370] width 235 height 44
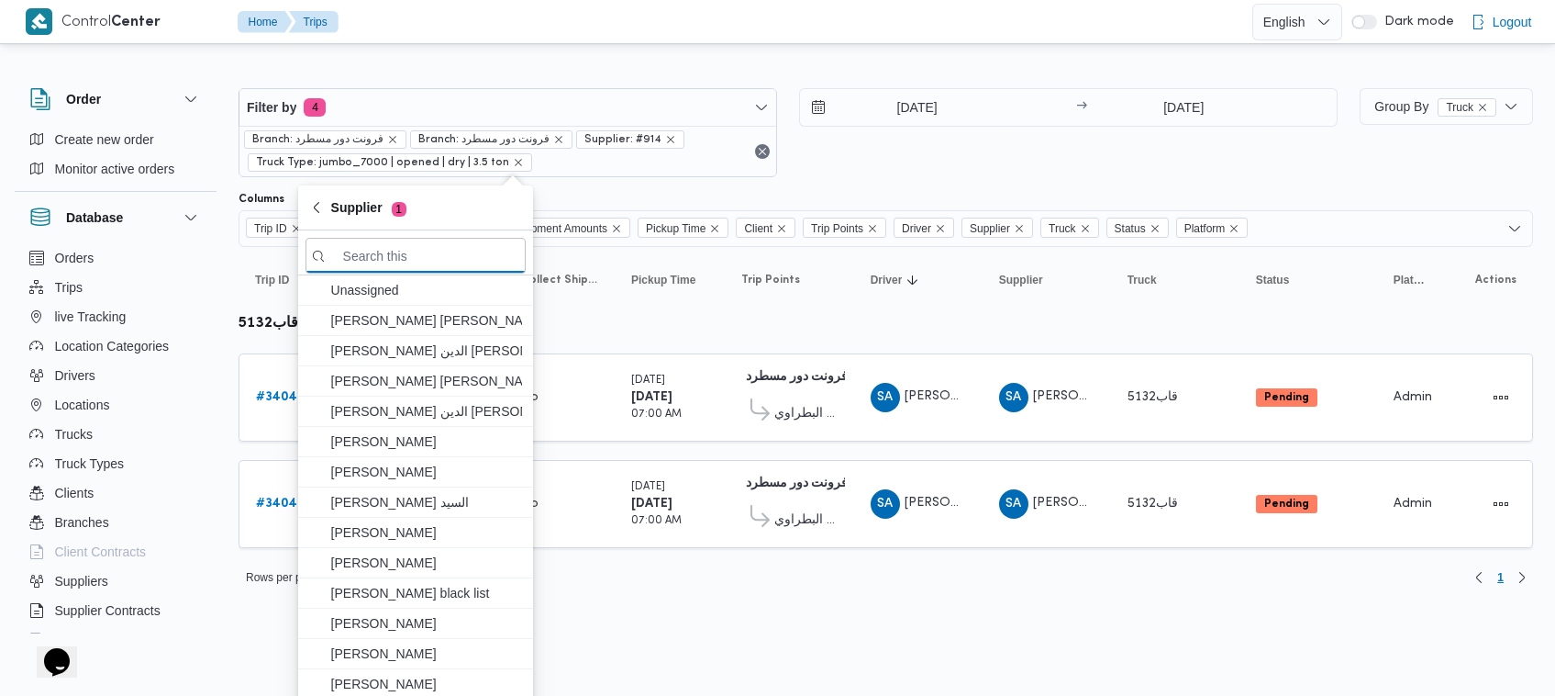
paste input "[PERSON_NAME]"
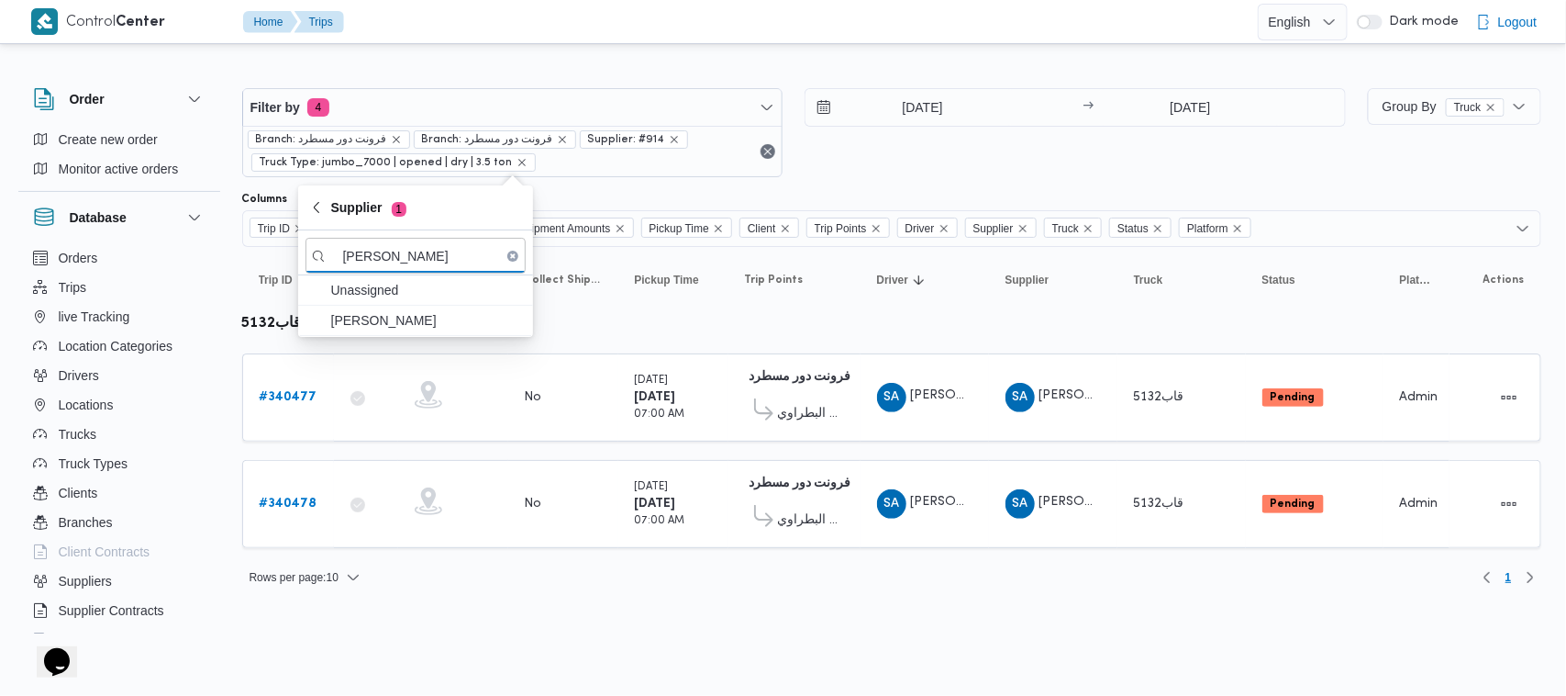
type input "[PERSON_NAME]"
click at [414, 318] on span "[PERSON_NAME]" at bounding box center [426, 320] width 191 height 22
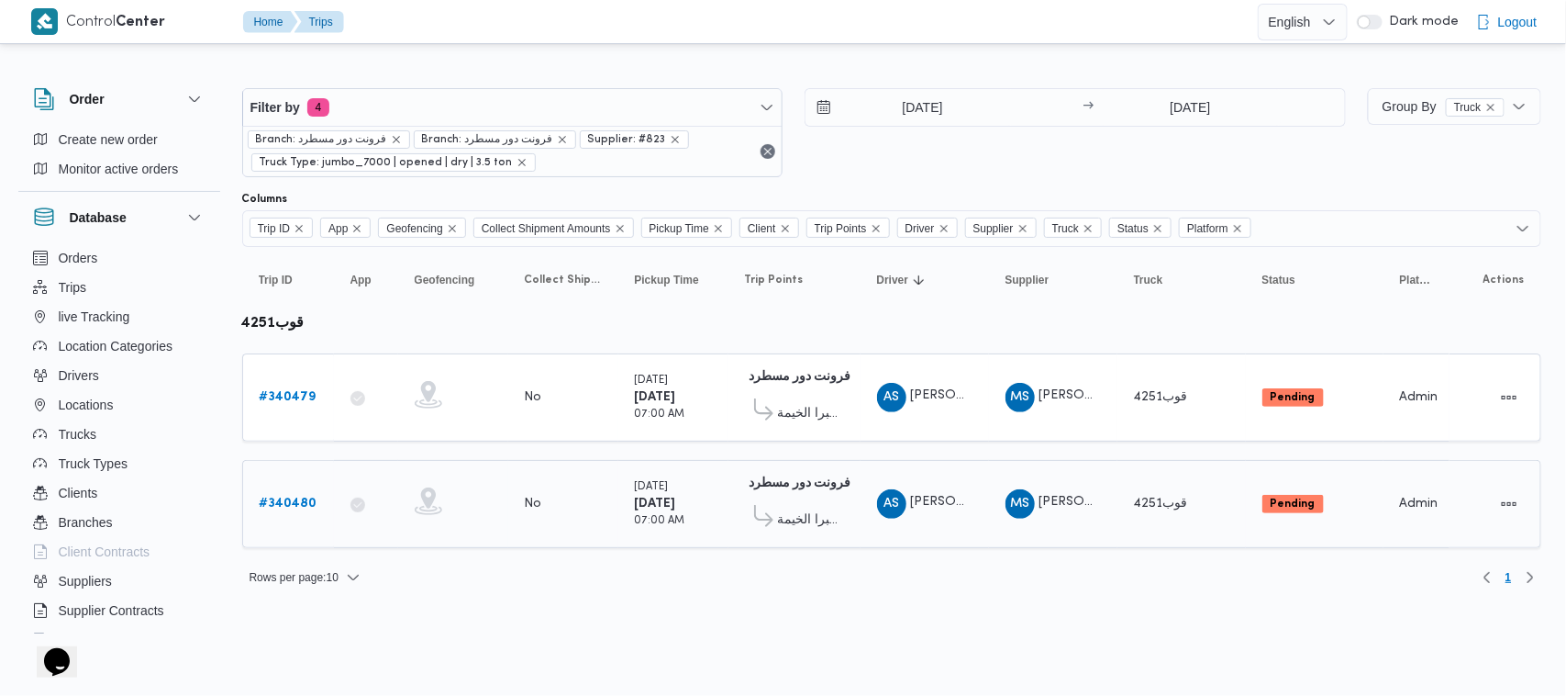
click at [286, 506] on b "# 340480" at bounding box center [289, 503] width 58 height 12
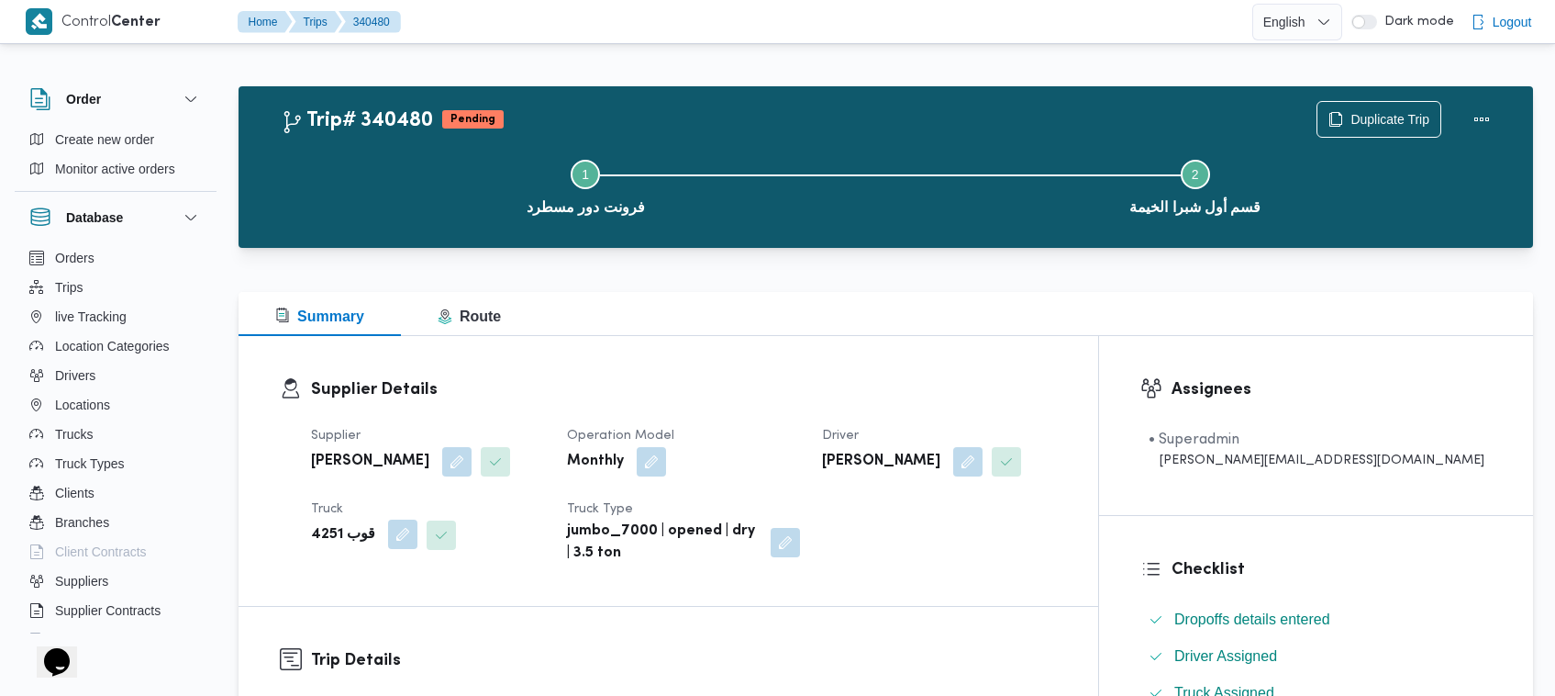
click at [397, 539] on button "button" at bounding box center [402, 533] width 29 height 29
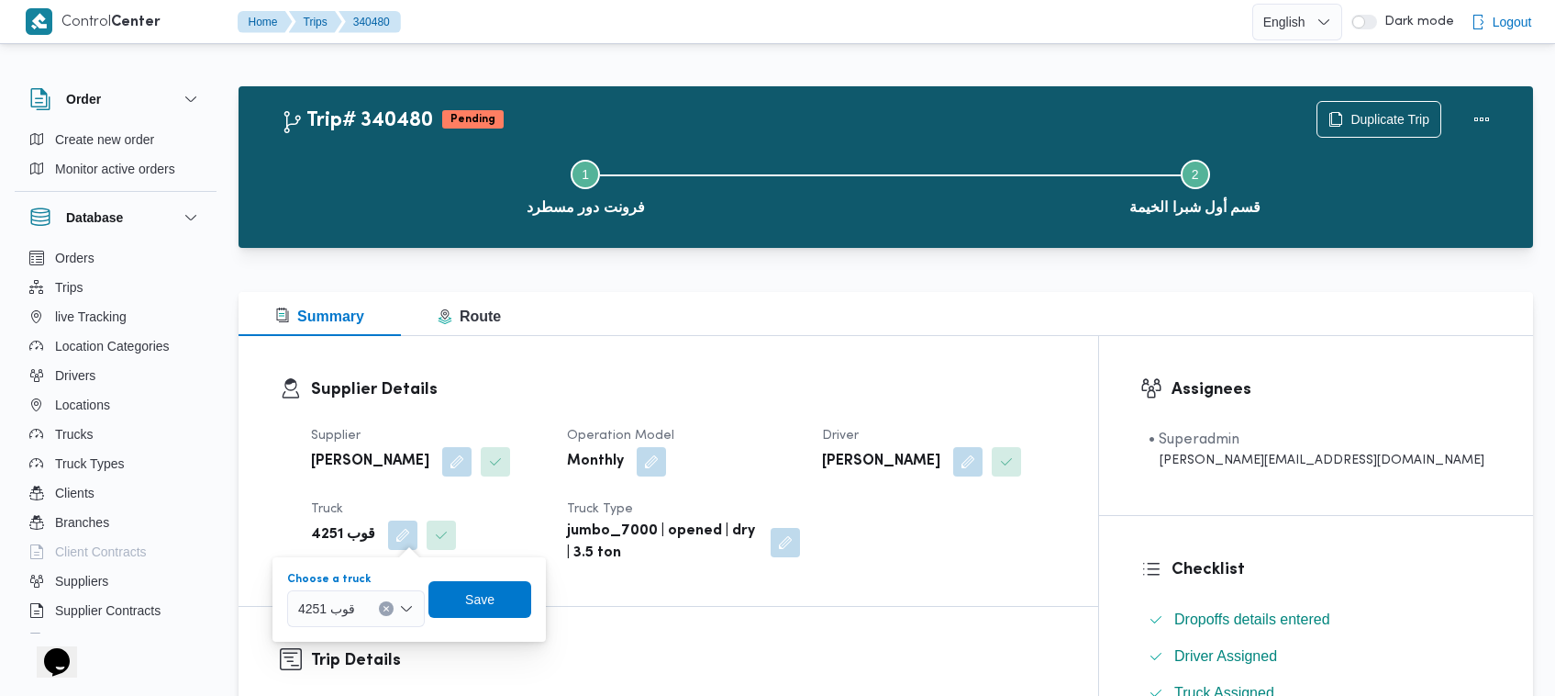
click at [346, 613] on span "قوب 4251" at bounding box center [326, 607] width 57 height 20
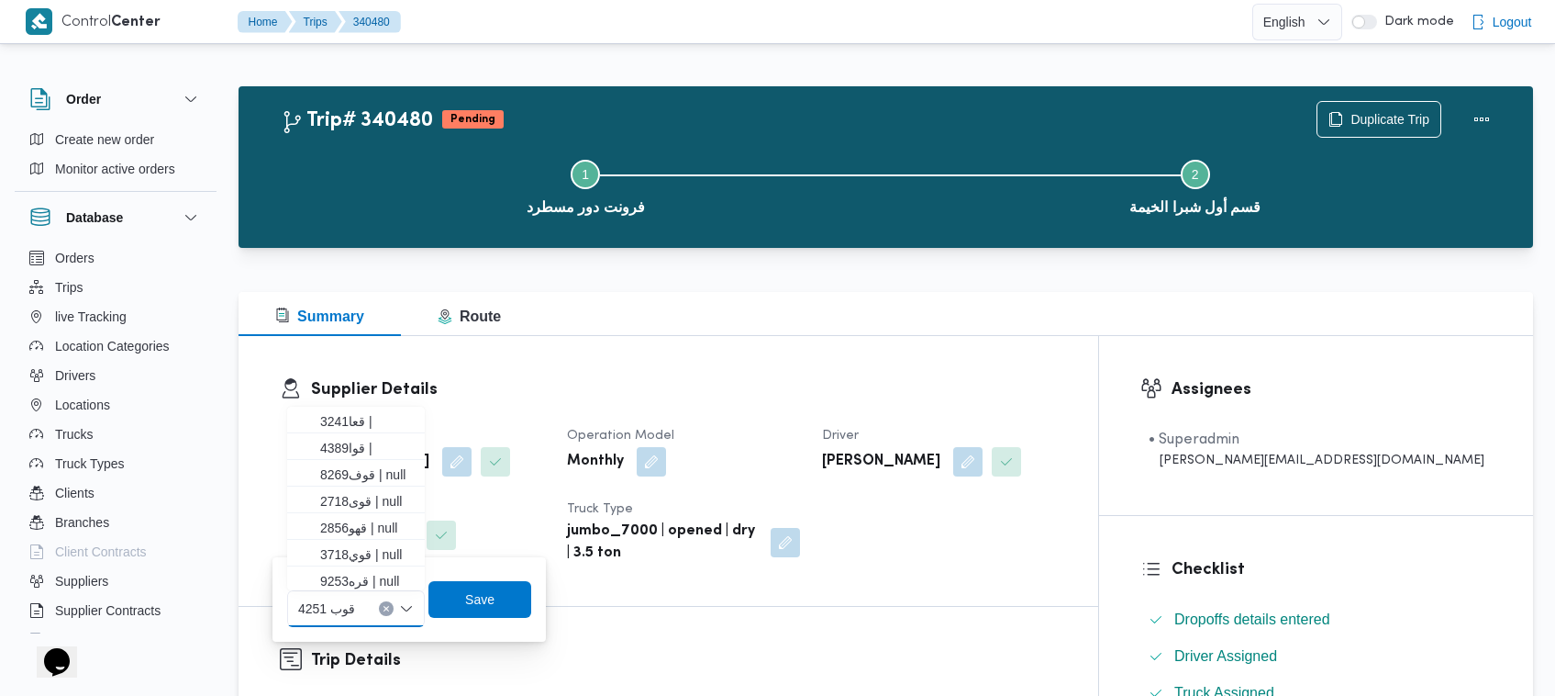
paste input "6348"
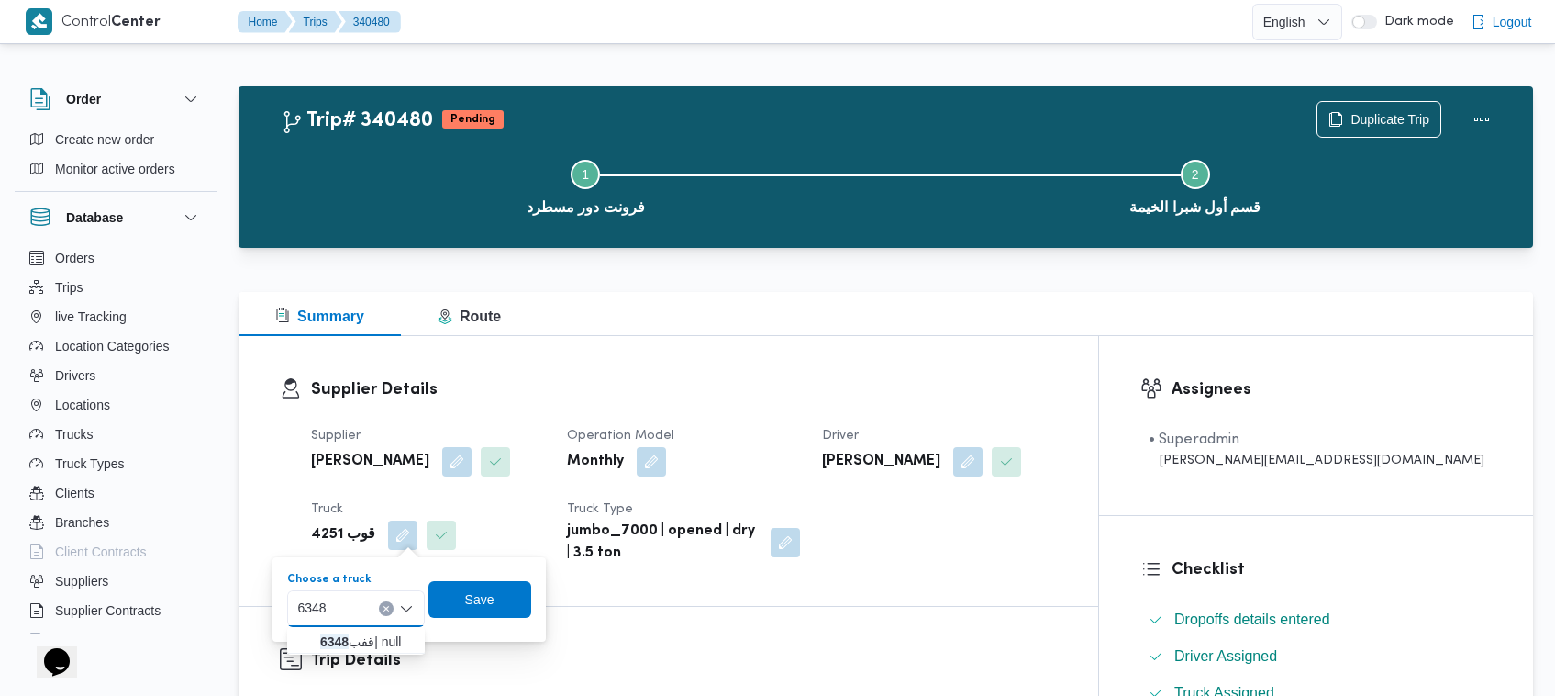
type input "6348"
click at [329, 630] on span "قفب 6348 | null" at bounding box center [367, 641] width 94 height 22
click at [500, 590] on span "Save" at bounding box center [494, 598] width 29 height 22
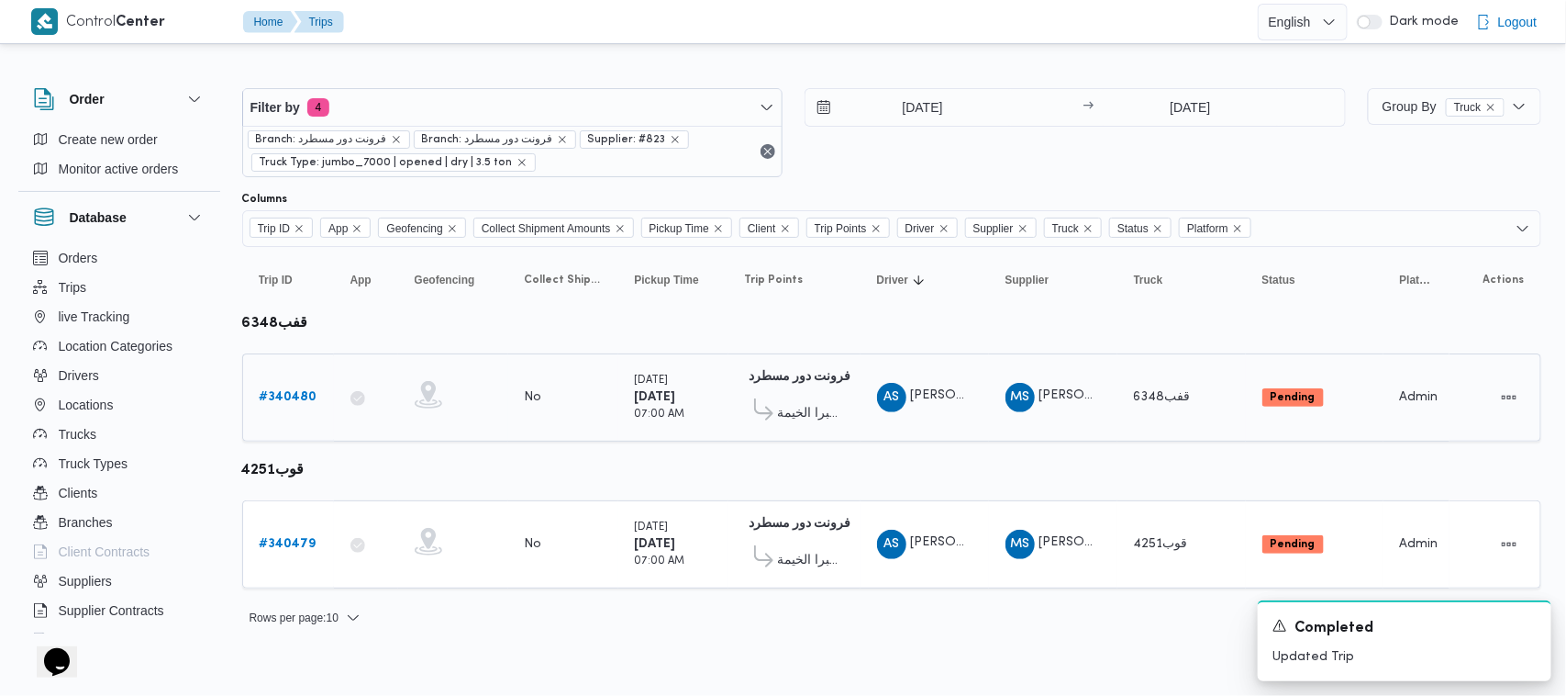
click at [295, 406] on link "# 340480" at bounding box center [289, 397] width 58 height 22
click at [1512, 551] on button "Actions" at bounding box center [1509, 543] width 29 height 29
click at [1471, 549] on span "Open" at bounding box center [1447, 541] width 59 height 15
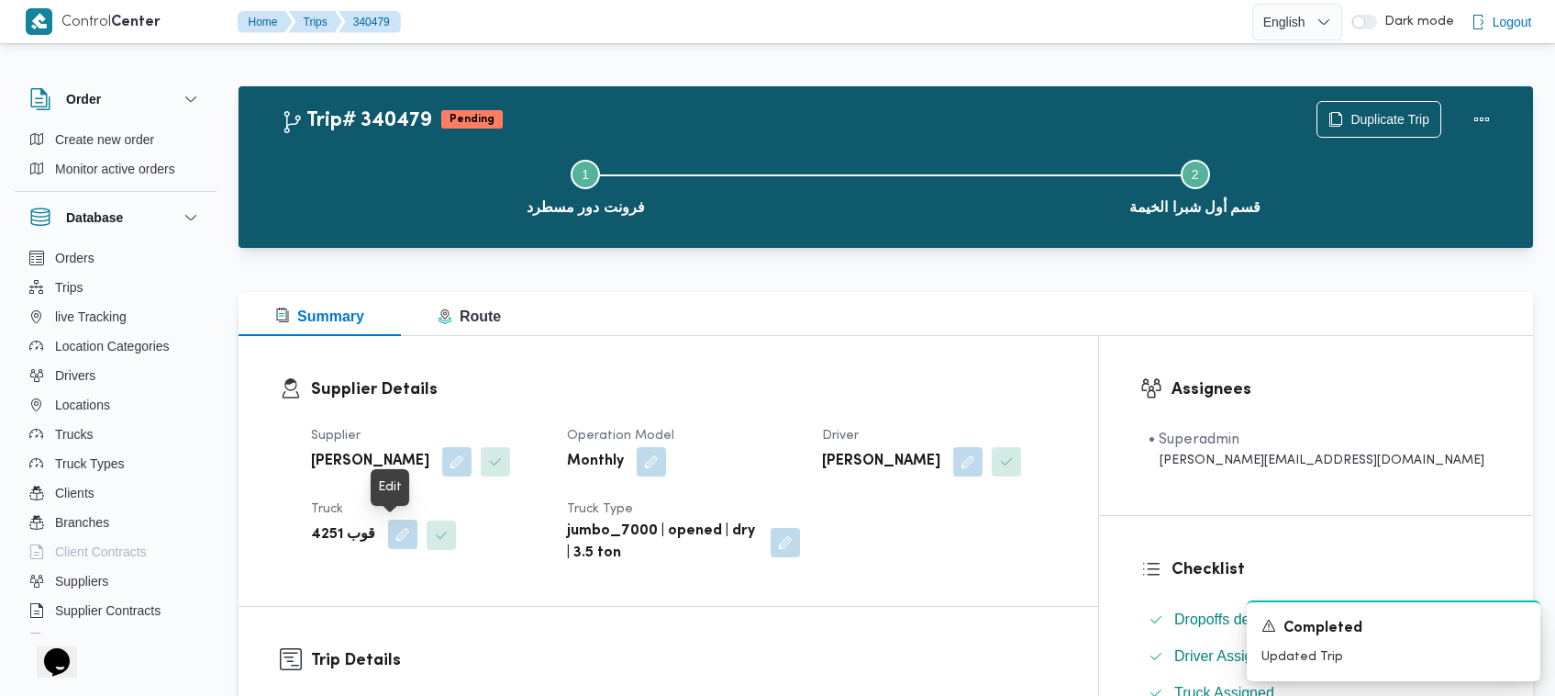
click at [405, 532] on button "button" at bounding box center [402, 533] width 29 height 29
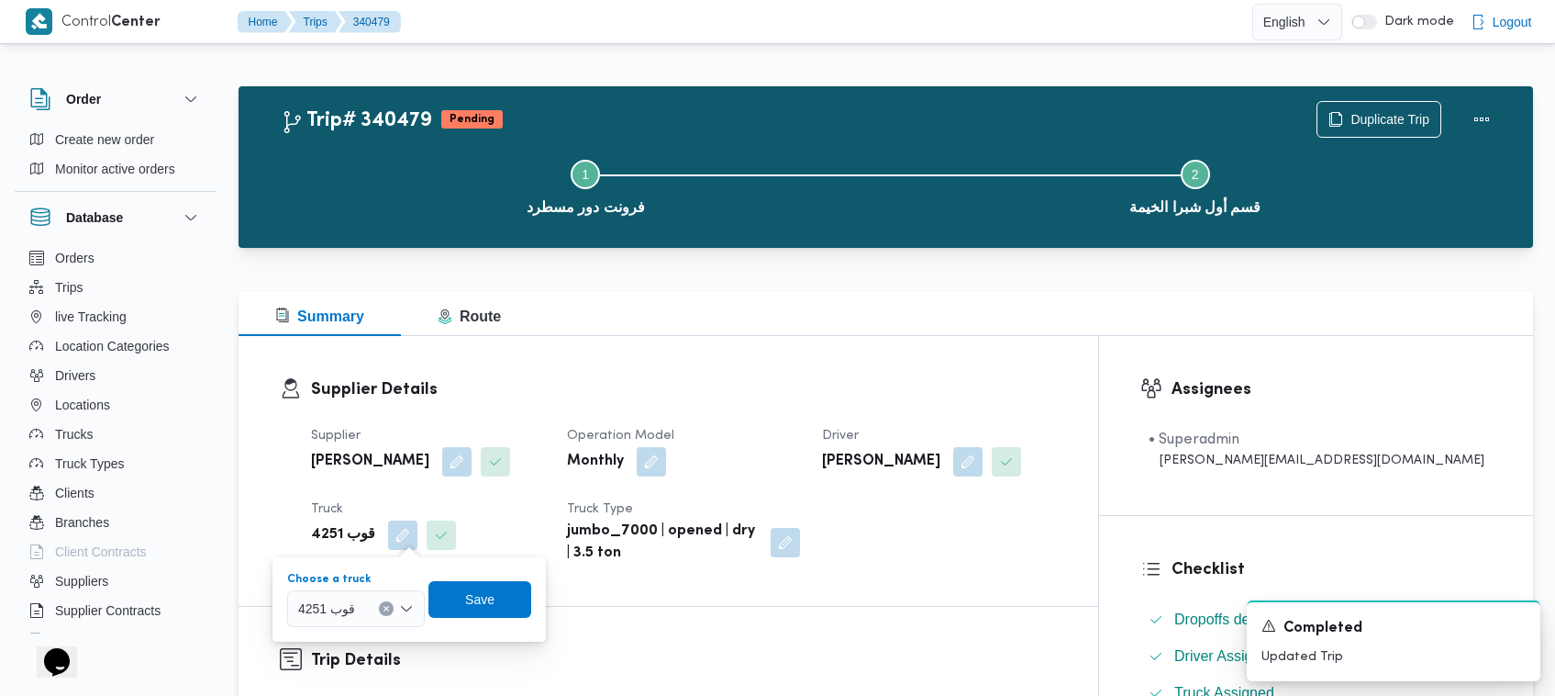
click at [370, 610] on div "قوب 4251" at bounding box center [356, 608] width 138 height 37
paste input "6348"
type input "6348"
click at [330, 634] on mark "6348" at bounding box center [334, 641] width 28 height 15
click at [503, 590] on span "Save" at bounding box center [494, 598] width 29 height 22
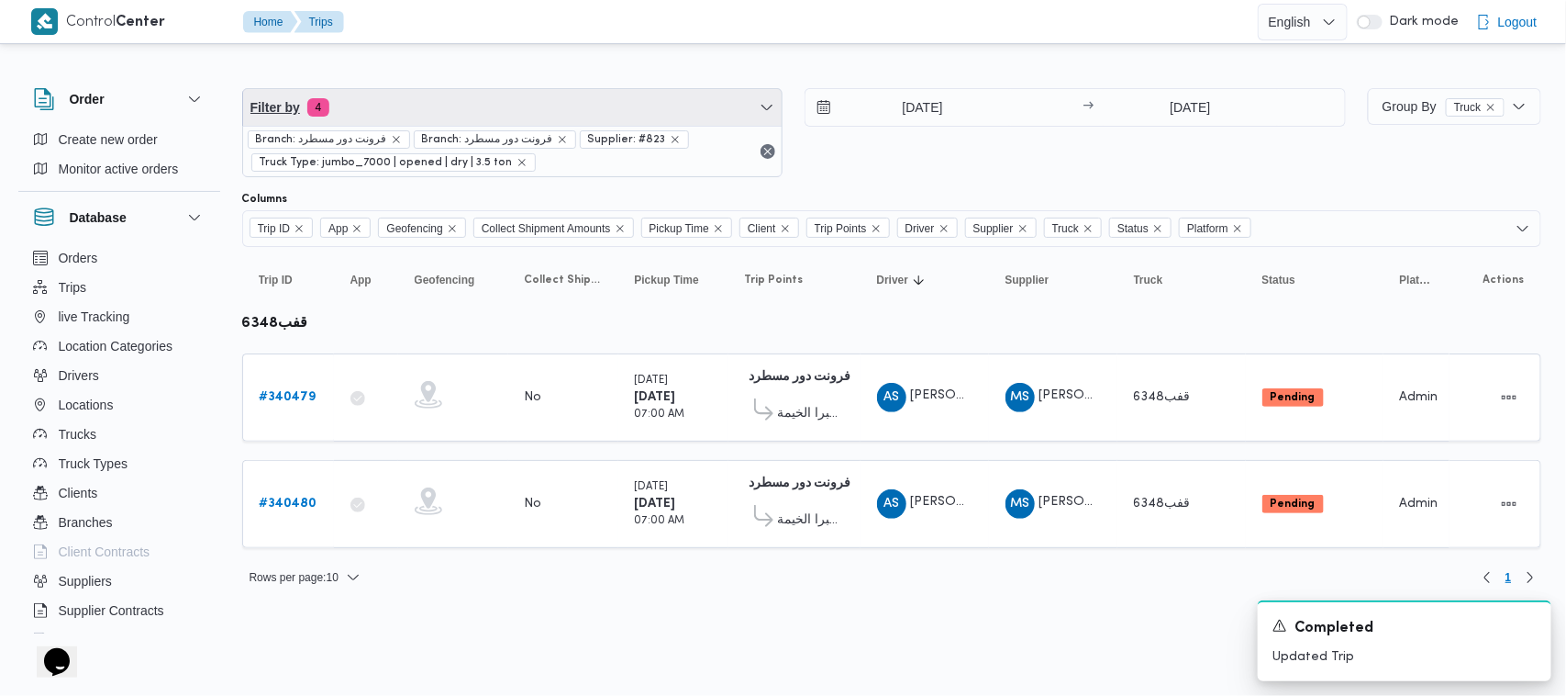
drag, startPoint x: 465, startPoint y: 96, endPoint x: 483, endPoint y: 184, distance: 88.9
click at [465, 95] on span "Filter by 4" at bounding box center [513, 107] width 540 height 37
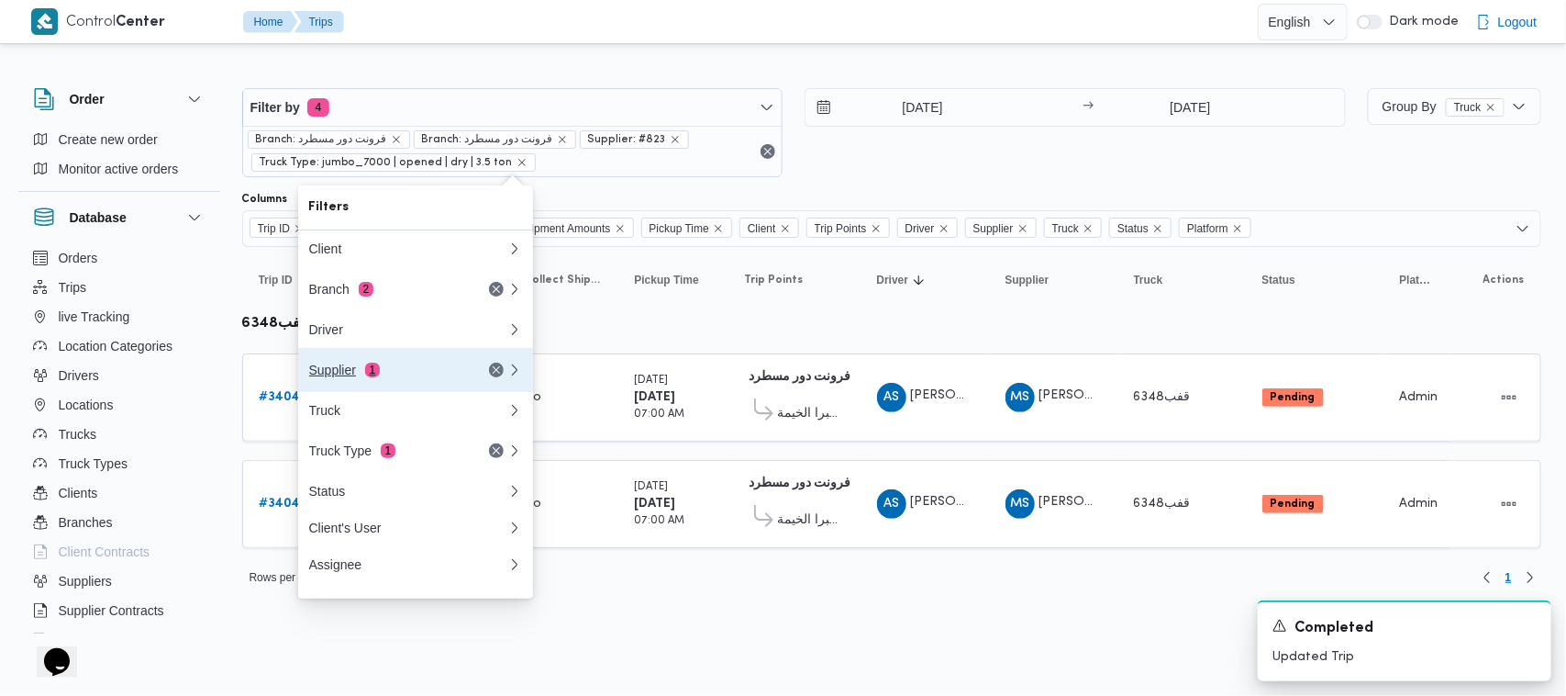
drag, startPoint x: 436, startPoint y: 378, endPoint x: 433, endPoint y: 360, distance: 18.6
click at [434, 377] on div "Supplier 1" at bounding box center [386, 369] width 154 height 15
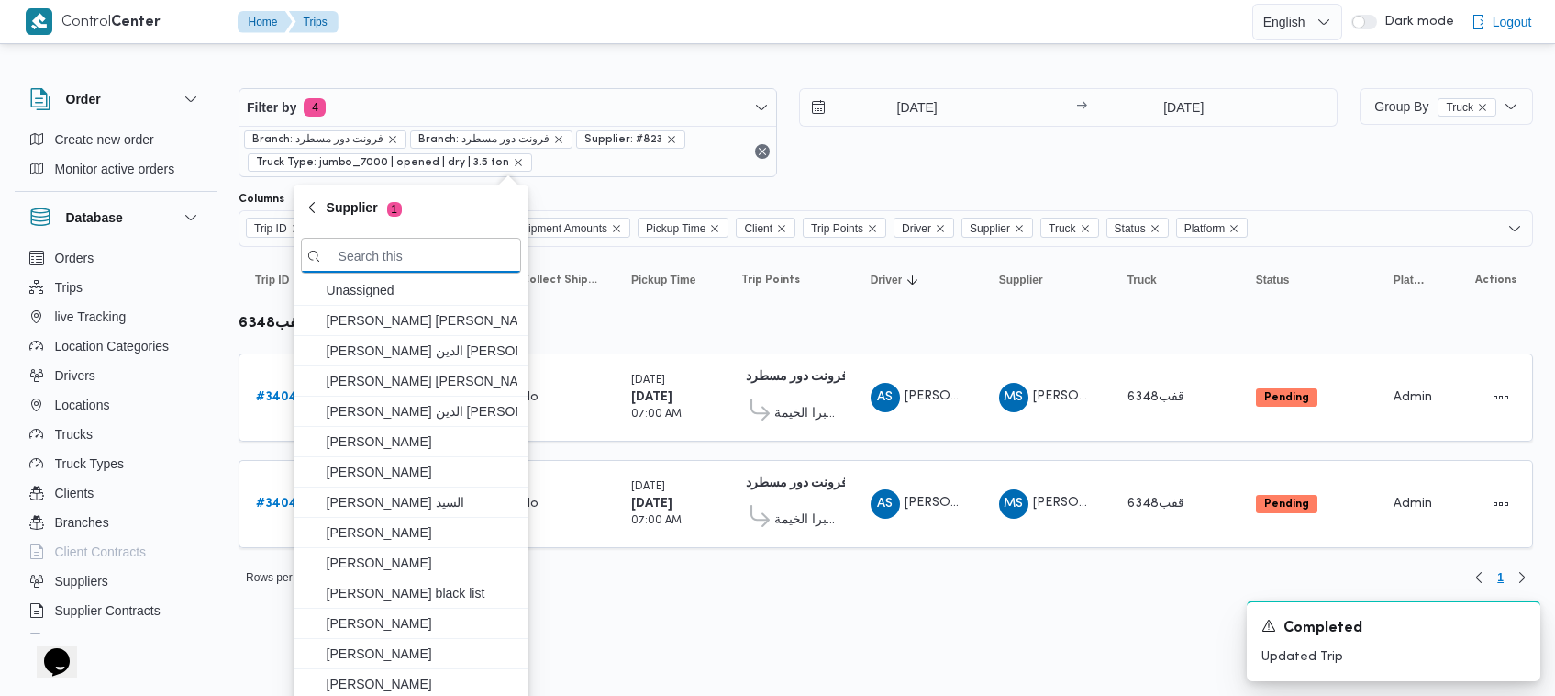
paste input "احمد عزت سيد دويش سليمان"
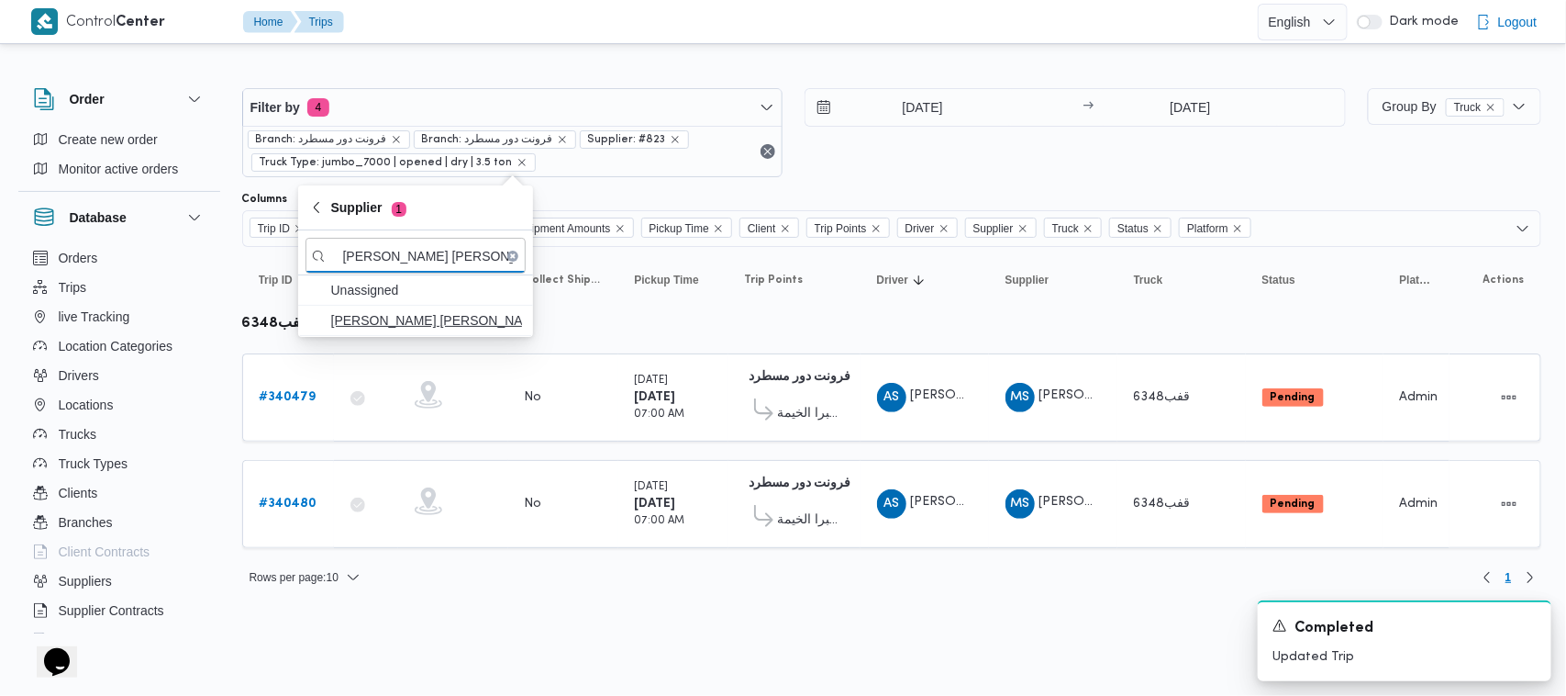
type input "احمد عزت سيد دويش سليمان"
click at [431, 332] on span "احمد عزت سيد دويش سليمان" at bounding box center [416, 320] width 220 height 29
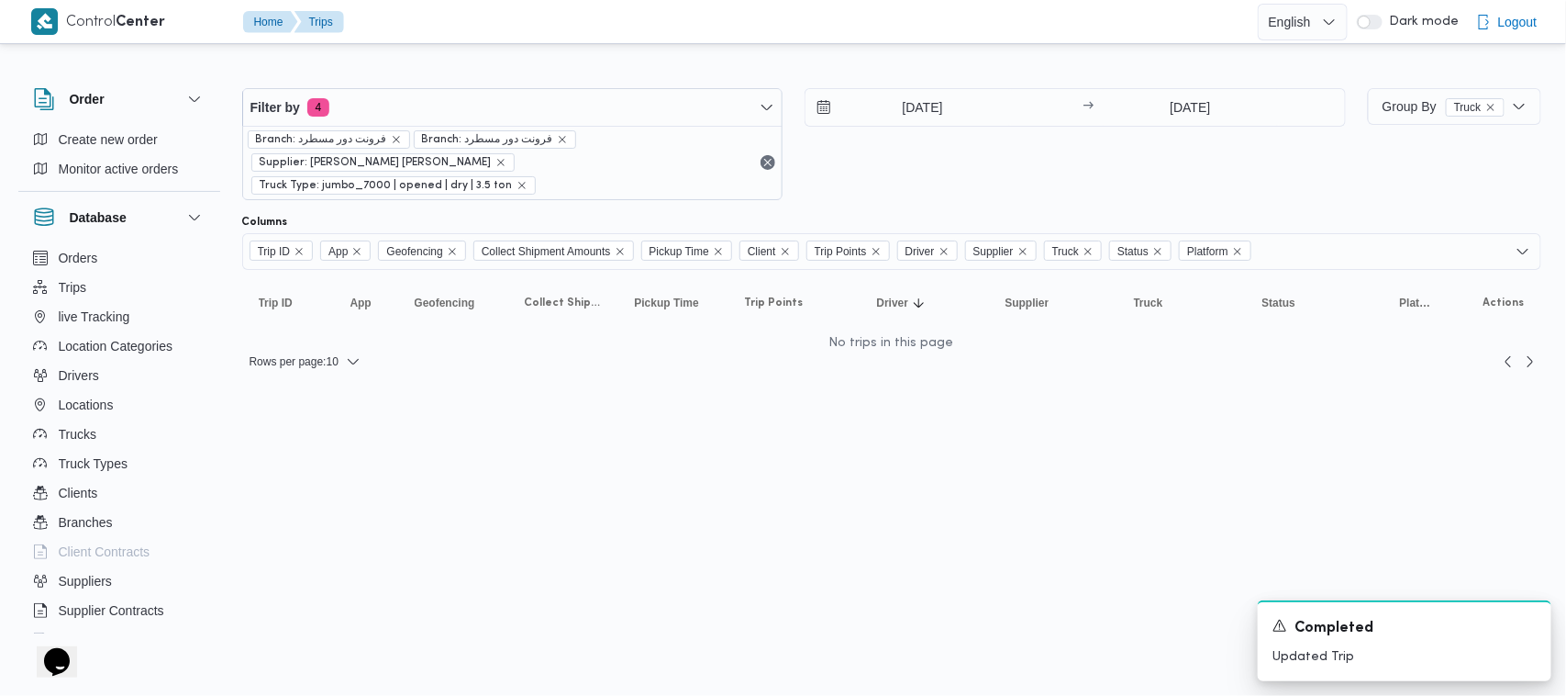
click at [923, 167] on div "1/10/2025 → 2/10/2025" at bounding box center [1075, 144] width 541 height 112
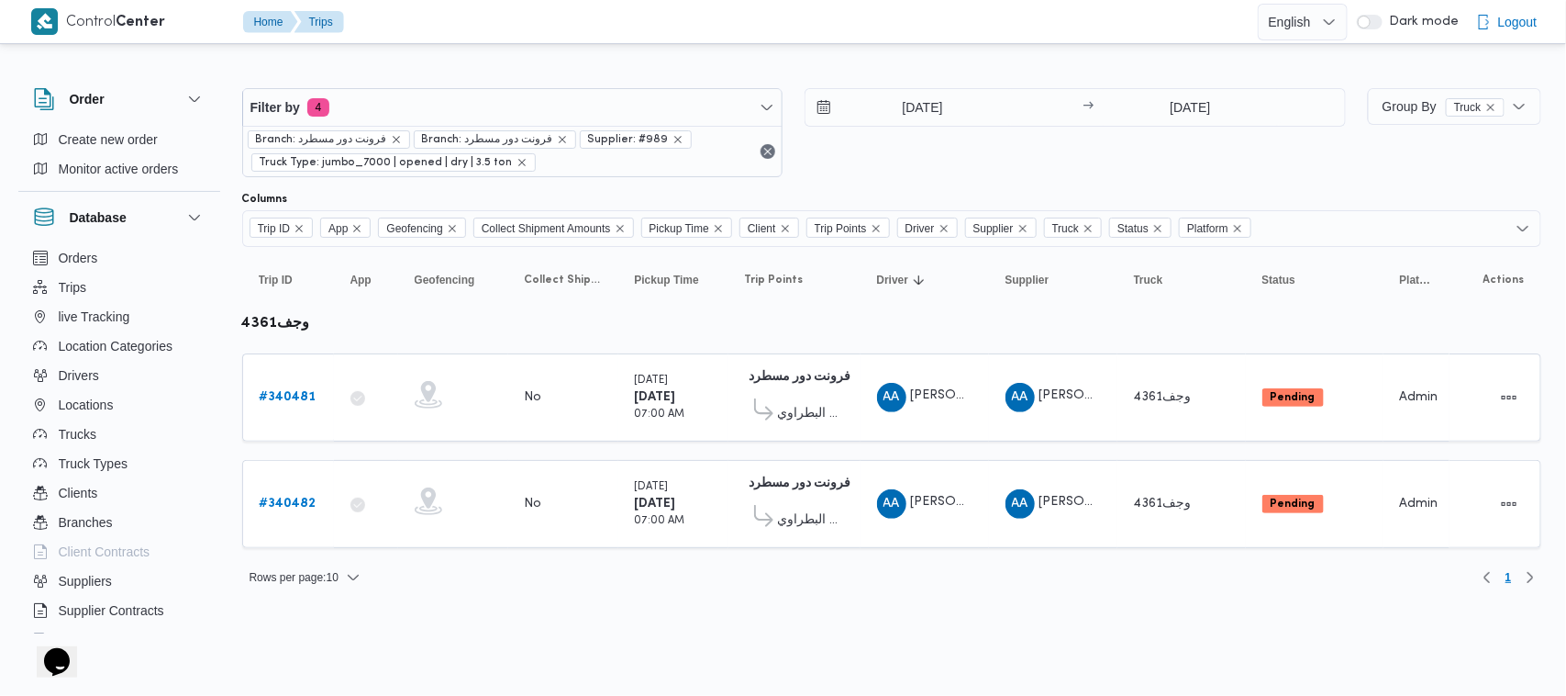
drag, startPoint x: 561, startPoint y: 571, endPoint x: 569, endPoint y: 548, distance: 24.4
click at [566, 562] on div "Rows per page : 10 1" at bounding box center [891, 577] width 1321 height 44
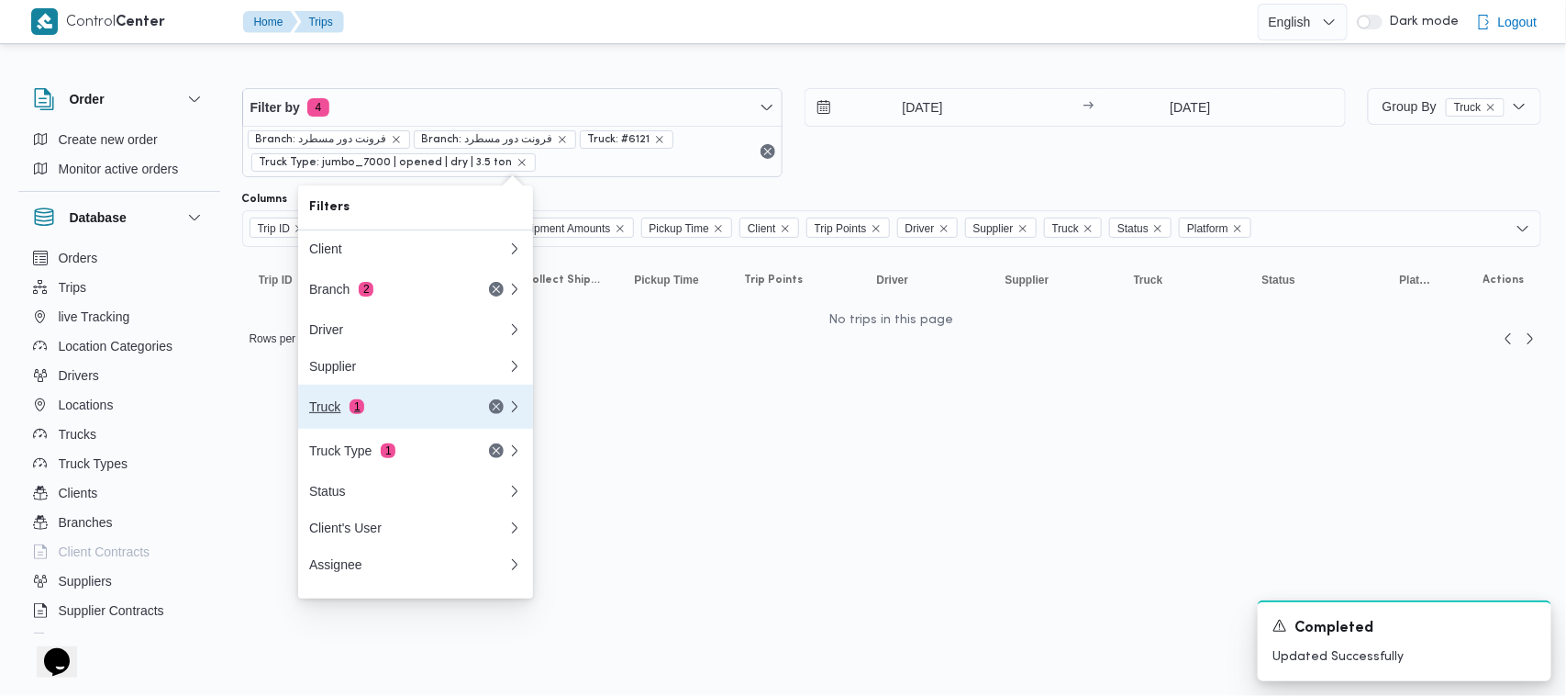
click at [391, 411] on div "Truck 1" at bounding box center [386, 406] width 154 height 15
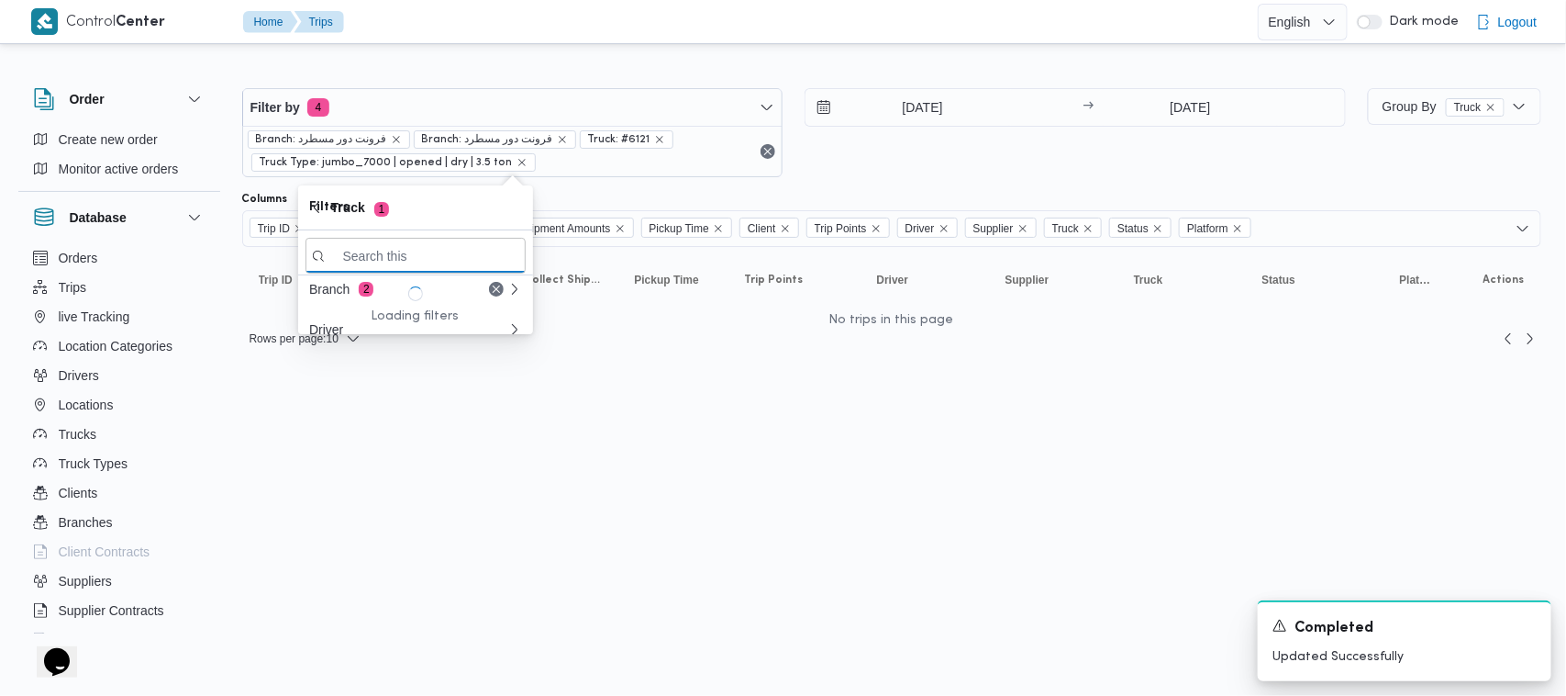
paste input "ومب628"
type input "ومب628"
click at [365, 328] on span "ومب628" at bounding box center [426, 320] width 191 height 22
click at [1218, 102] on input "[DATE]" at bounding box center [1190, 107] width 183 height 37
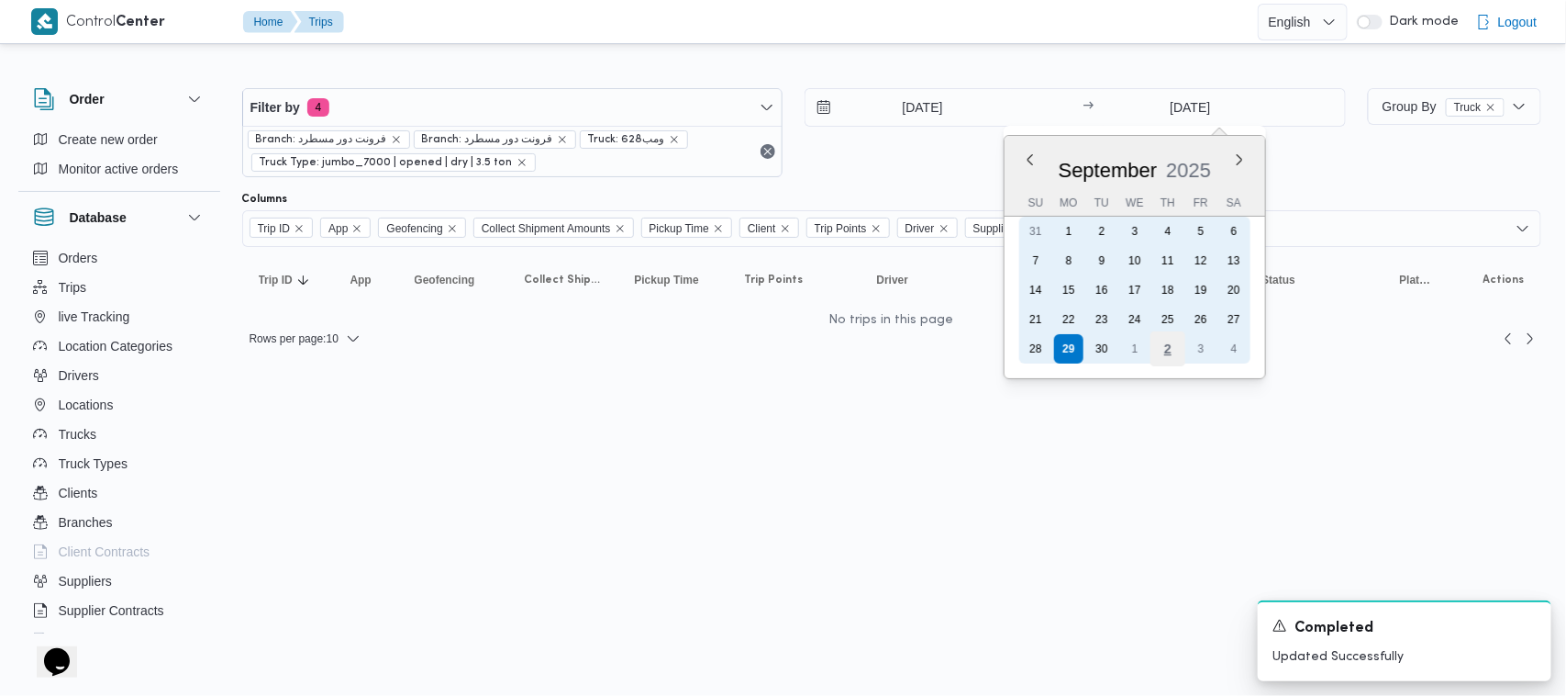
click at [1176, 353] on div "2" at bounding box center [1168, 348] width 35 height 35
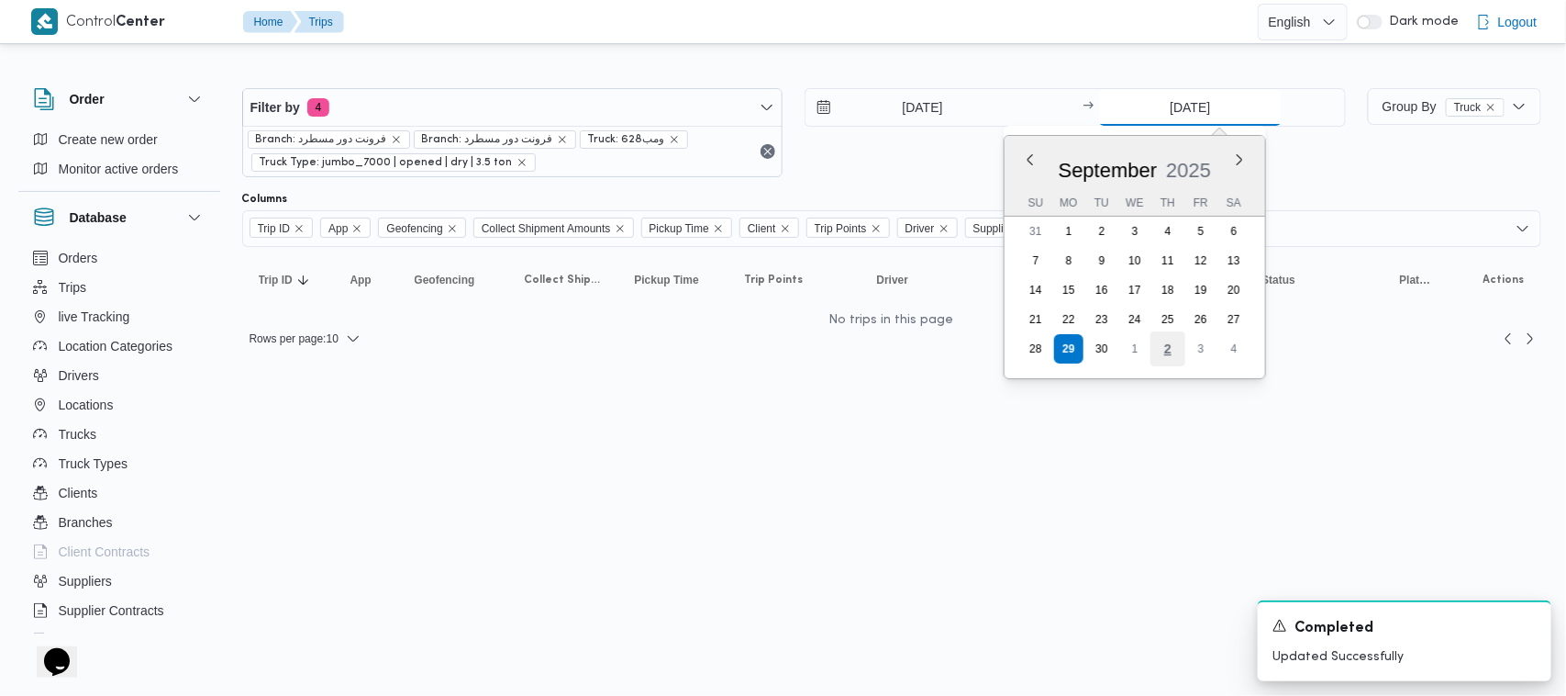
type input "[DATE]"
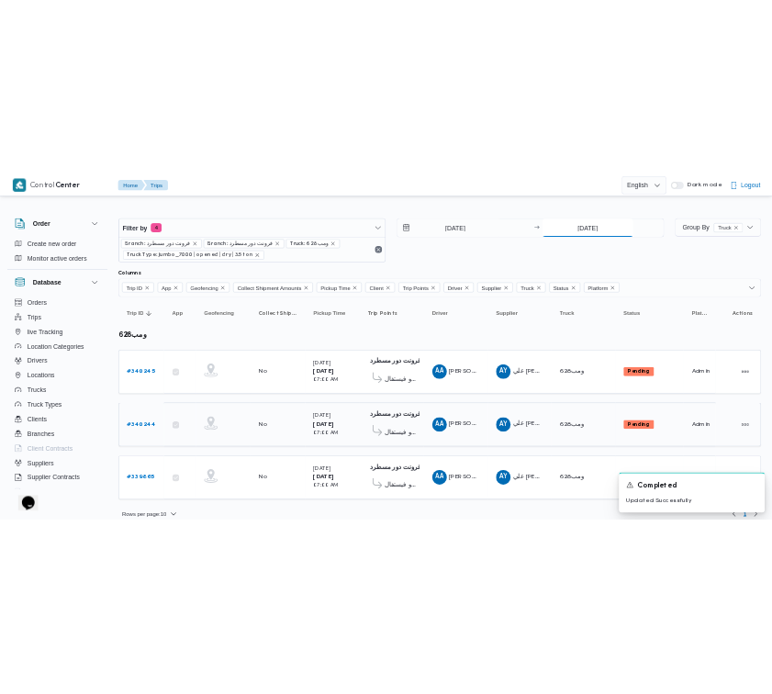
scroll to position [17, 0]
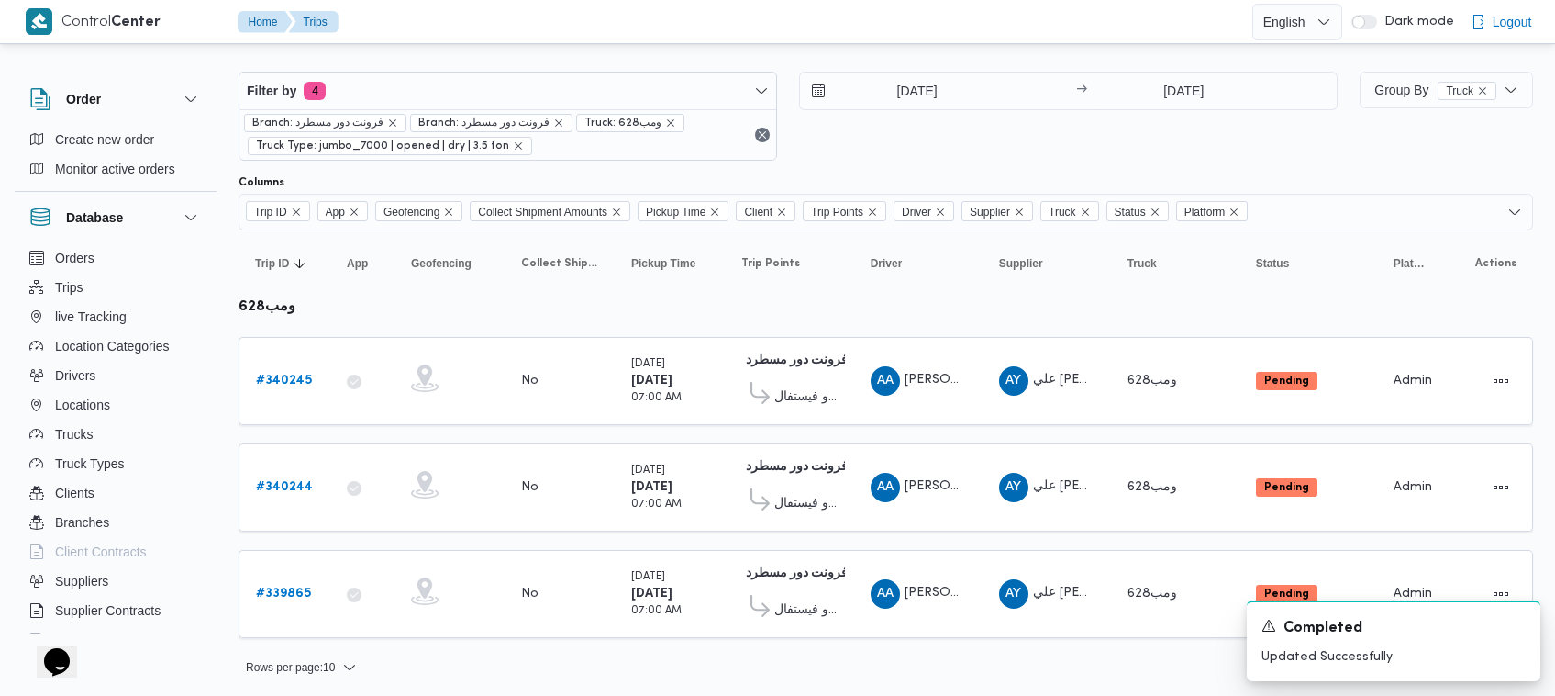
click at [860, 162] on div "Filter by 4 Branch: فرونت دور مسطرد Branch: فرونت دور مسطرد Truck: ومب628 Truck…" at bounding box center [788, 116] width 1121 height 111
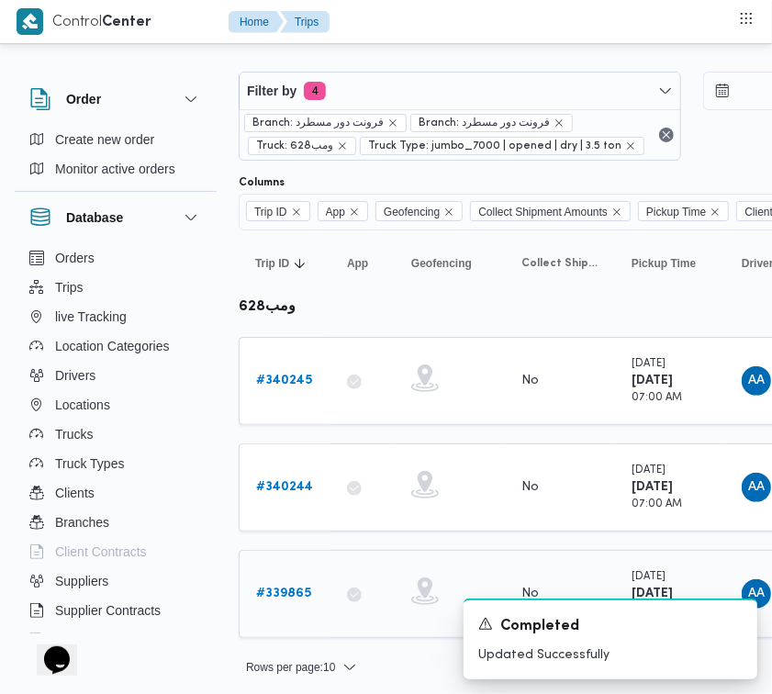
click at [305, 592] on b "# 339865" at bounding box center [283, 593] width 55 height 12
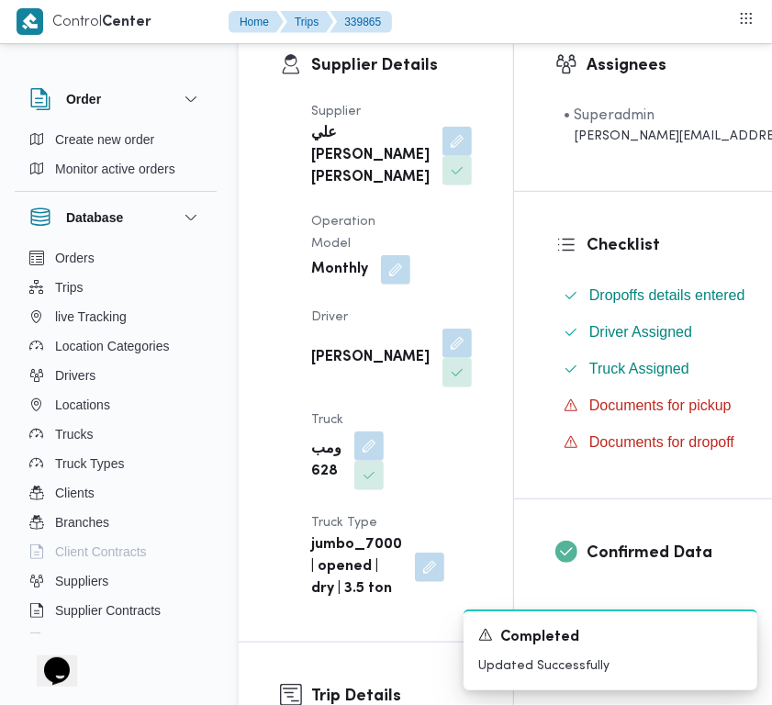
scroll to position [333, 0]
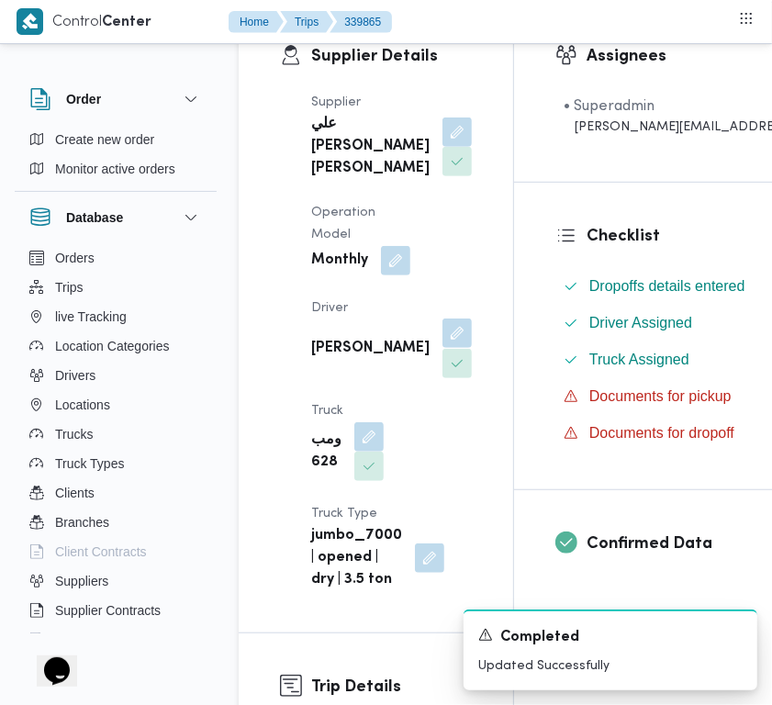
click at [442, 348] on button "button" at bounding box center [456, 332] width 29 height 29
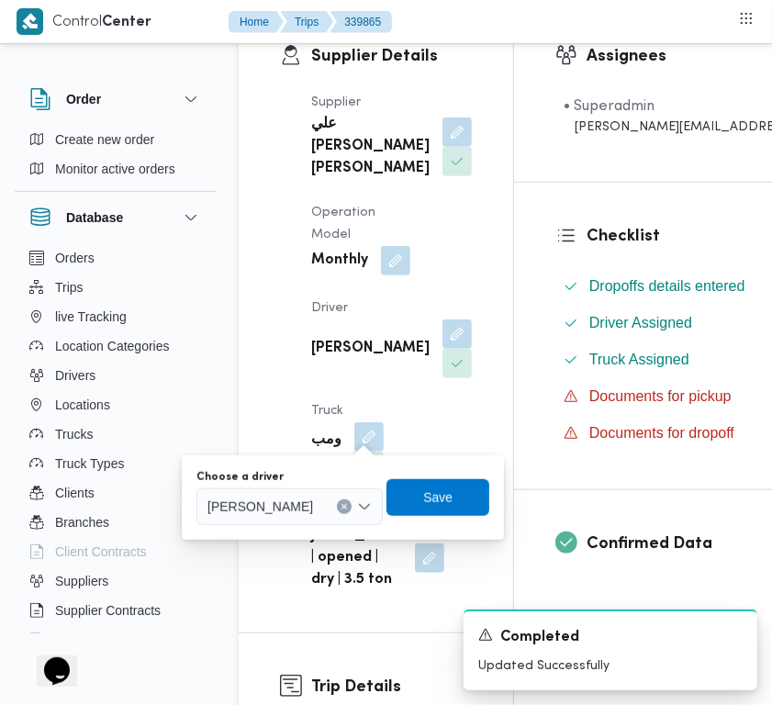
click at [313, 496] on span "[PERSON_NAME]" at bounding box center [260, 506] width 106 height 20
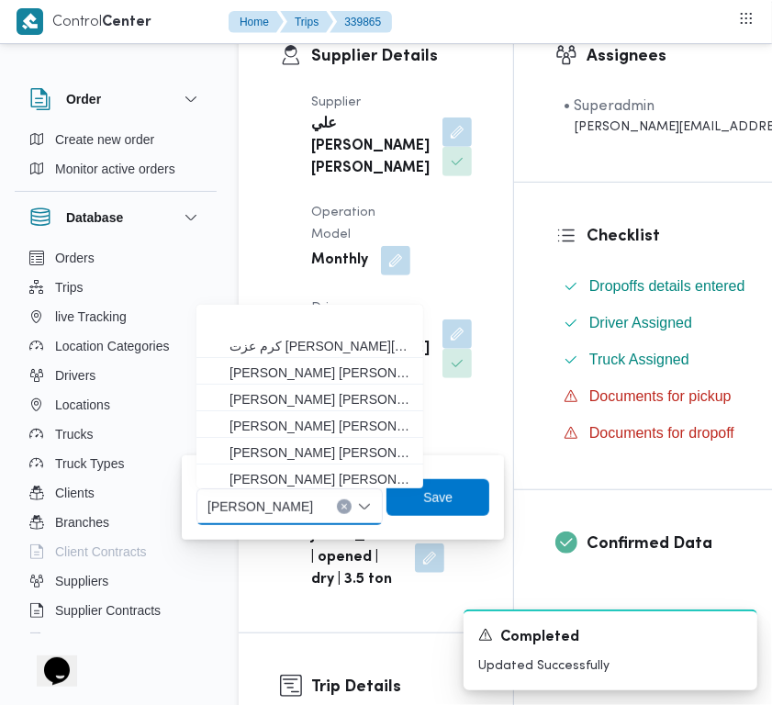
paste input "[PERSON_NAME]"
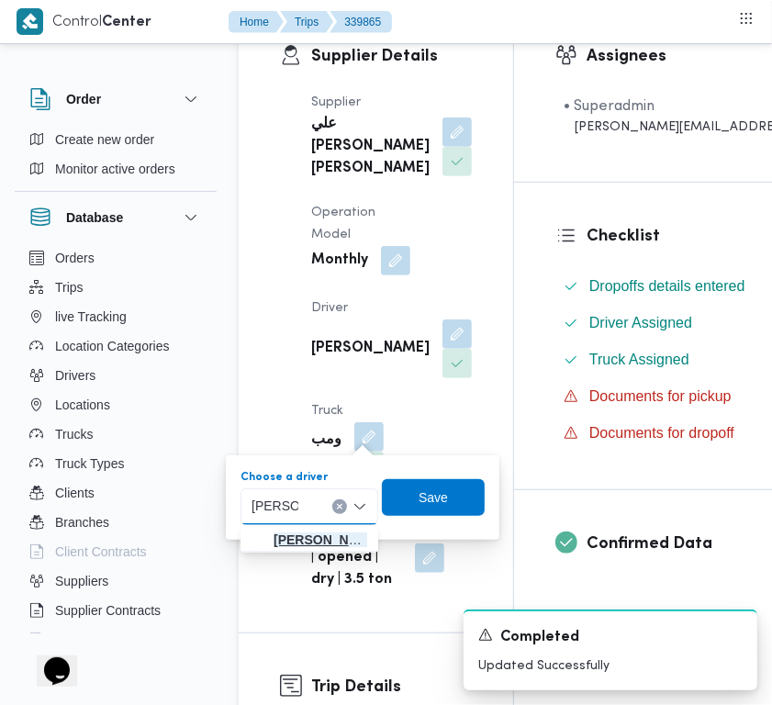
type input "[PERSON_NAME]"
click at [318, 534] on span "كرم عزت [PERSON_NAME][DATE]" at bounding box center [320, 540] width 94 height 22
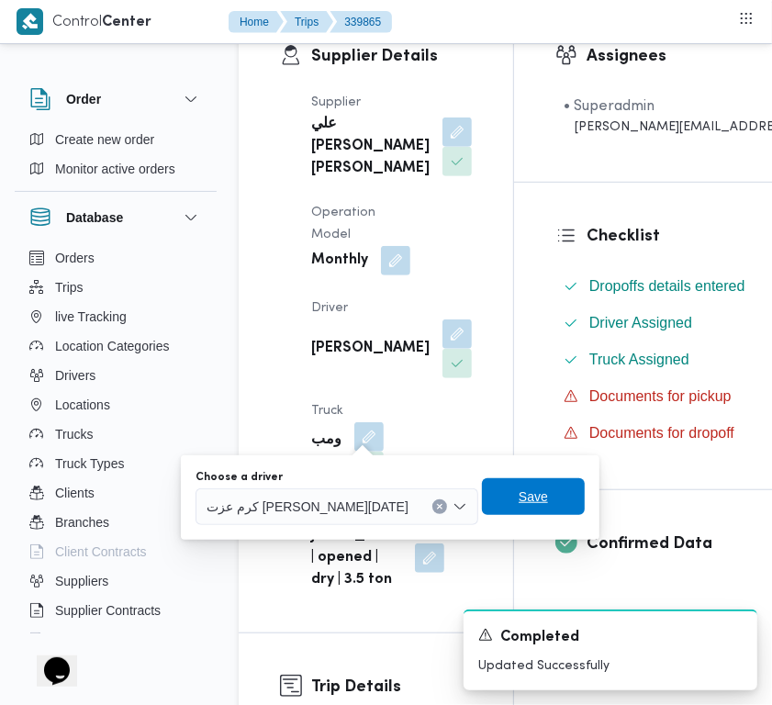
click at [500, 494] on span "Save" at bounding box center [533, 496] width 103 height 37
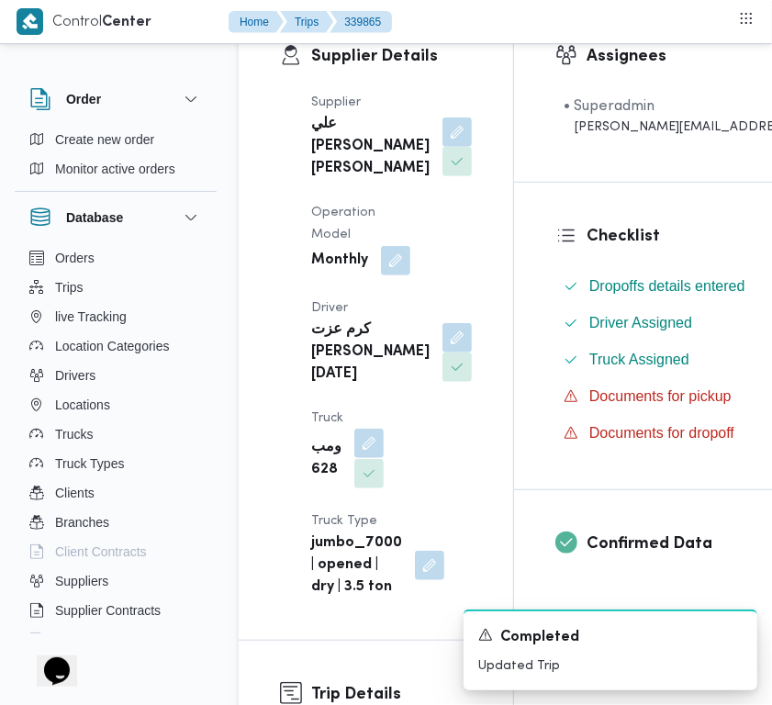
click at [363, 458] on button "button" at bounding box center [368, 443] width 29 height 29
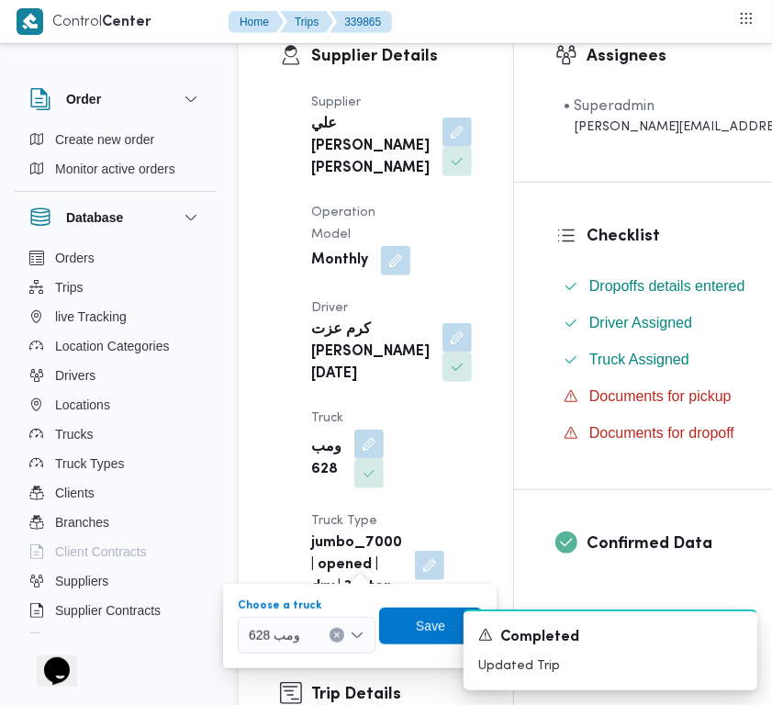
click at [319, 624] on div "ومب 628" at bounding box center [307, 635] width 138 height 37
paste input "2814"
type input "2814"
drag, startPoint x: 275, startPoint y: 665, endPoint x: 303, endPoint y: 661, distance: 27.9
click at [277, 665] on mark "2814" at bounding box center [285, 668] width 28 height 15
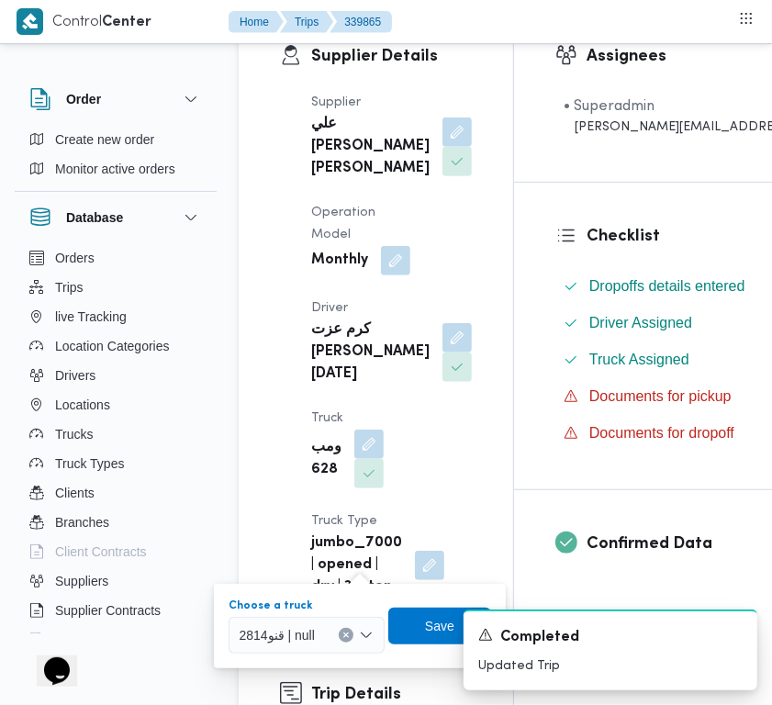
click at [411, 613] on div "A new notification appears Completed Updated Trip" at bounding box center [588, 650] width 367 height 110
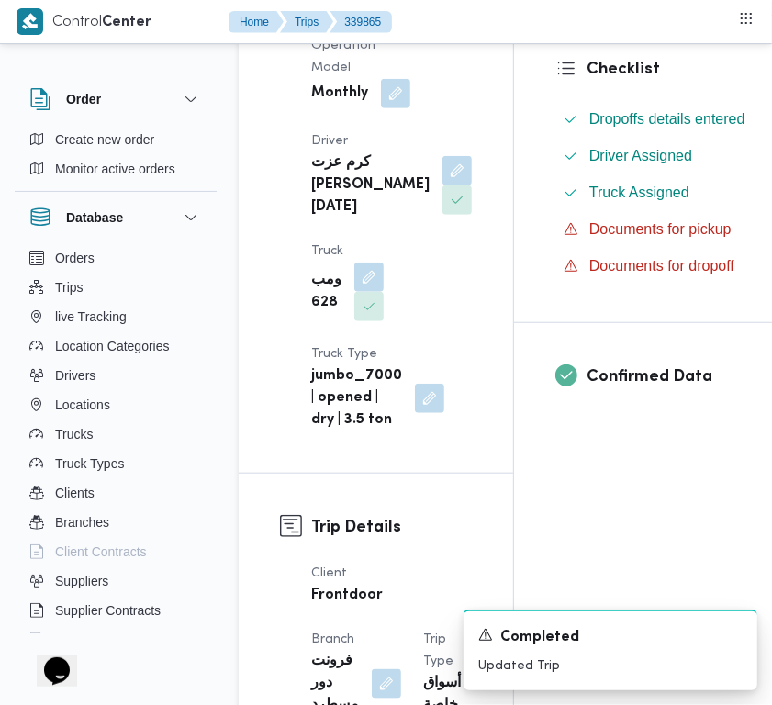
scroll to position [537, 0]
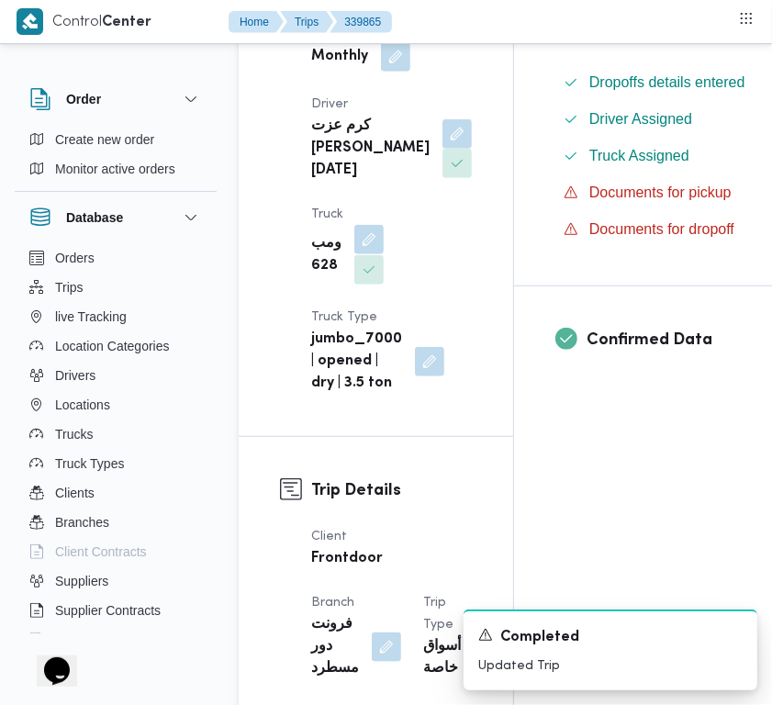
click at [374, 254] on button "button" at bounding box center [368, 239] width 29 height 29
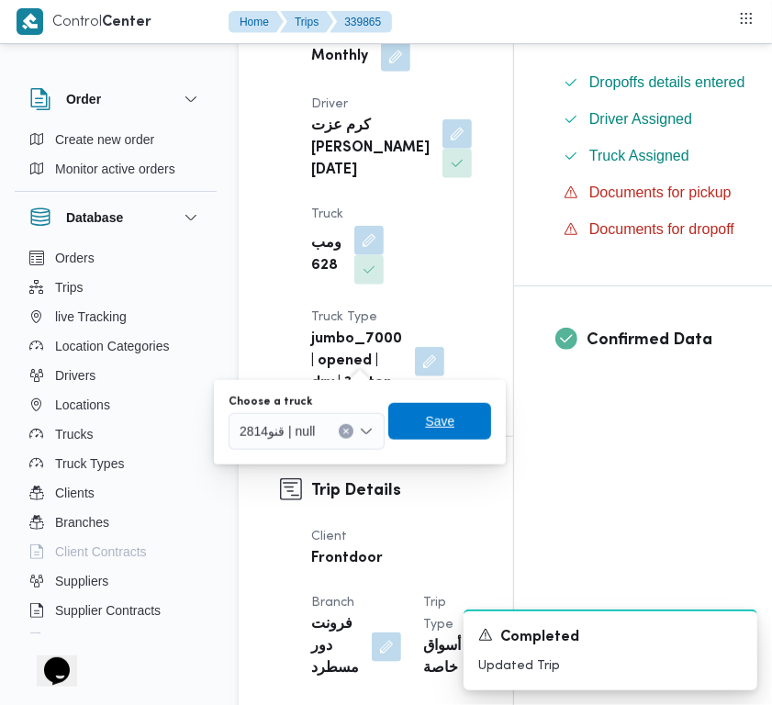
click at [434, 419] on span "Save" at bounding box center [439, 421] width 29 height 22
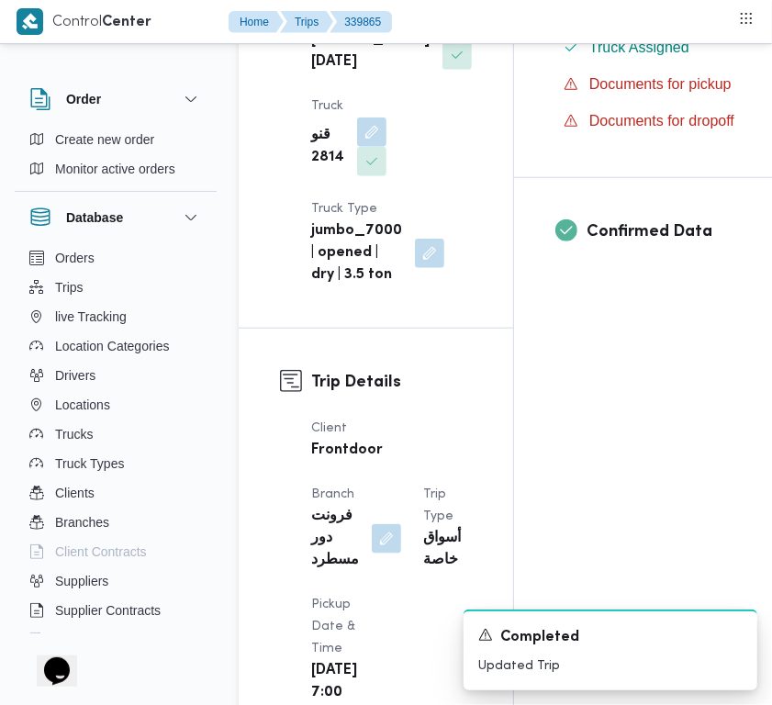
scroll to position [712, 0]
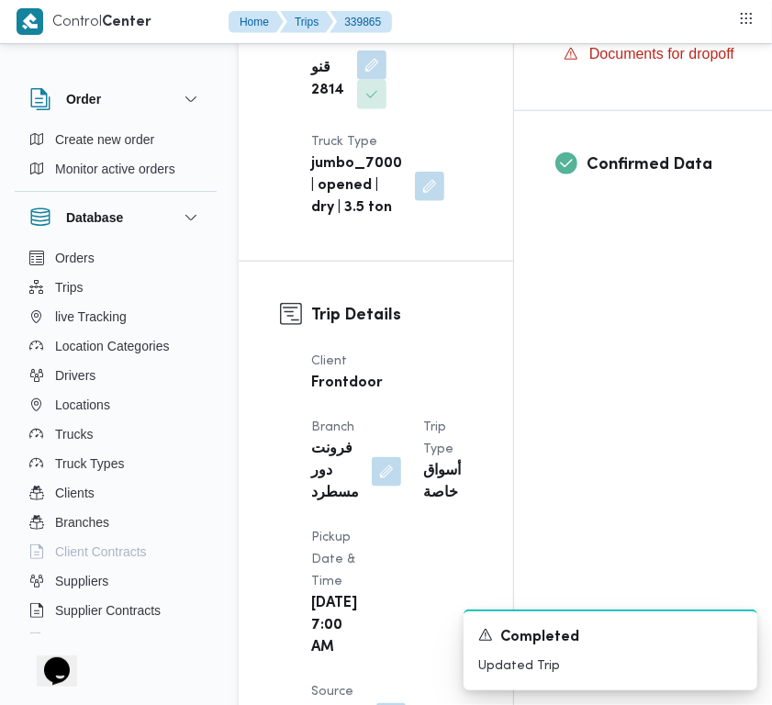
copy div "كرم عزت [PERSON_NAME][DATE]"
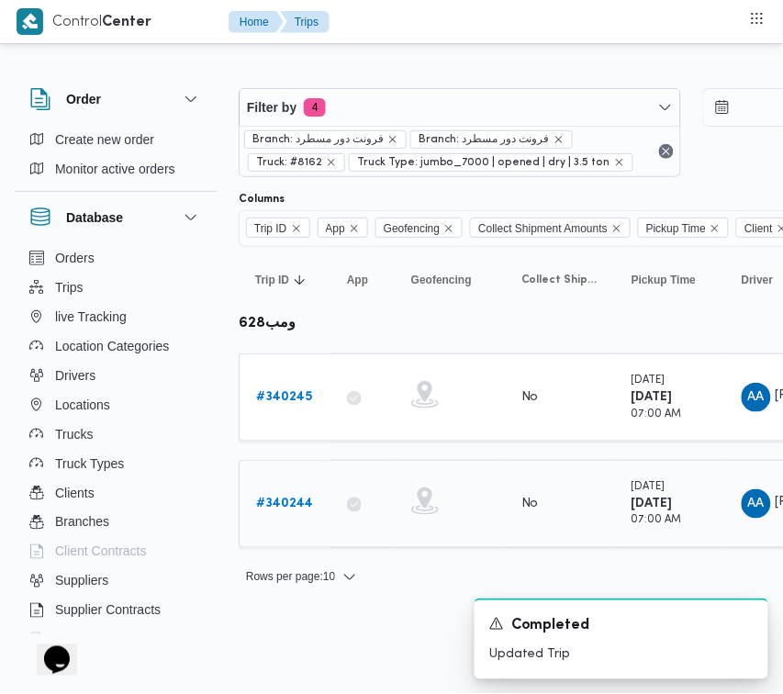
click at [295, 507] on b "# 340244" at bounding box center [284, 503] width 57 height 12
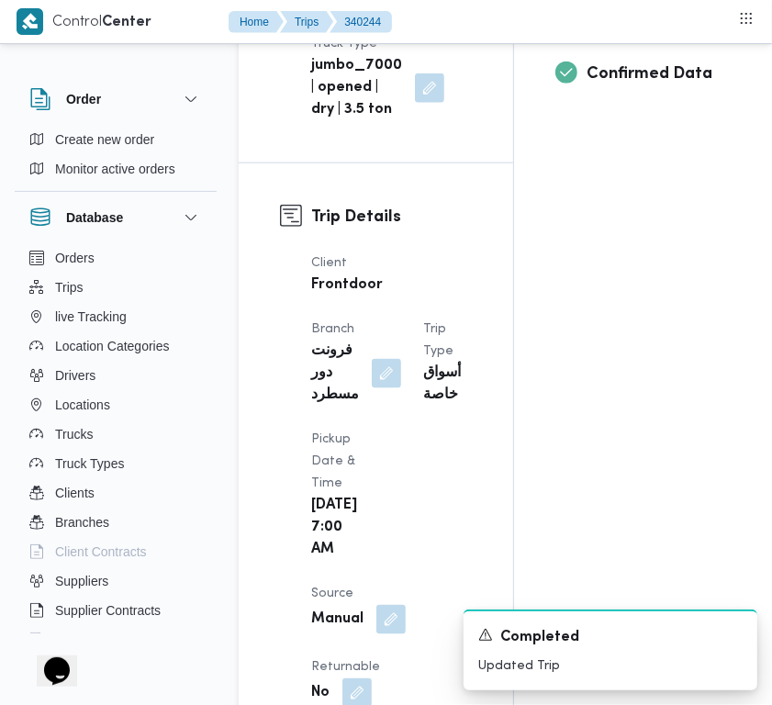
scroll to position [676, 0]
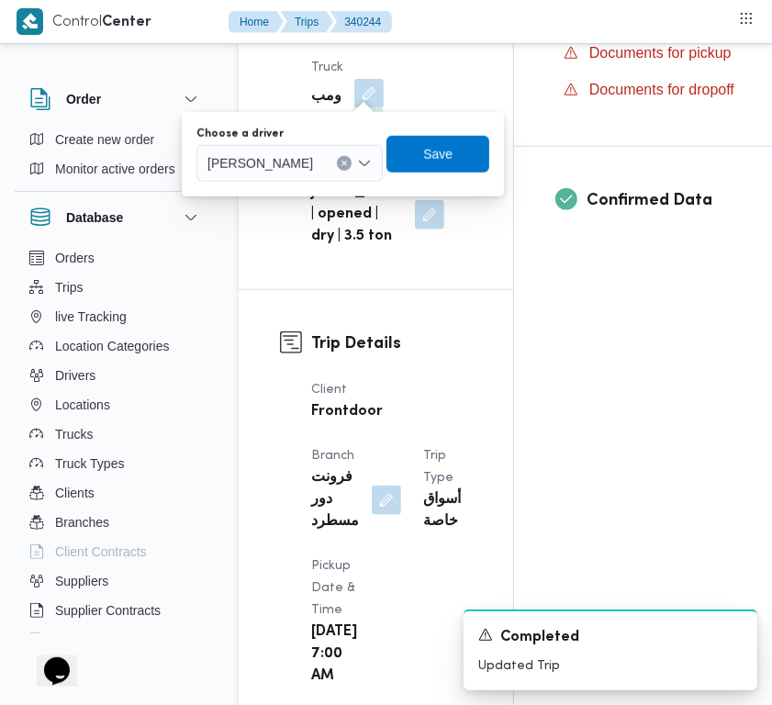
click at [337, 188] on div "You are in a dialog. To close this dialog, hit escape. Choose a driver [PERSON_…" at bounding box center [343, 154] width 322 height 84
click at [313, 162] on span "[PERSON_NAME]" at bounding box center [260, 162] width 106 height 20
paste input "كرم عزت [PERSON_NAME][DATE]"
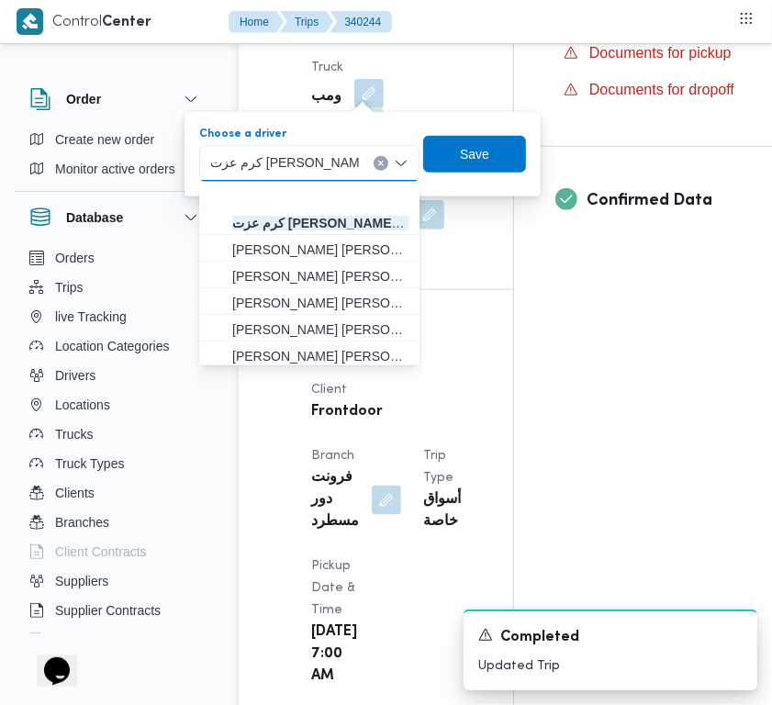
scroll to position [56, 0]
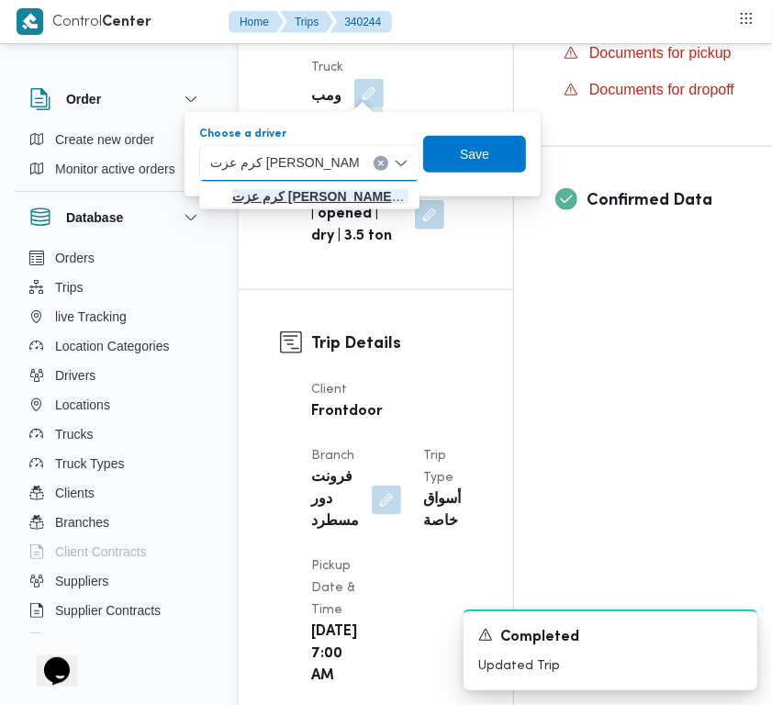
type input "كرم عزت [PERSON_NAME][DATE]"
drag, startPoint x: 301, startPoint y: 200, endPoint x: 457, endPoint y: 191, distance: 156.3
click at [305, 200] on mark "كرم عزت [PERSON_NAME][DATE]" at bounding box center [335, 196] width 206 height 15
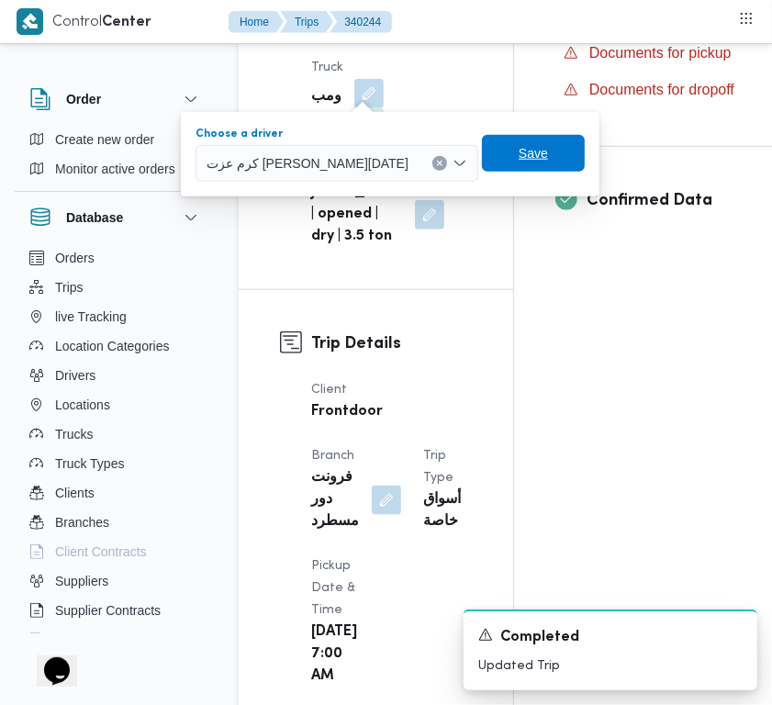
click at [509, 149] on span "Save" at bounding box center [533, 153] width 103 height 37
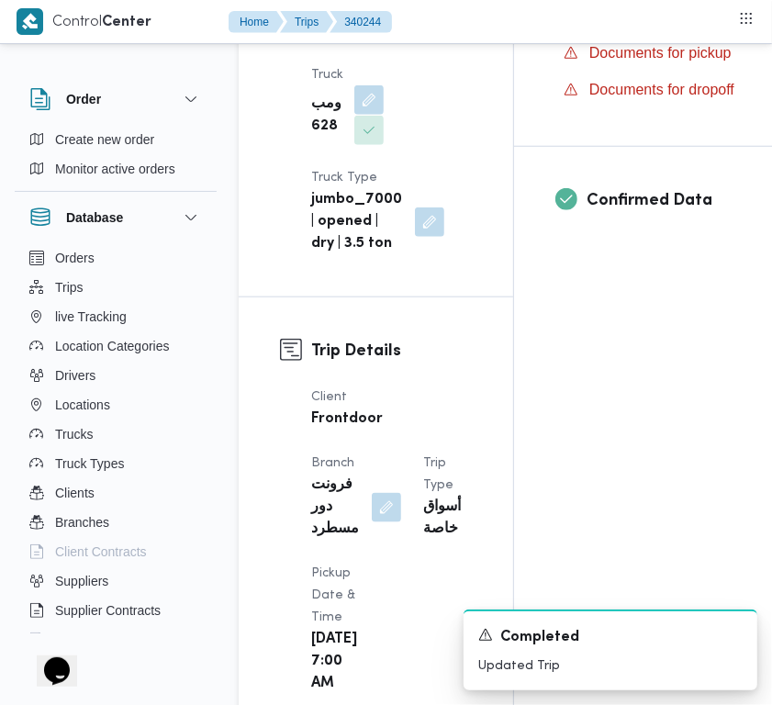
click at [372, 115] on button "button" at bounding box center [368, 99] width 29 height 29
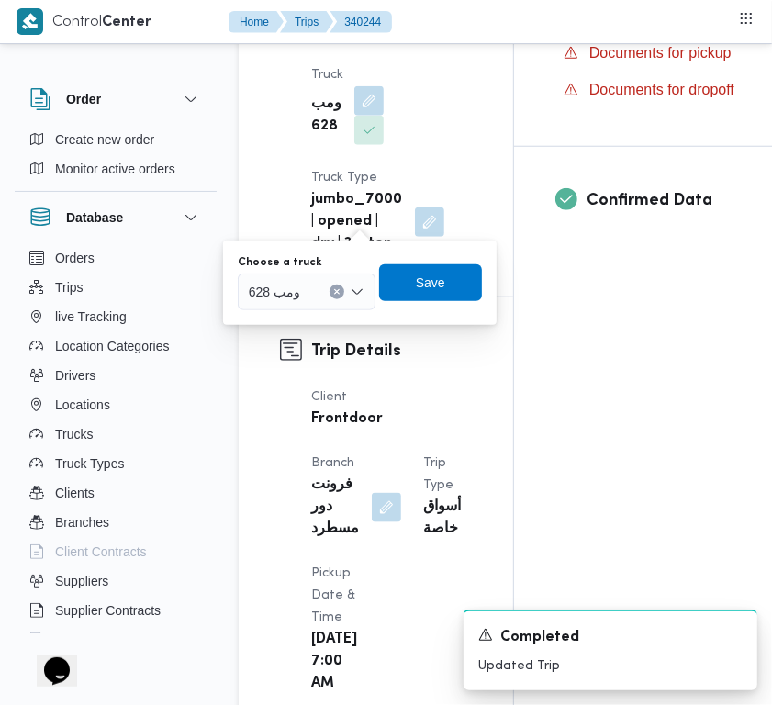
click at [307, 289] on input "Choose a truck" at bounding box center [308, 292] width 2 height 22
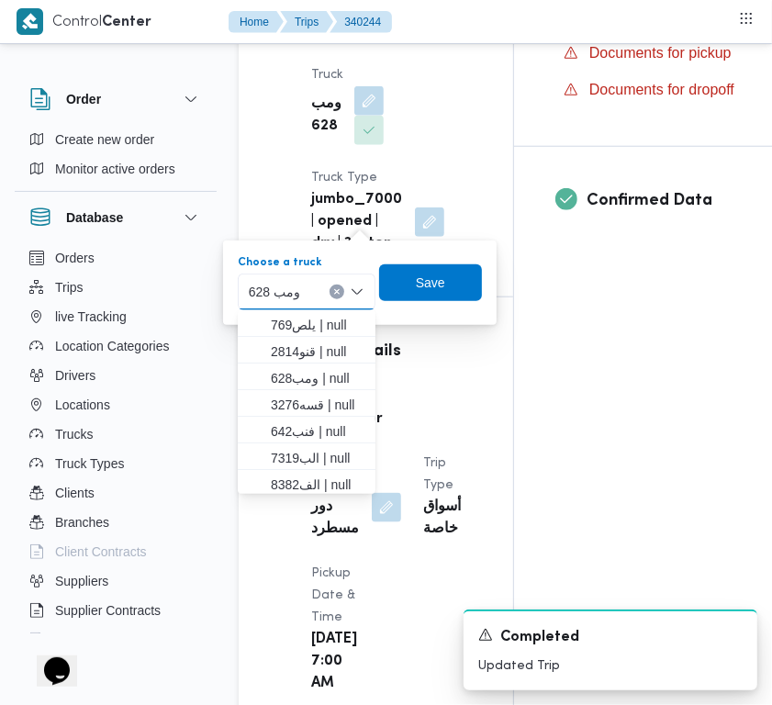
paste input "2814"
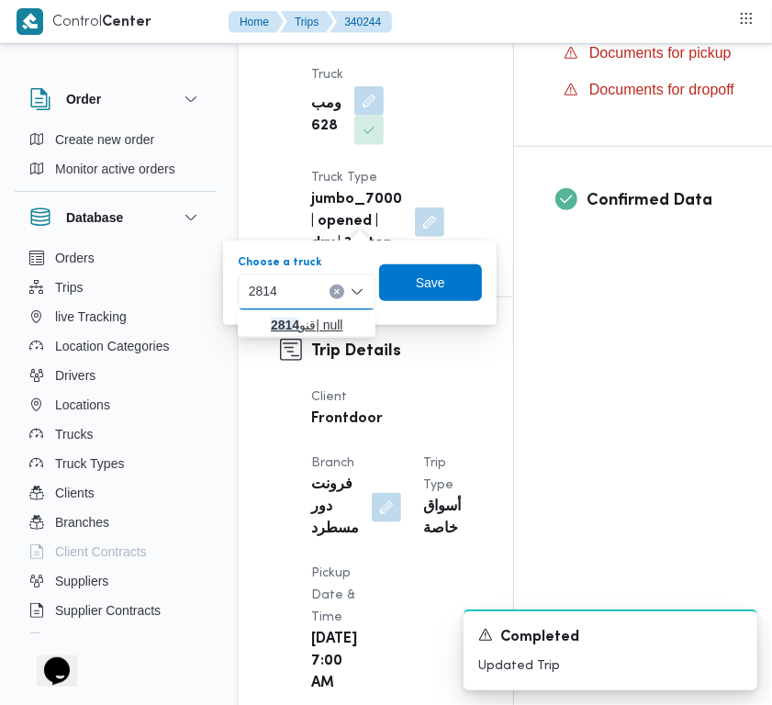
type input "2814"
click at [268, 322] on span "قنو 2814 | null" at bounding box center [306, 324] width 123 height 29
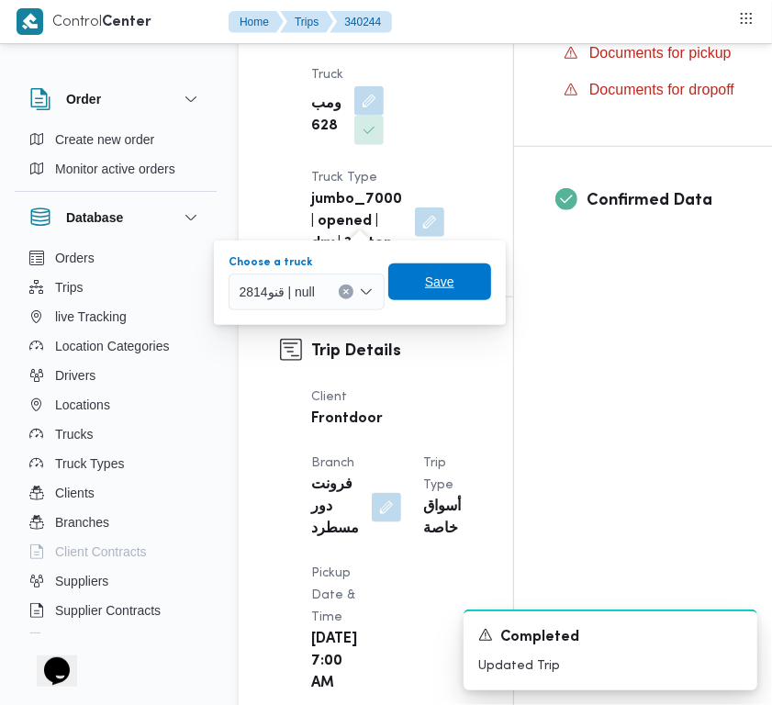
click at [448, 281] on span "Save" at bounding box center [439, 282] width 29 height 22
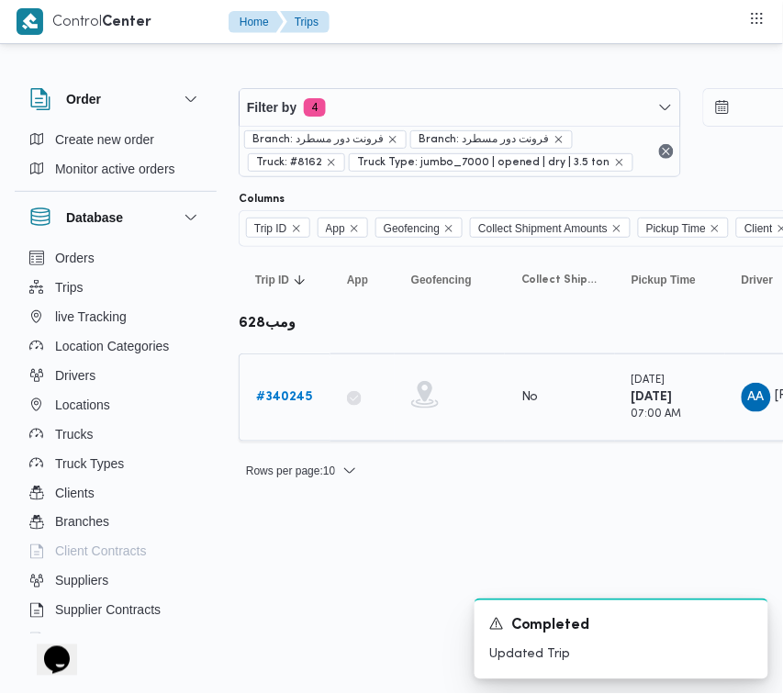
click at [278, 400] on b "# 340245" at bounding box center [284, 397] width 56 height 12
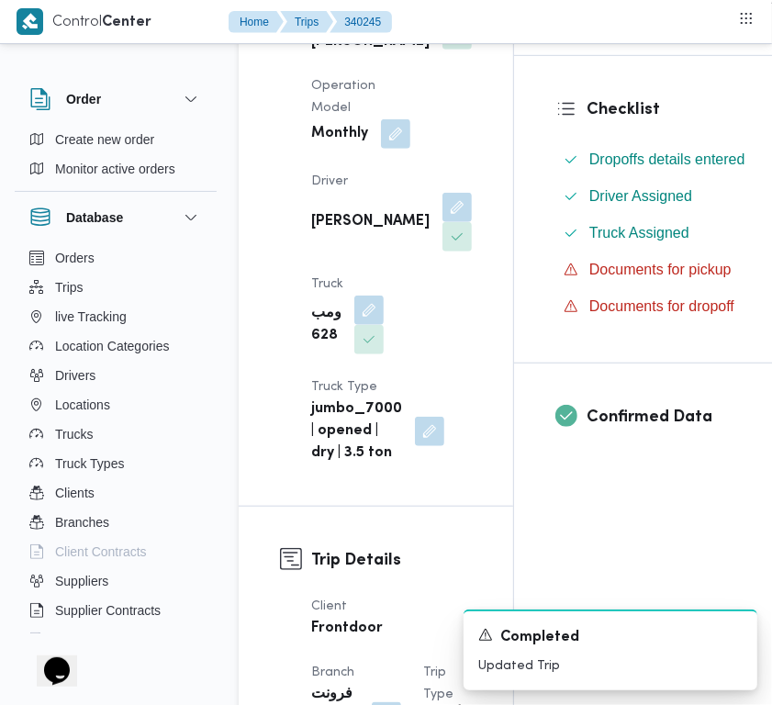
scroll to position [631, 0]
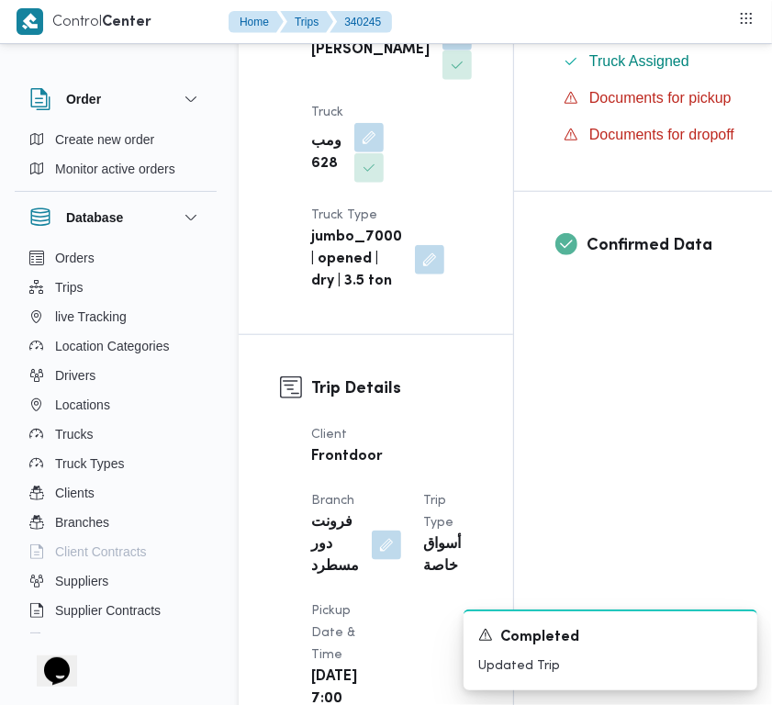
click at [368, 152] on button "button" at bounding box center [368, 137] width 29 height 29
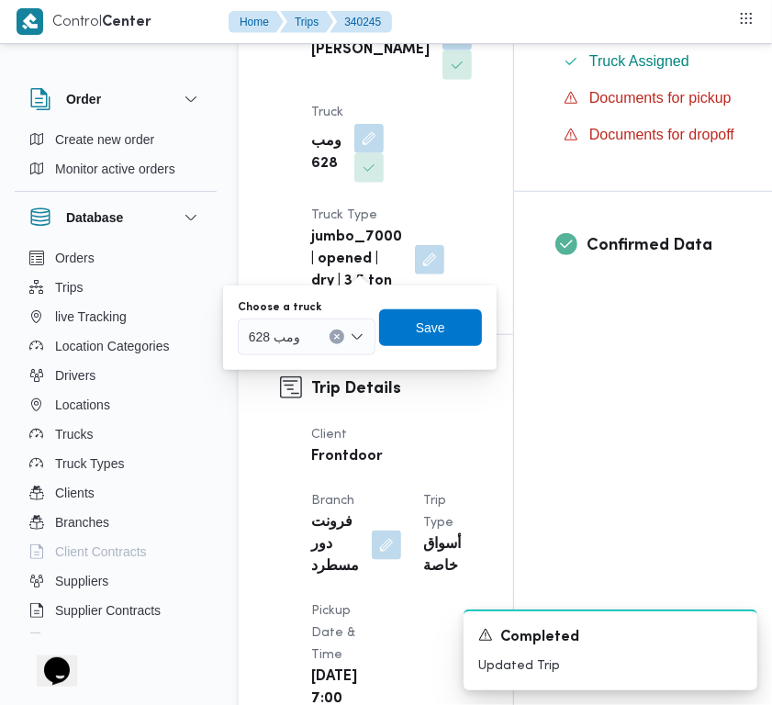
click at [307, 335] on input "Choose a truck" at bounding box center [308, 337] width 2 height 22
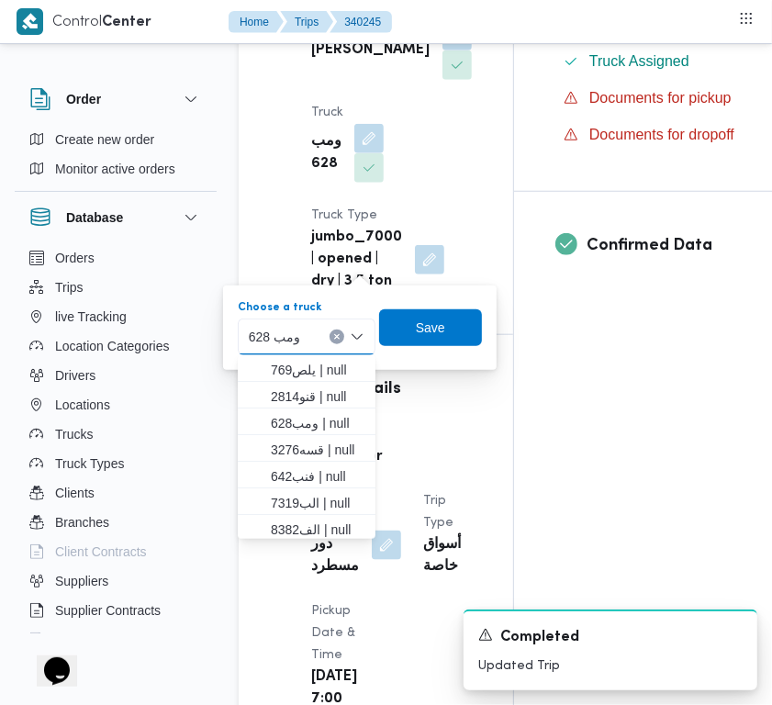
paste input "2814"
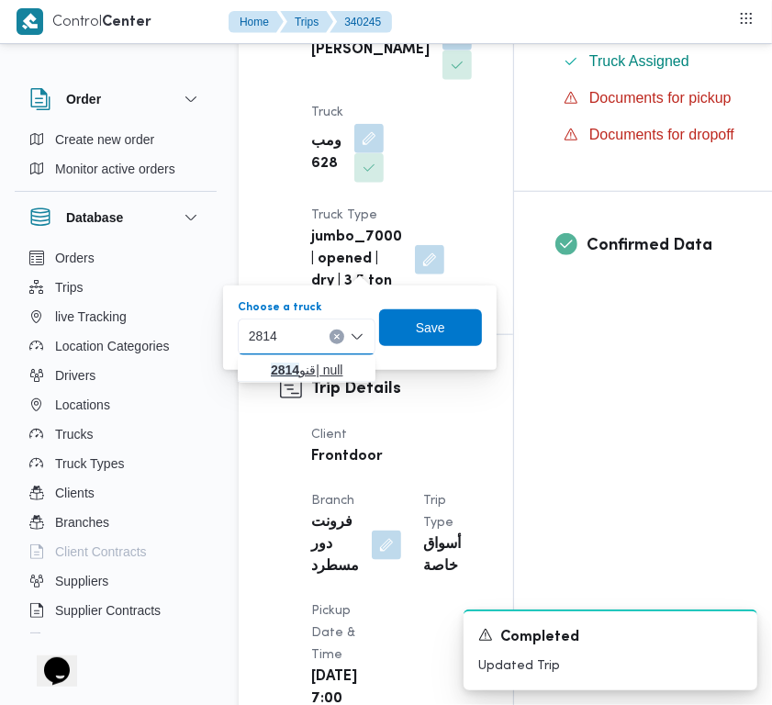
type input "2814"
click at [280, 367] on mark "2814" at bounding box center [285, 369] width 28 height 15
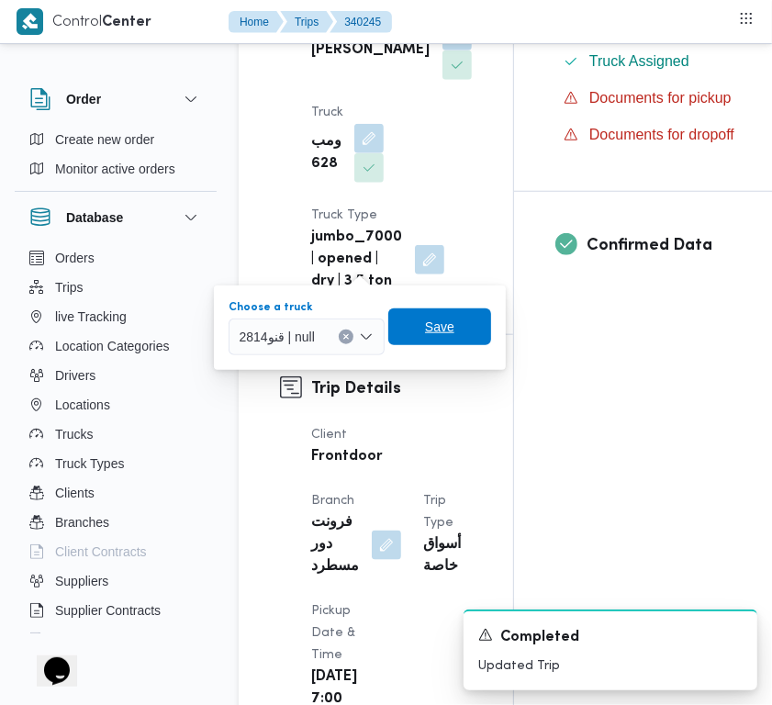
click at [454, 324] on span "Save" at bounding box center [439, 326] width 103 height 37
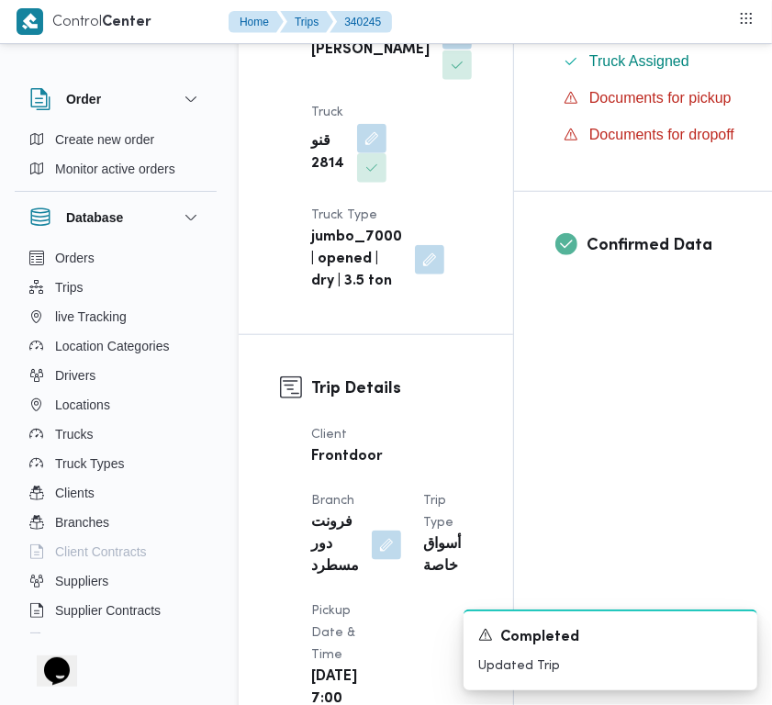
click at [442, 50] on button "button" at bounding box center [456, 34] width 29 height 29
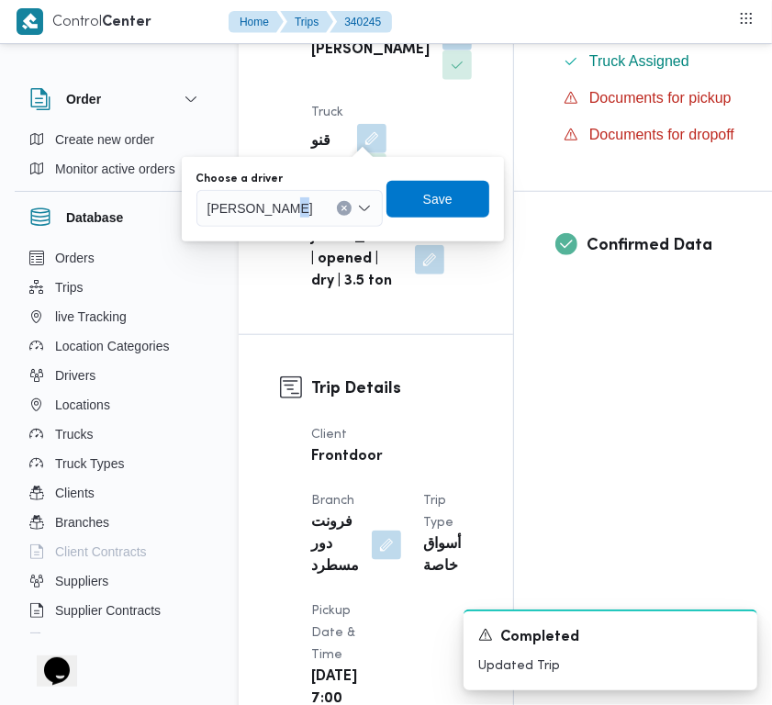
drag, startPoint x: 290, startPoint y: 217, endPoint x: 301, endPoint y: 200, distance: 19.9
click at [298, 200] on div "[PERSON_NAME]" at bounding box center [289, 208] width 186 height 37
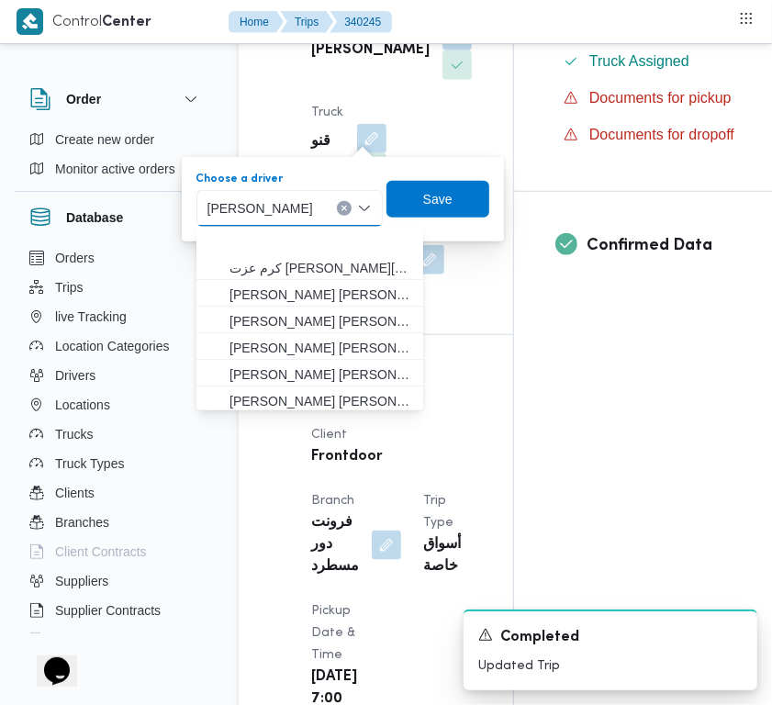
paste input "كرم"
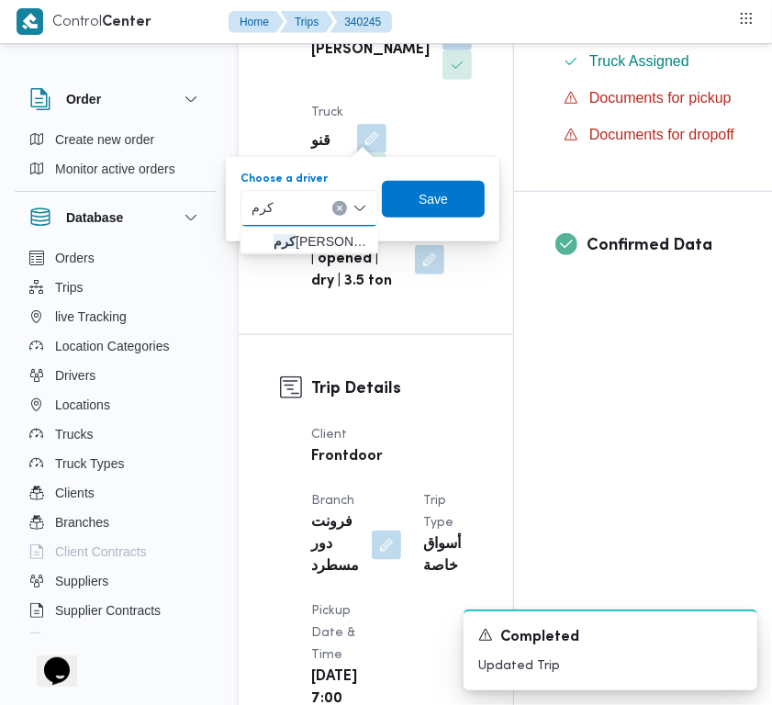
type input "[PERSON_NAME]"
click at [298, 237] on span "كرم عزت [PERSON_NAME][DATE]" at bounding box center [320, 241] width 94 height 22
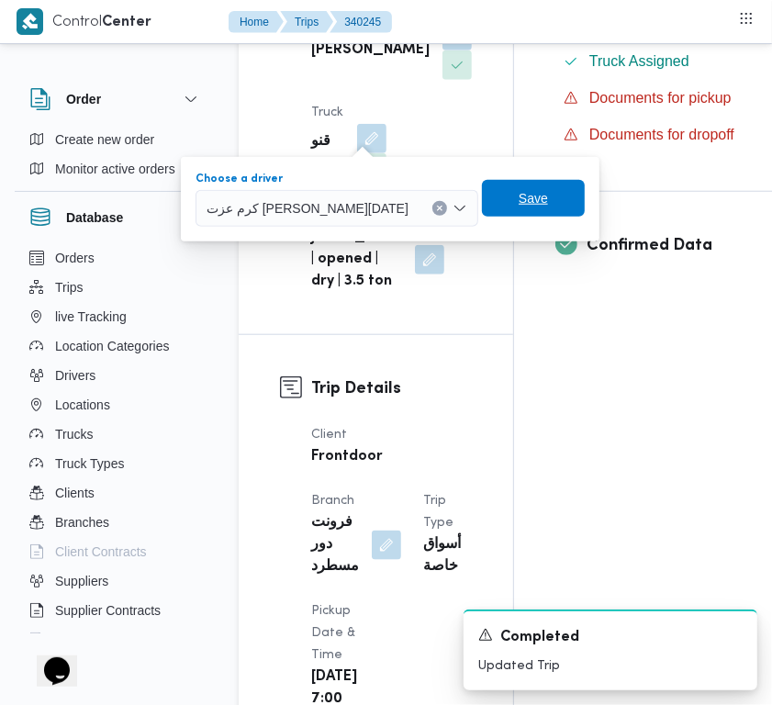
click at [482, 189] on span "Save" at bounding box center [533, 198] width 103 height 37
click at [451, 189] on div "Supplier Details Supplier [PERSON_NAME] [PERSON_NAME] Operation Model Monthly D…" at bounding box center [376, 20] width 274 height 630
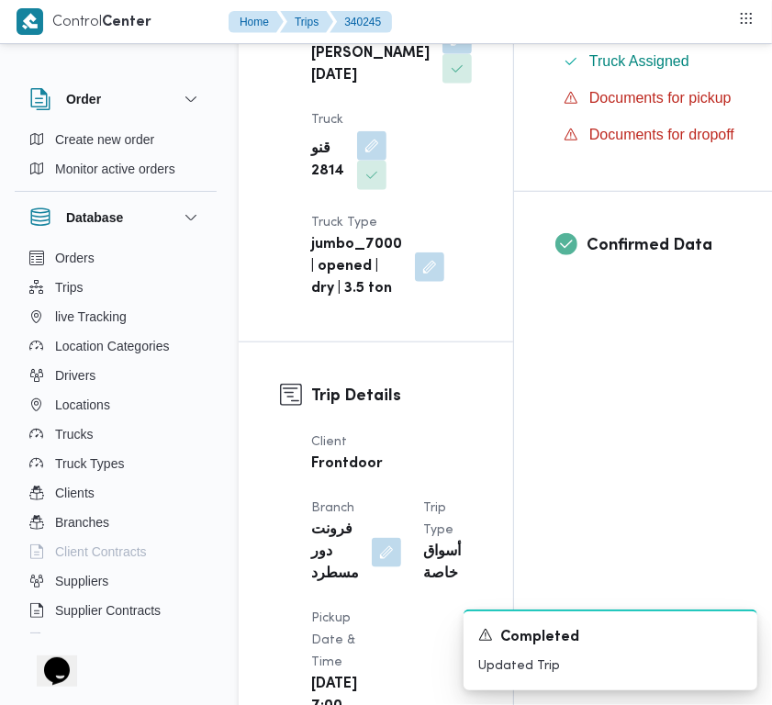
click at [408, 90] on div "Supplier علي [PERSON_NAME] [PERSON_NAME] Operation Model Monthly Driver كرم عزت…" at bounding box center [391, 47] width 183 height 529
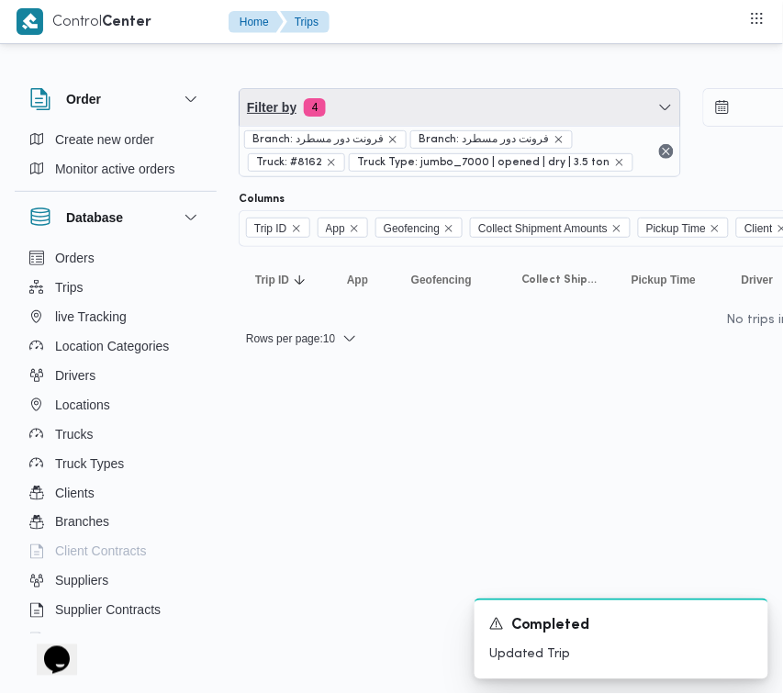
click at [418, 107] on span "Filter by 4" at bounding box center [460, 107] width 440 height 37
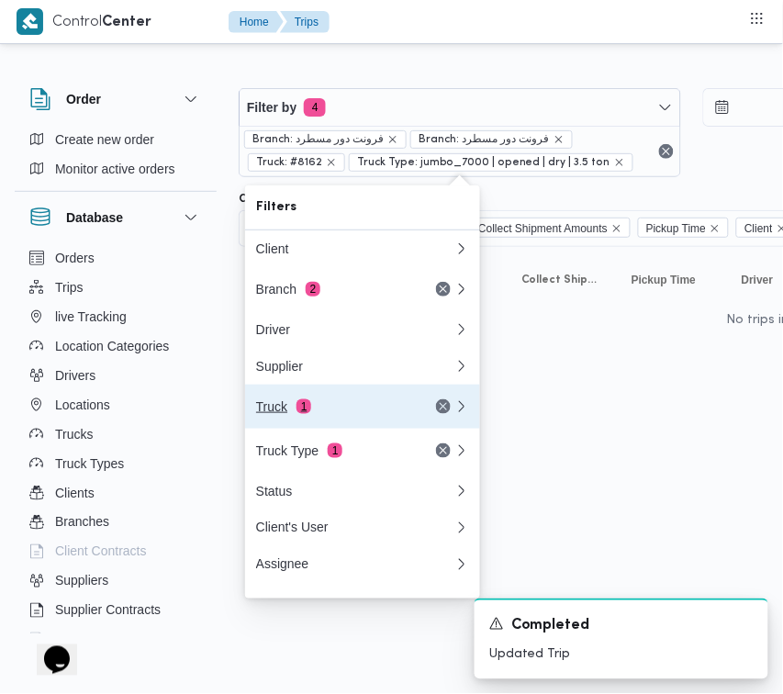
click at [354, 400] on button "Truck 1" at bounding box center [362, 407] width 235 height 44
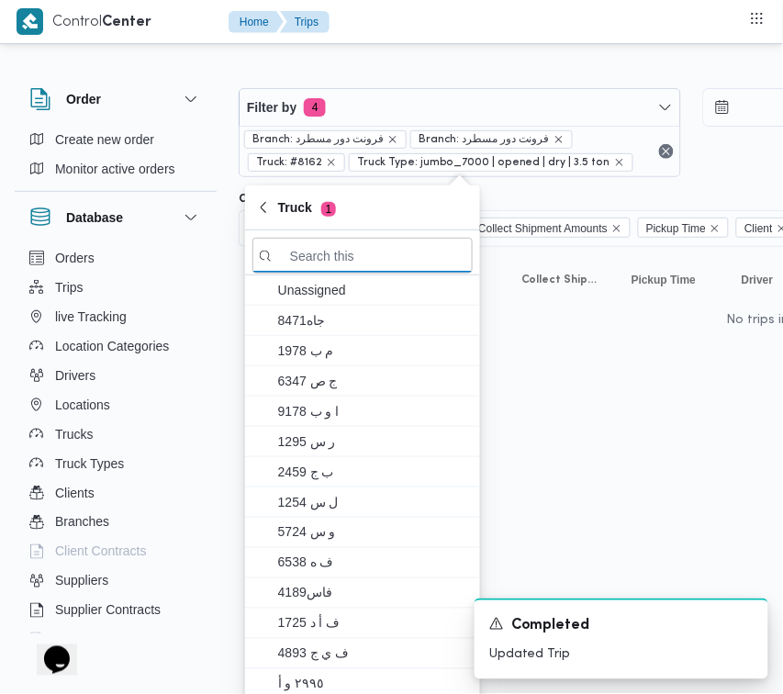
paste input "3695"
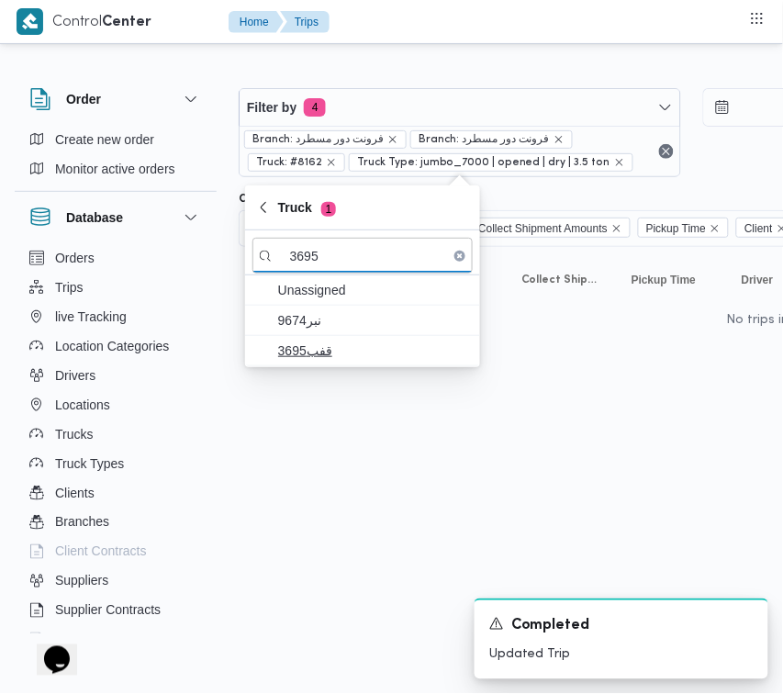
type input "3695"
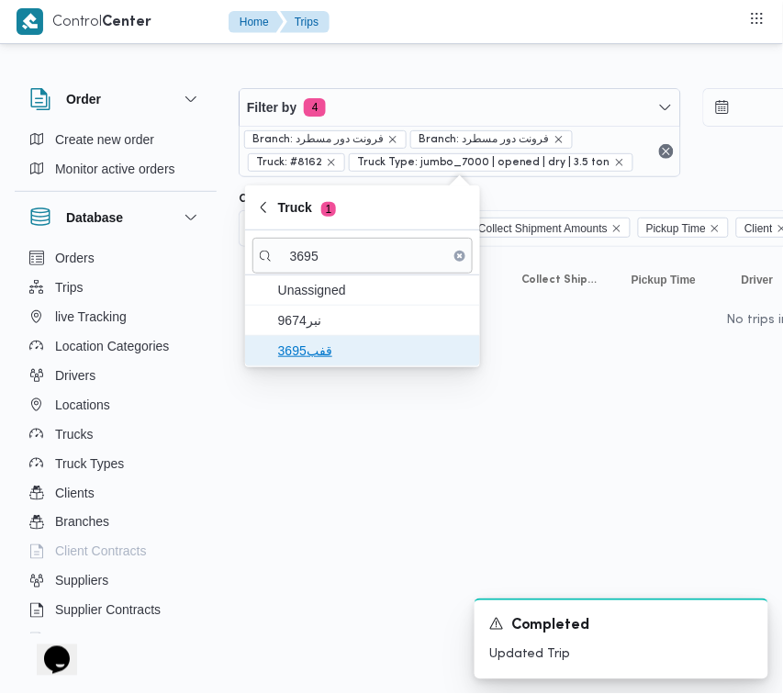
click at [295, 340] on span "قفب3695" at bounding box center [373, 351] width 191 height 22
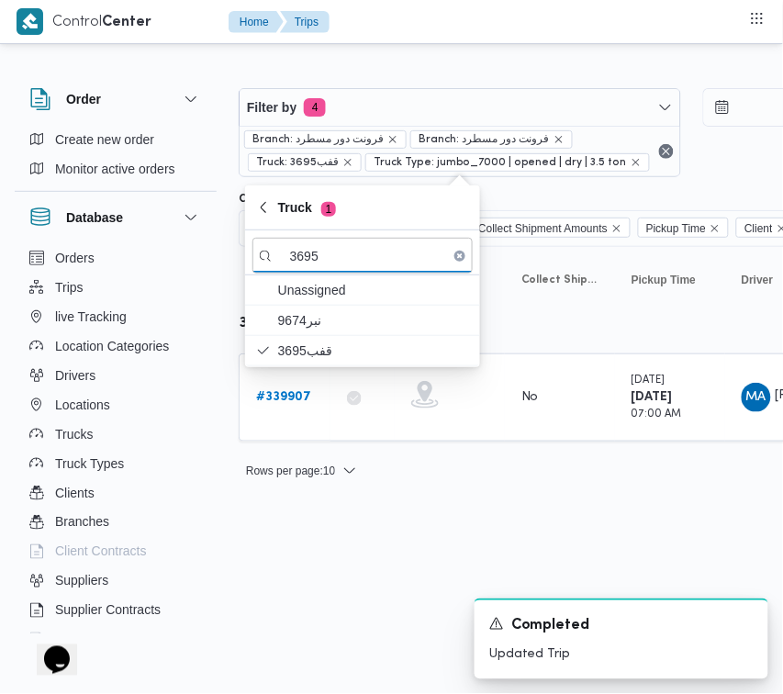
click at [347, 549] on html "Control Center Home Trips Order Create new order Monitor active orders Database…" at bounding box center [391, 347] width 783 height 694
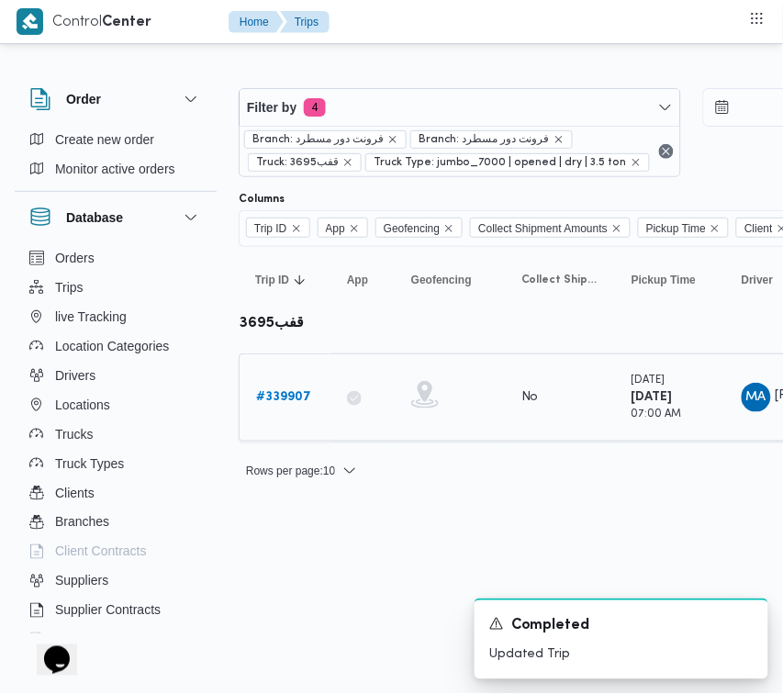
click at [301, 401] on b "# 339907" at bounding box center [283, 397] width 55 height 12
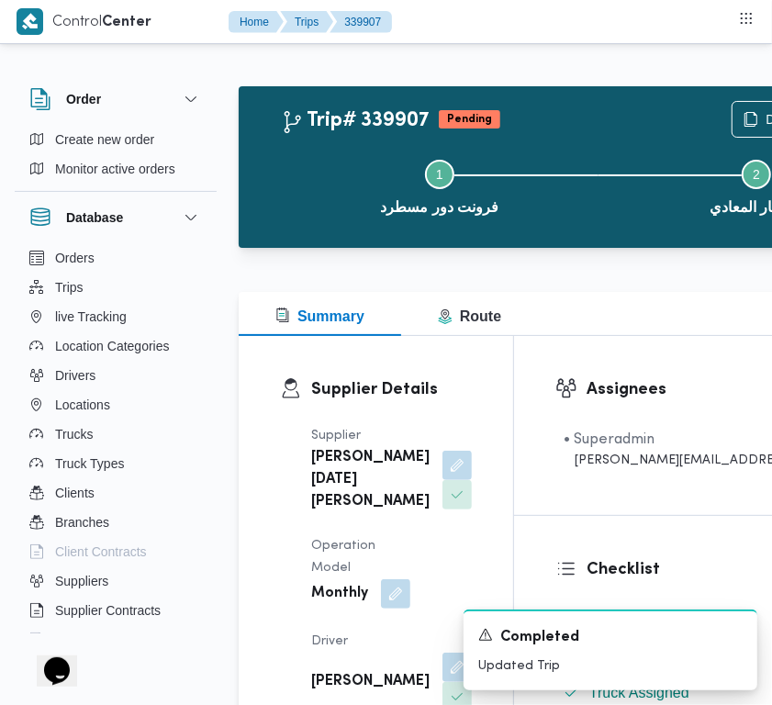
scroll to position [617, 0]
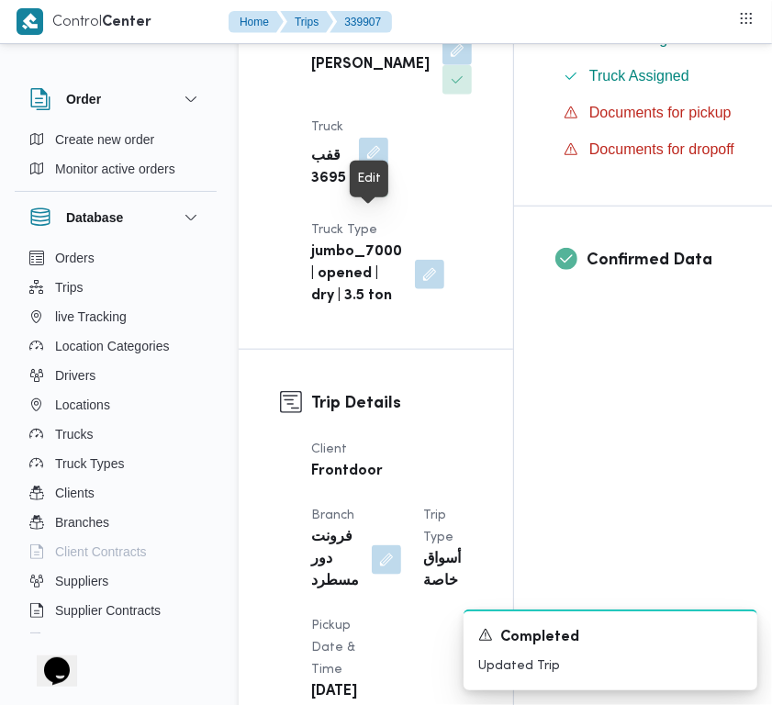
click at [360, 167] on button "button" at bounding box center [373, 152] width 29 height 29
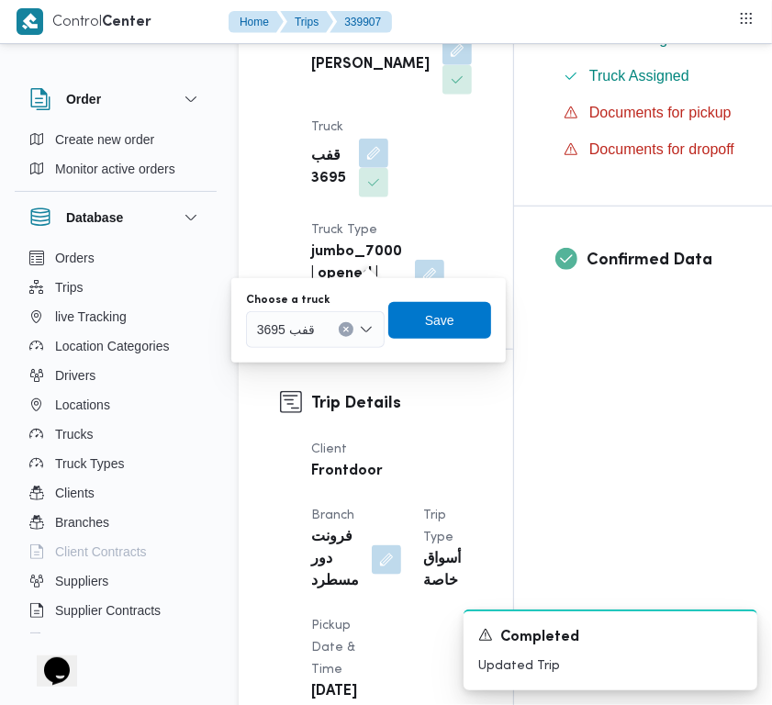
click at [322, 326] on input "Choose a truck" at bounding box center [323, 329] width 2 height 22
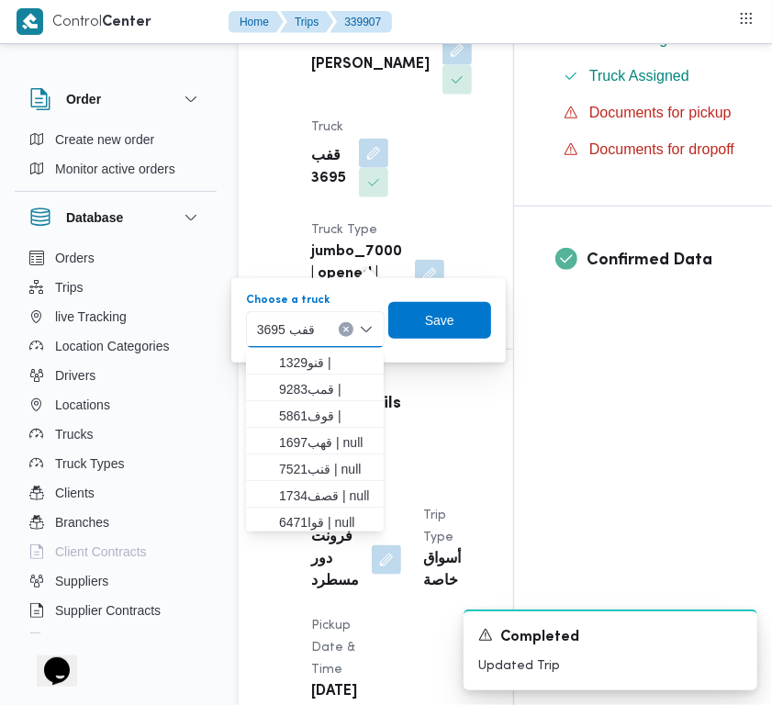
paste input "9346"
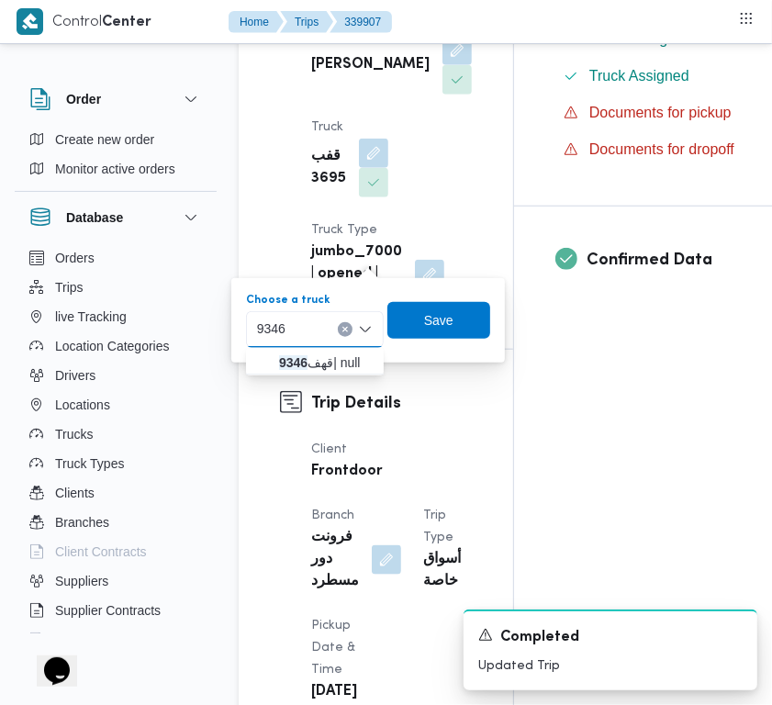
type input "9346"
click at [272, 353] on span "قهف9346 | null" at bounding box center [314, 362] width 123 height 29
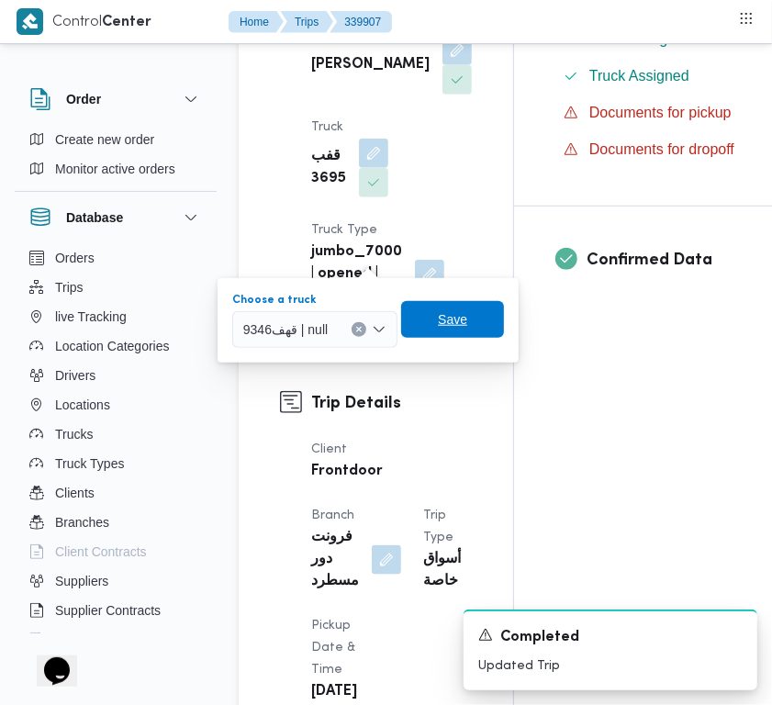
click at [425, 314] on span "Save" at bounding box center [452, 319] width 103 height 37
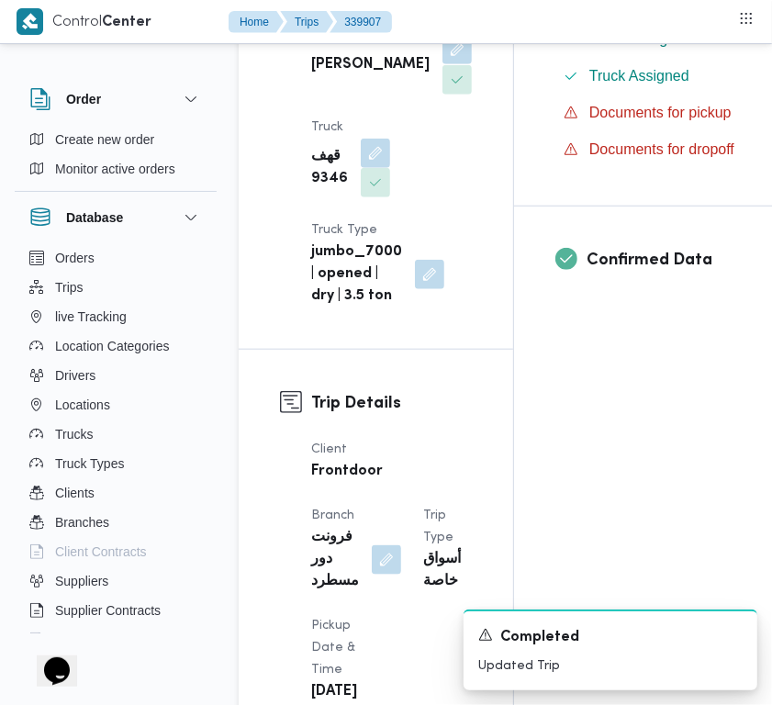
click at [442, 64] on button "button" at bounding box center [456, 49] width 29 height 29
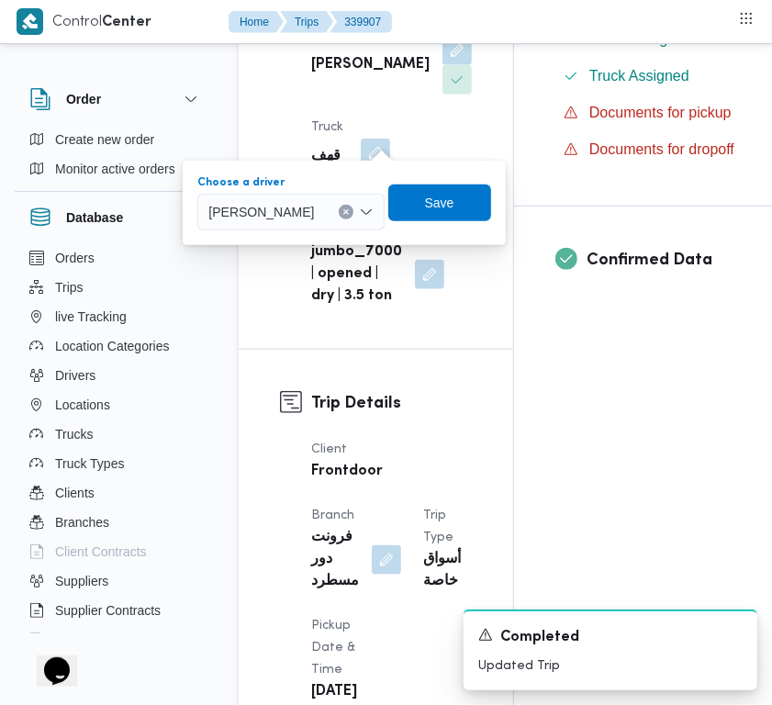
click at [314, 214] on span "[PERSON_NAME]" at bounding box center [261, 211] width 106 height 20
paste input "[PERSON_NAME]"
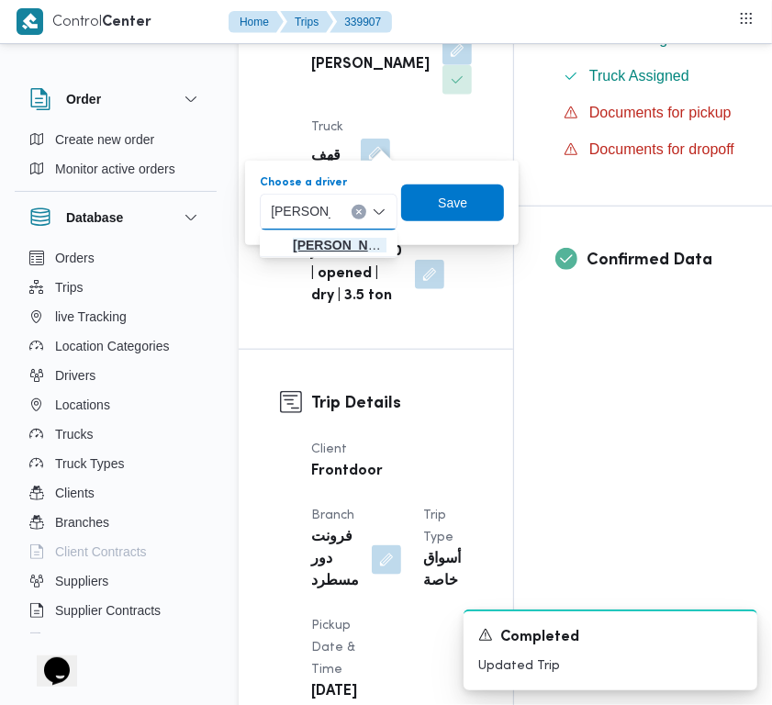
type input "[PERSON_NAME]"
click at [336, 250] on span "[PERSON_NAME]" at bounding box center [340, 245] width 94 height 22
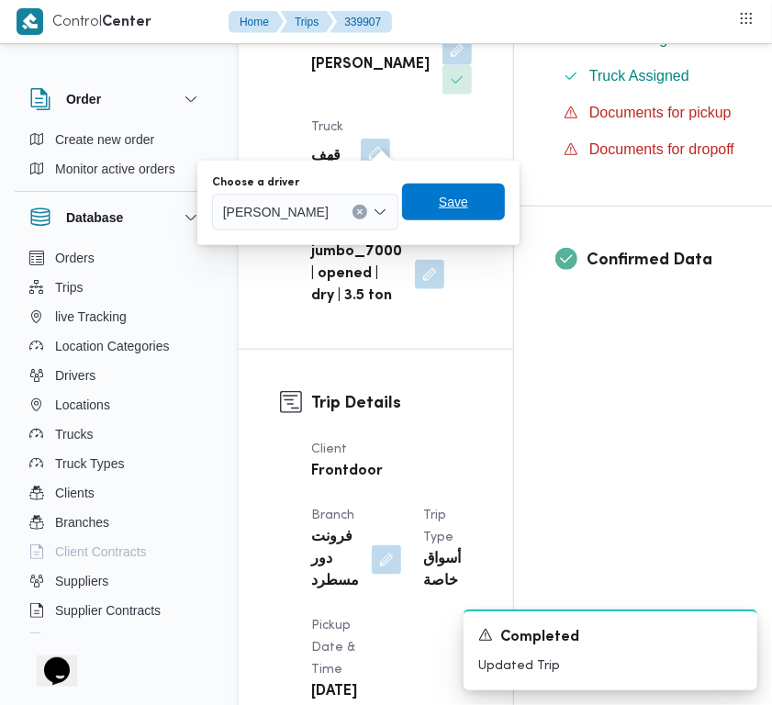
click at [468, 204] on span "Save" at bounding box center [453, 202] width 29 height 22
